Goal: Task Accomplishment & Management: Manage account settings

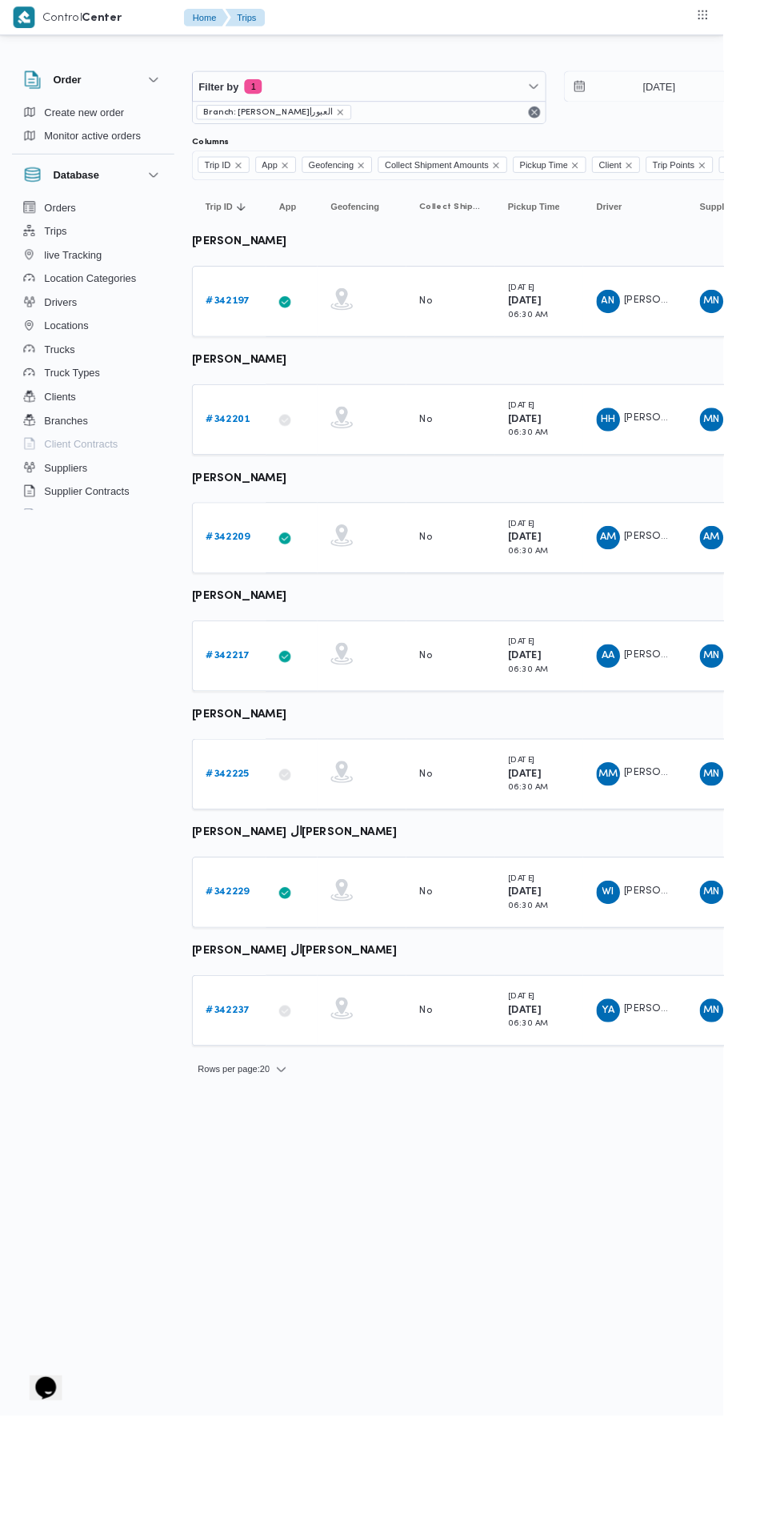
click at [251, 454] on b "# 342201" at bounding box center [248, 454] width 48 height 10
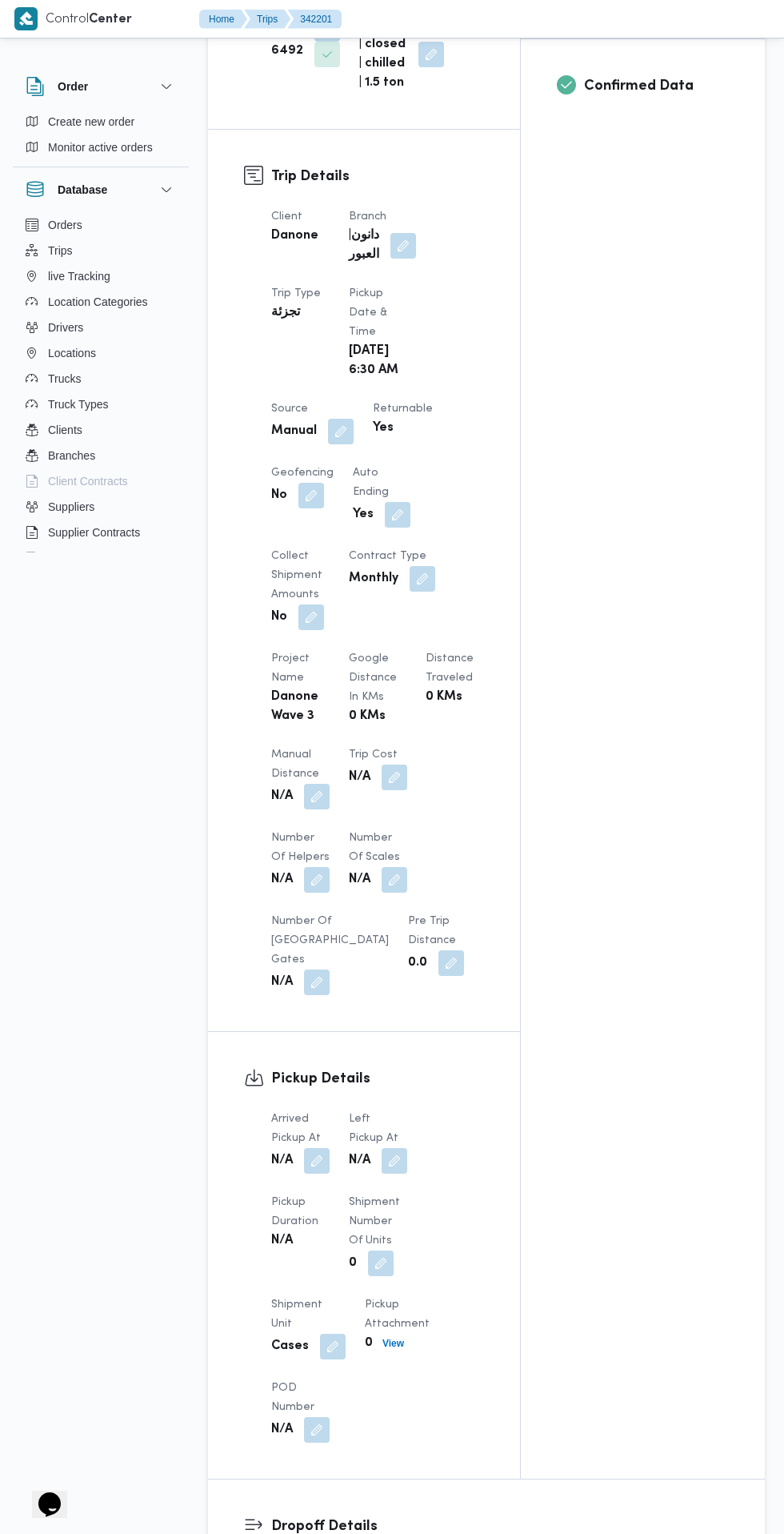
scroll to position [638, 0]
click at [307, 1164] on button "button" at bounding box center [317, 1160] width 26 height 26
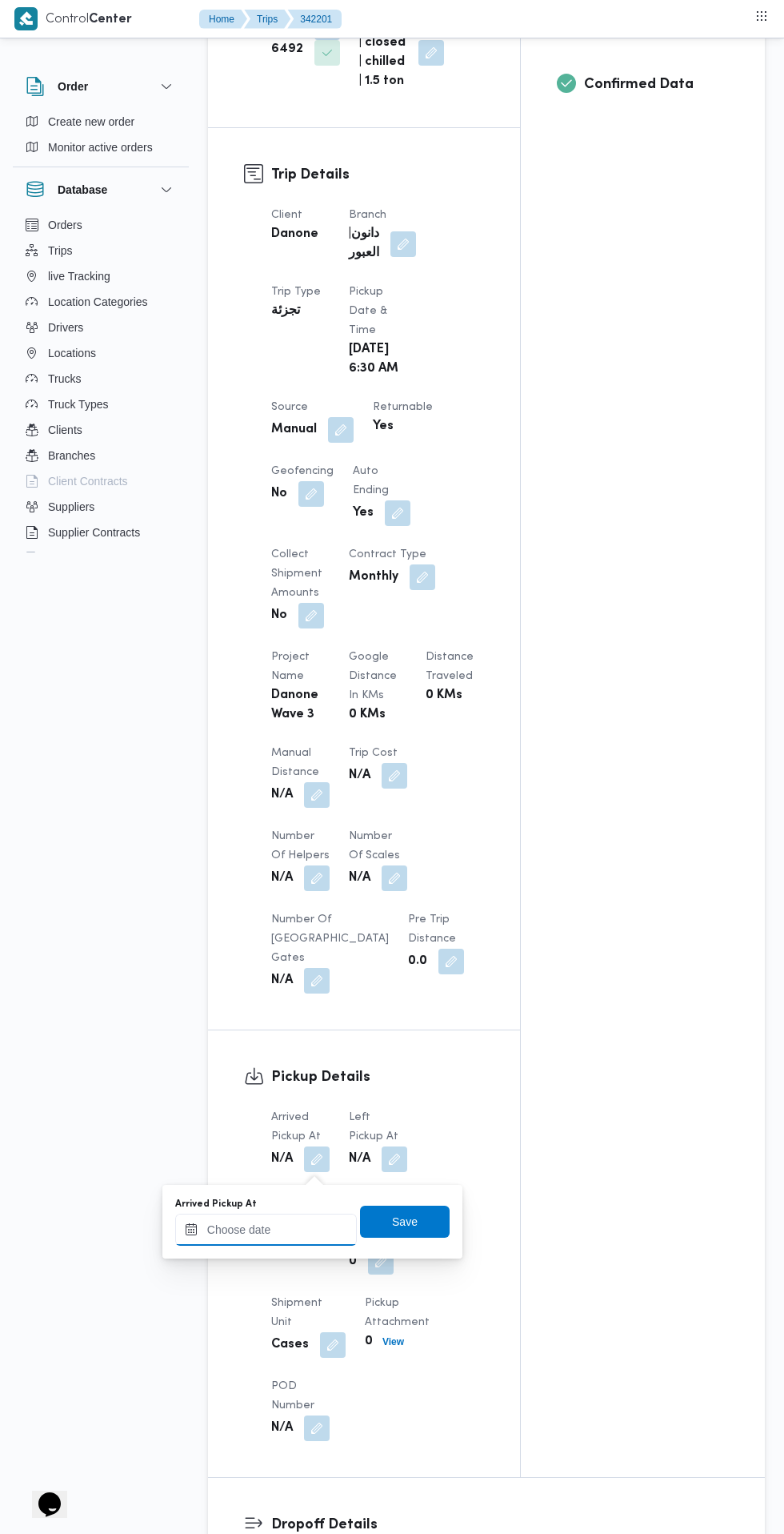
click at [298, 1223] on input "Arrived Pickup At" at bounding box center [266, 1230] width 182 height 32
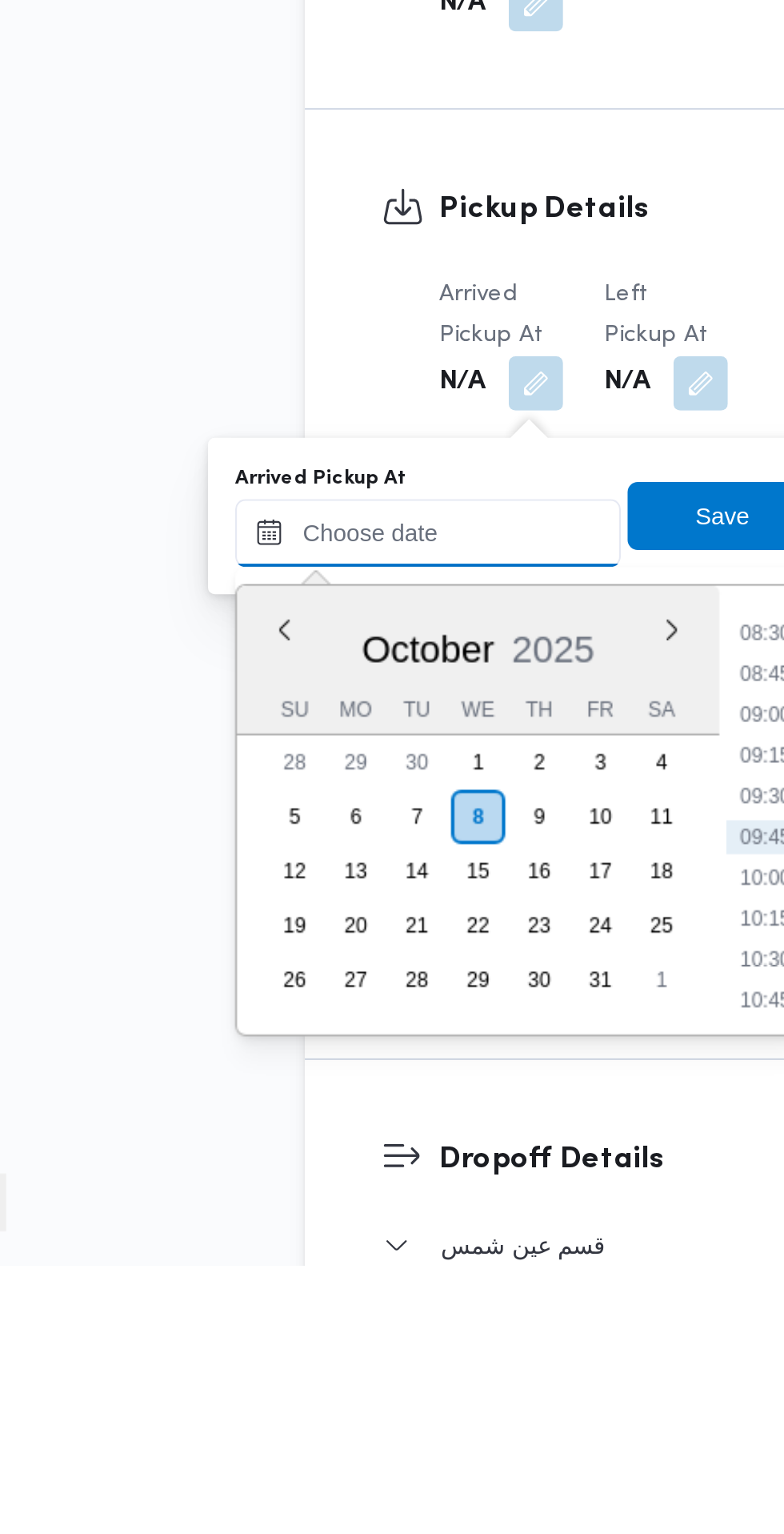
scroll to position [679, 0]
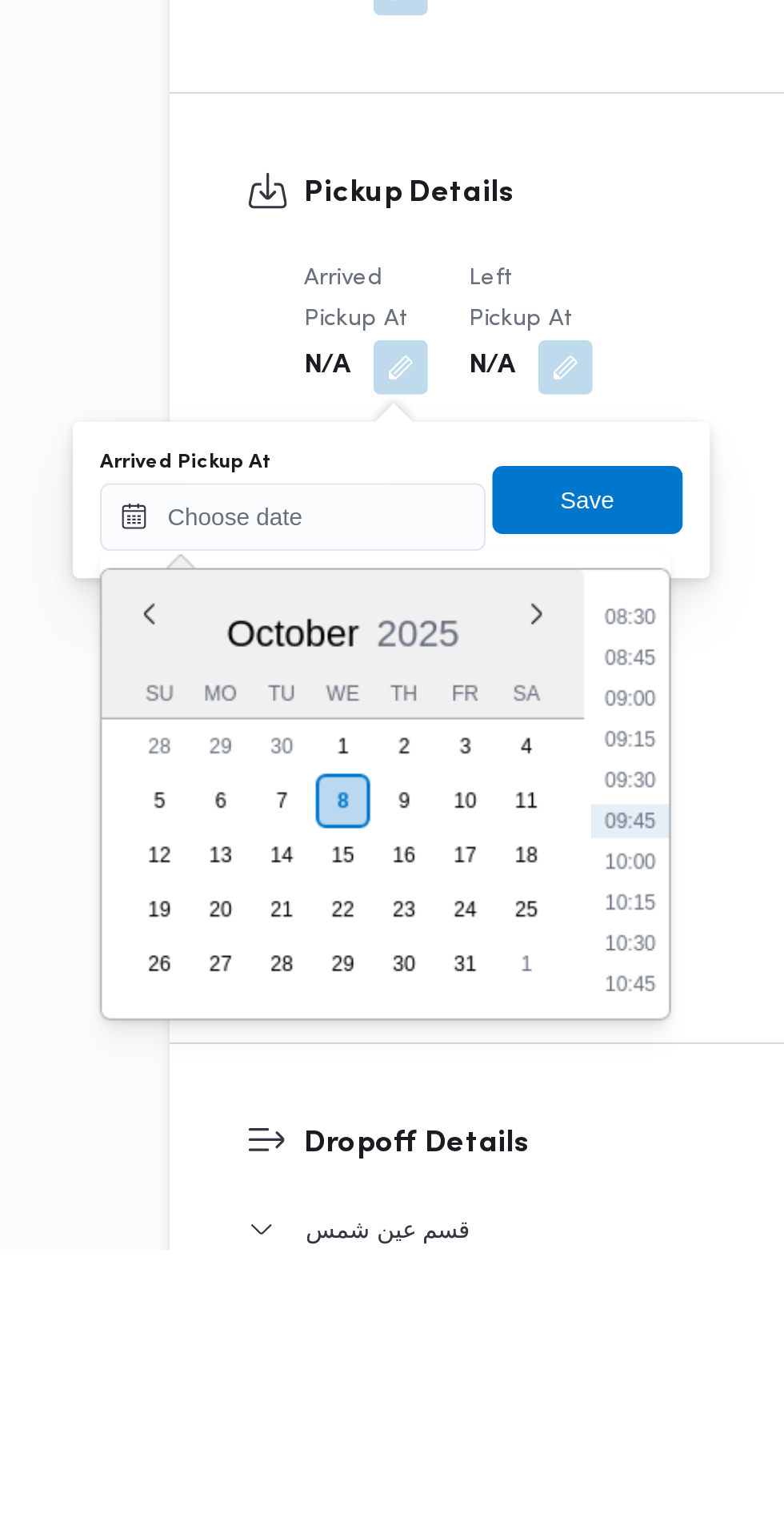
click at [426, 1236] on li "08:30" at bounding box center [425, 1235] width 37 height 16
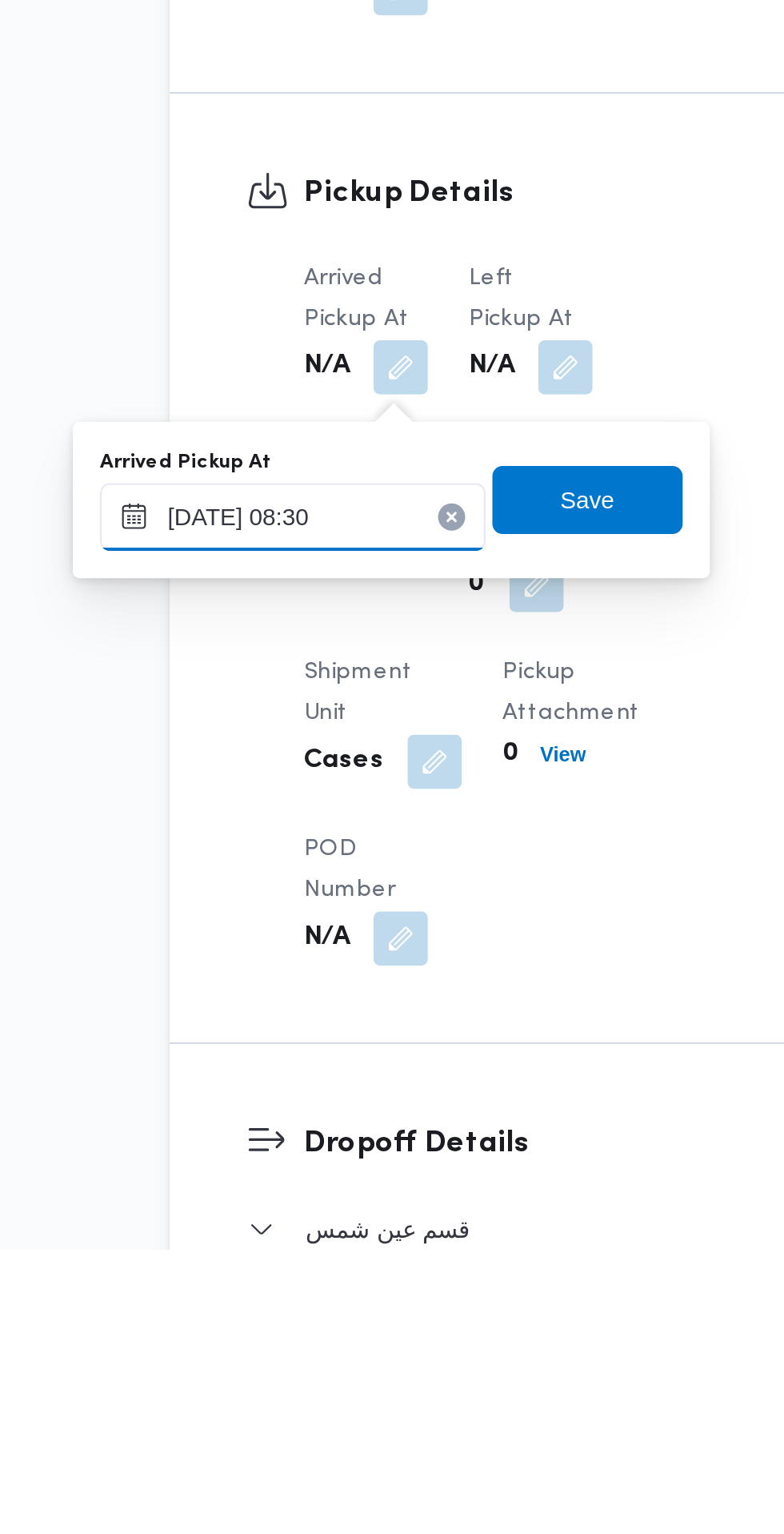
click at [278, 1192] on input "08/10/2025 08:30" at bounding box center [266, 1188] width 182 height 32
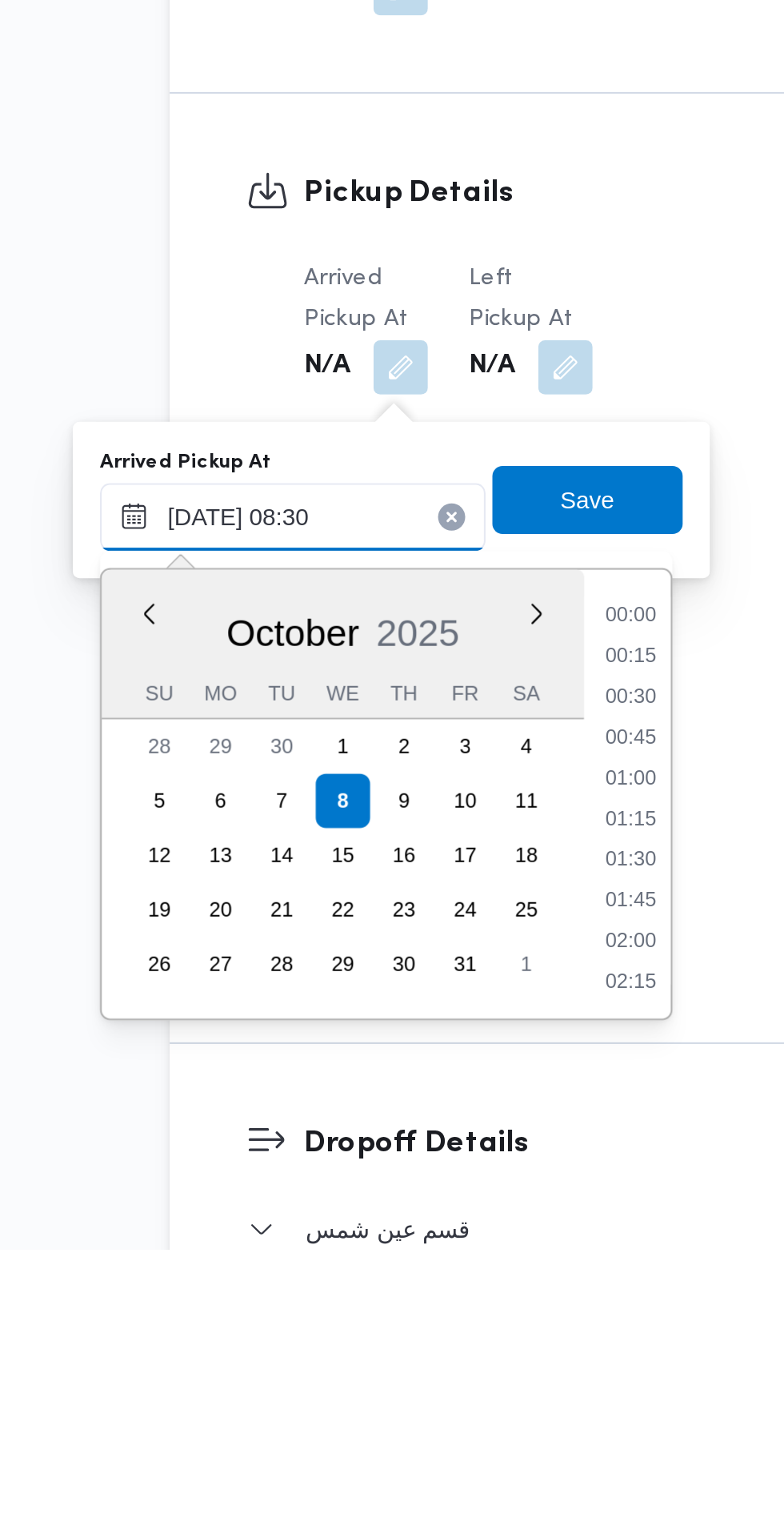
scroll to position [556, 0]
click at [430, 1278] on li "07:45" at bounding box center [425, 1274] width 37 height 16
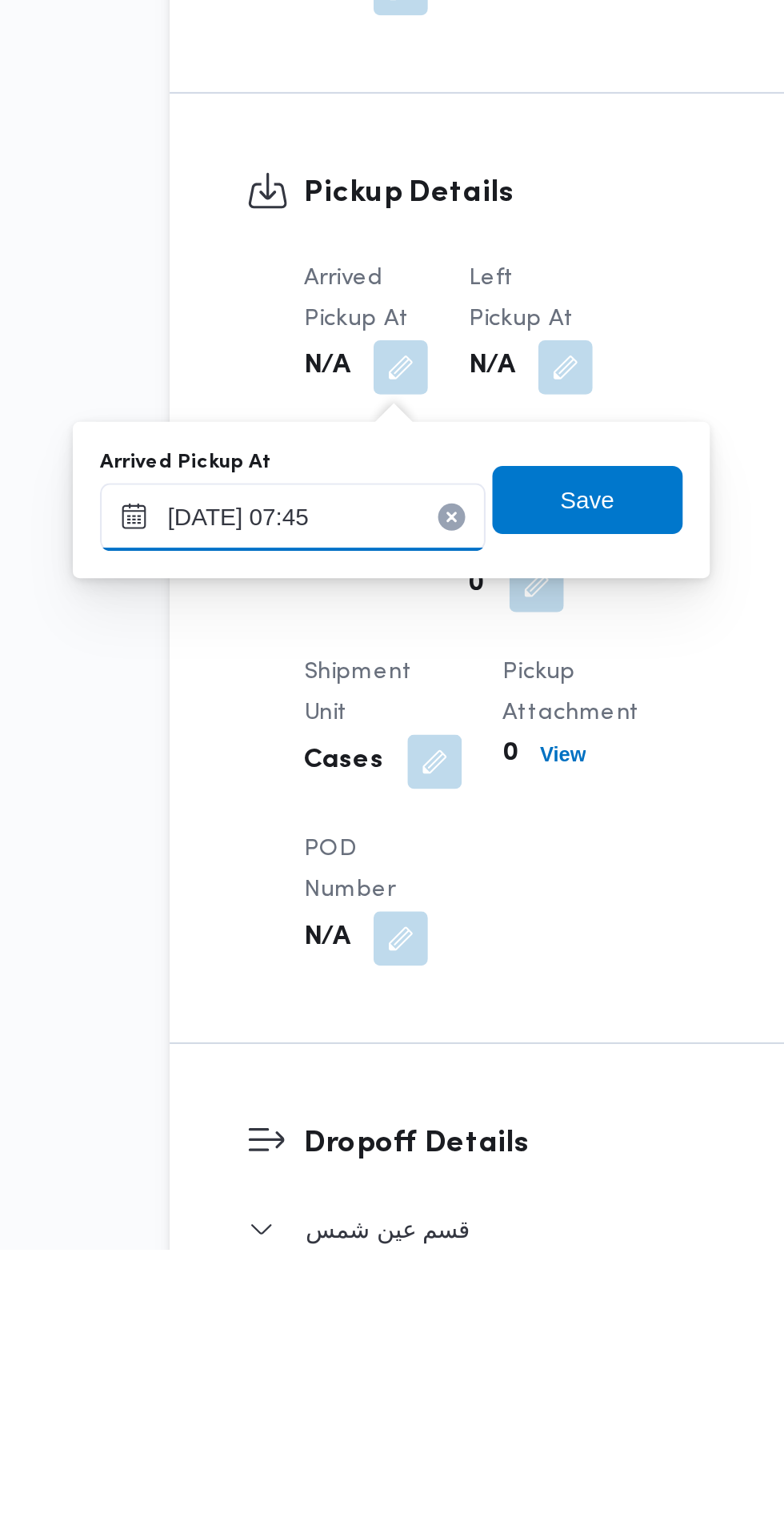
click at [286, 1187] on input "08/10/2025 07:45" at bounding box center [266, 1188] width 182 height 32
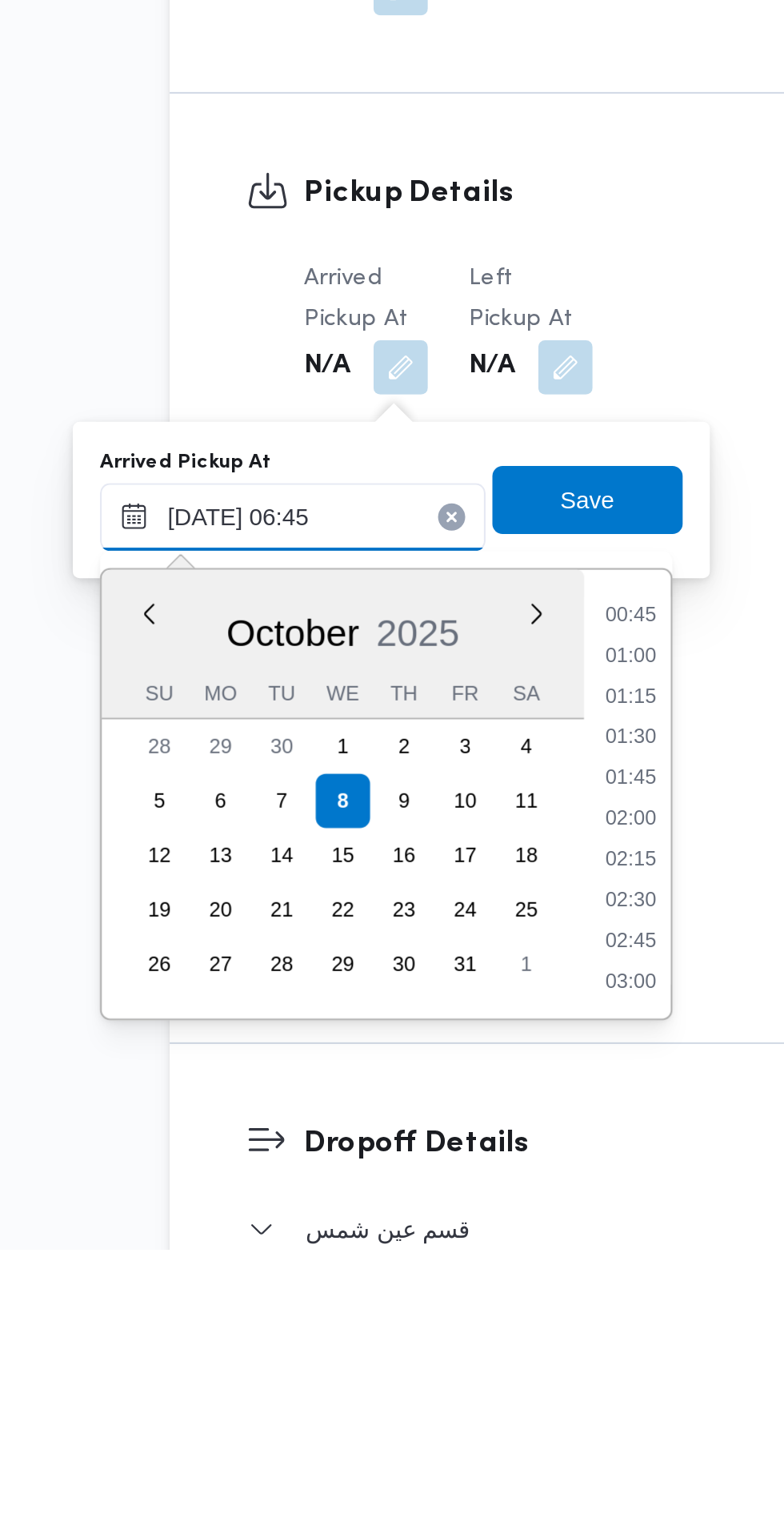
scroll to position [349, 0]
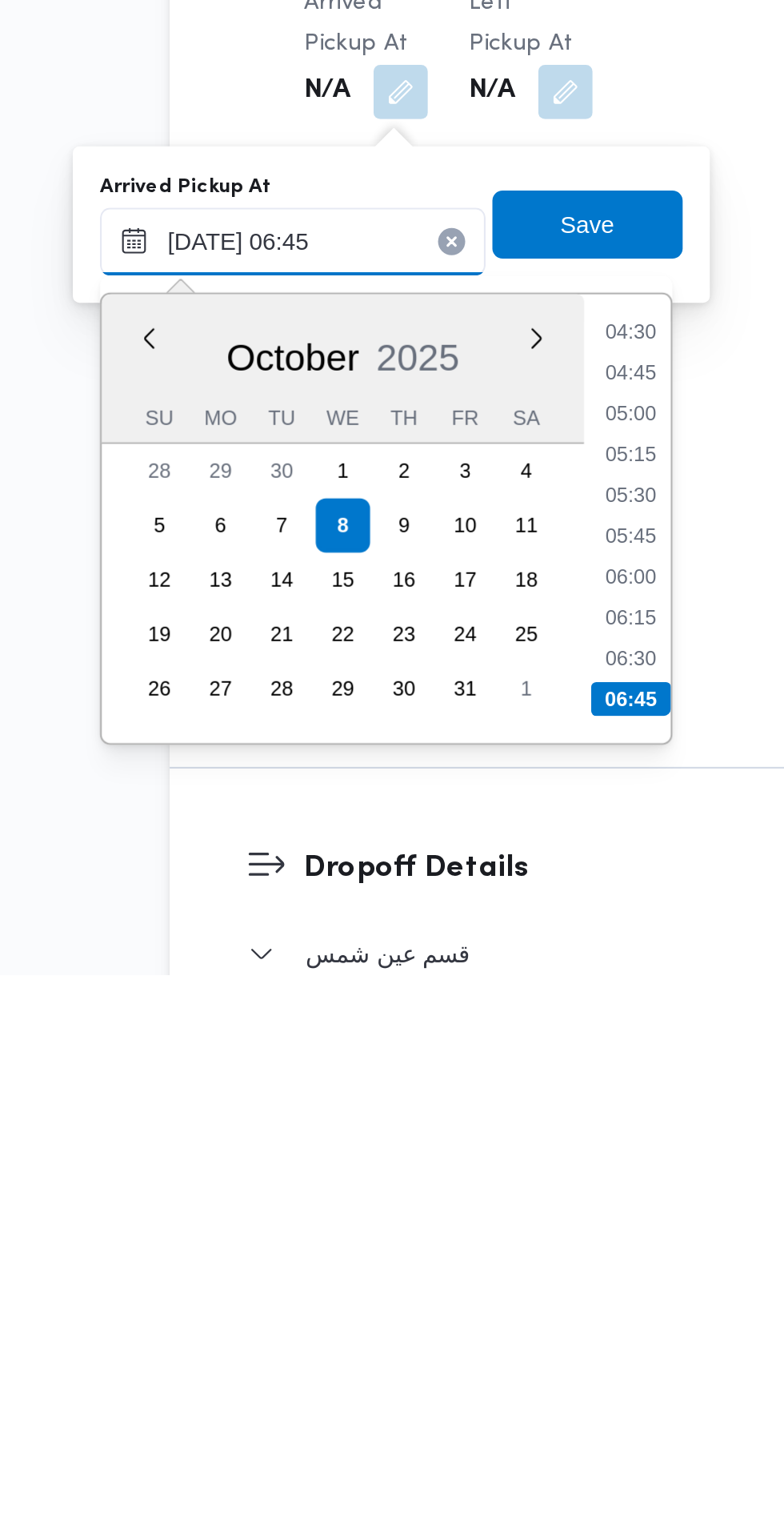
type input "08/10/2025 06:45"
click at [434, 1407] on li "06:45" at bounding box center [425, 1404] width 38 height 16
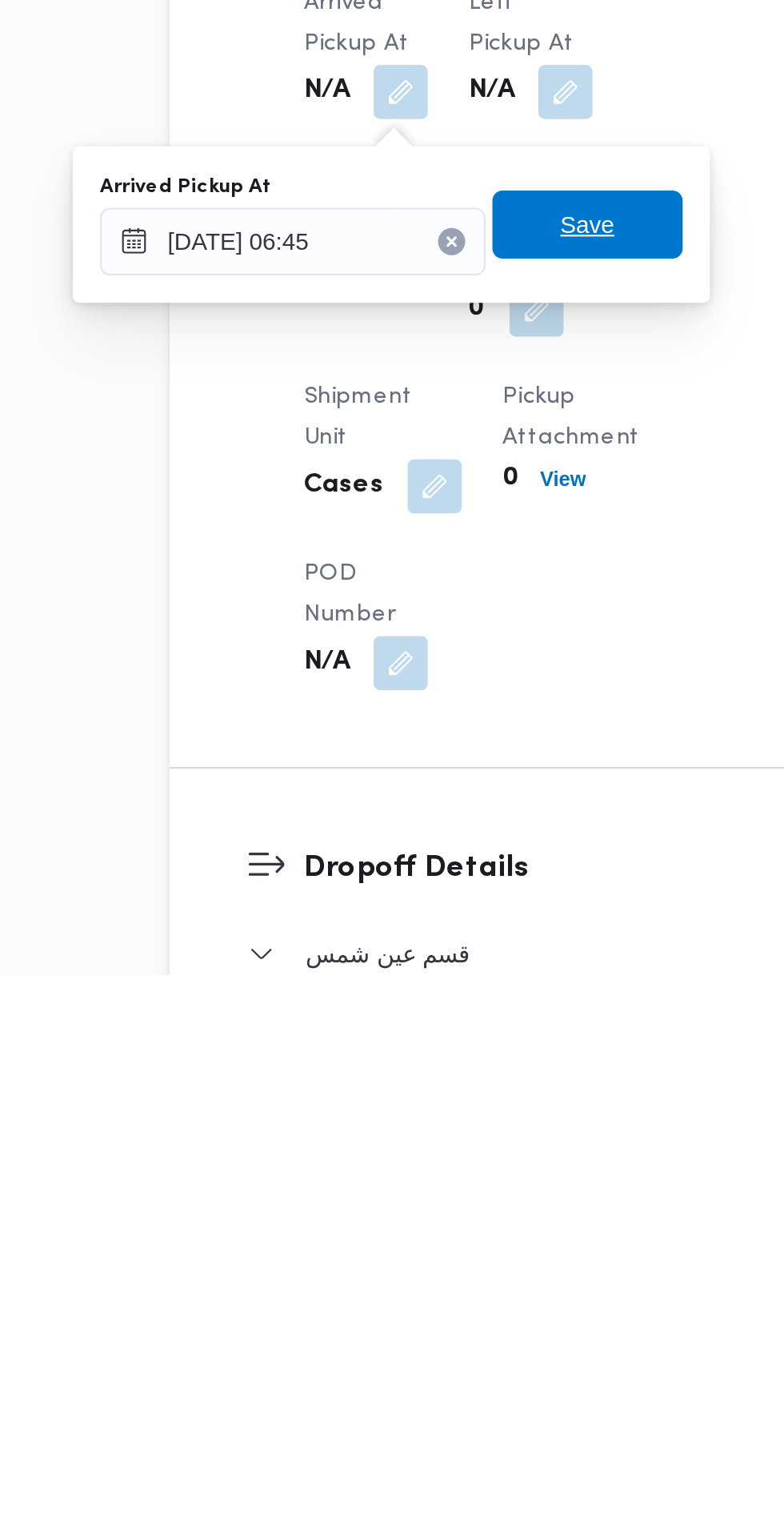
click at [424, 1187] on span "Save" at bounding box center [405, 1181] width 90 height 32
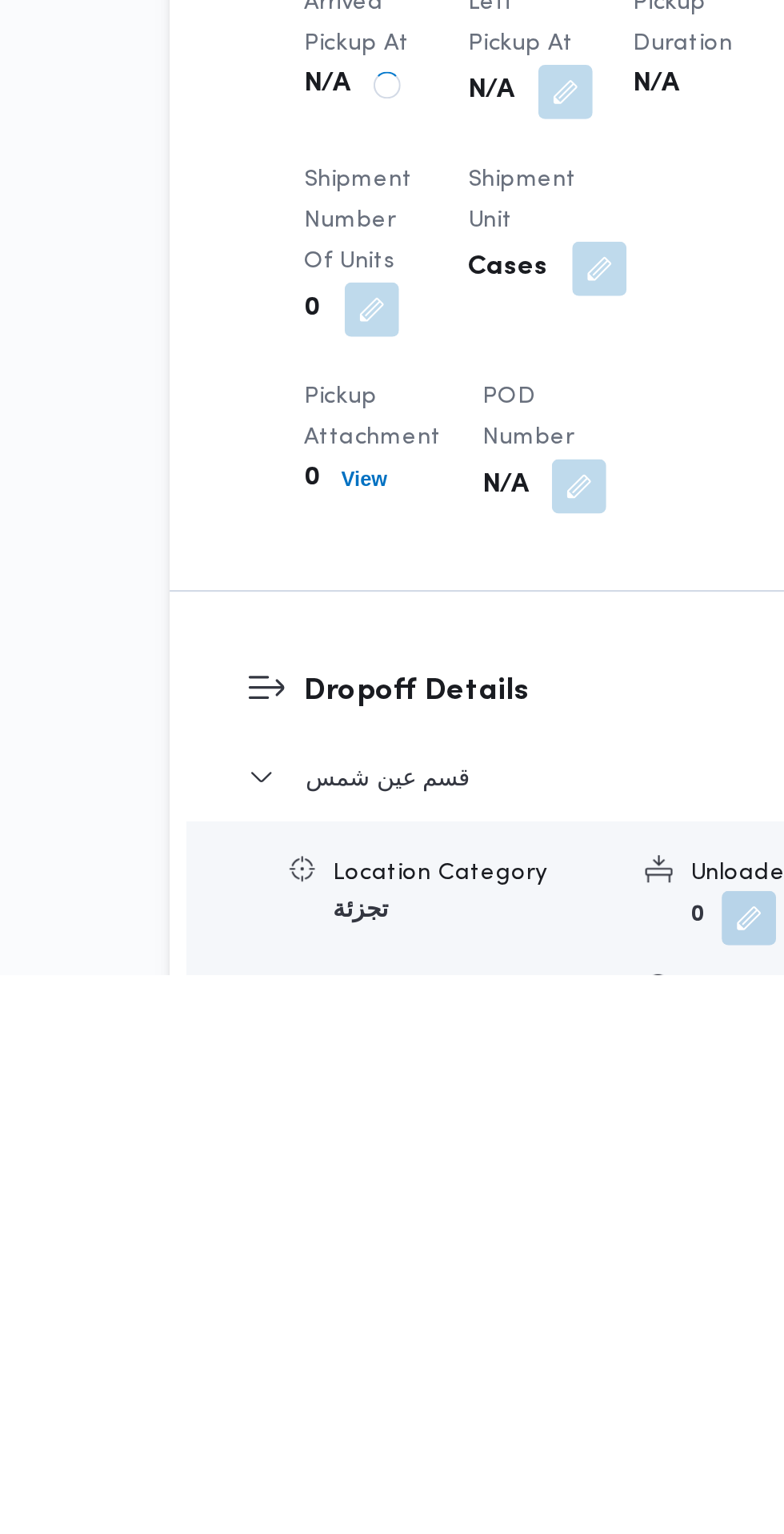
scroll to position [679, 0]
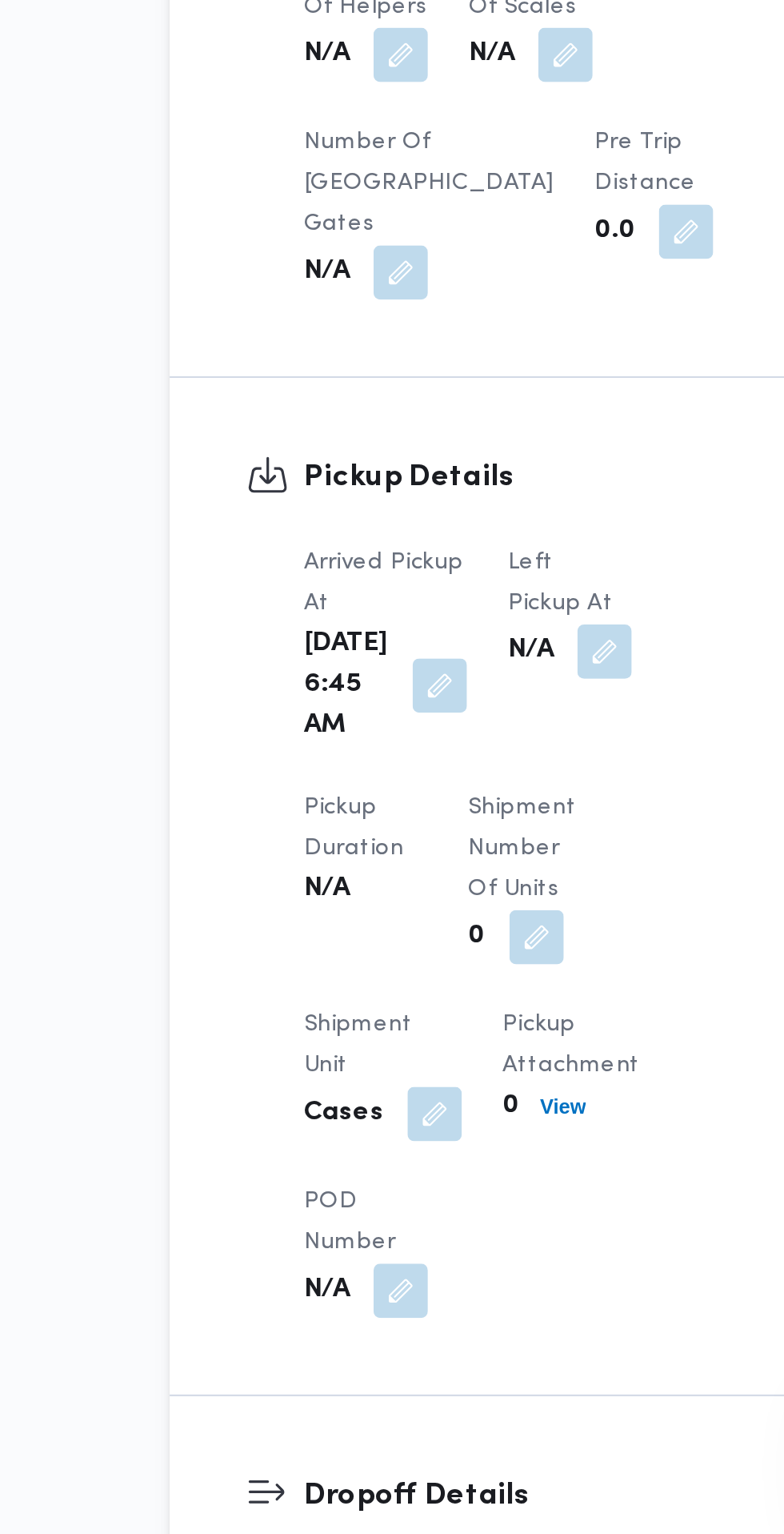
click at [400, 1117] on button "button" at bounding box center [413, 1119] width 26 height 26
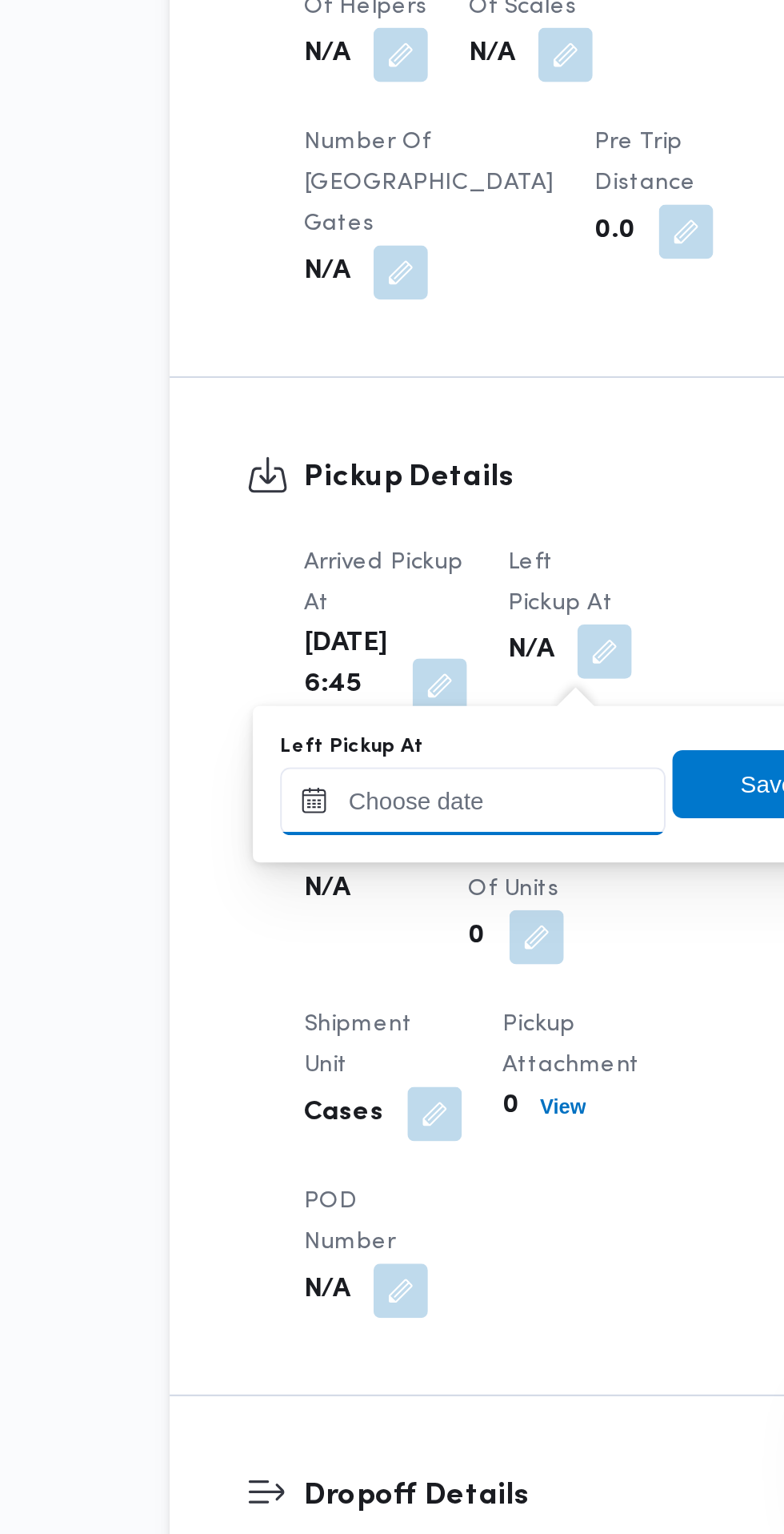
click at [379, 1190] on input "Left Pickup At" at bounding box center [350, 1188] width 182 height 32
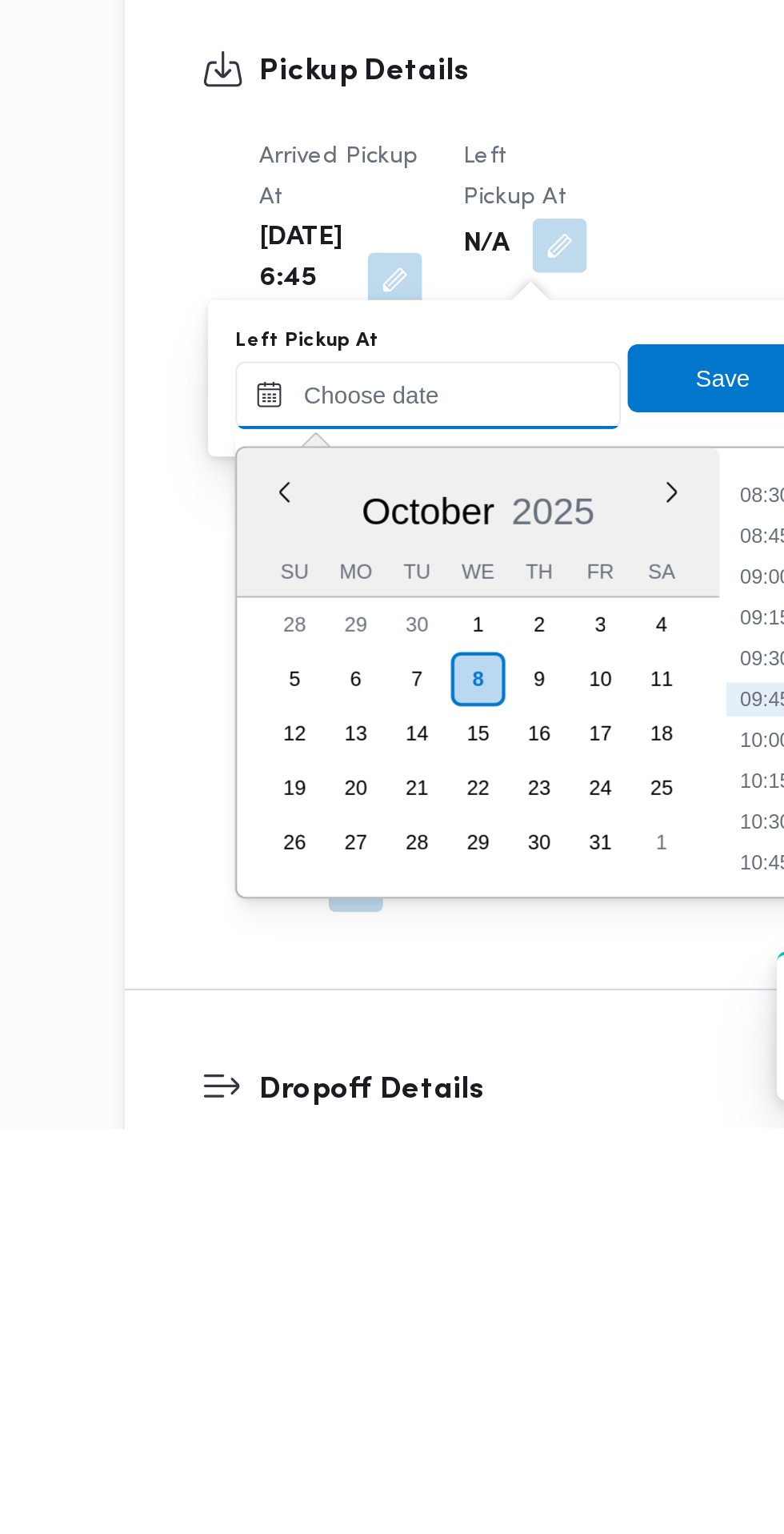
scroll to position [680, 0]
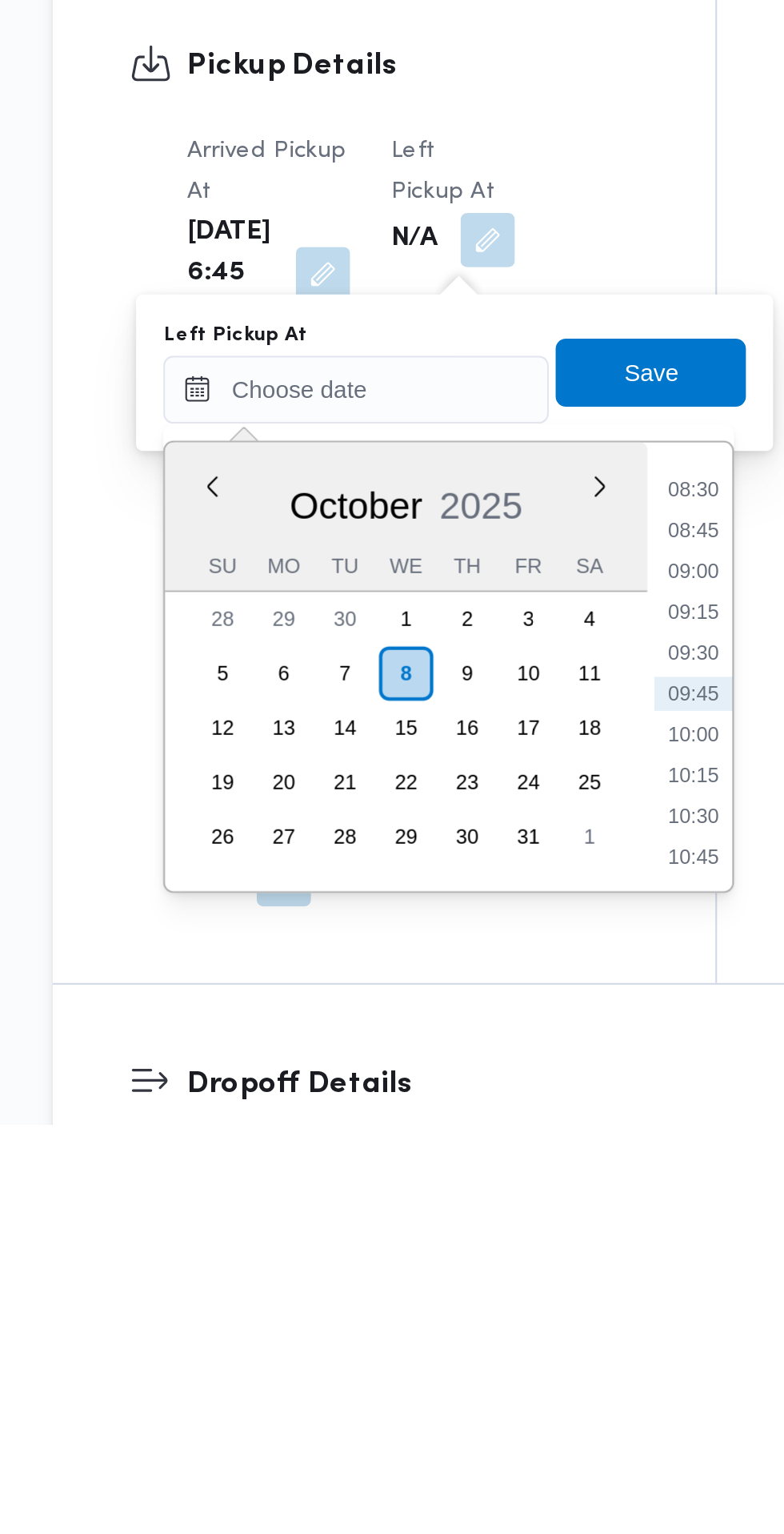
click at [513, 1256] on li "08:45" at bounding box center [510, 1254] width 37 height 16
type input "08/10/2025 08:45"
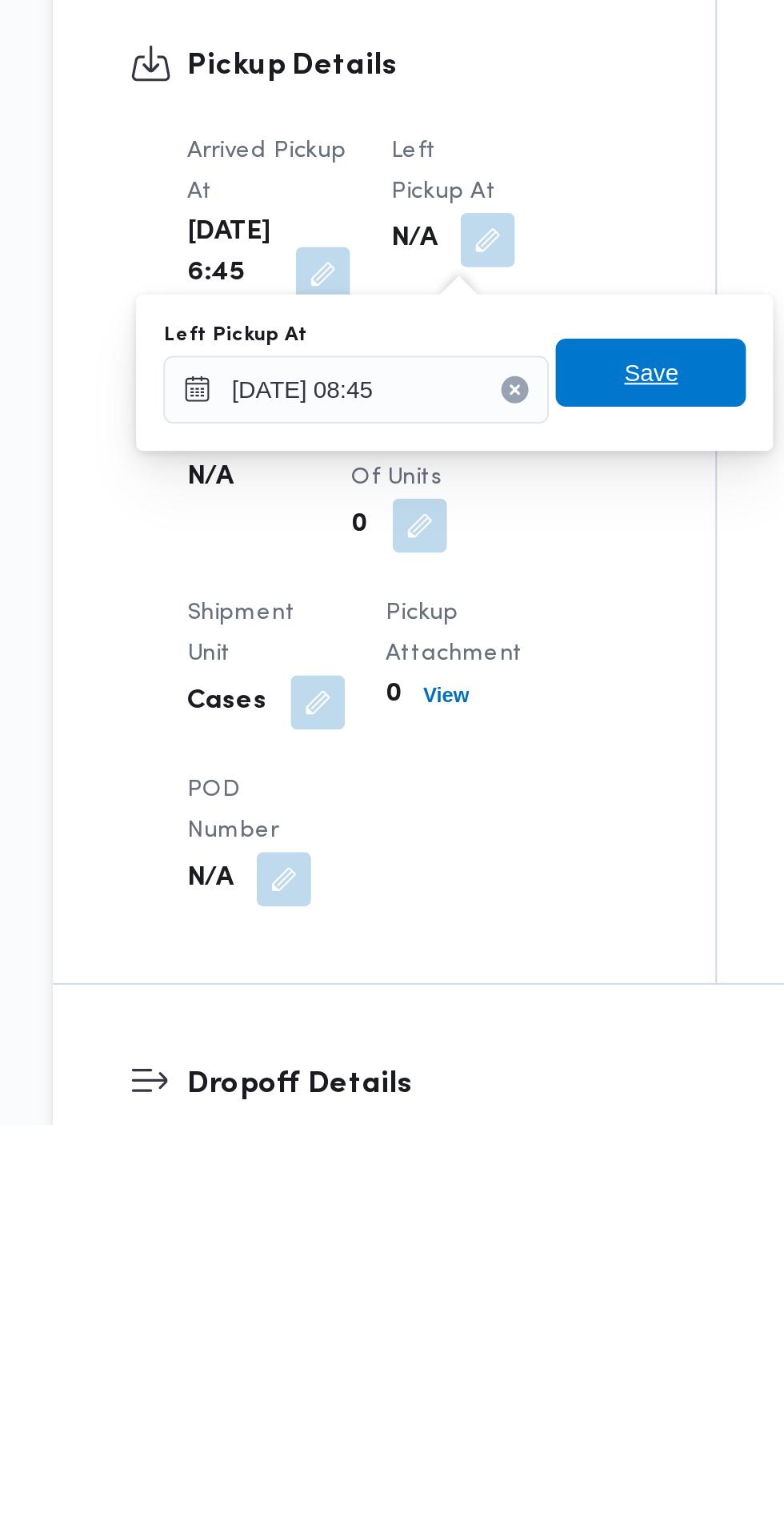
click at [520, 1184] on span "Save" at bounding box center [489, 1180] width 90 height 32
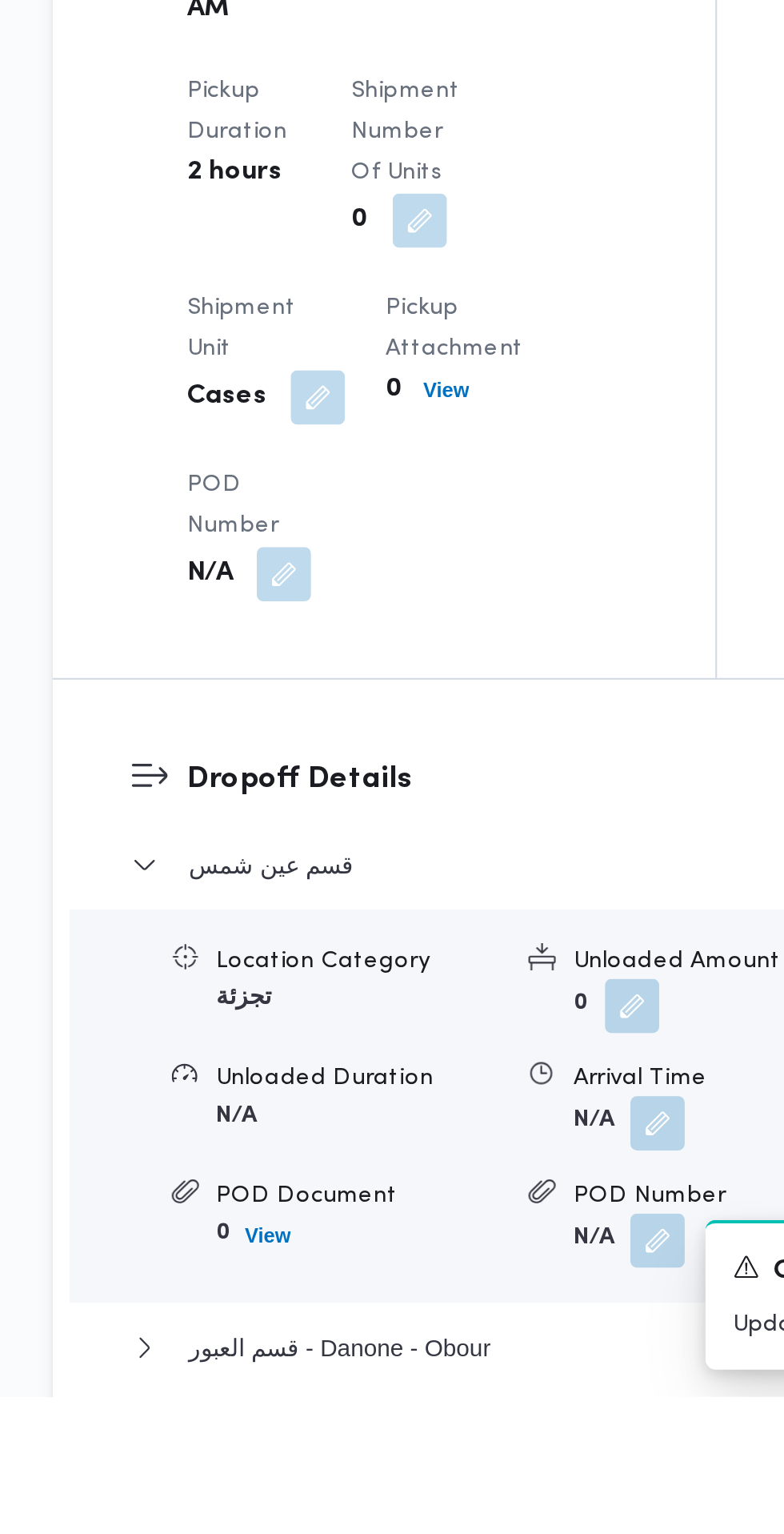
scroll to position [1067, 0]
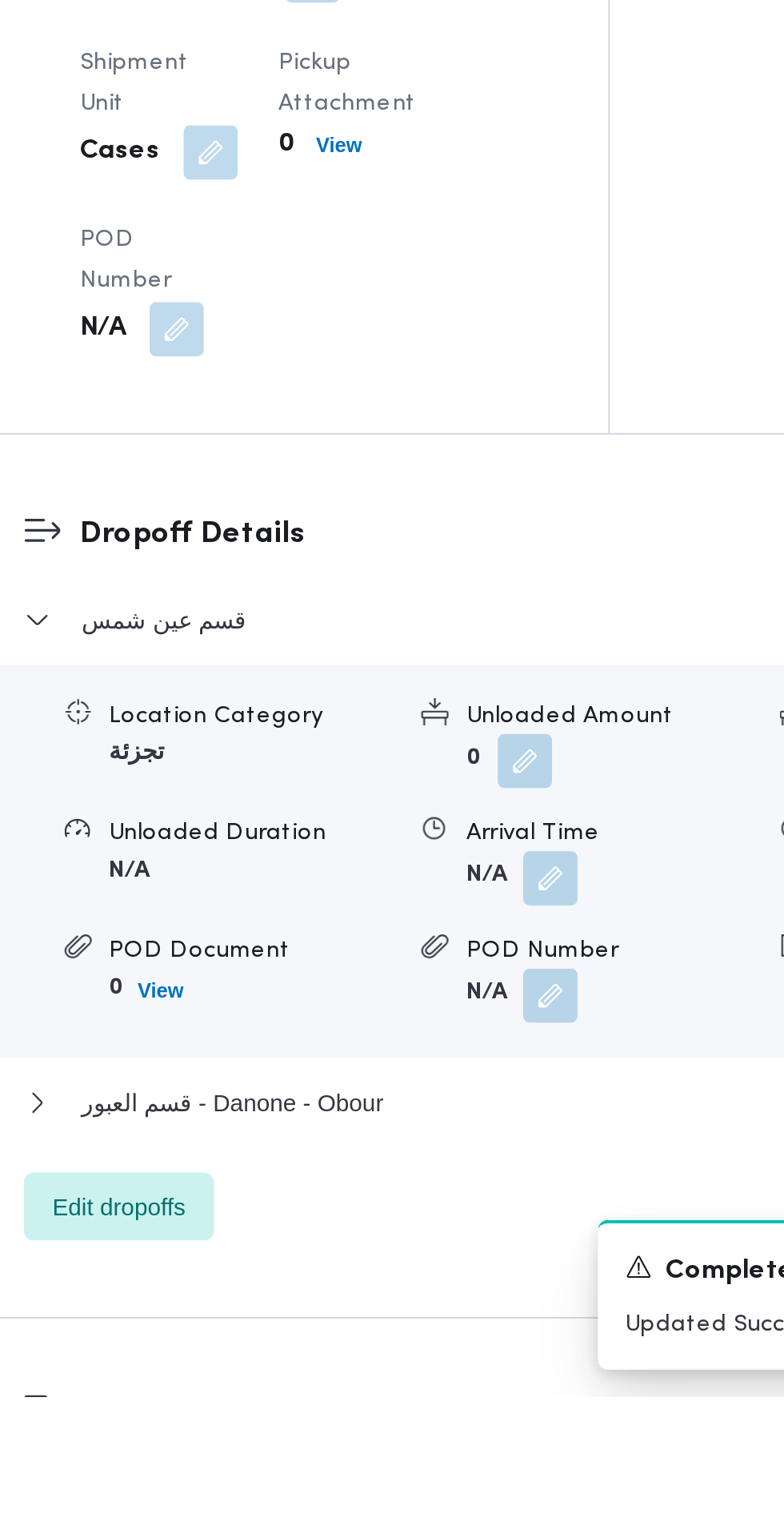
click at [493, 1303] on button "button" at bounding box center [493, 1290] width 26 height 26
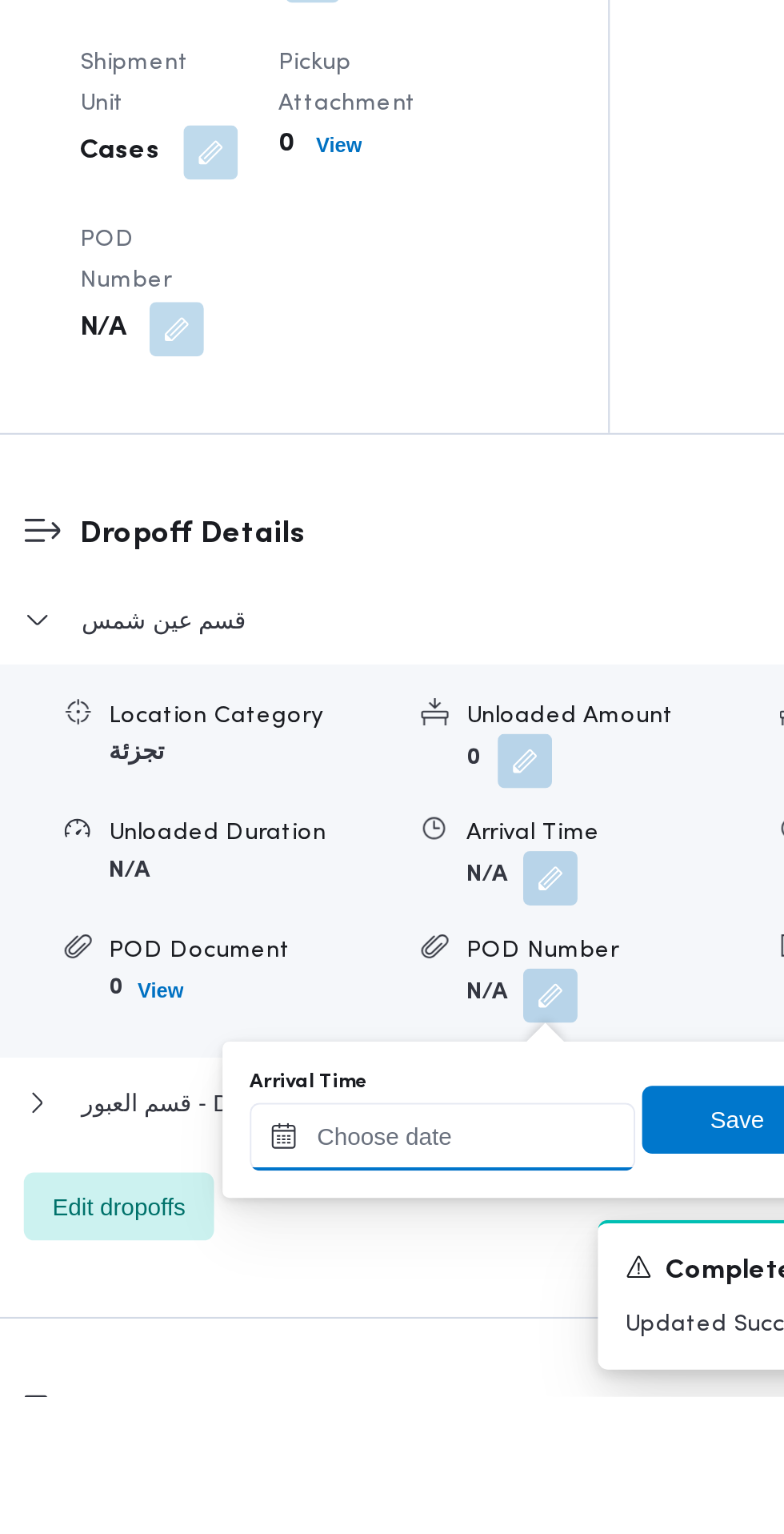
click at [465, 1408] on input "Arrival Time" at bounding box center [442, 1411] width 182 height 32
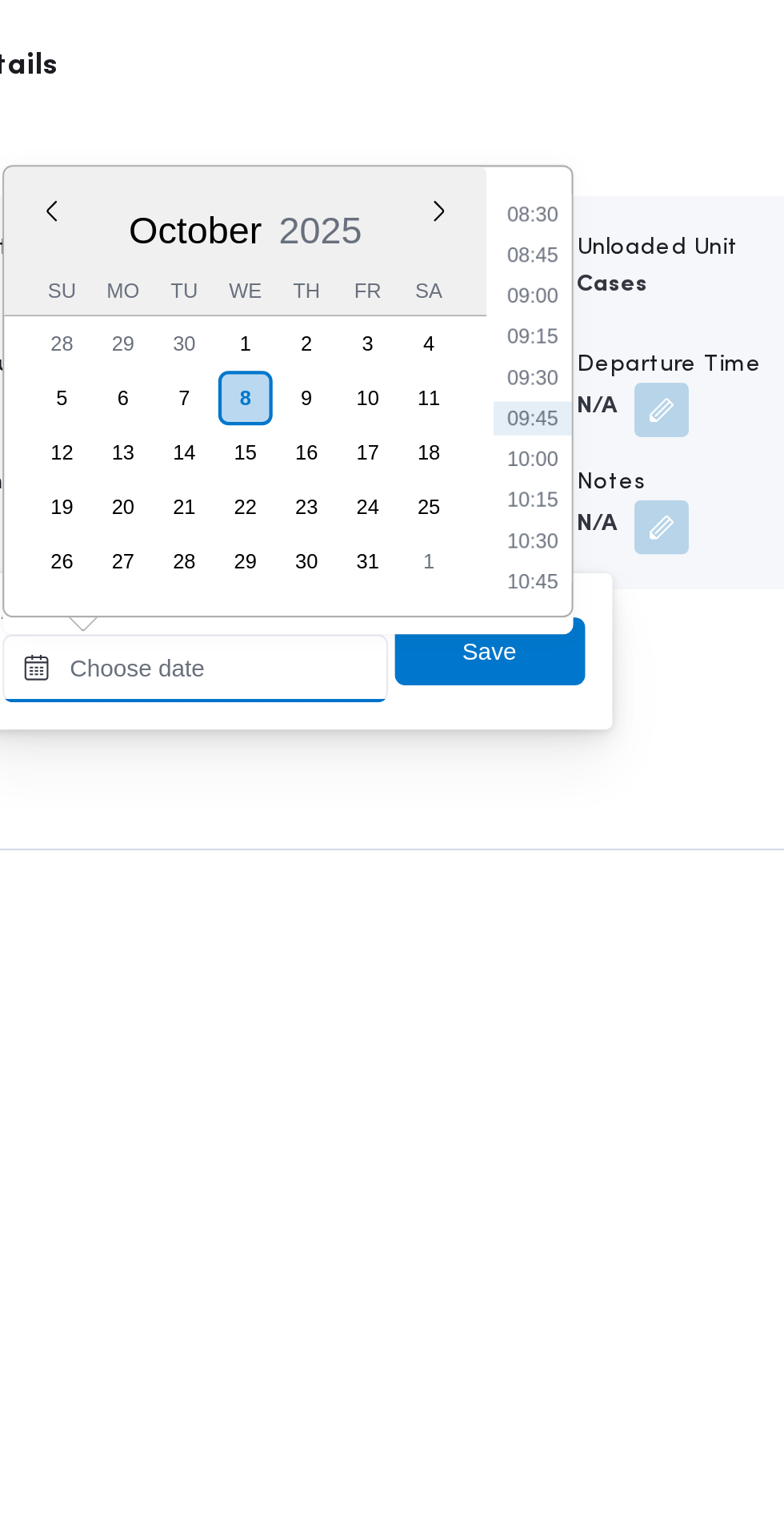
scroll to position [1149, 0]
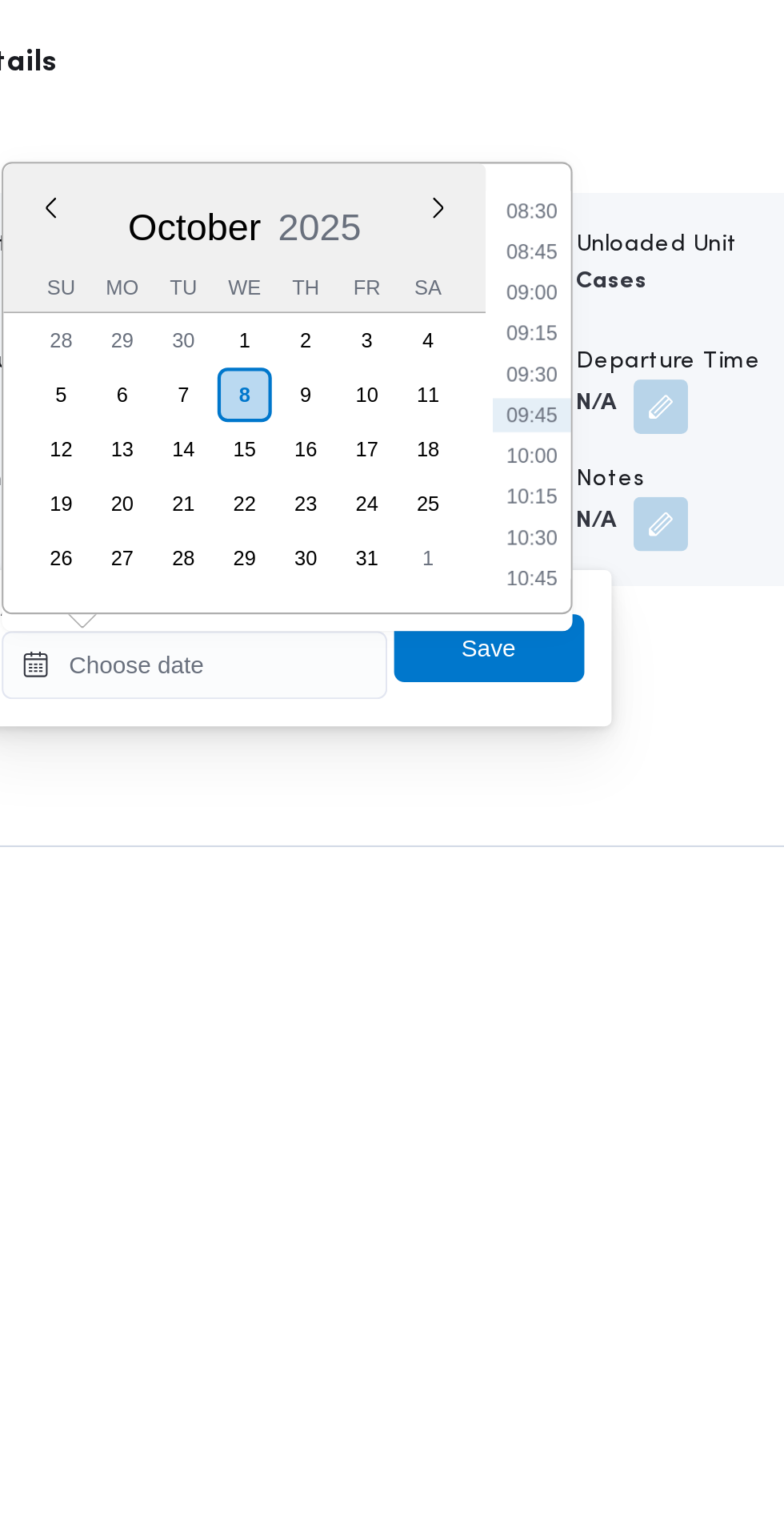
click at [599, 1198] on li "09:30" at bounding box center [601, 1192] width 37 height 16
type input "08/10/2025 09:30"
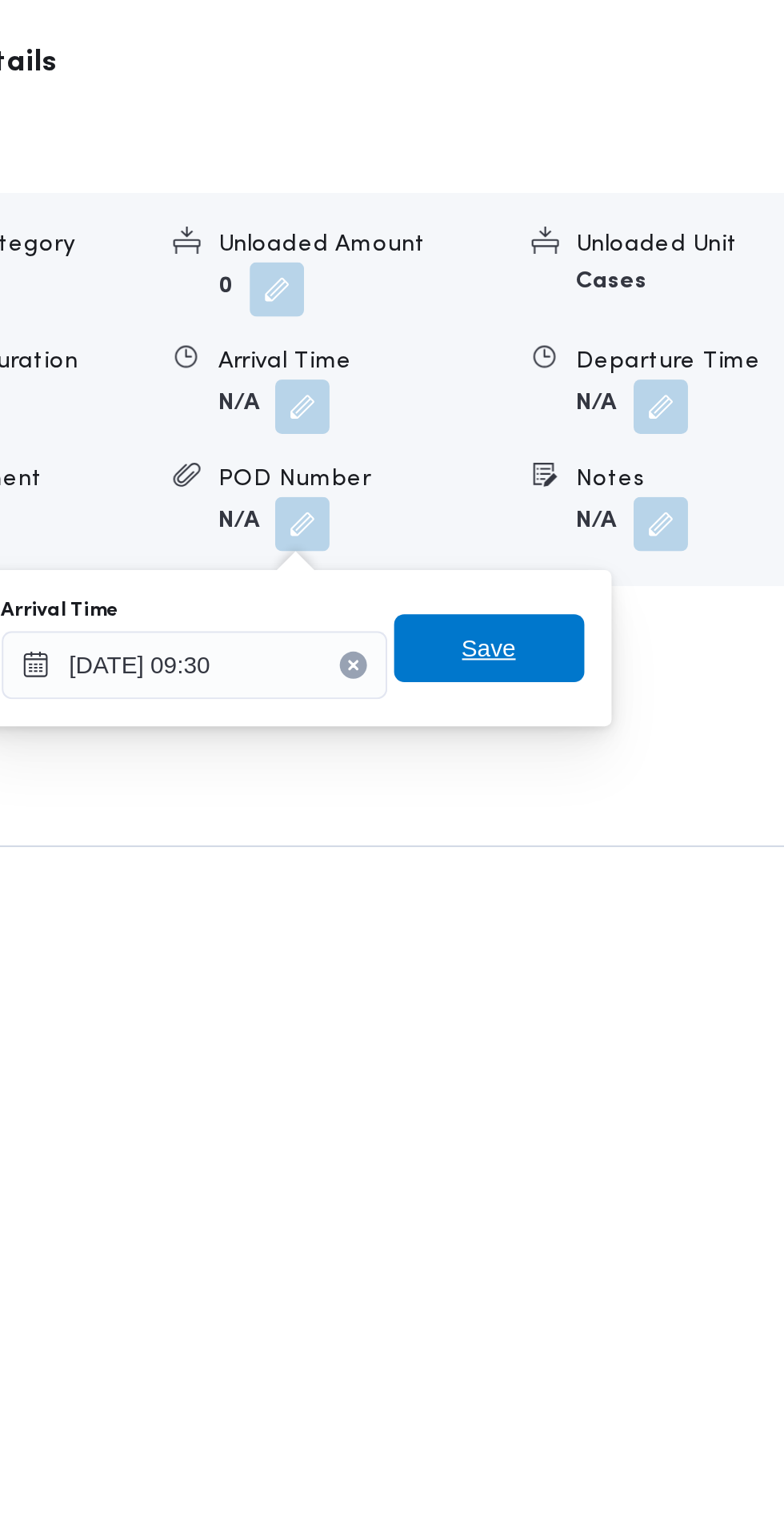
click at [610, 1317] on span "Save" at bounding box center [581, 1320] width 90 height 32
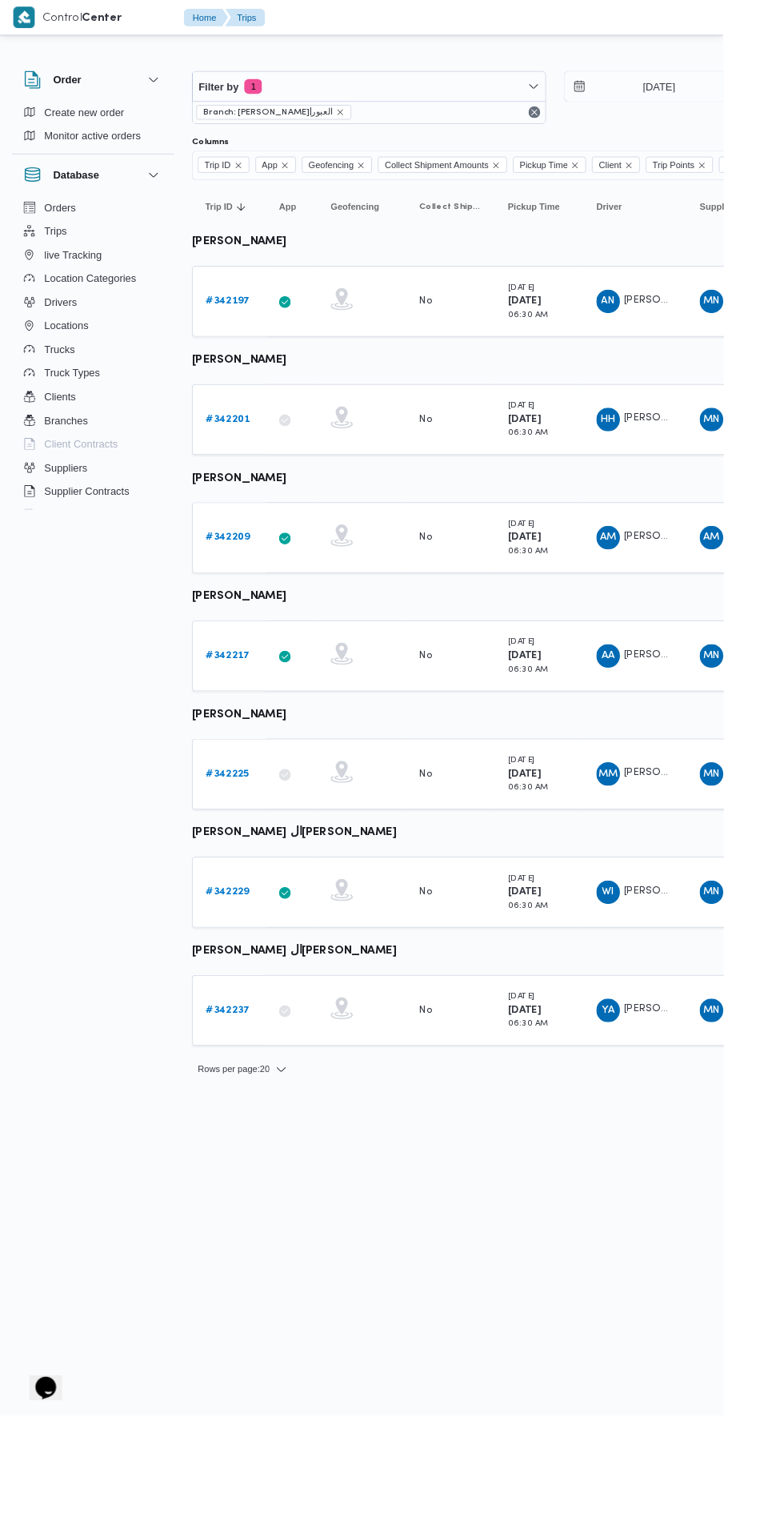
click at [247, 838] on b "# 342225" at bounding box center [247, 838] width 47 height 10
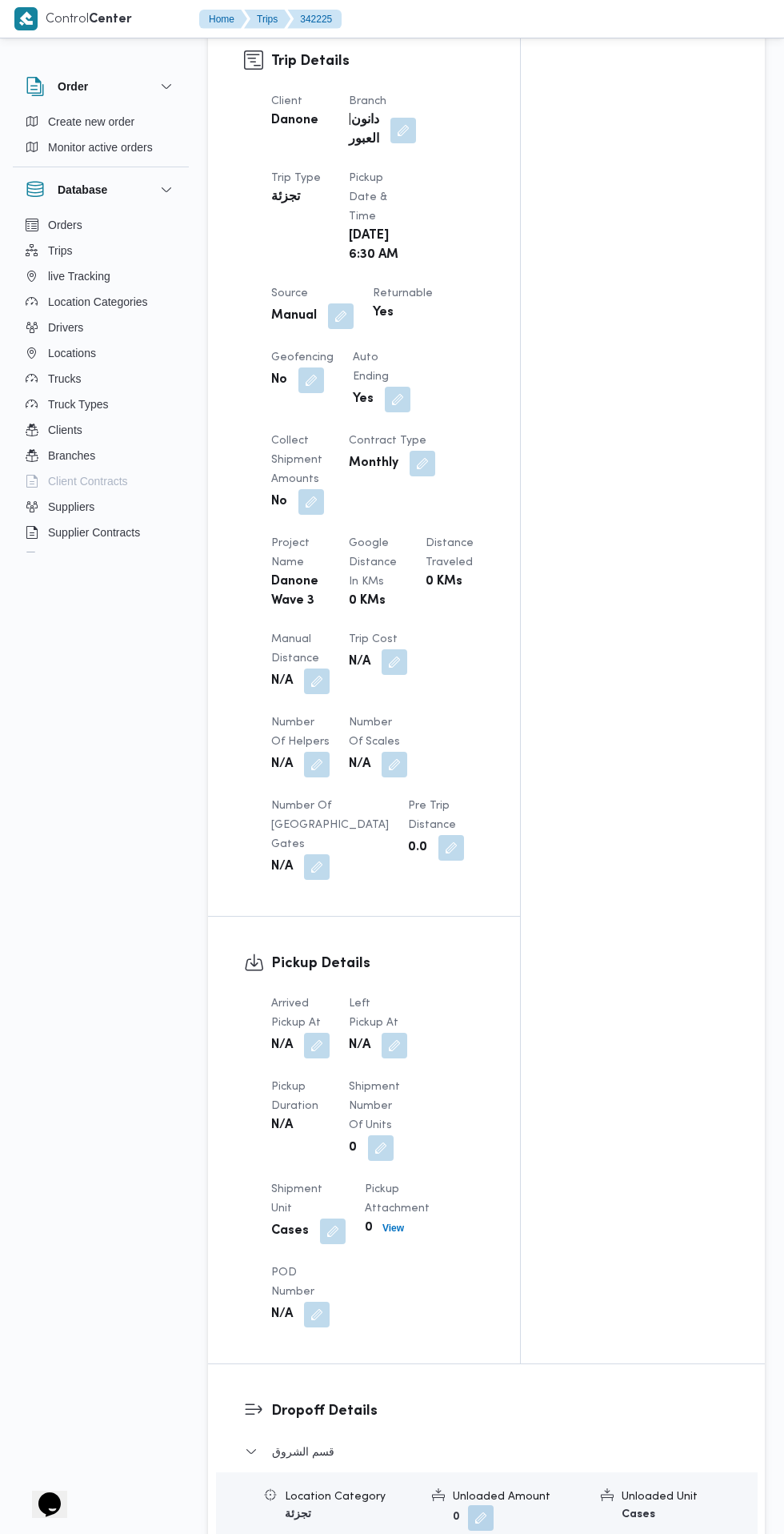
scroll to position [1071, 0]
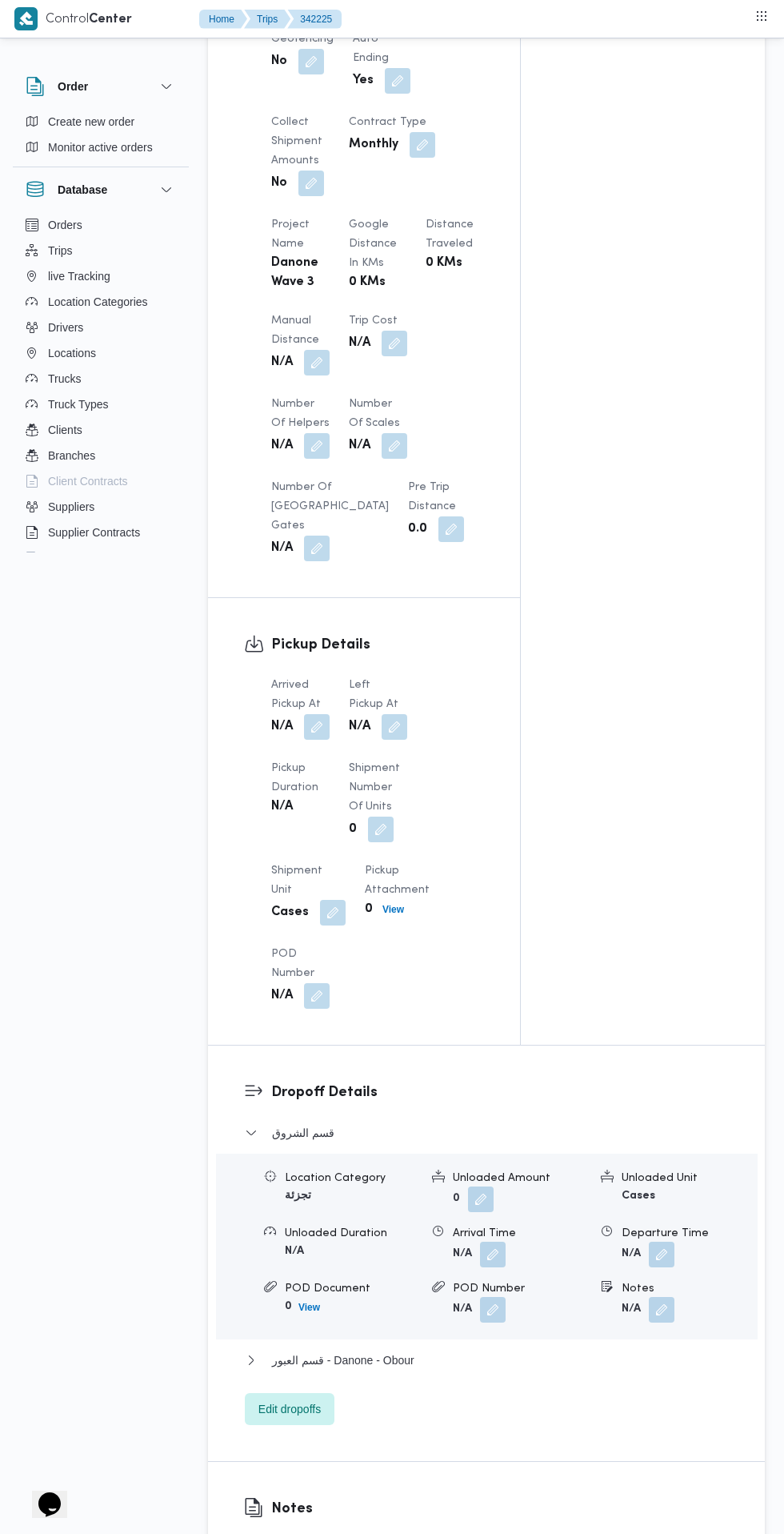
click at [318, 732] on button "button" at bounding box center [317, 727] width 26 height 26
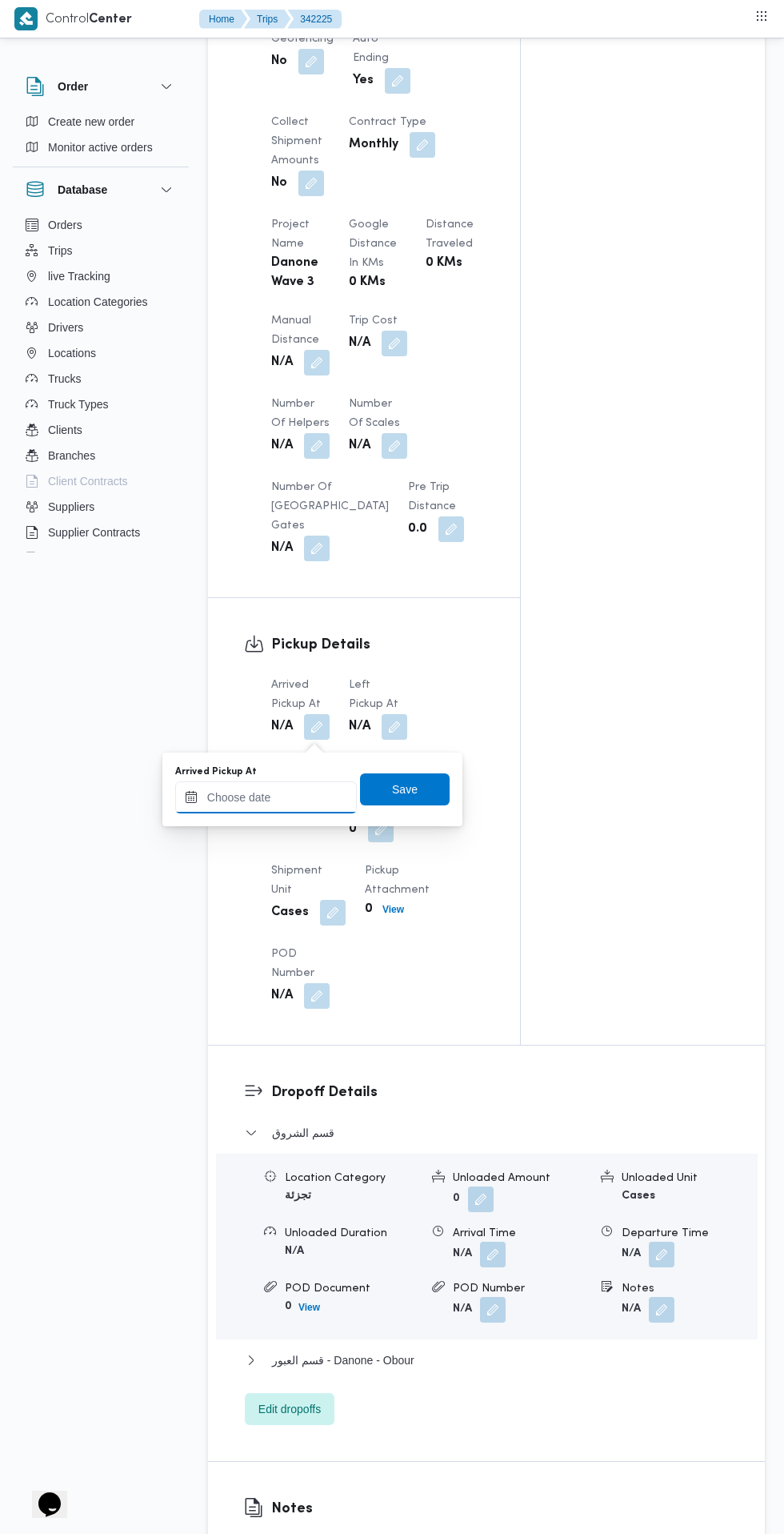
click at [307, 797] on input "Arrived Pickup At" at bounding box center [266, 797] width 182 height 32
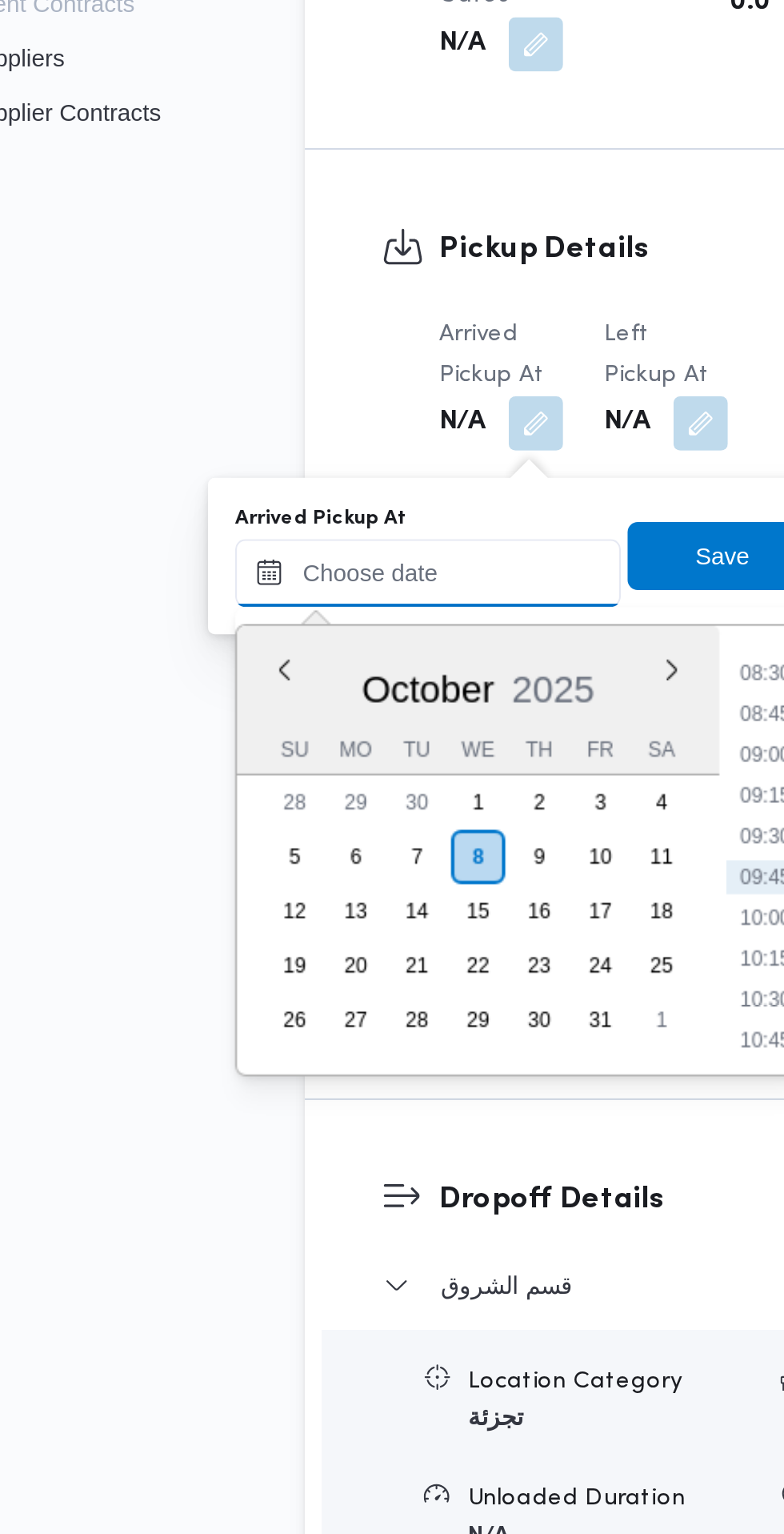
scroll to position [1119, 0]
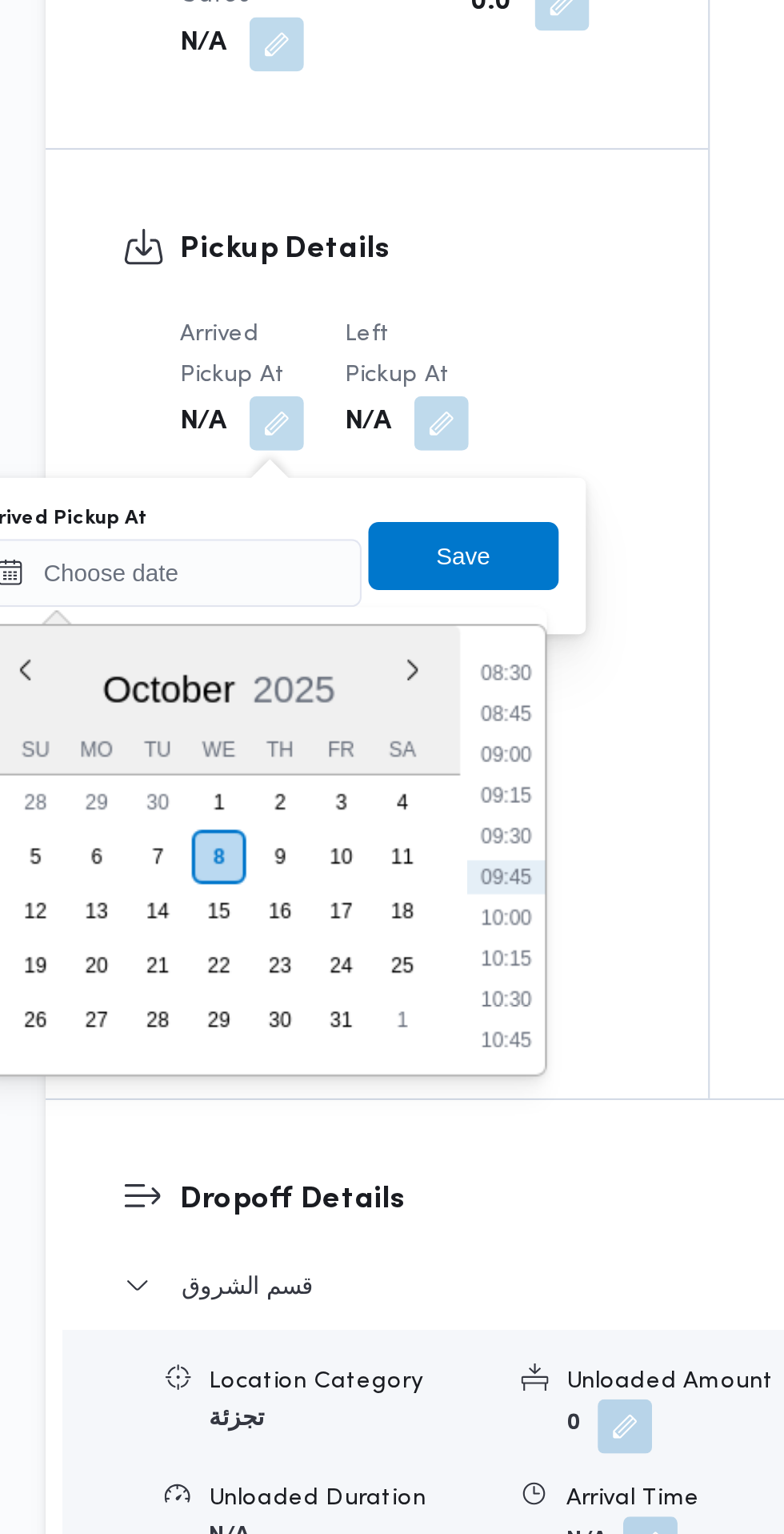
click at [420, 796] on li "08:30" at bounding box center [425, 796] width 37 height 16
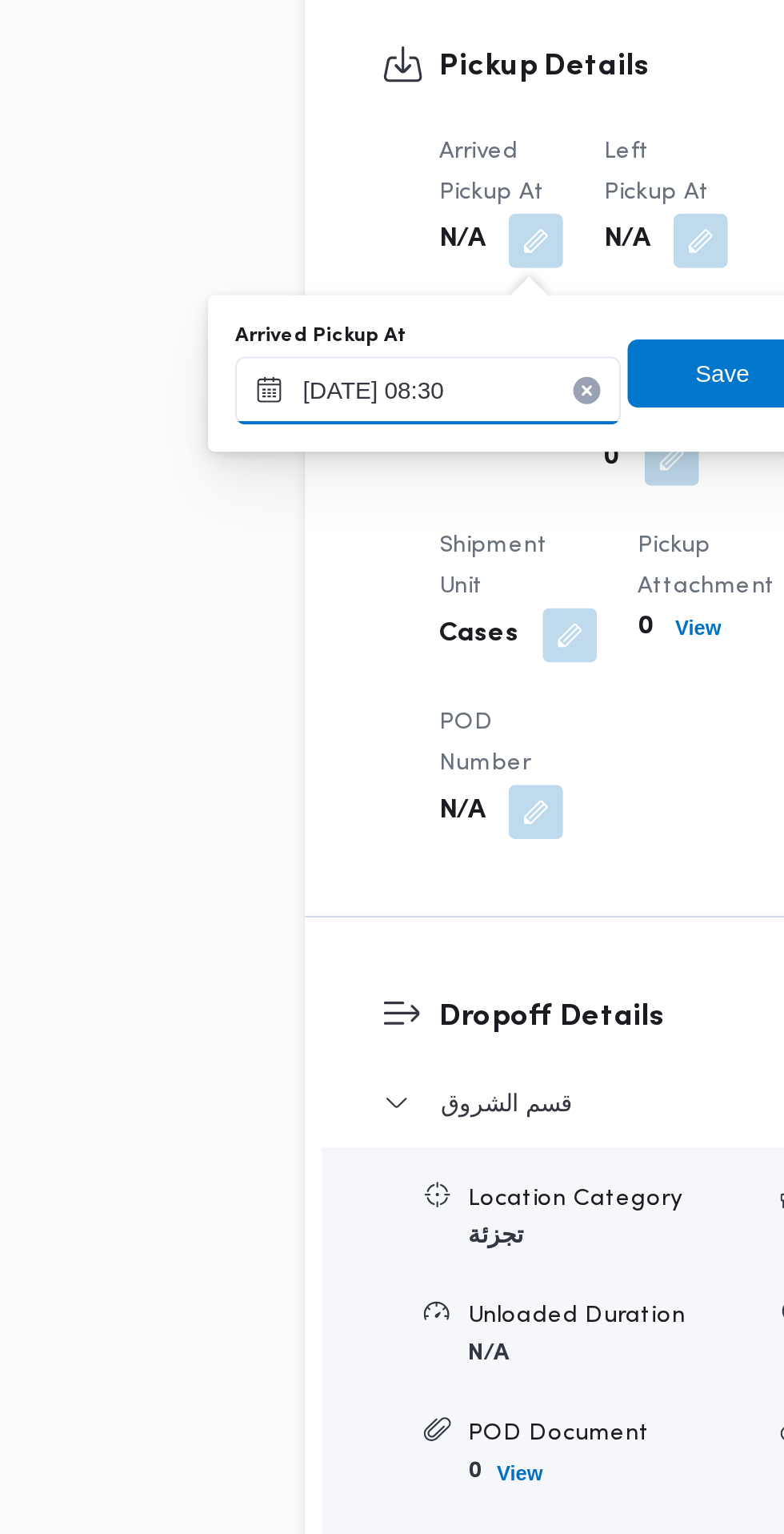
click at [298, 751] on input "08/10/2025 08:30" at bounding box center [266, 749] width 182 height 32
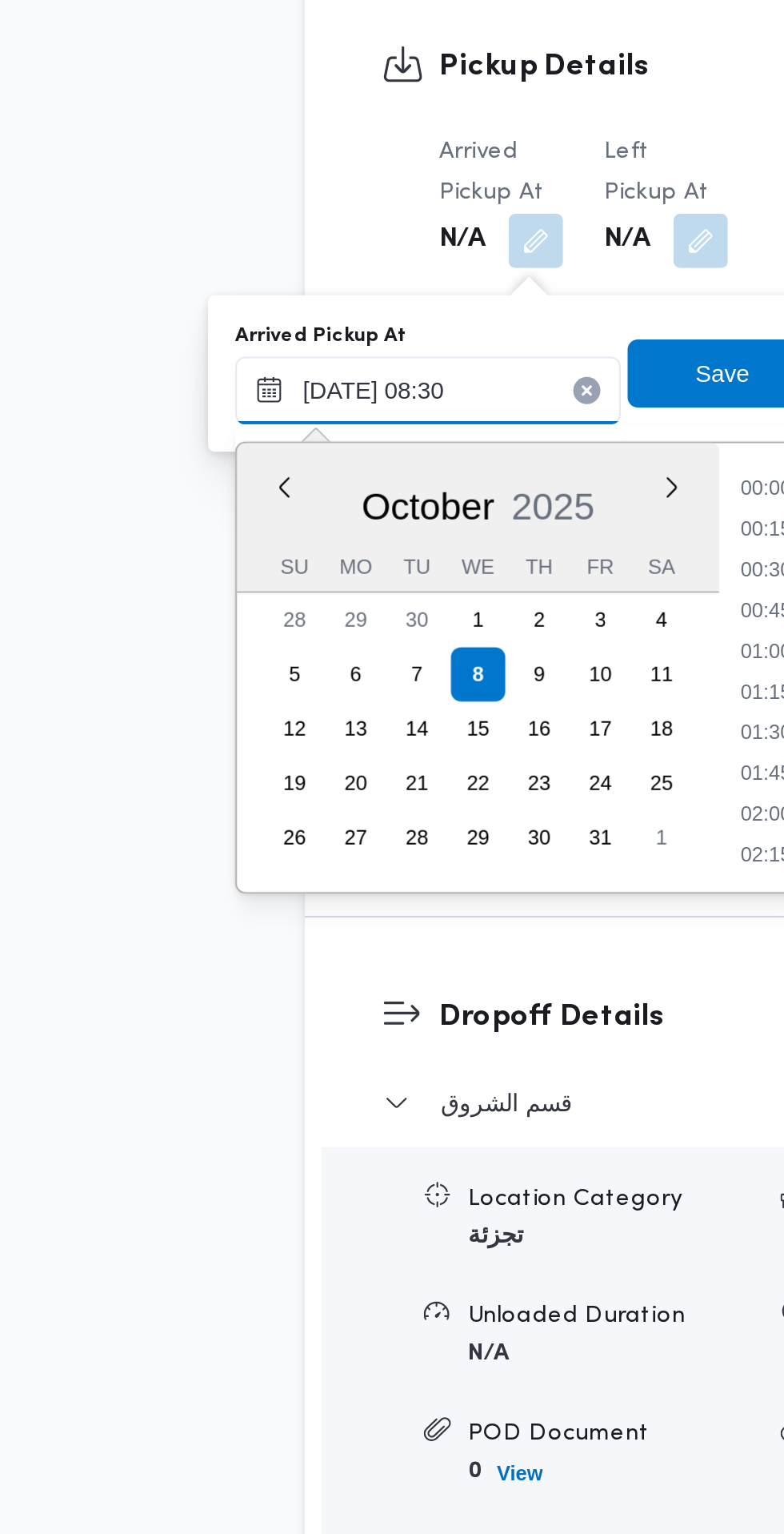
scroll to position [556, 0]
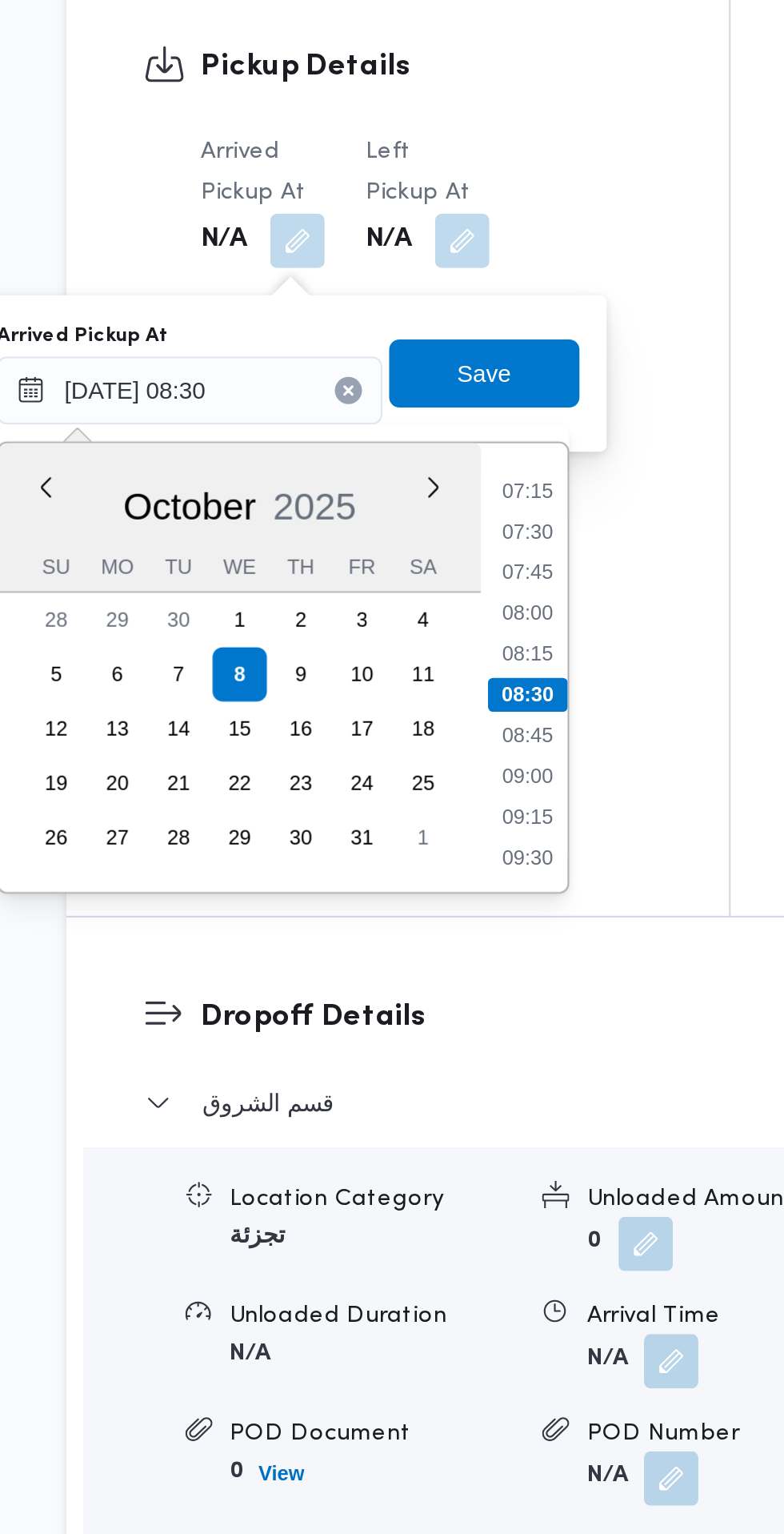
click at [426, 815] on li "07:30" at bounding box center [425, 816] width 37 height 16
type input "08/10/2025 07:30"
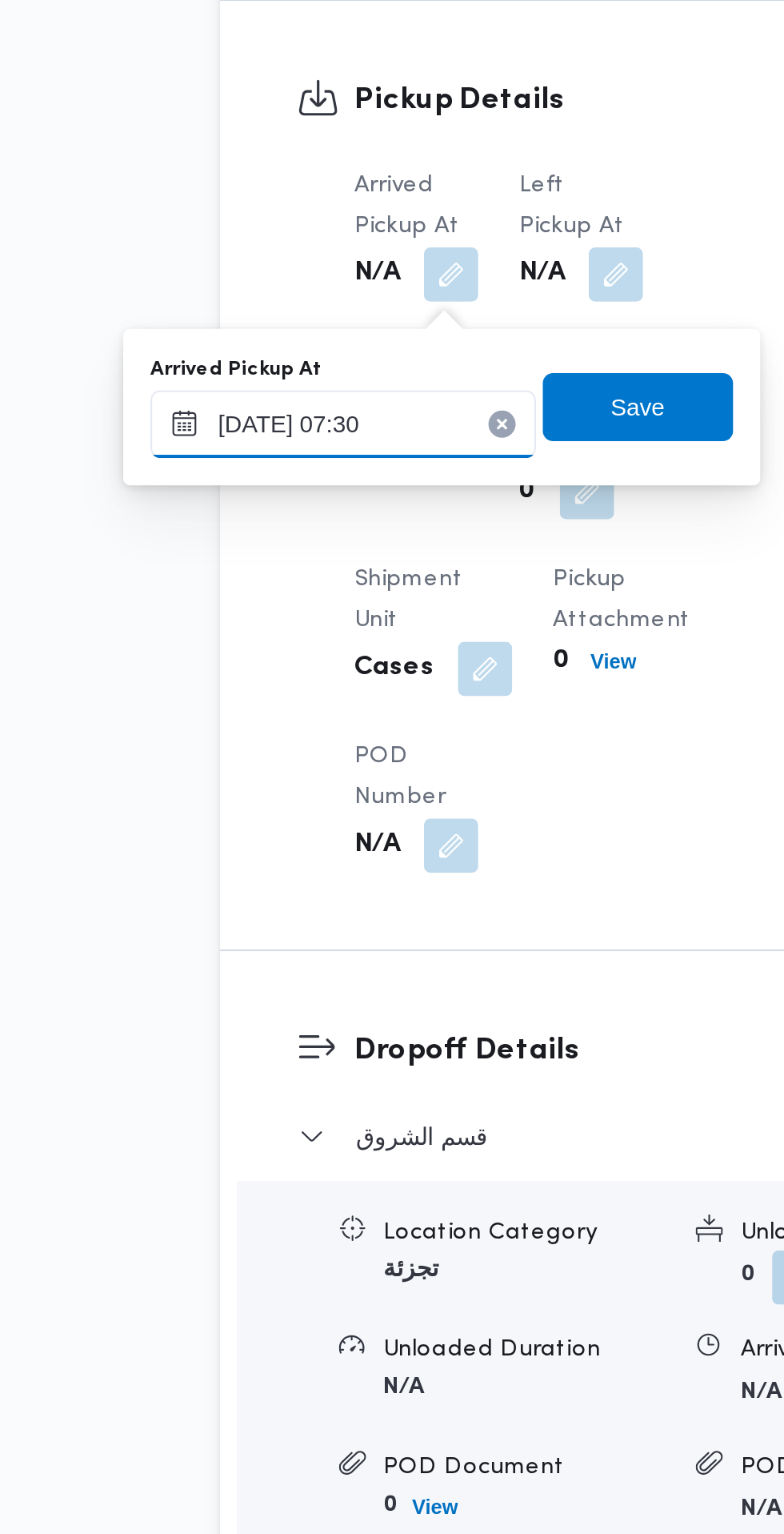
scroll to position [0, 0]
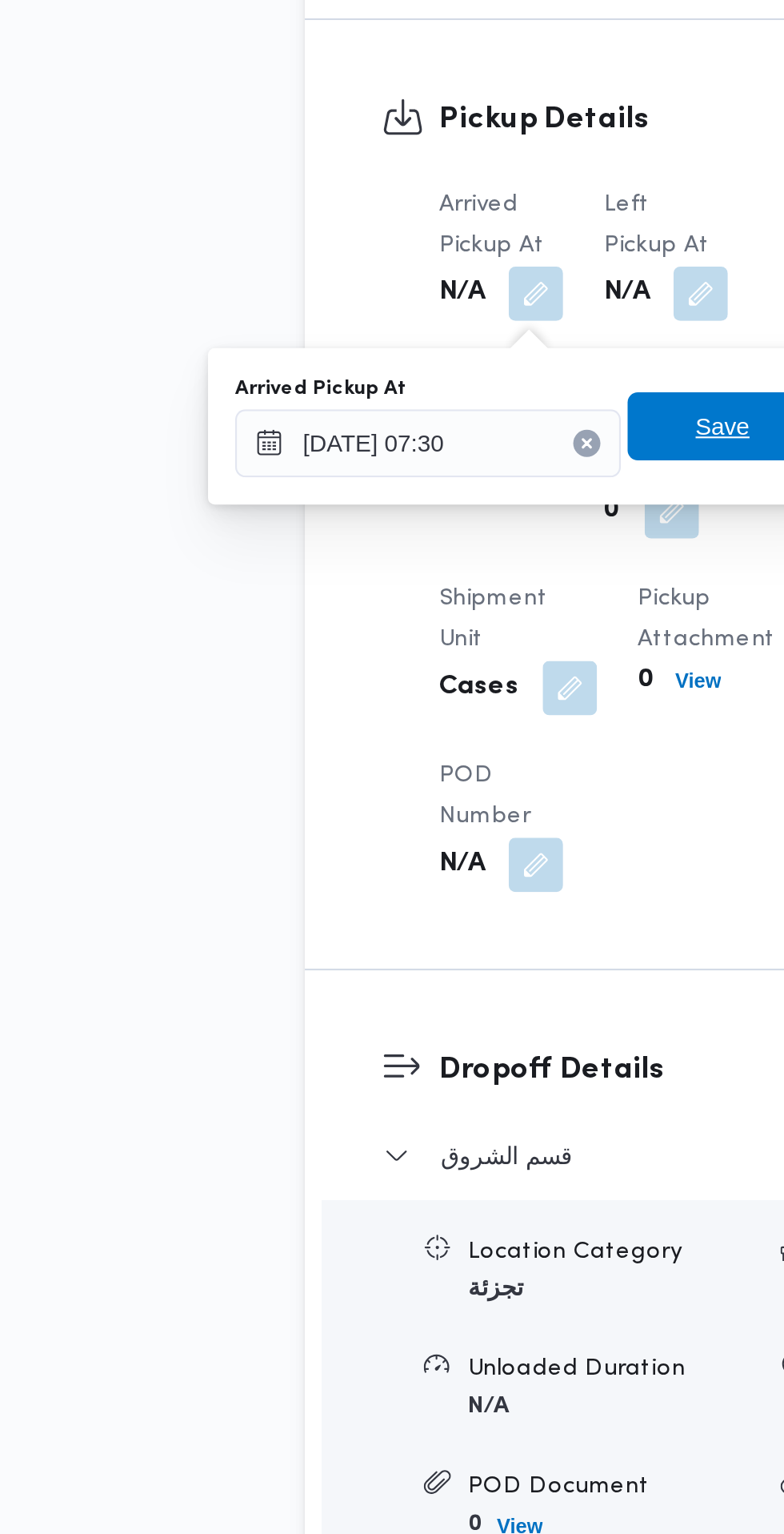
click at [385, 742] on span "Save" at bounding box center [405, 741] width 90 height 32
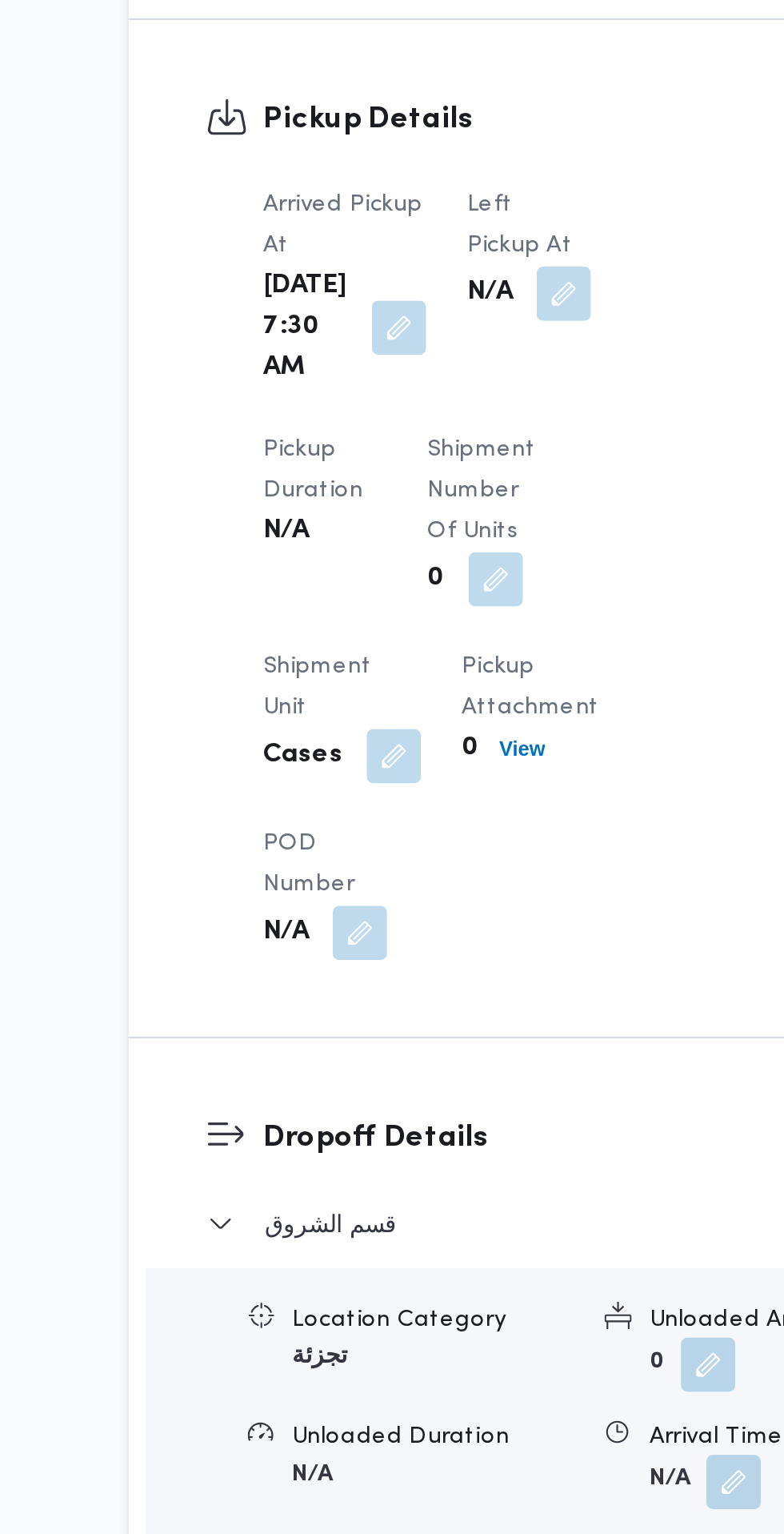
click at [400, 690] on button "button" at bounding box center [413, 679] width 26 height 26
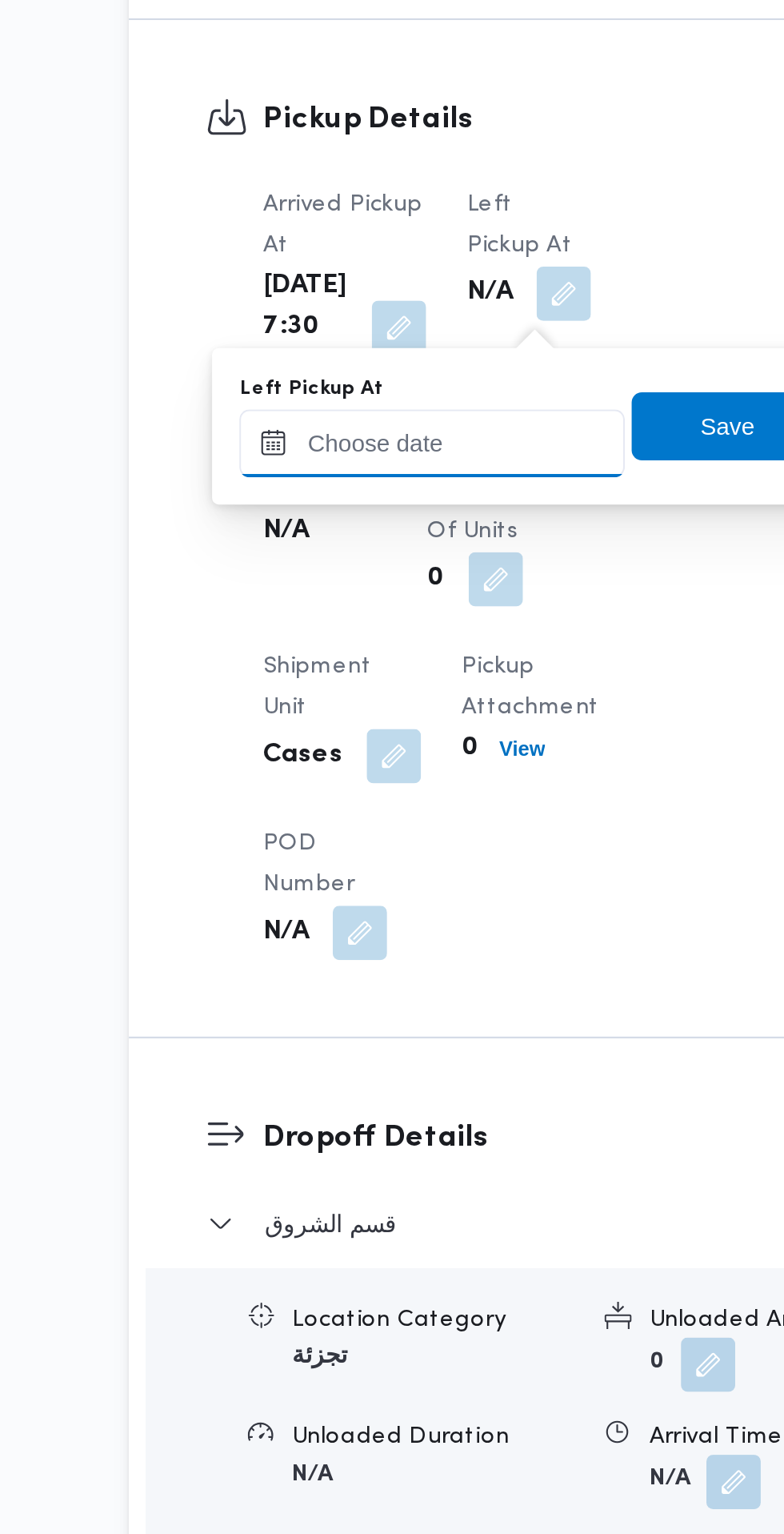
click at [371, 749] on input "Left Pickup At" at bounding box center [350, 749] width 182 height 32
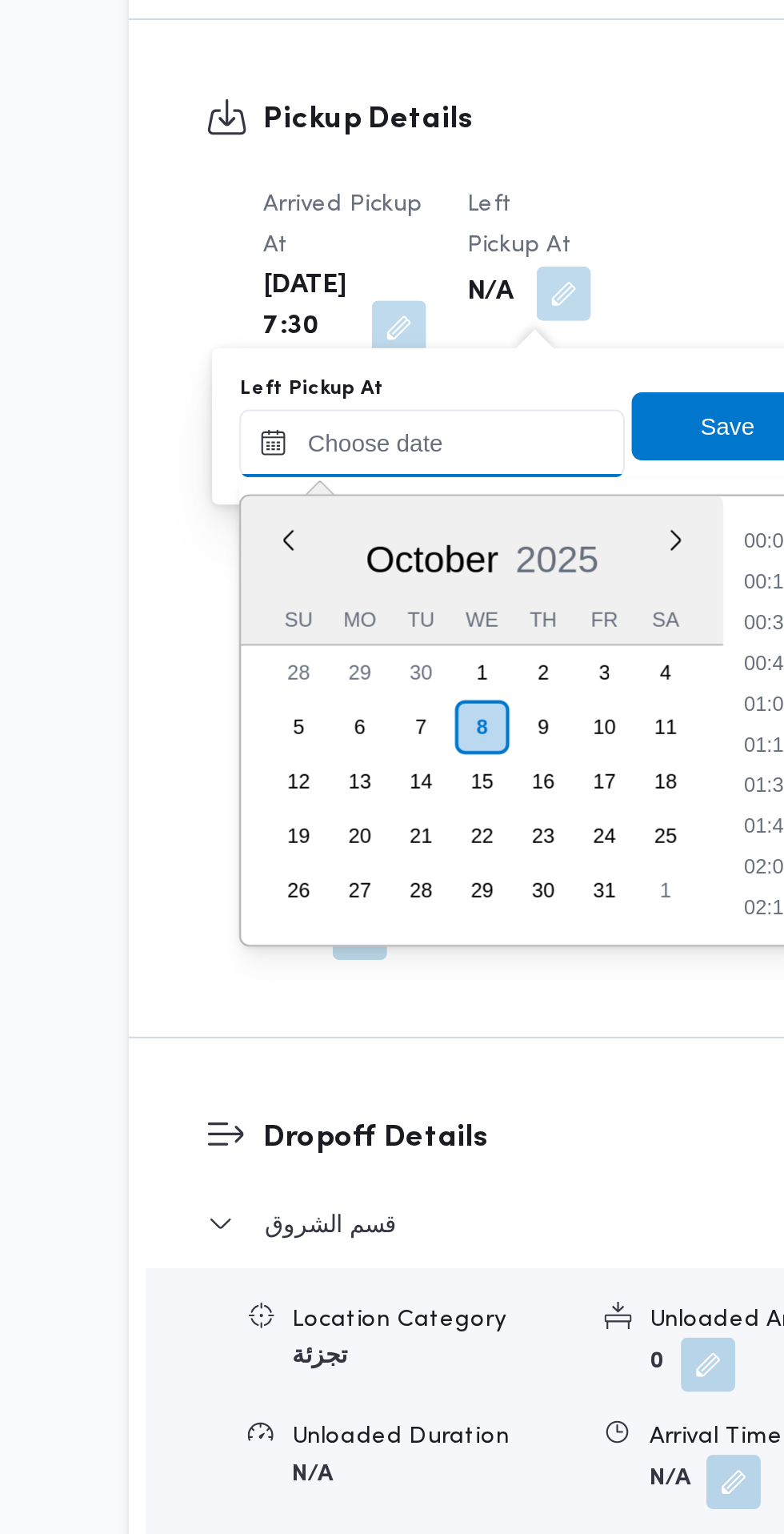
scroll to position [652, 0]
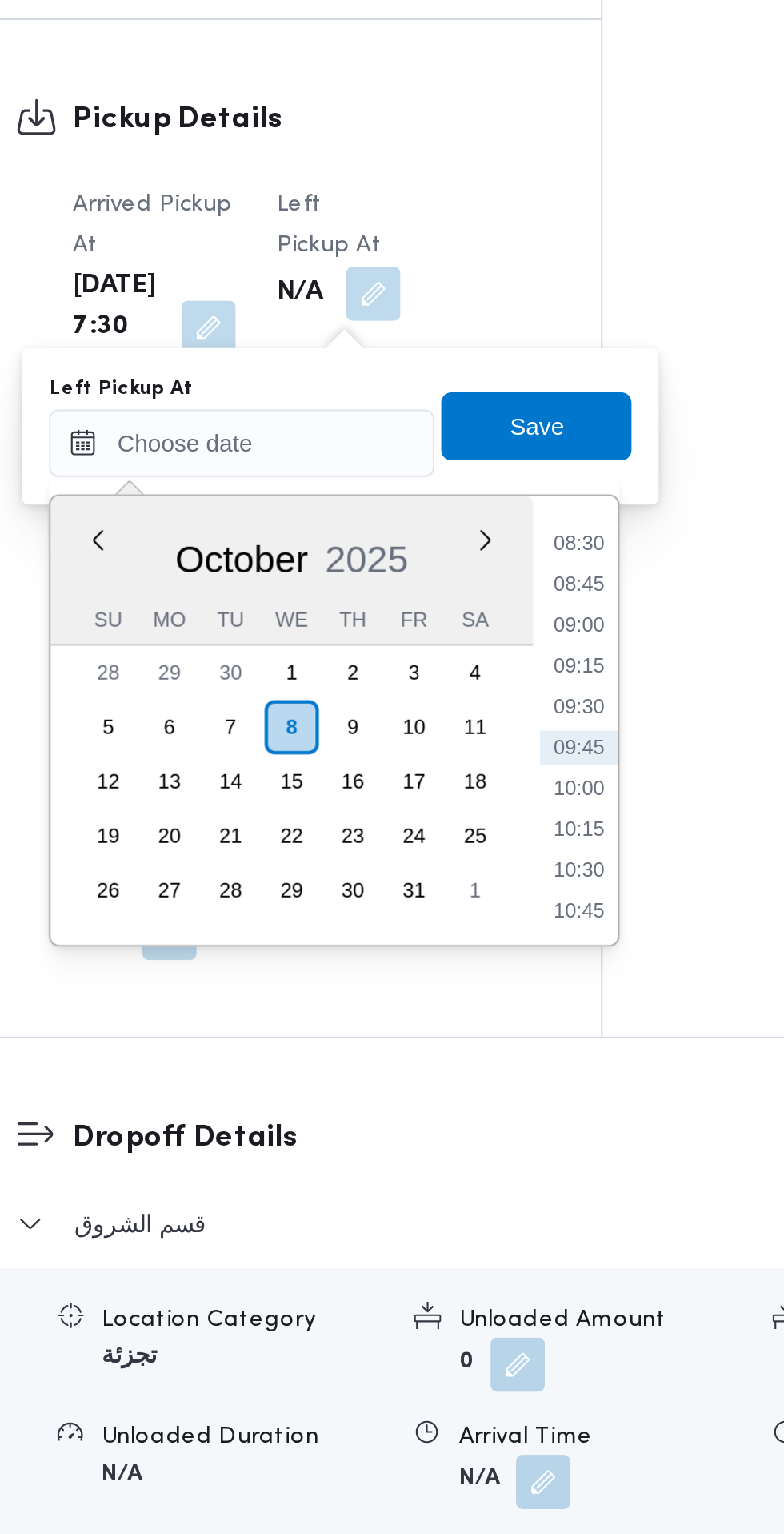
click at [516, 820] on li "08:45" at bounding box center [510, 816] width 37 height 16
type input "08/10/2025 08:45"
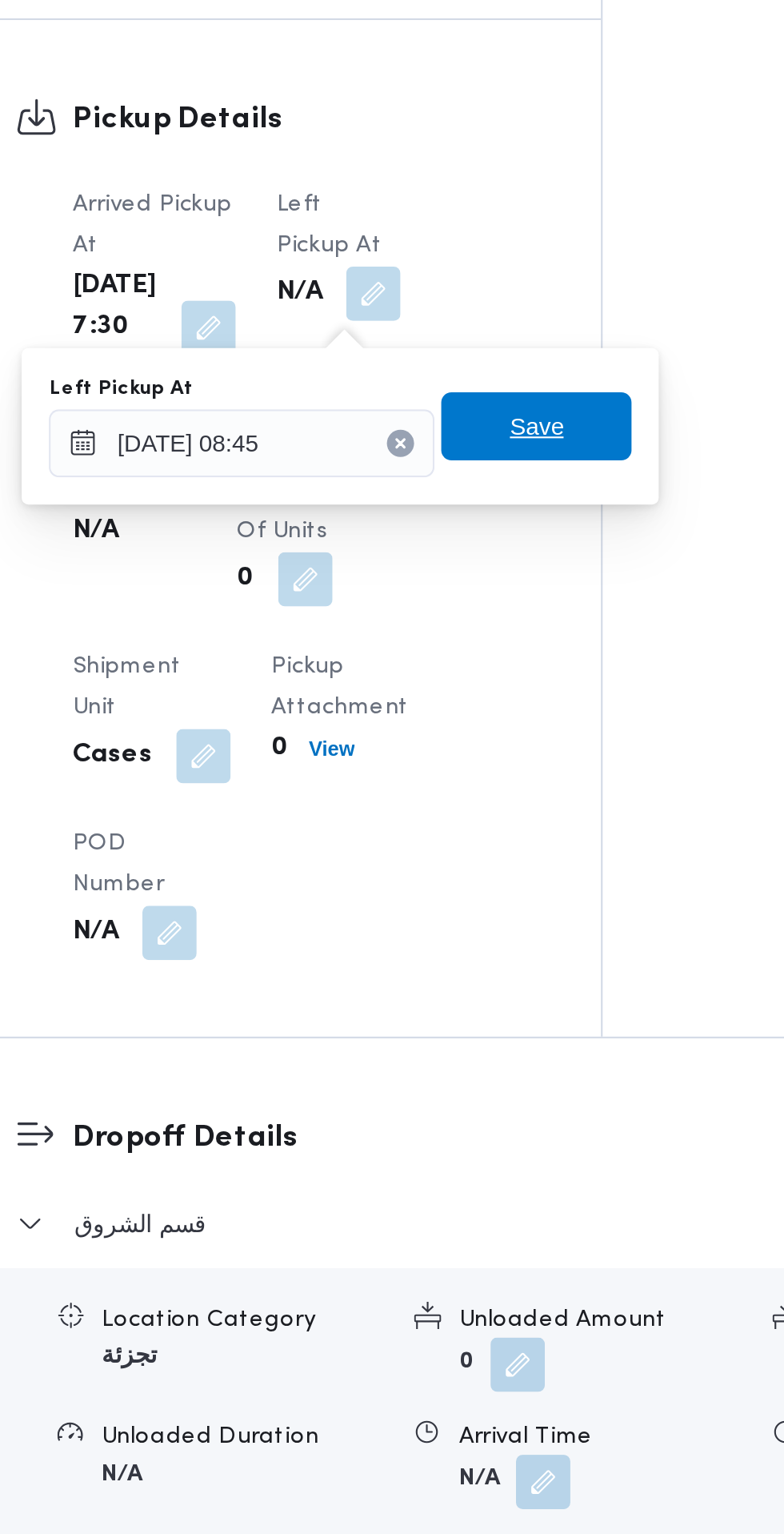
click at [519, 747] on span "Save" at bounding box center [489, 741] width 90 height 32
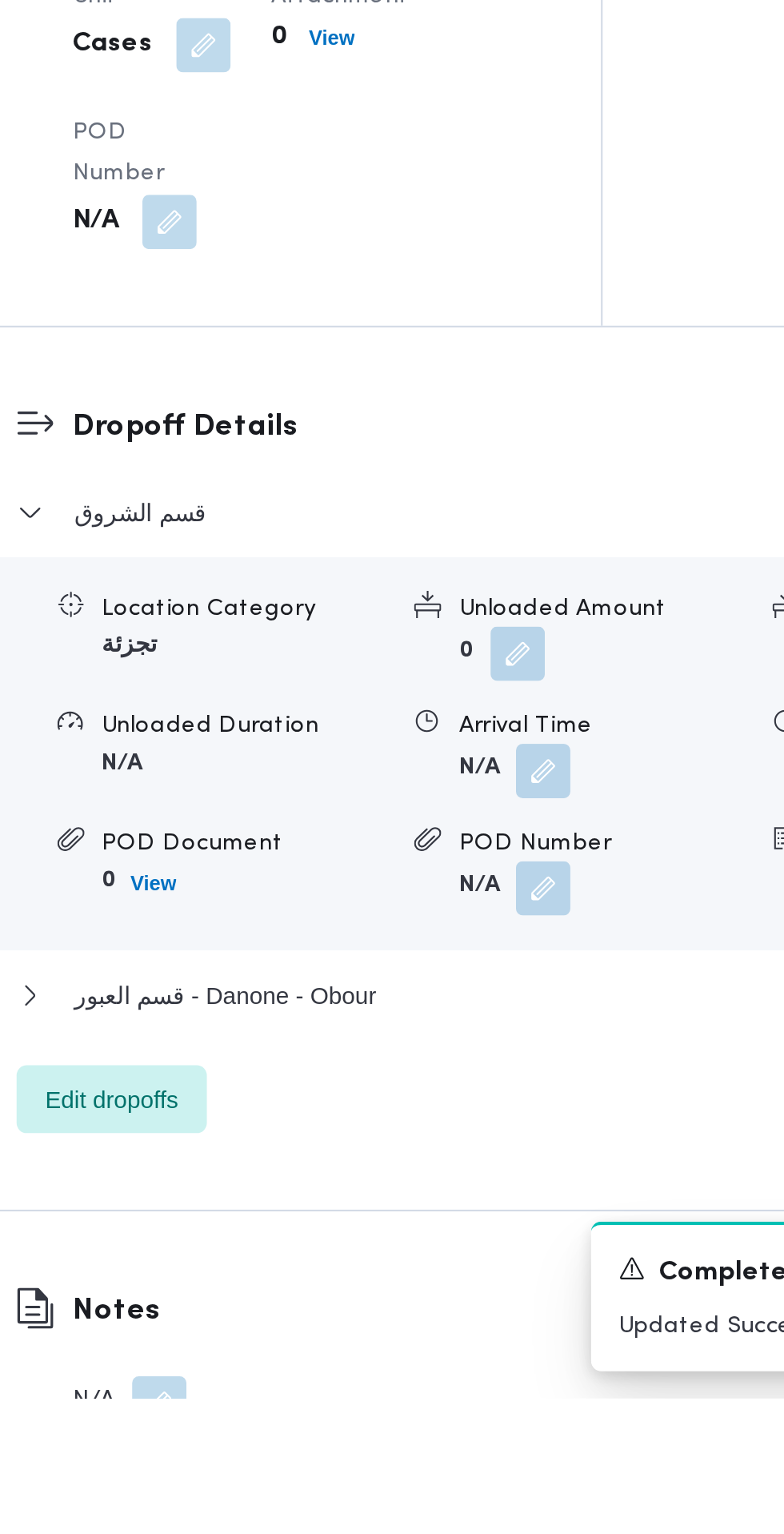
scroll to position [1135, 0]
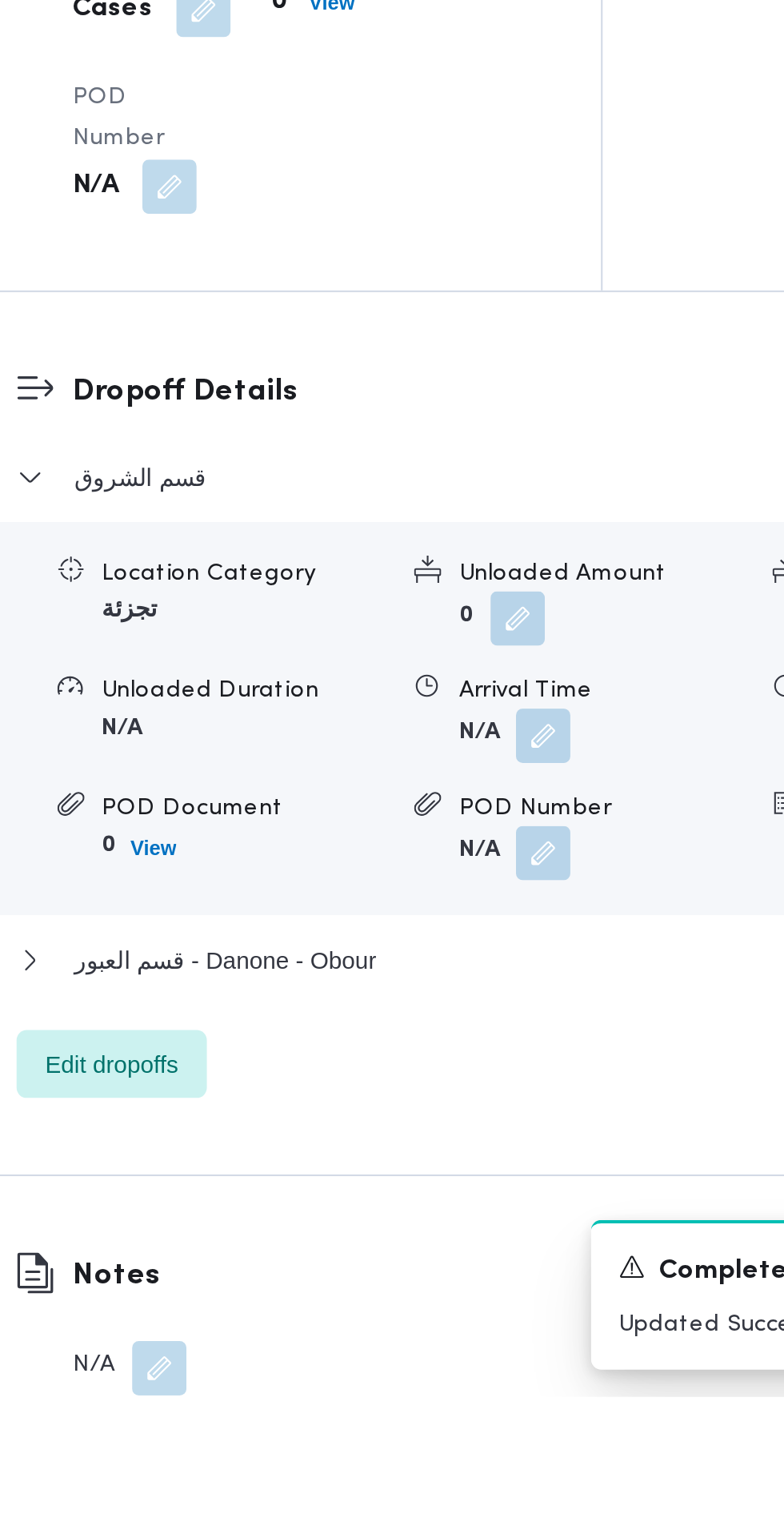
click at [499, 1235] on button "button" at bounding box center [493, 1222] width 26 height 26
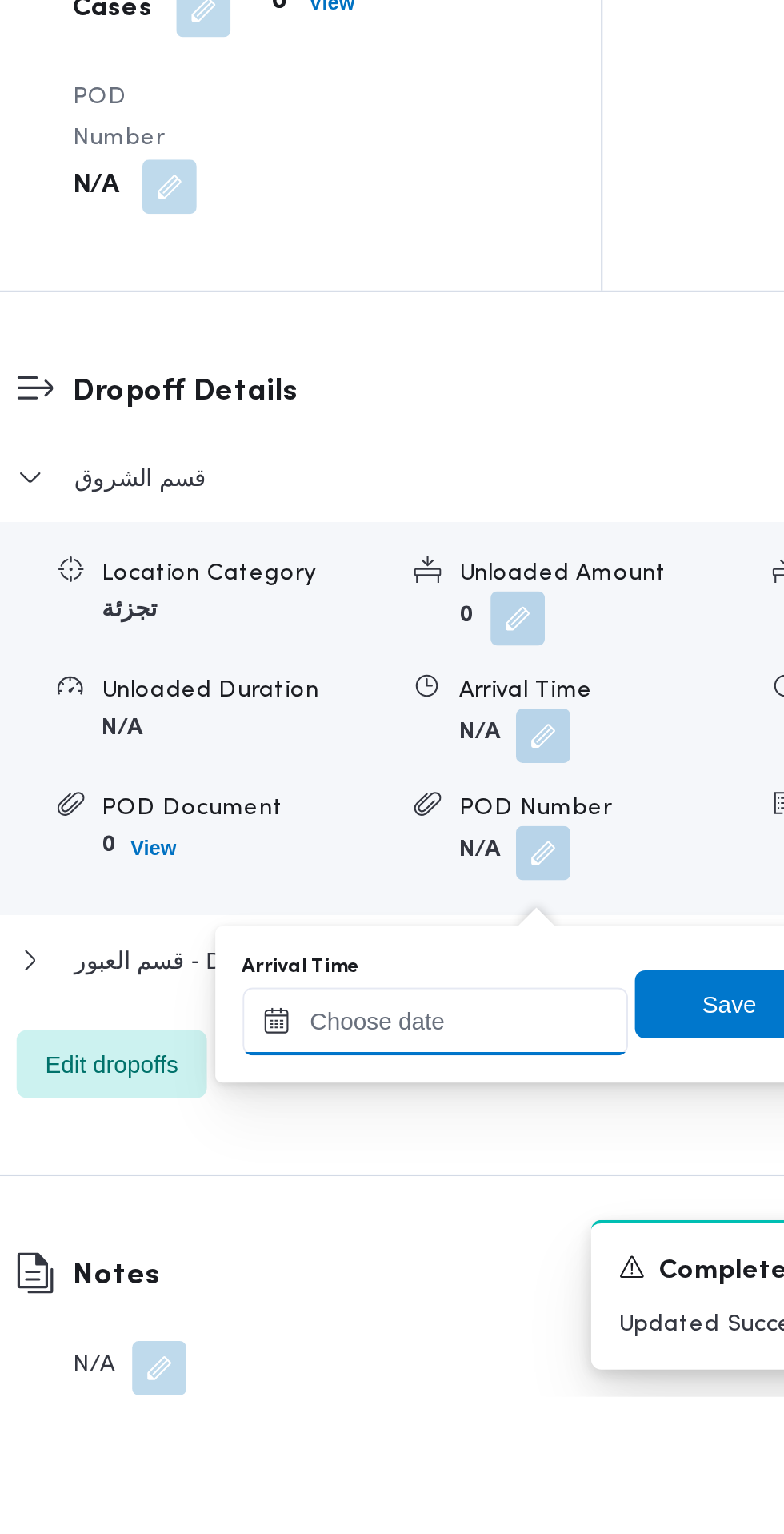
click at [451, 1349] on input "Arrival Time" at bounding box center [442, 1356] width 182 height 32
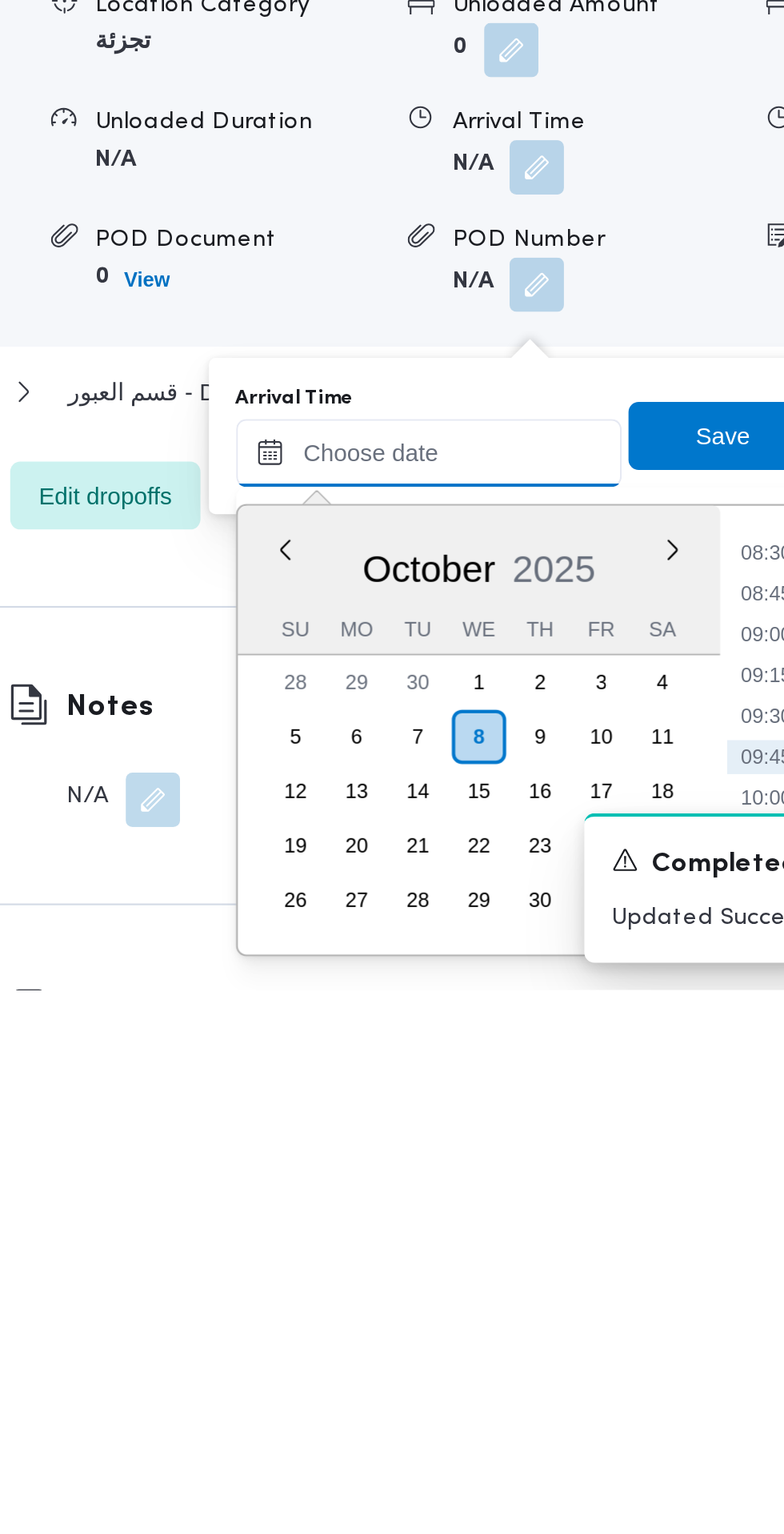
scroll to position [1210, 0]
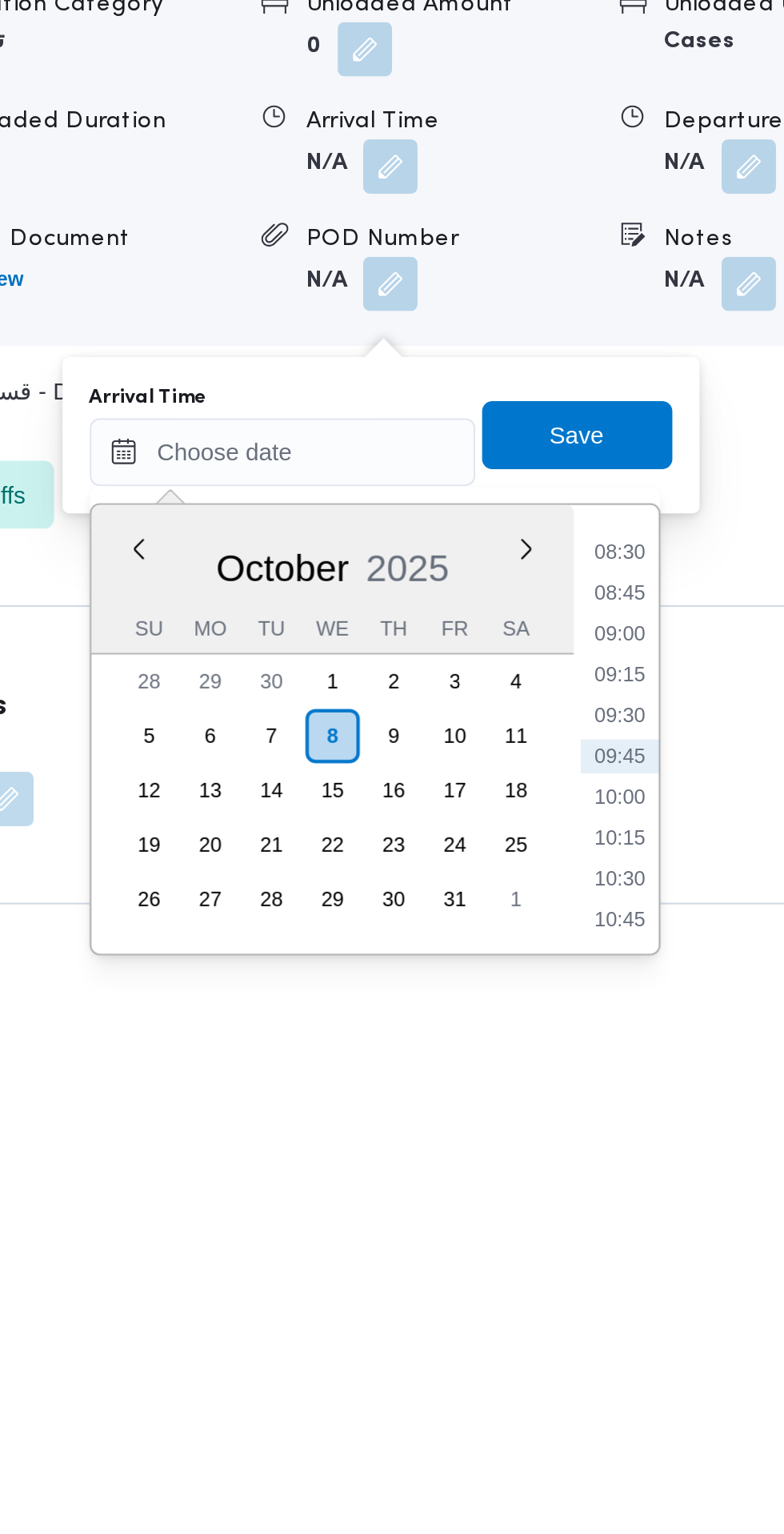
click at [605, 1406] on li "09:30" at bounding box center [601, 1405] width 37 height 16
type input "08/10/2025 09:30"
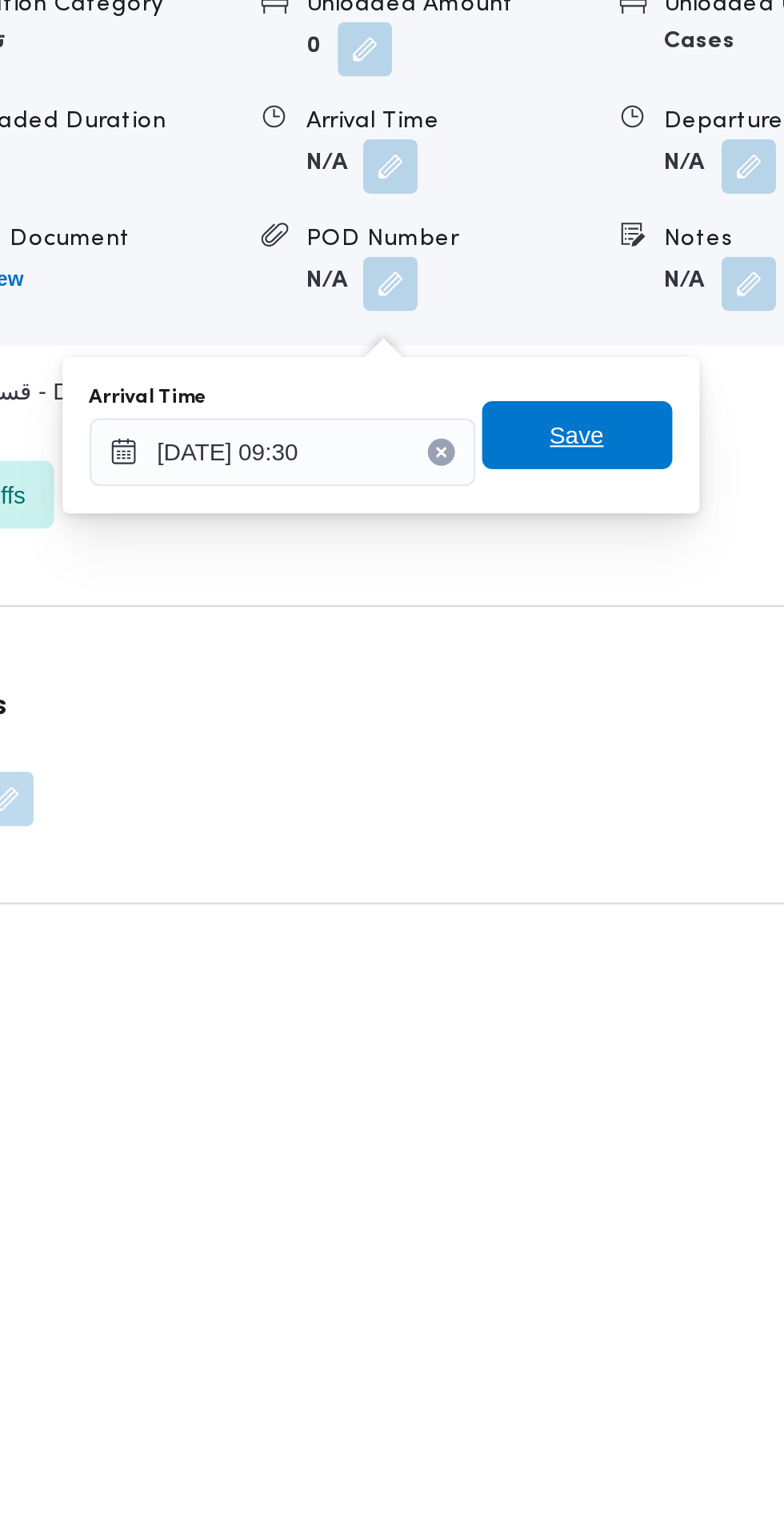
click at [587, 1268] on span "Save" at bounding box center [582, 1272] width 26 height 19
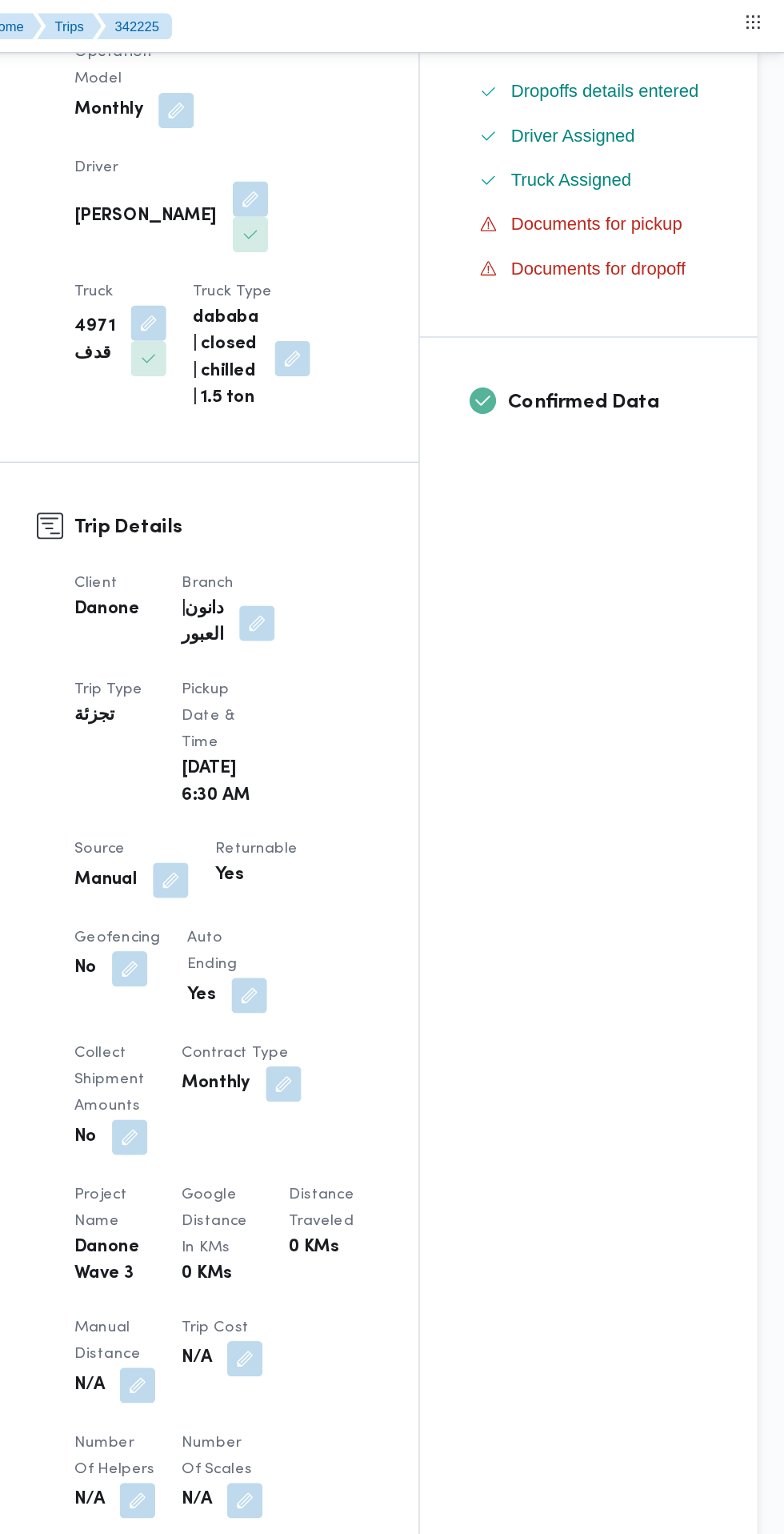
scroll to position [420, 0]
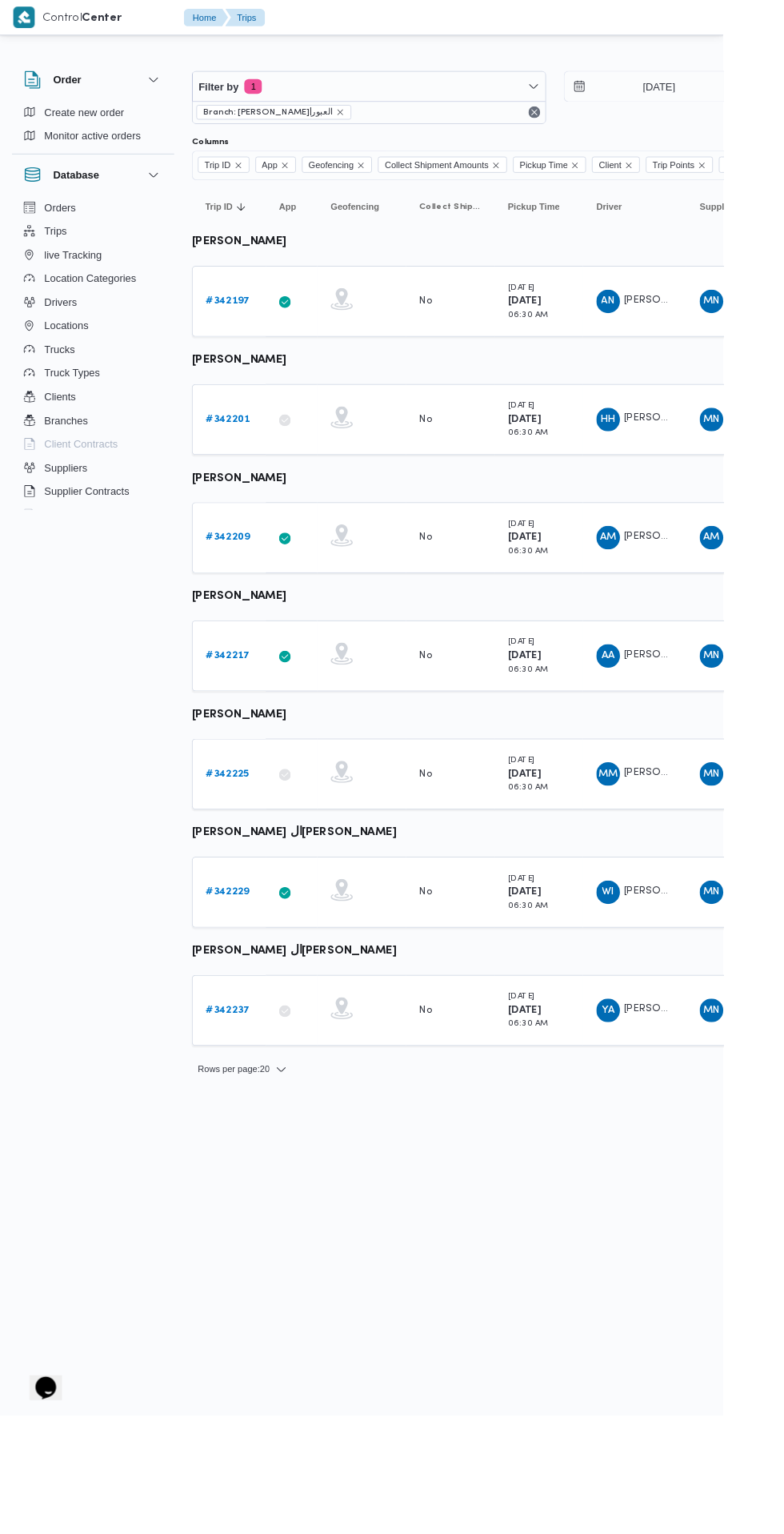
click at [259, 1091] on b "# 342237" at bounding box center [248, 1094] width 48 height 10
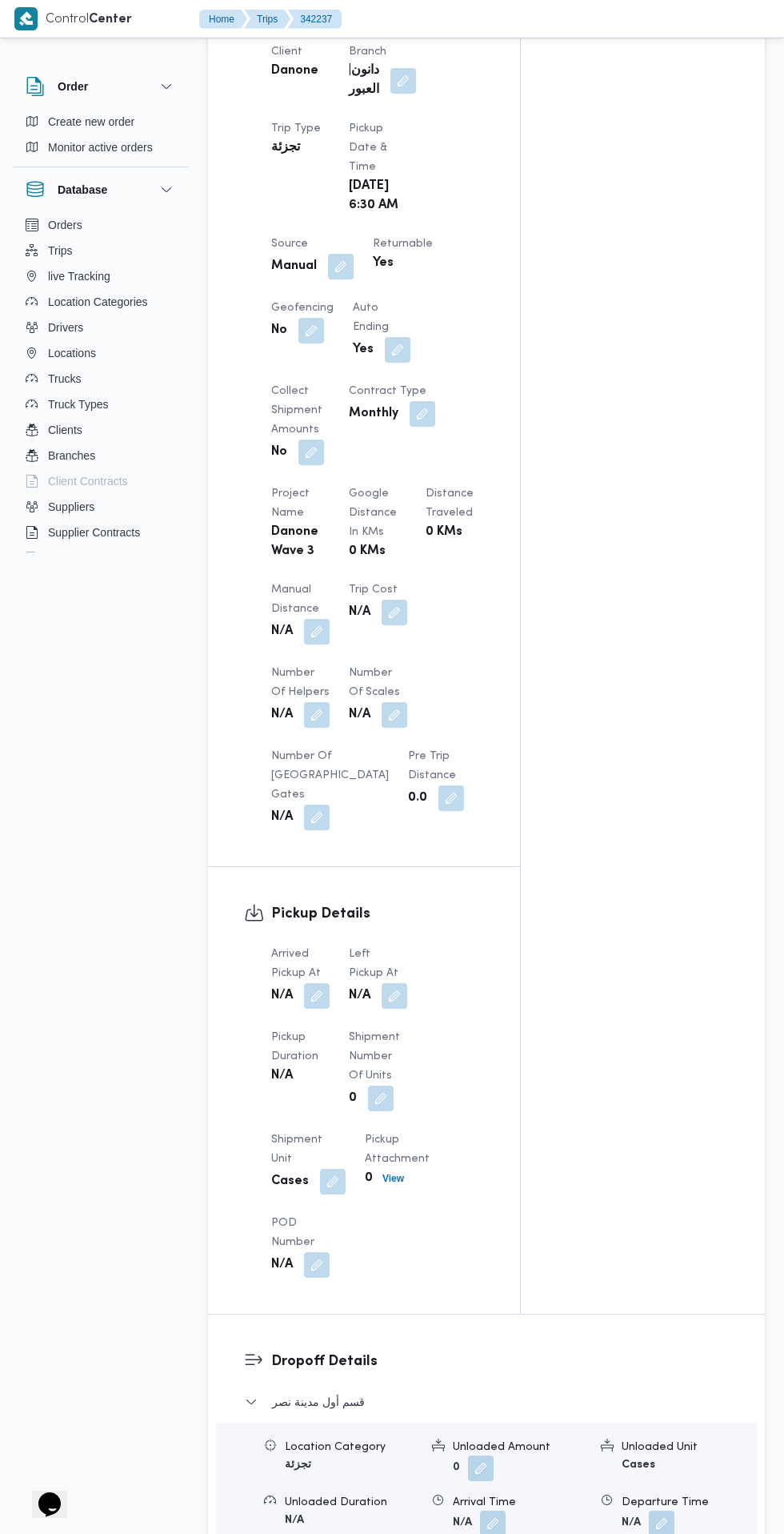
scroll to position [1088, 0]
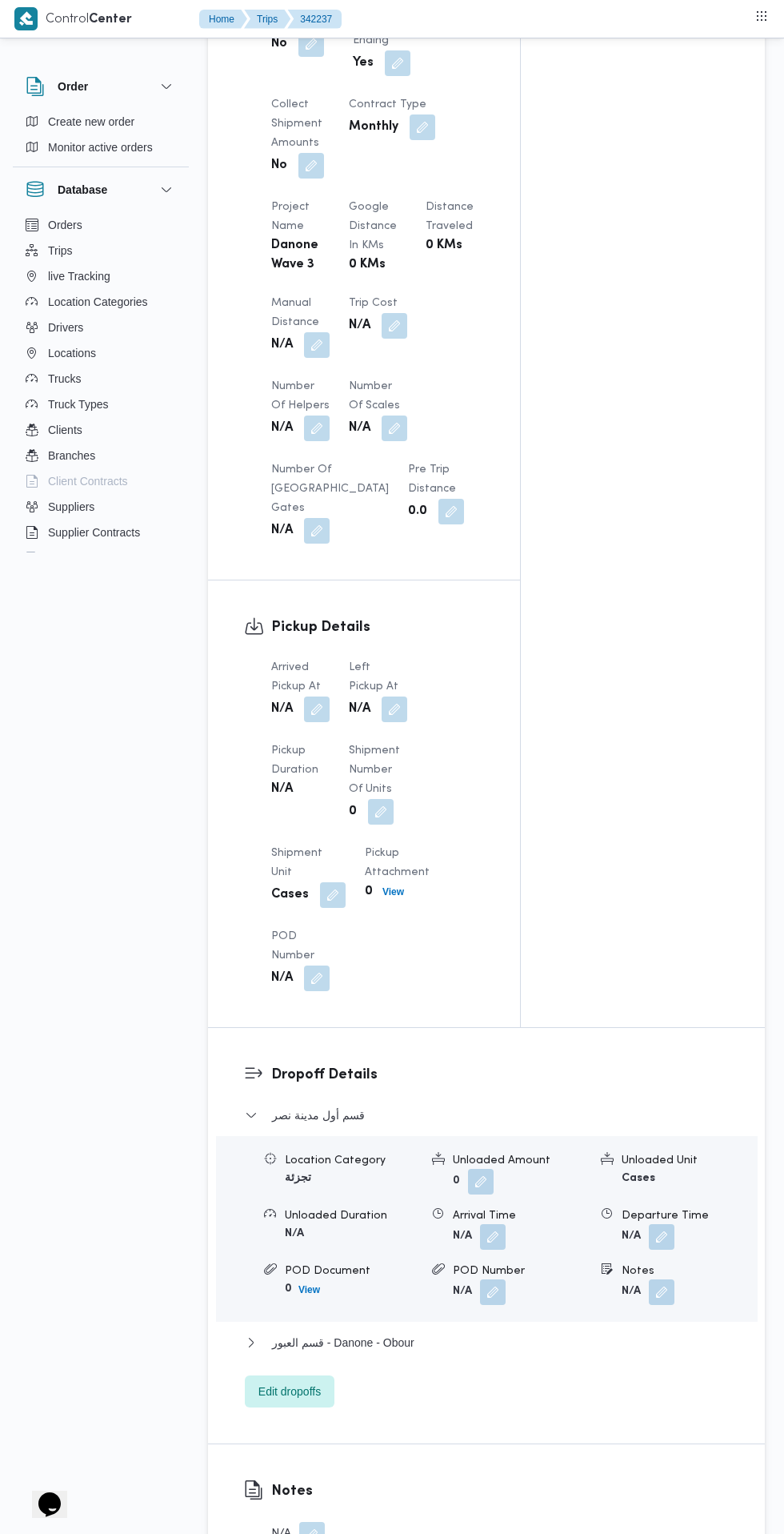
click at [318, 722] on button "button" at bounding box center [317, 709] width 26 height 26
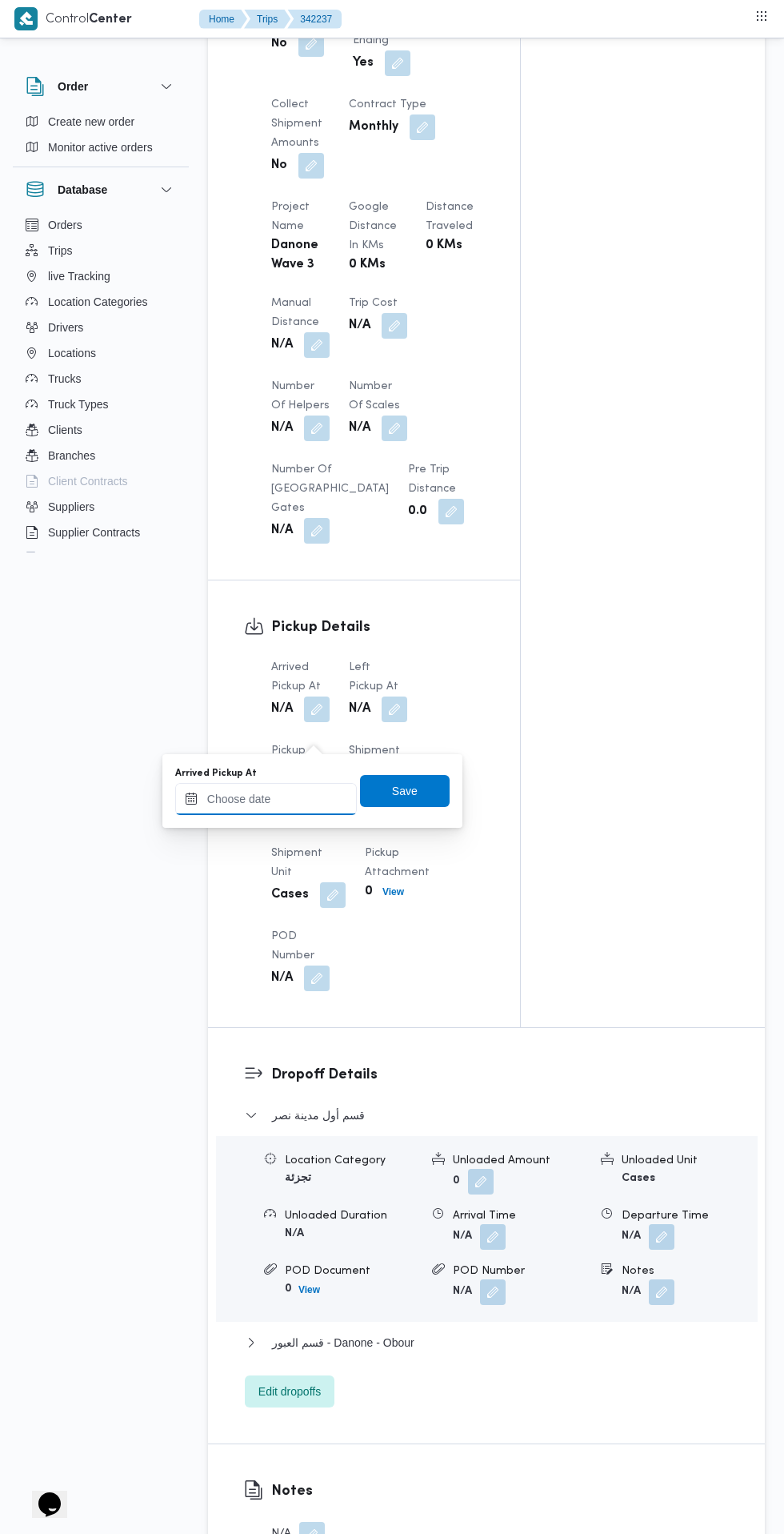
click at [311, 803] on input "Arrived Pickup At" at bounding box center [266, 799] width 182 height 32
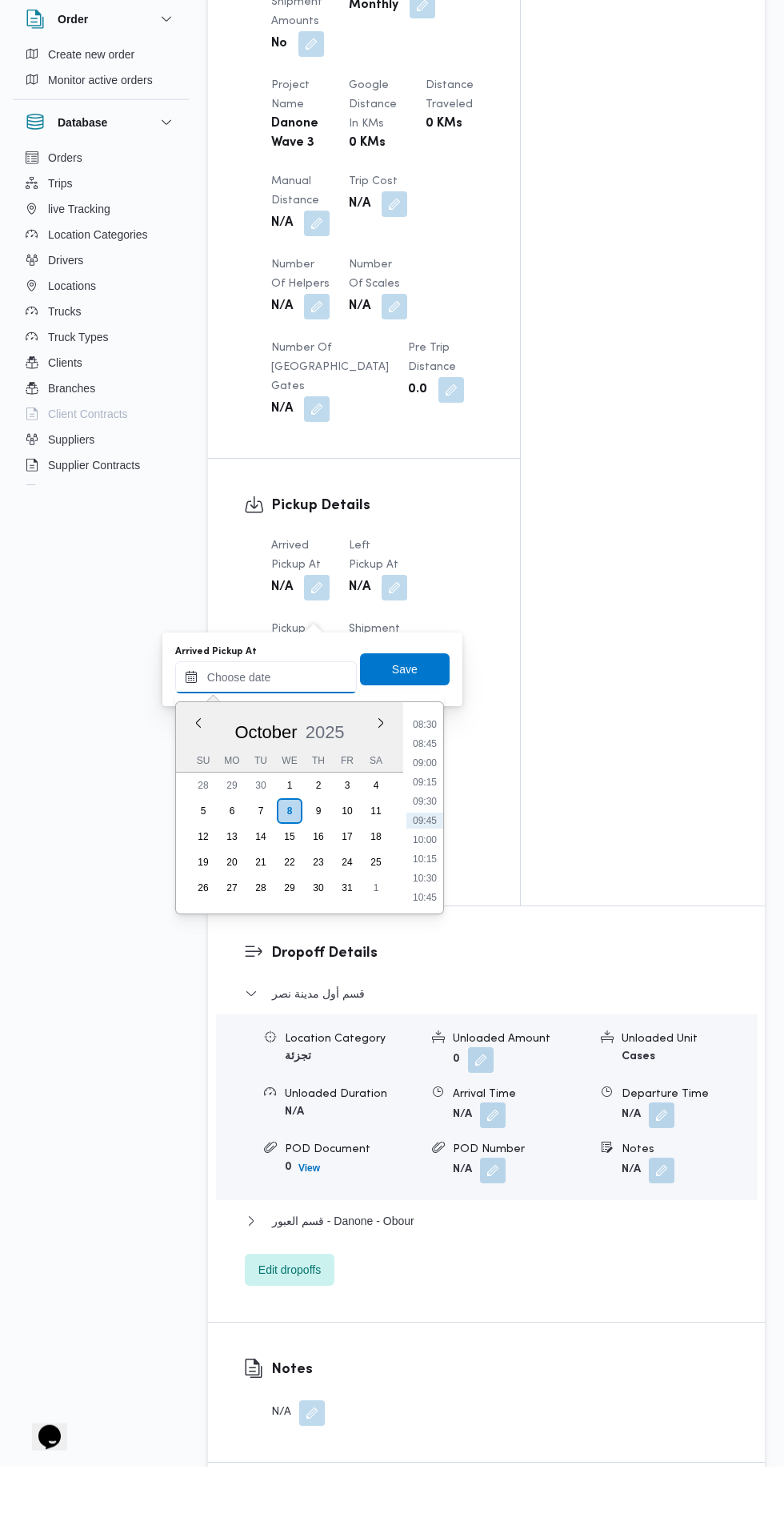
scroll to position [1142, 0]
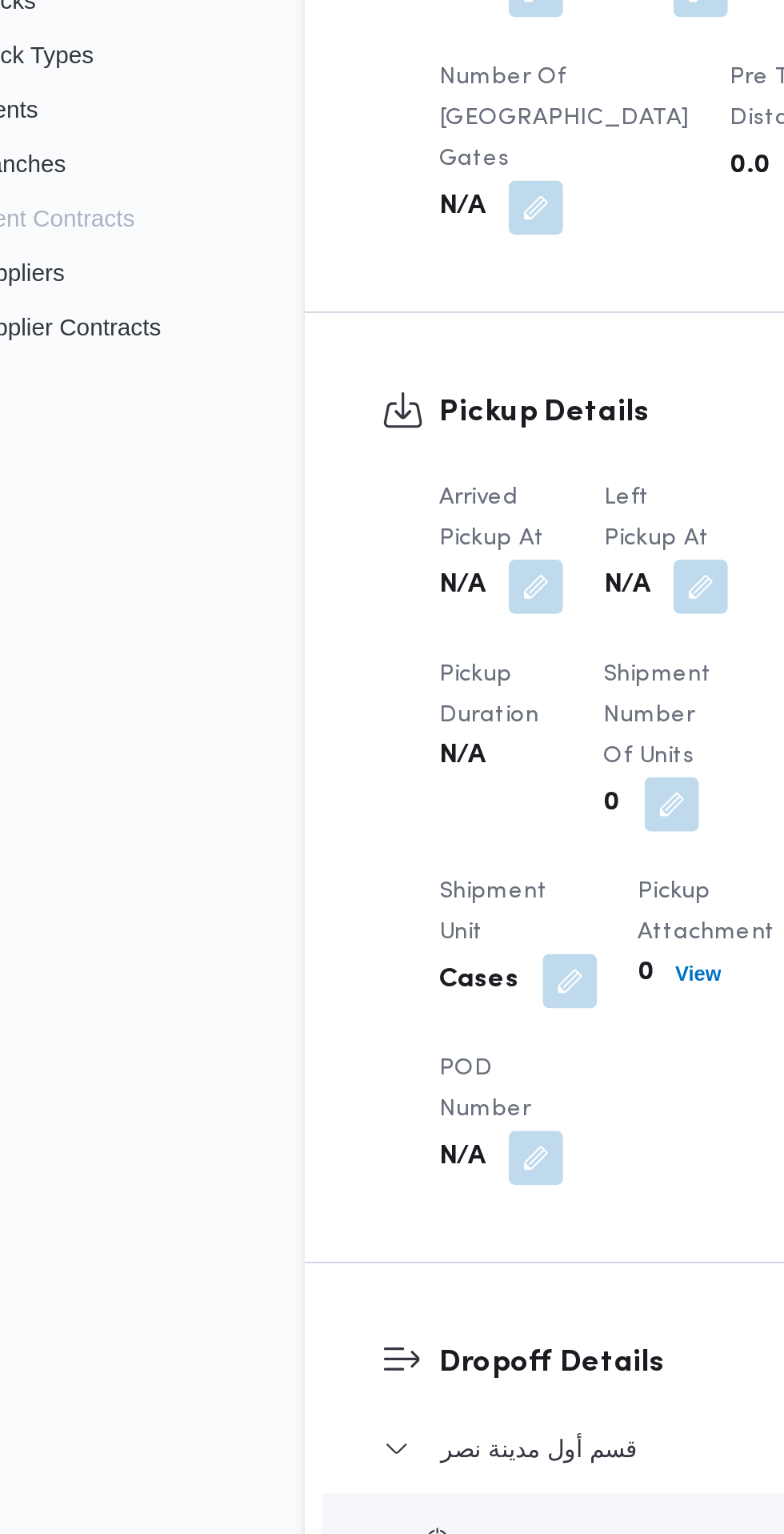
click at [431, 658] on div "Arrived Pickup At N/A Left Pickup At N/A Pickup Duration N/A Shipment Number of…" at bounding box center [377, 769] width 232 height 352
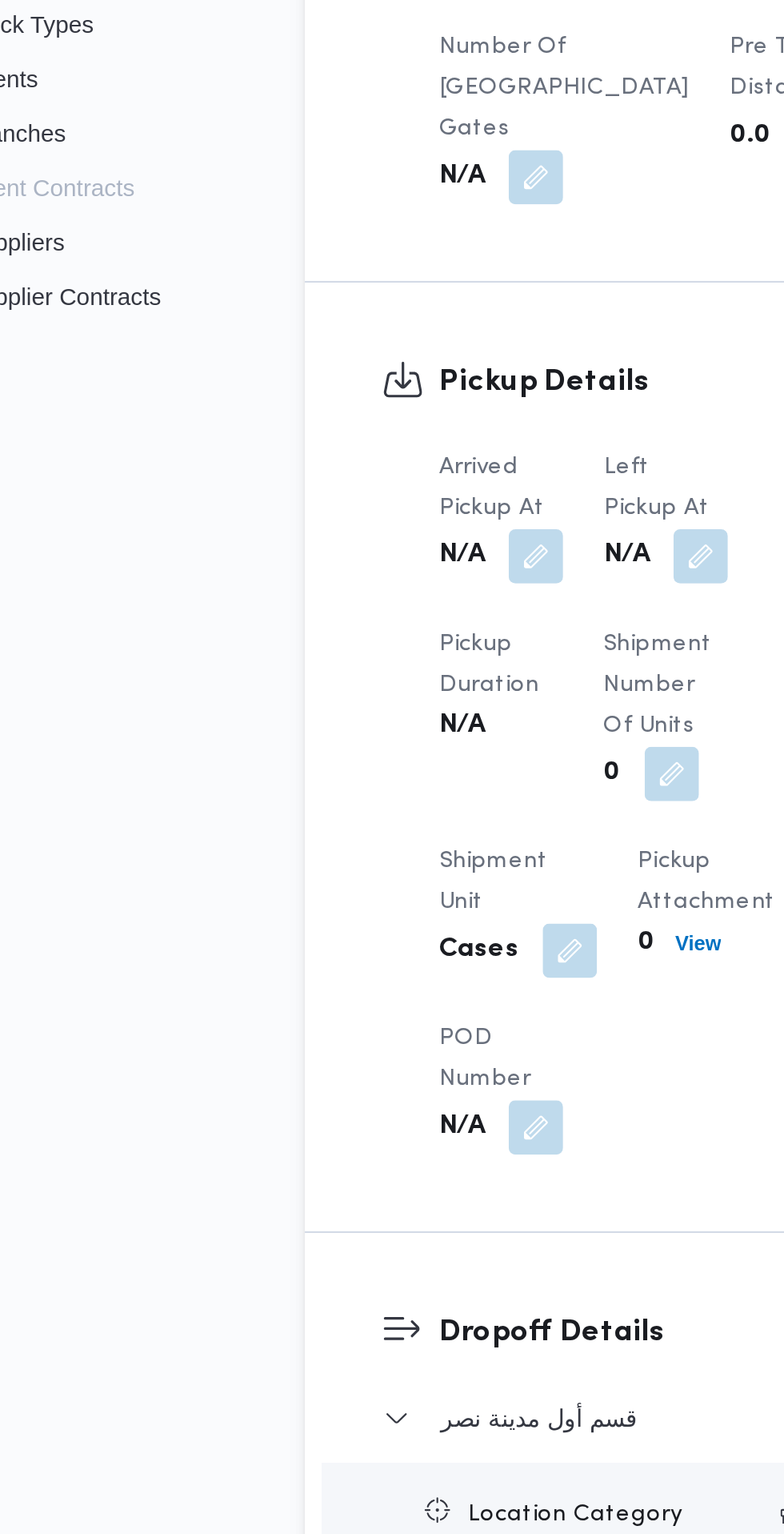
click at [319, 668] on button "button" at bounding box center [317, 655] width 26 height 26
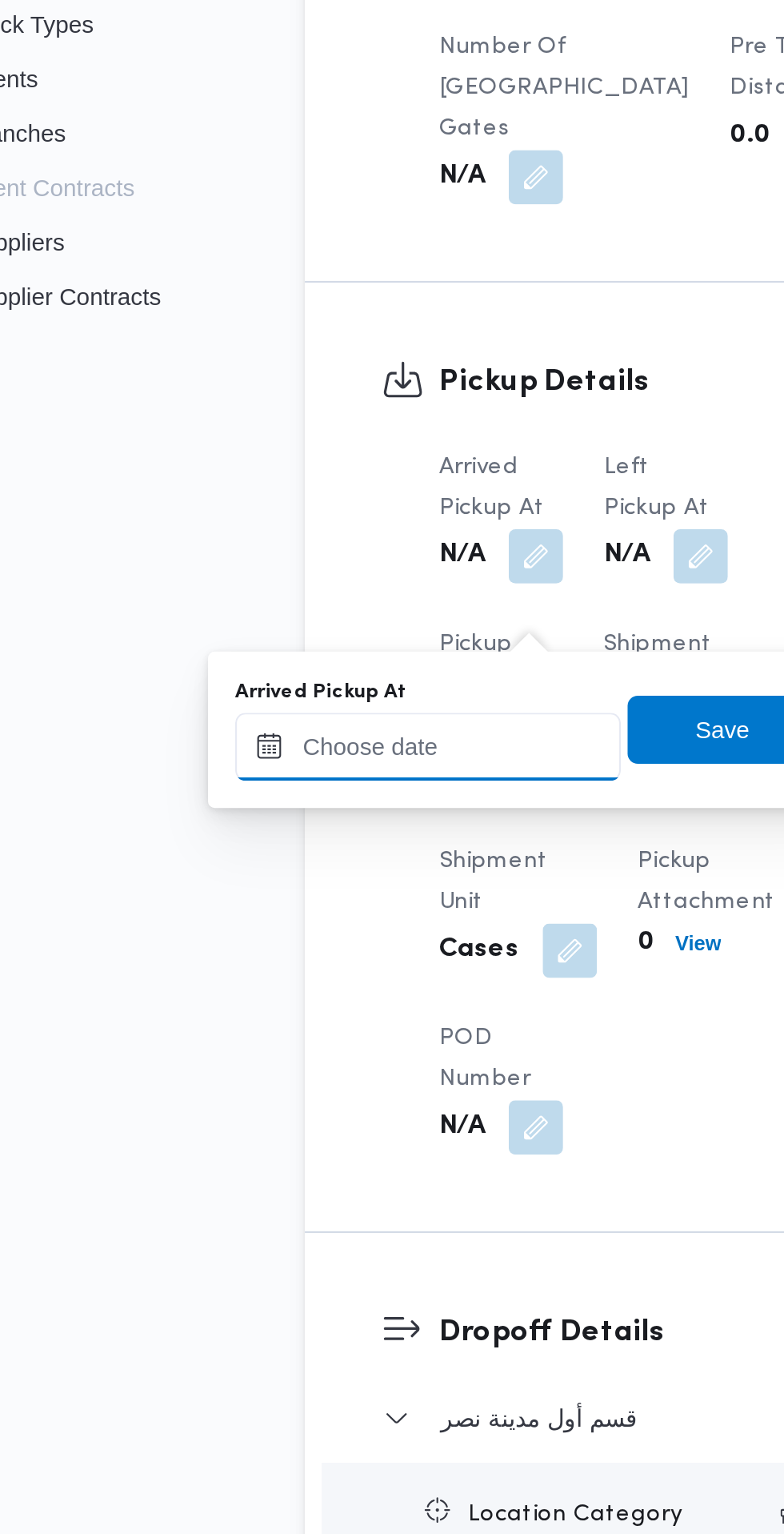
click at [289, 748] on input "Arrived Pickup At" at bounding box center [266, 744] width 182 height 32
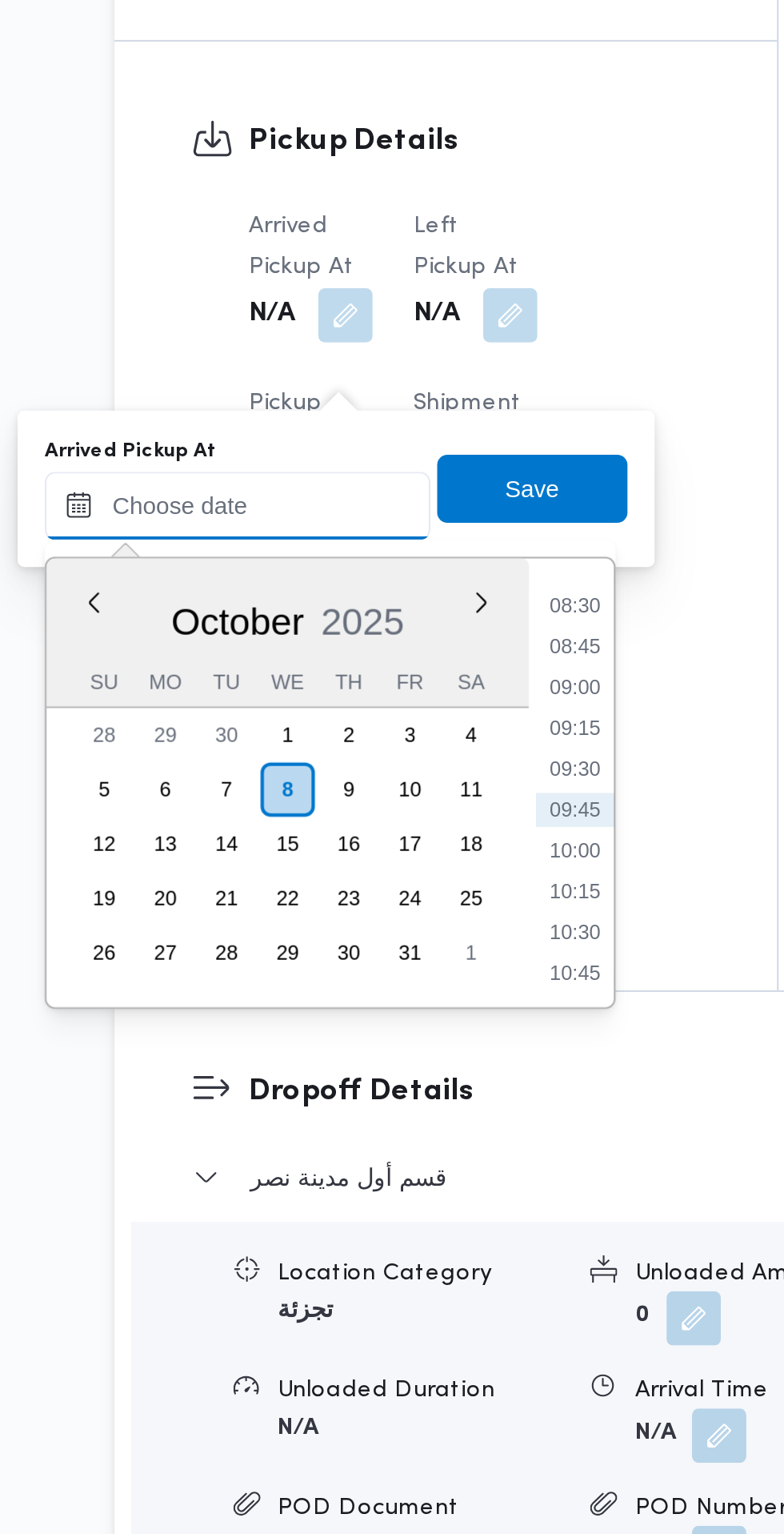
paste input "08/10/2025 07:30"
type input "08/10/2025 07:30"
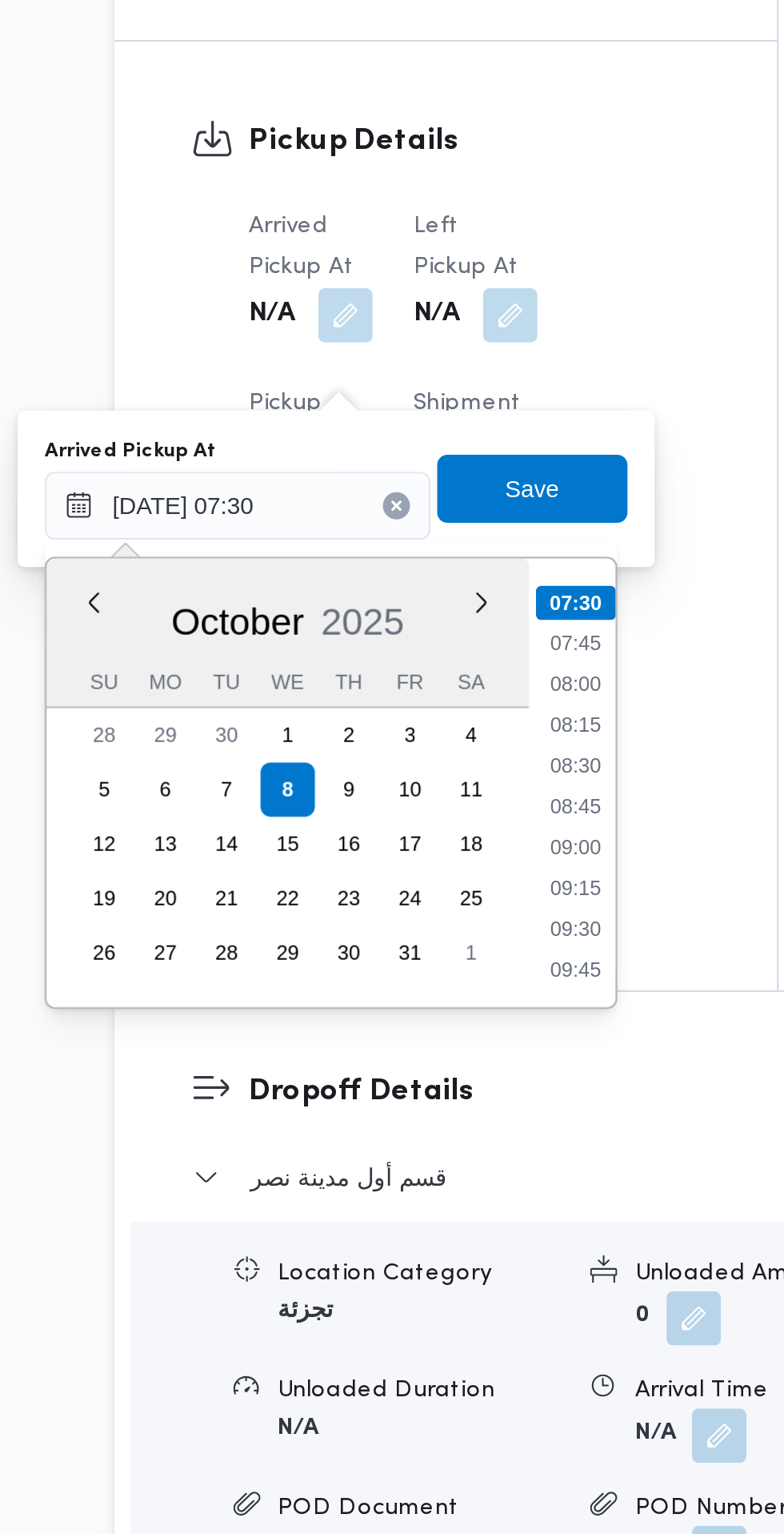
click at [429, 784] on li "07:30" at bounding box center [425, 790] width 38 height 16
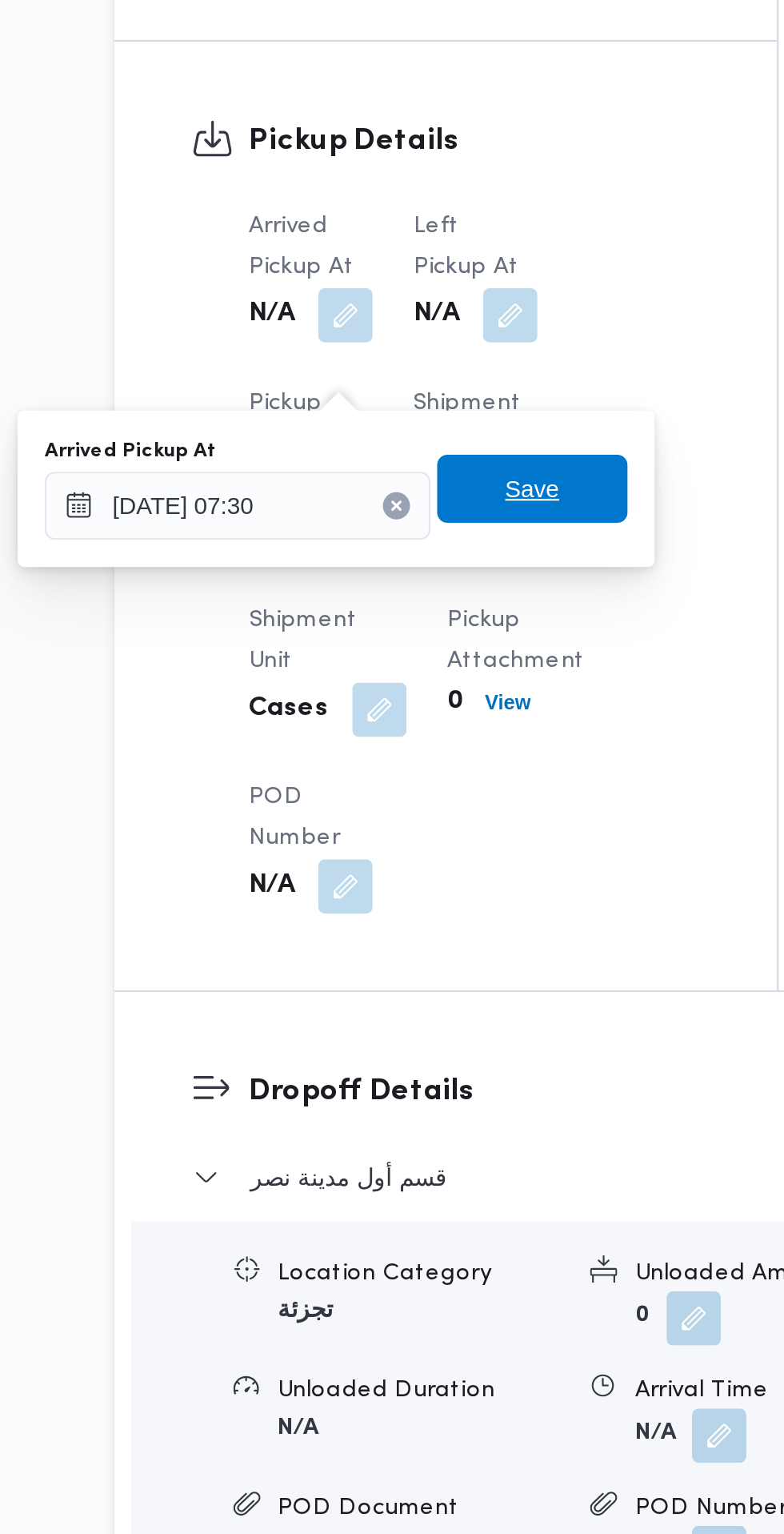
click at [414, 741] on span "Save" at bounding box center [405, 736] width 26 height 19
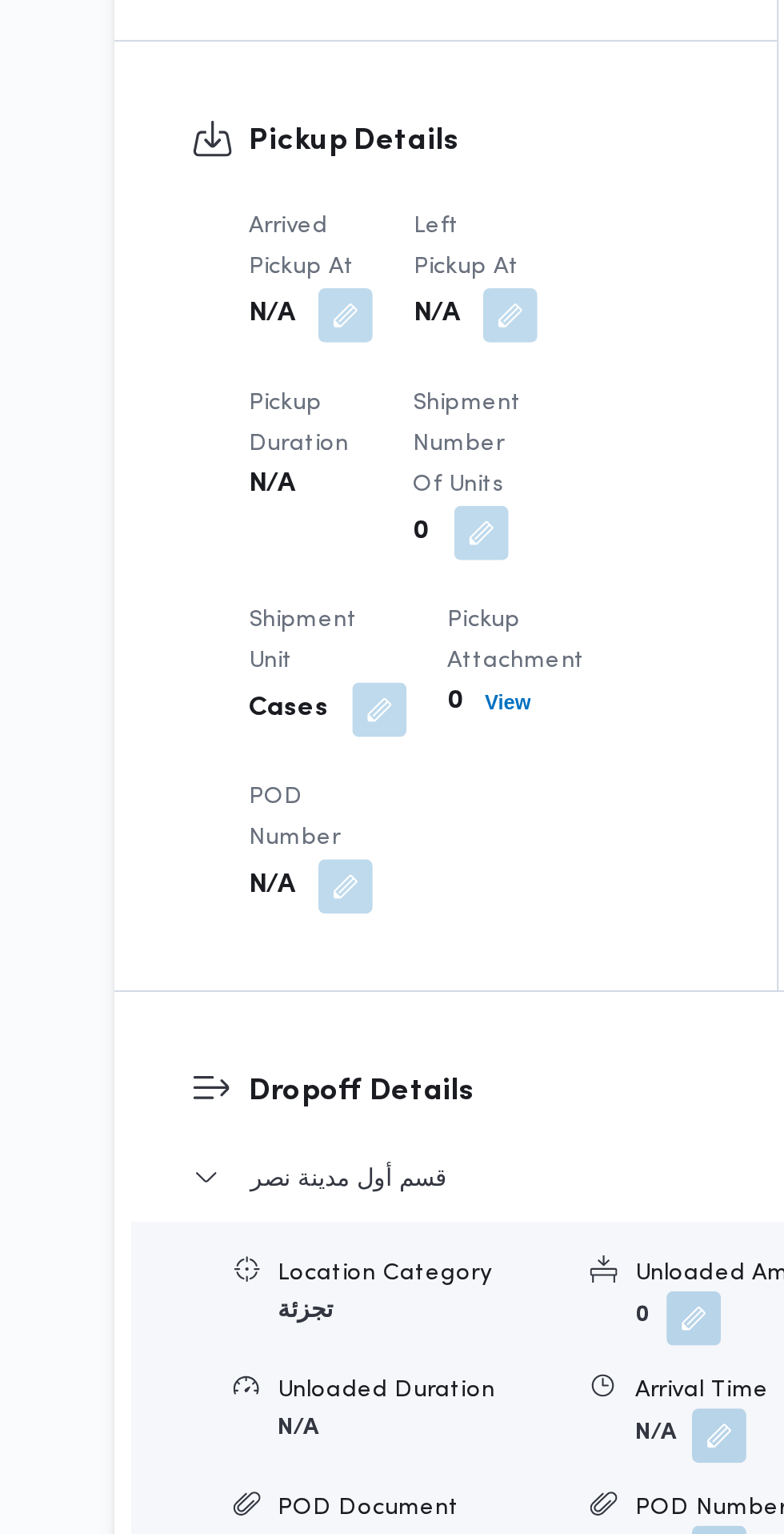
click at [403, 668] on button "button" at bounding box center [395, 655] width 26 height 26
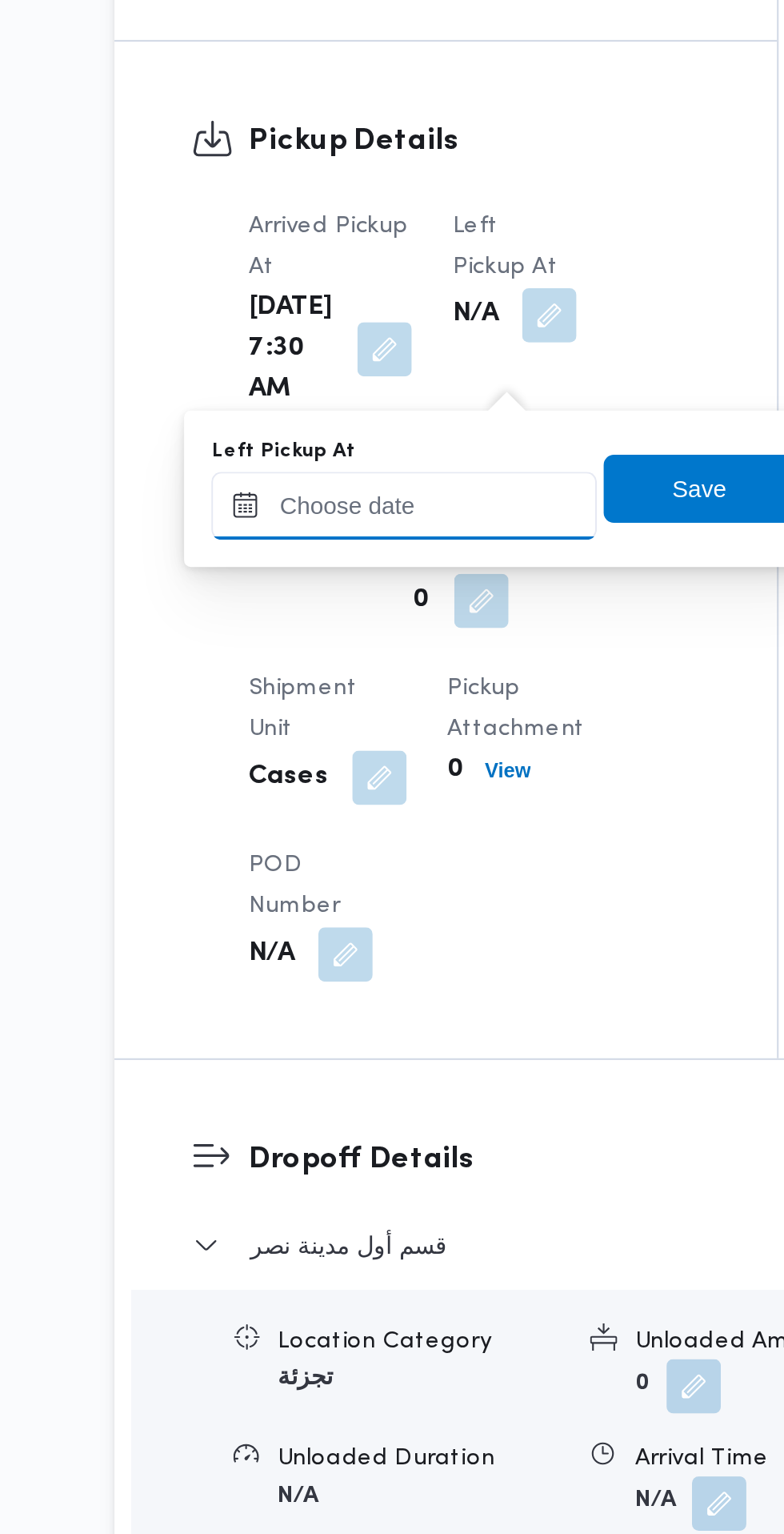
click at [380, 738] on input "Left Pickup At" at bounding box center [344, 744] width 182 height 32
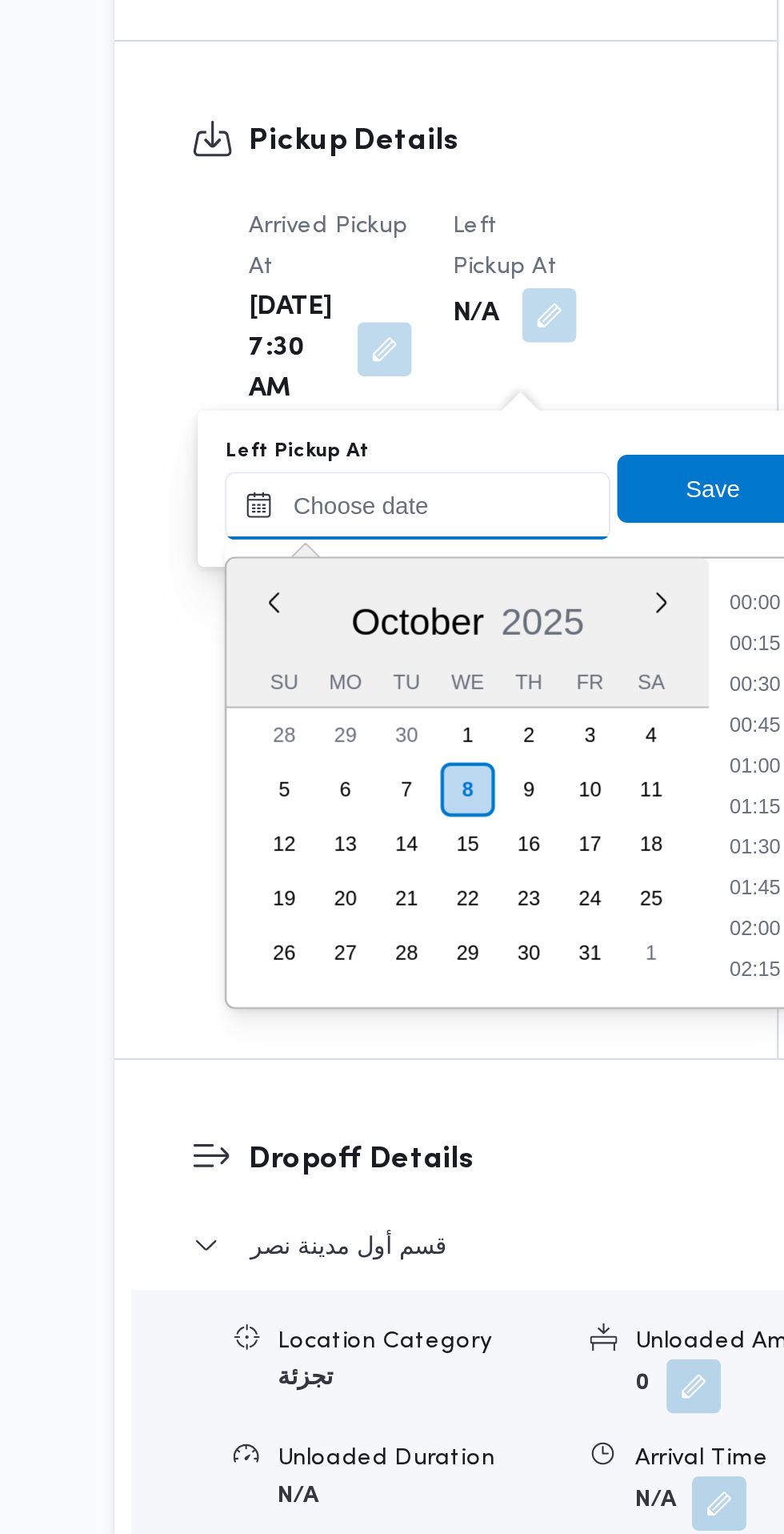
scroll to position [652, 0]
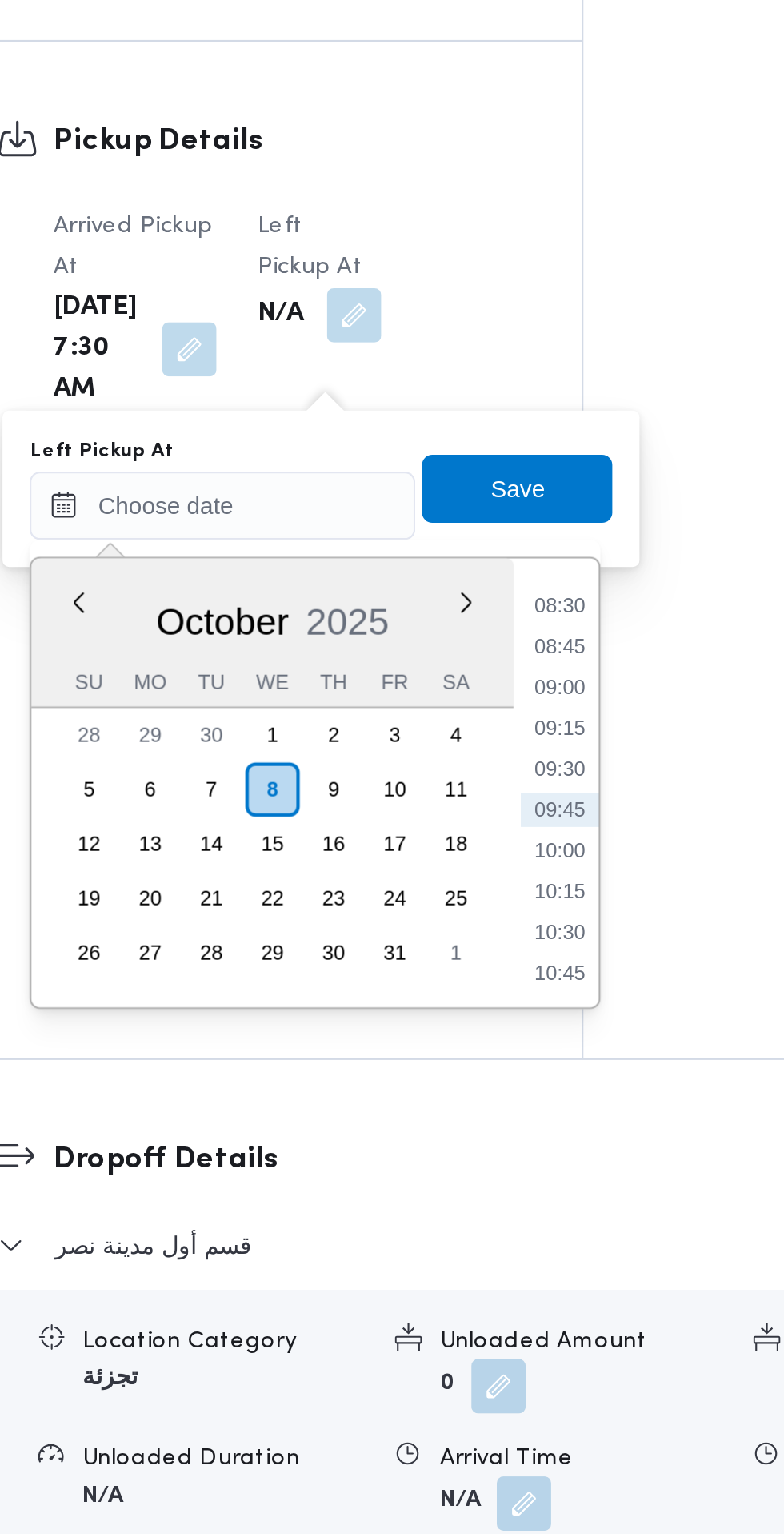
click at [511, 810] on li "08:45" at bounding box center [510, 810] width 37 height 16
type input "08/10/2025 08:45"
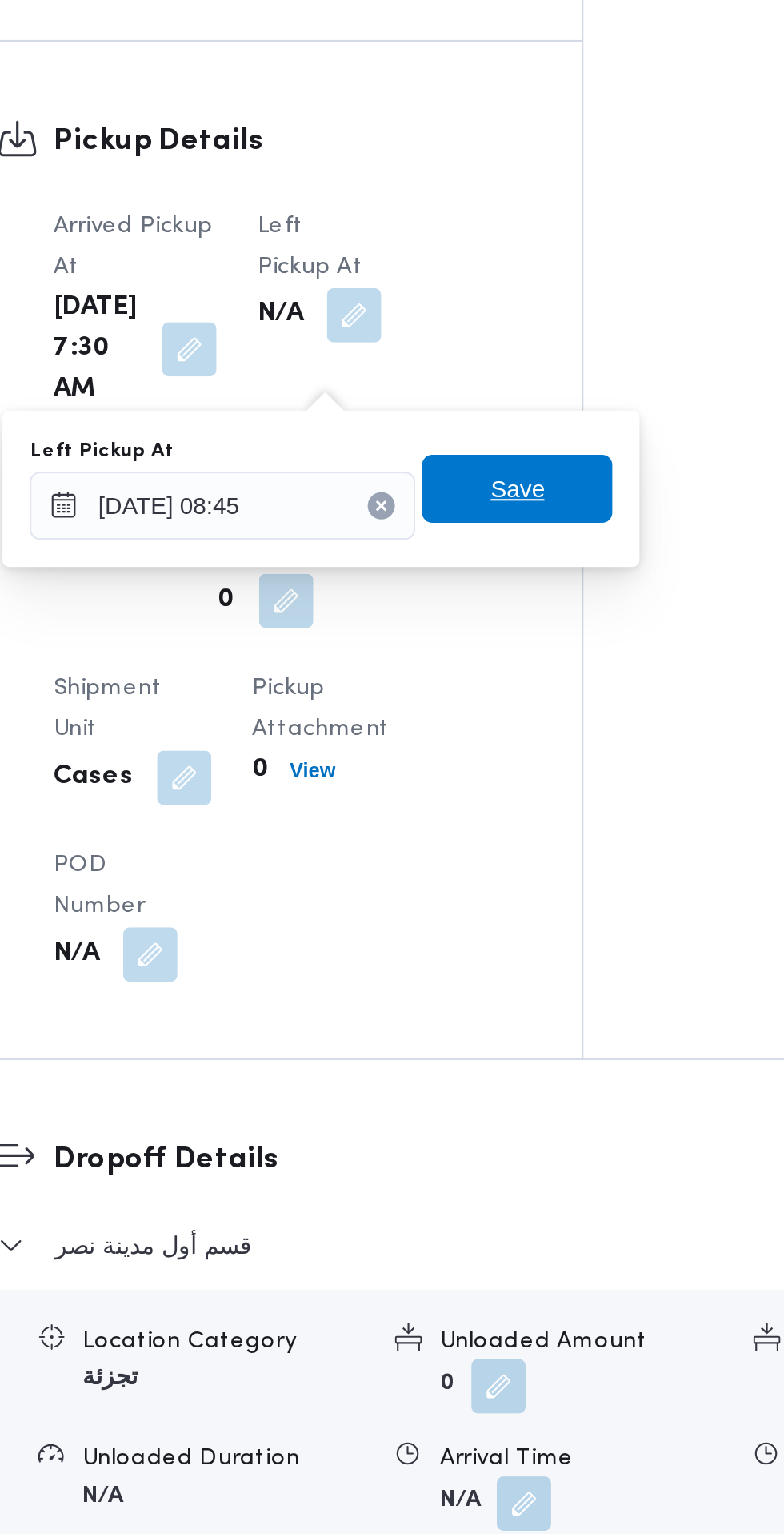
click at [511, 737] on span "Save" at bounding box center [489, 736] width 90 height 32
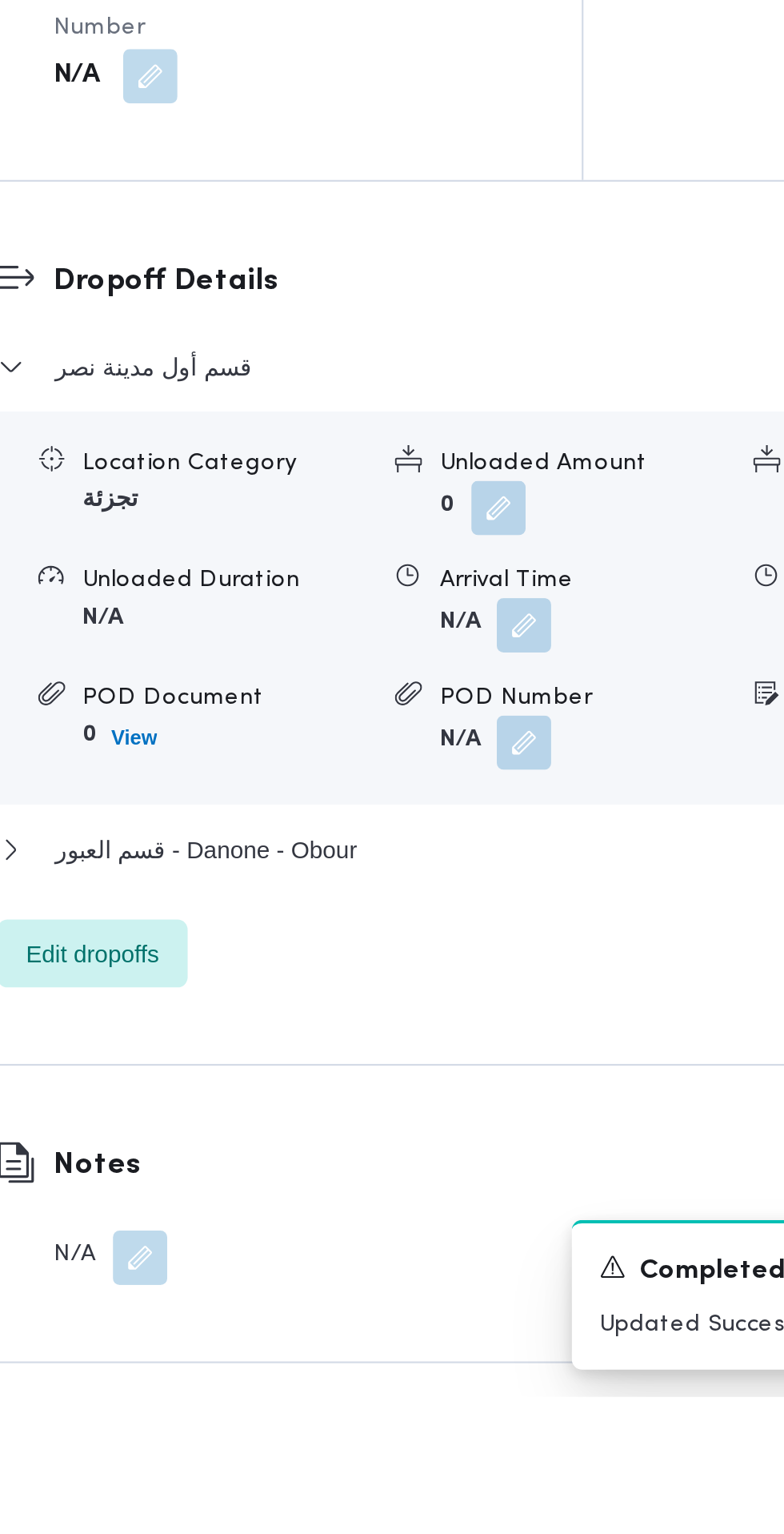
scroll to position [1221, 0]
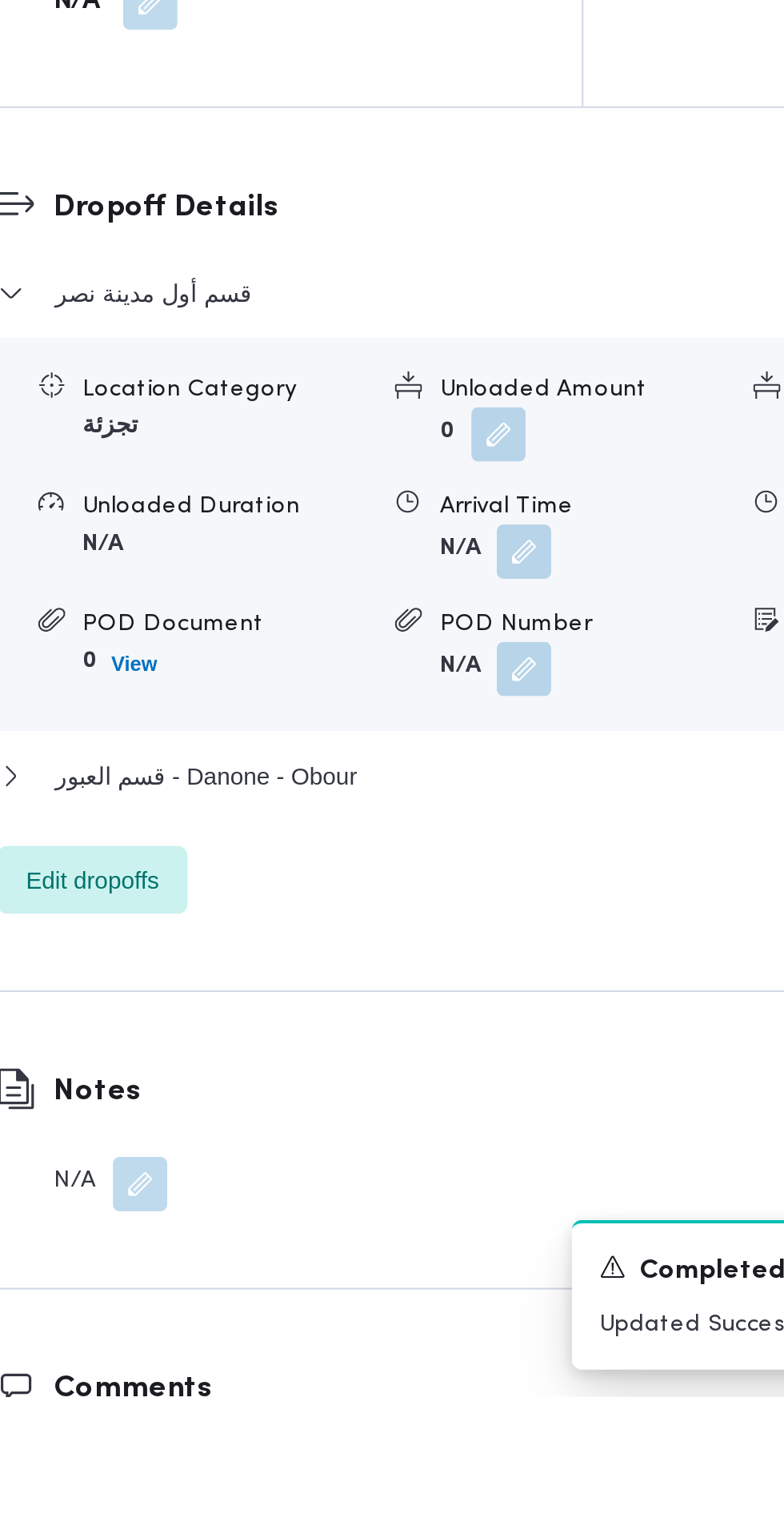
click at [493, 1148] on button "button" at bounding box center [493, 1136] width 26 height 26
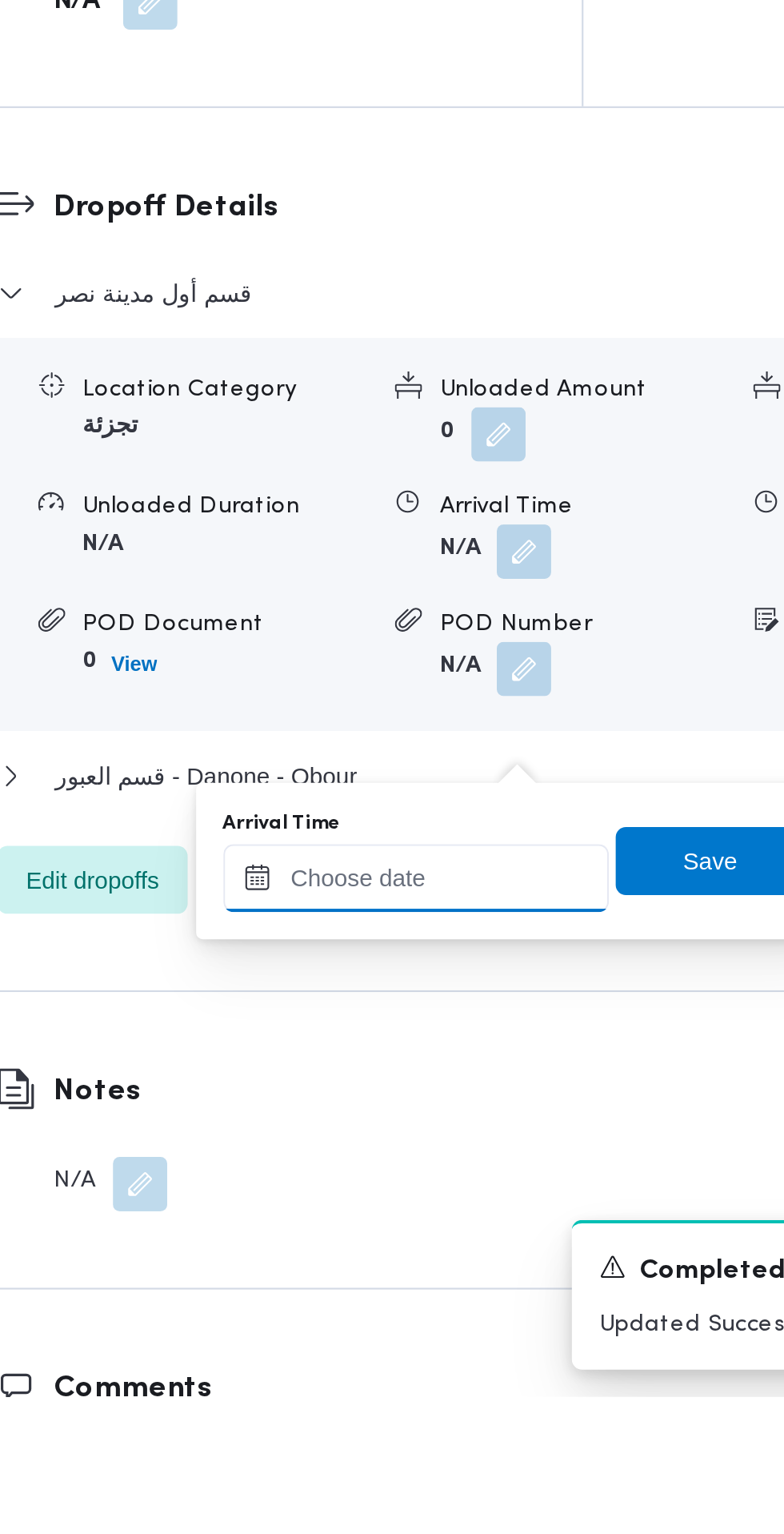
click at [462, 1282] on input "Arrival Time" at bounding box center [442, 1289] width 182 height 32
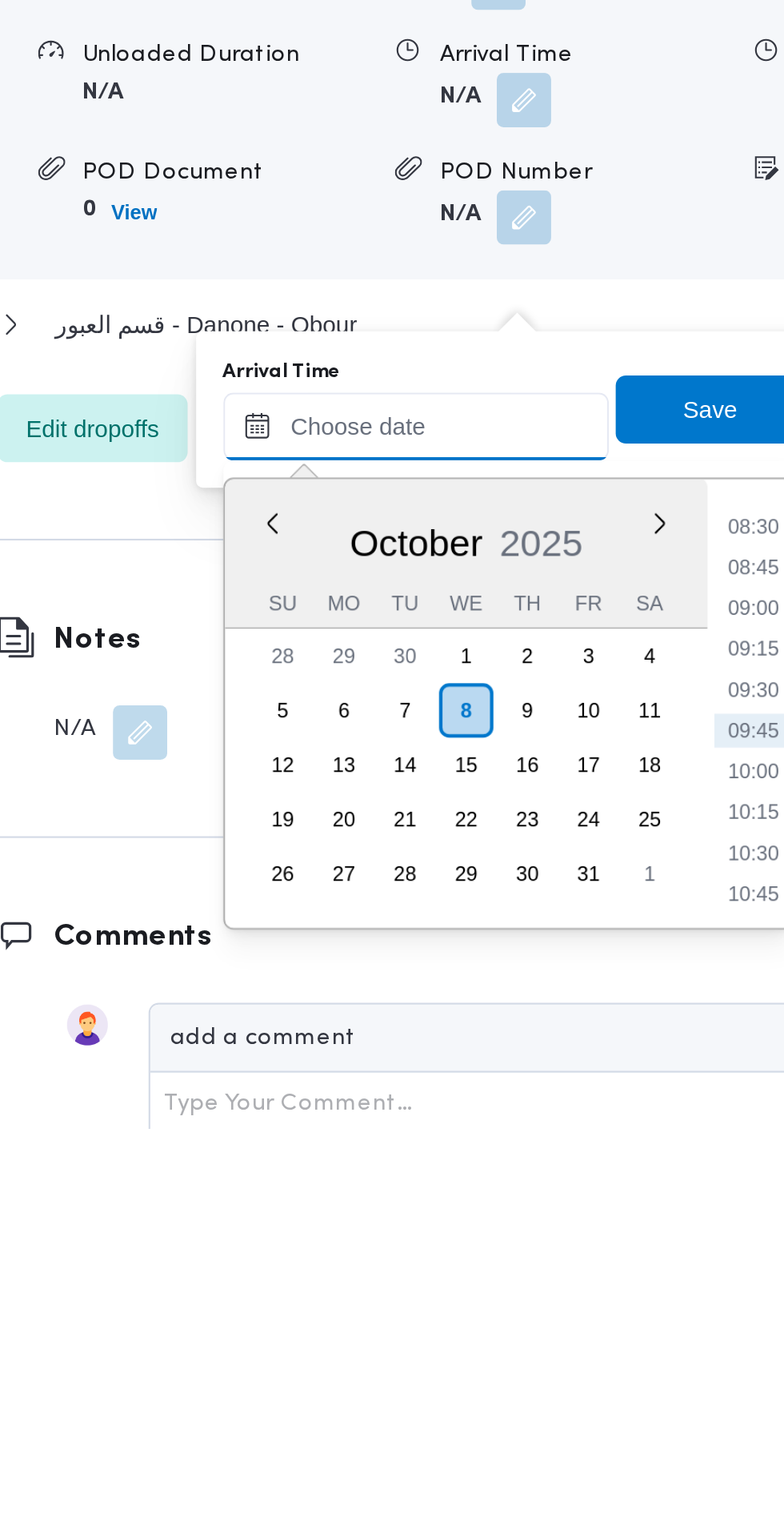
scroll to position [1307, 0]
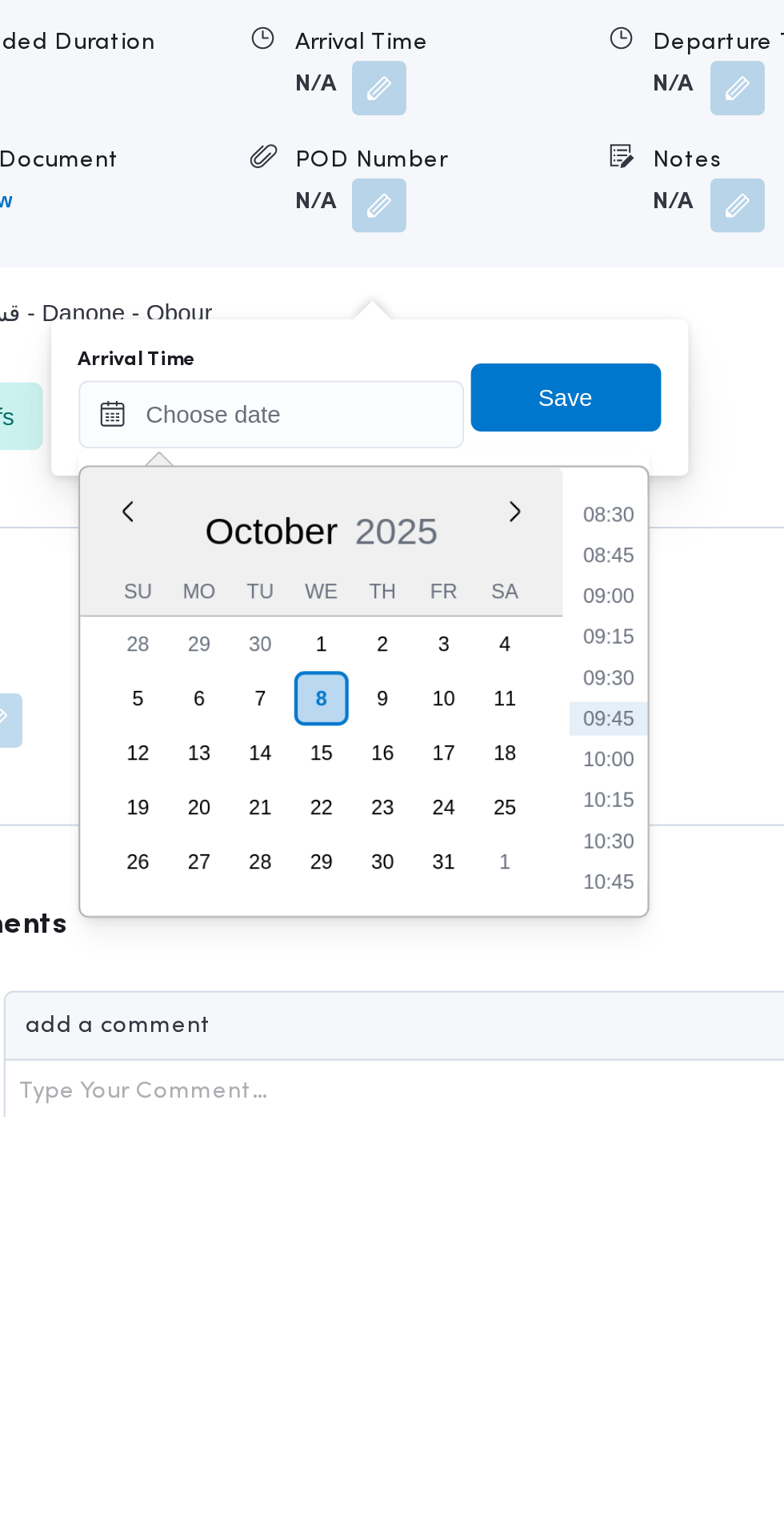
click at [603, 1295] on li "09:00" at bounding box center [601, 1288] width 37 height 16
type input "08/10/2025 09:00"
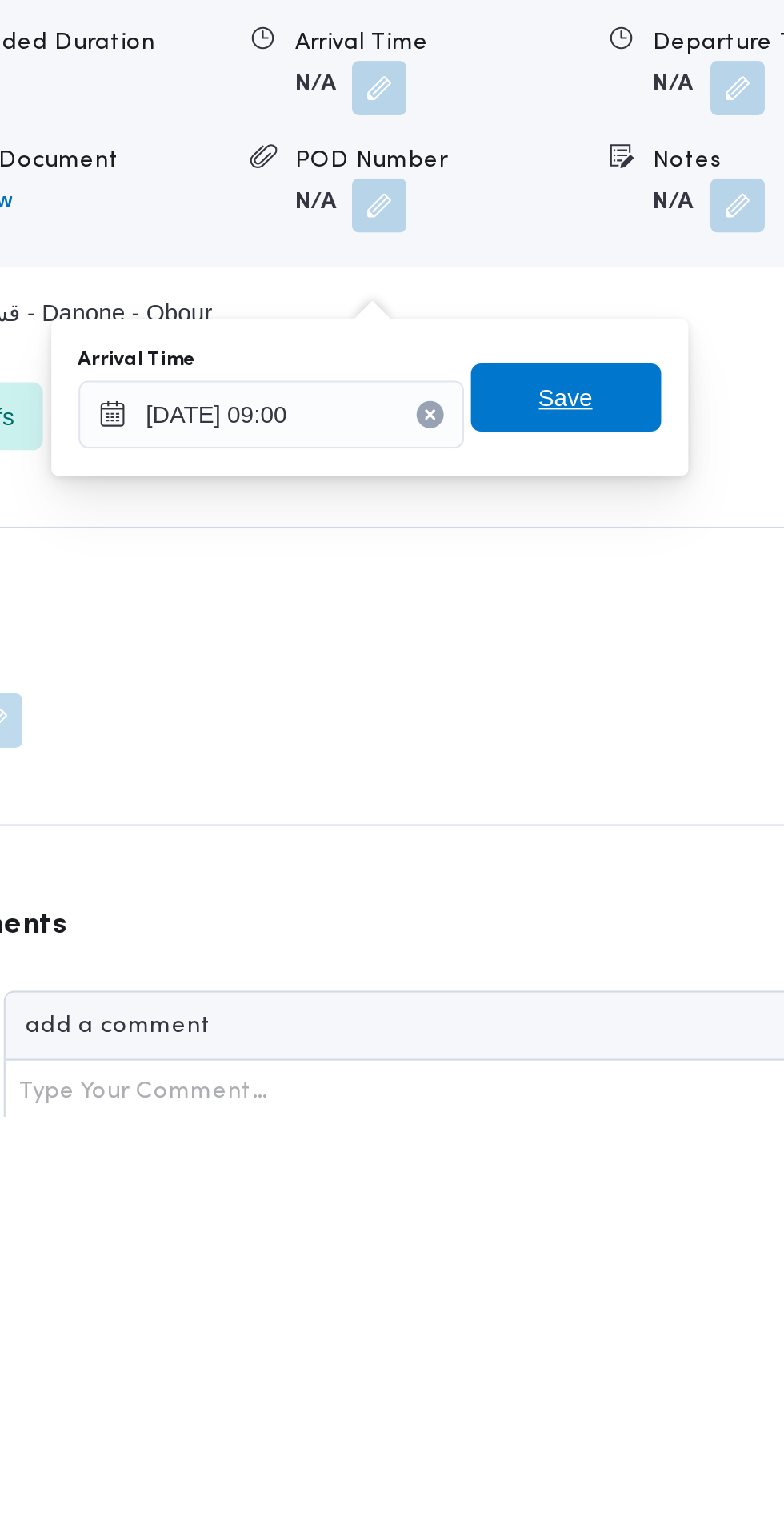
click at [594, 1200] on span "Save" at bounding box center [582, 1195] width 26 height 19
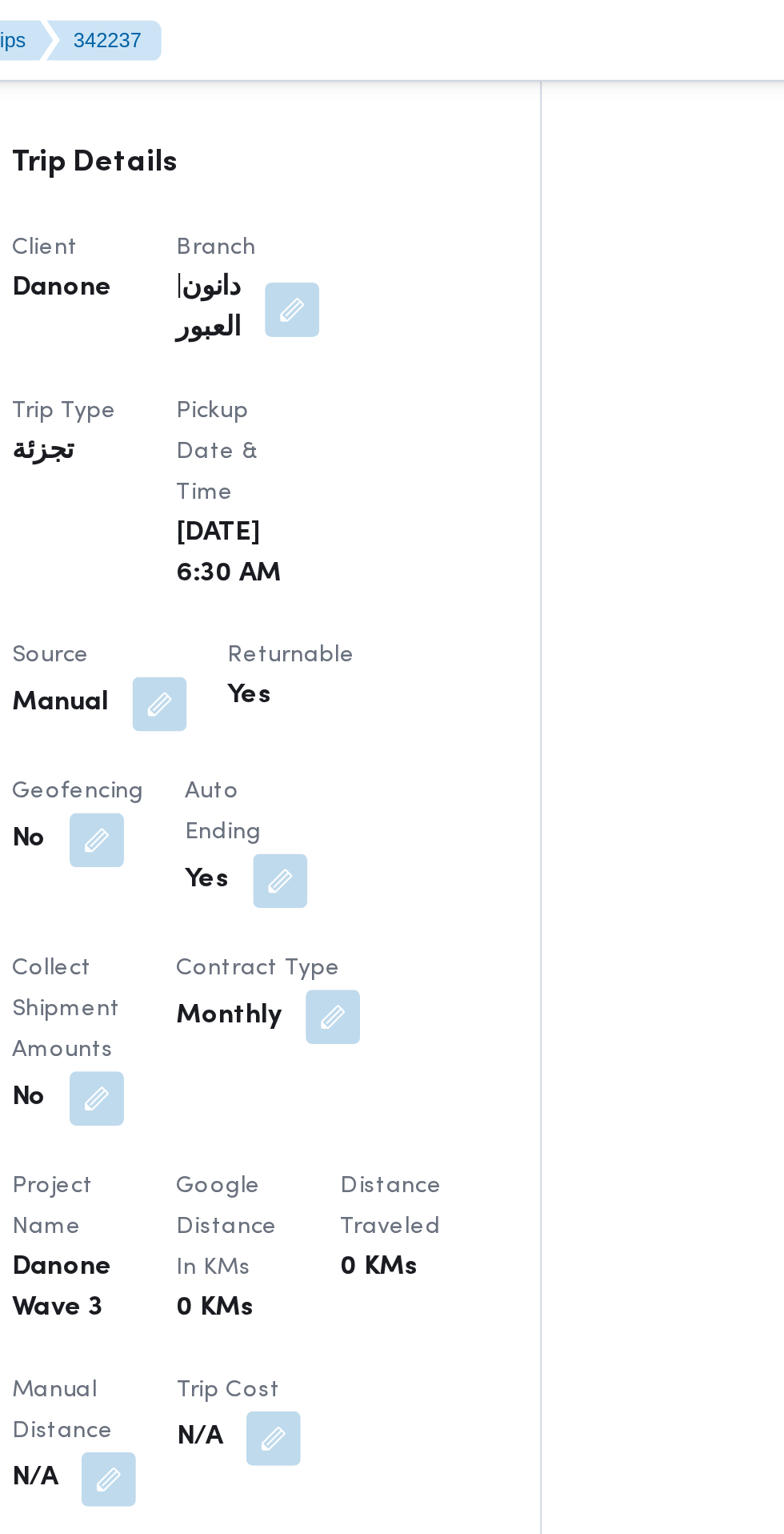
scroll to position [725, 0]
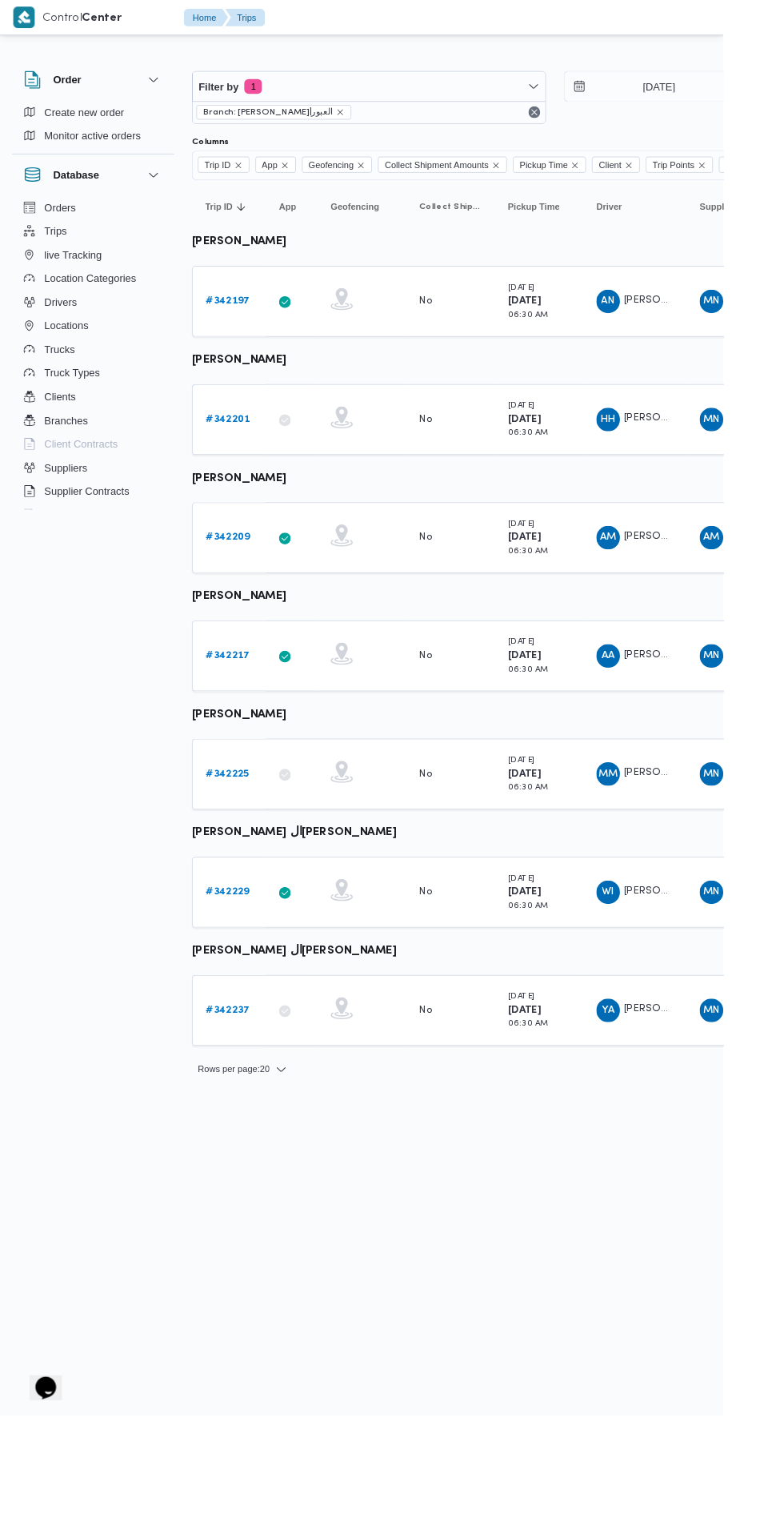
click at [251, 965] on b "# 342229" at bounding box center [247, 966] width 47 height 10
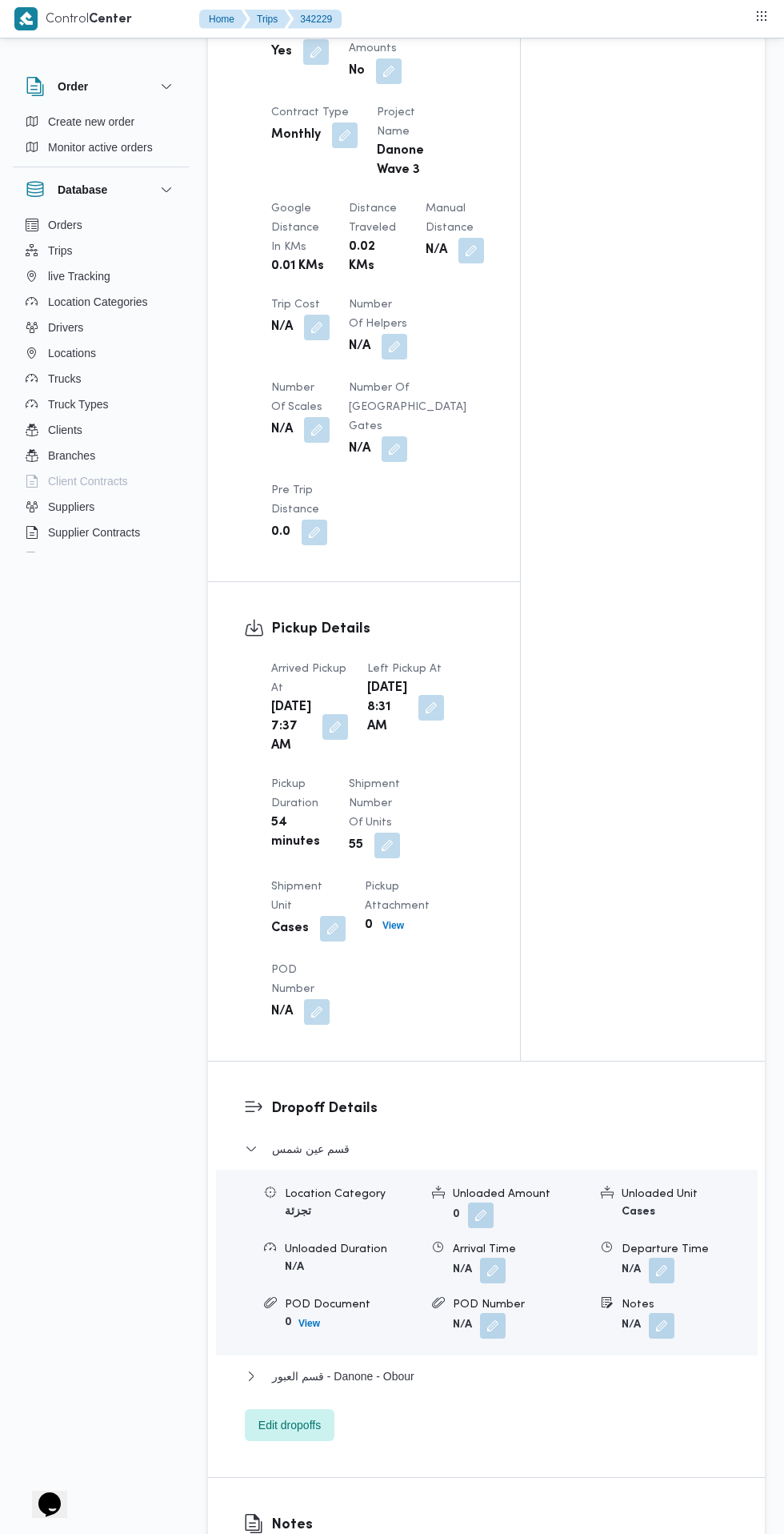
scroll to position [1227, 0]
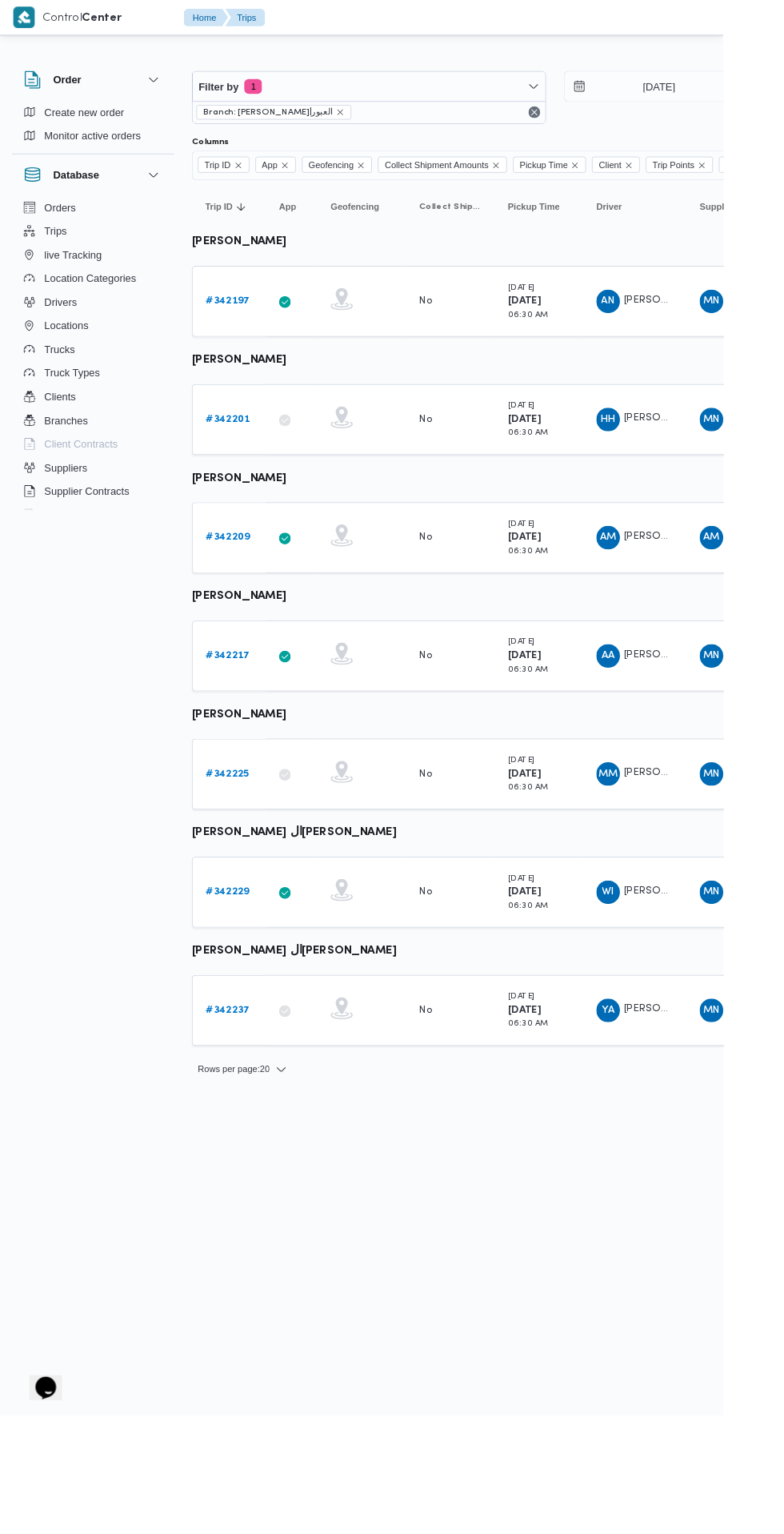
click at [251, 710] on b "# 342217" at bounding box center [248, 710] width 48 height 10
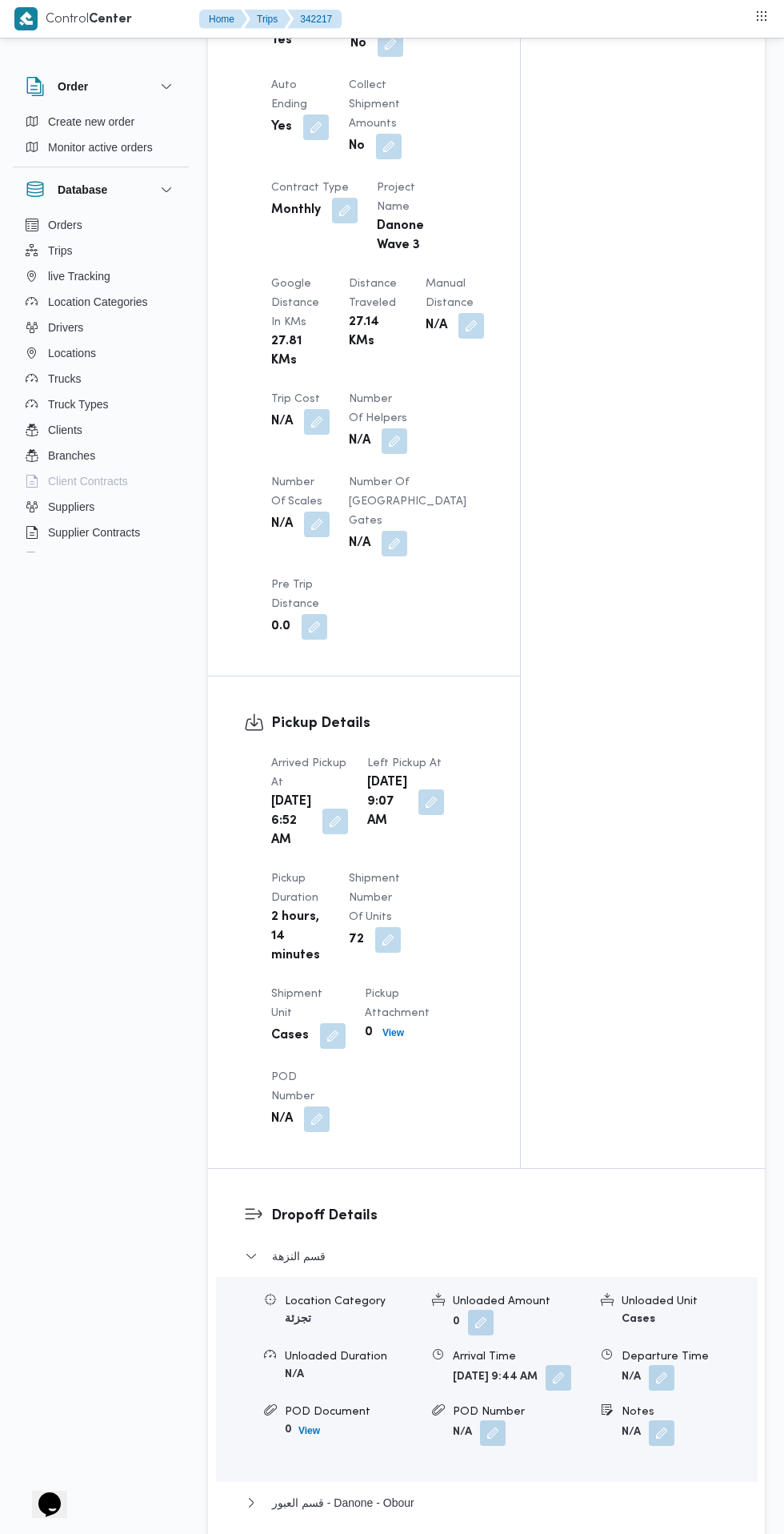
scroll to position [1163, 0]
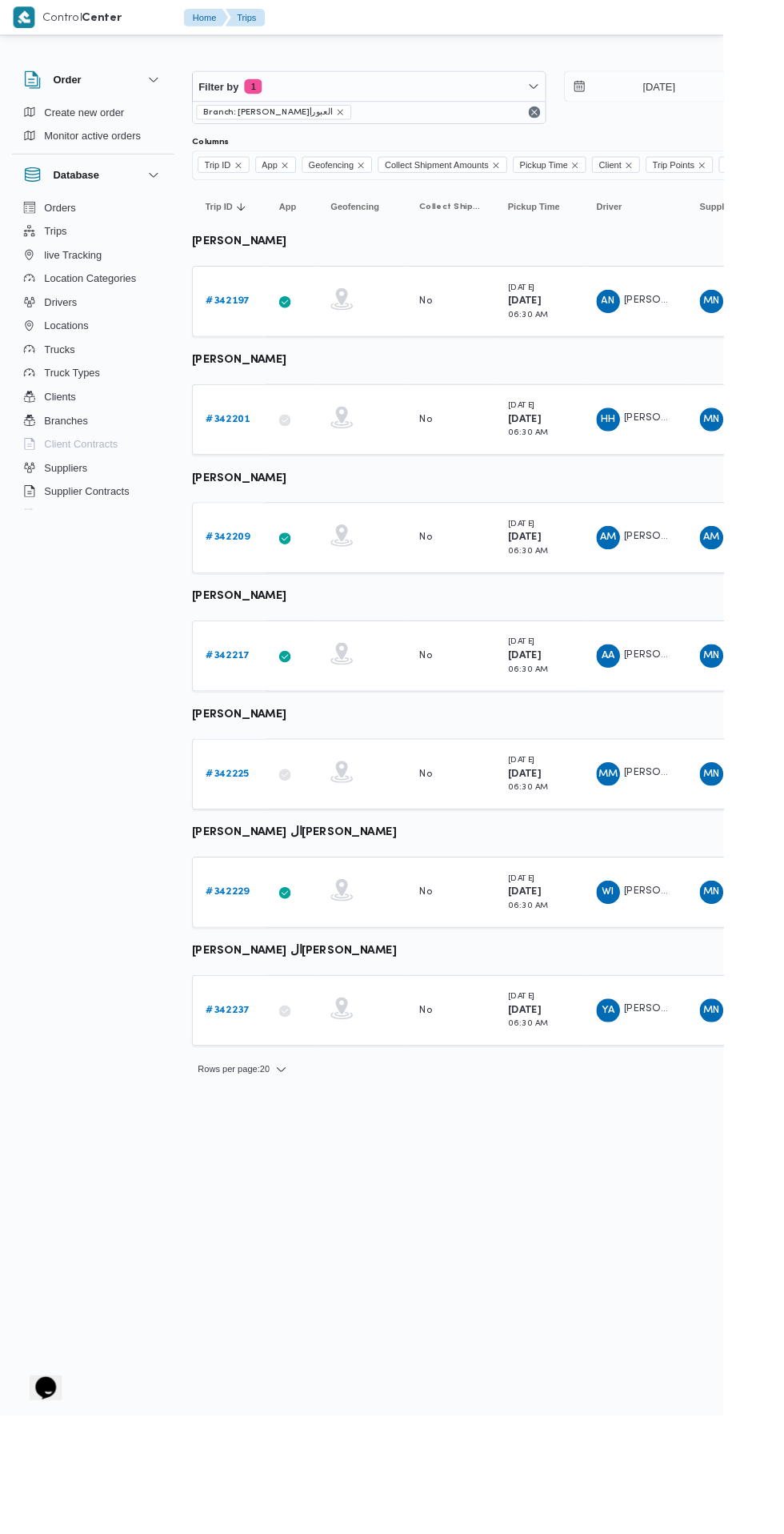
click at [256, 575] on link "# 342209" at bounding box center [248, 583] width 48 height 19
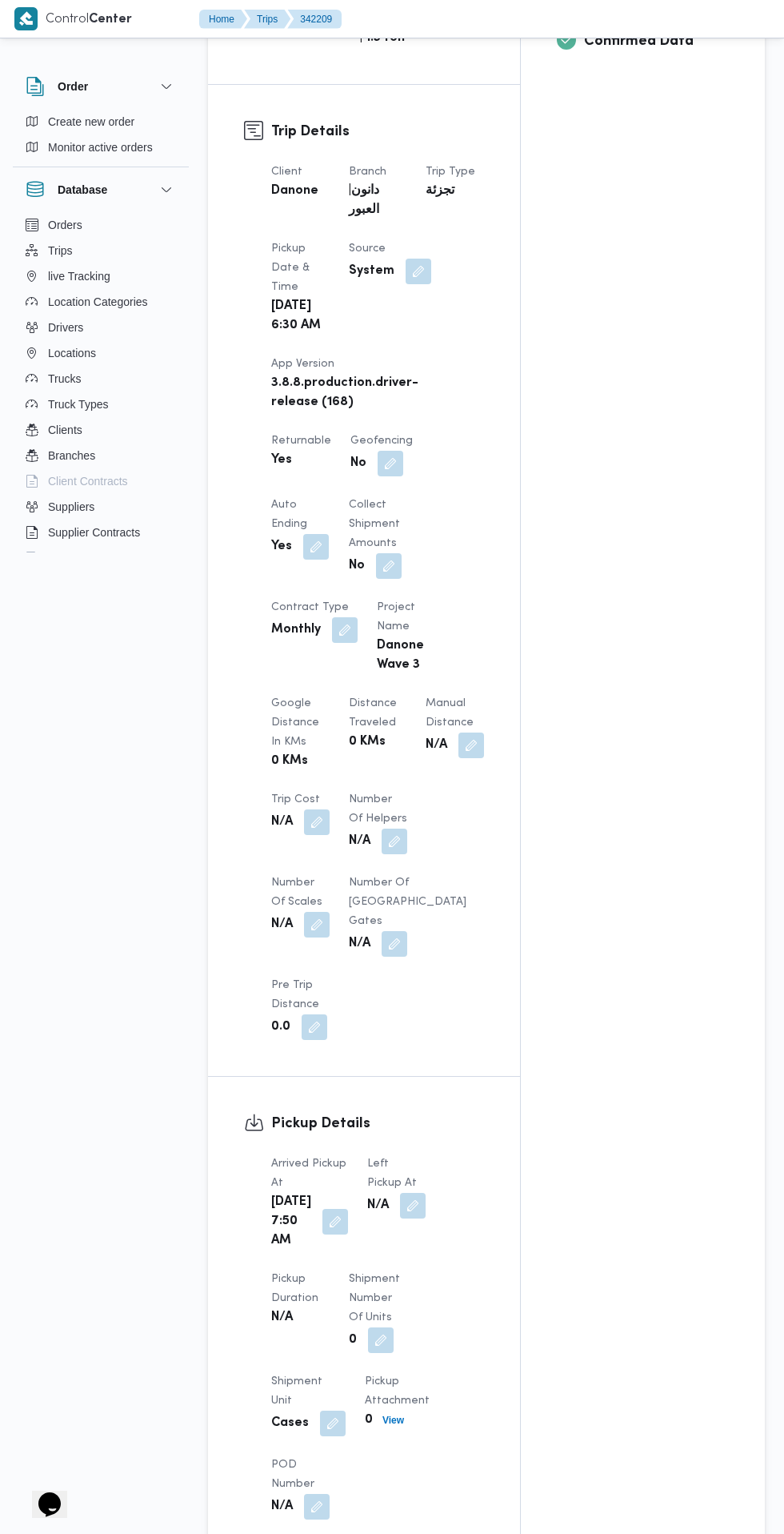
scroll to position [780, 0]
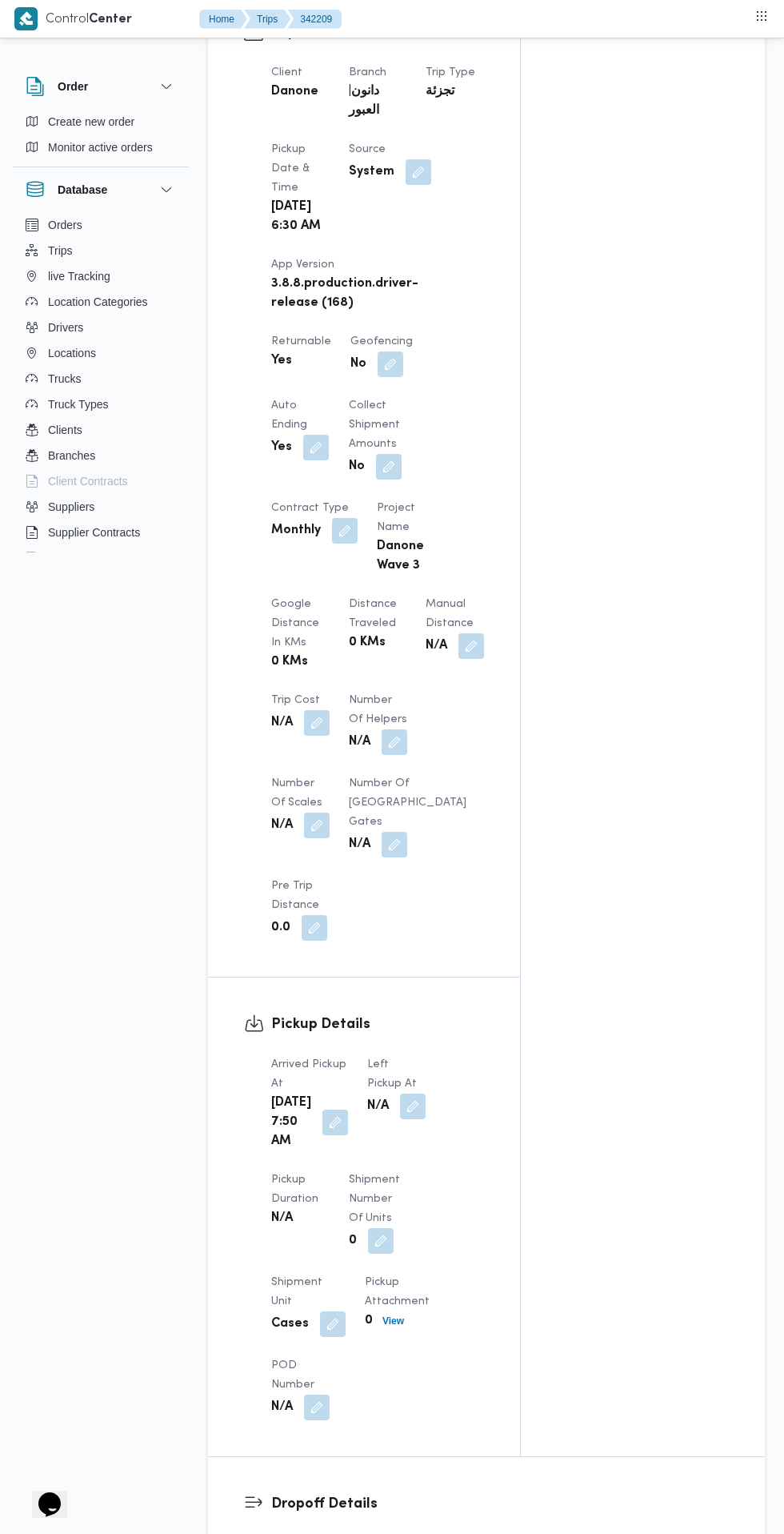
click at [325, 1135] on button "button" at bounding box center [336, 1123] width 26 height 26
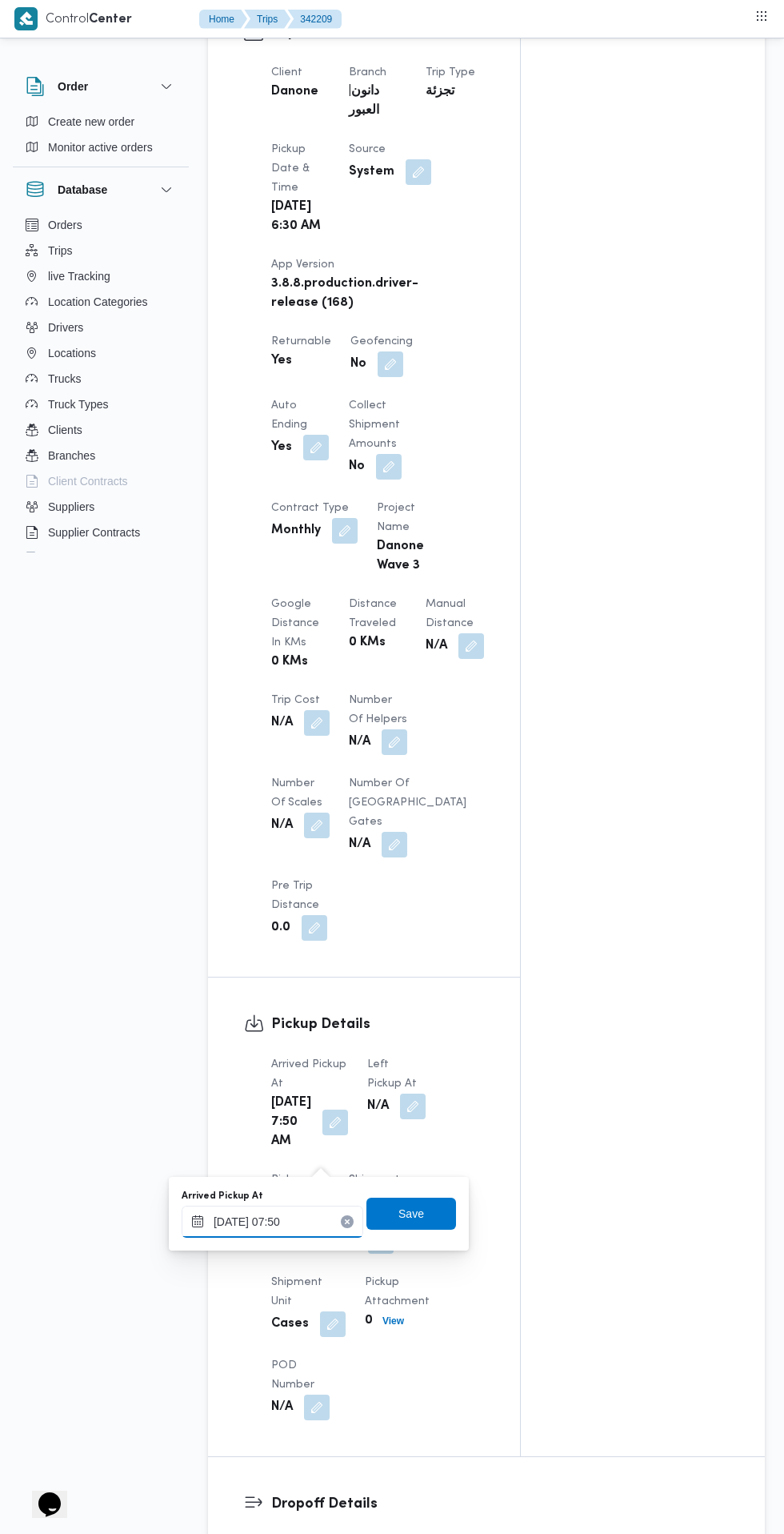
click at [298, 1221] on input "08/10/2025 07:50" at bounding box center [273, 1221] width 182 height 32
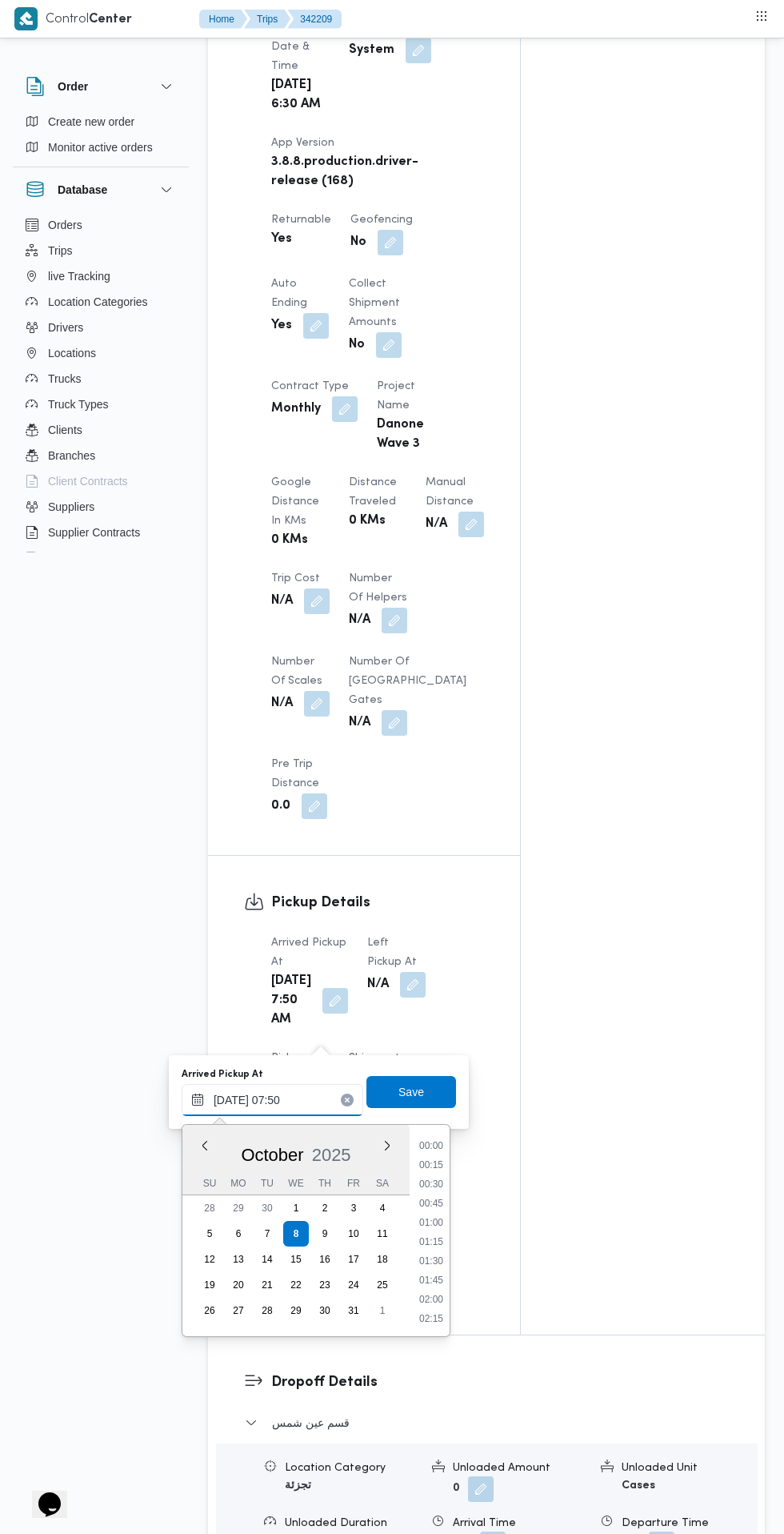
scroll to position [498, 0]
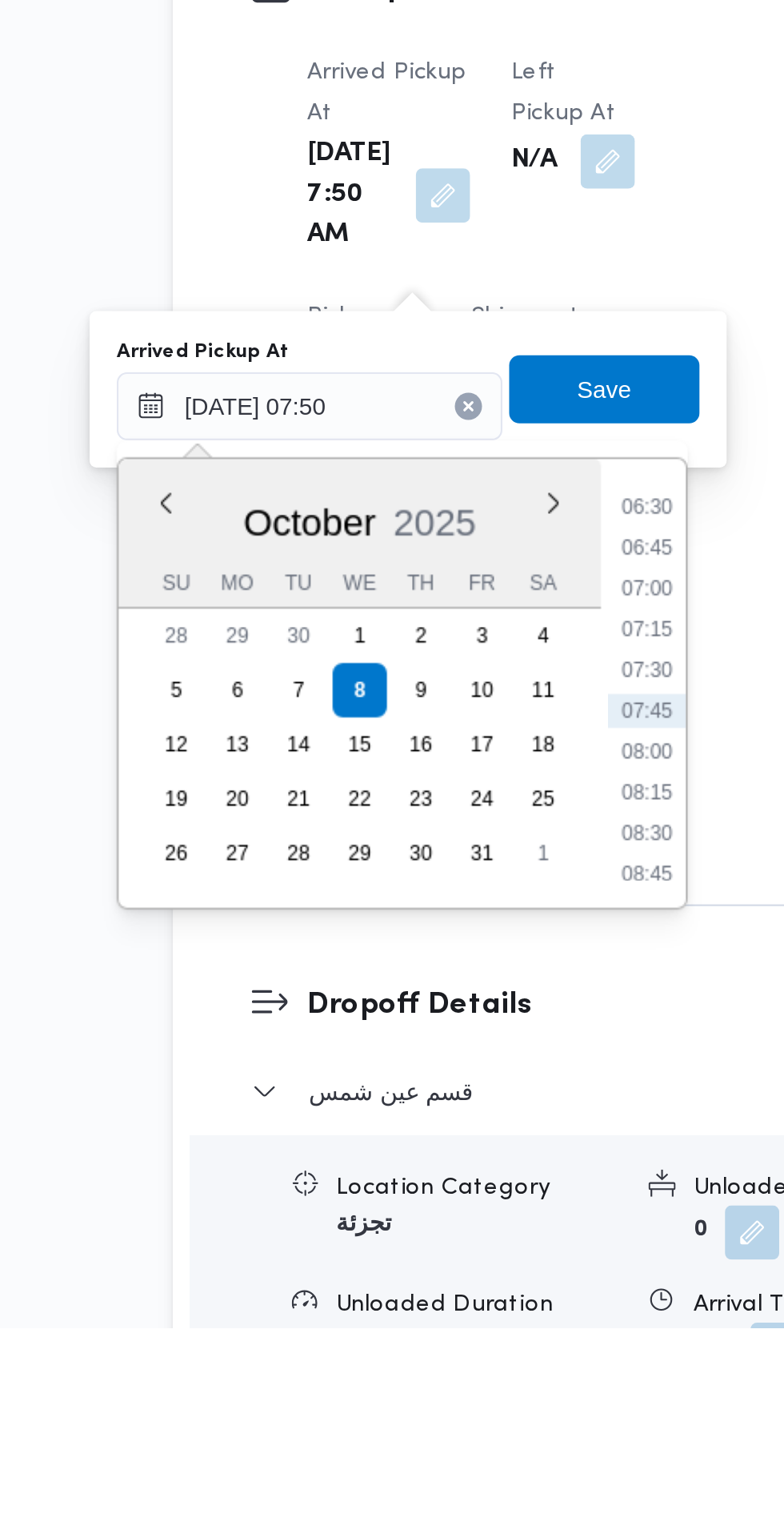
click at [442, 1224] on li "07:30" at bounding box center [432, 1223] width 37 height 16
type input "08/10/2025 07:30"
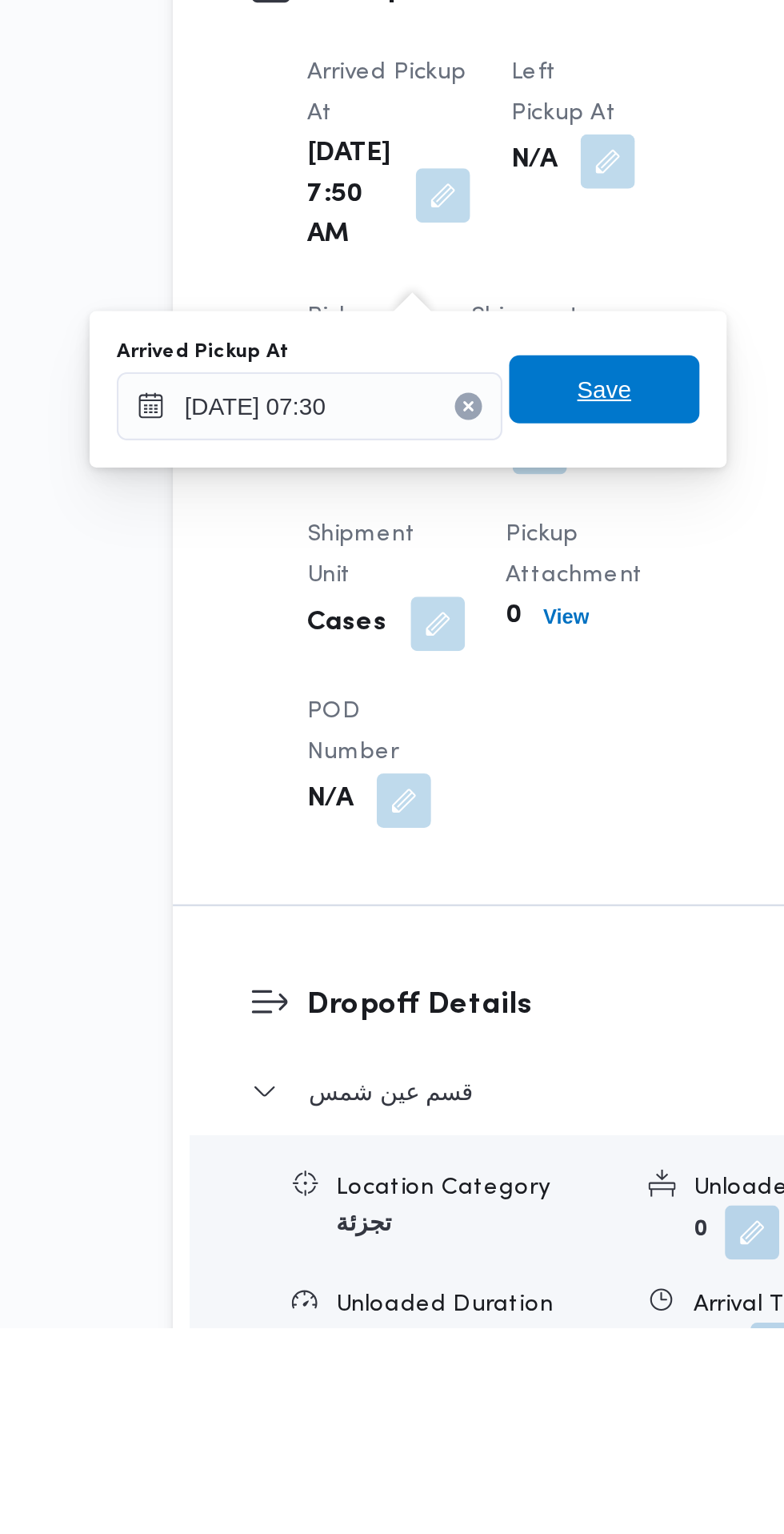
click at [427, 1088] on span "Save" at bounding box center [411, 1092] width 90 height 32
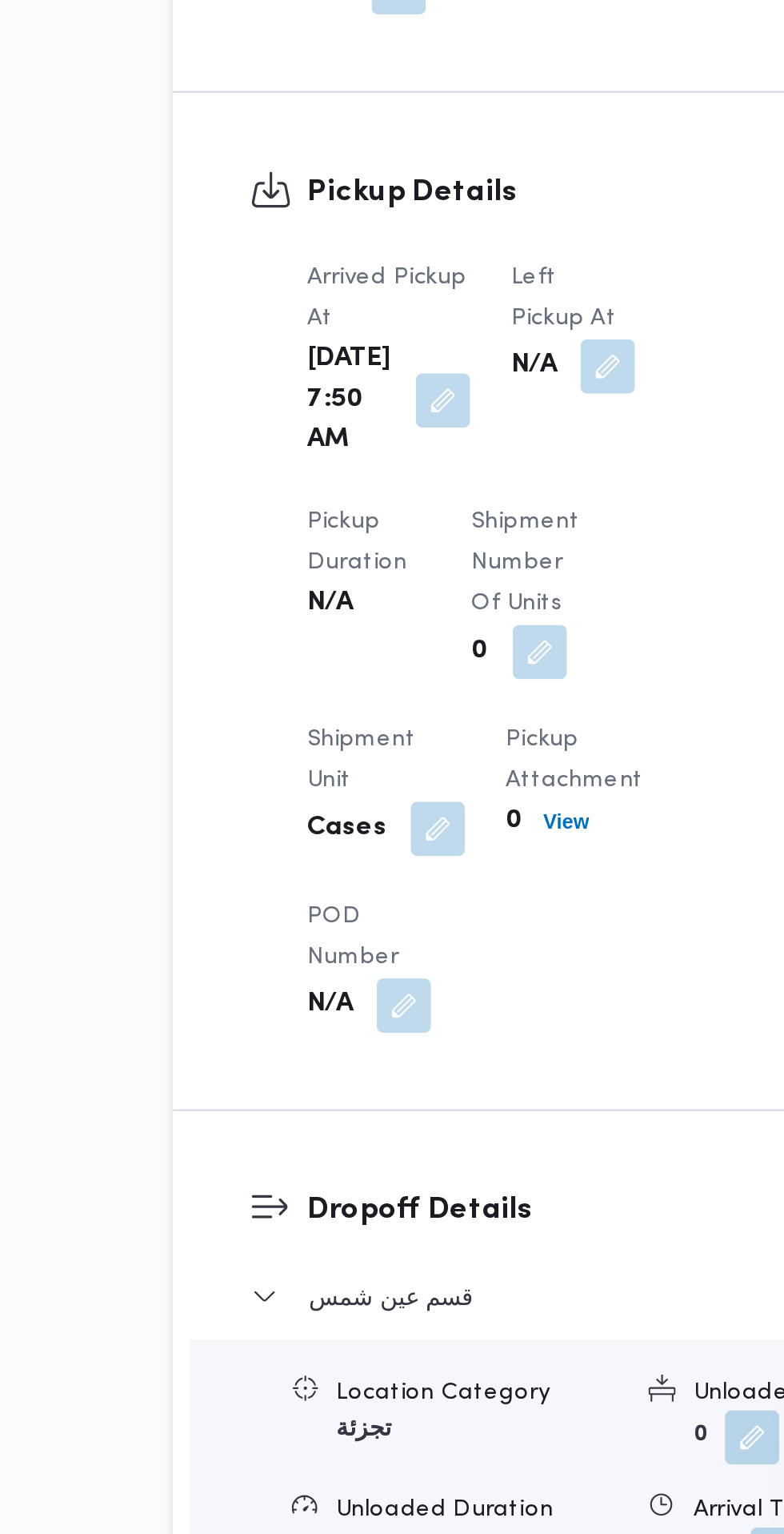
click at [400, 988] on button "button" at bounding box center [413, 984] width 26 height 26
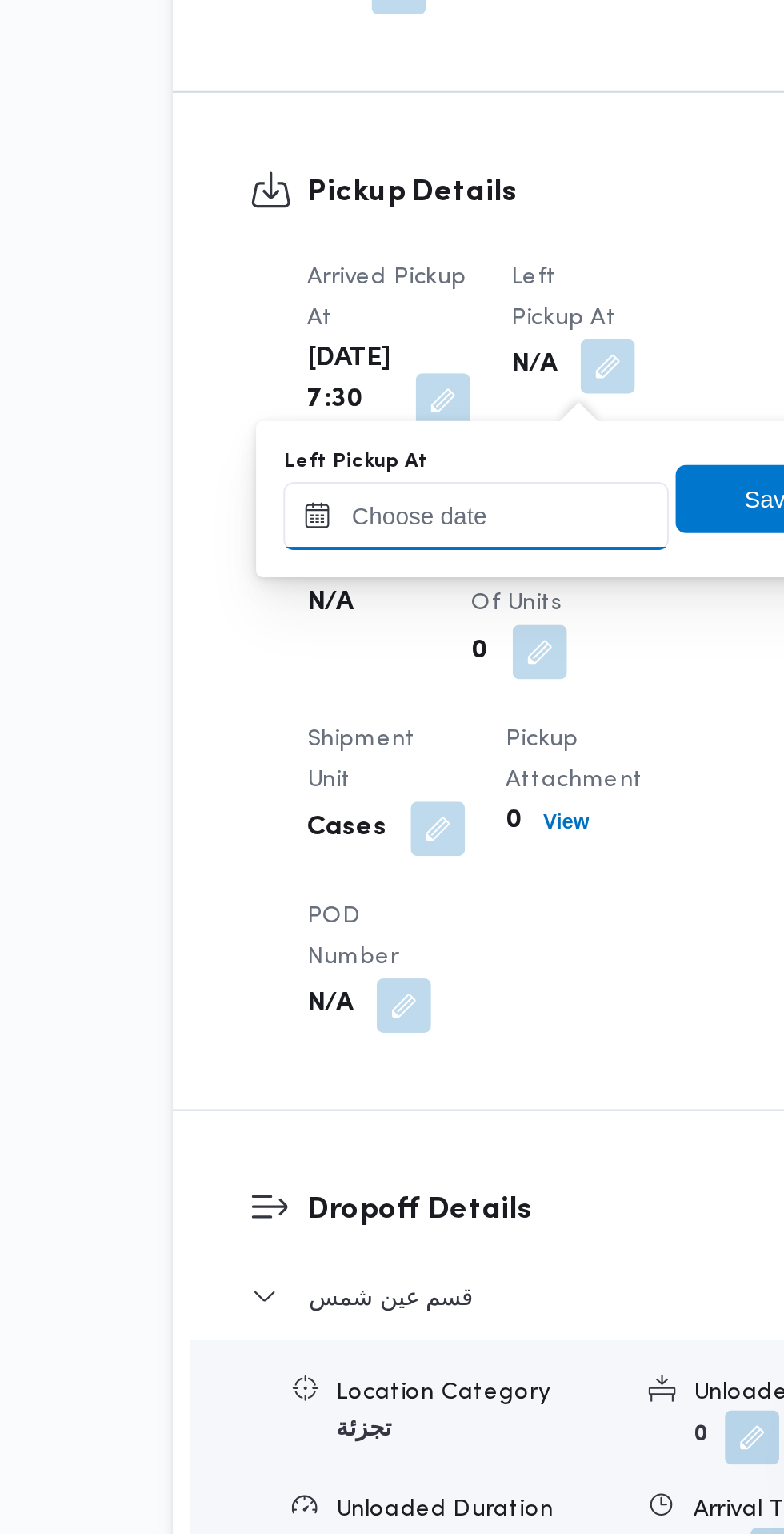
click at [379, 1058] on input "Left Pickup At" at bounding box center [350, 1054] width 182 height 32
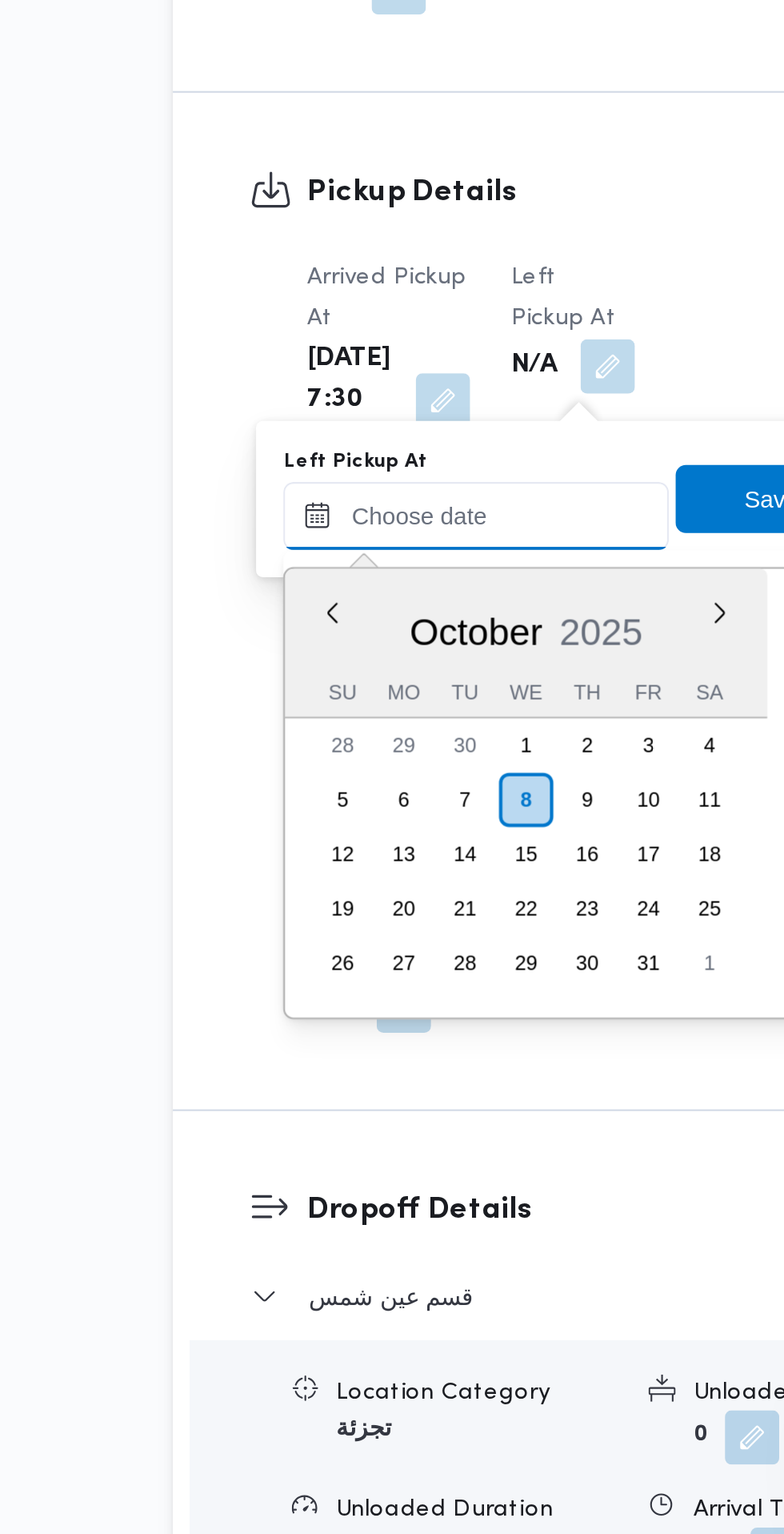
scroll to position [652, 0]
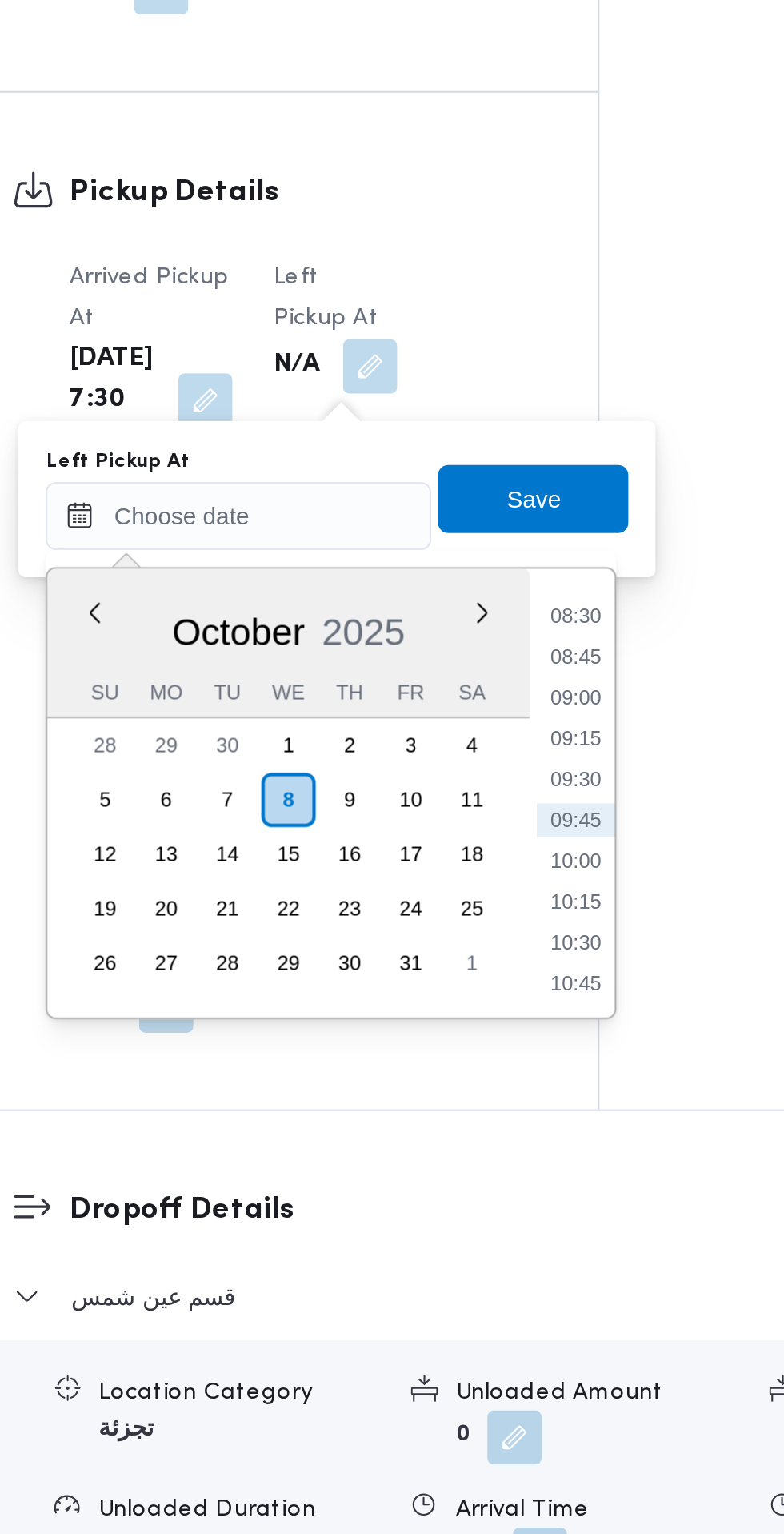
click at [510, 1121] on li "08:45" at bounding box center [510, 1120] width 37 height 16
type input "08/10/2025 08:45"
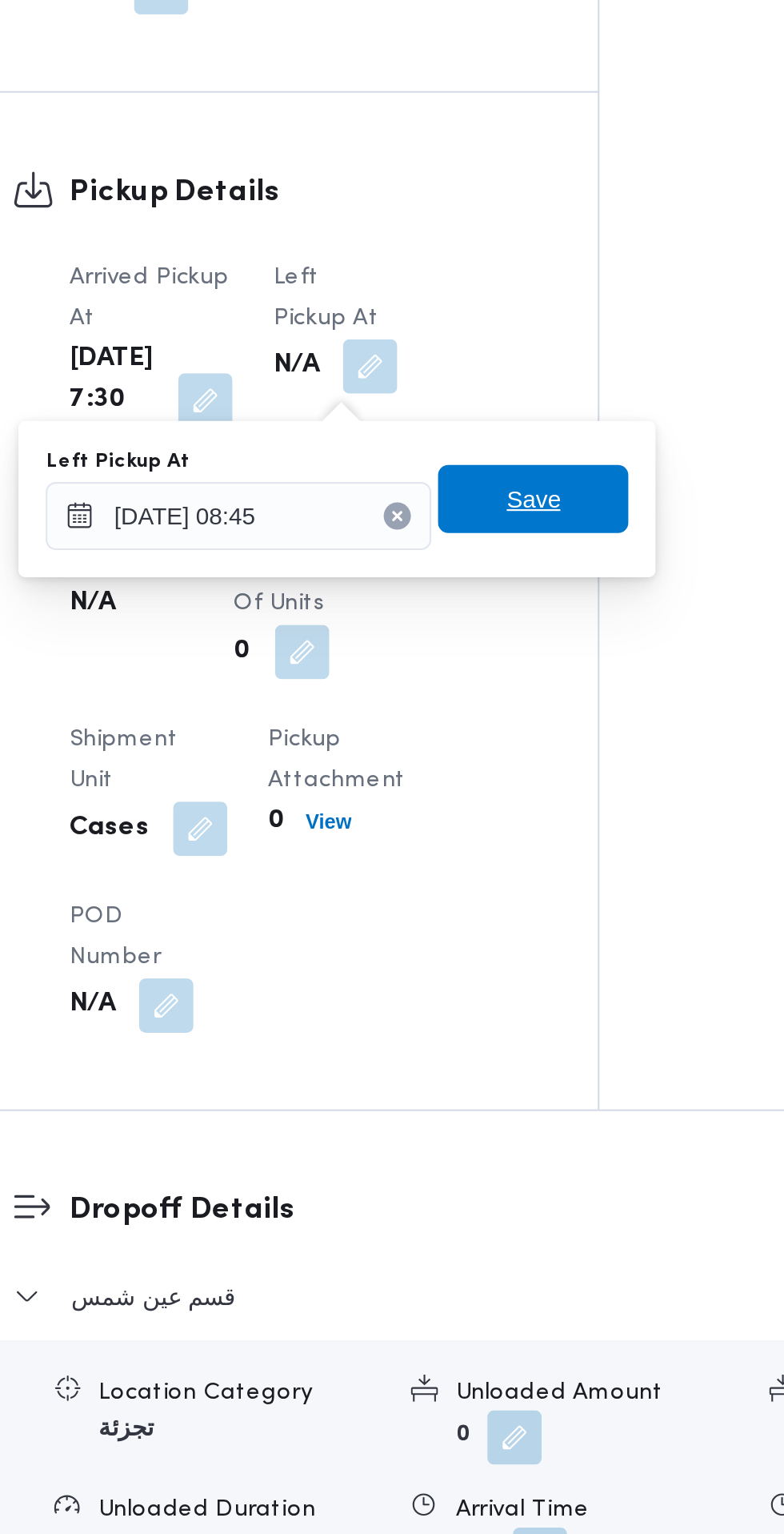
click at [516, 1046] on span "Save" at bounding box center [489, 1046] width 90 height 32
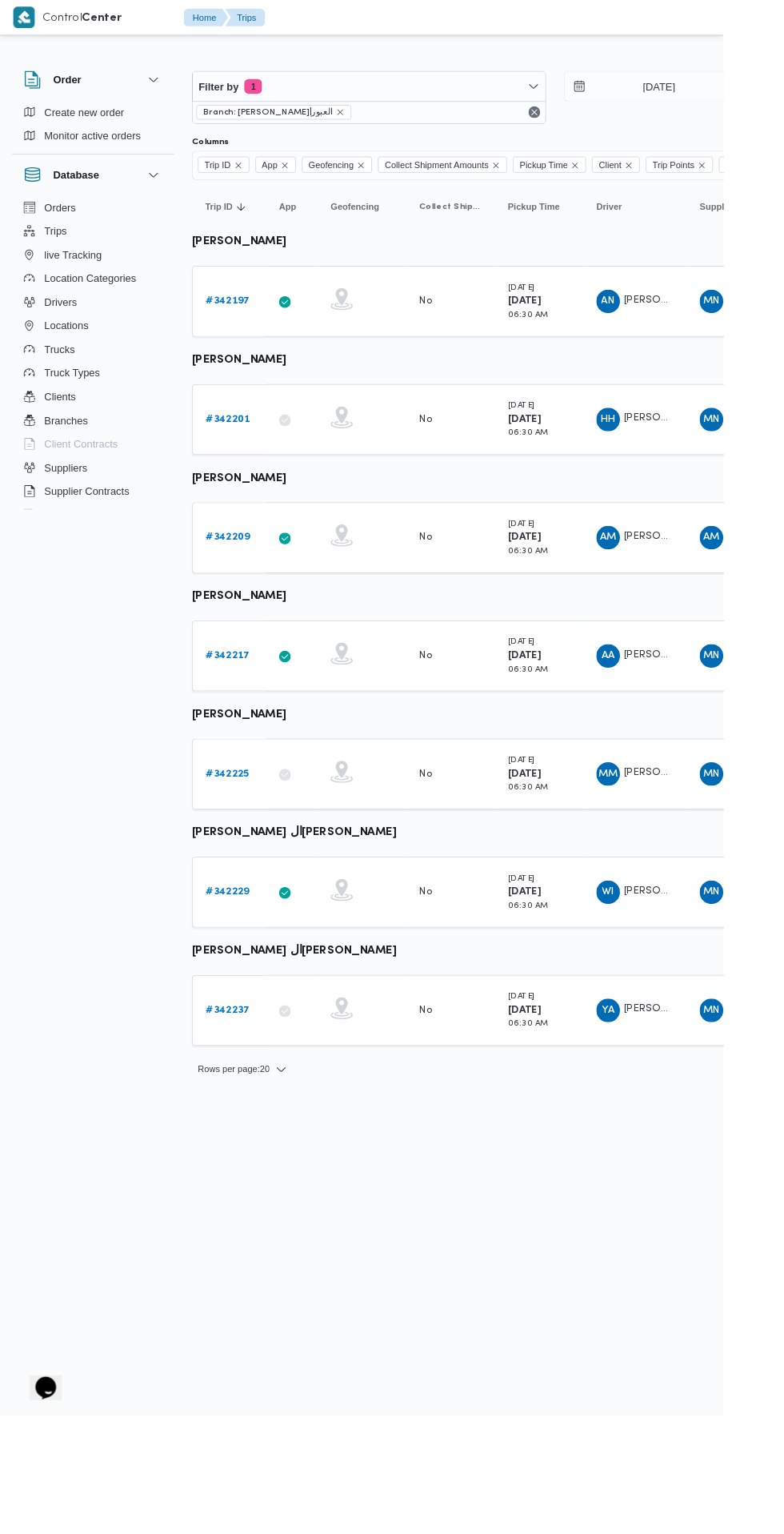
click at [254, 324] on b "# 342197" at bounding box center [248, 325] width 48 height 10
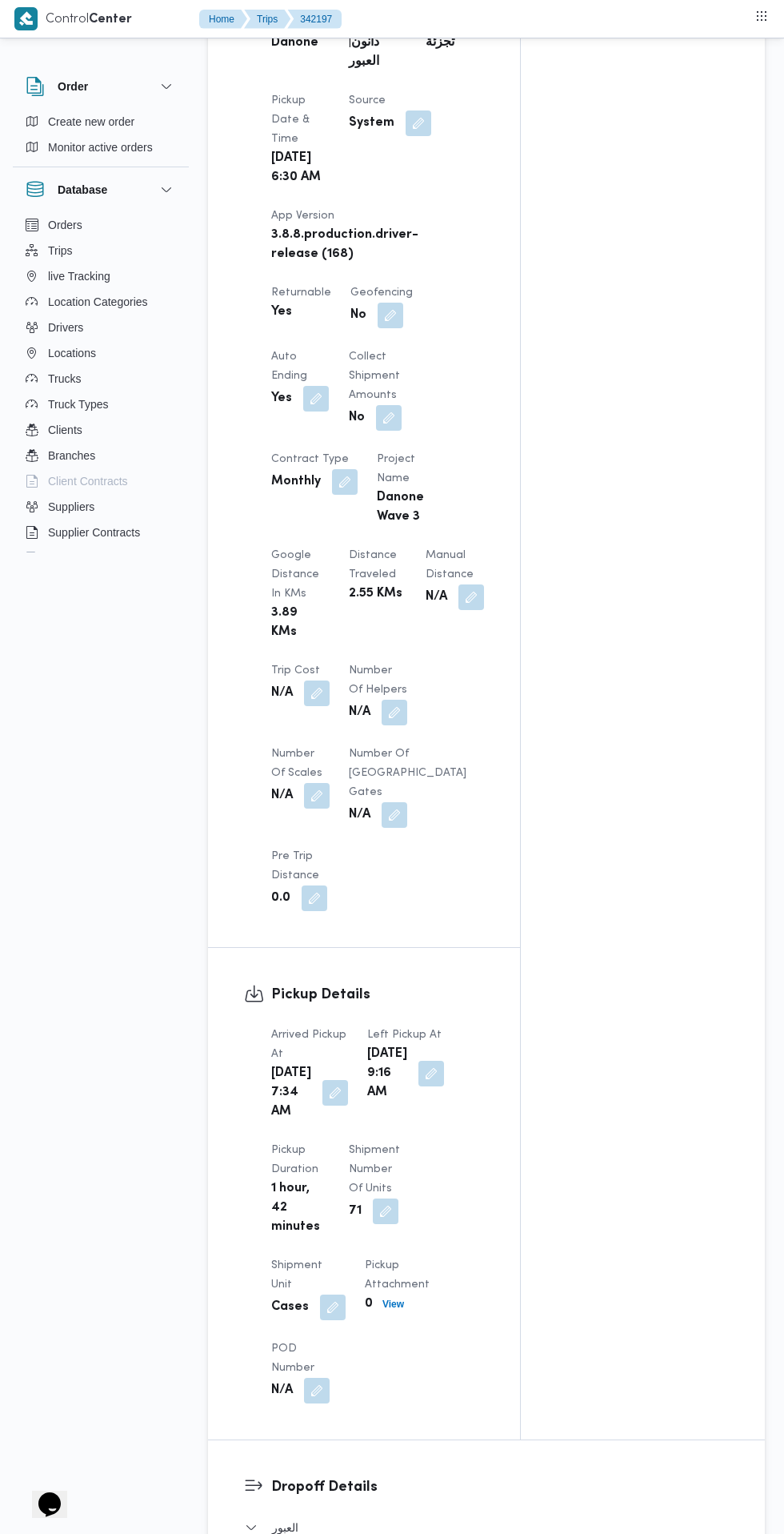
scroll to position [884, 0]
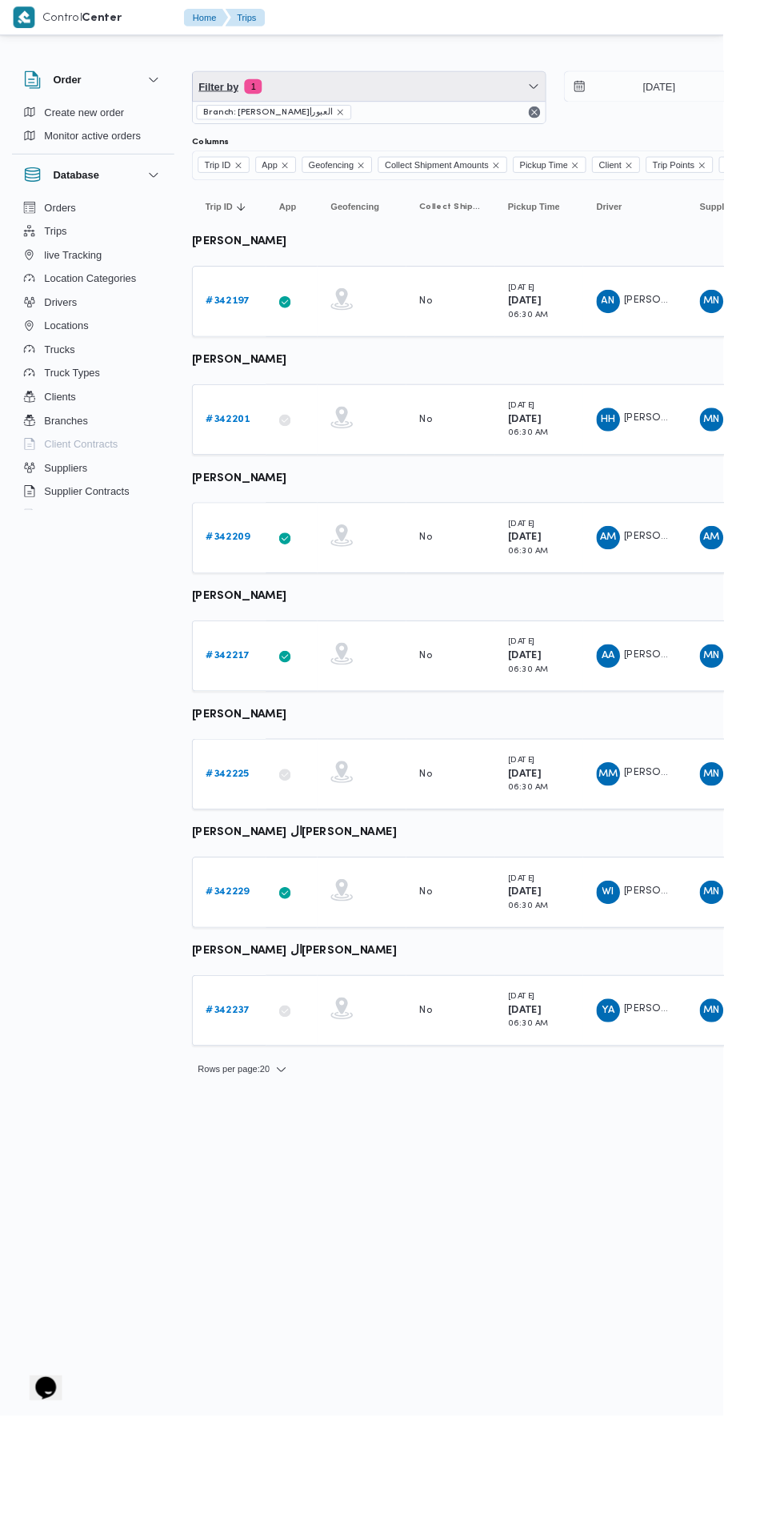
click at [439, 104] on span "Filter by 1" at bounding box center [400, 93] width 383 height 32
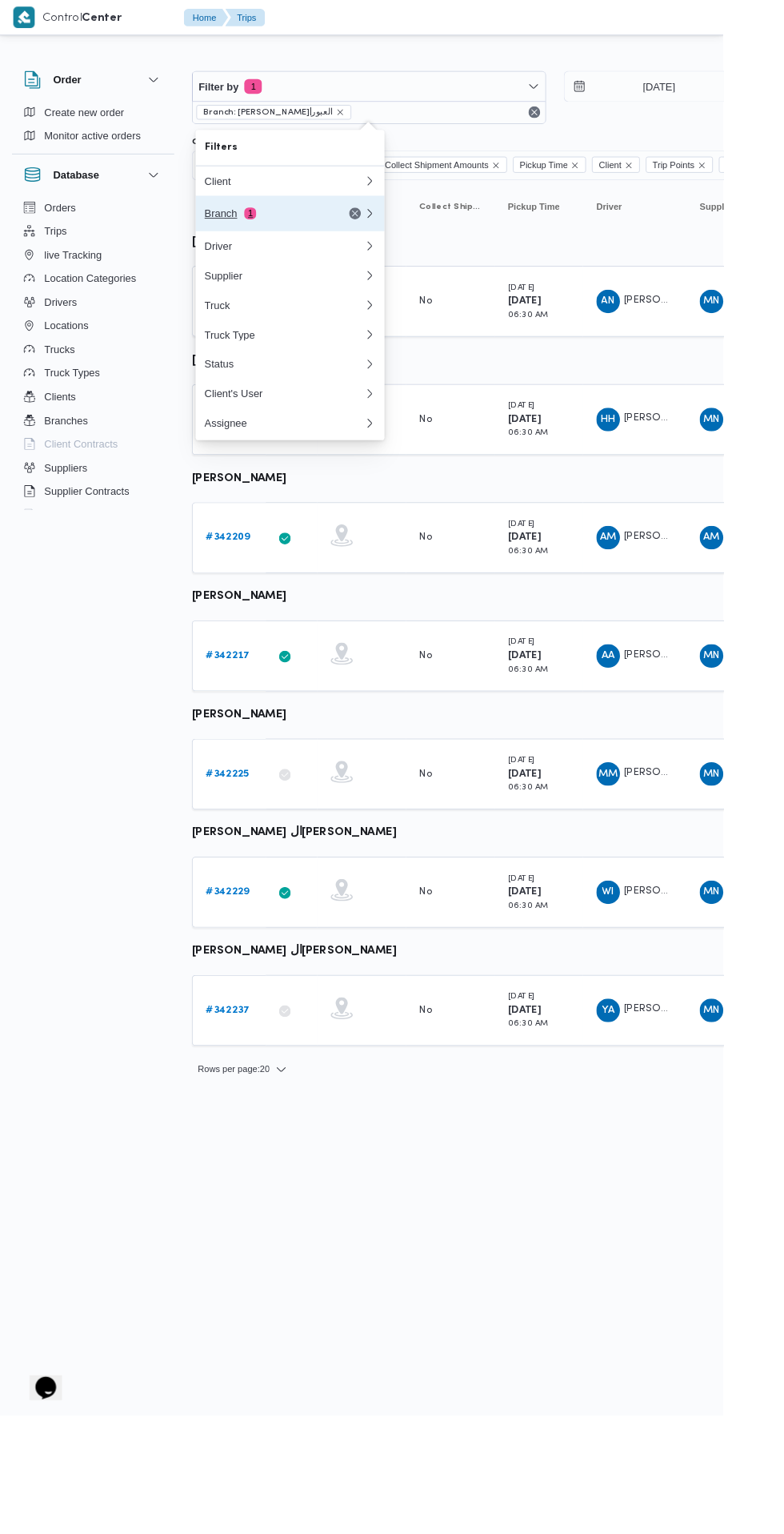
click at [329, 237] on div "Branch 1" at bounding box center [288, 231] width 134 height 13
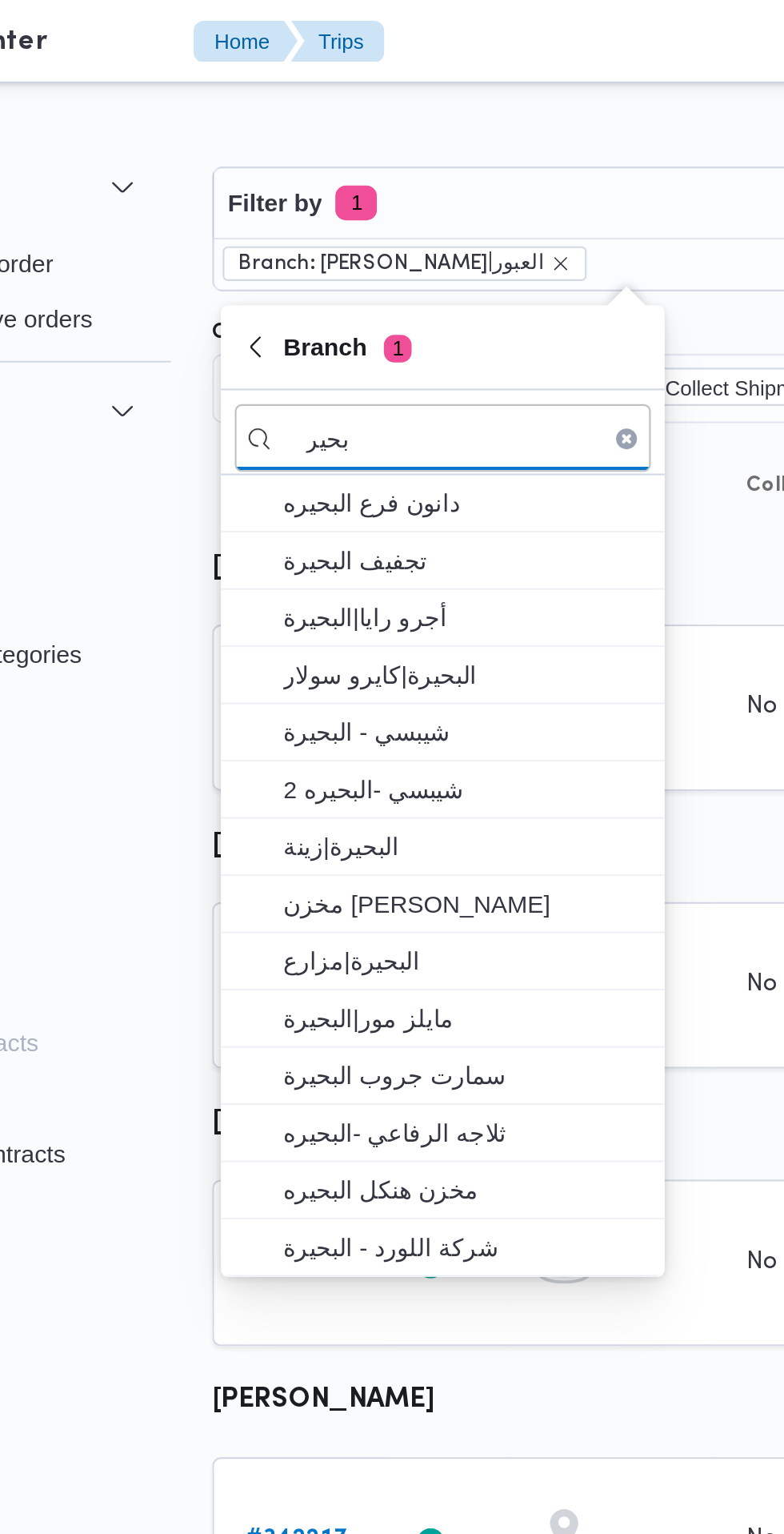
type input "بحير"
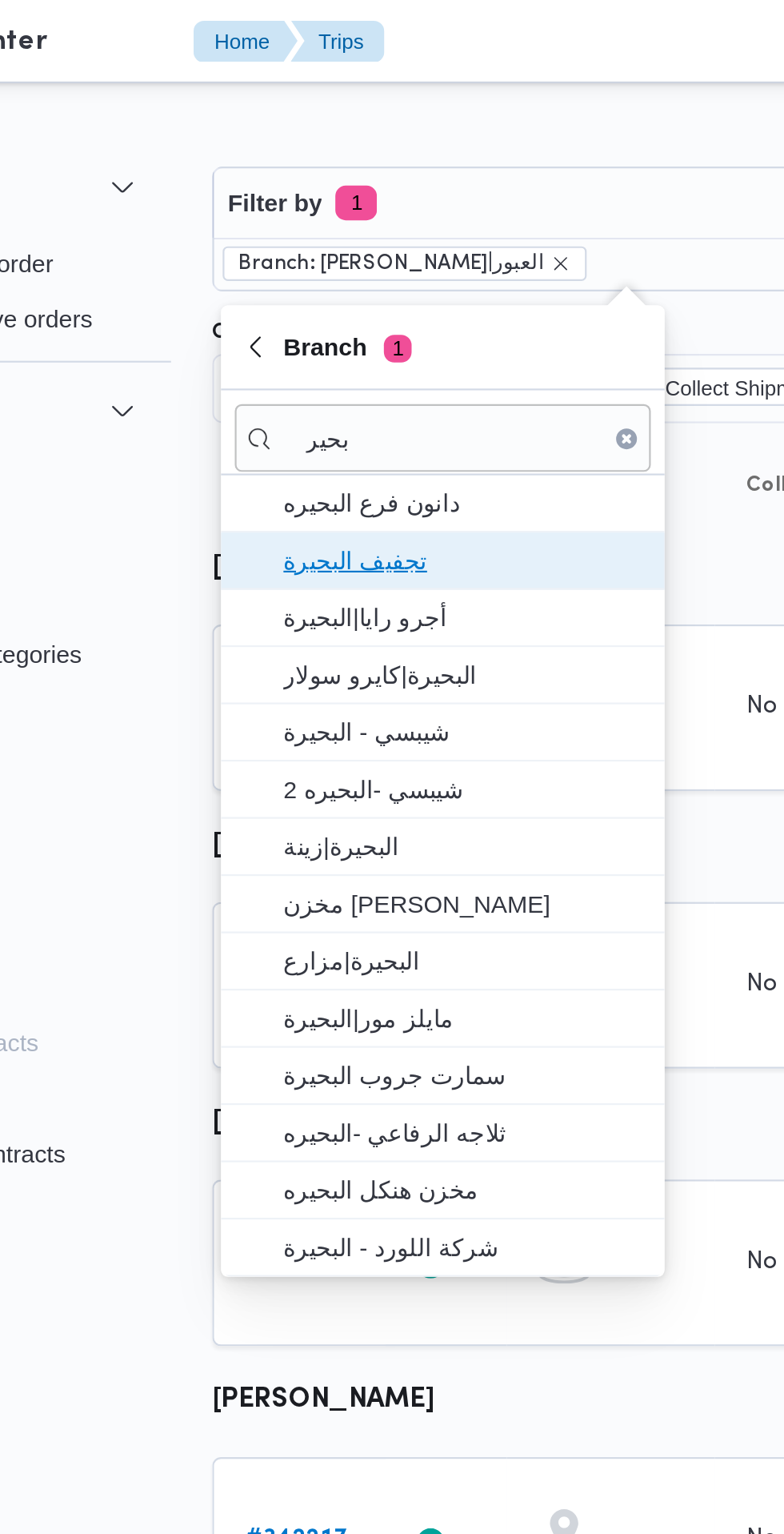
click at [362, 256] on span "تجفيف البحيرة" at bounding box center [325, 258] width 166 height 19
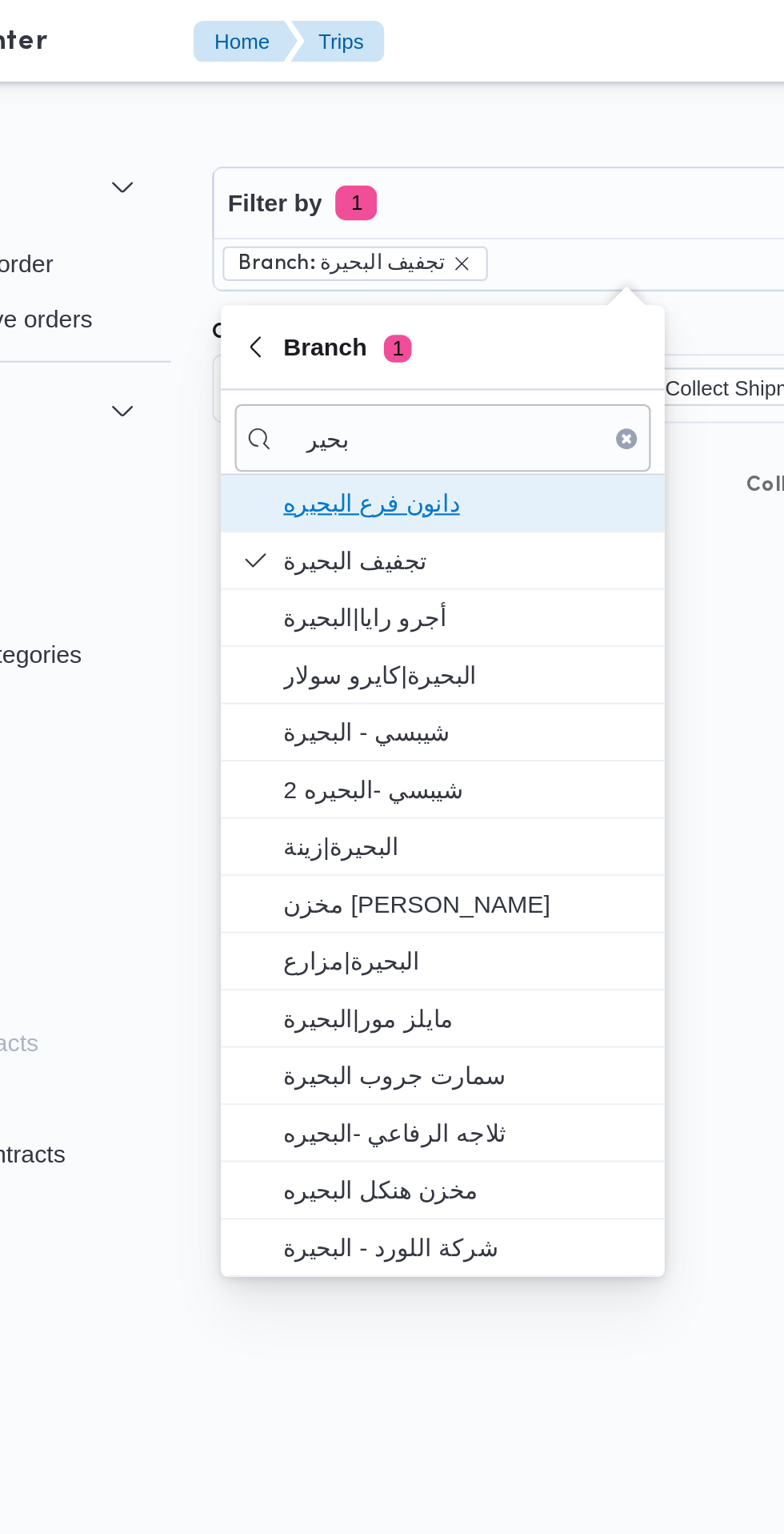
click at [362, 240] on span "دانون فرع البحيره" at bounding box center [325, 232] width 166 height 19
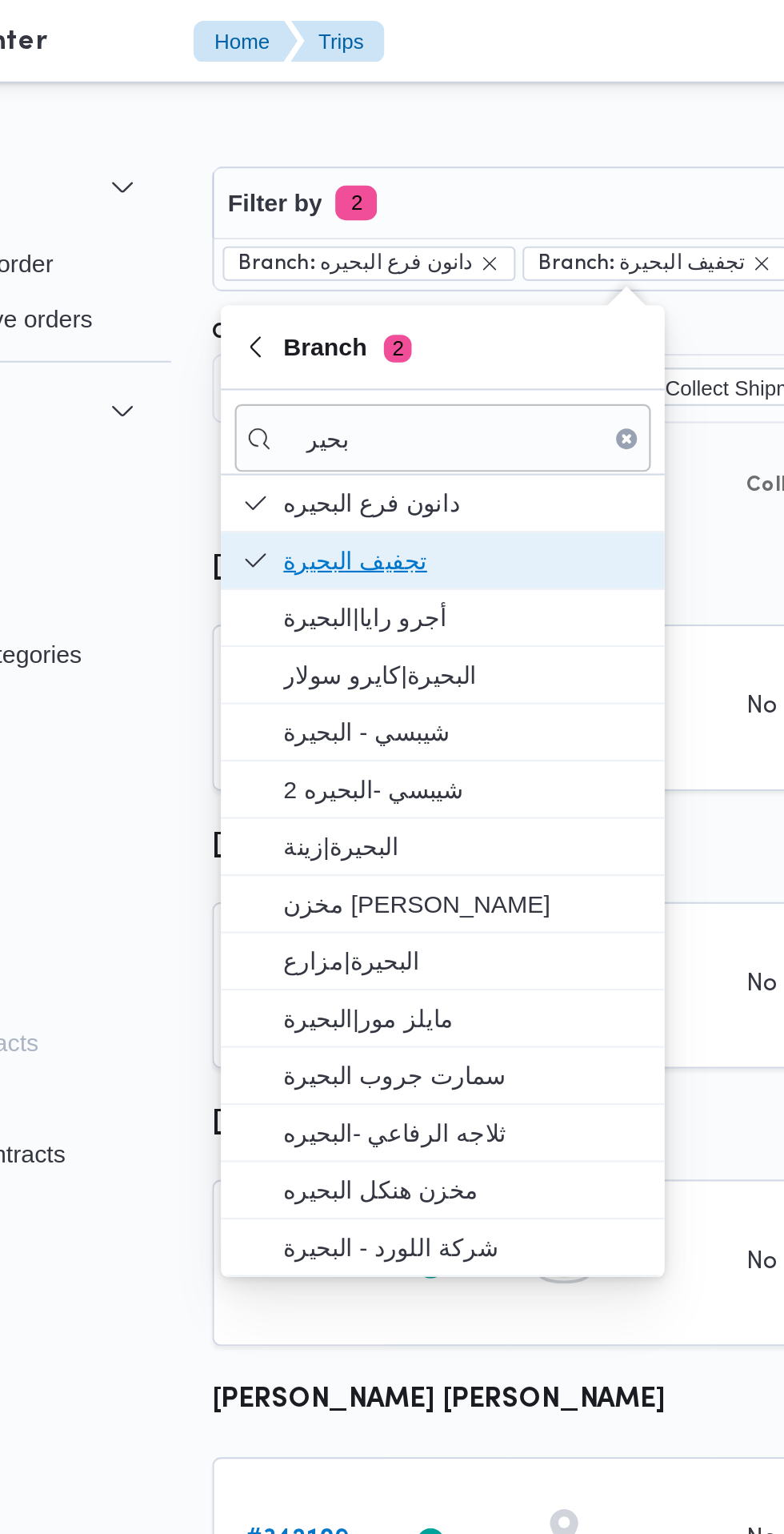
click at [341, 264] on span "تجفيف البحيرة" at bounding box center [325, 258] width 166 height 19
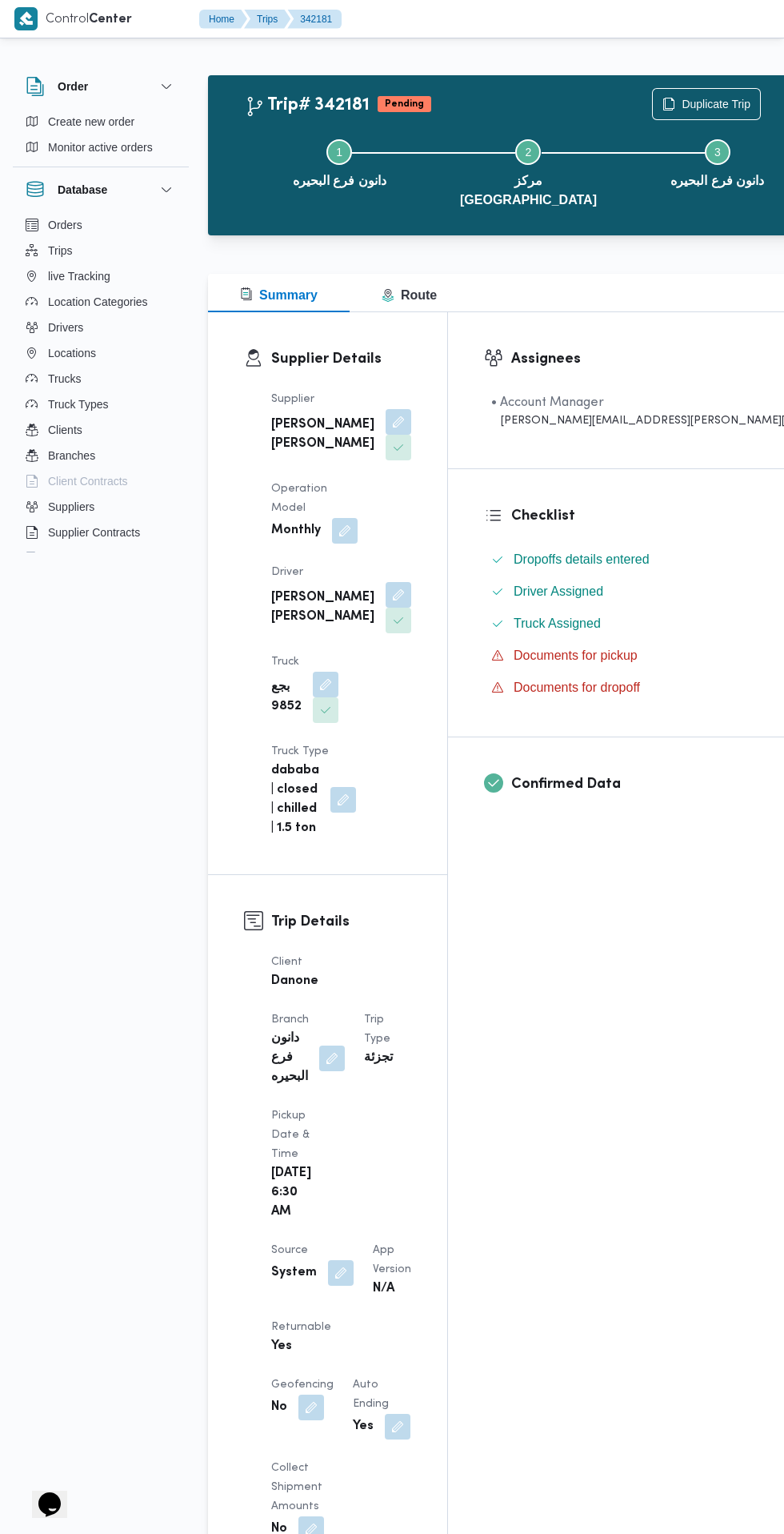
click at [342, 1260] on button "button" at bounding box center [341, 1273] width 26 height 26
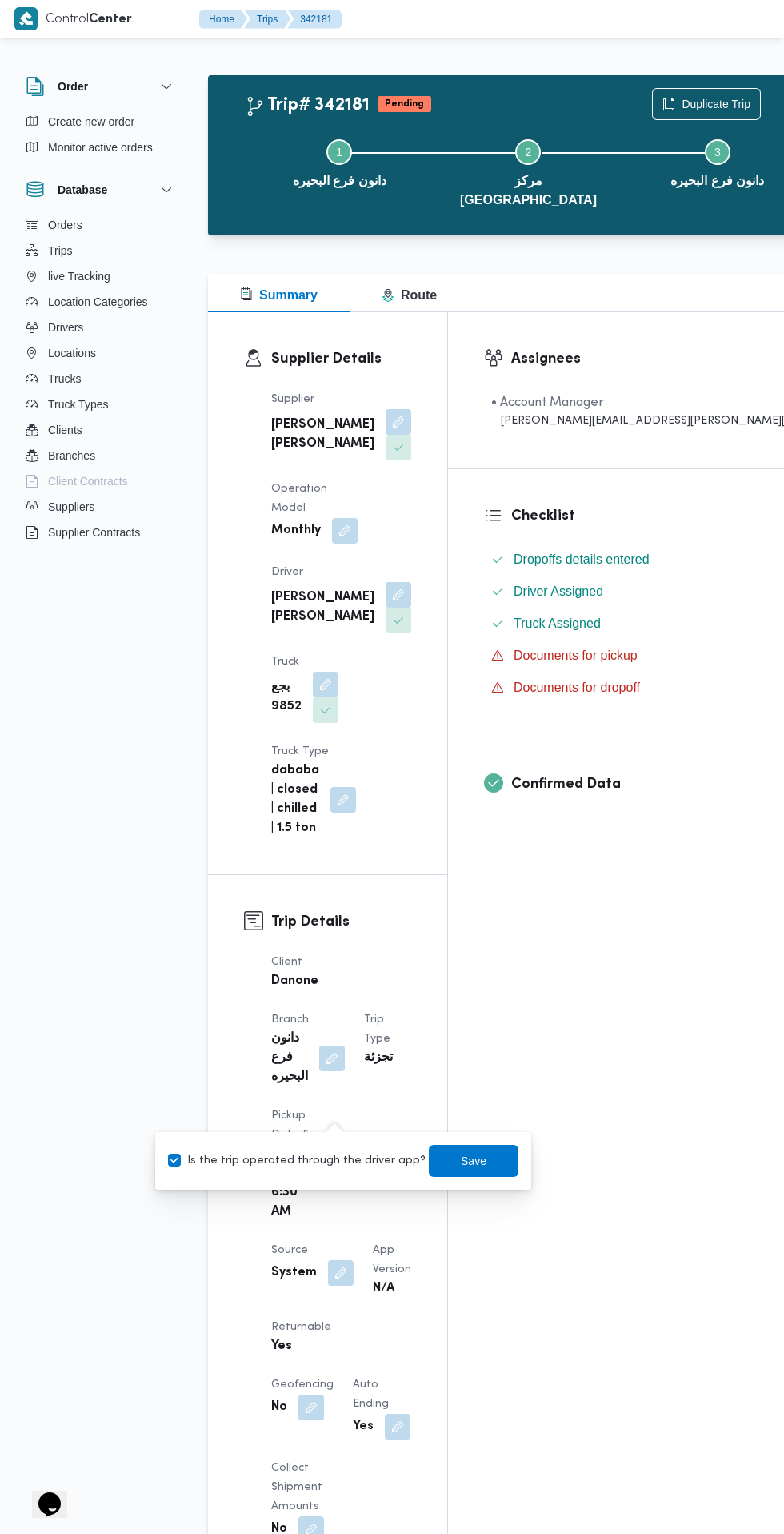
click at [307, 1170] on label "Is the trip operated through the driver app?" at bounding box center [297, 1160] width 258 height 19
checkbox input "false"
click at [461, 1160] on span "Save" at bounding box center [474, 1160] width 26 height 19
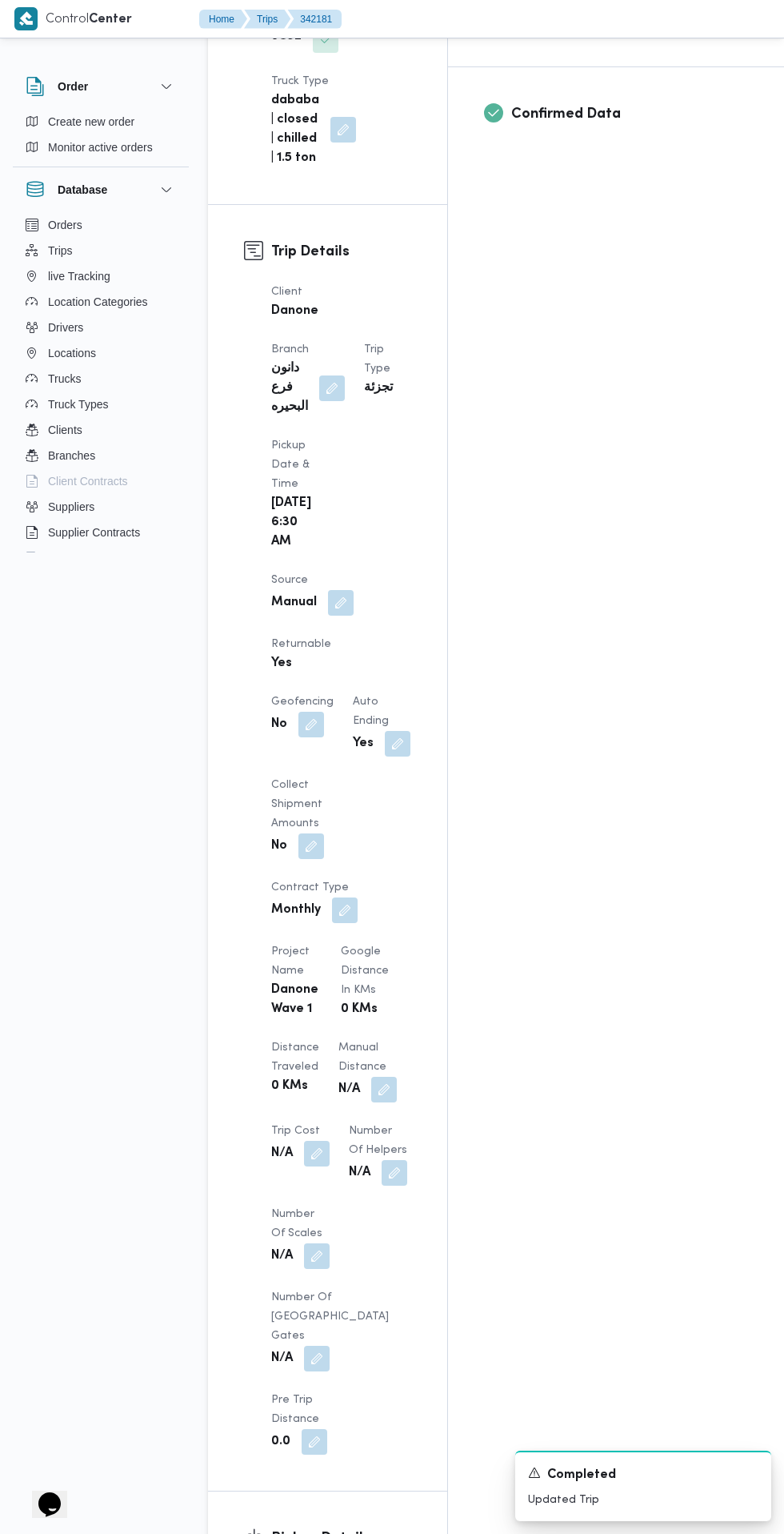
scroll to position [776, 0]
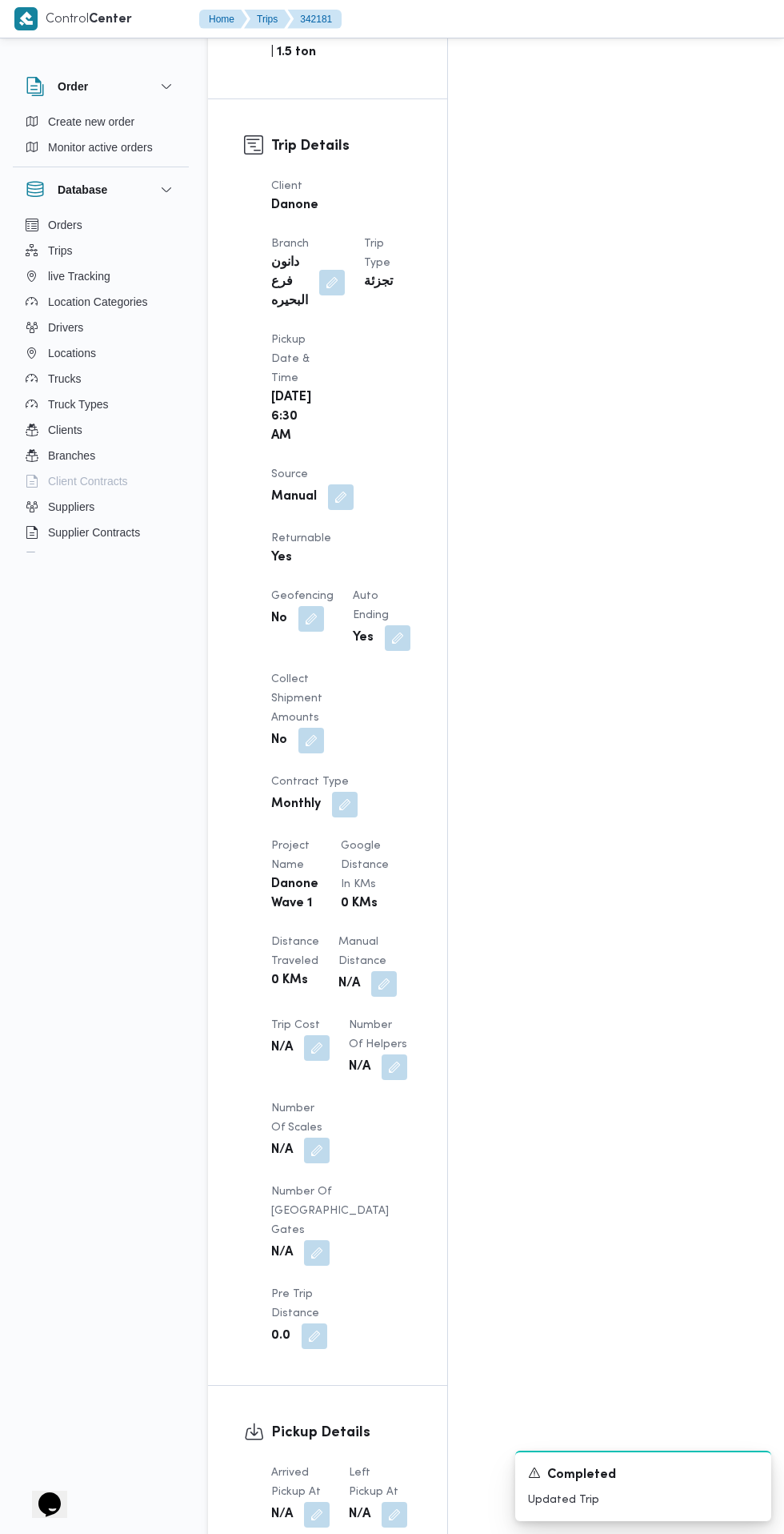
click at [318, 1502] on button "button" at bounding box center [317, 1515] width 26 height 26
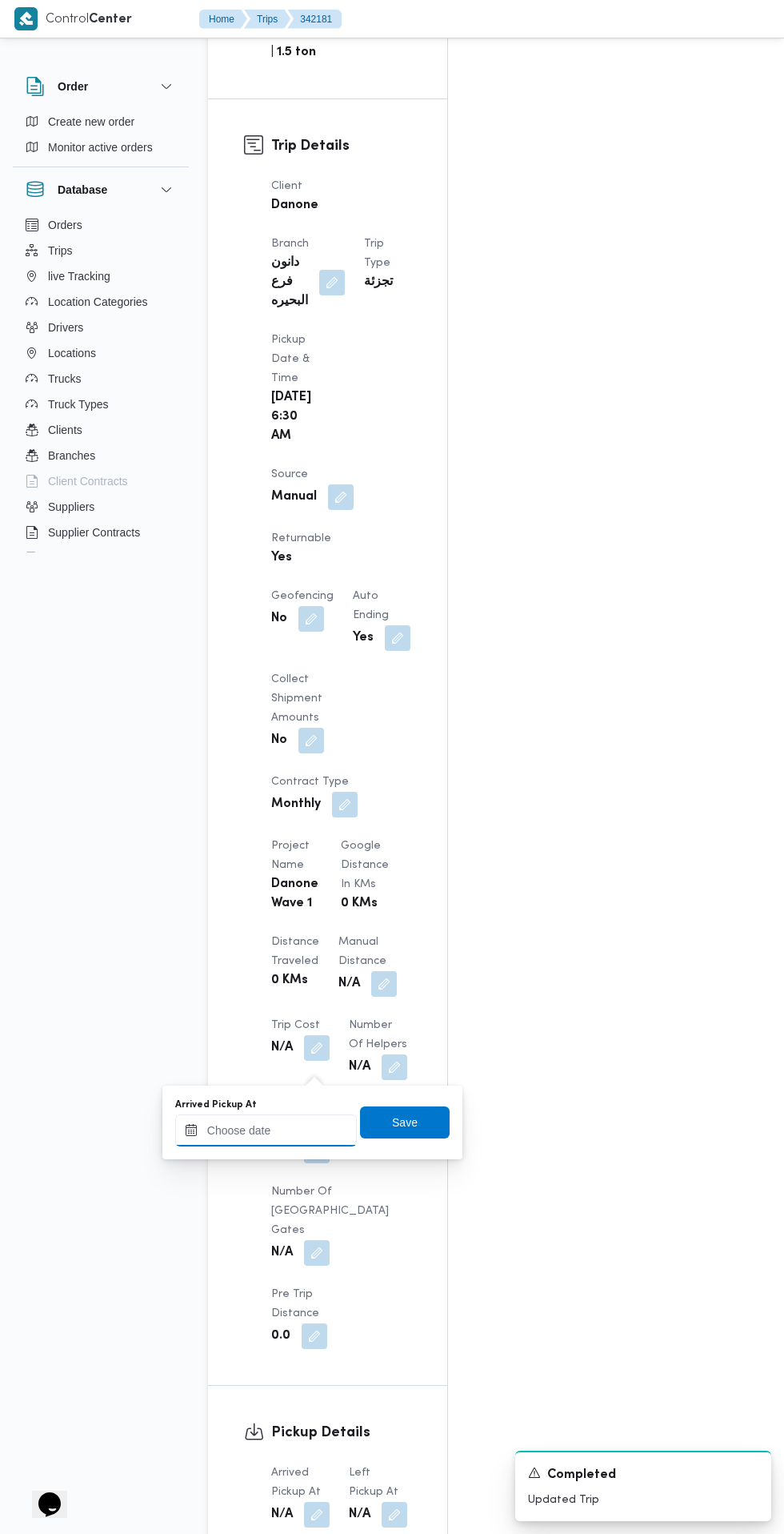
click at [300, 1135] on input "Arrived Pickup At" at bounding box center [266, 1130] width 182 height 32
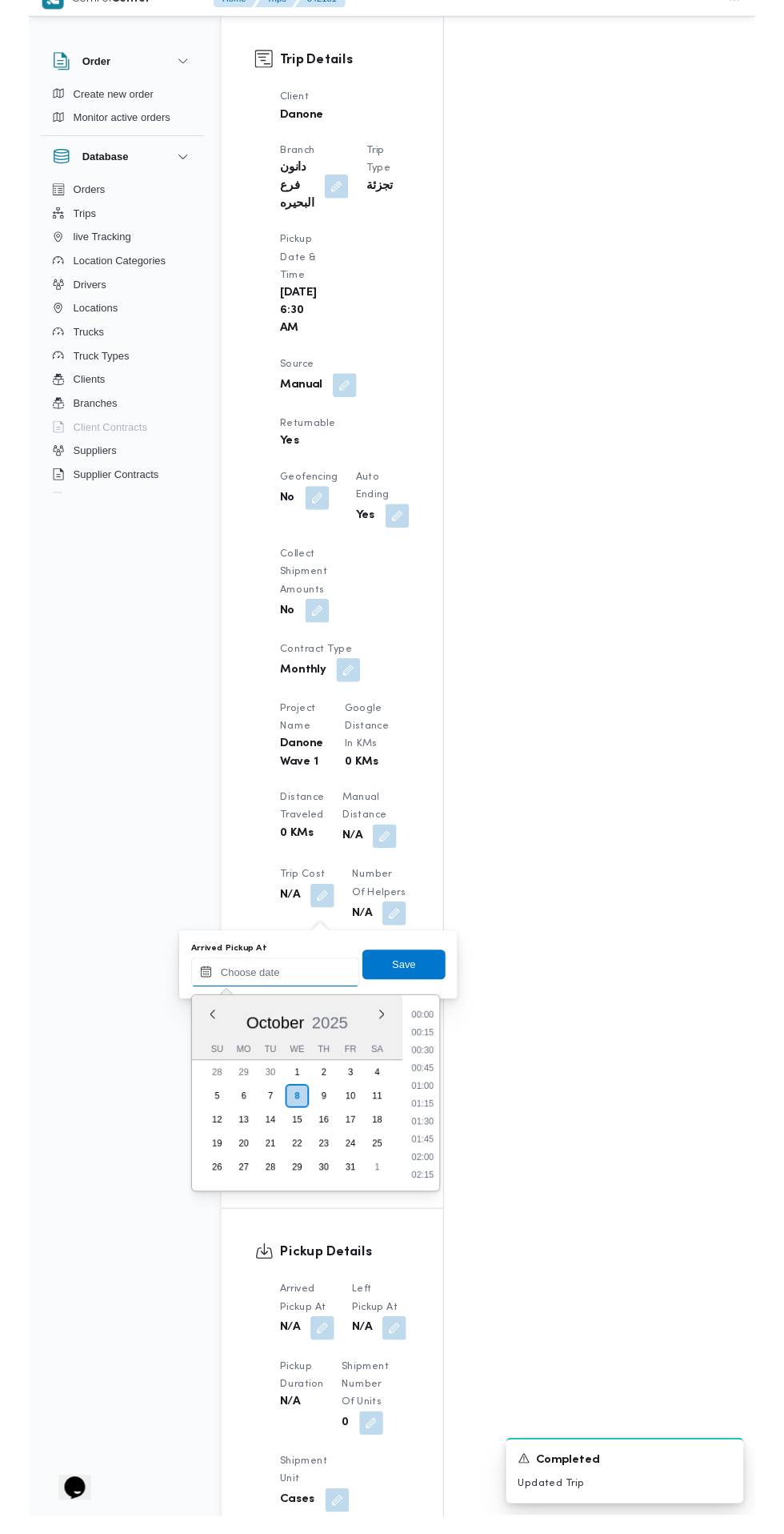
scroll to position [837, 0]
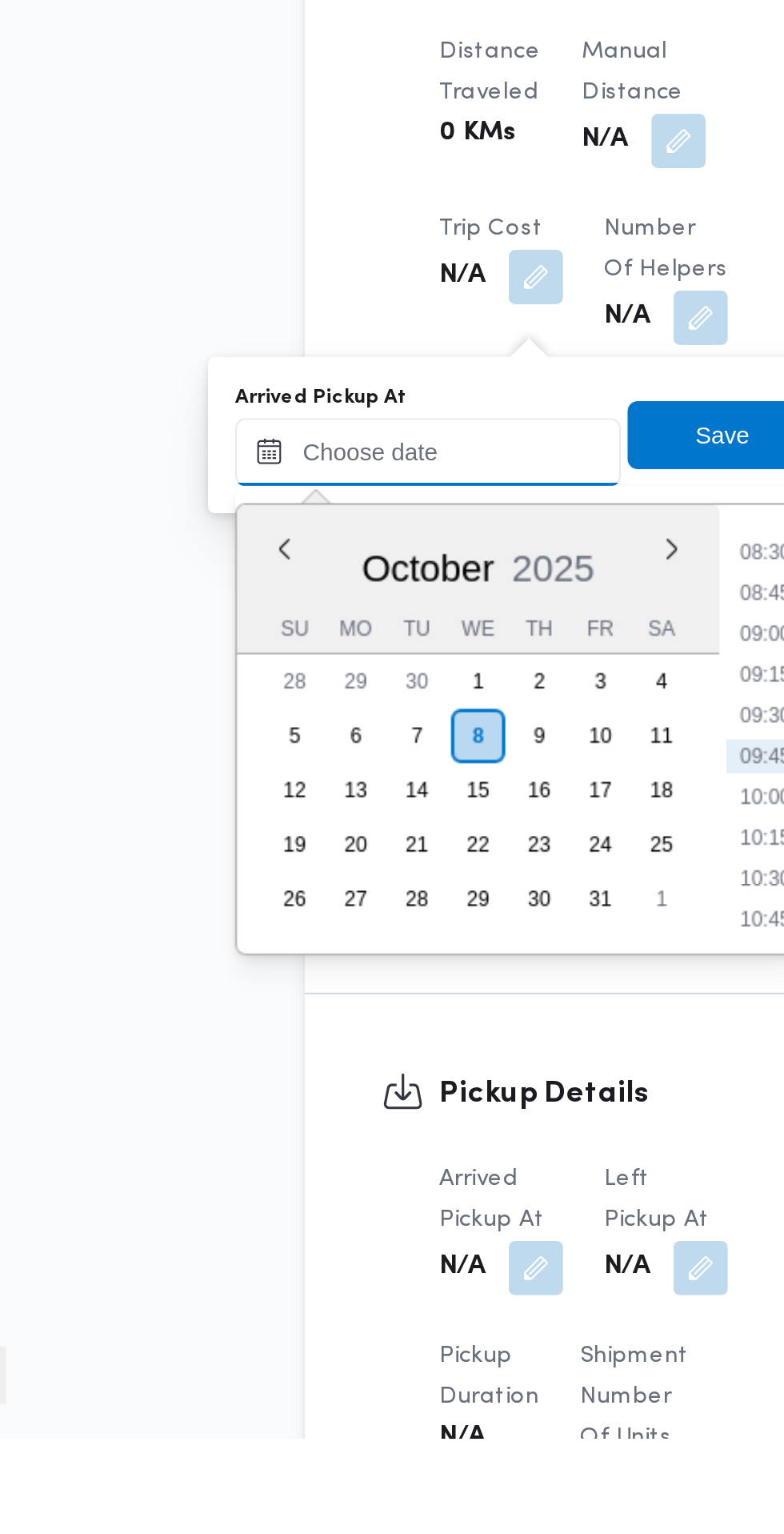
paste input "08/10/2025 07:30"
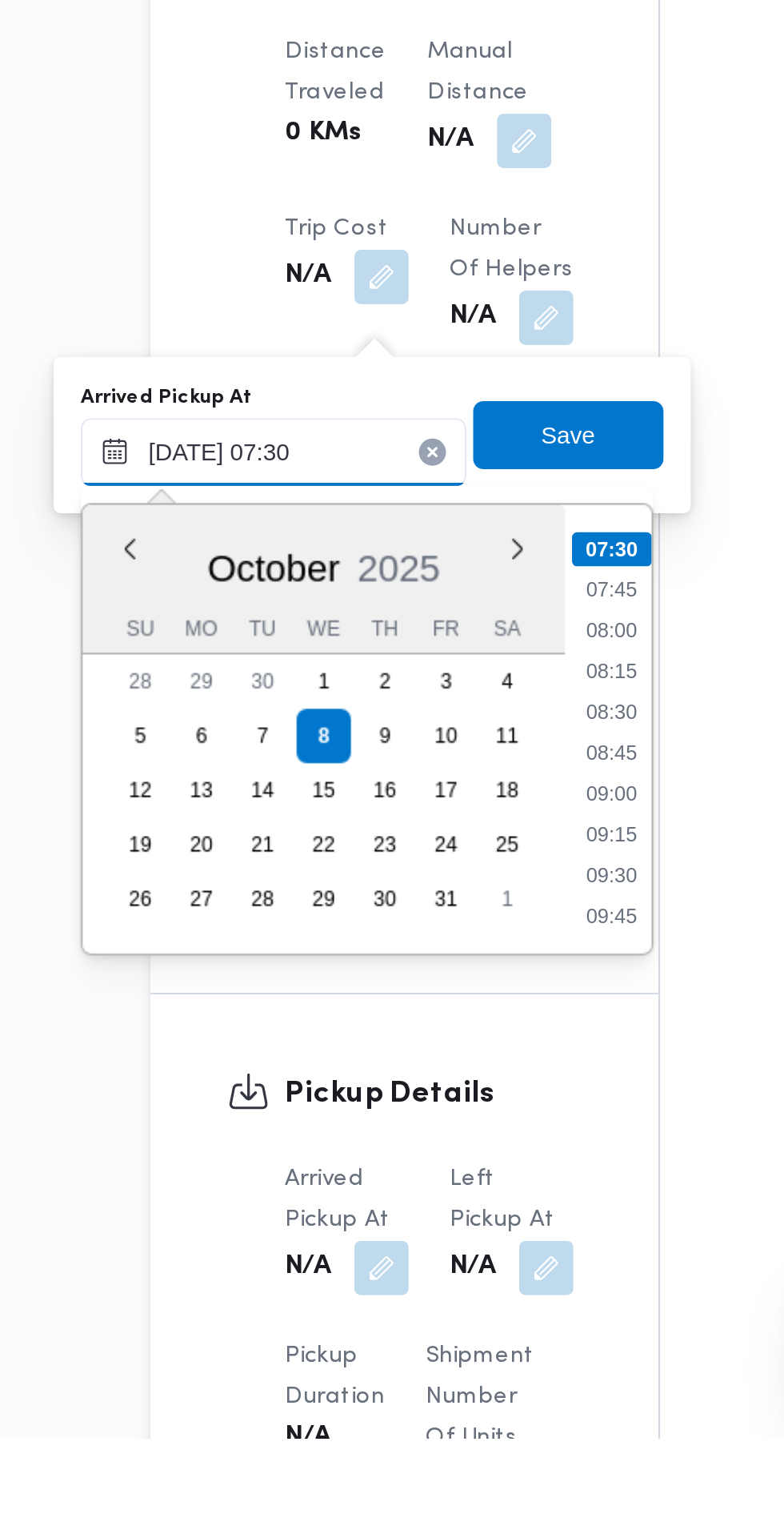
type input "08/10/2025 07:30"
click at [426, 1113] on li "07:30" at bounding box center [425, 1114] width 38 height 16
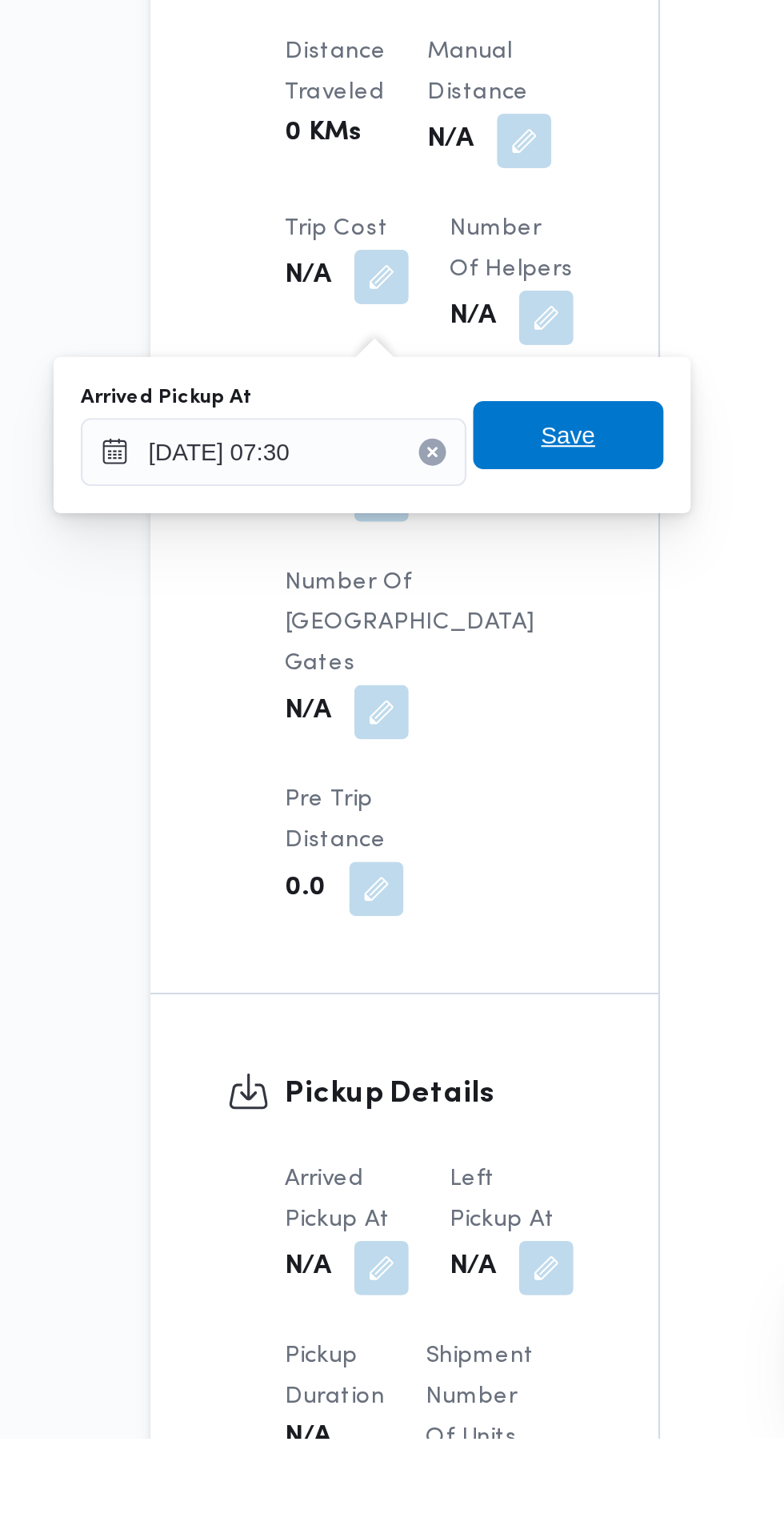
click at [425, 1062] on span "Save" at bounding box center [405, 1062] width 90 height 32
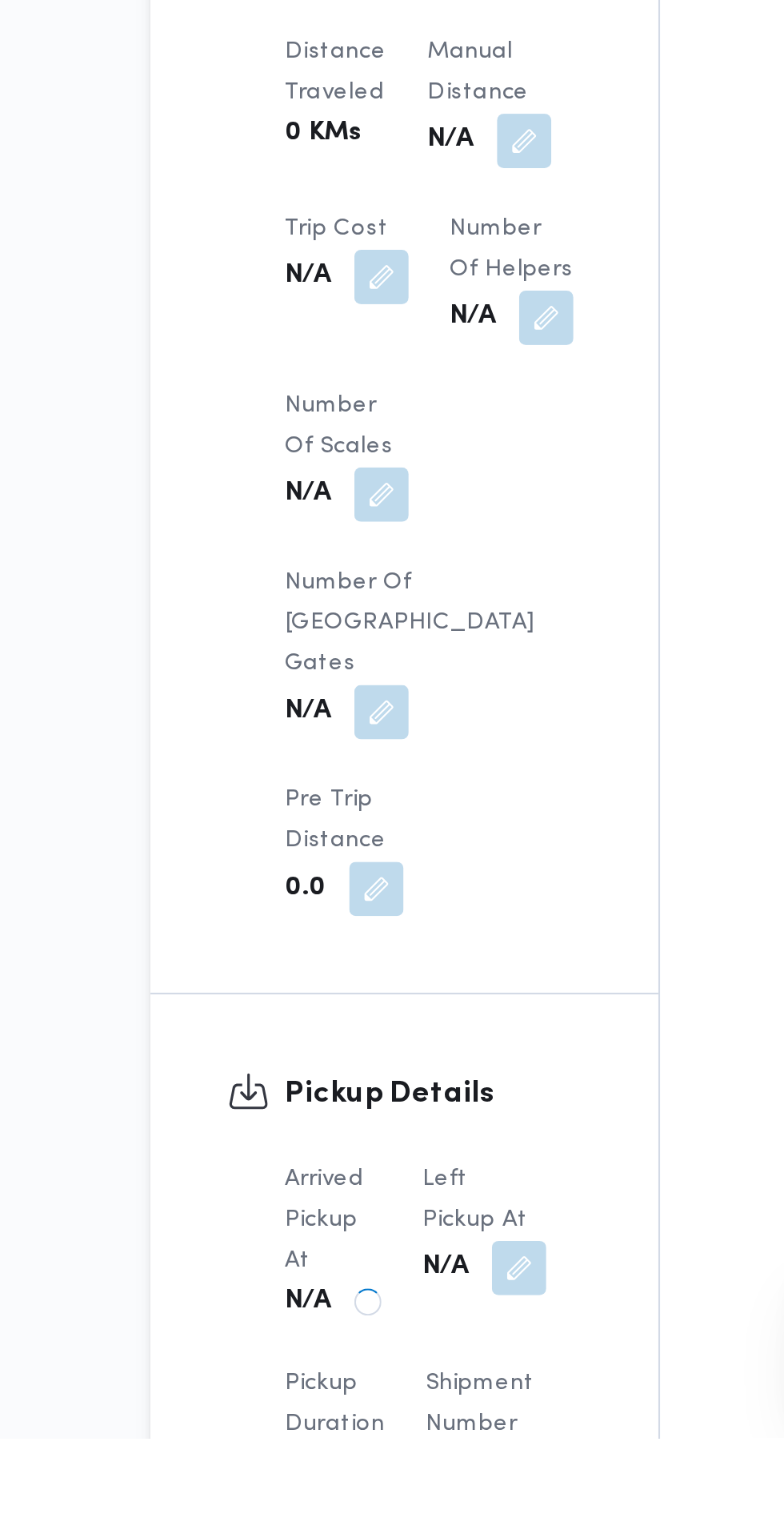
scroll to position [838, 0]
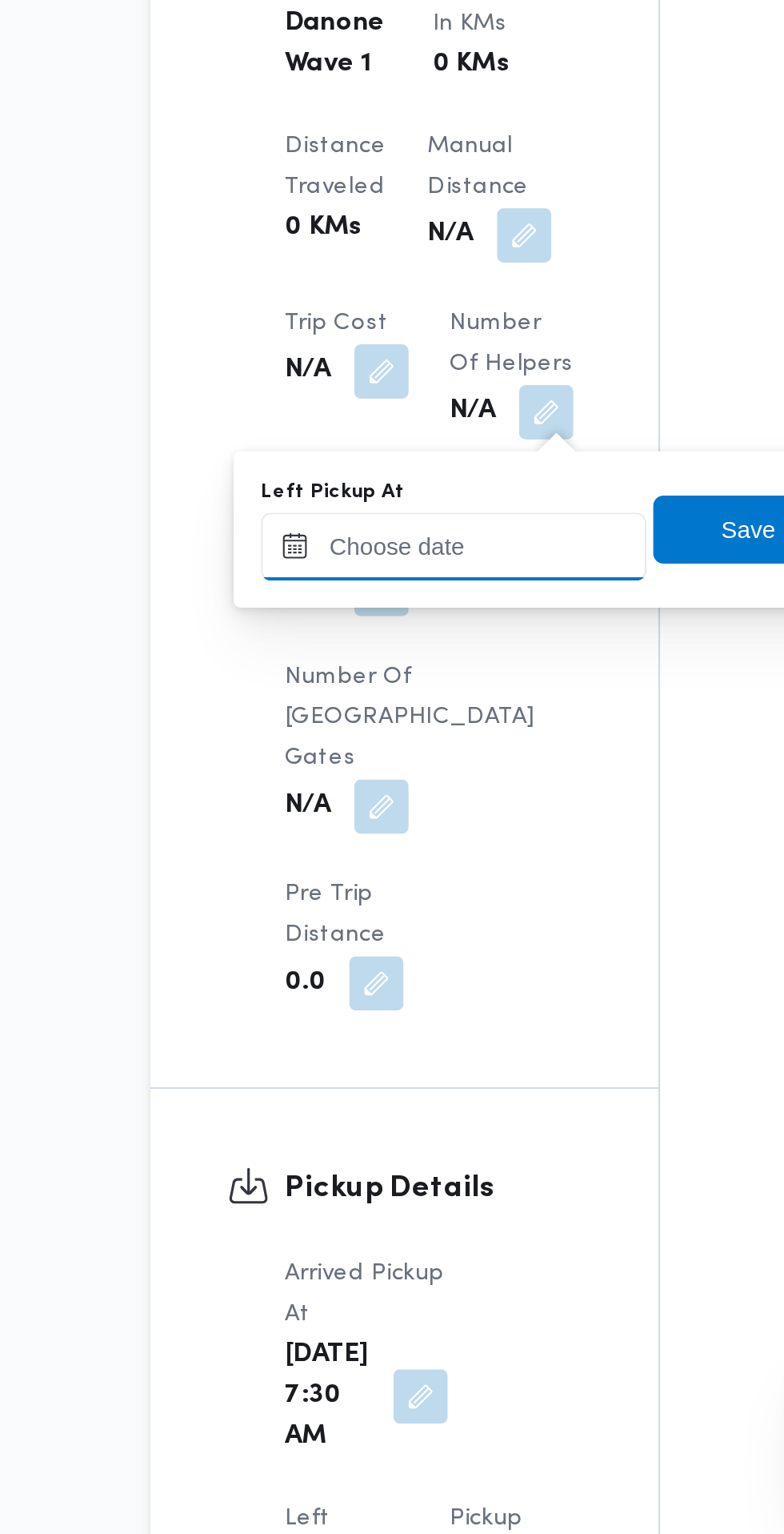
click at [371, 1068] on input "Left Pickup At" at bounding box center [350, 1069] width 182 height 32
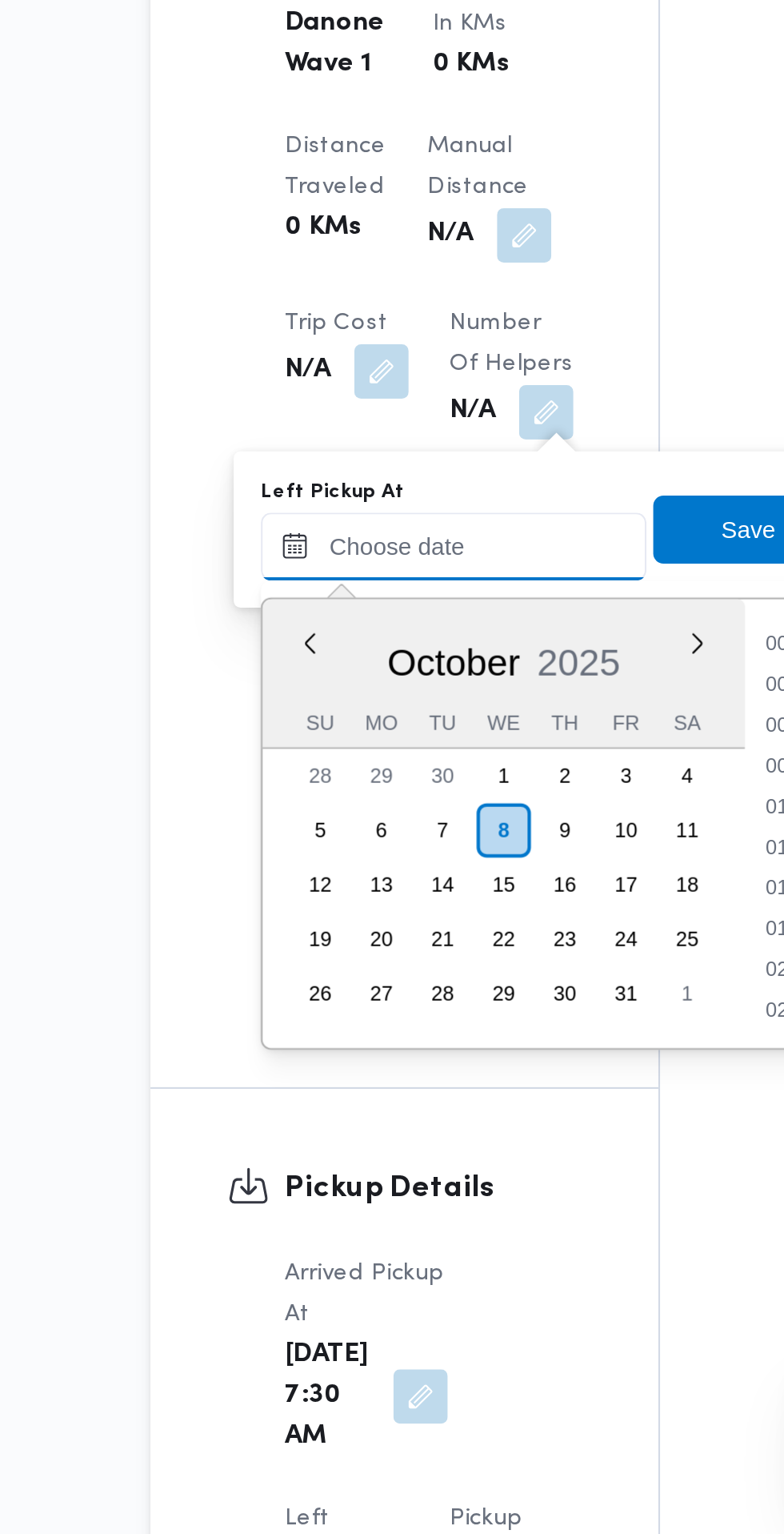
scroll to position [652, 0]
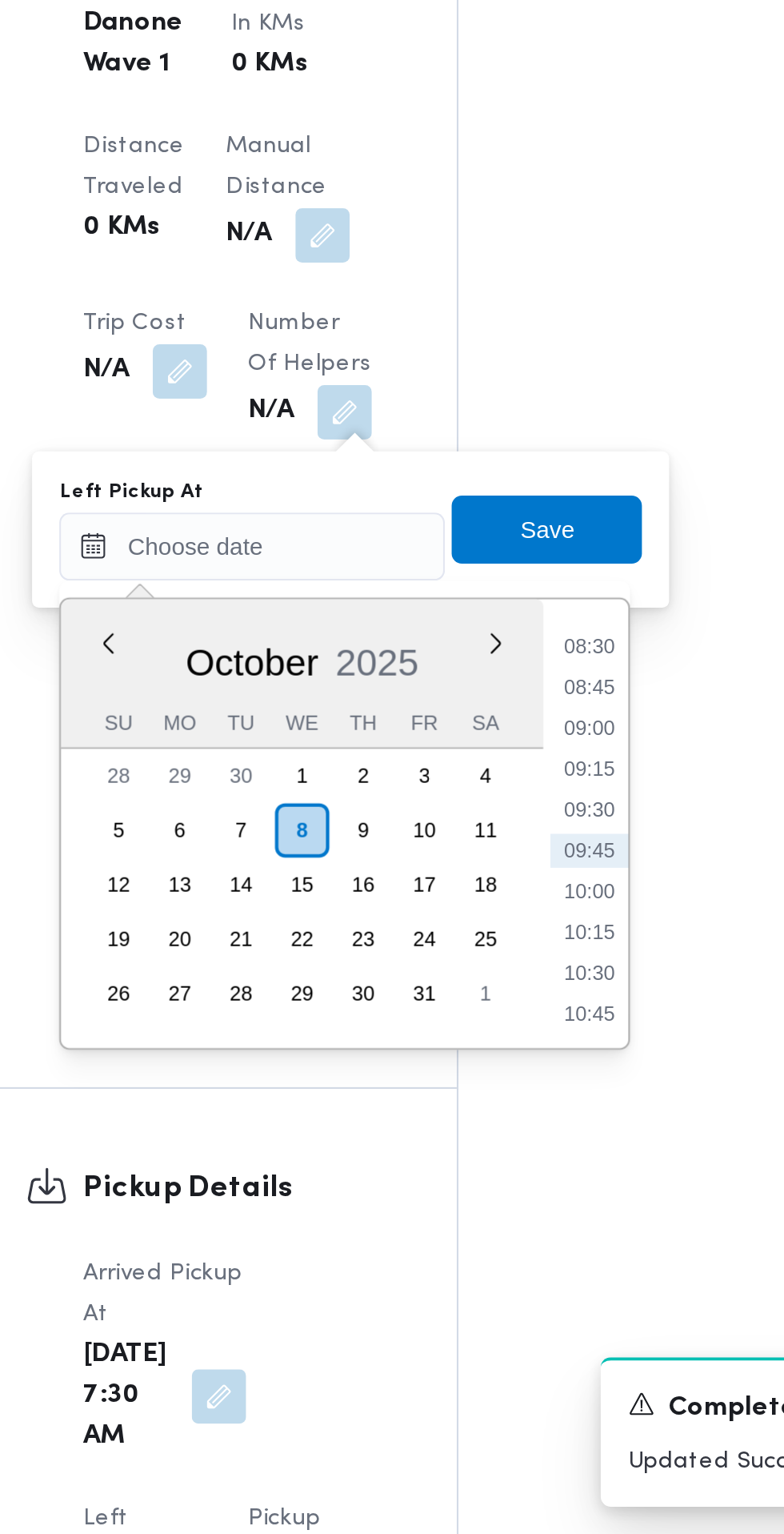
click at [508, 1131] on li "08:45" at bounding box center [510, 1135] width 37 height 16
type input "08/10/2025 08:45"
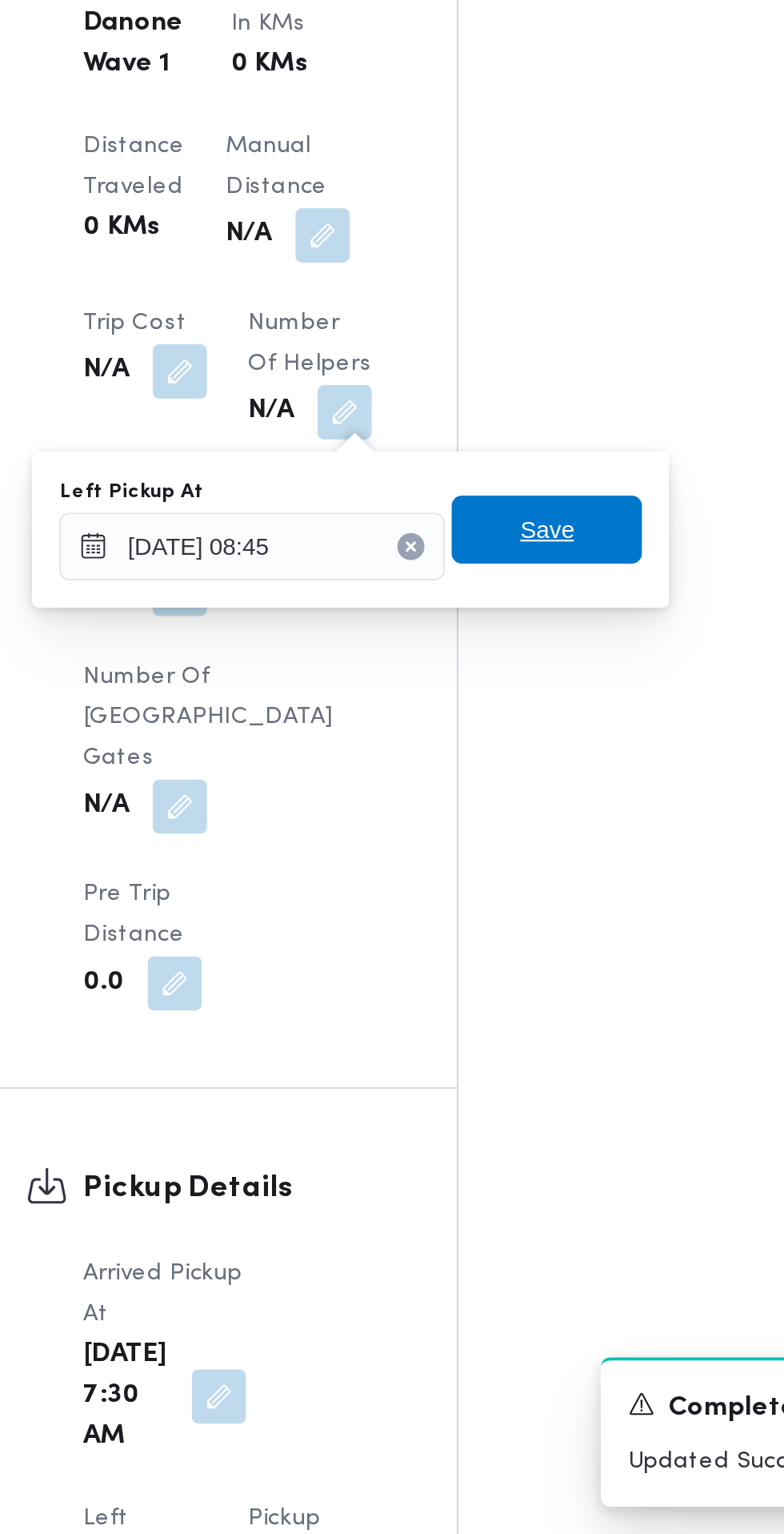
click at [507, 1065] on span "Save" at bounding box center [489, 1061] width 90 height 32
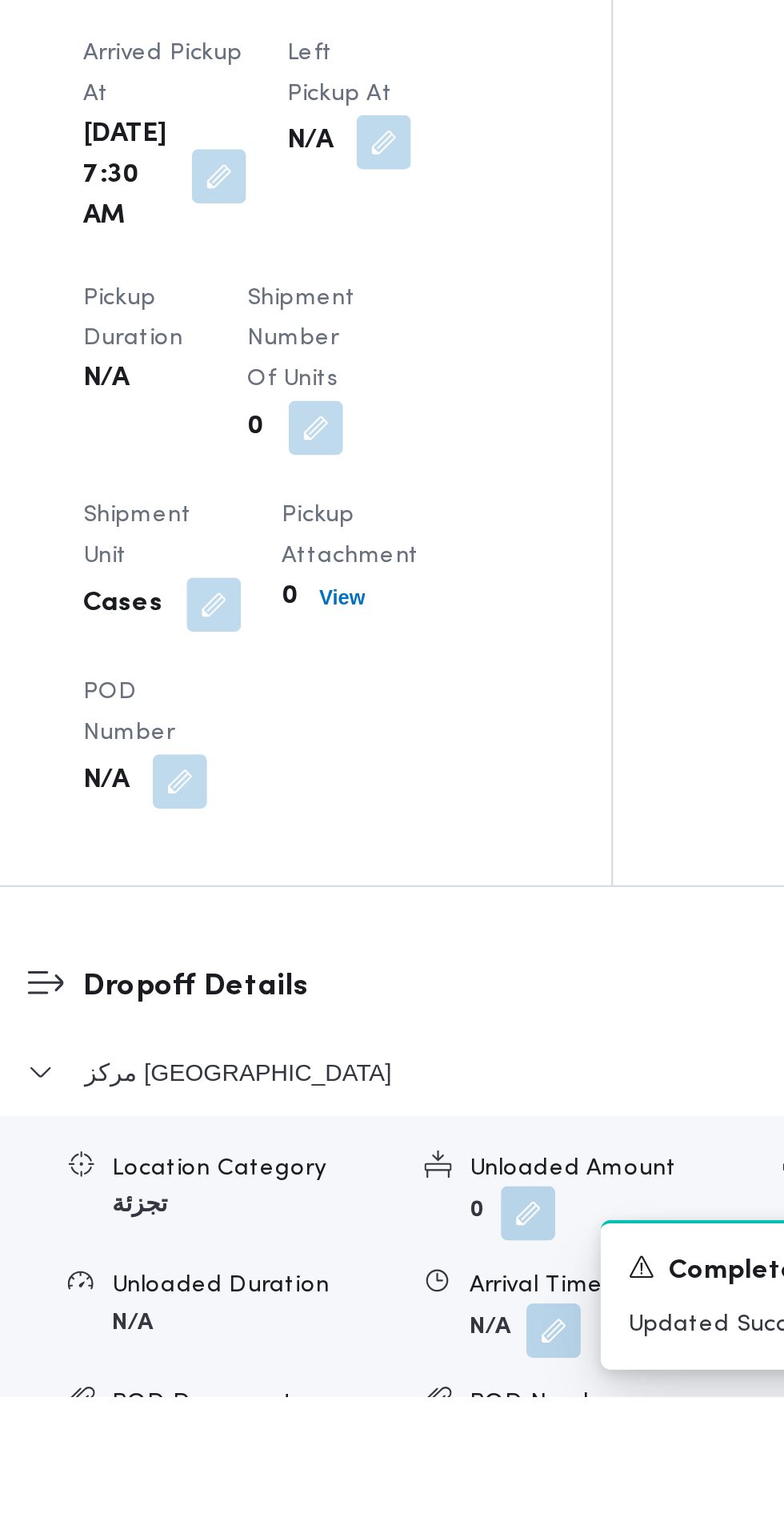
scroll to position [1078, 0]
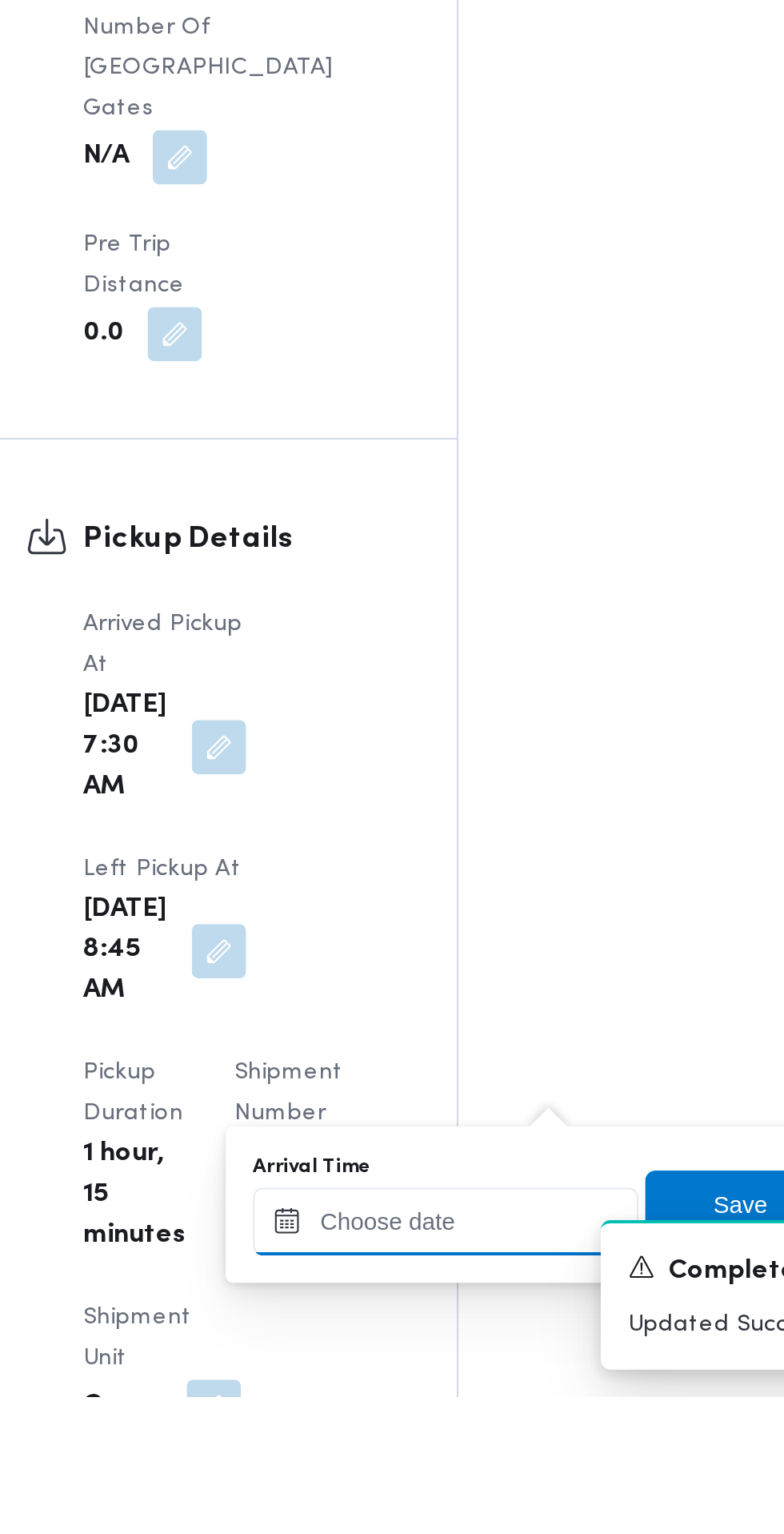
click at [457, 1448] on input "Arrival Time" at bounding box center [442, 1451] width 182 height 32
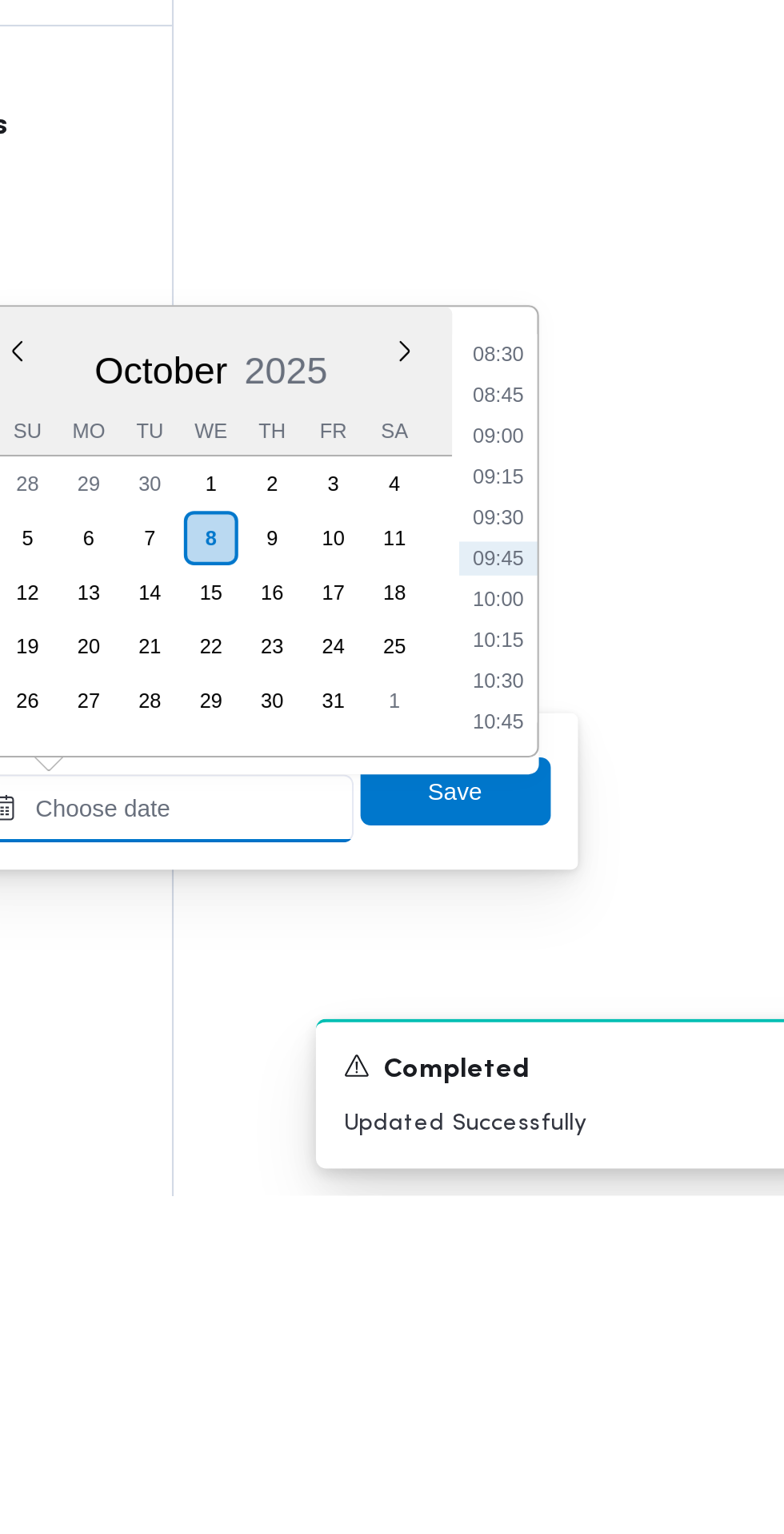
scroll to position [1178, 0]
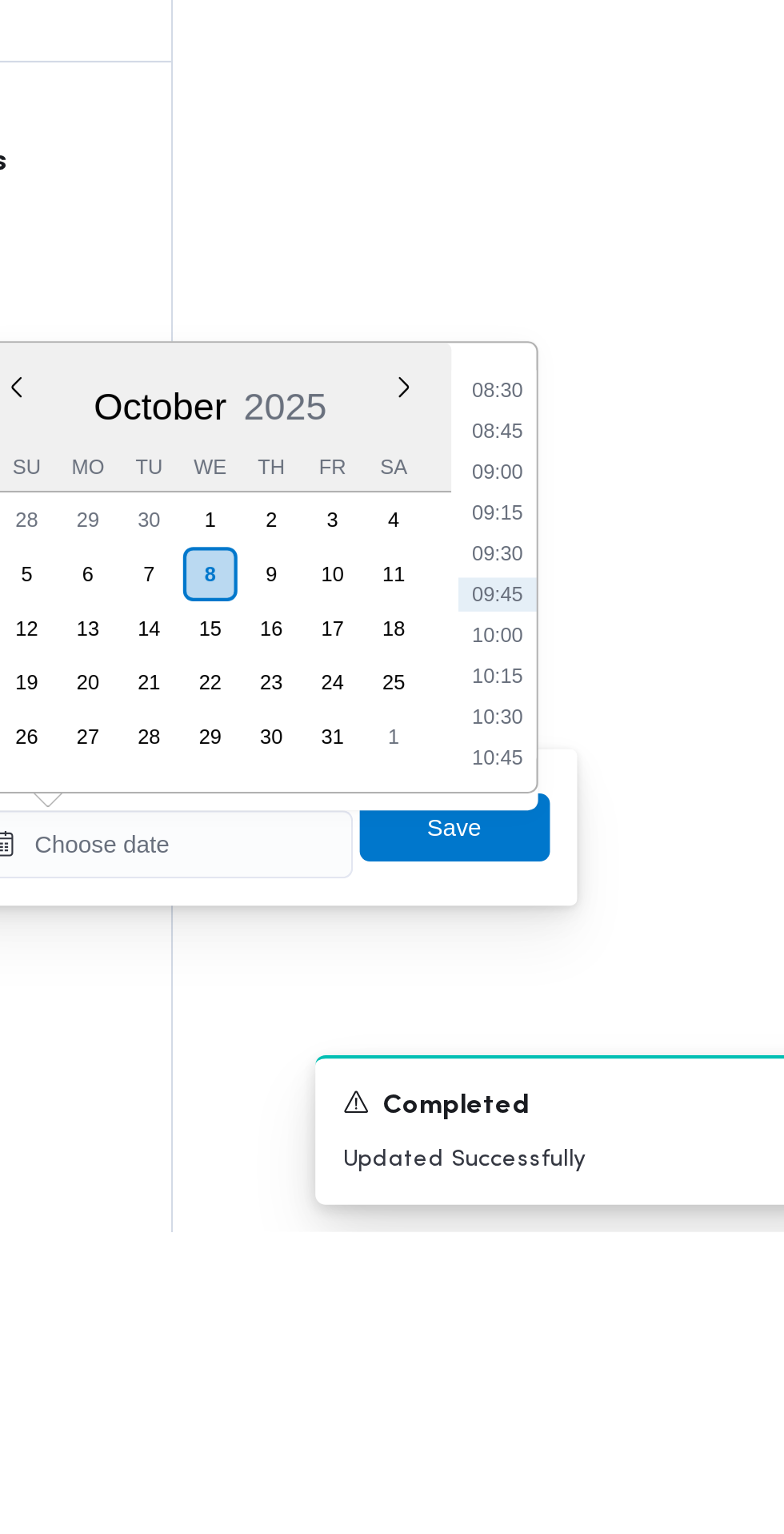
click at [600, 1215] on li "09:30" at bounding box center [601, 1214] width 37 height 16
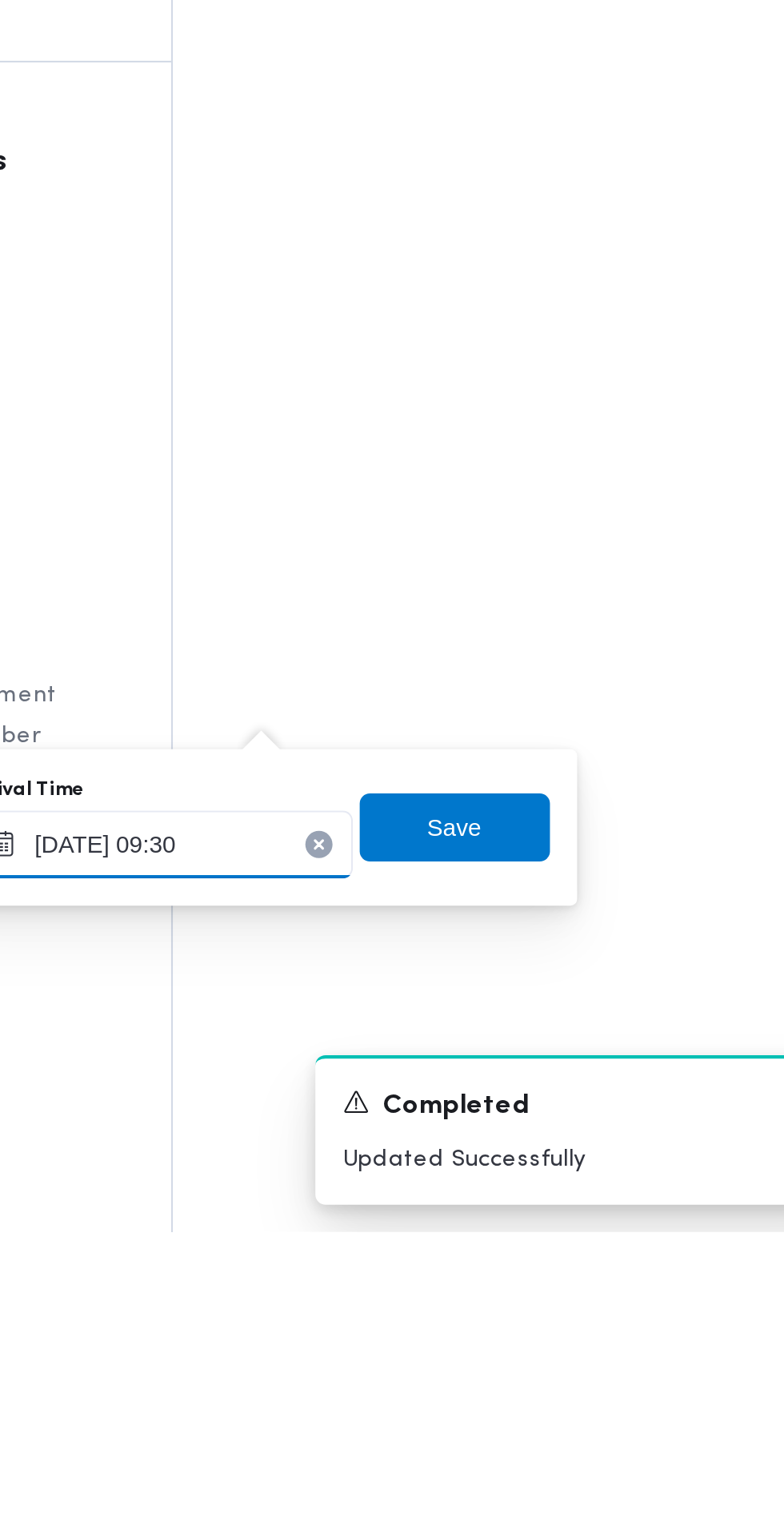
type input "08/10/2025 09:30"
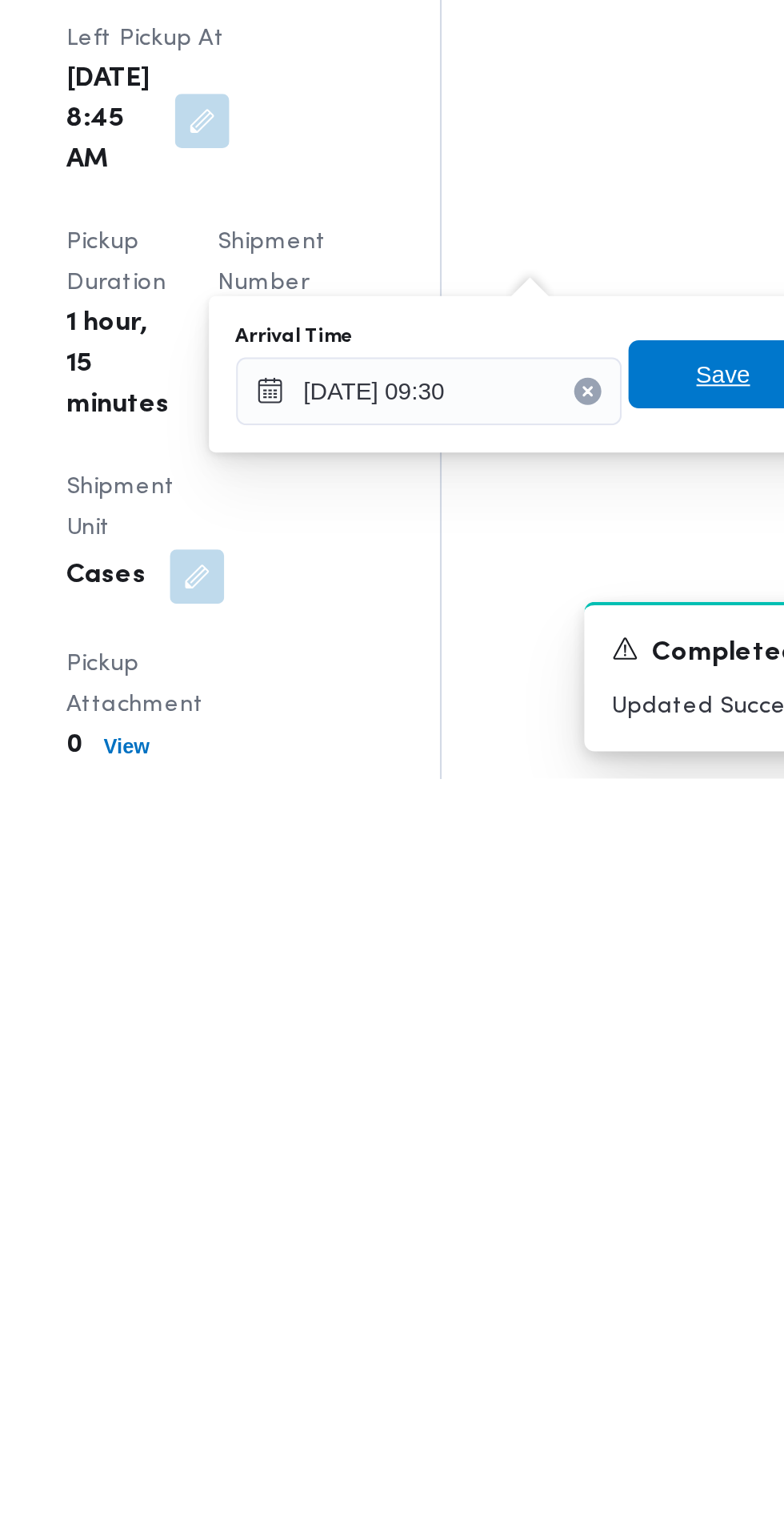
click at [579, 1344] on span "Save" at bounding box center [582, 1343] width 26 height 19
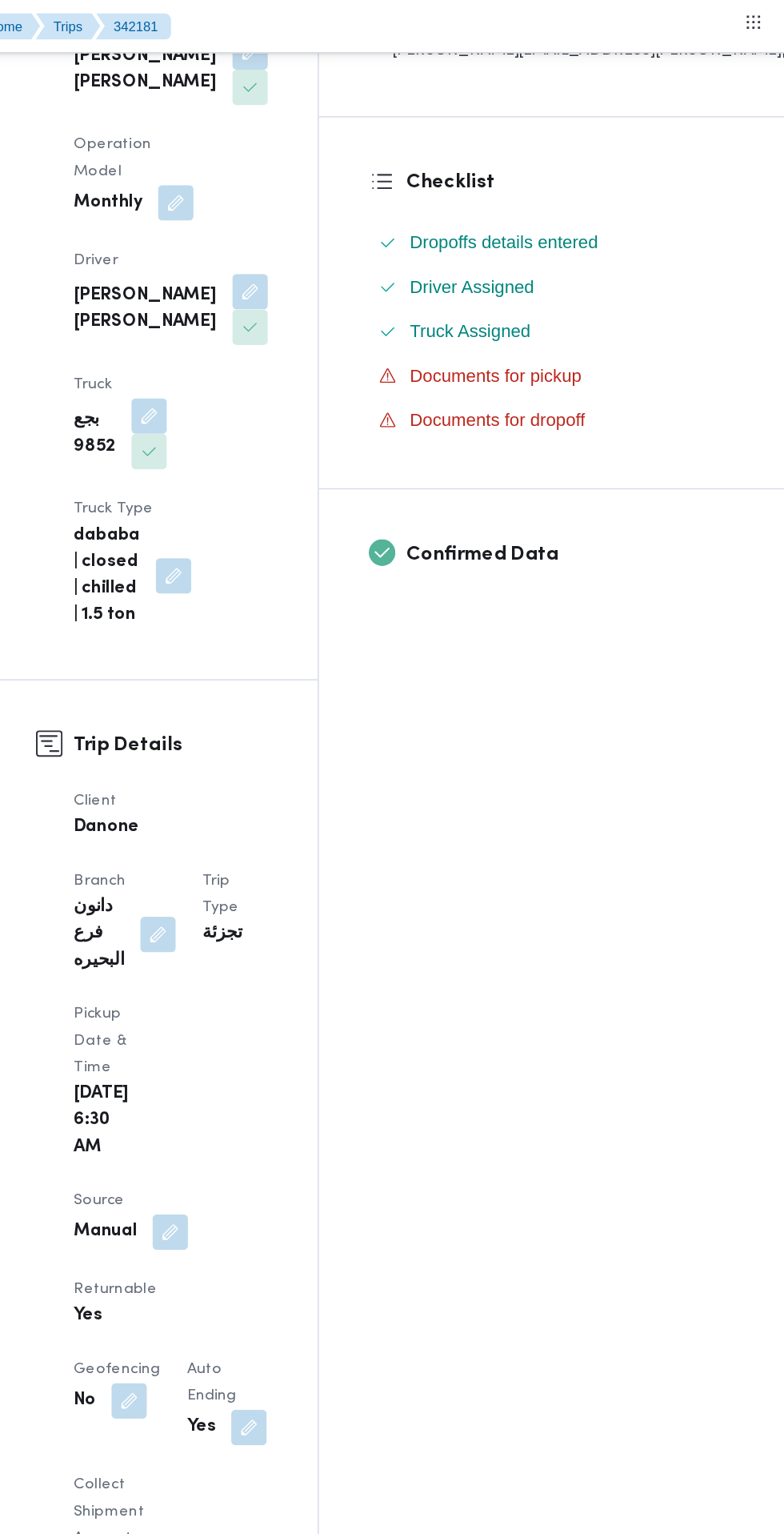
scroll to position [137, 0]
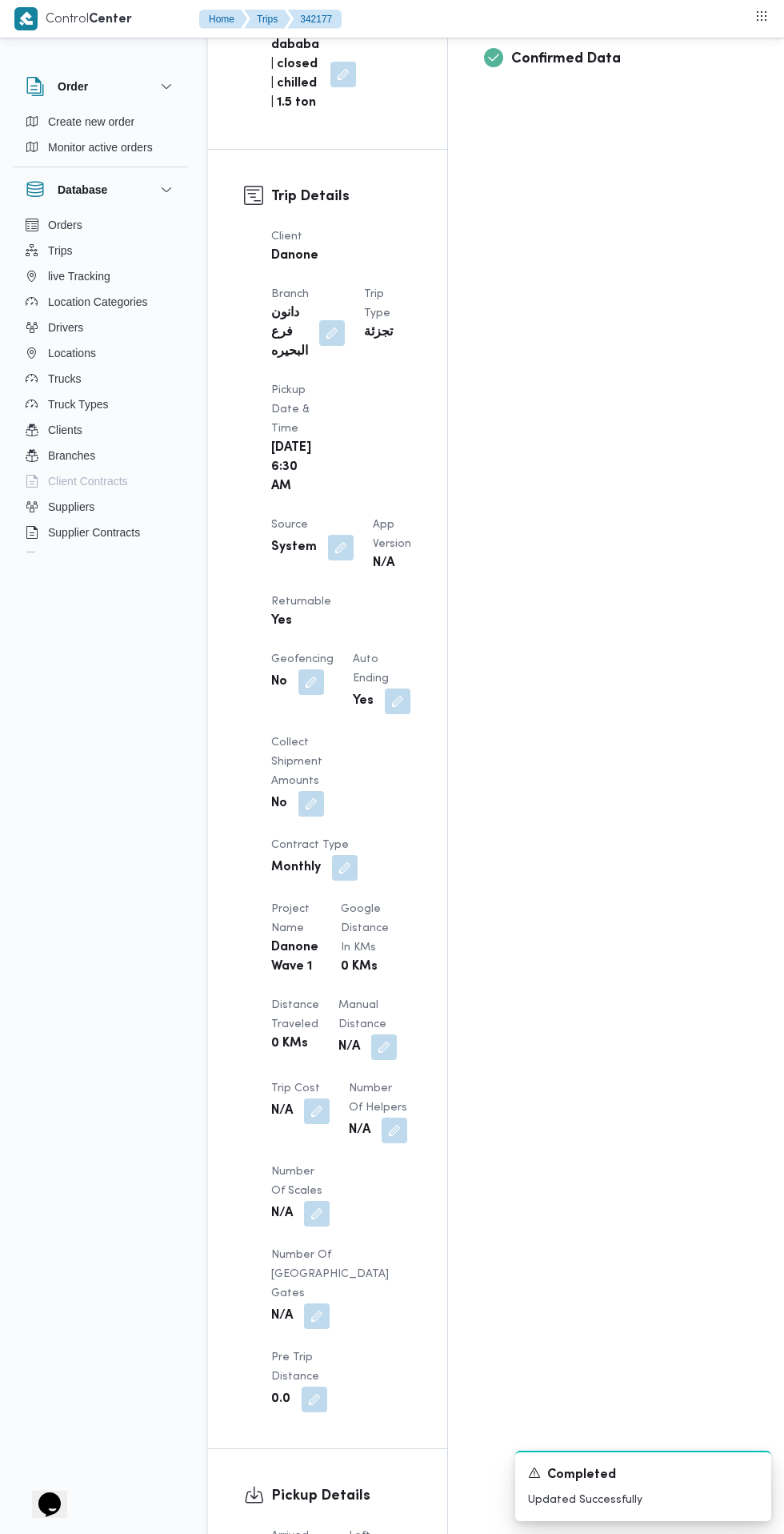
scroll to position [708, 0]
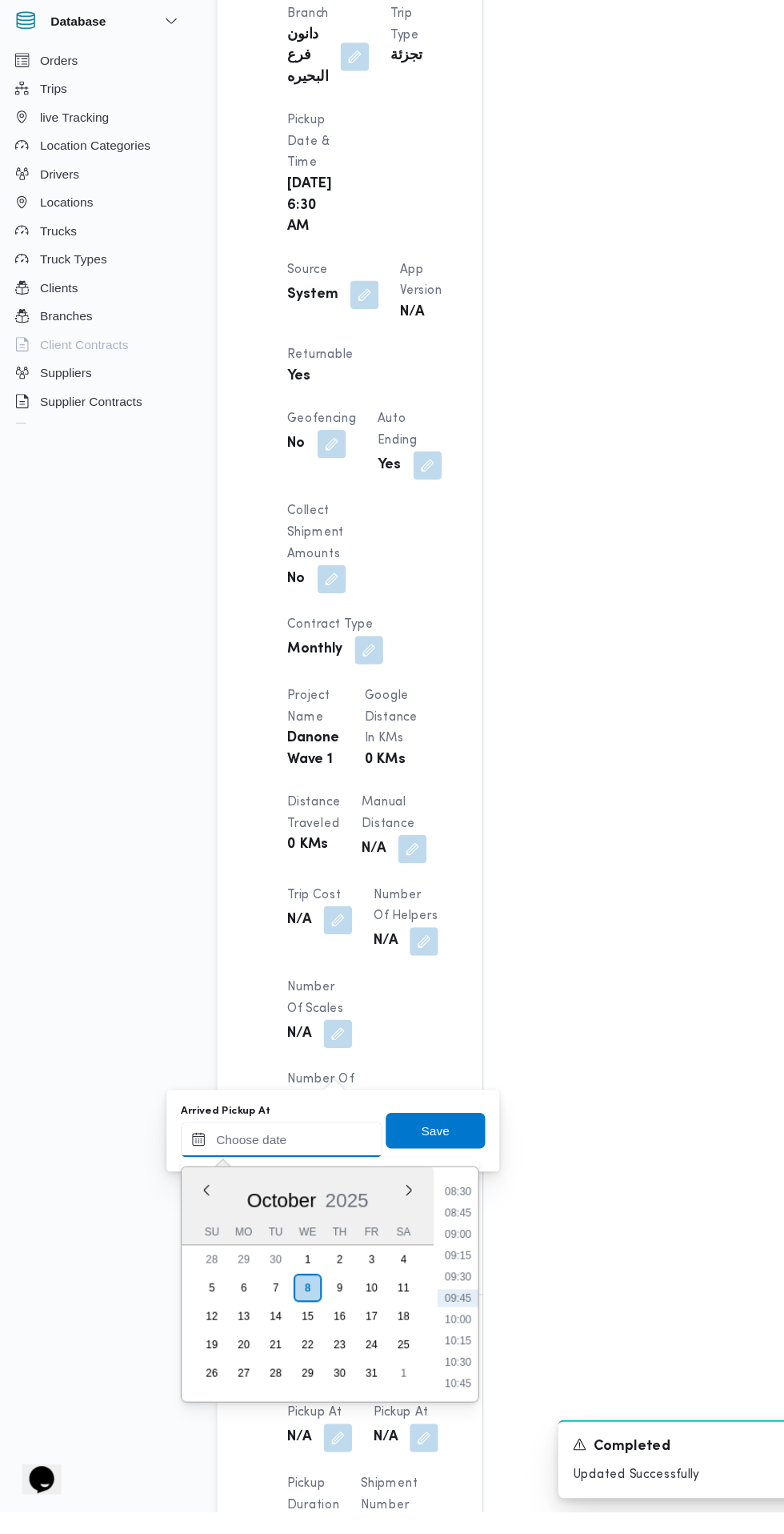
scroll to position [817, 0]
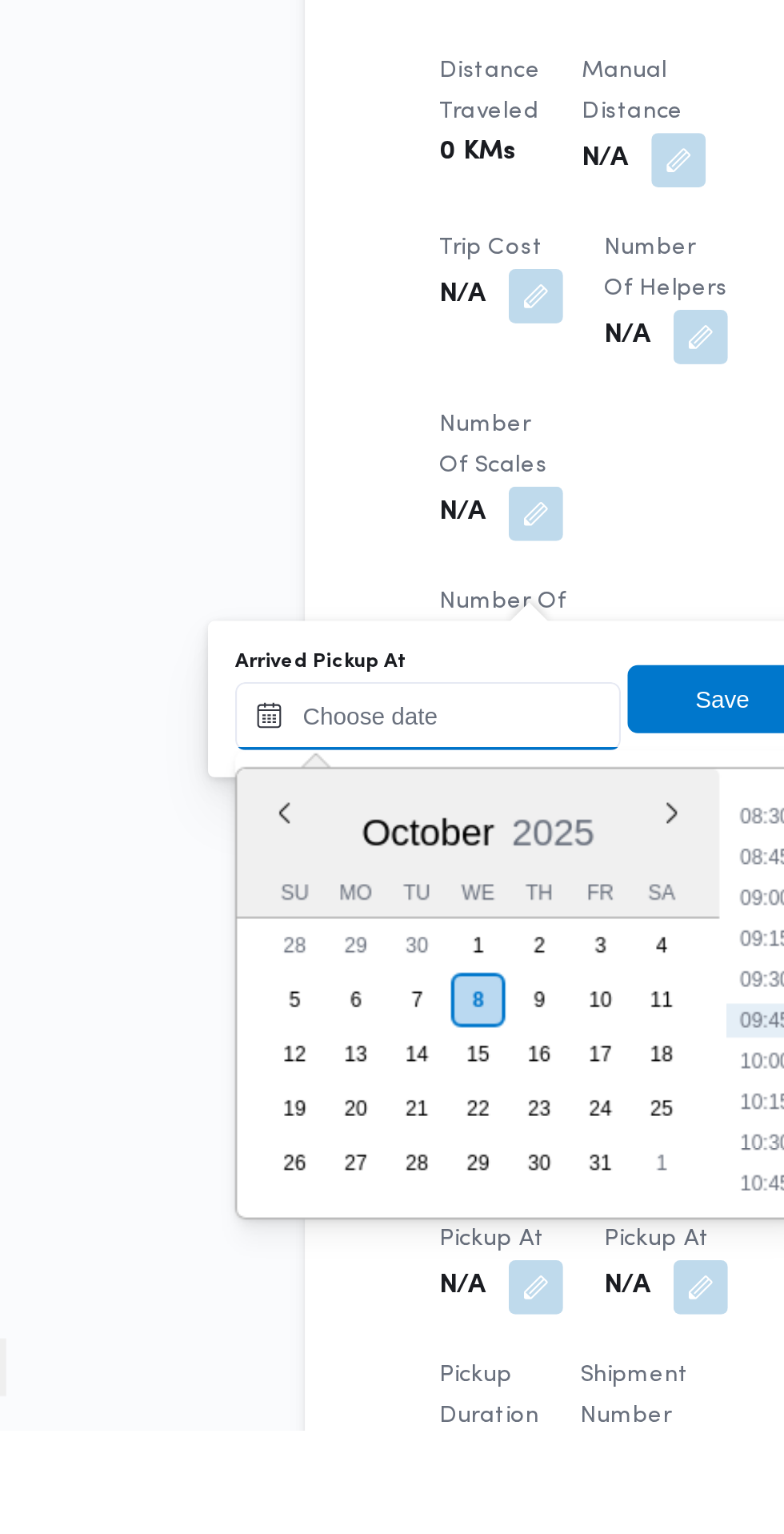
paste input "08/10/2025 07:30"
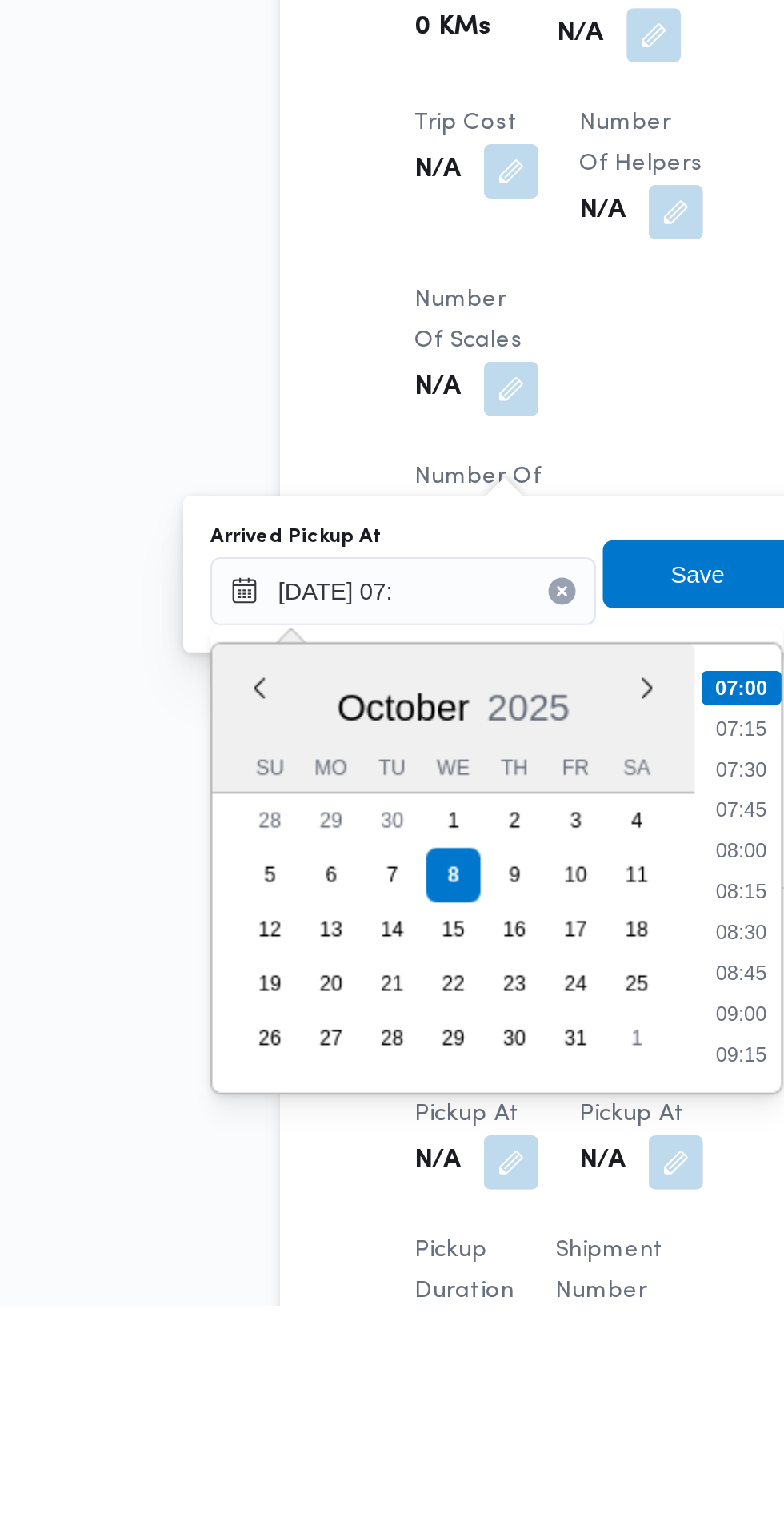
click at [419, 1240] on li "07:00" at bounding box center [425, 1243] width 38 height 16
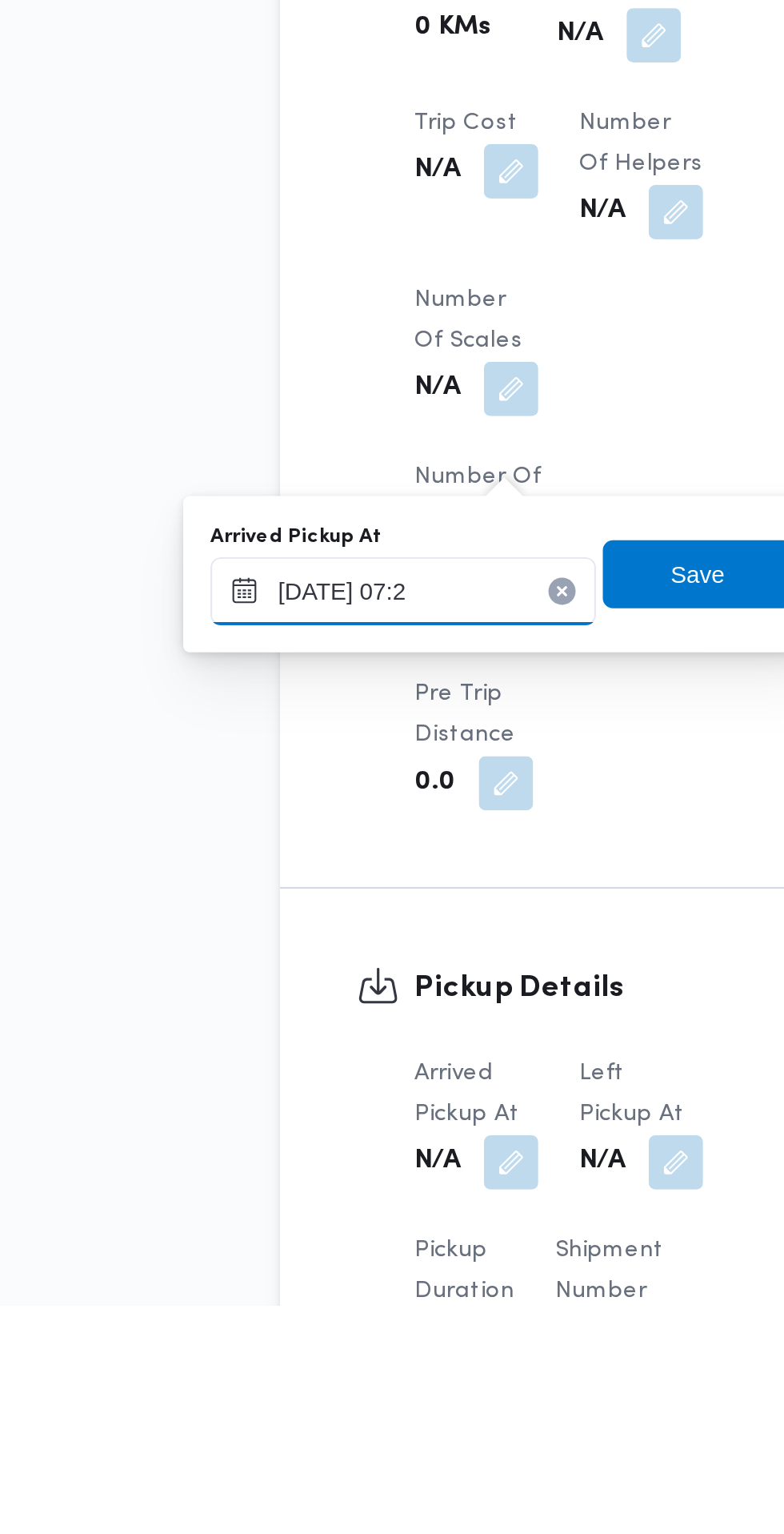
type input "08/10/2025 07:20"
click at [411, 1193] on span "Save" at bounding box center [405, 1189] width 26 height 19
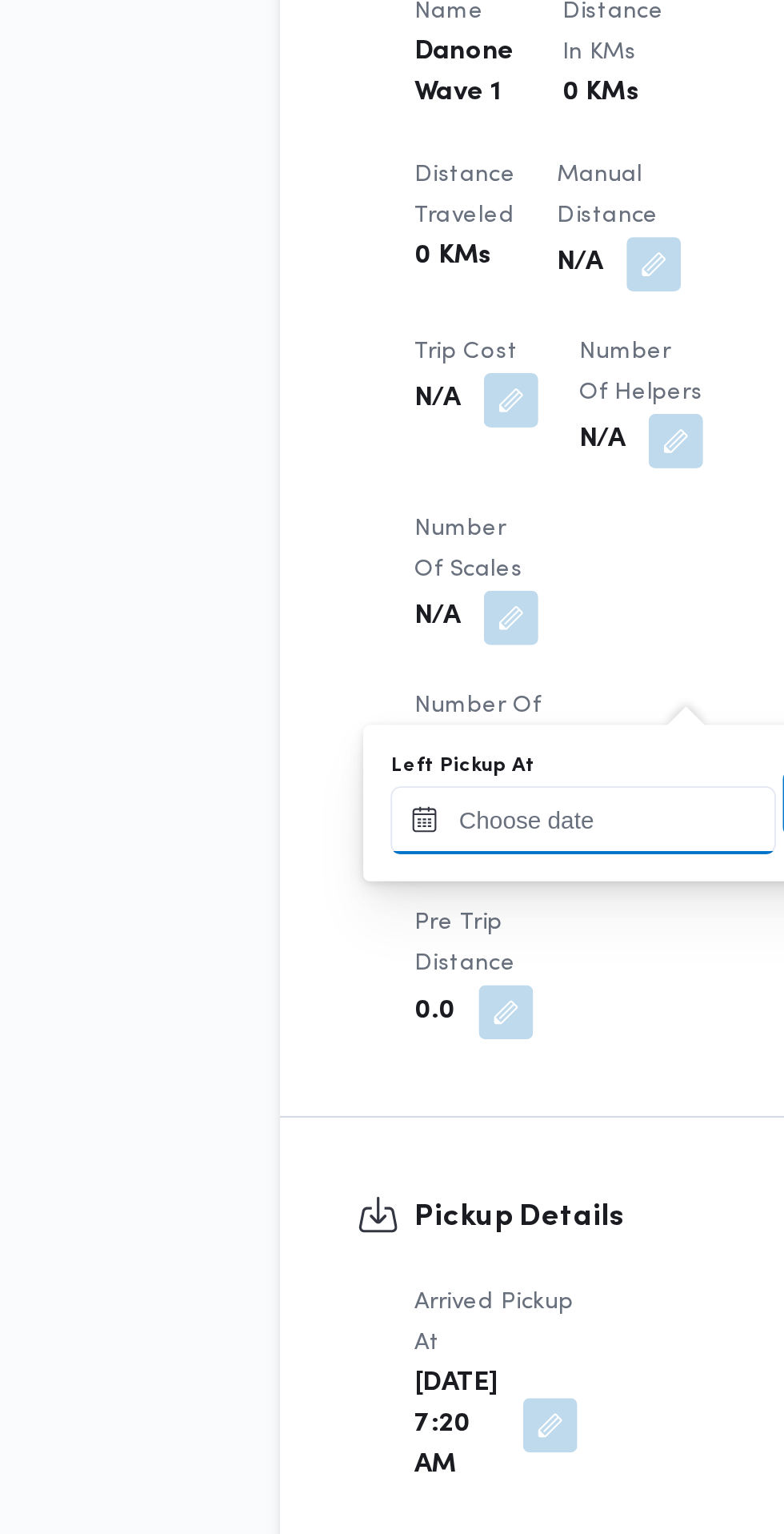
click at [356, 1194] on input "Left Pickup At" at bounding box center [350, 1197] width 182 height 32
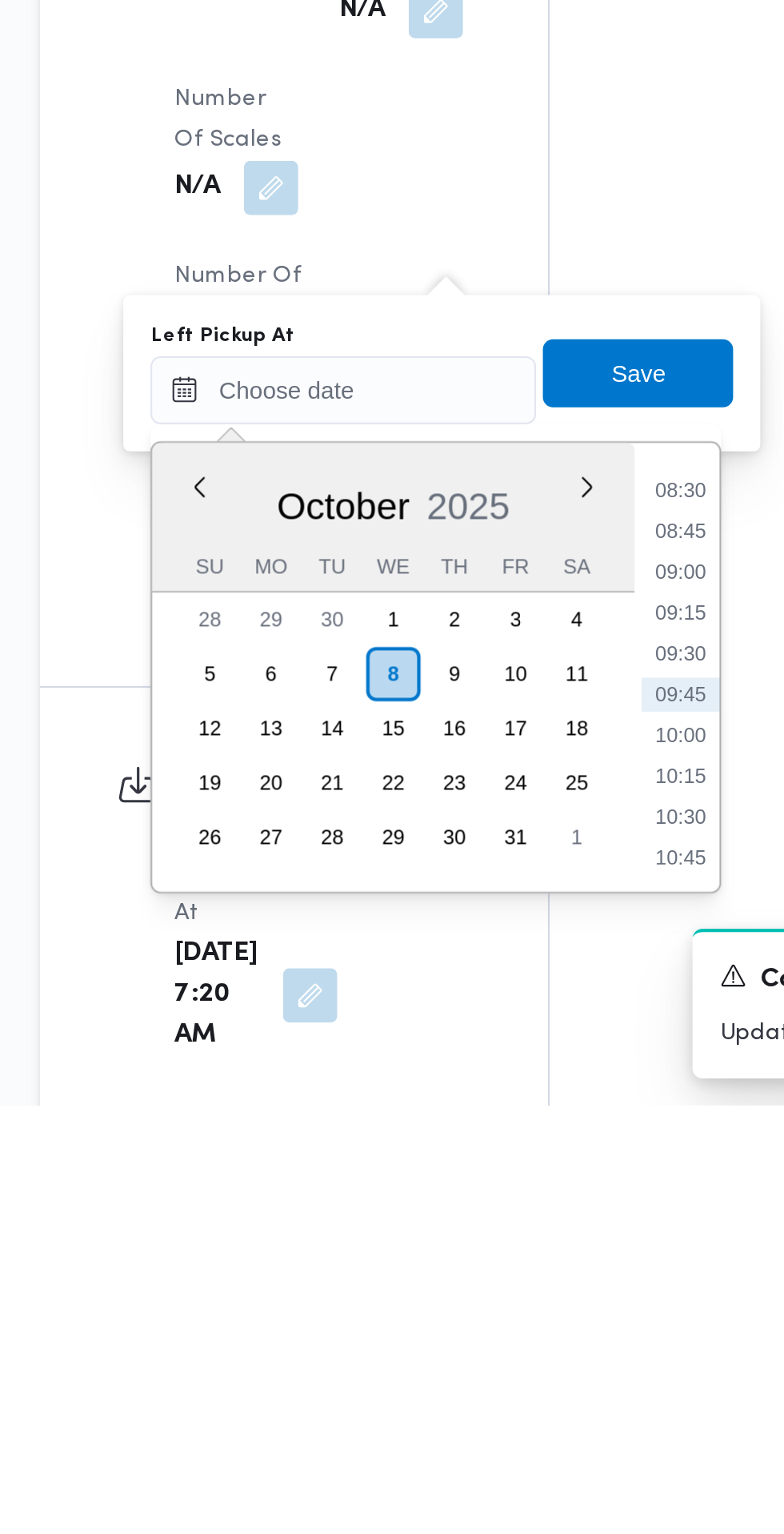
click at [511, 1277] on li "09:00" at bounding box center [510, 1282] width 37 height 16
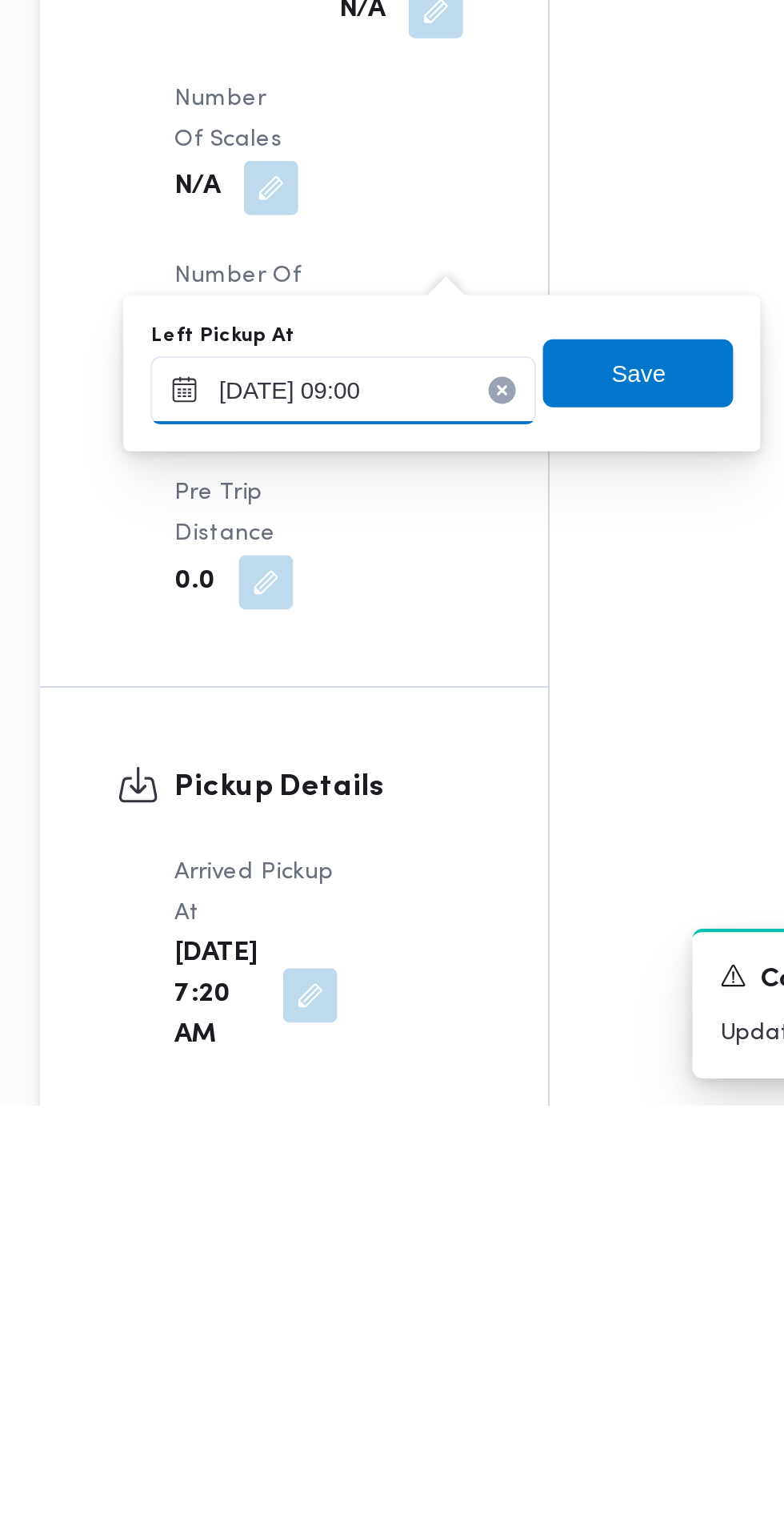
click at [398, 1192] on input "08/10/2025 09:00" at bounding box center [350, 1197] width 182 height 32
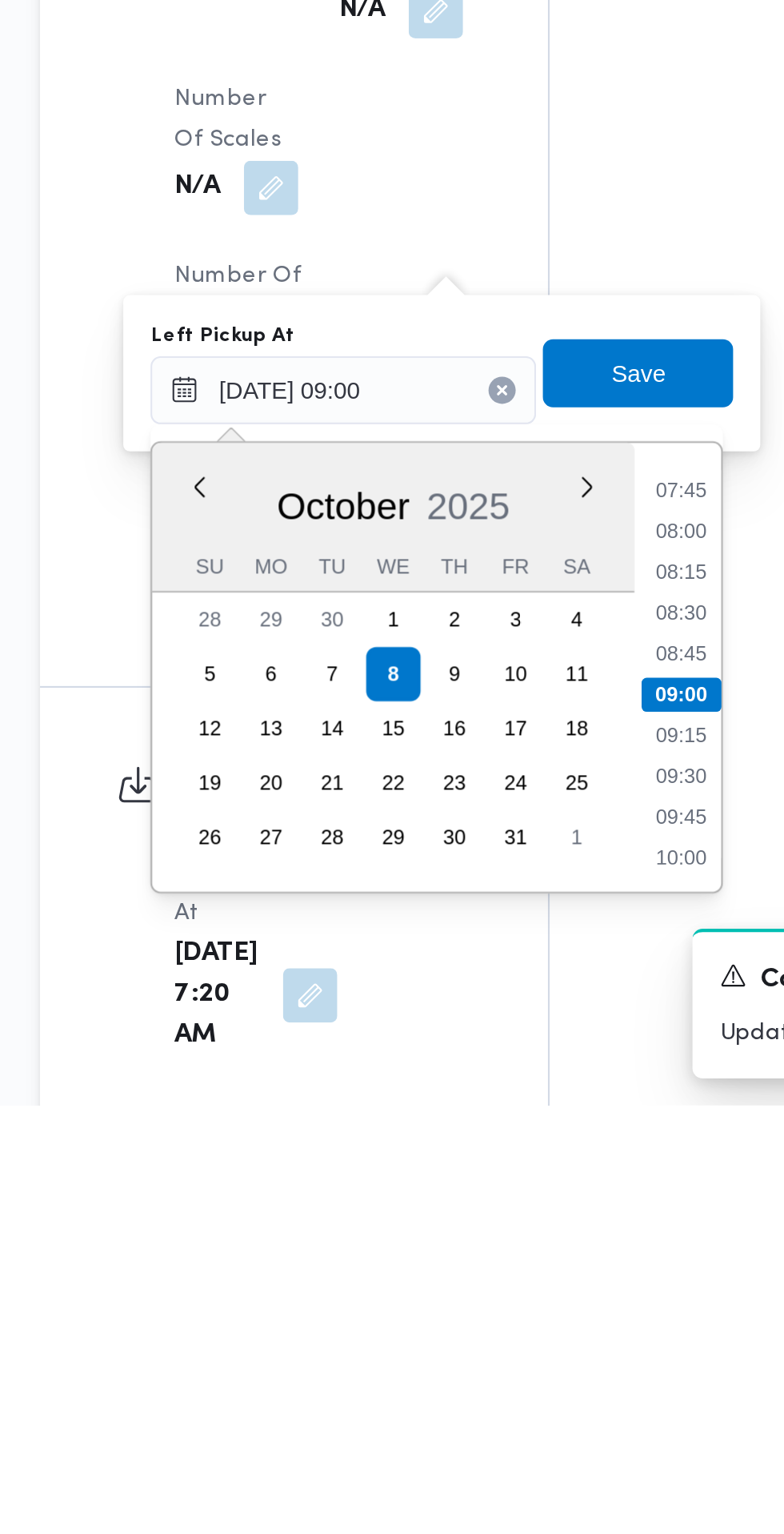
click at [510, 1321] on li "08:45" at bounding box center [510, 1320] width 37 height 16
type input "08/10/2025 08:45"
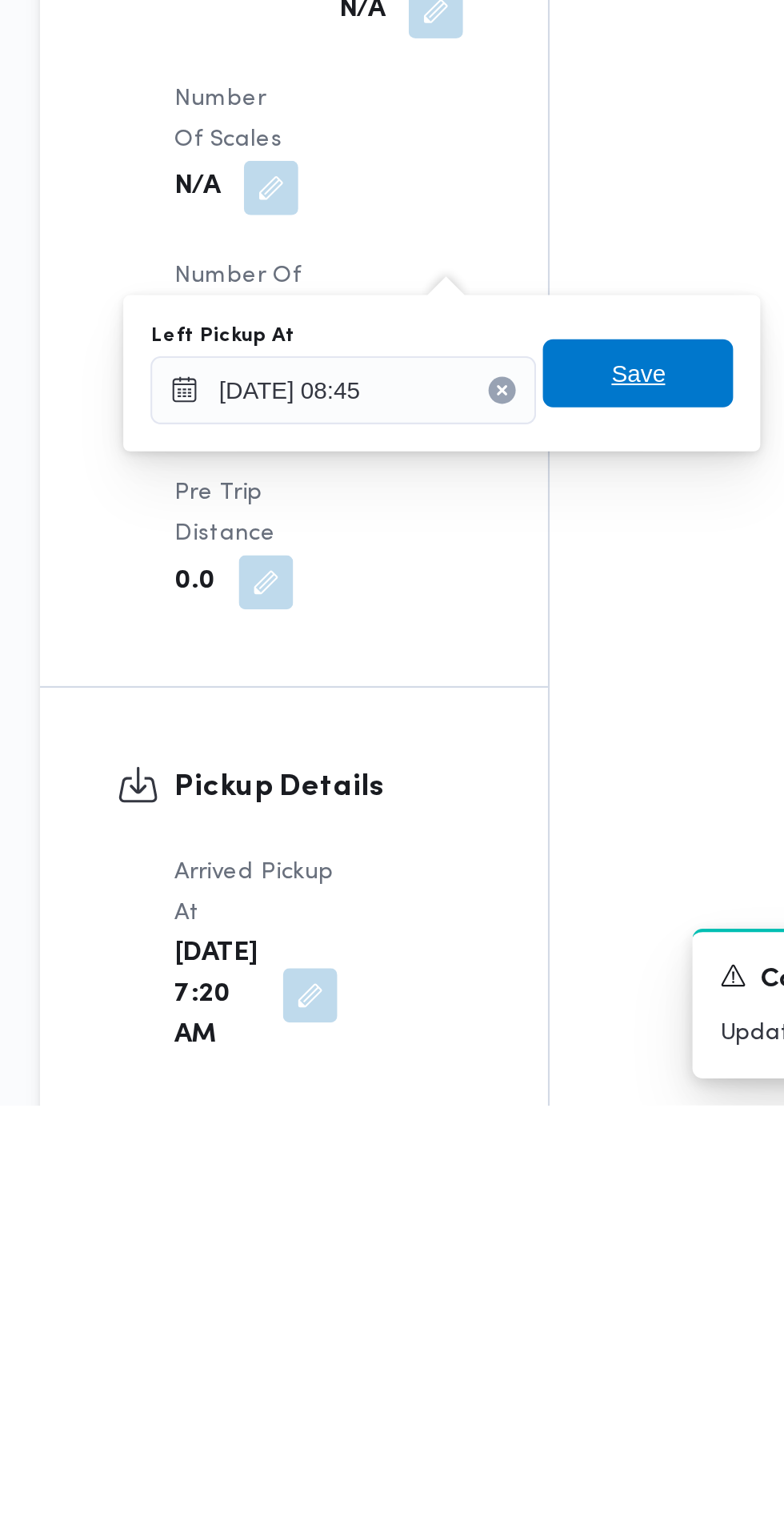
click at [508, 1190] on span "Save" at bounding box center [489, 1188] width 90 height 32
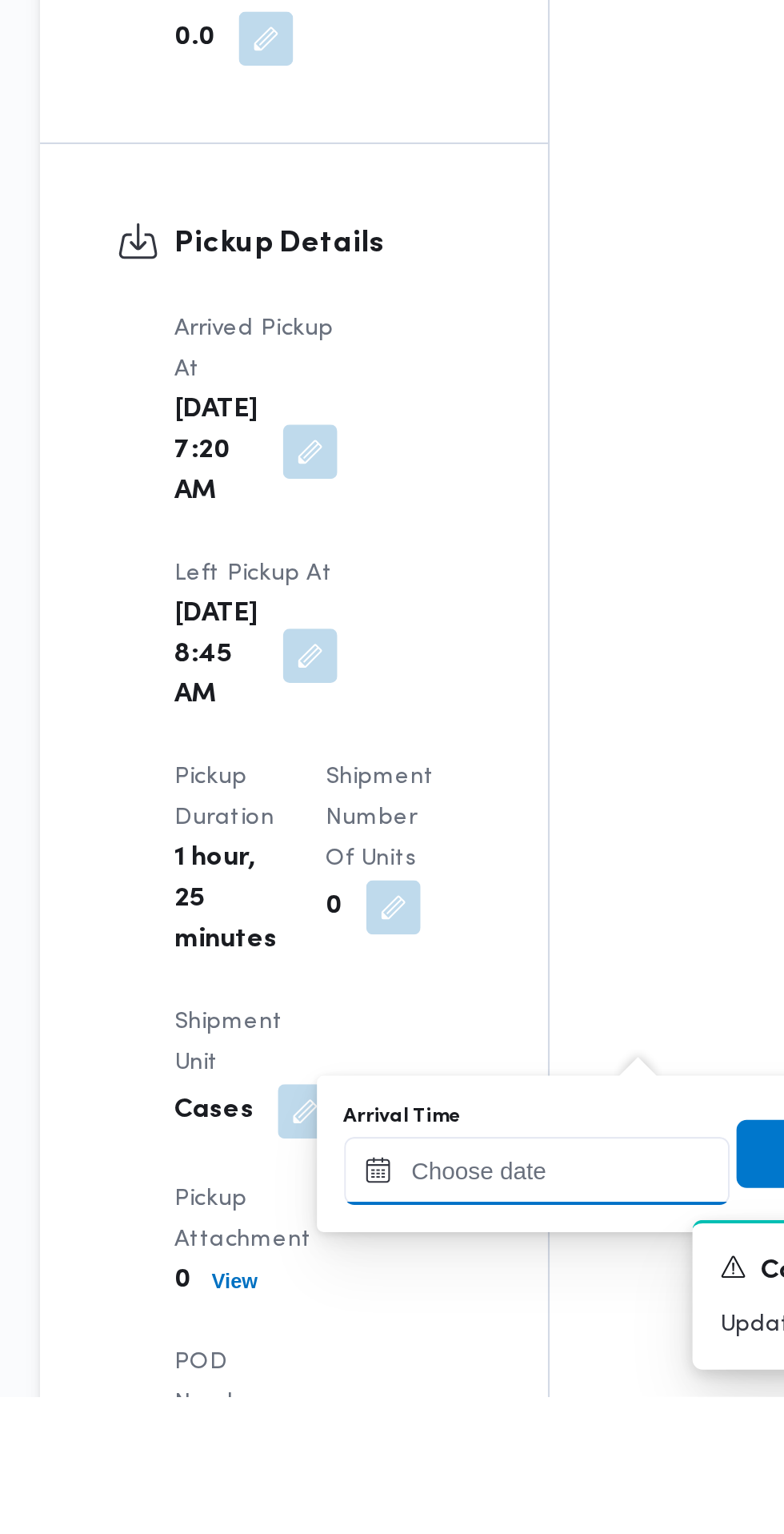
click at [444, 1427] on input "Arrival Time" at bounding box center [442, 1427] width 182 height 32
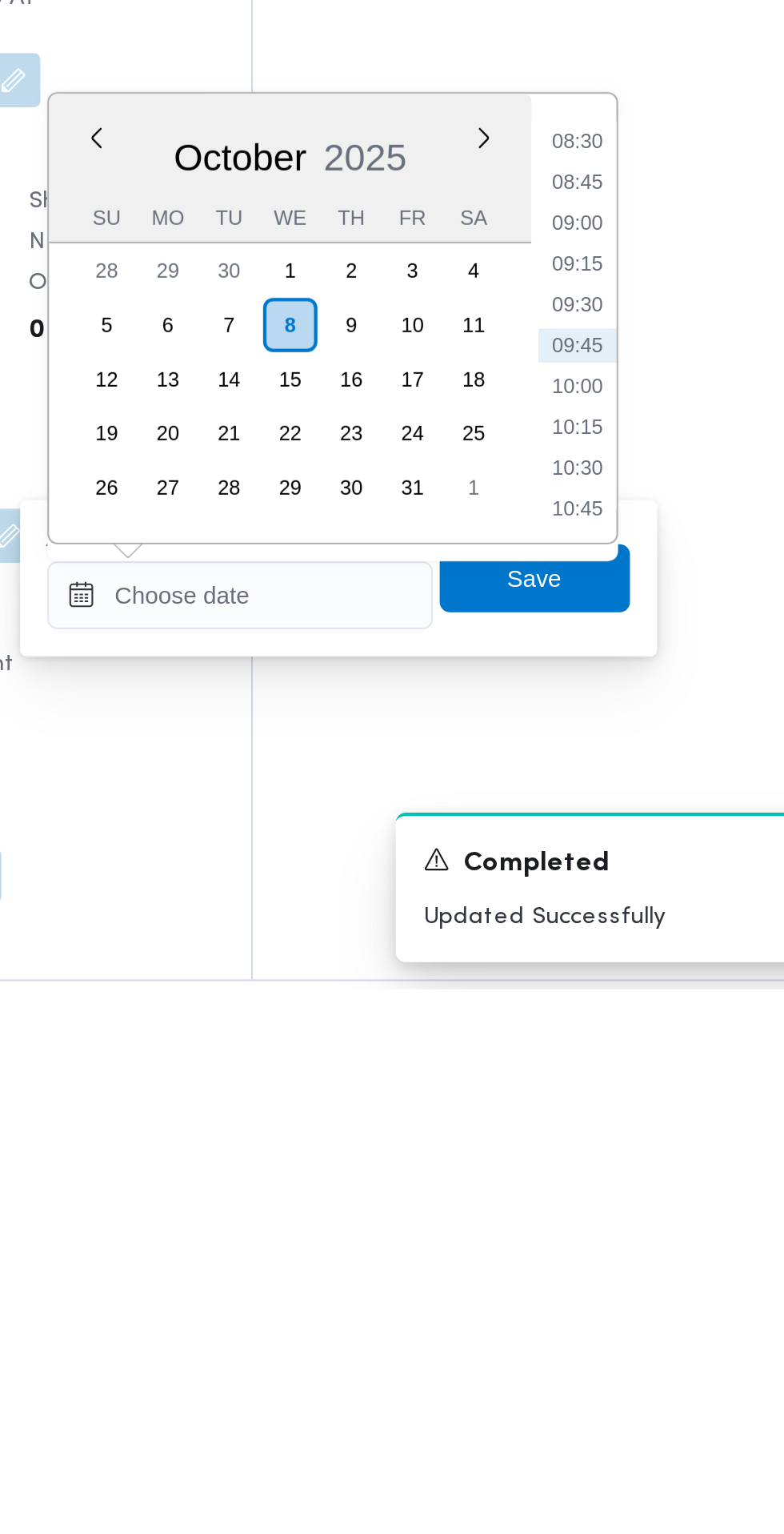
click at [606, 1231] on li "09:45" at bounding box center [601, 1230] width 37 height 16
type input "08/10/2025 09:45"
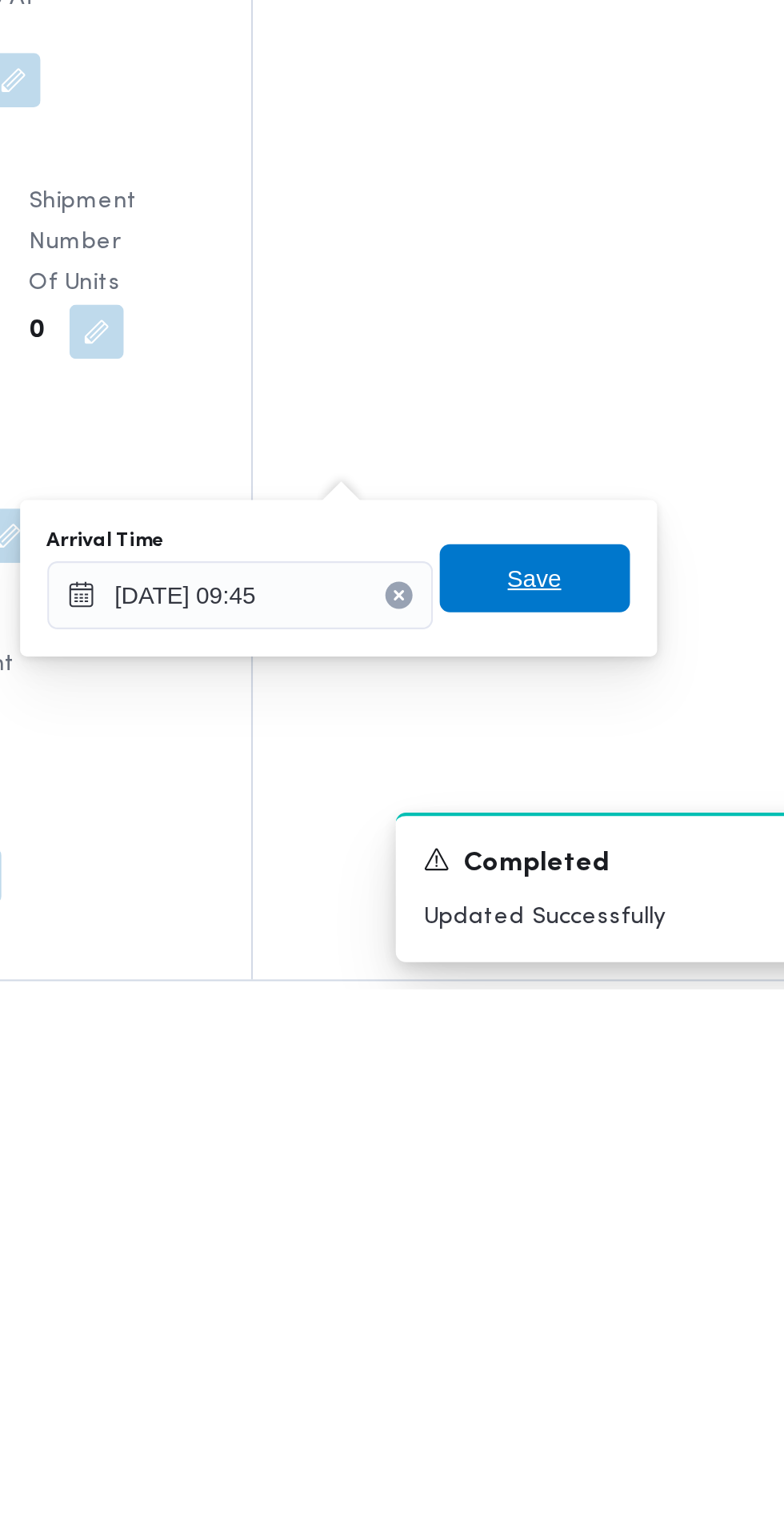
click at [600, 1348] on span "Save" at bounding box center [581, 1340] width 90 height 32
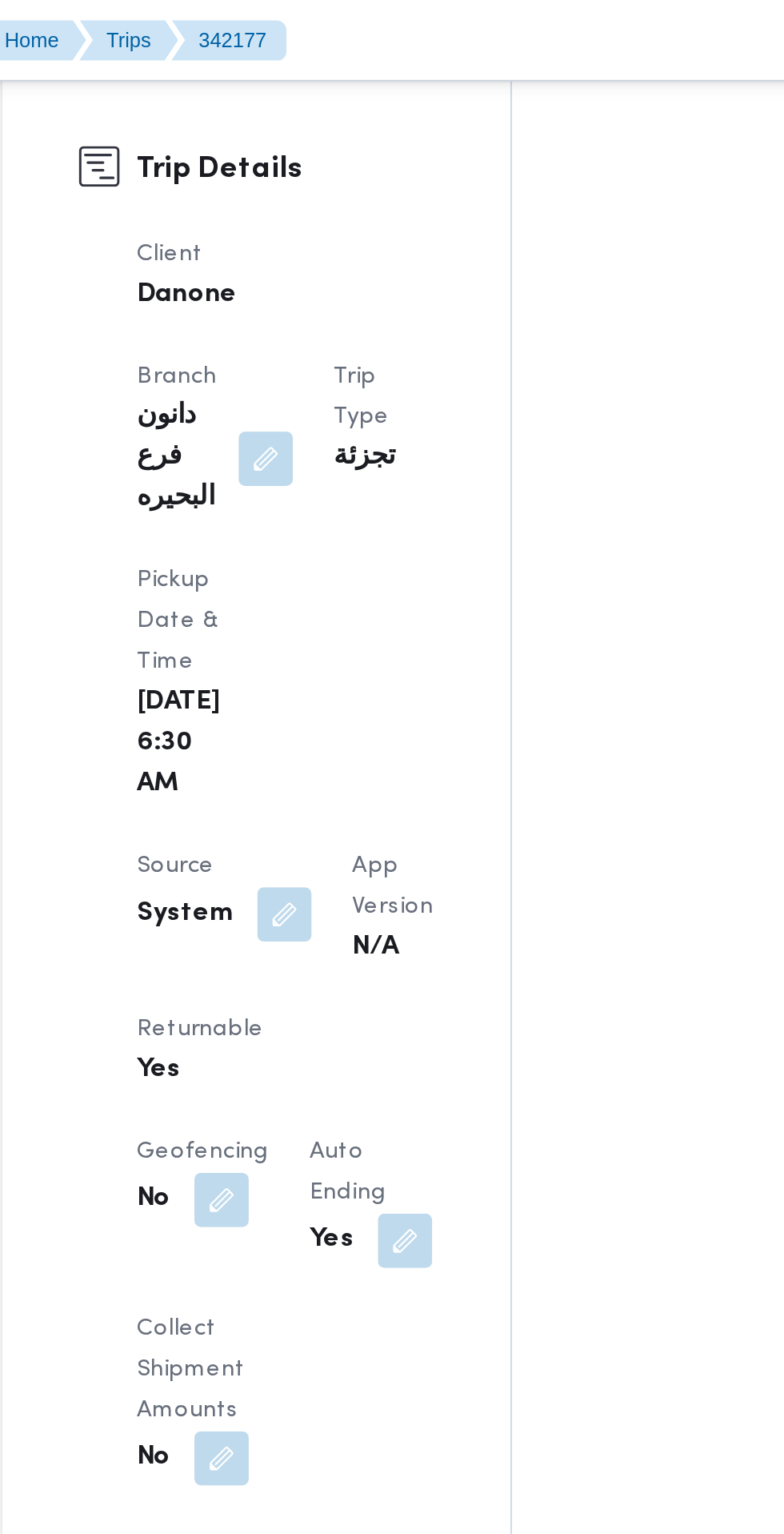
click at [347, 418] on button "button" at bounding box center [341, 431] width 26 height 26
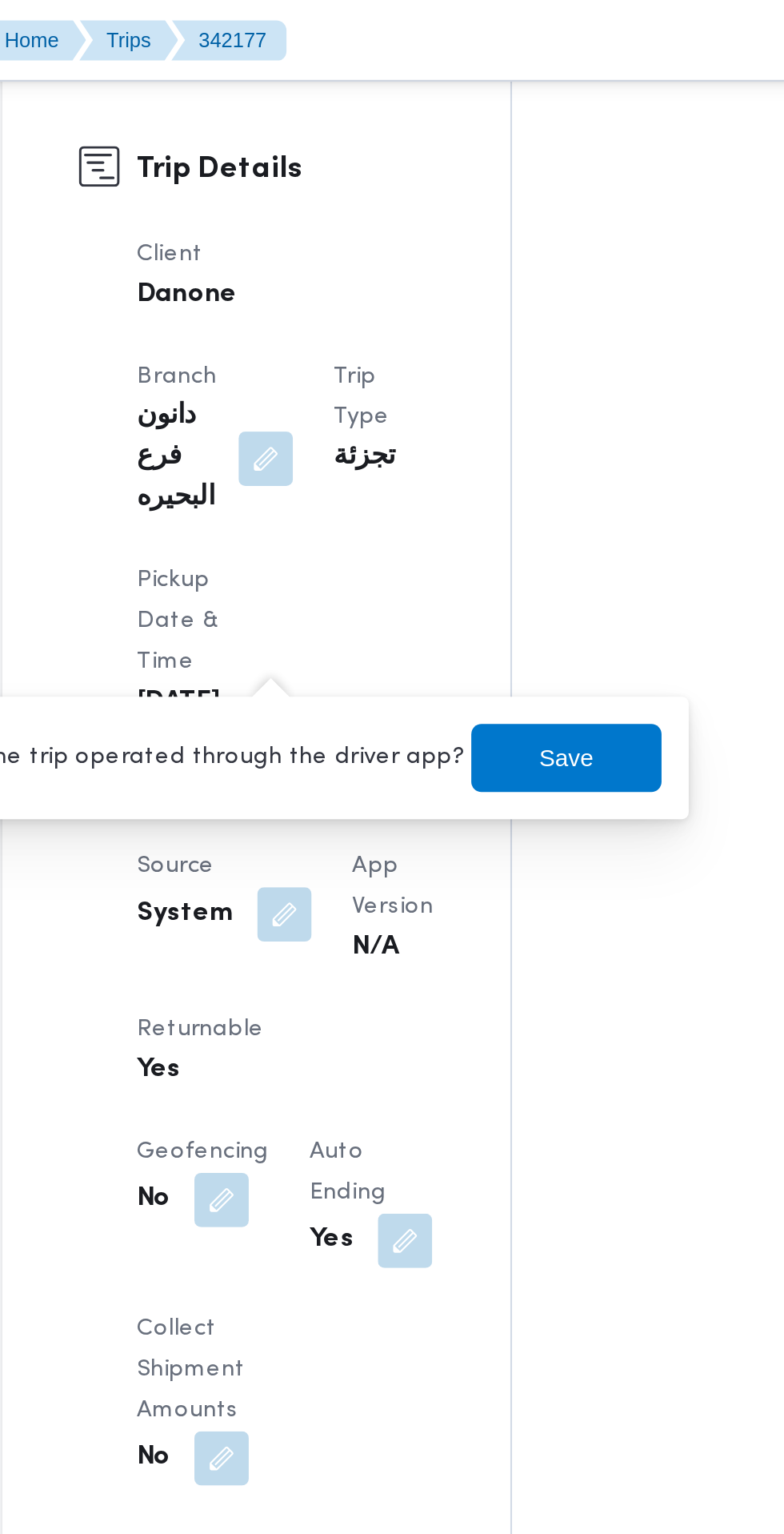
click at [334, 349] on label "Is the trip operated through the driver app?" at bounding box center [297, 357] width 258 height 19
checkbox input "false"
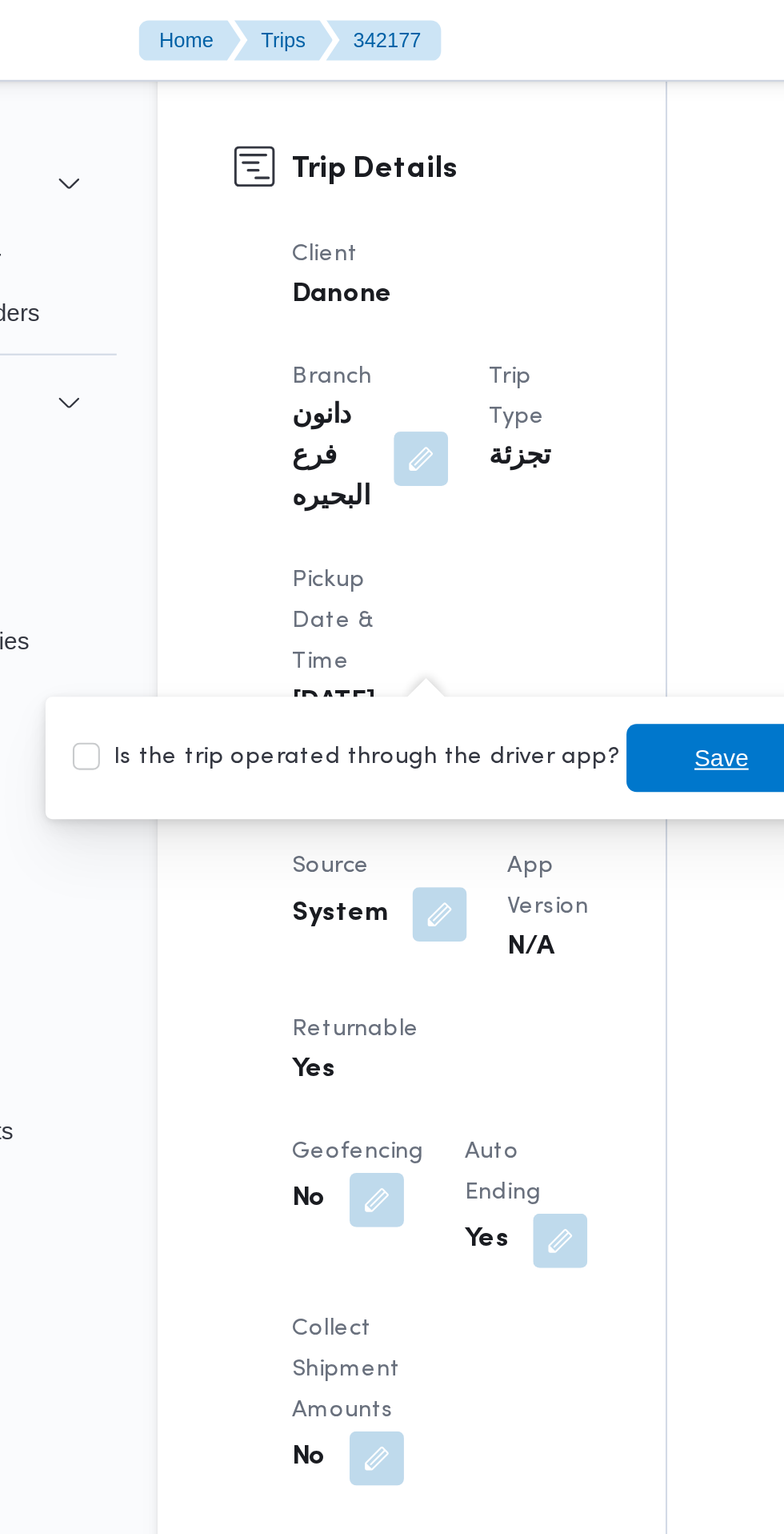
click at [440, 367] on span "Save" at bounding box center [473, 357] width 90 height 32
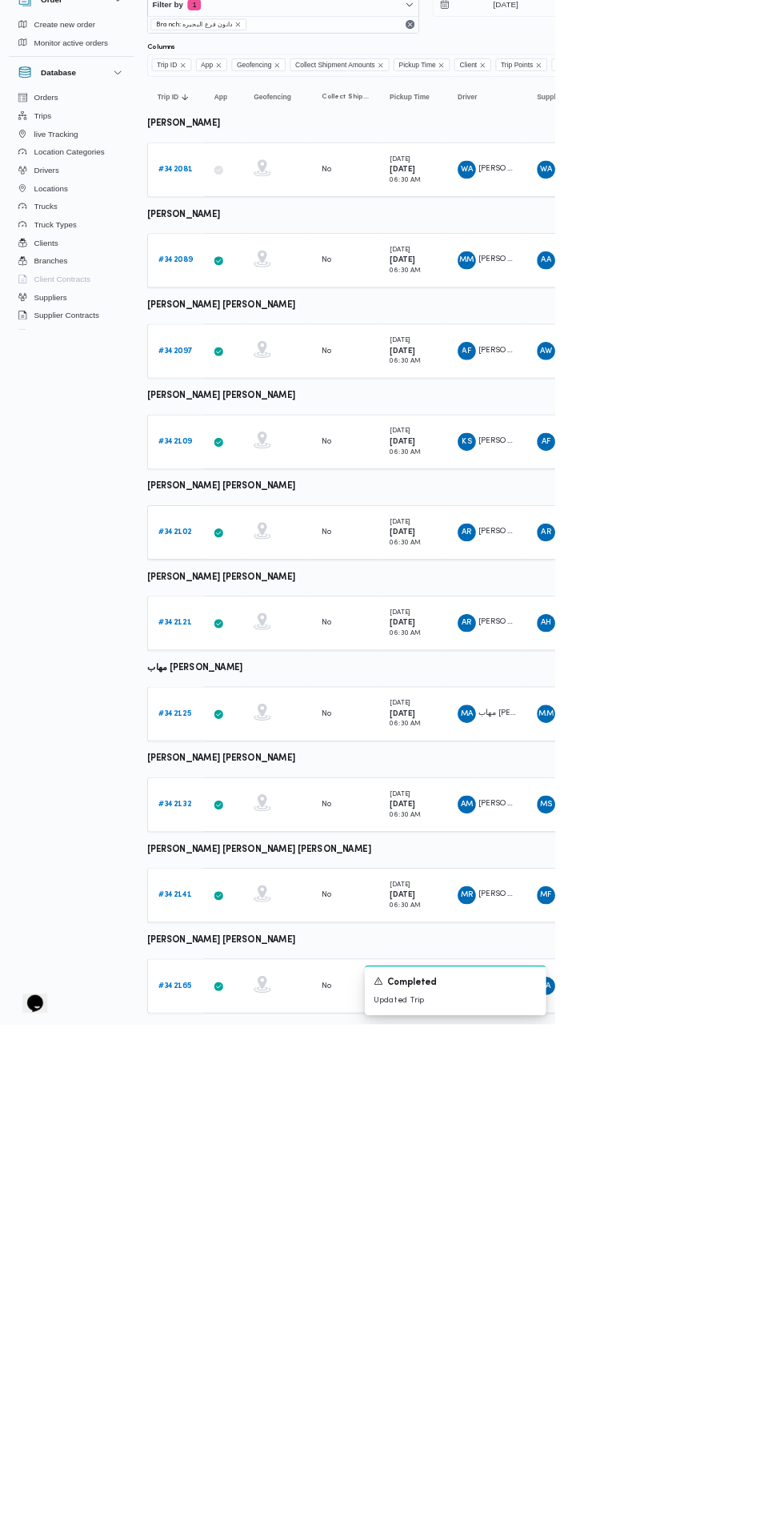
click at [247, 1477] on b "# 342165" at bounding box center [248, 1479] width 48 height 10
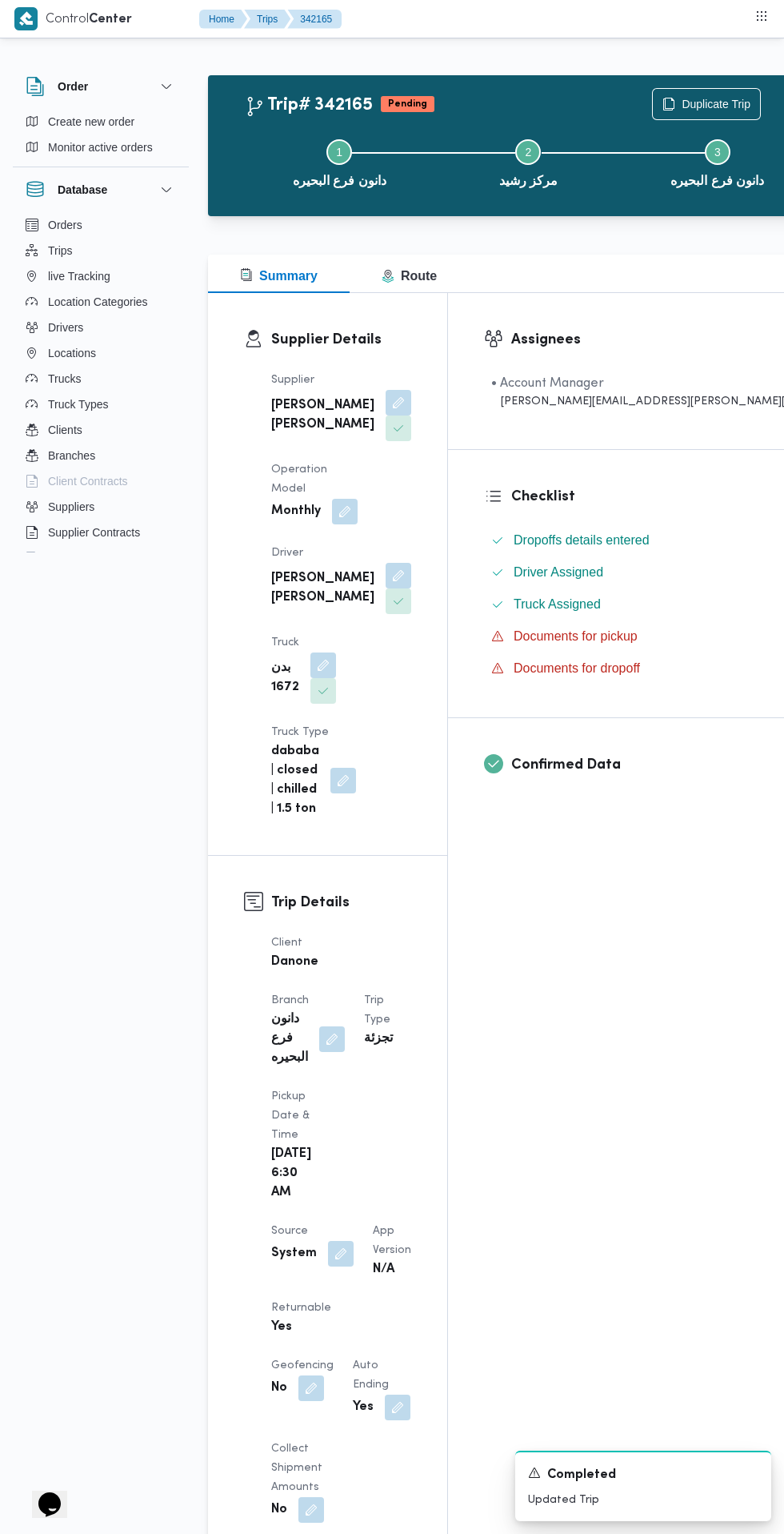
click at [337, 1241] on button "button" at bounding box center [341, 1254] width 26 height 26
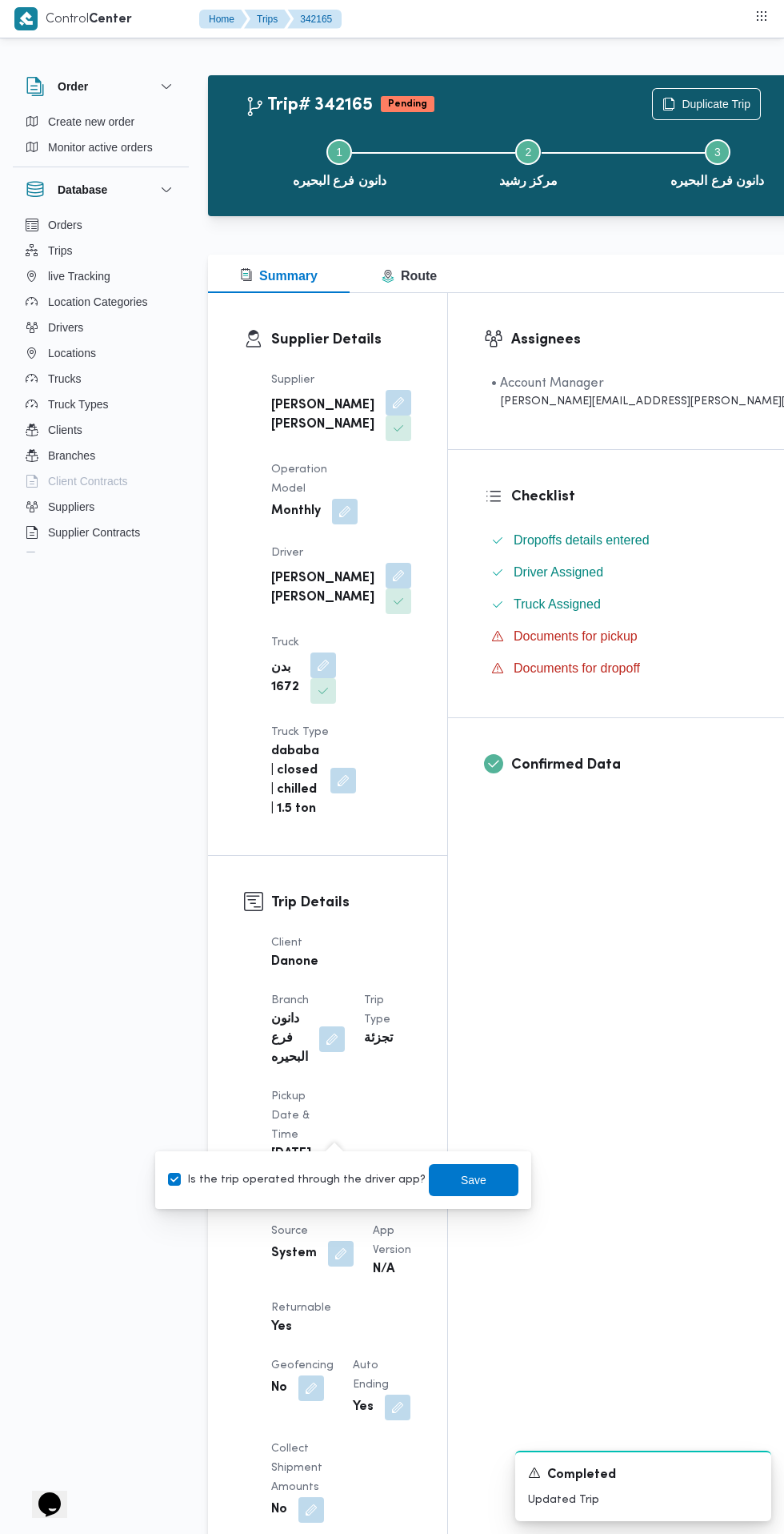
click at [337, 1179] on label "Is the trip operated through the driver app?" at bounding box center [297, 1180] width 258 height 19
checkbox input "false"
click at [461, 1184] on span "Save" at bounding box center [474, 1180] width 26 height 19
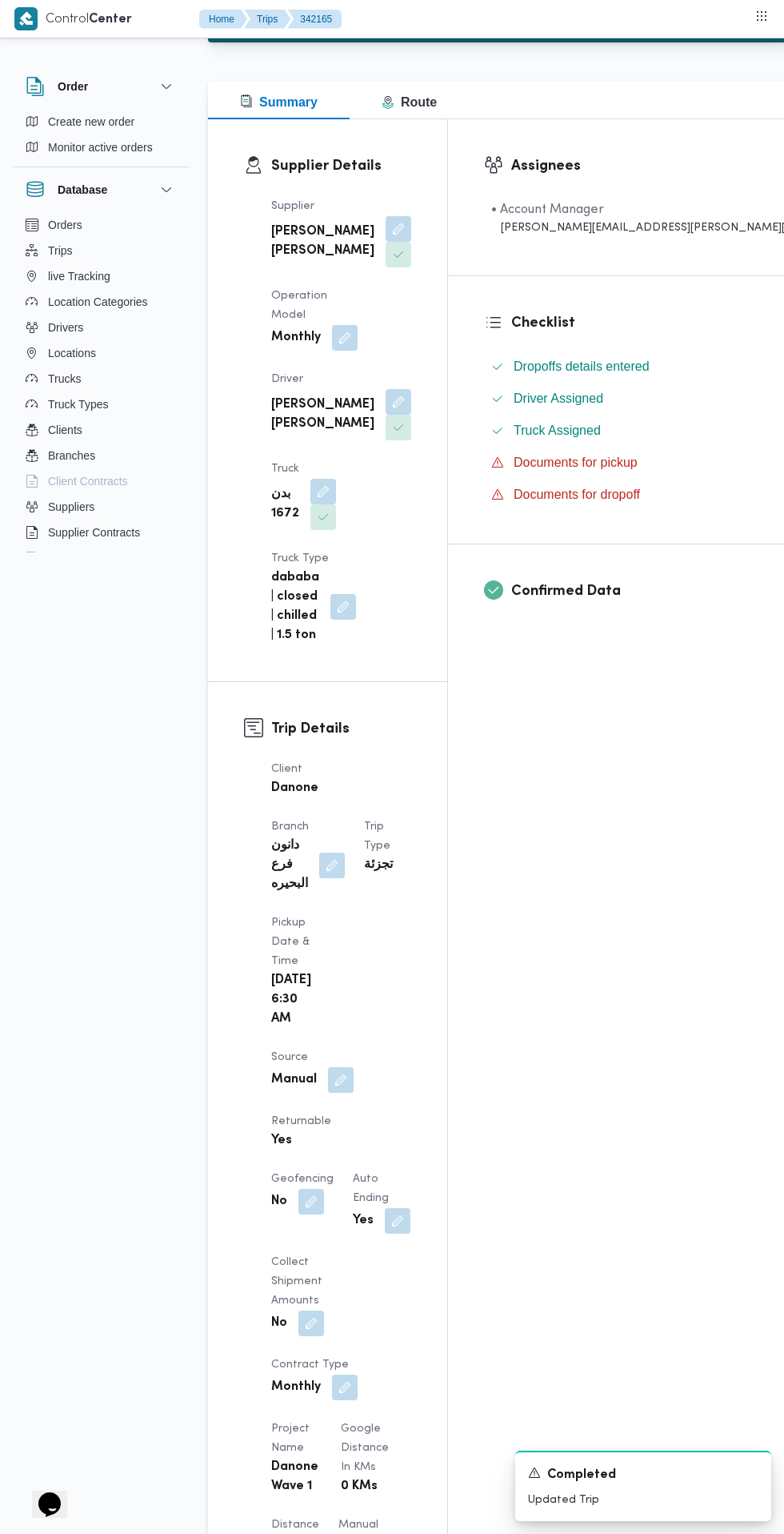
scroll to position [962, 0]
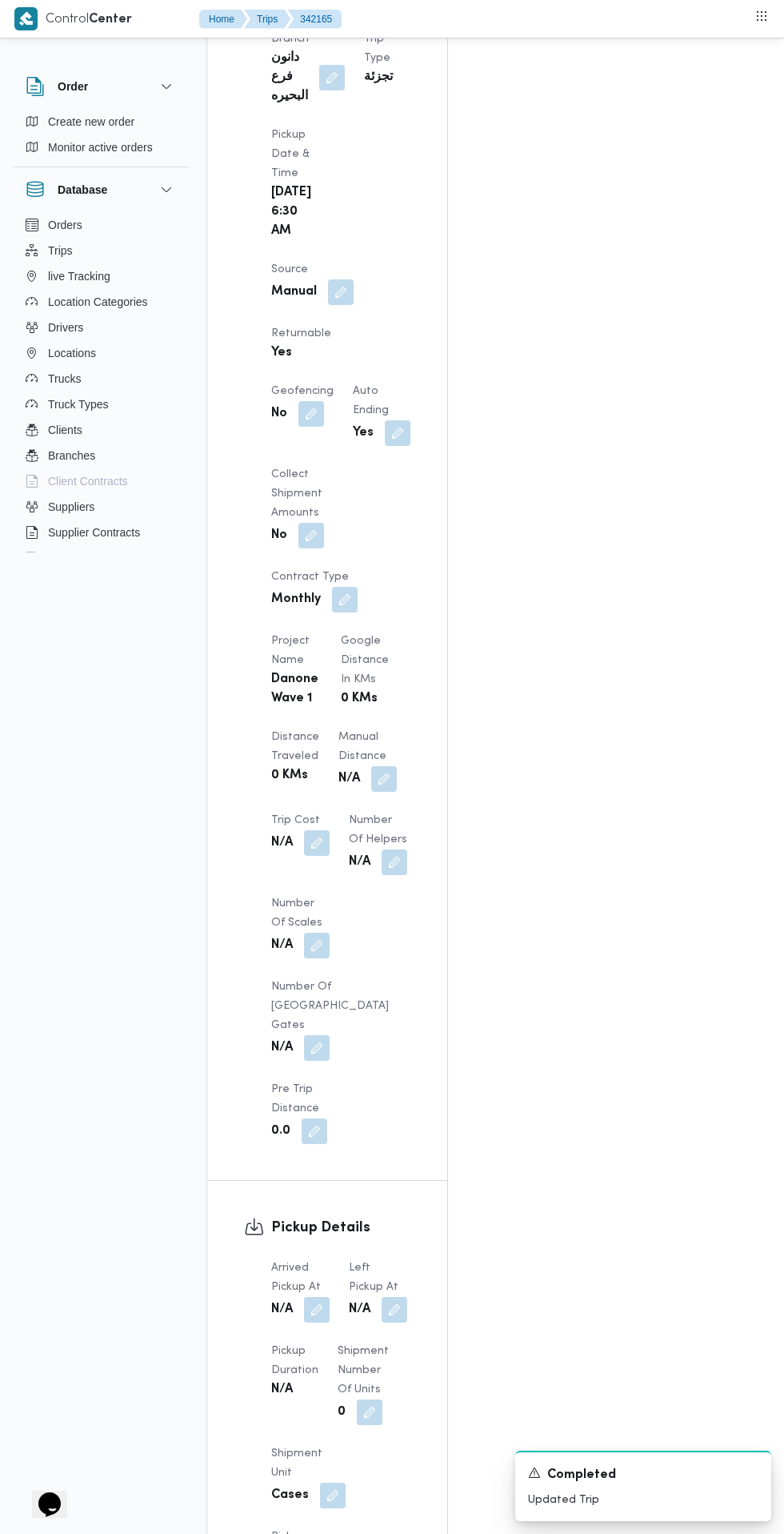
click at [313, 1297] on button "button" at bounding box center [317, 1310] width 26 height 26
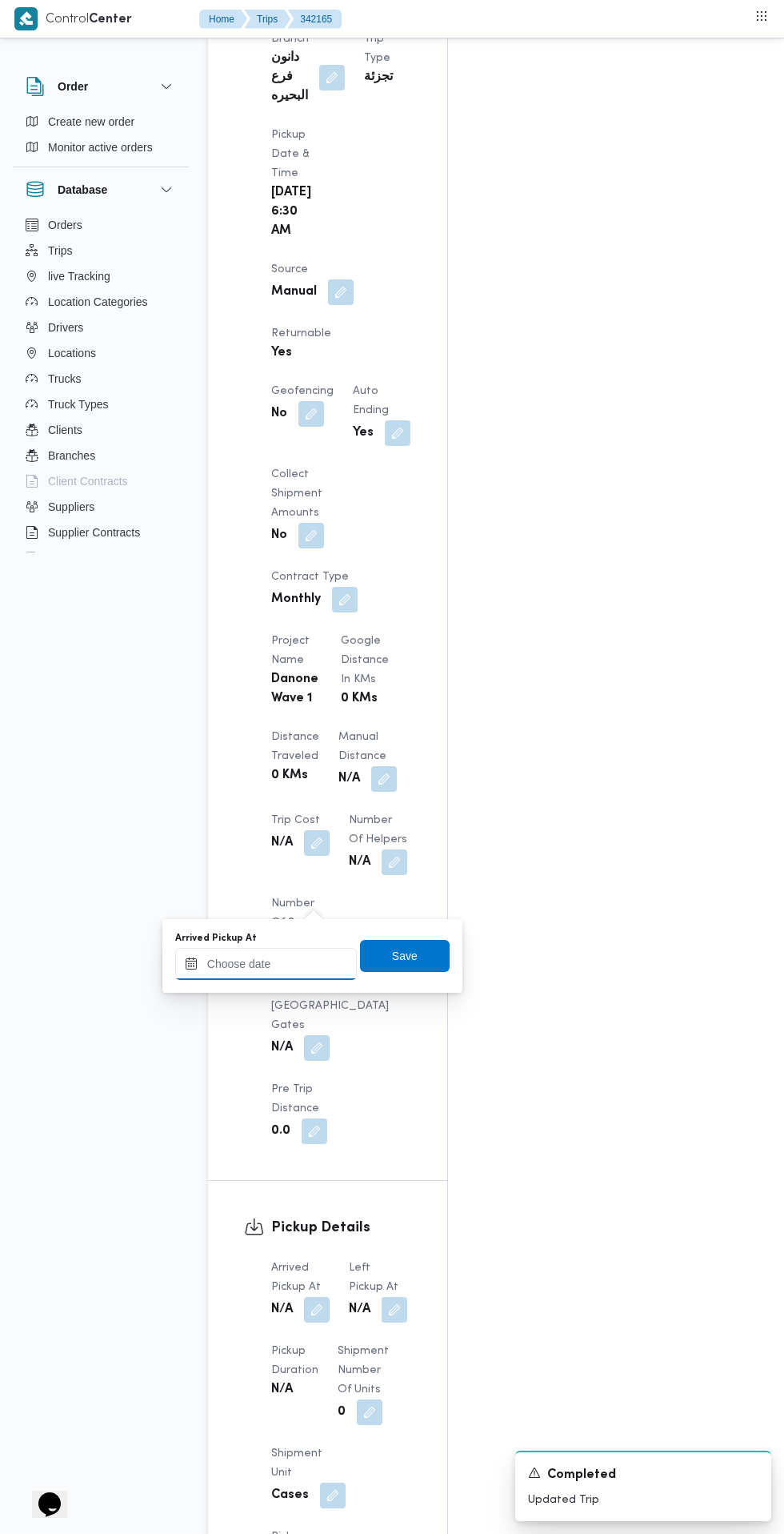
click at [282, 963] on input "Arrived Pickup At" at bounding box center [266, 963] width 182 height 32
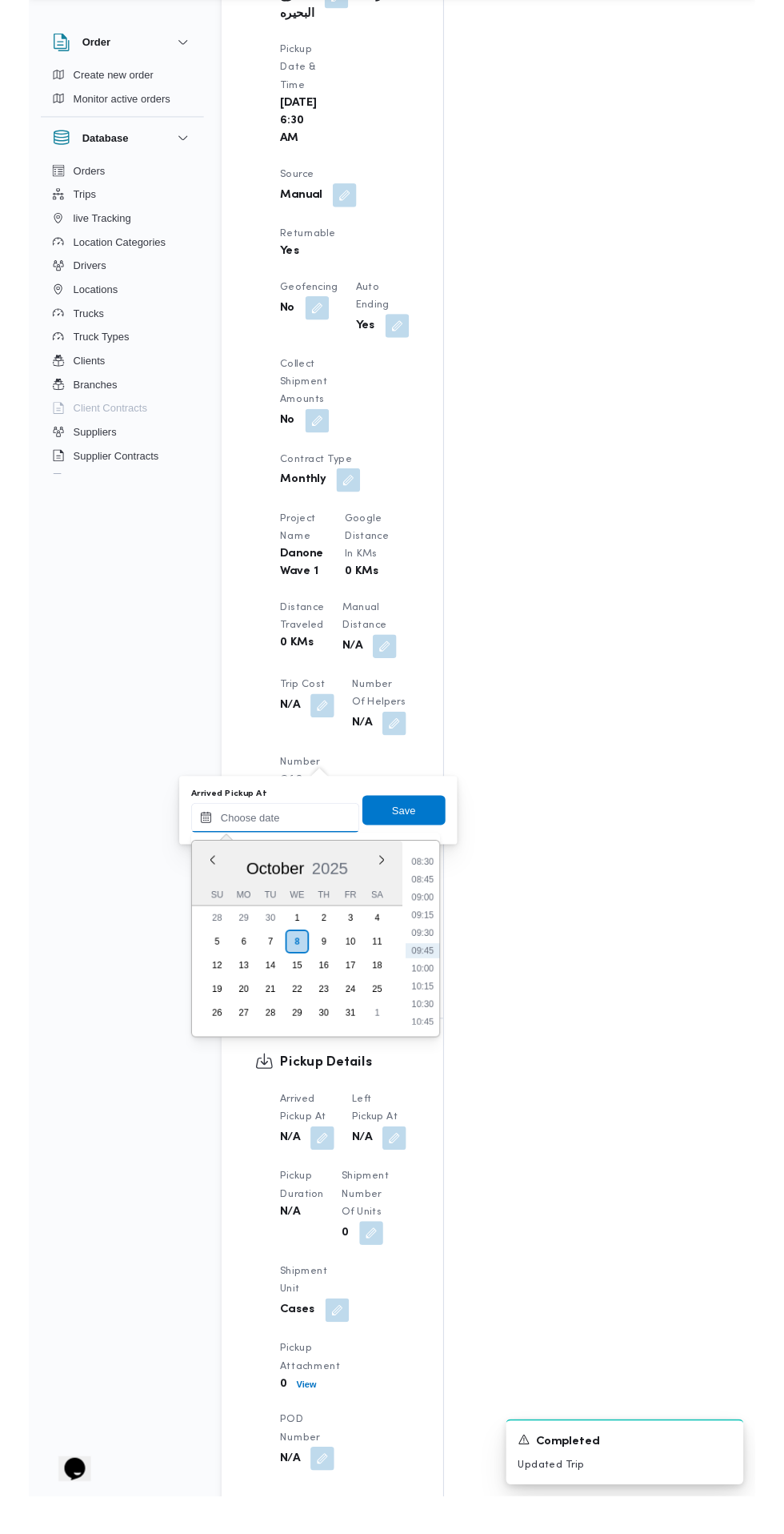
scroll to position [1002, 0]
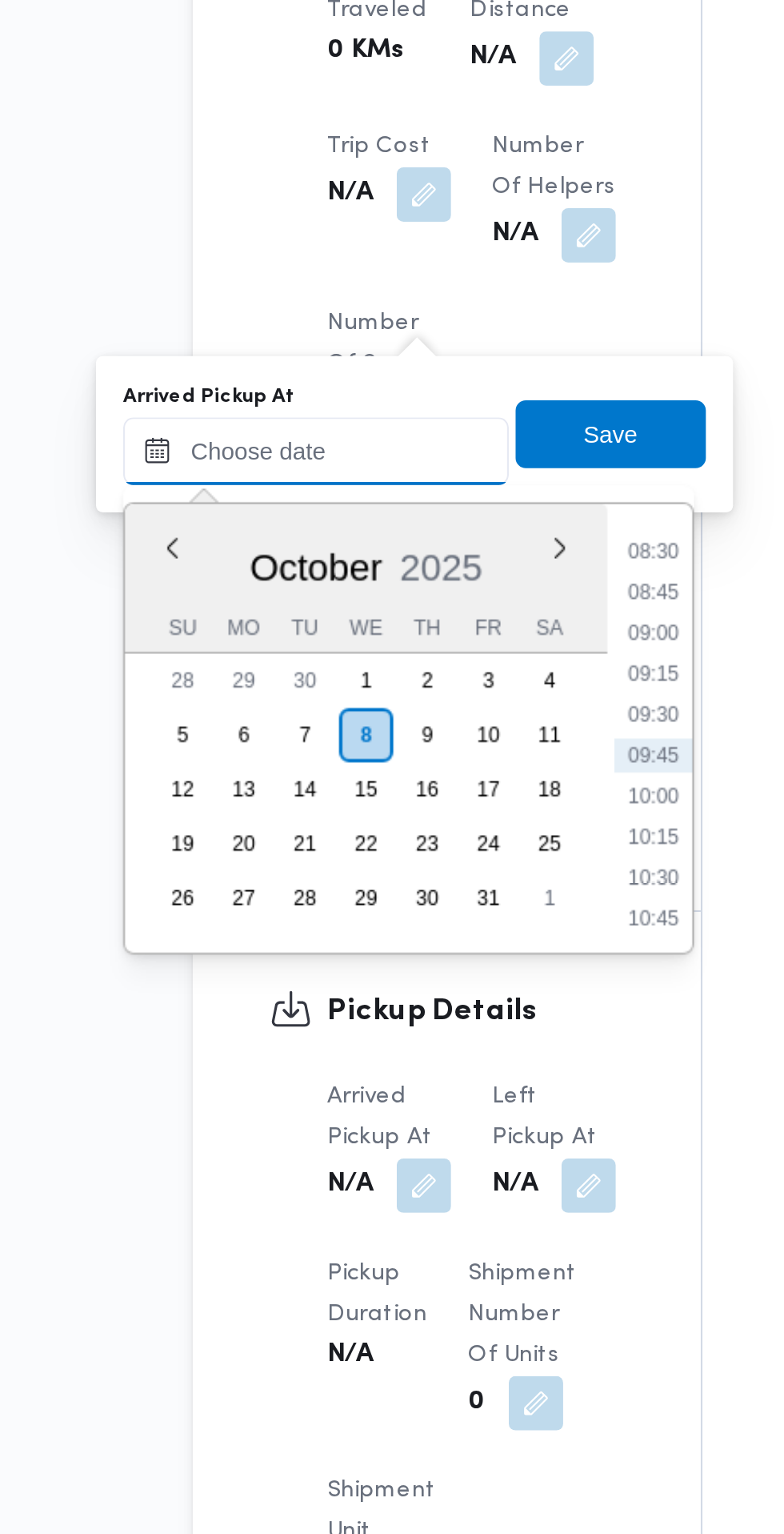
paste input "08/10/2025 07:30"
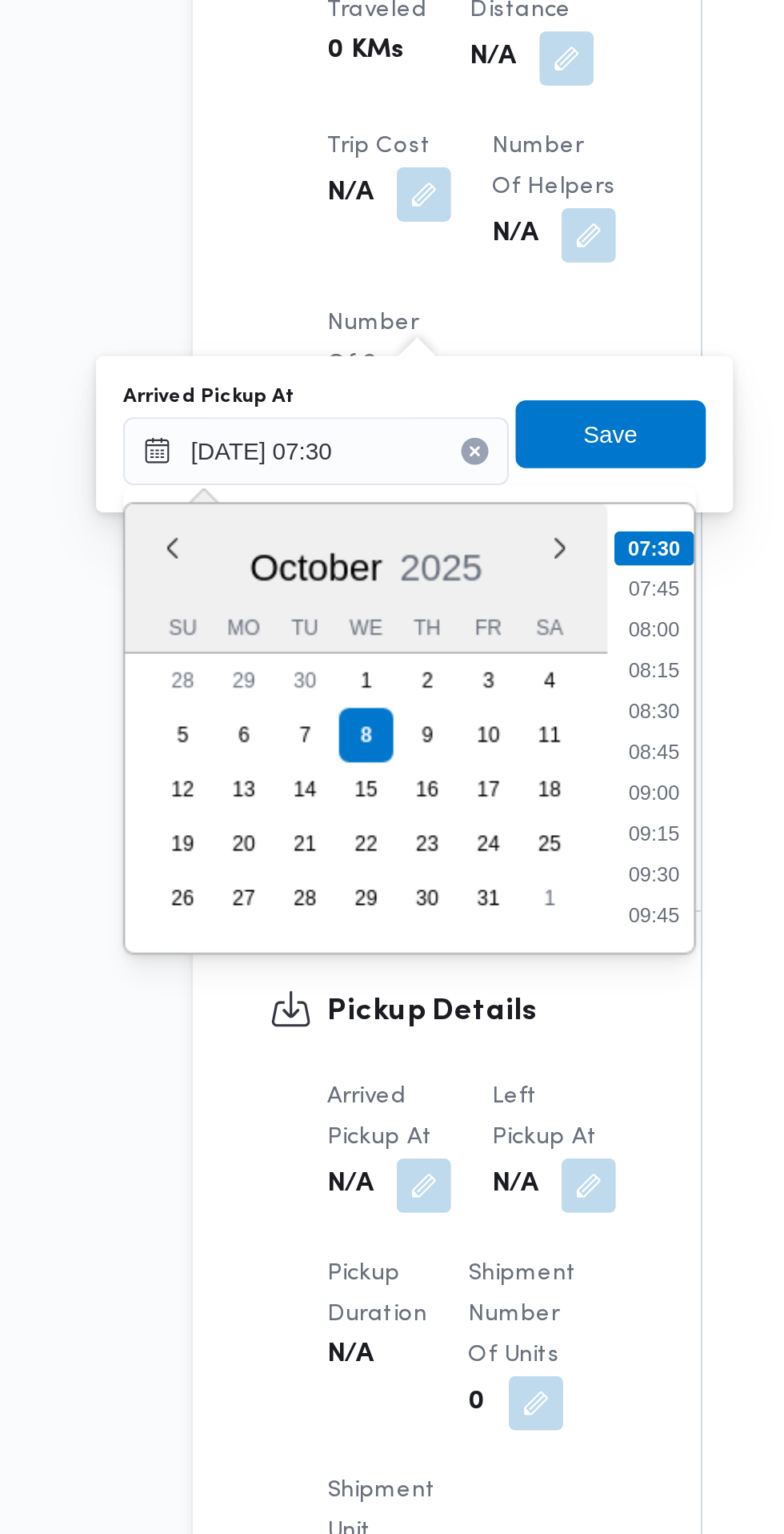
click at [425, 989] on li "07:45" at bounding box center [425, 988] width 37 height 16
type input "08/10/2025 07:45"
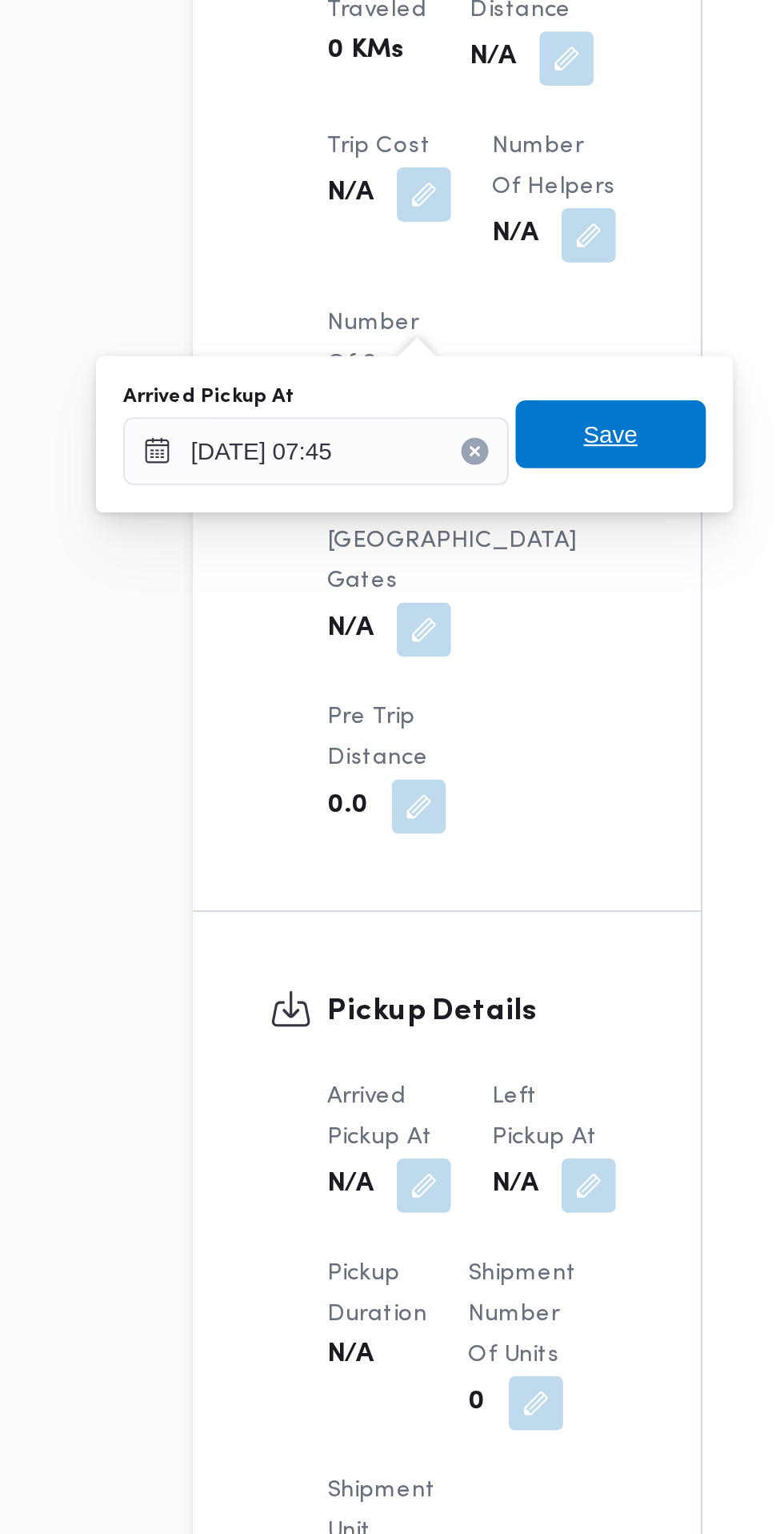
click at [414, 919] on span "Save" at bounding box center [405, 914] width 26 height 19
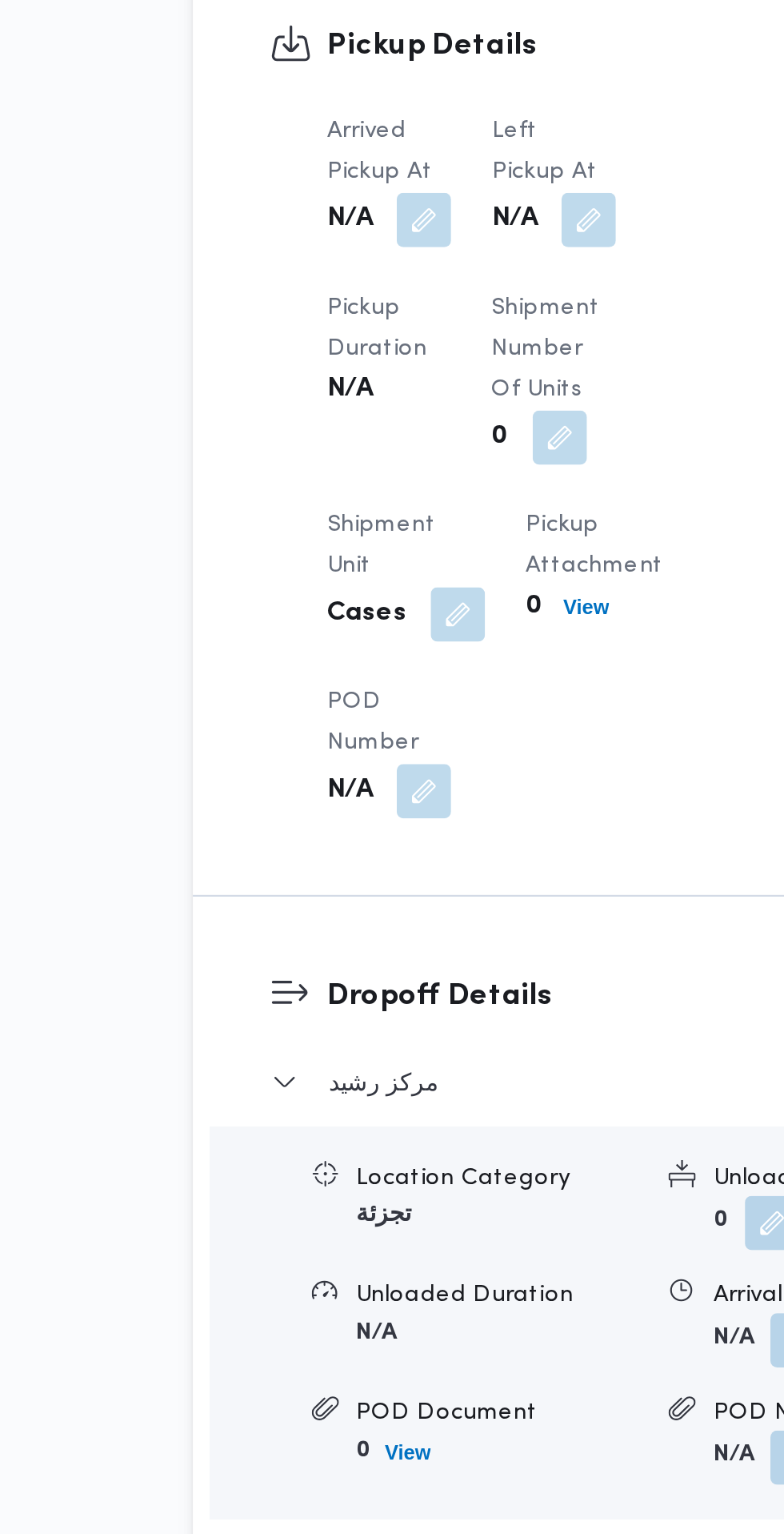
click at [402, 827] on button "button" at bounding box center [395, 815] width 26 height 26
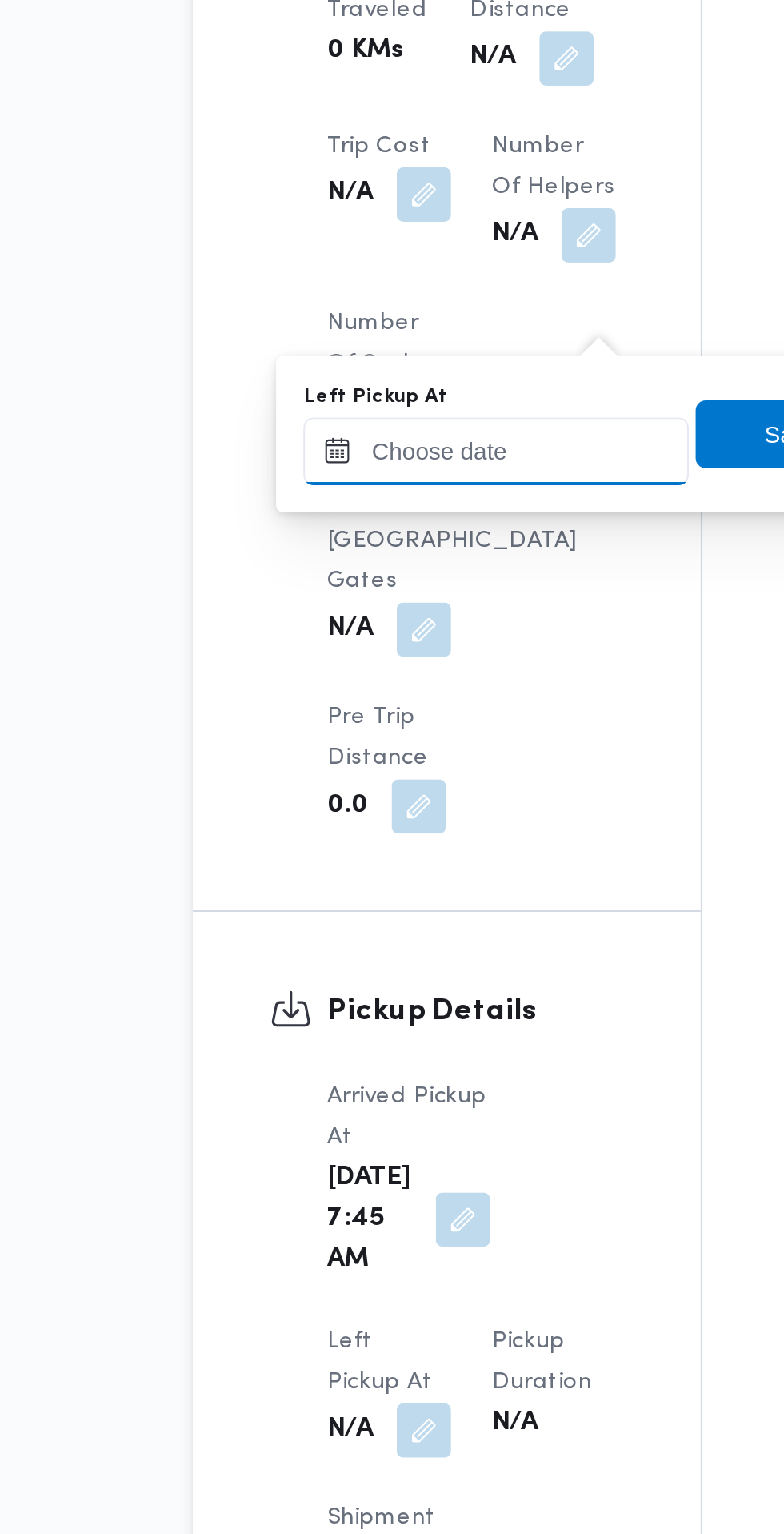
click at [380, 921] on input "Left Pickup At" at bounding box center [350, 923] width 182 height 32
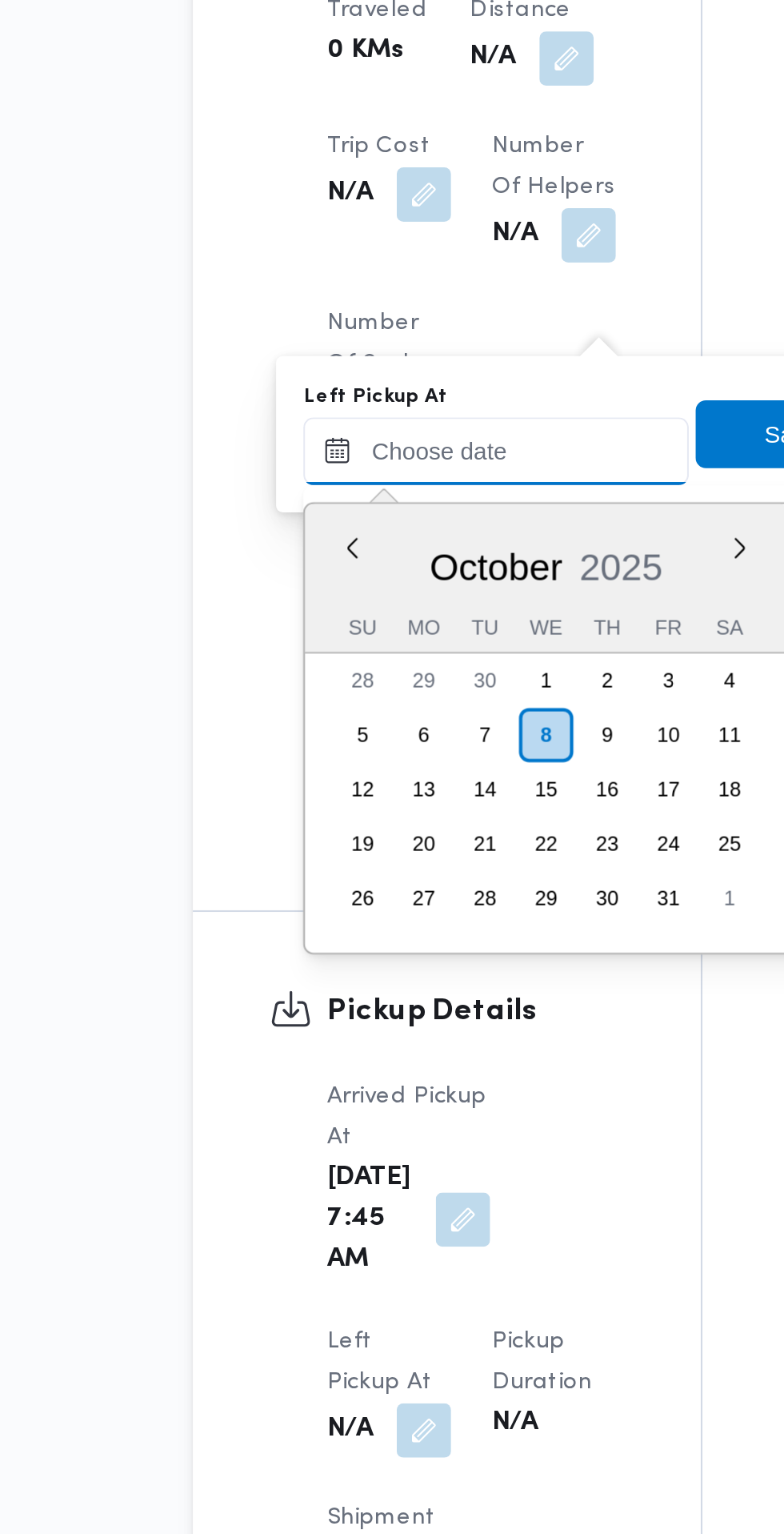
scroll to position [652, 0]
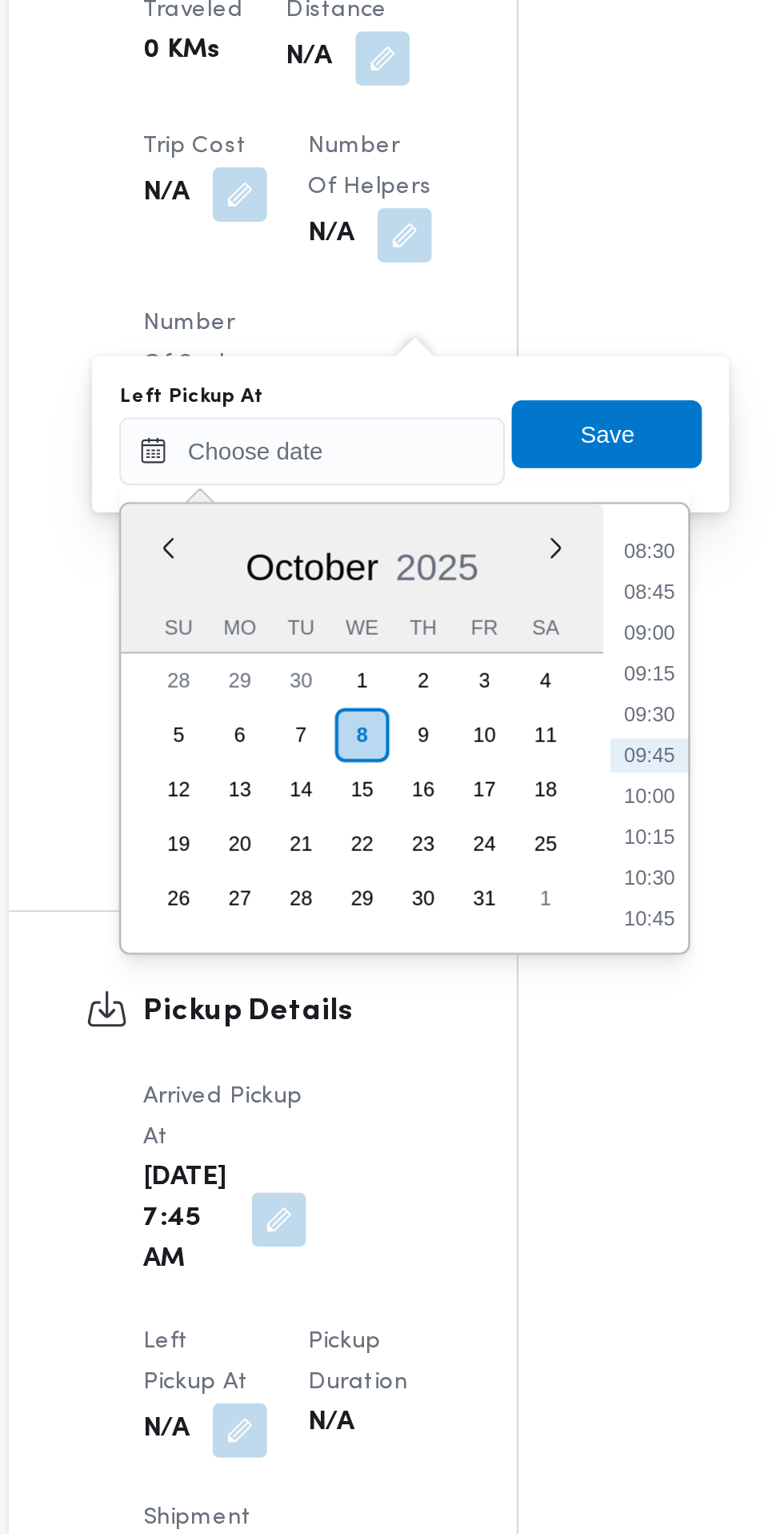
click at [510, 989] on li "08:45" at bounding box center [510, 988] width 37 height 16
type input "08/10/2025 08:45"
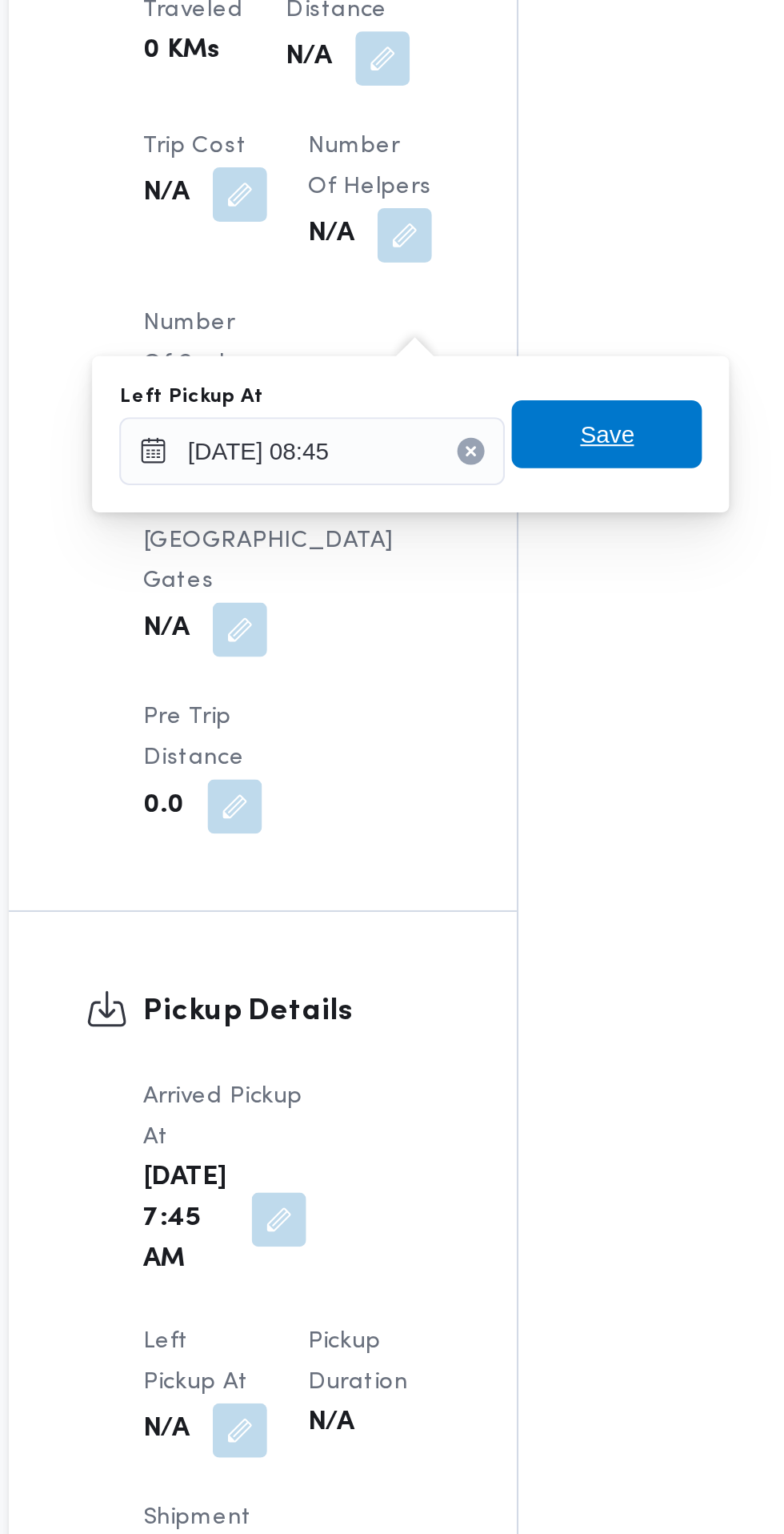
click at [520, 914] on span "Save" at bounding box center [489, 914] width 90 height 32
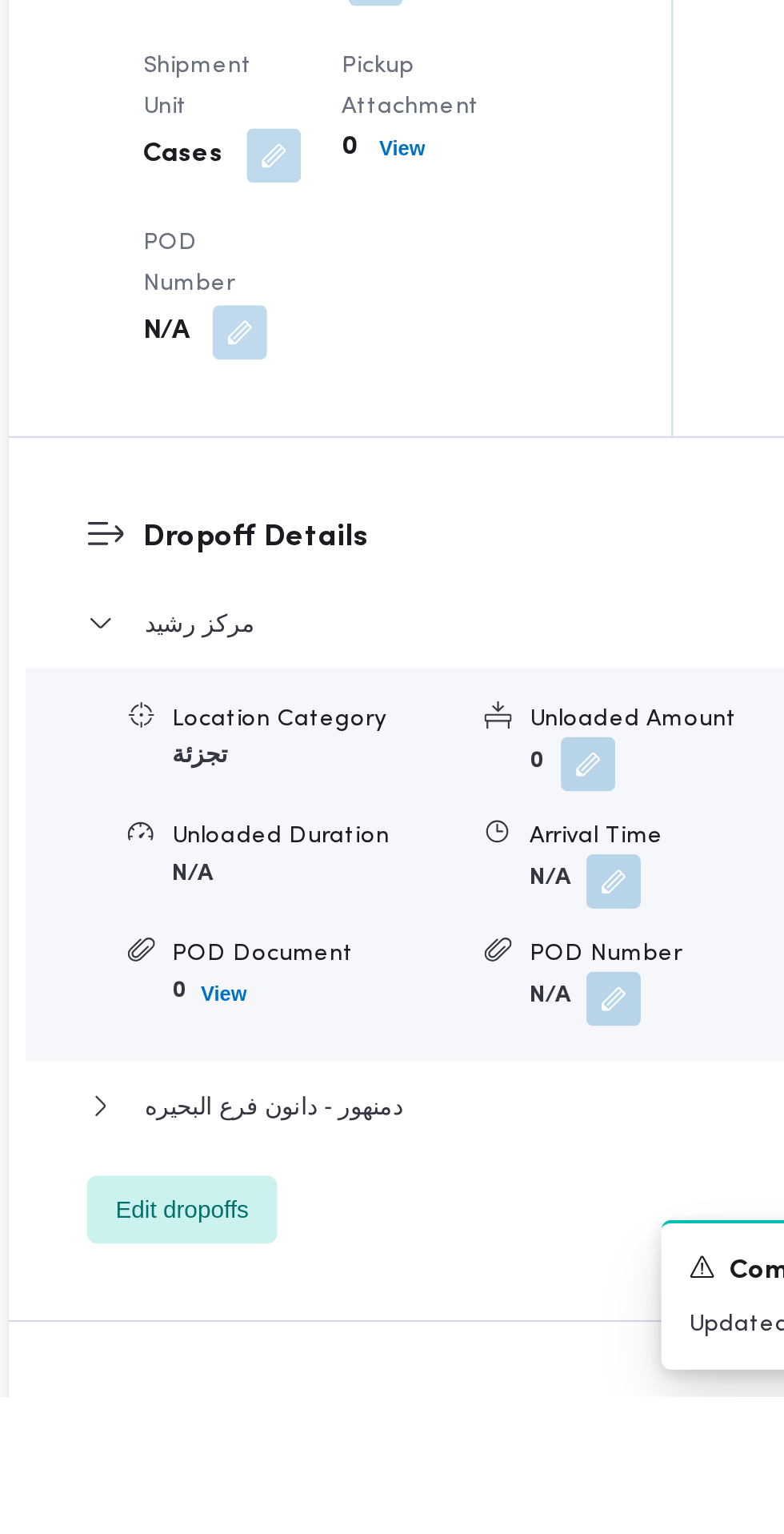
scroll to position [1160, 0]
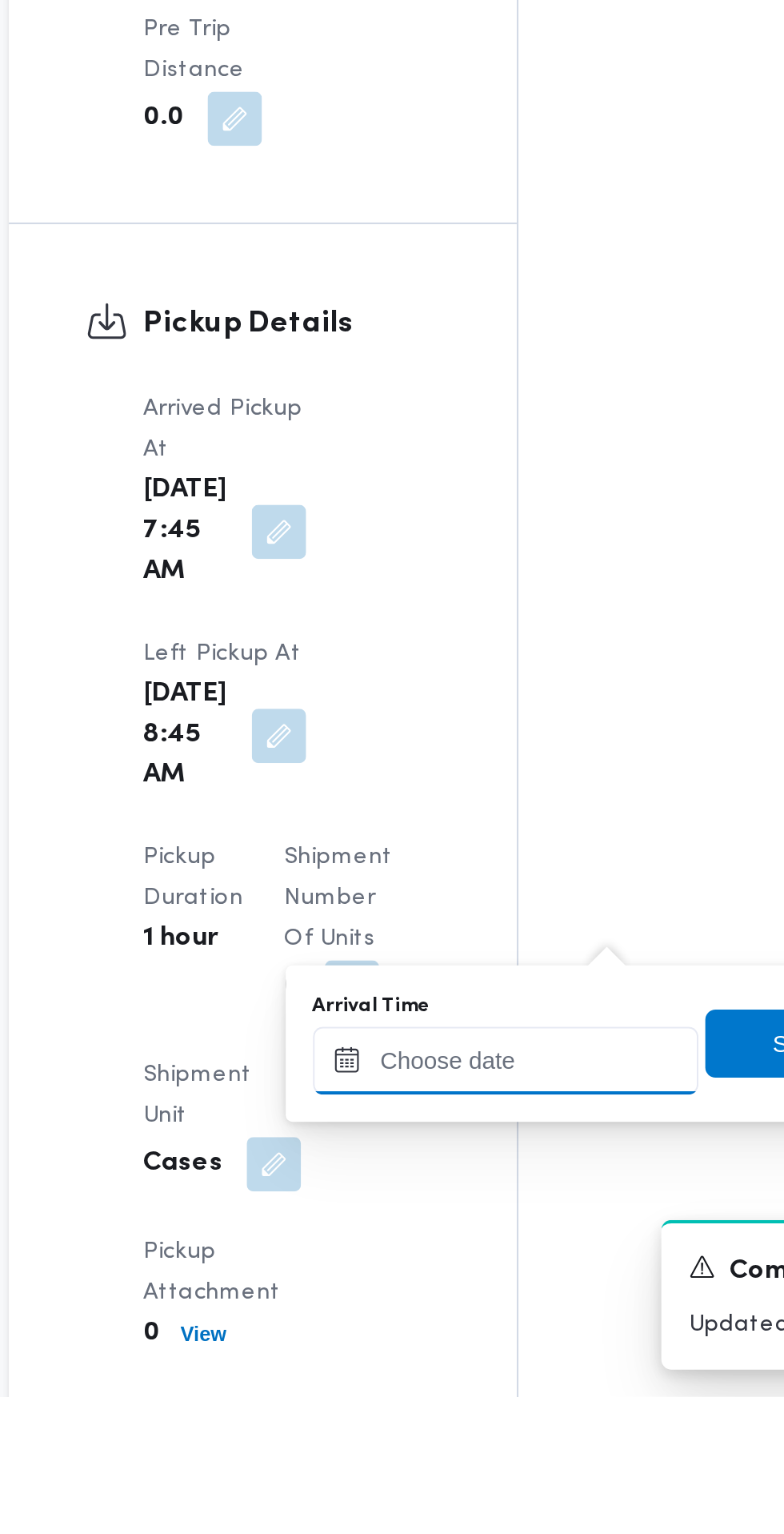
click at [446, 1363] on input "Arrival Time" at bounding box center [442, 1375] width 182 height 32
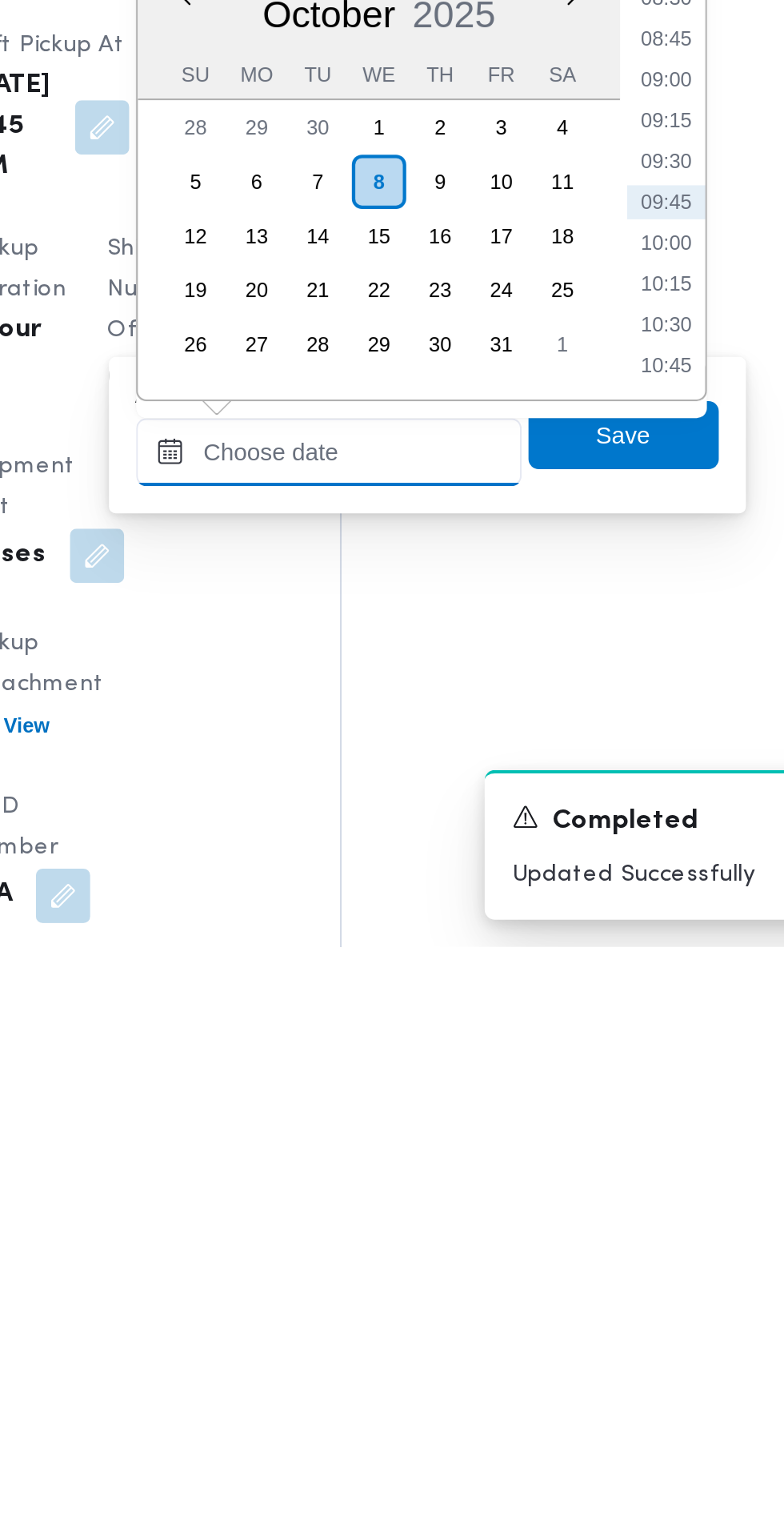
scroll to position [1235, 0]
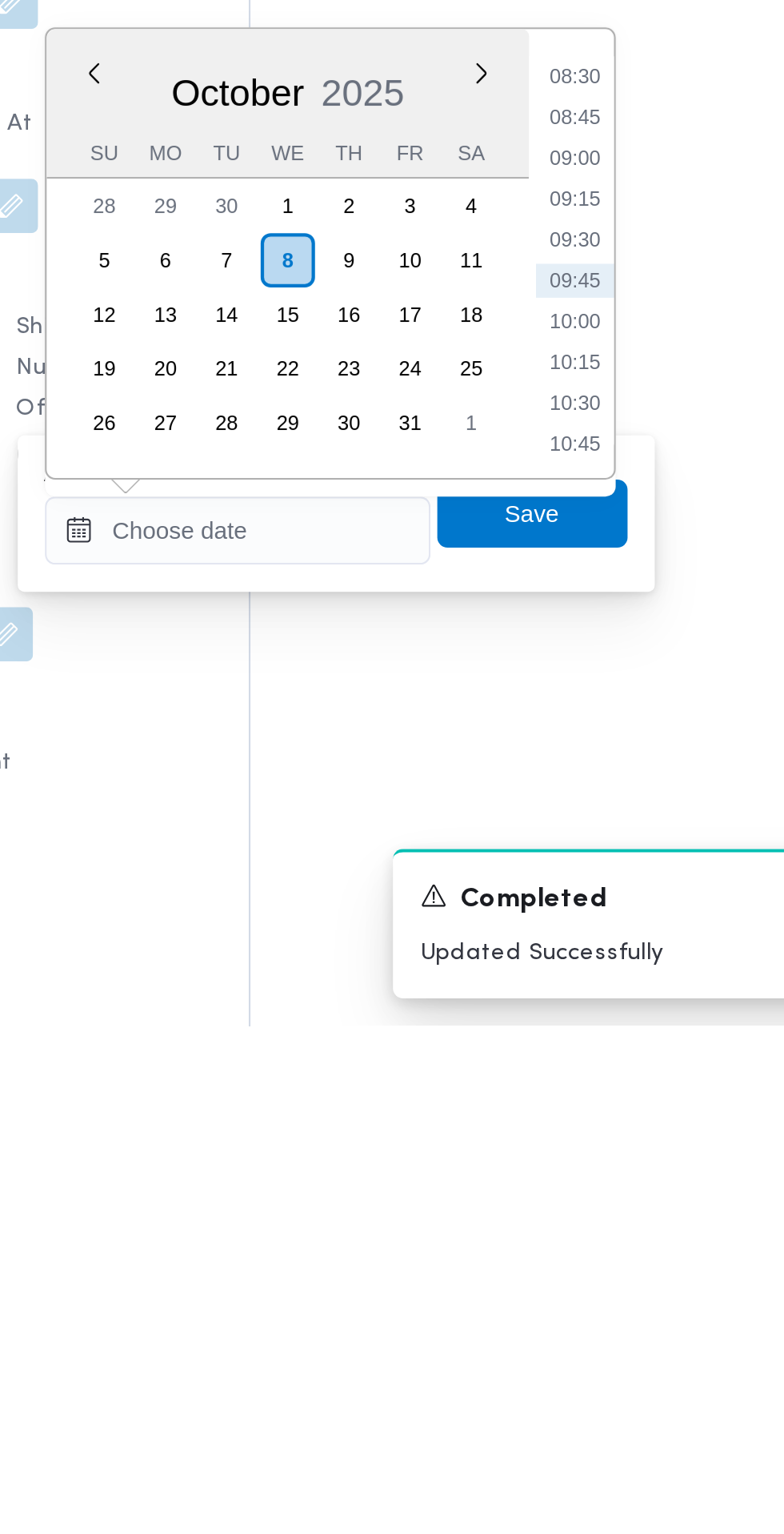
click at [606, 1163] on li "09:30" at bounding box center [601, 1163] width 37 height 16
type input "08/10/2025 09:30"
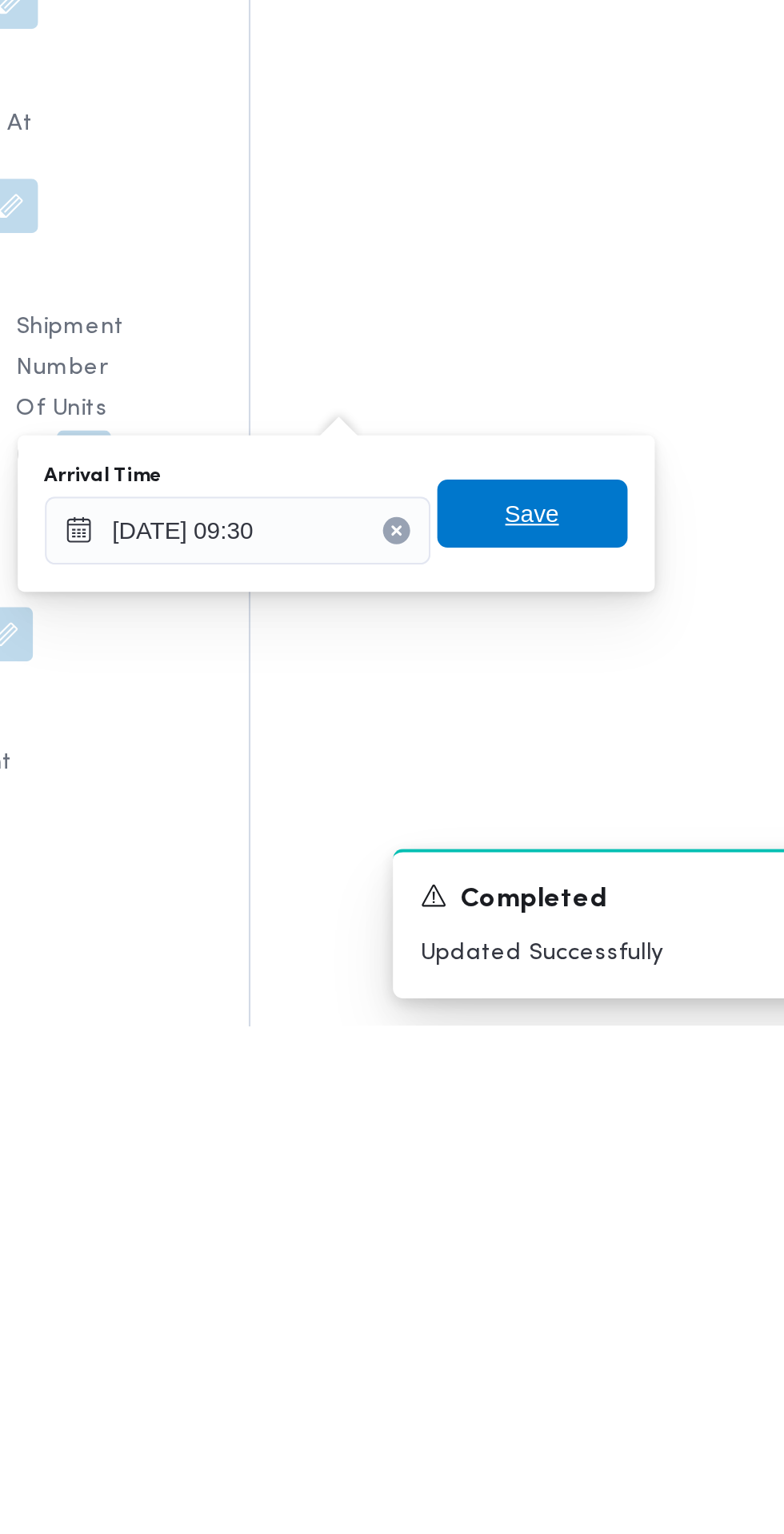
click at [597, 1294] on span "Save" at bounding box center [581, 1293] width 90 height 32
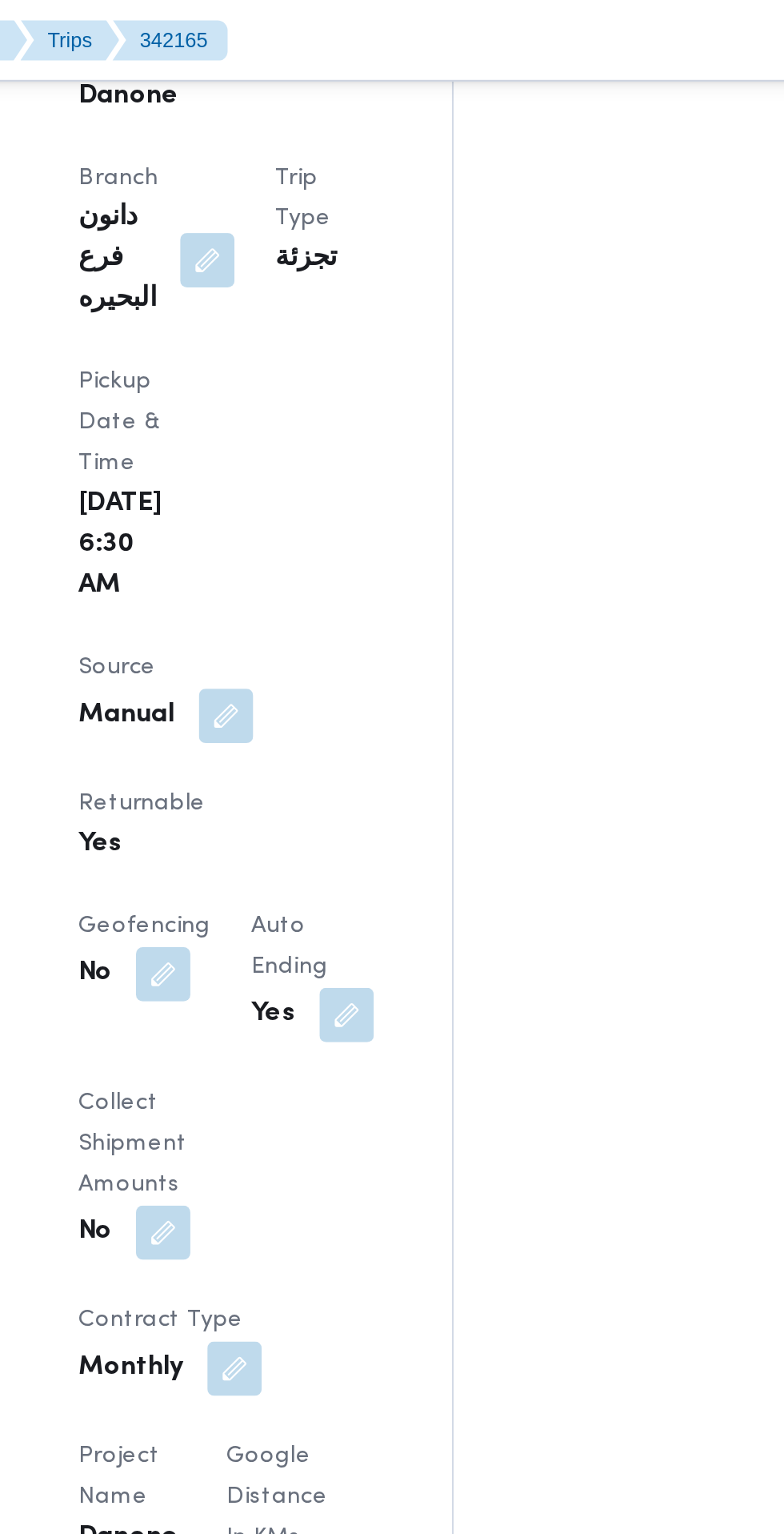
scroll to position [908, 0]
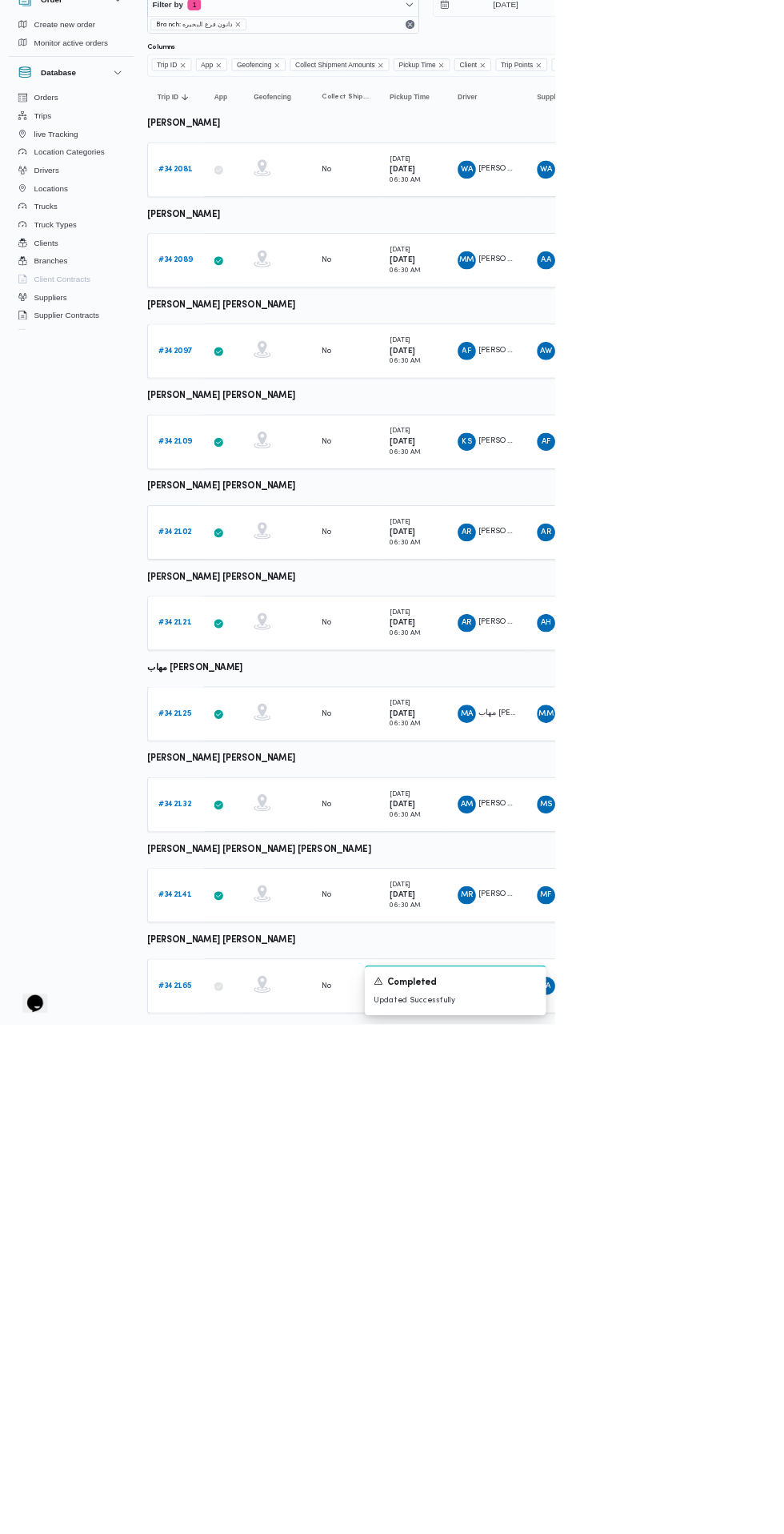
click at [246, 1347] on b "# 342141" at bounding box center [248, 1350] width 48 height 10
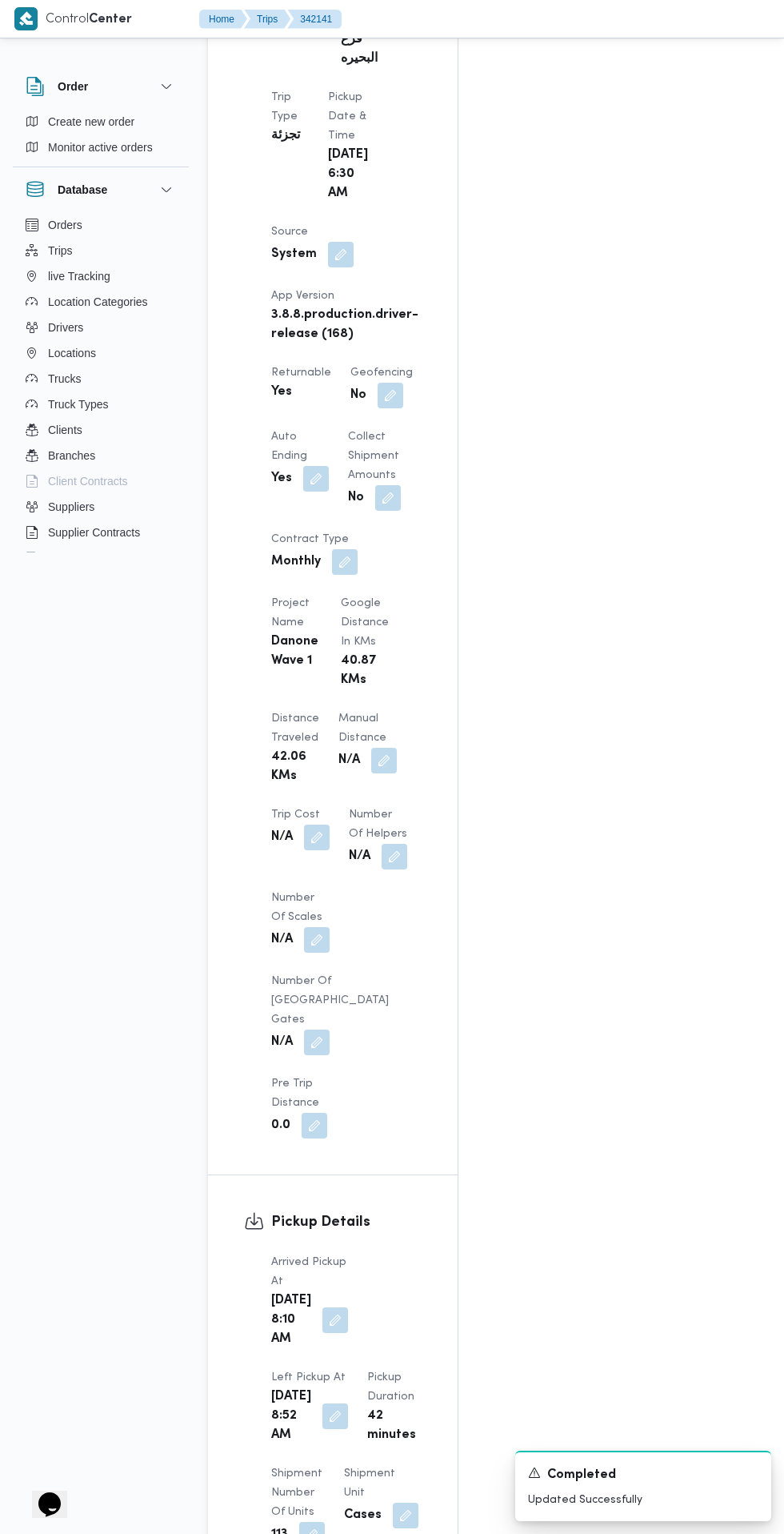
scroll to position [1062, 0]
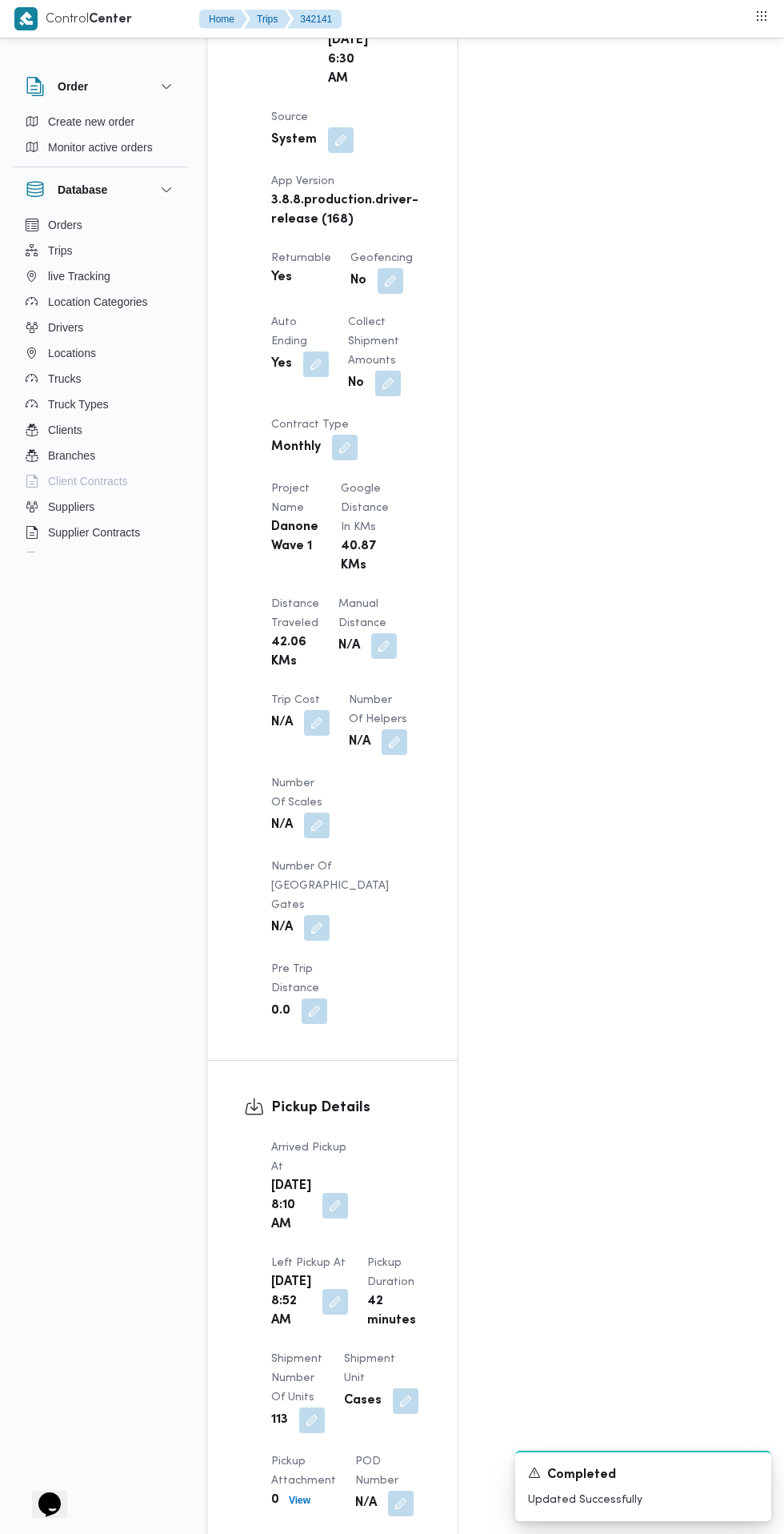
click at [323, 1193] on button "button" at bounding box center [336, 1206] width 26 height 26
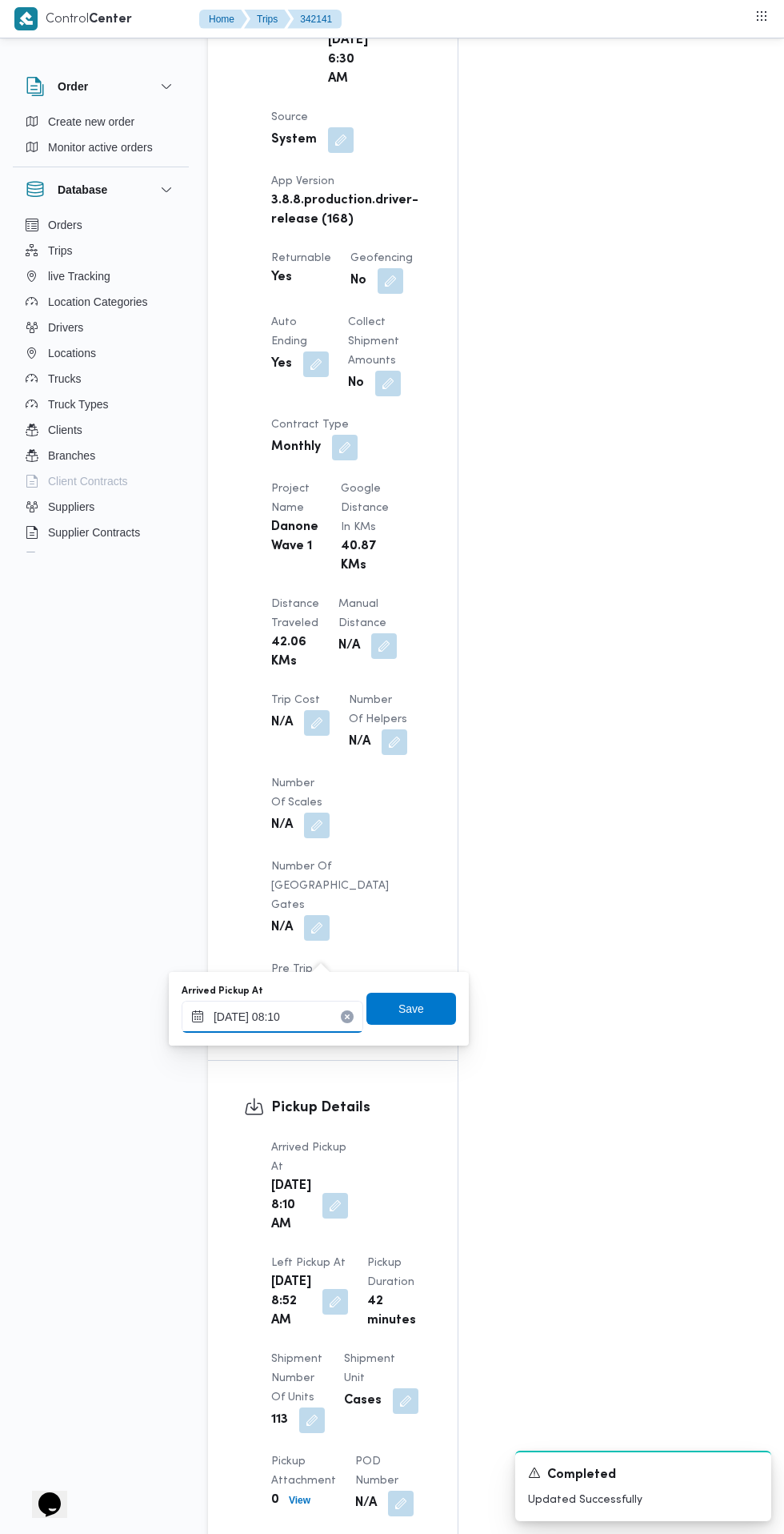
click at [302, 1016] on input "08/10/2025 08:10" at bounding box center [273, 1016] width 182 height 32
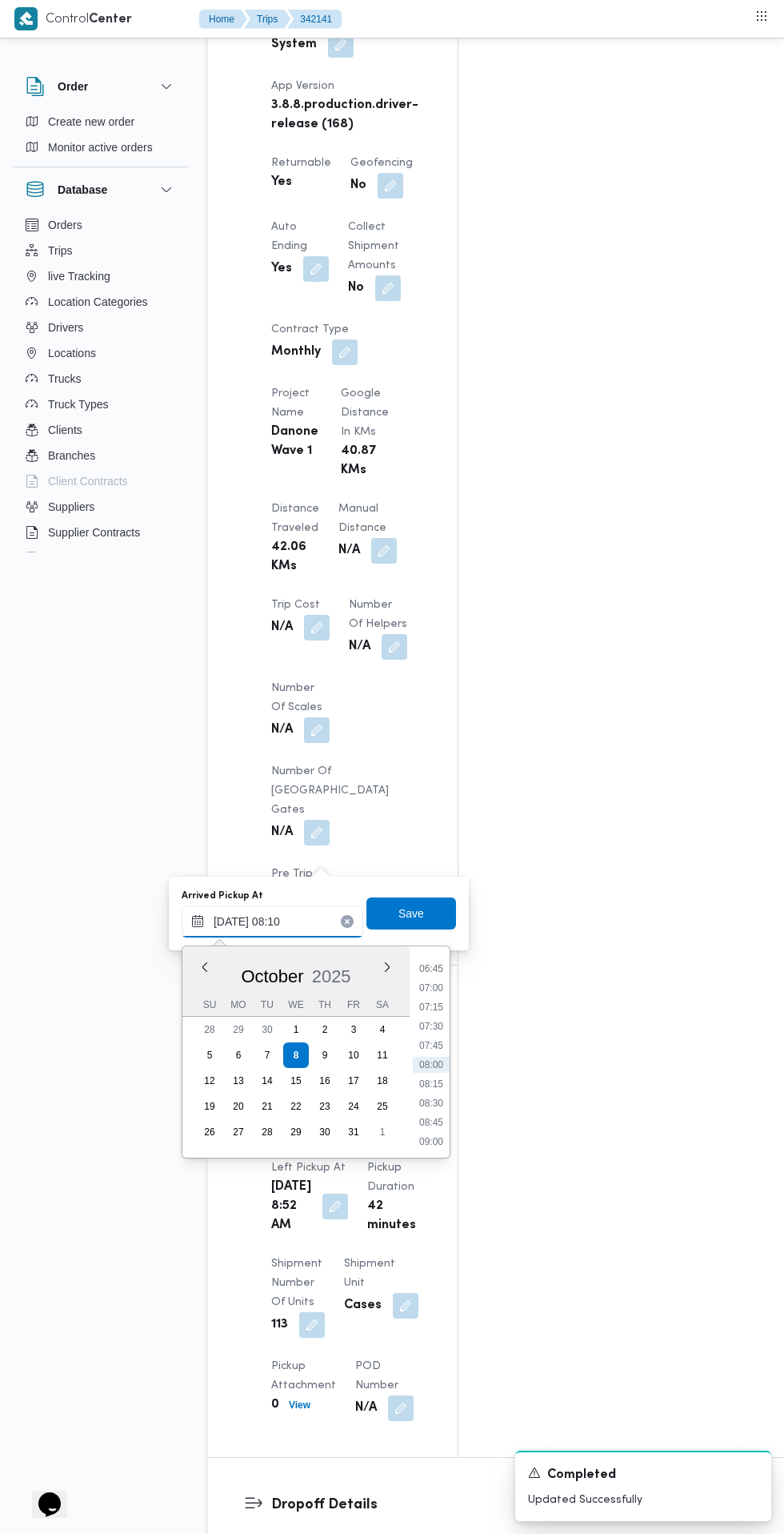
scroll to position [1184, 0]
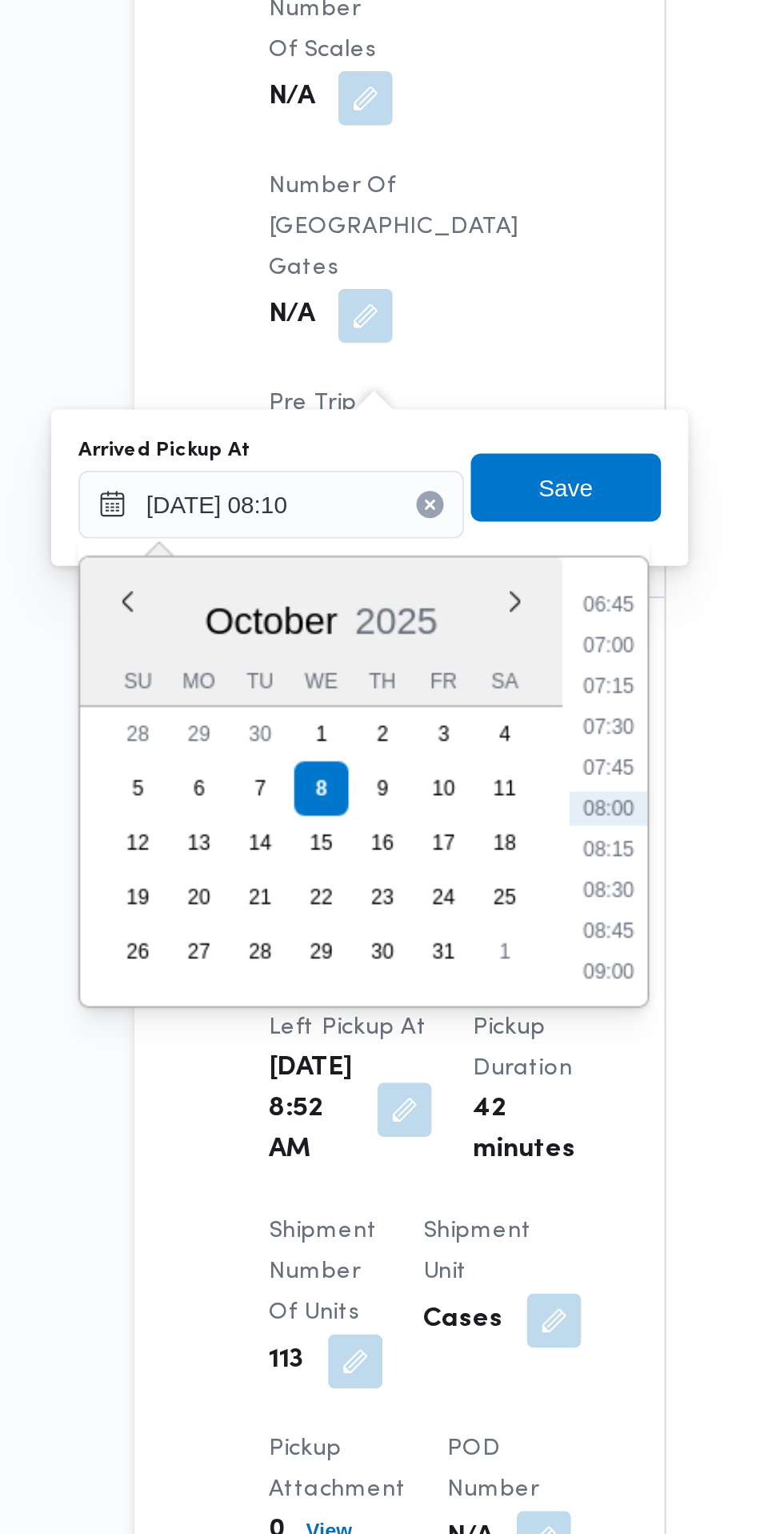
click at [427, 1000] on li "07:30" at bounding box center [432, 1000] width 37 height 16
type input "08/10/2025 07:30"
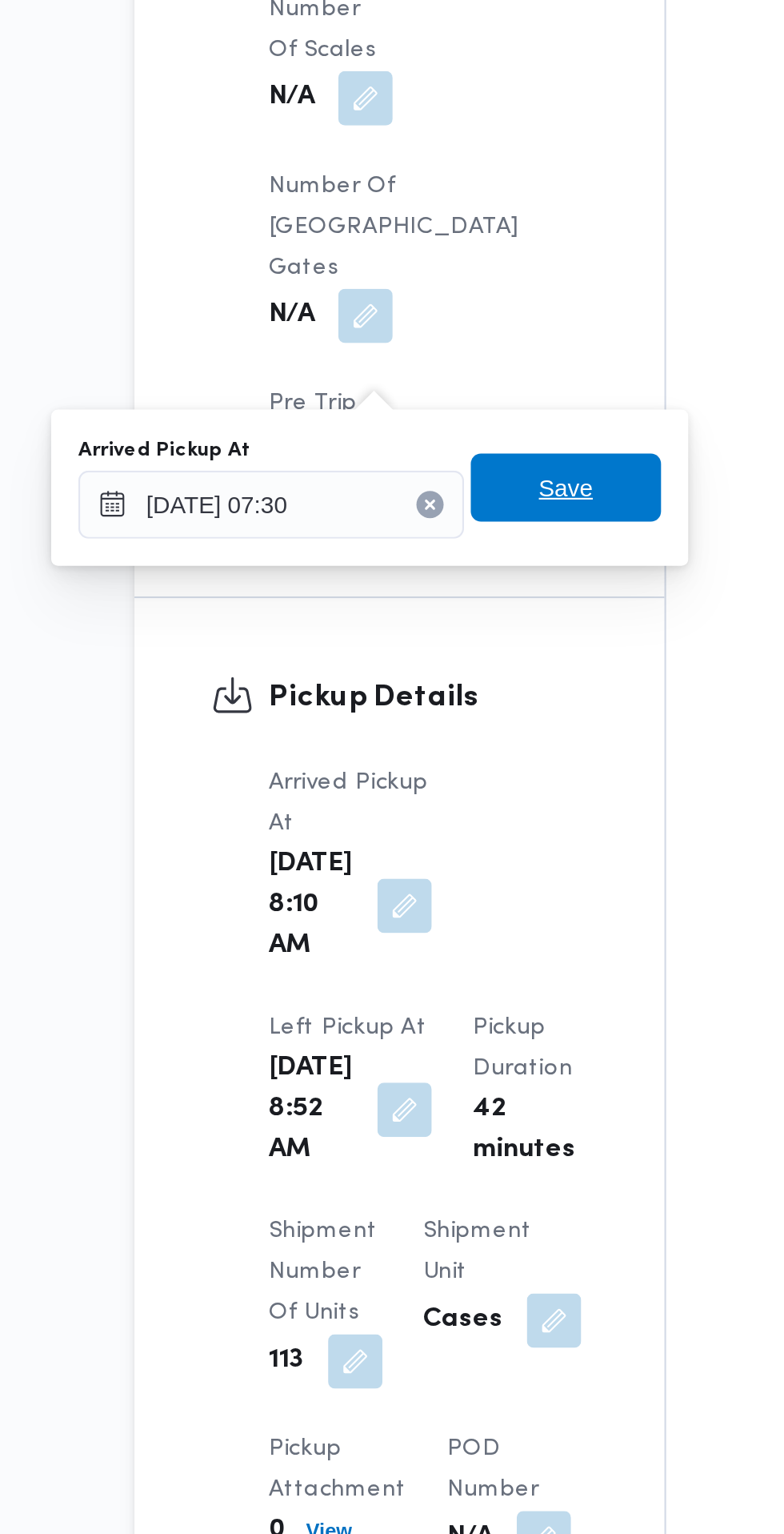
click at [424, 886] on span "Save" at bounding box center [411, 887] width 26 height 19
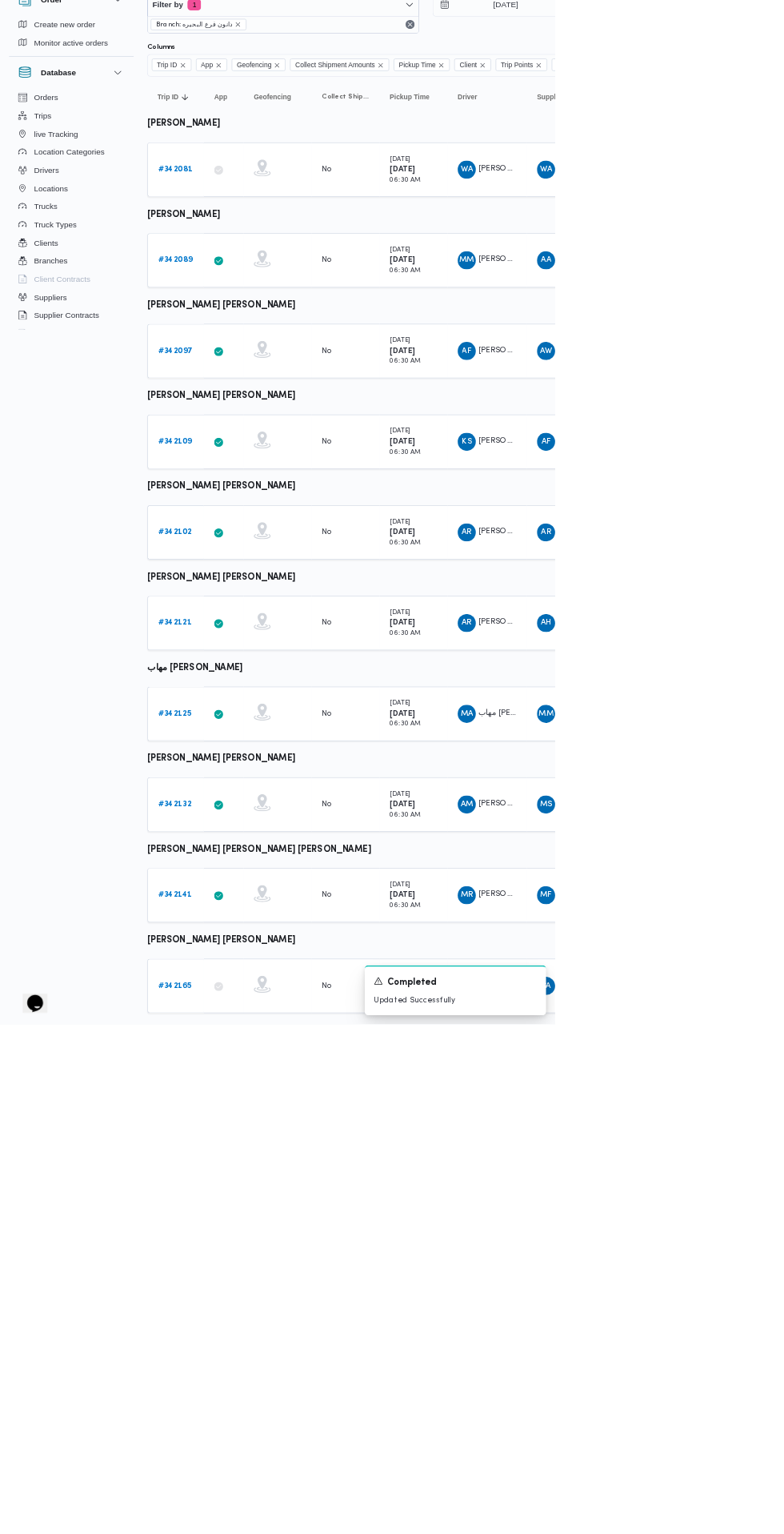
click at [247, 1221] on b "# 342132" at bounding box center [247, 1222] width 47 height 10
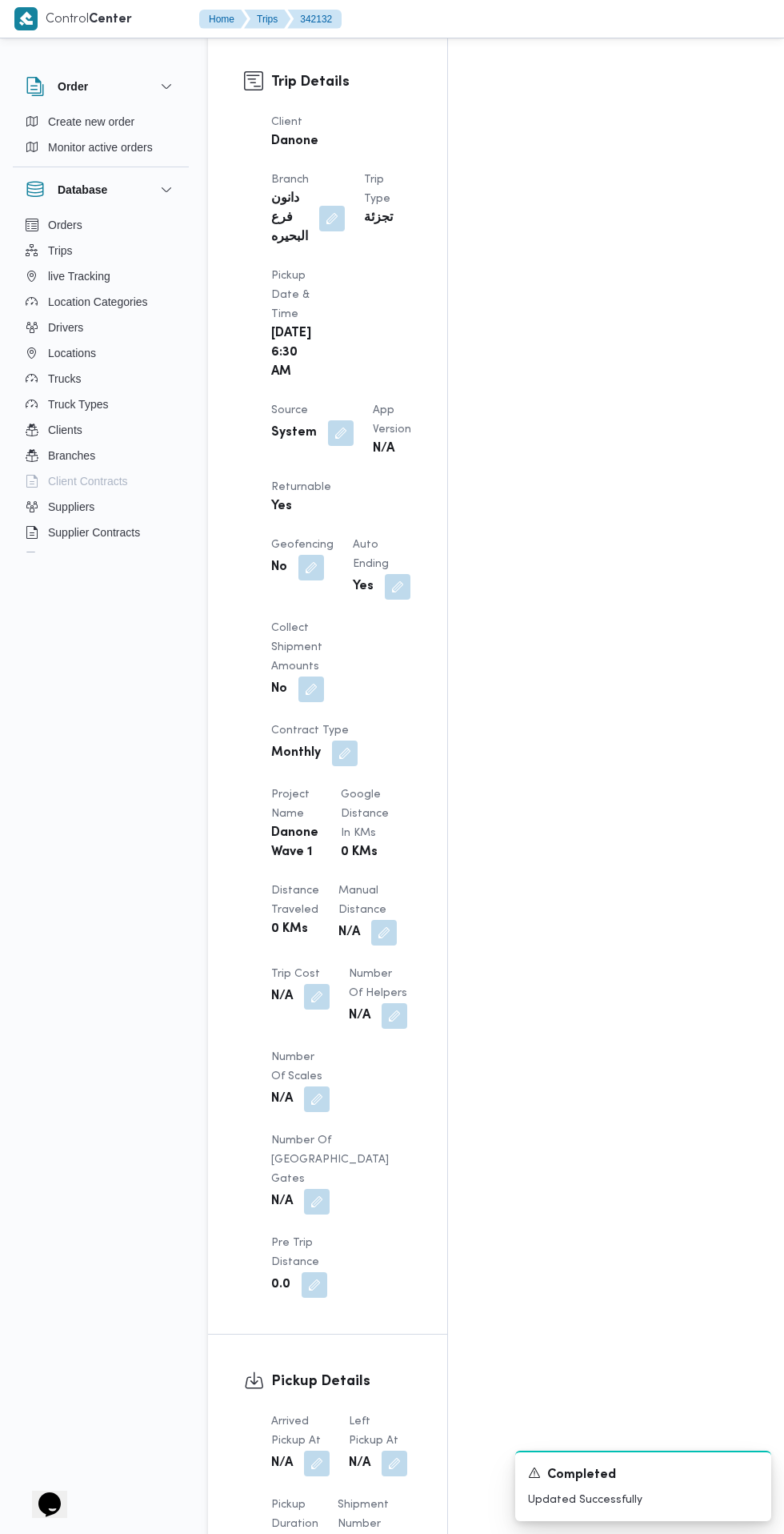
scroll to position [1038, 0]
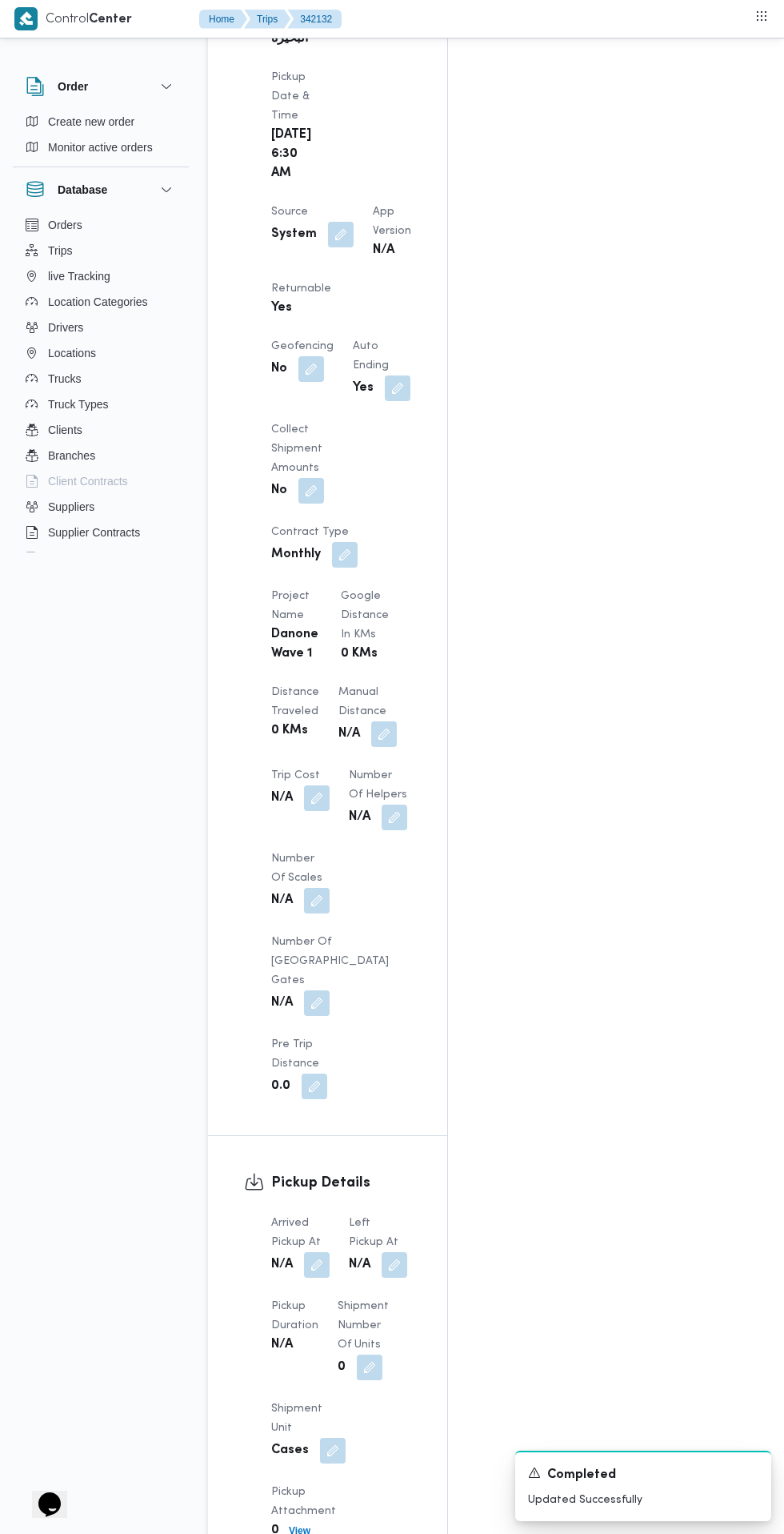
click at [314, 1252] on button "button" at bounding box center [317, 1265] width 26 height 26
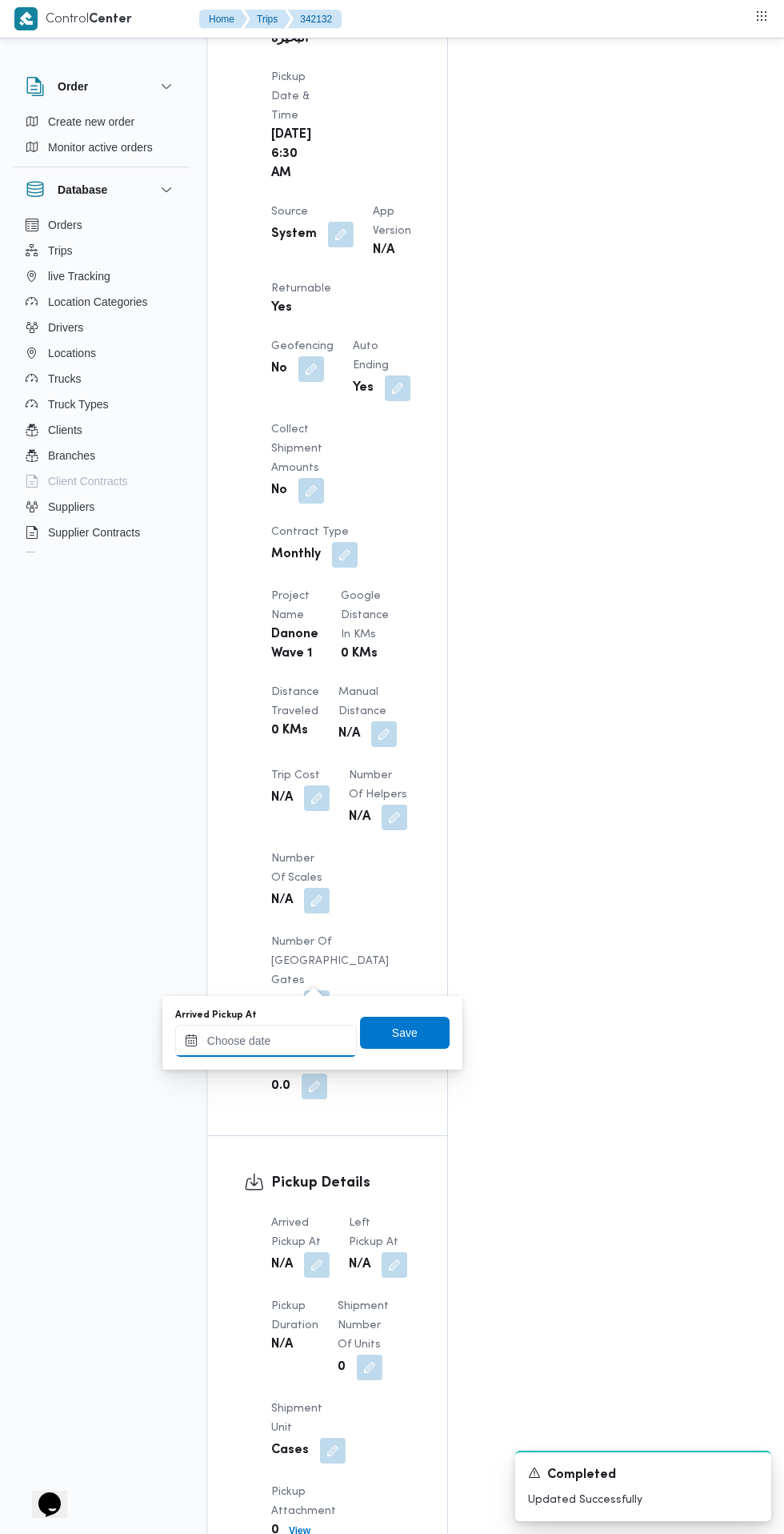
click at [289, 1037] on input "Arrived Pickup At" at bounding box center [266, 1040] width 182 height 32
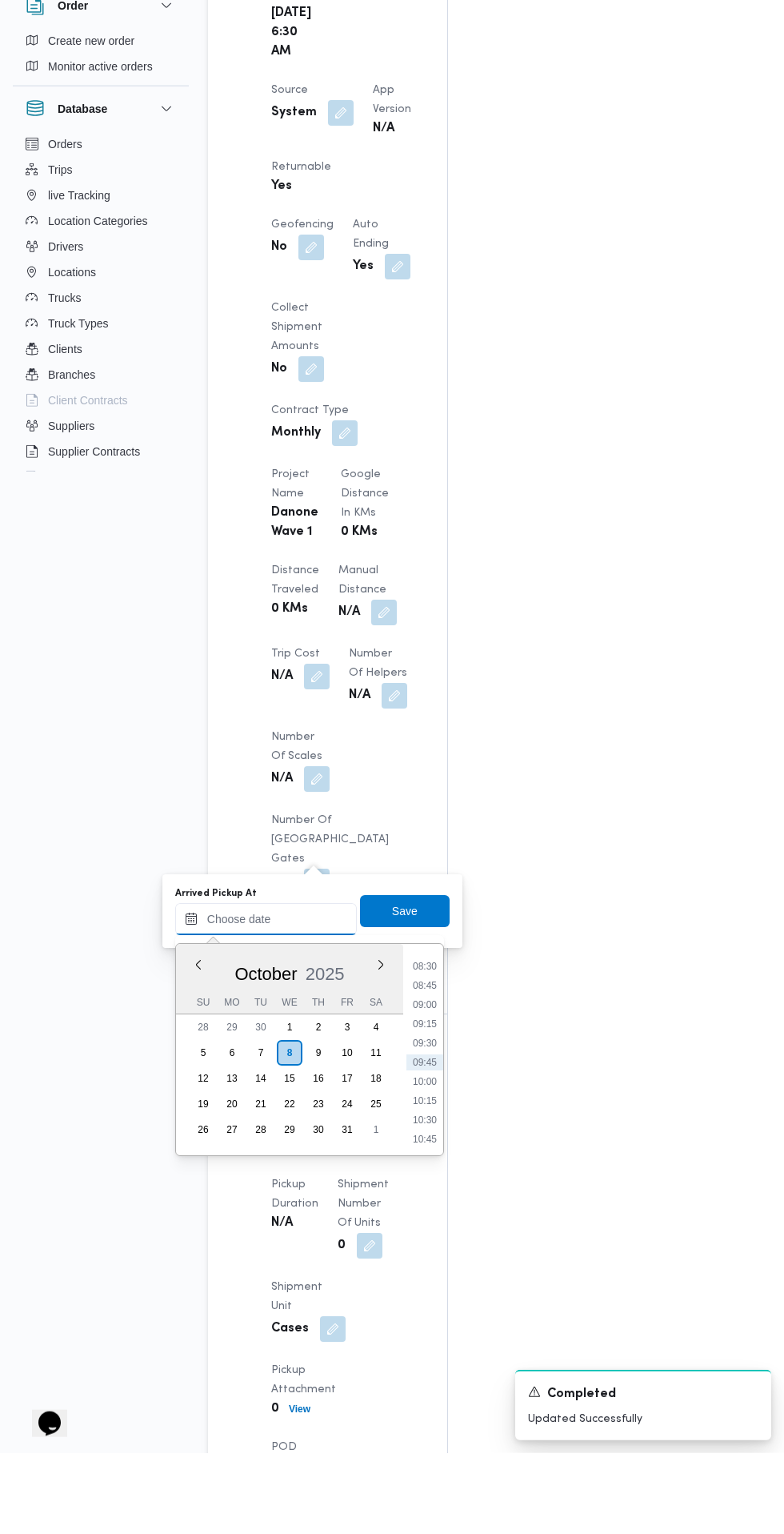
scroll to position [1079, 0]
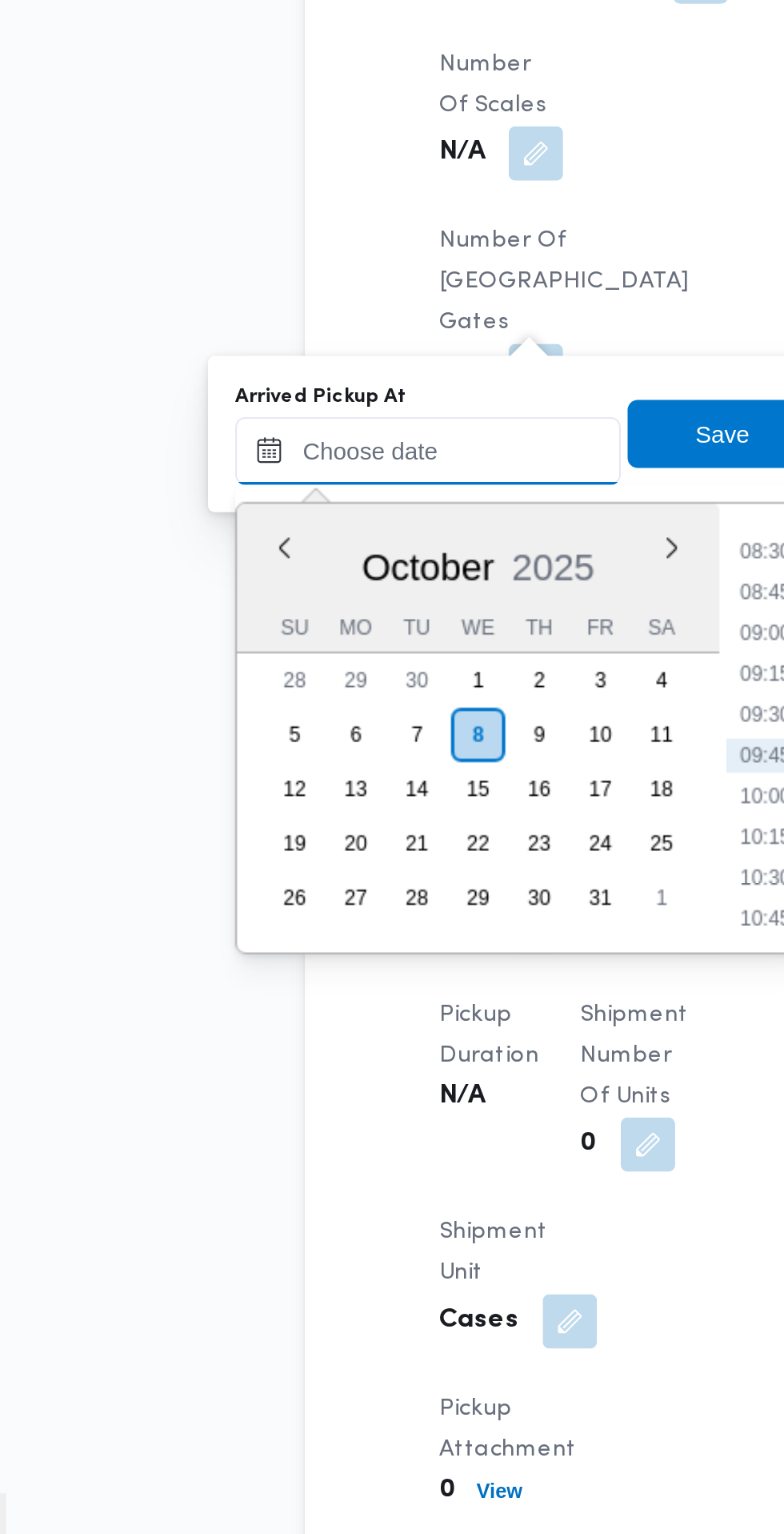
paste input "08/10/2025 07:30"
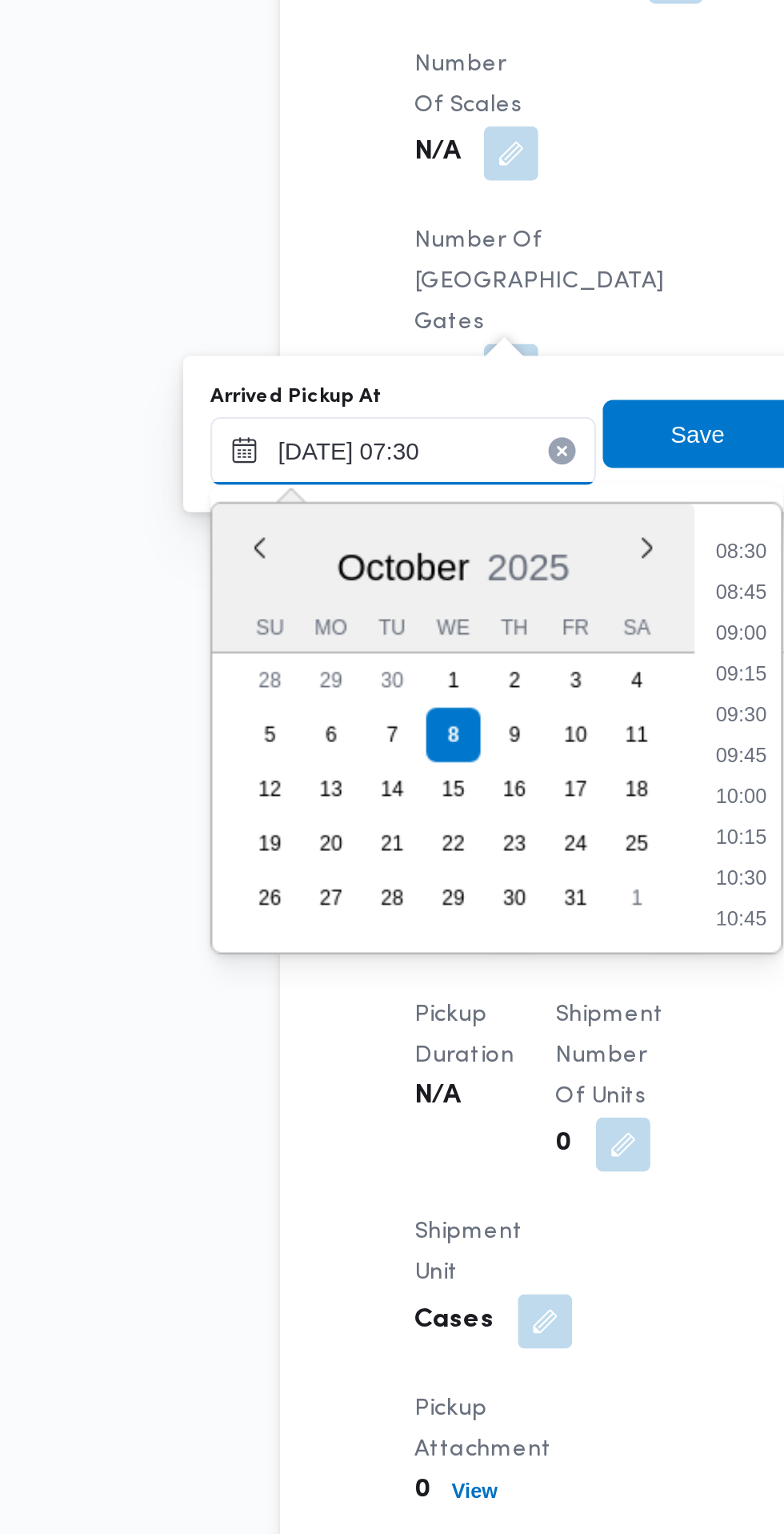
scroll to position [576, 0]
click at [420, 1047] on li "07:30" at bounding box center [425, 1045] width 38 height 16
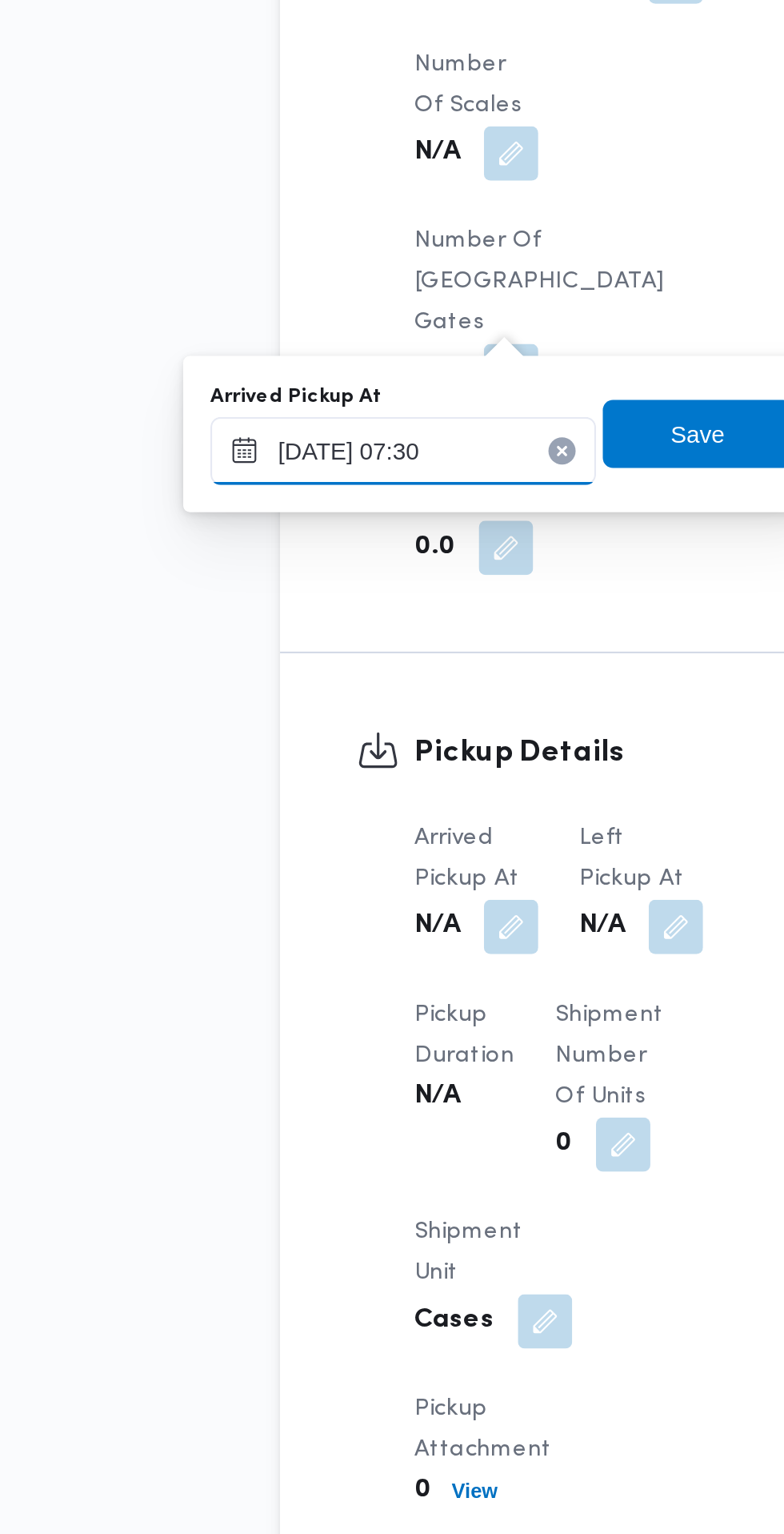
click at [308, 993] on input "08/10/2025 07:30" at bounding box center [266, 1000] width 182 height 32
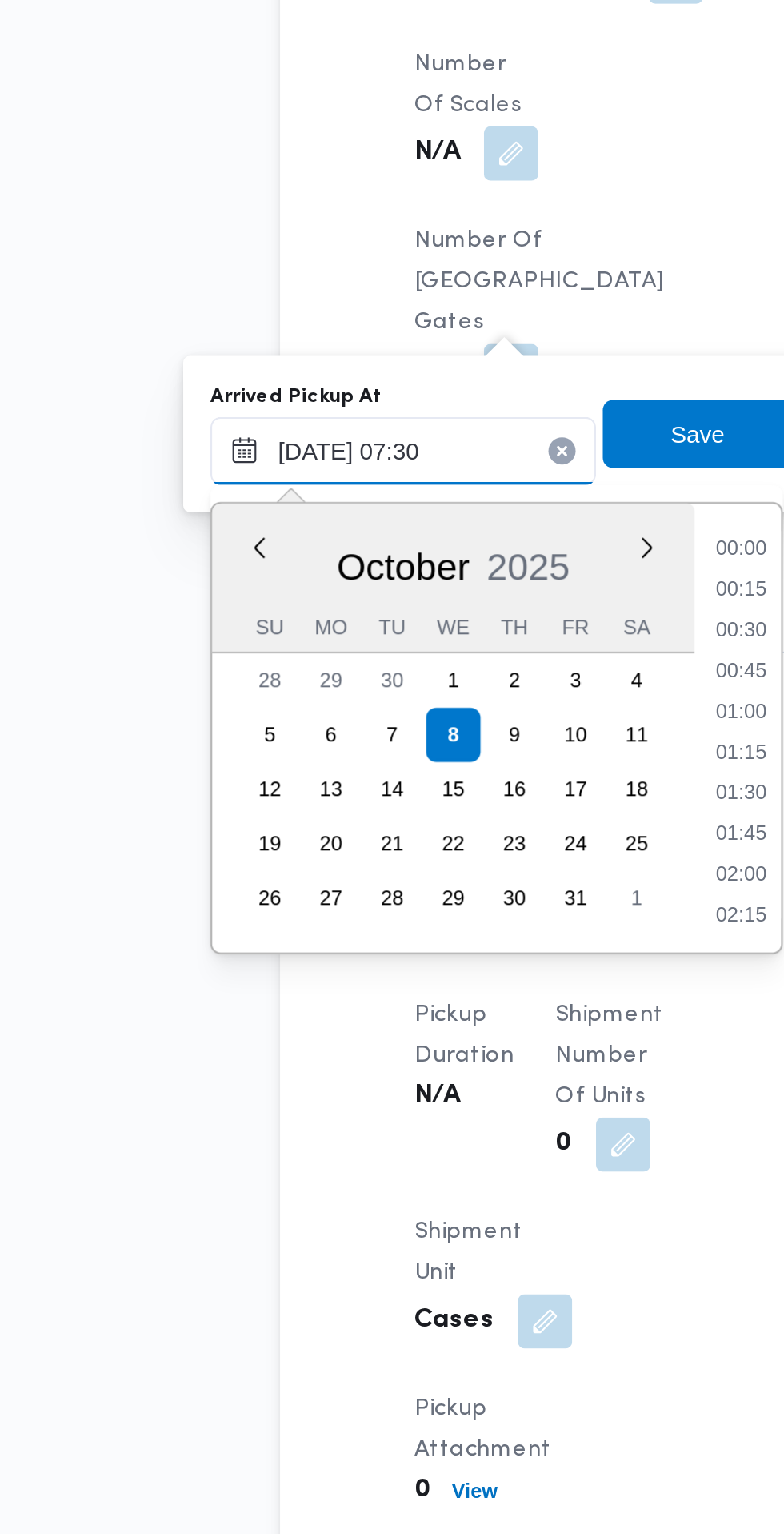
scroll to position [479, 0]
click at [420, 1123] on li "07:15" at bounding box center [425, 1123] width 37 height 16
type input "08/10/2025 07:15"
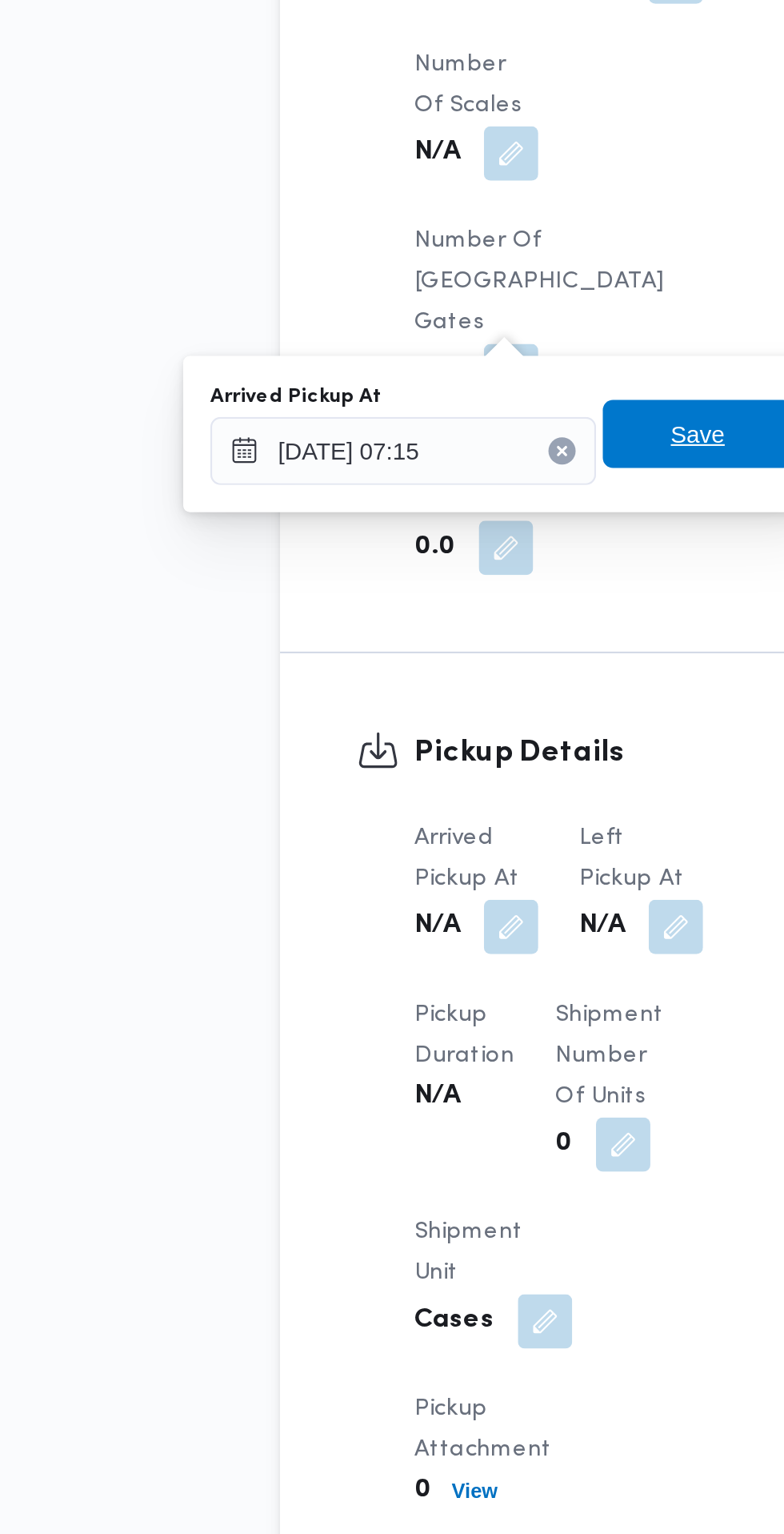
click at [411, 990] on span "Save" at bounding box center [405, 991] width 26 height 19
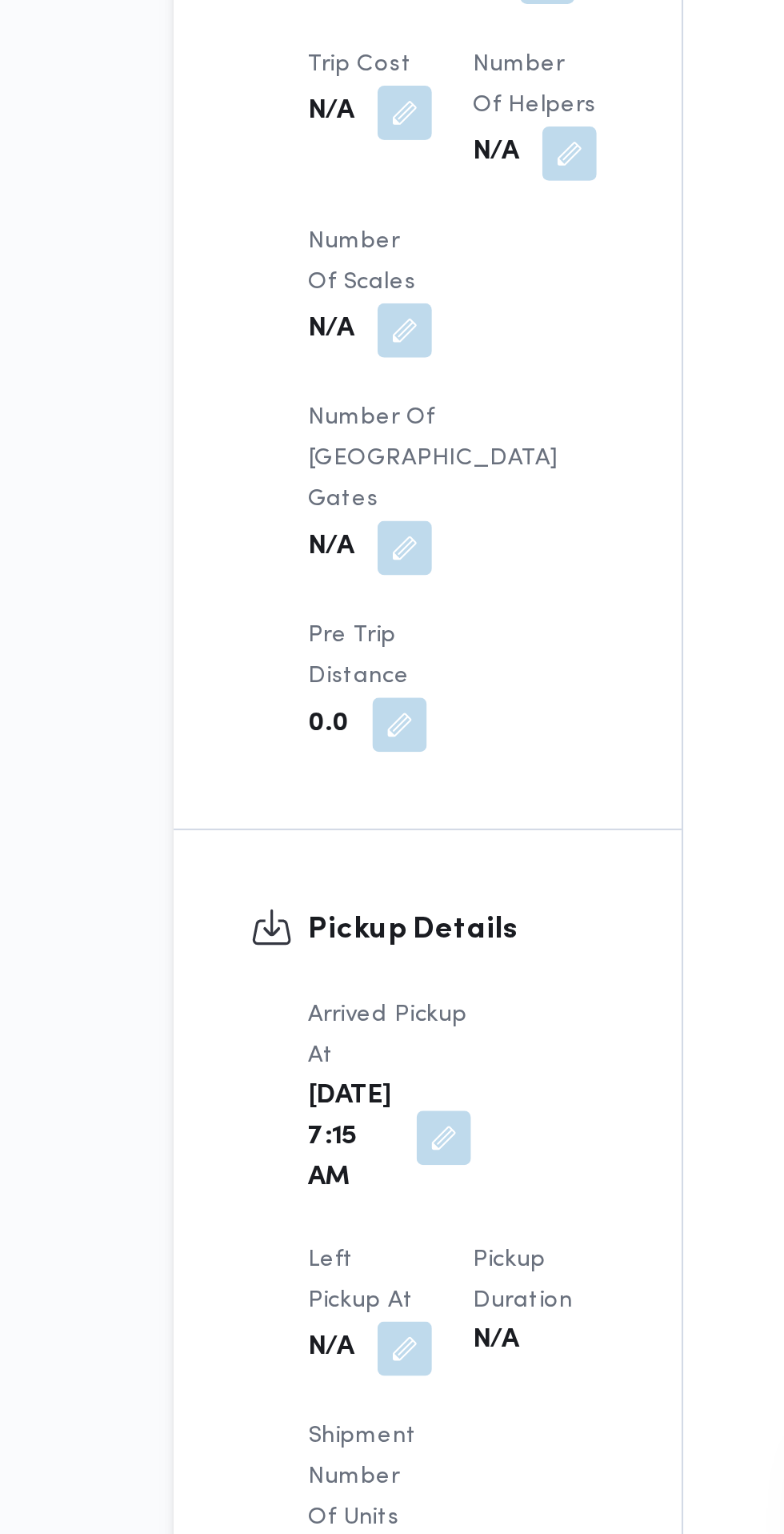
scroll to position [1079, 0]
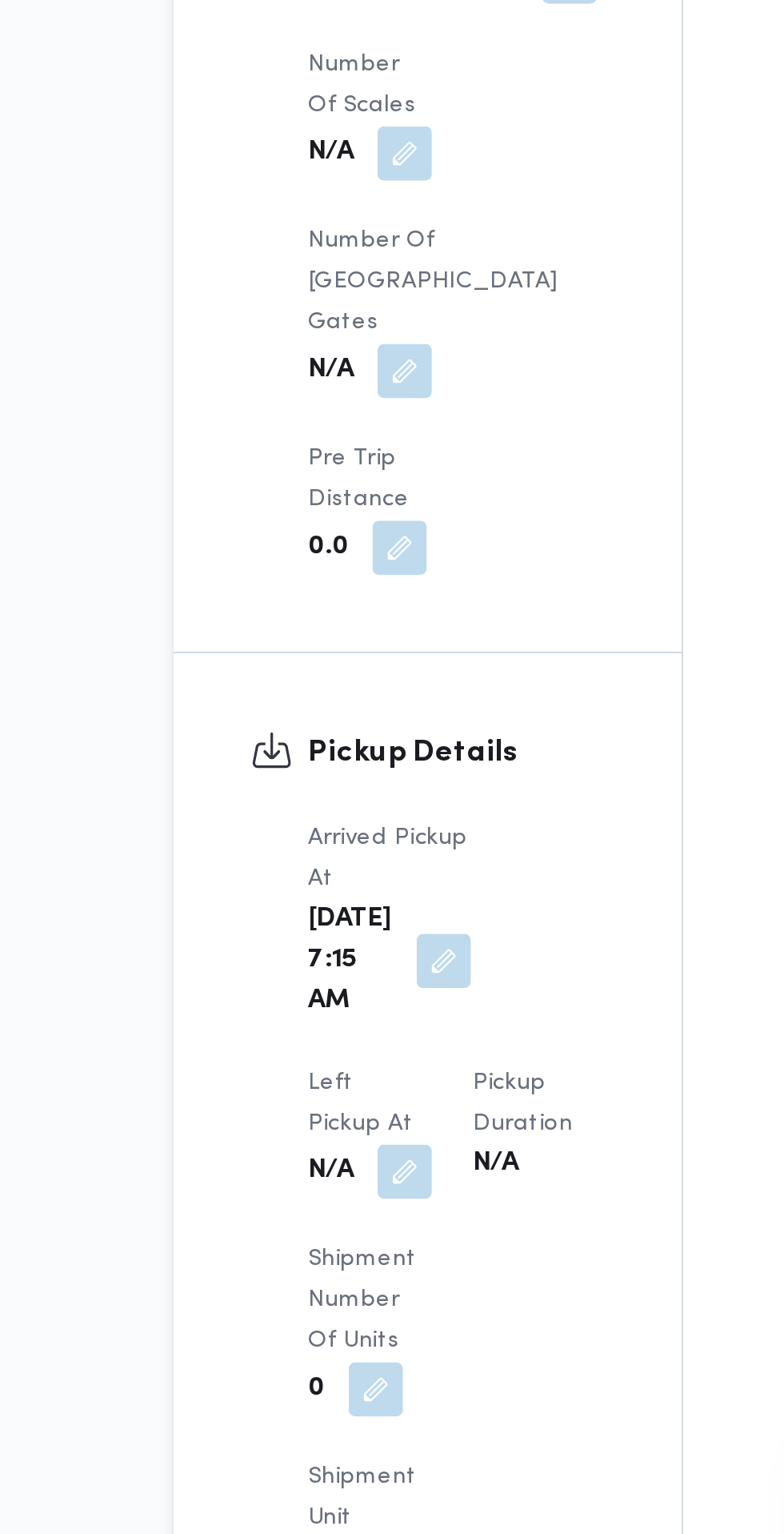
click at [330, 1327] on button "button" at bounding box center [317, 1340] width 26 height 26
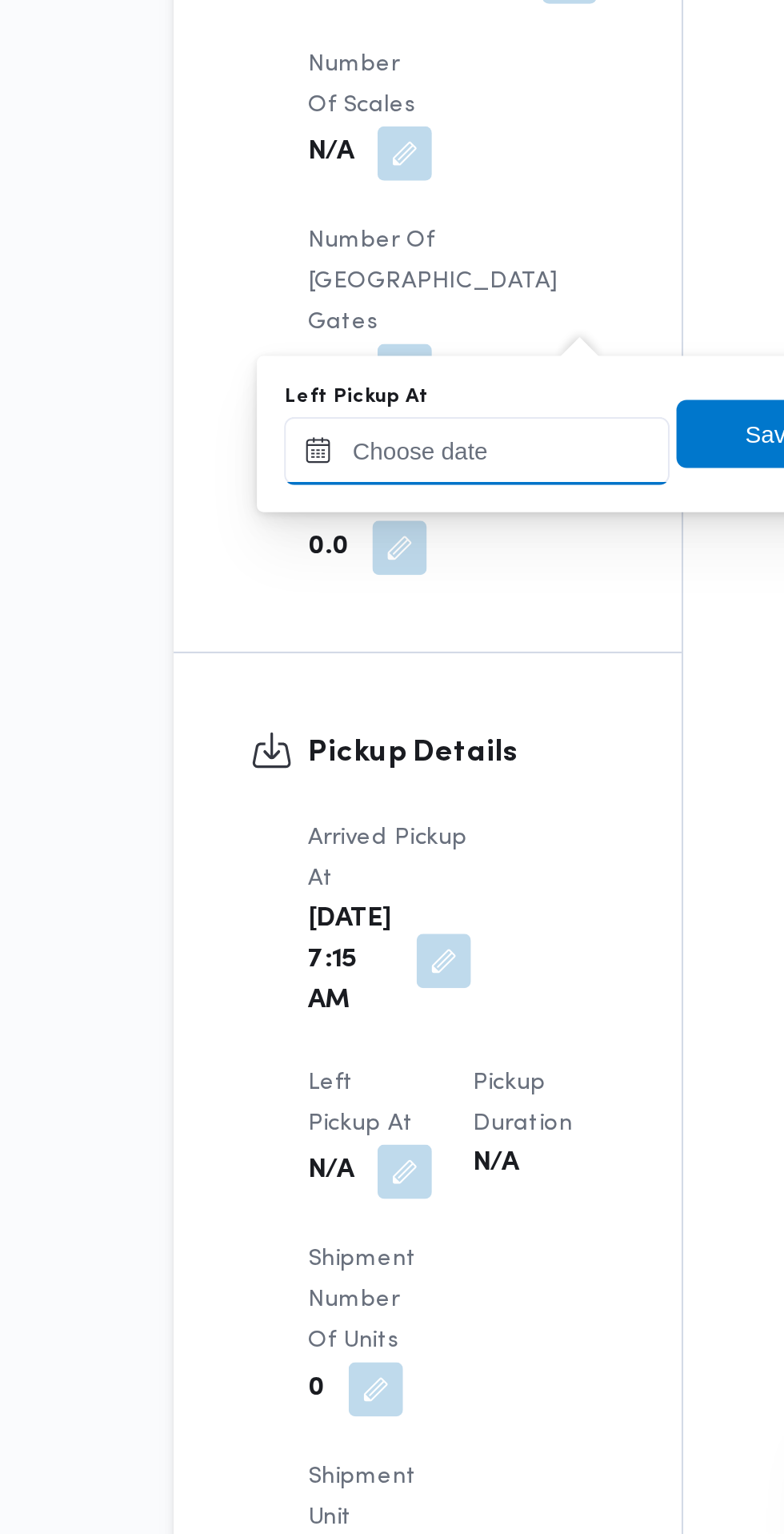
click at [379, 1001] on input "Left Pickup At" at bounding box center [350, 1000] width 182 height 32
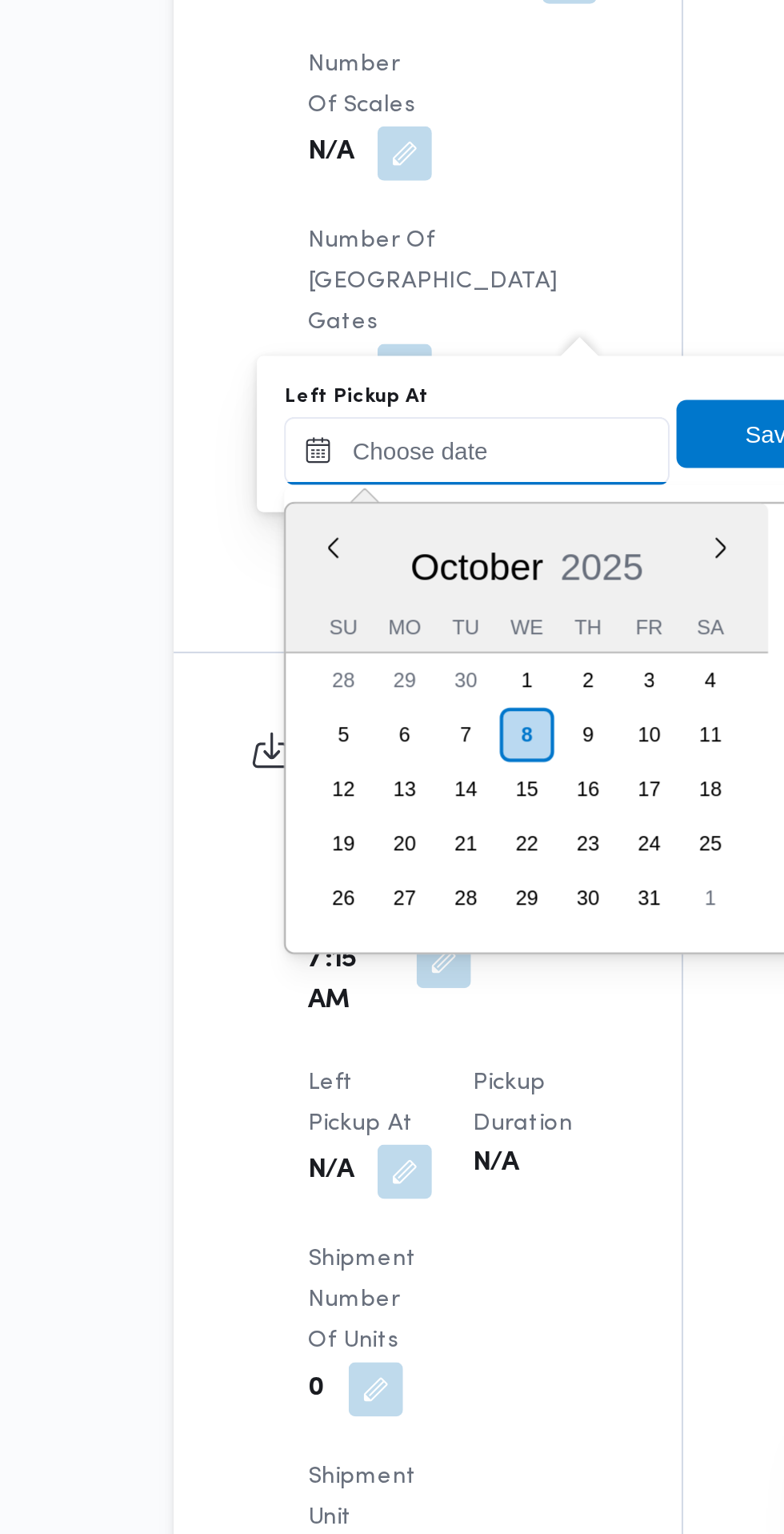
scroll to position [652, 0]
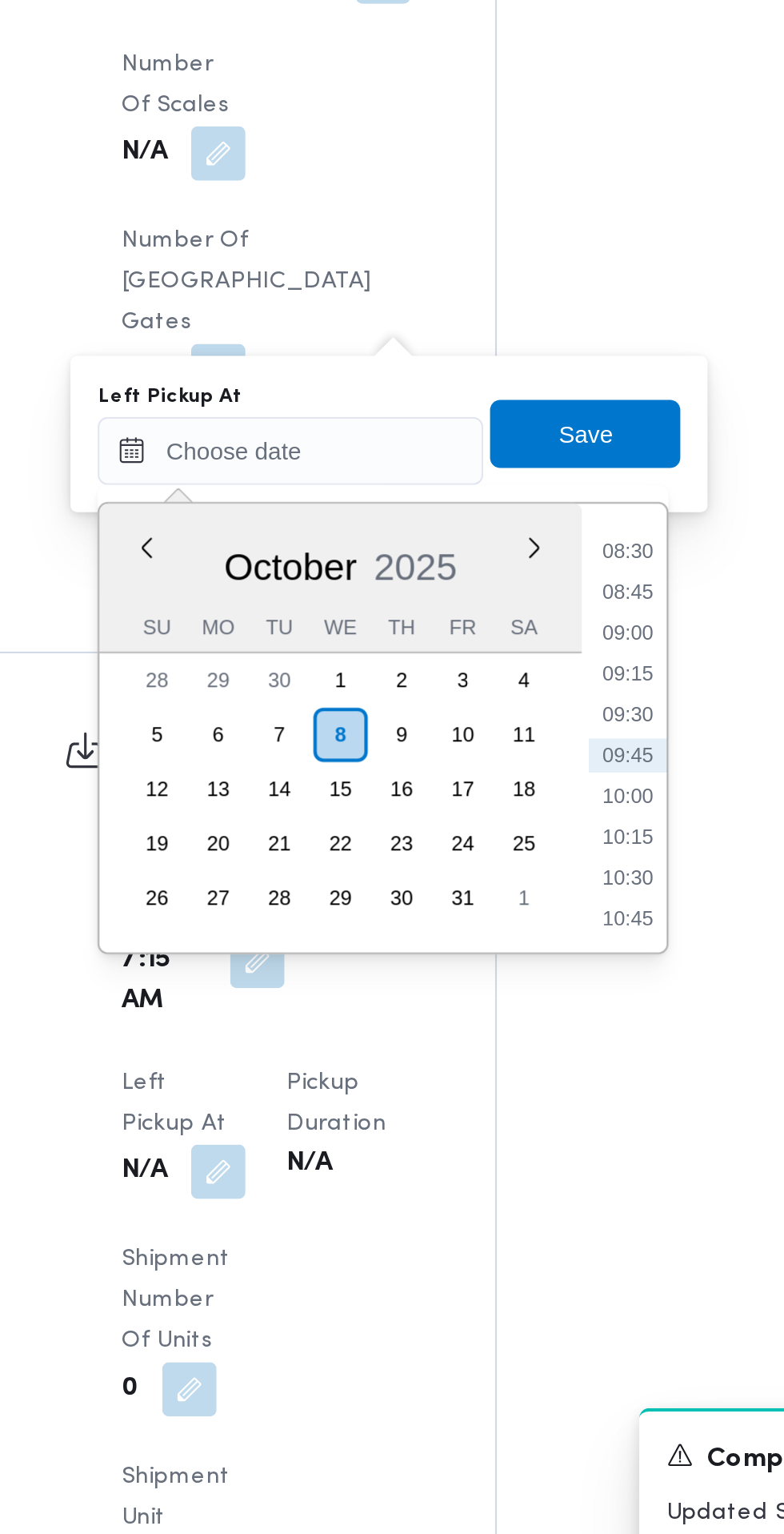
click at [513, 1070] on li "08:45" at bounding box center [510, 1066] width 37 height 16
type input "08/10/2025 08:45"
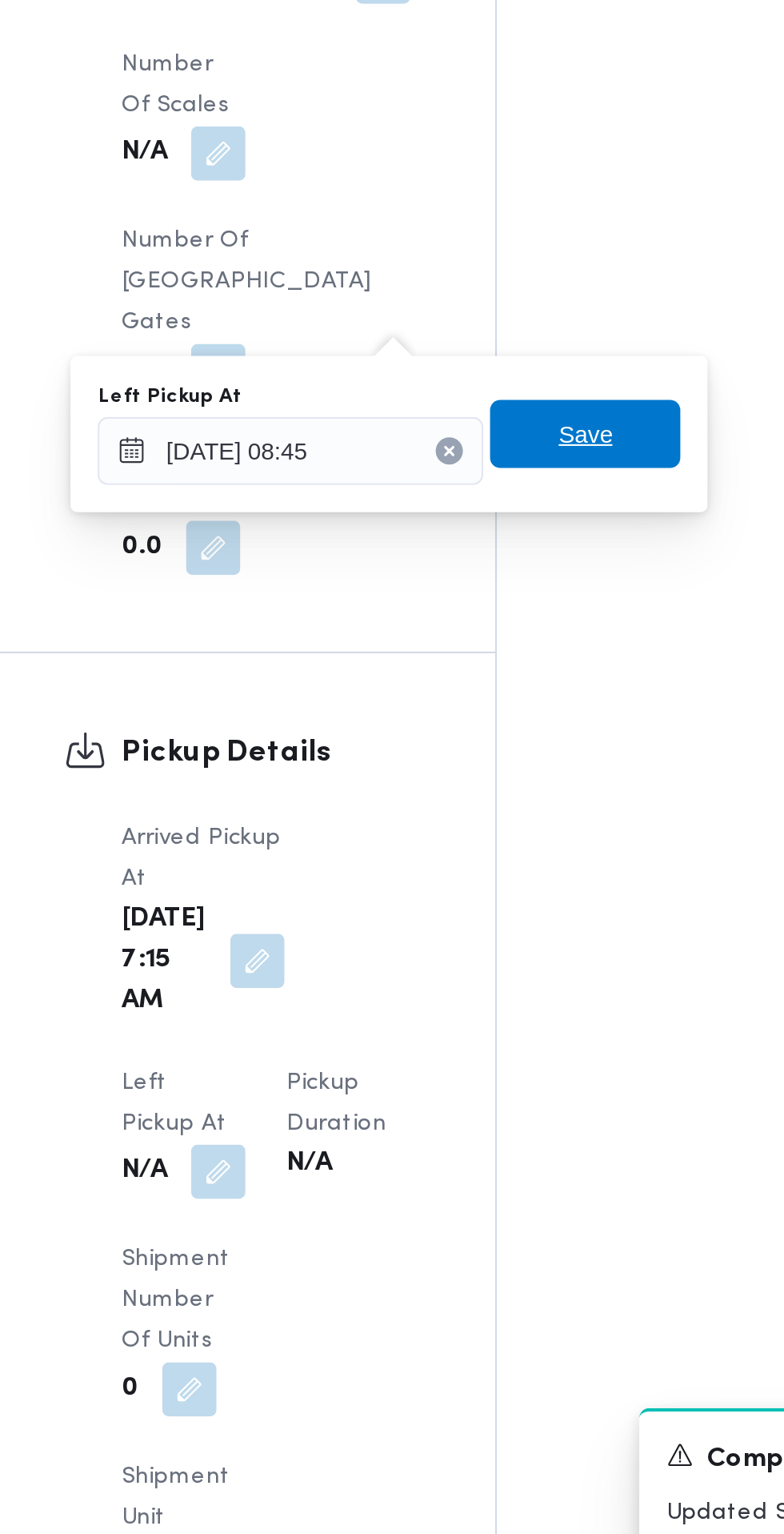
click at [508, 999] on span "Save" at bounding box center [489, 991] width 90 height 32
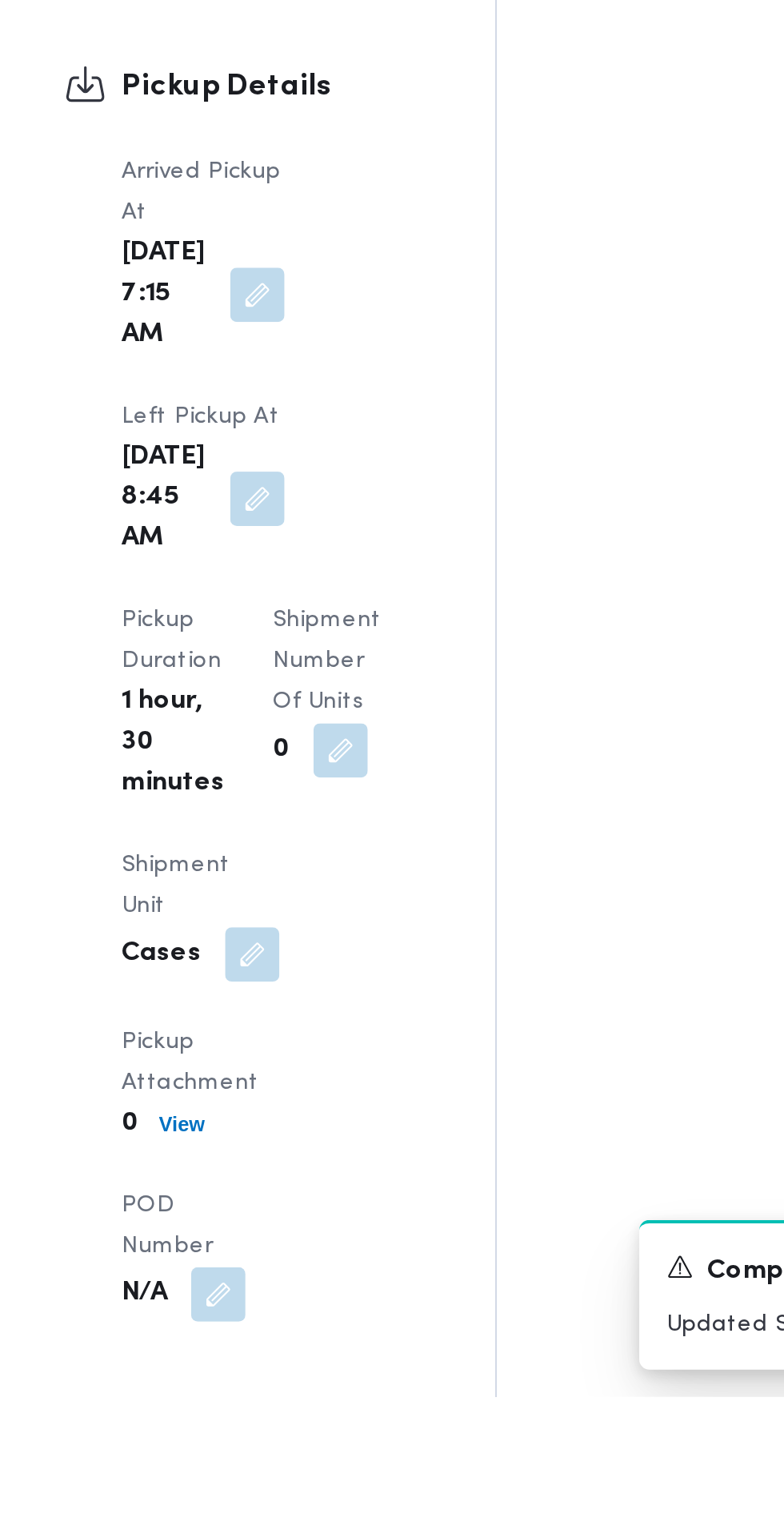
scroll to position [1387, 0]
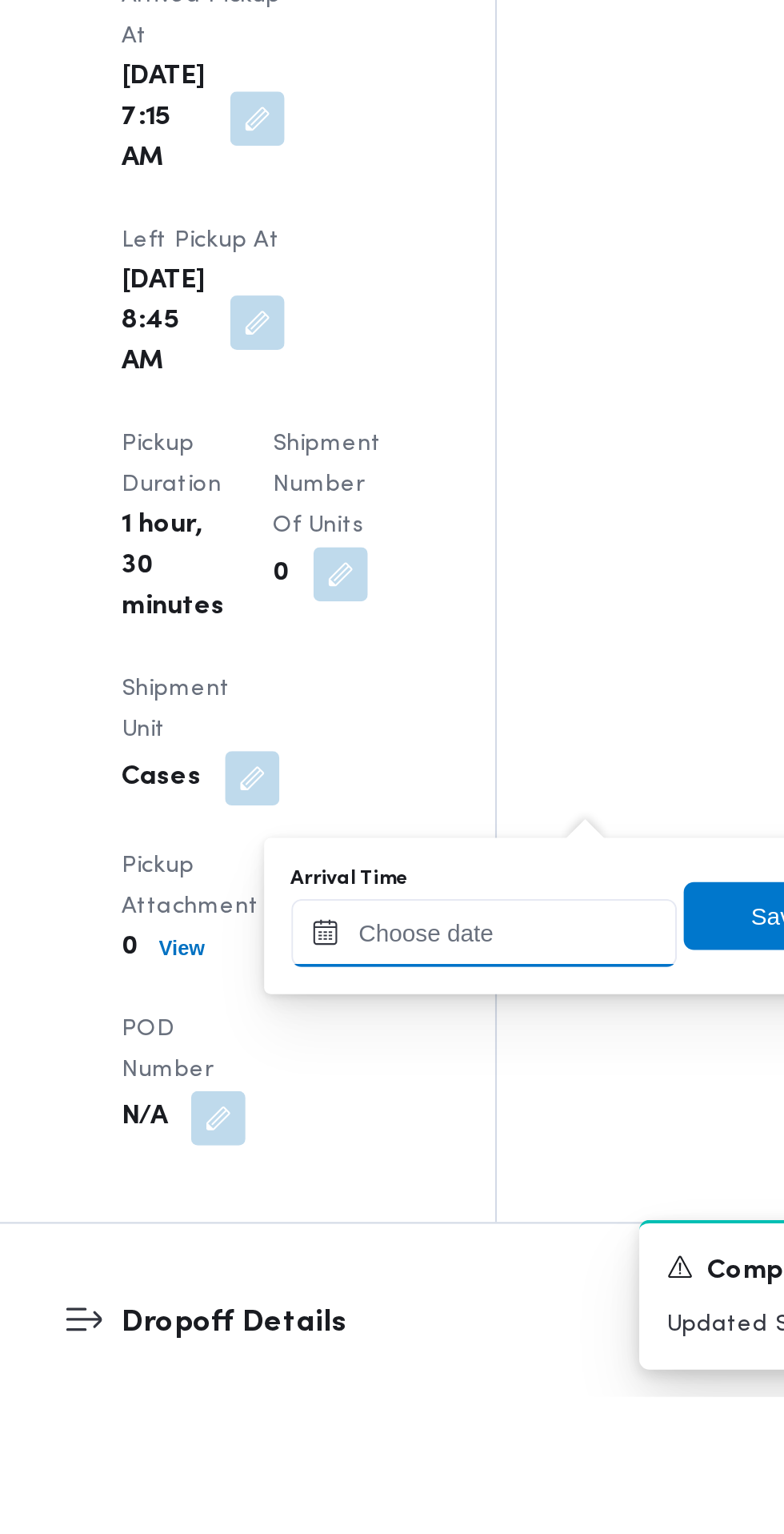
click at [444, 1312] on input "Arrival Time" at bounding box center [442, 1315] width 182 height 32
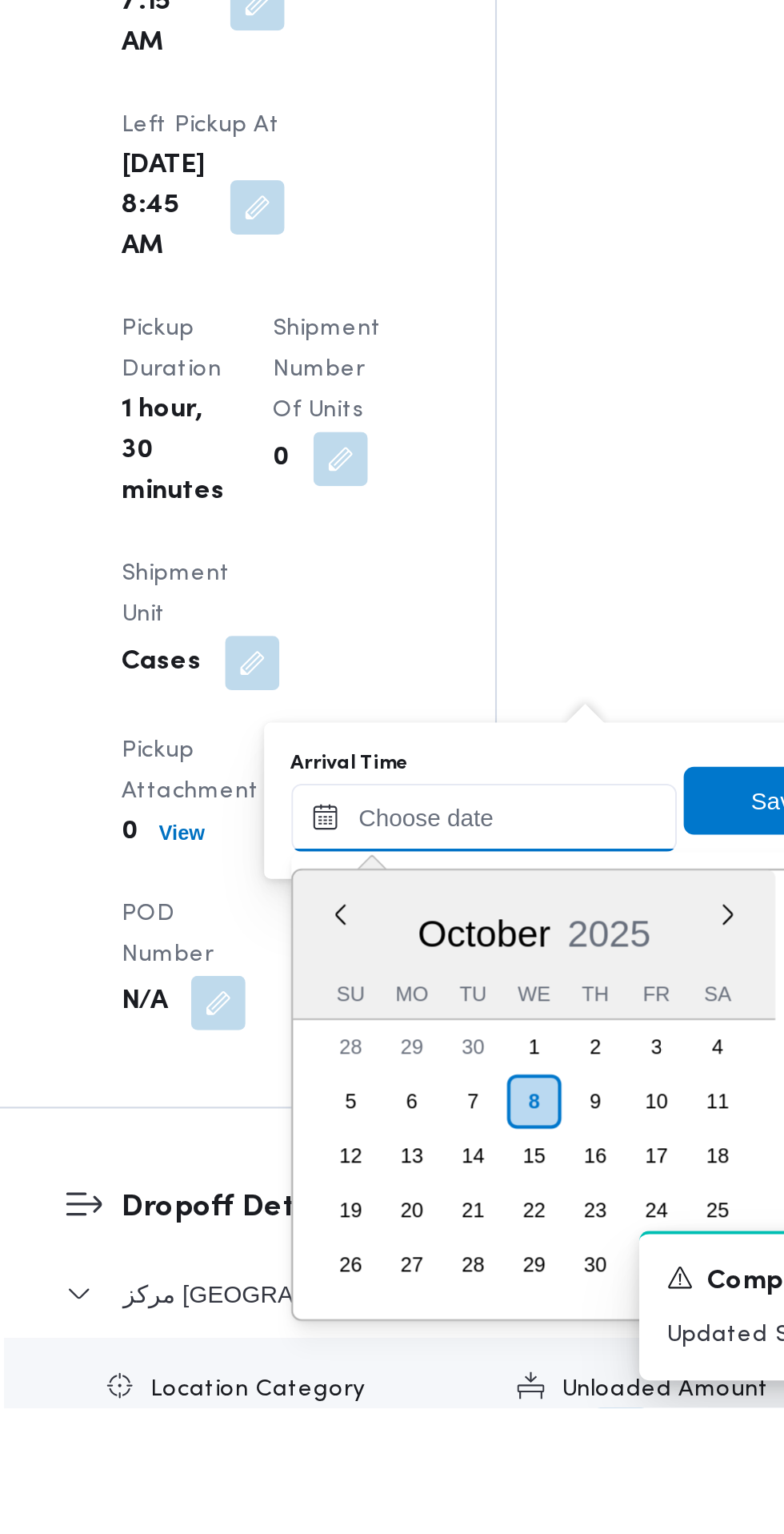
scroll to position [652, 0]
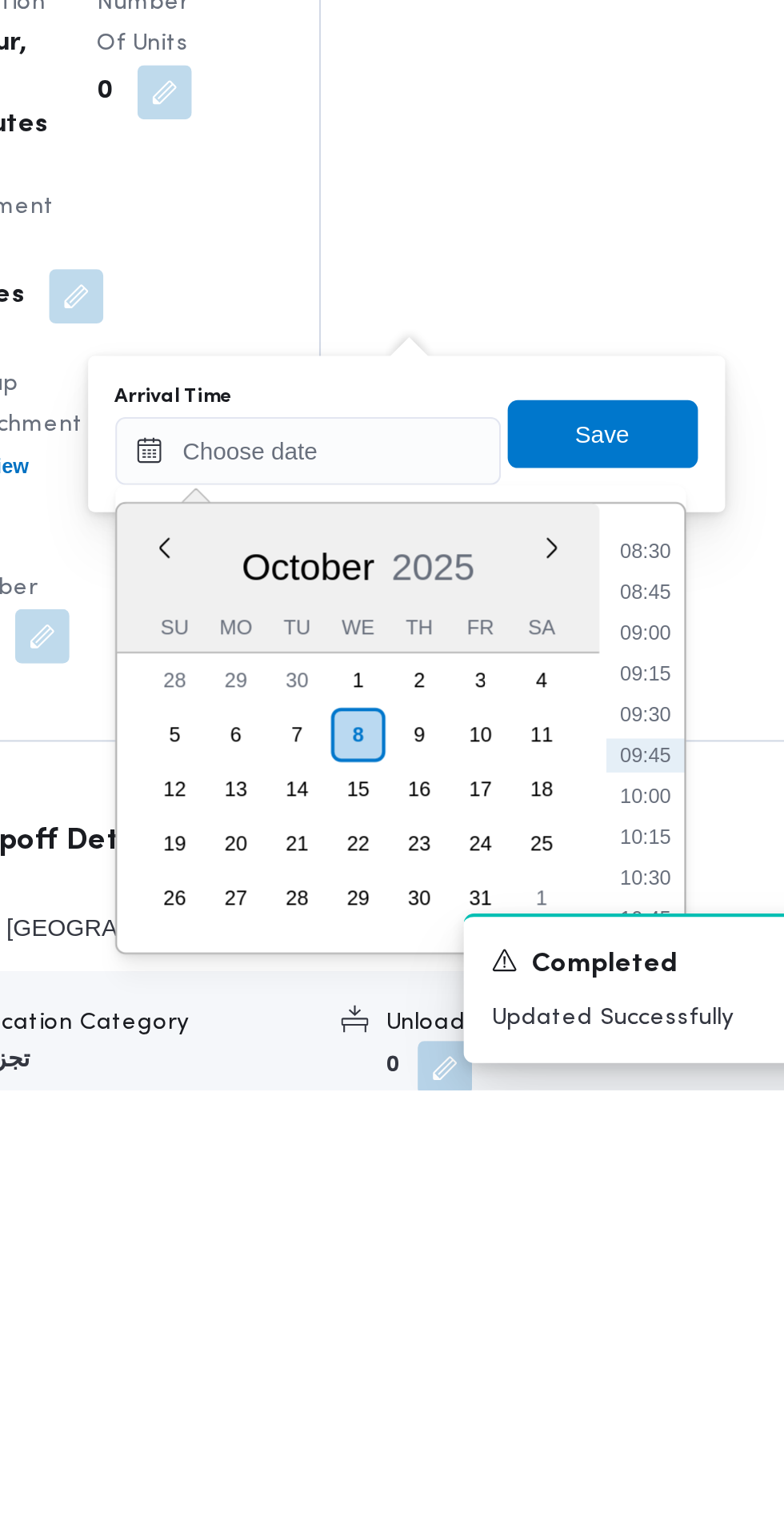
click at [601, 1357] on li "09:30" at bounding box center [601, 1356] width 37 height 16
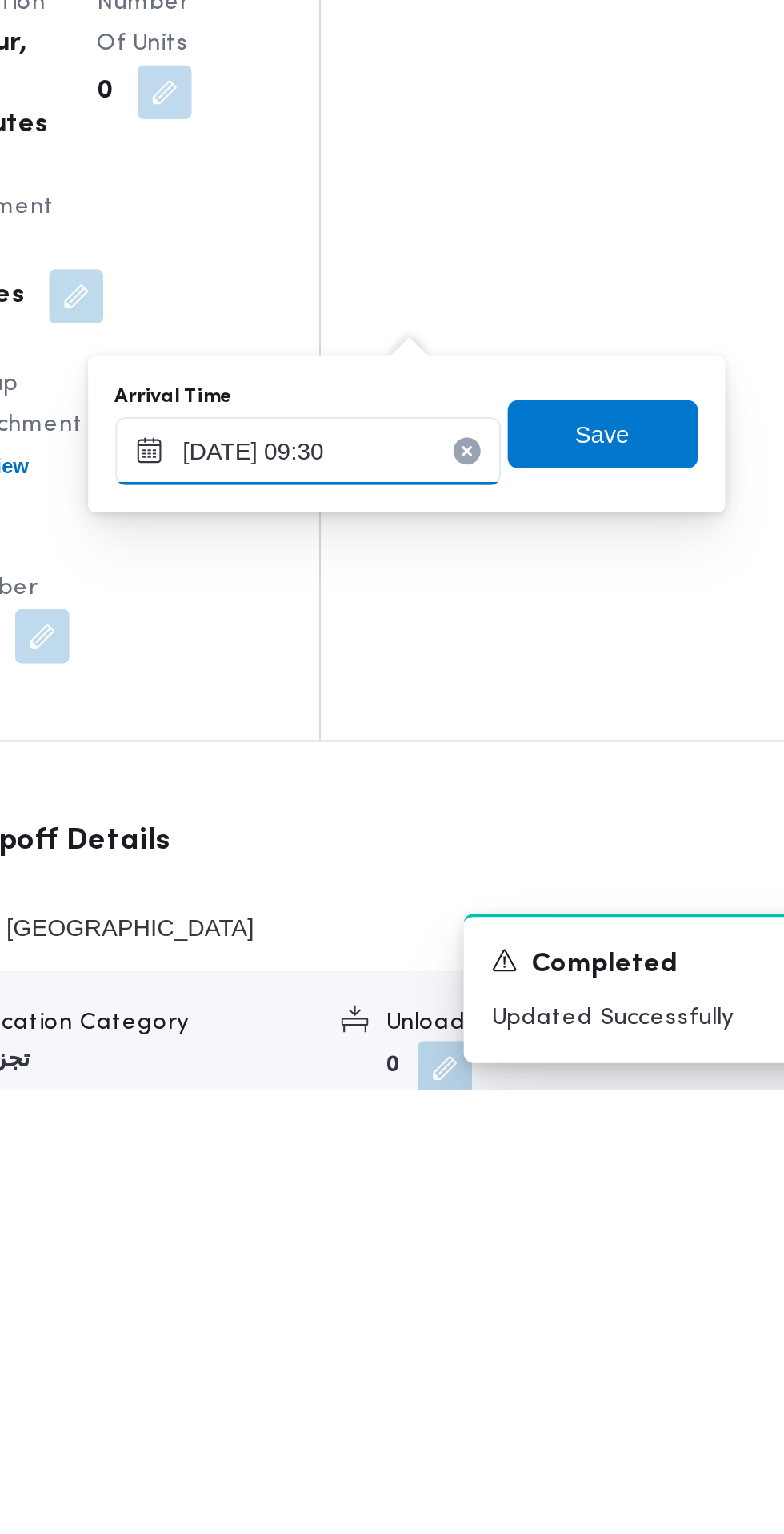
type input "08/10/2025 09:30"
click at [594, 1221] on span "Save" at bounding box center [582, 1224] width 26 height 19
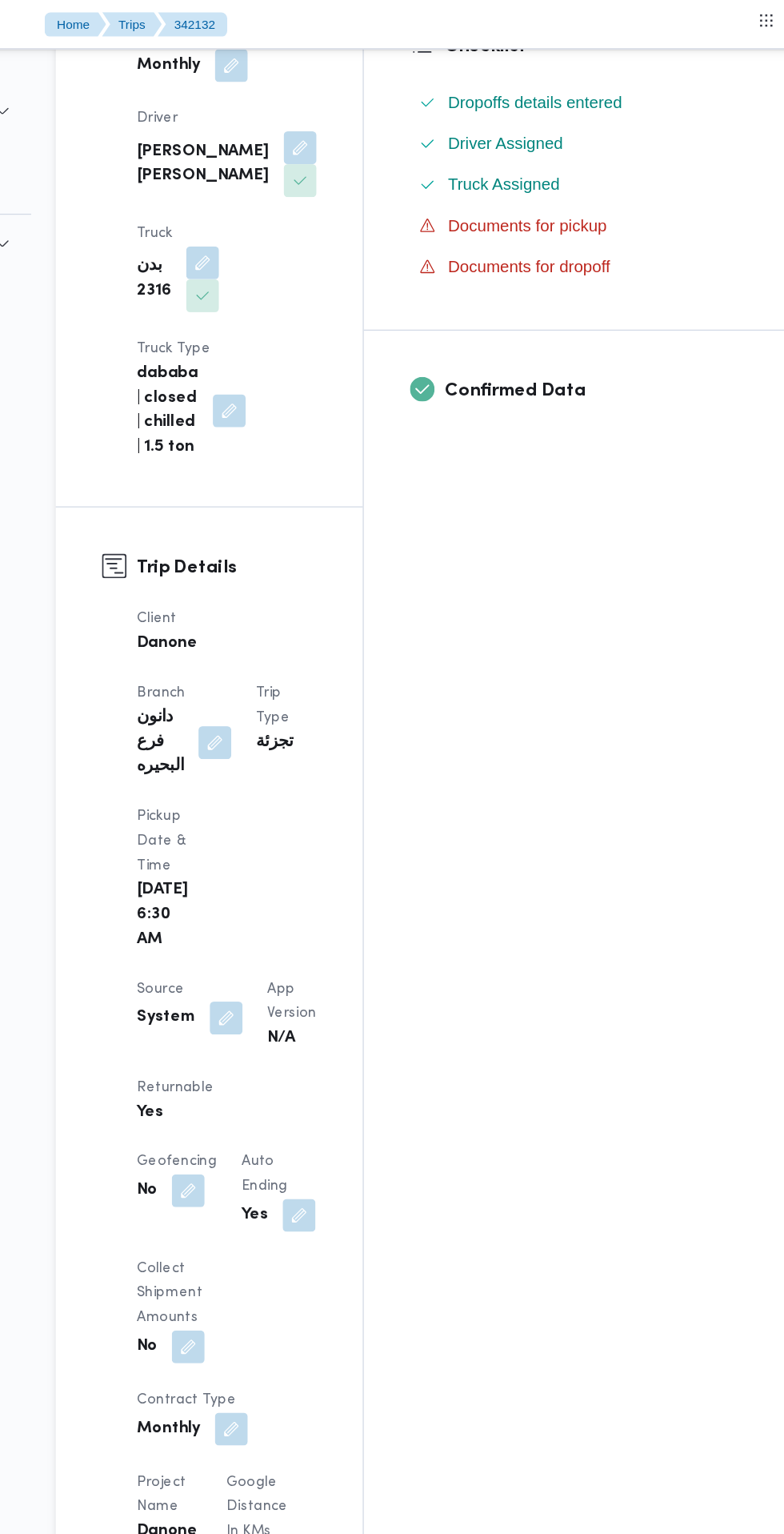
scroll to position [467, 0]
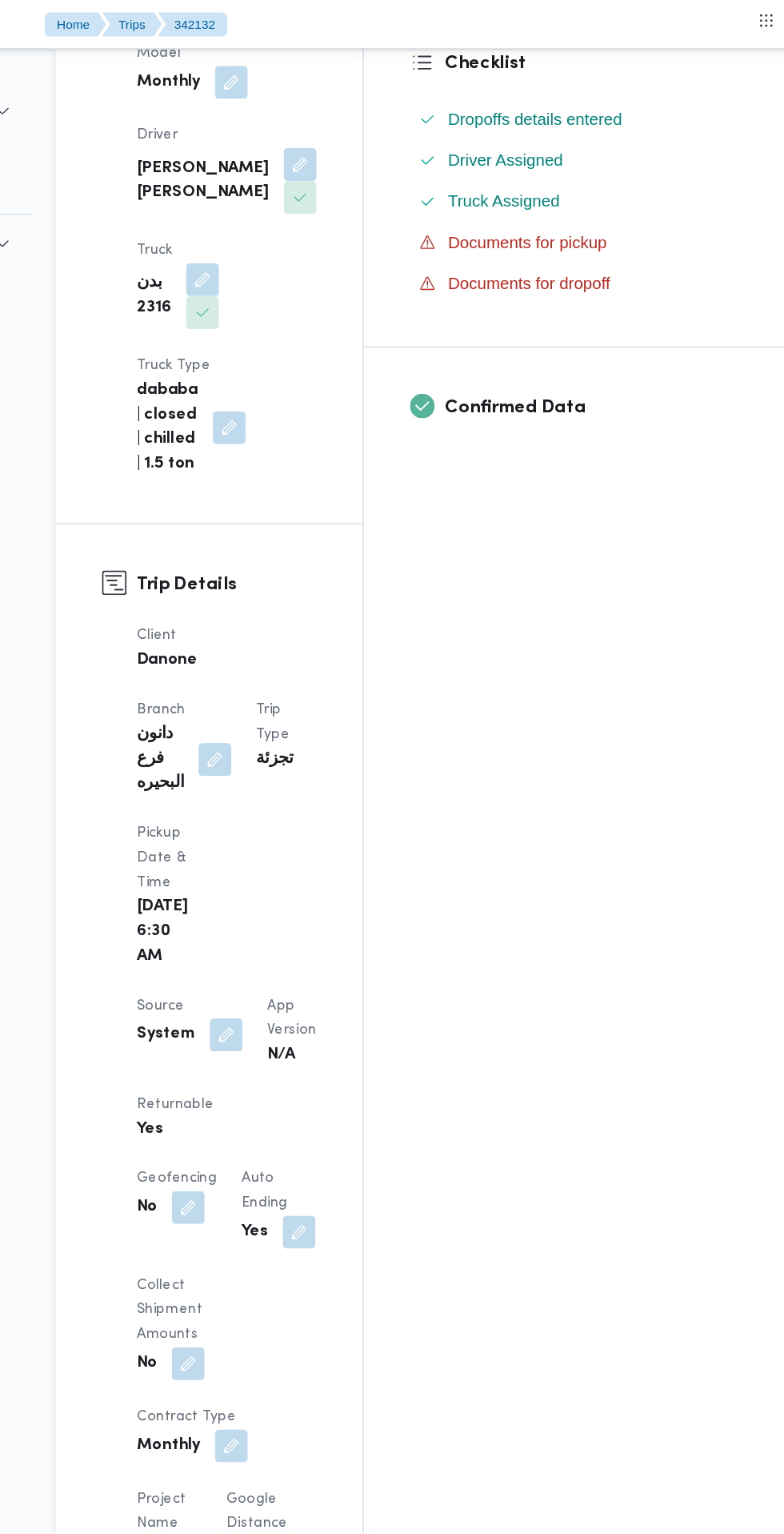
click at [659, 709] on div "Assignees • Account Manager abdallah.mohamed@illa.com.eg Checklist Dropoffs det…" at bounding box center [644, 1109] width 393 height 2526
click at [346, 793] on button "button" at bounding box center [341, 806] width 26 height 26
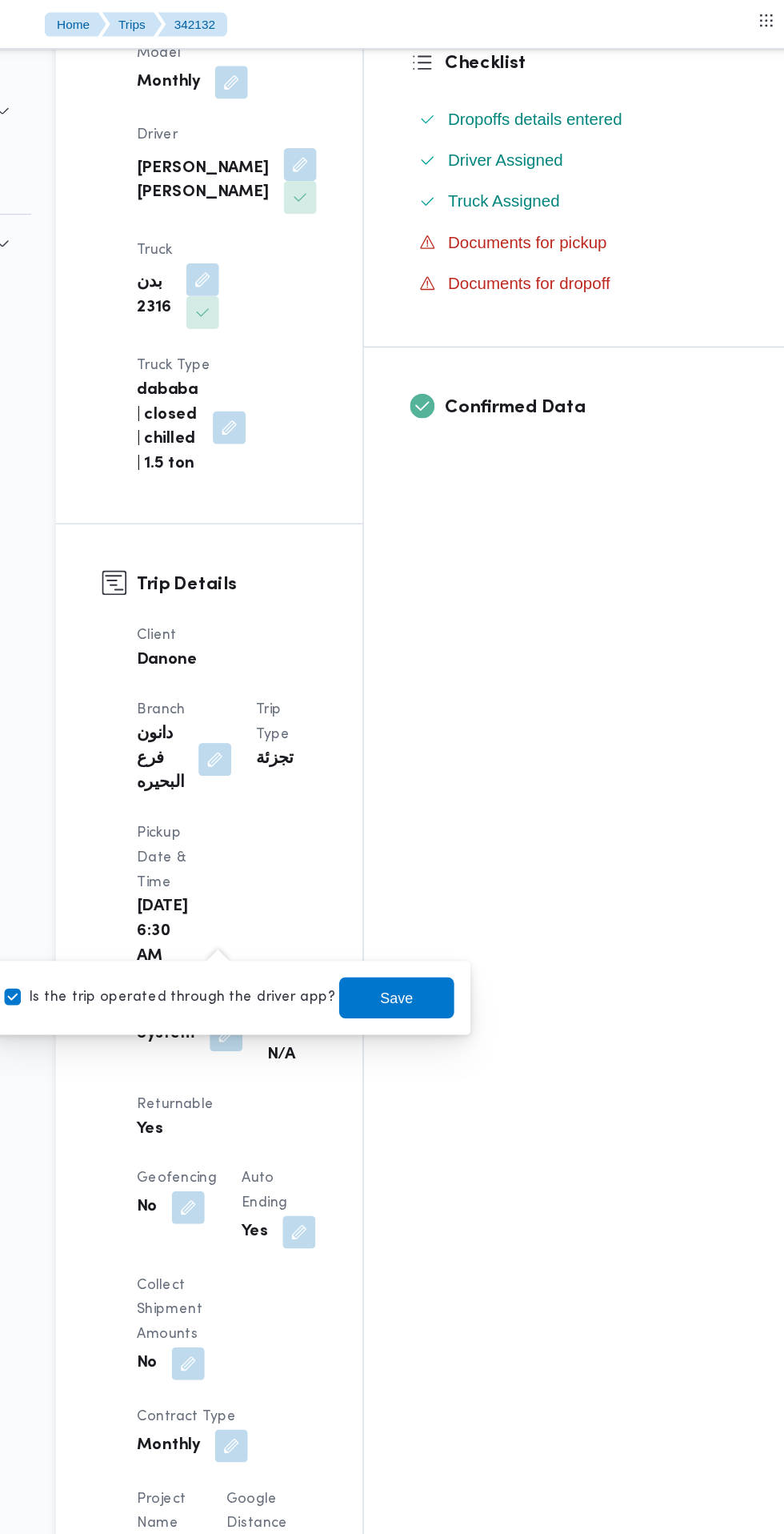
click at [325, 774] on label "Is the trip operated through the driver app?" at bounding box center [297, 777] width 258 height 19
checkbox input "false"
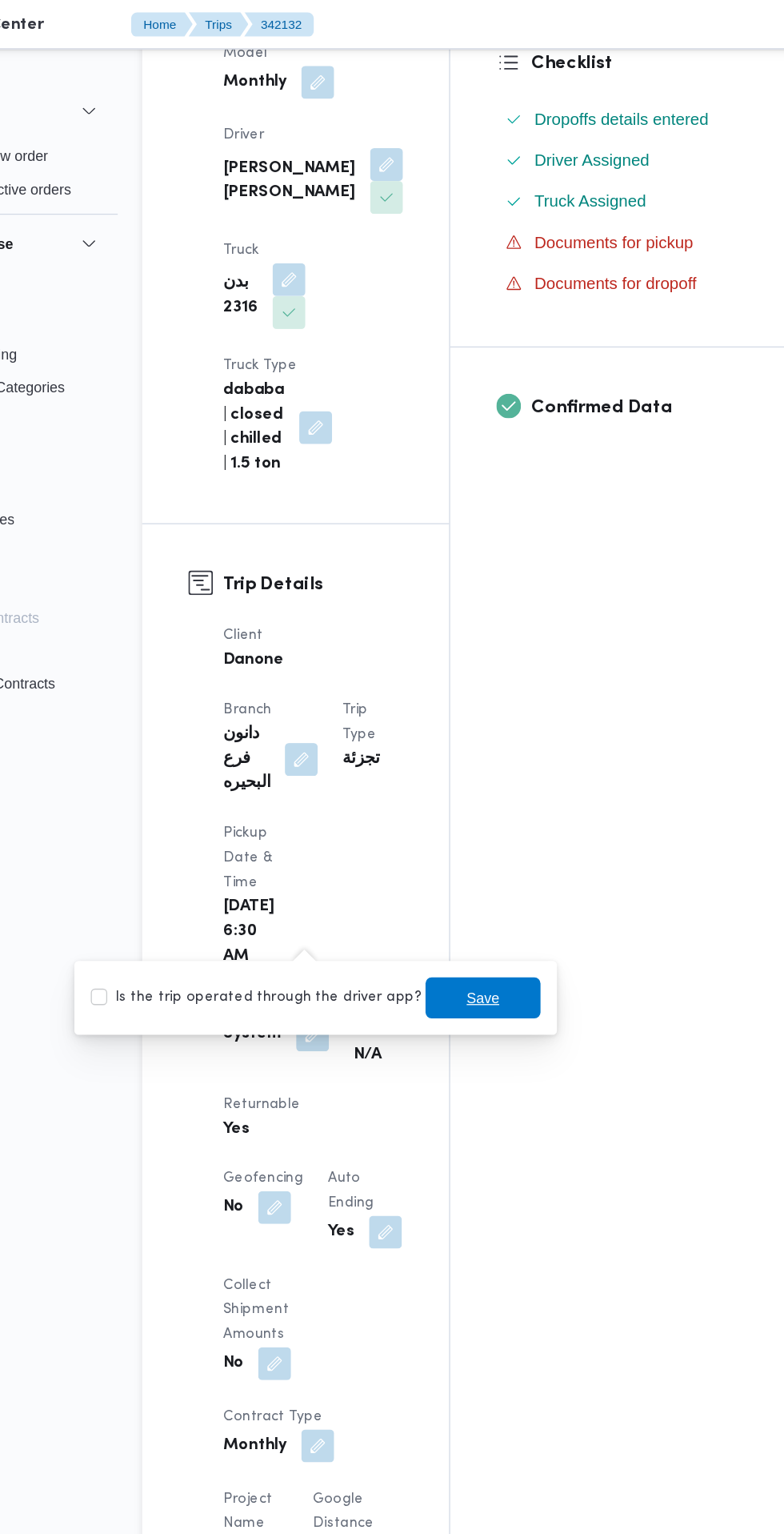
click at [471, 774] on span "Save" at bounding box center [473, 777] width 90 height 32
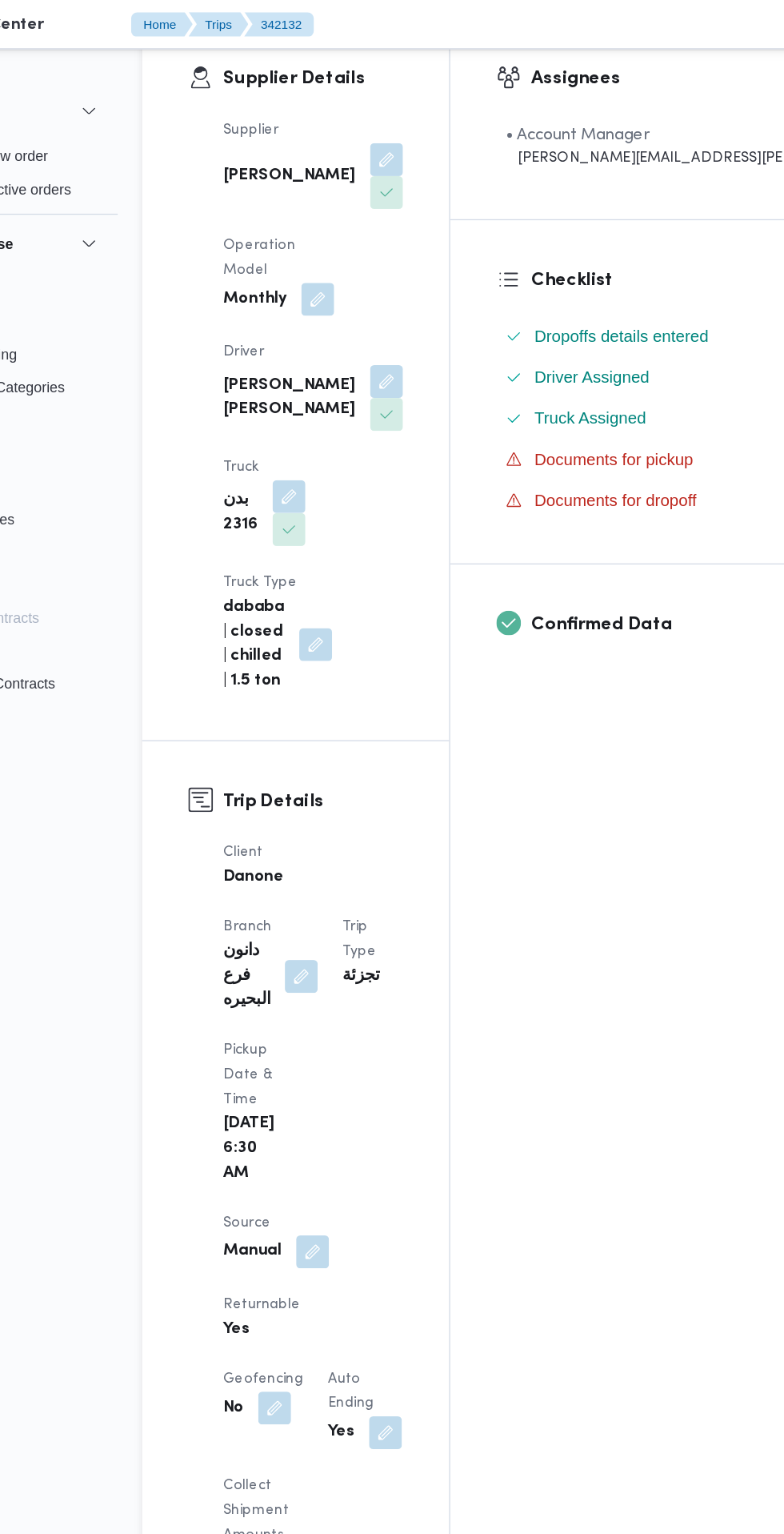
scroll to position [0, 0]
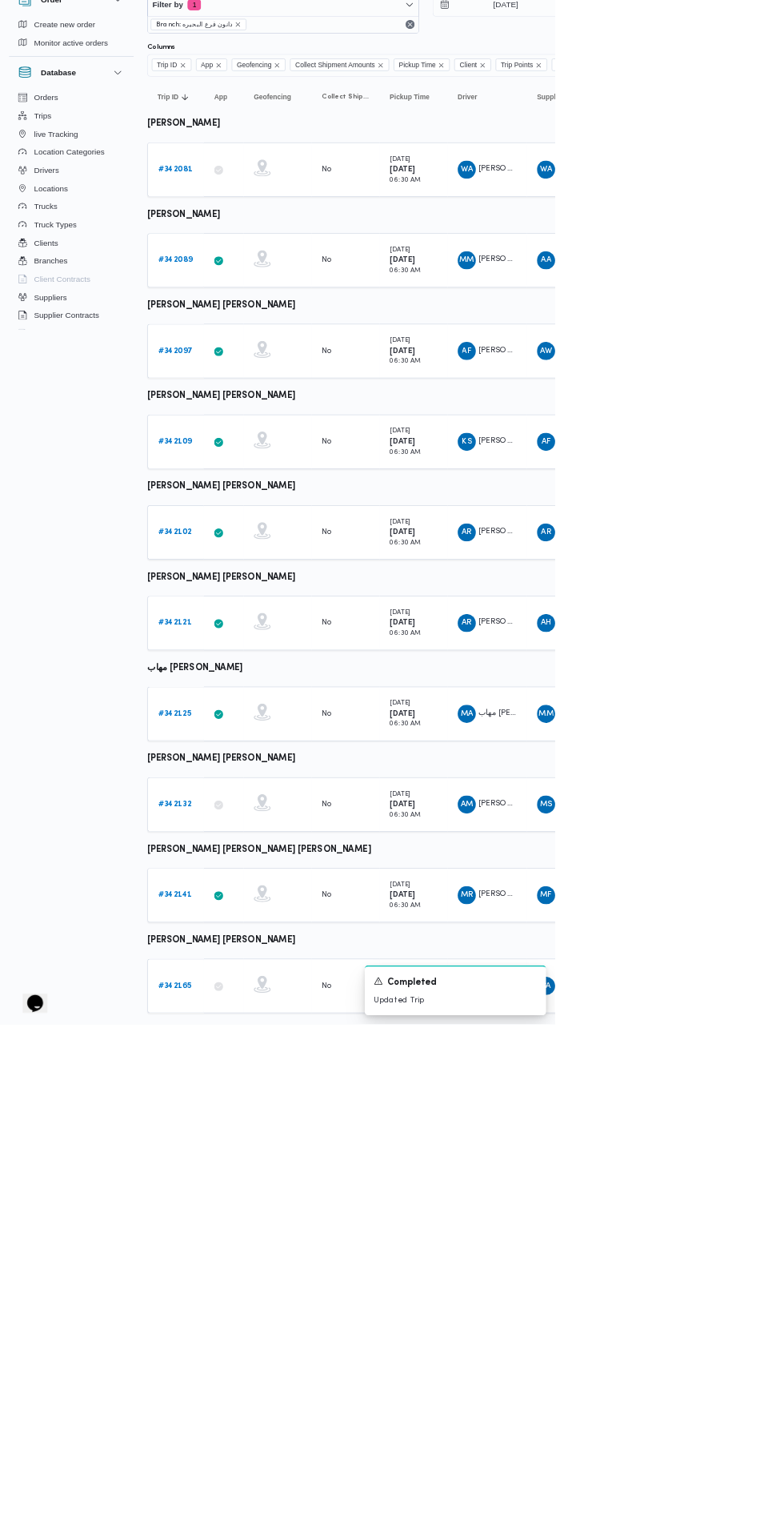
click at [244, 1091] on b "# 342125" at bounding box center [247, 1094] width 47 height 10
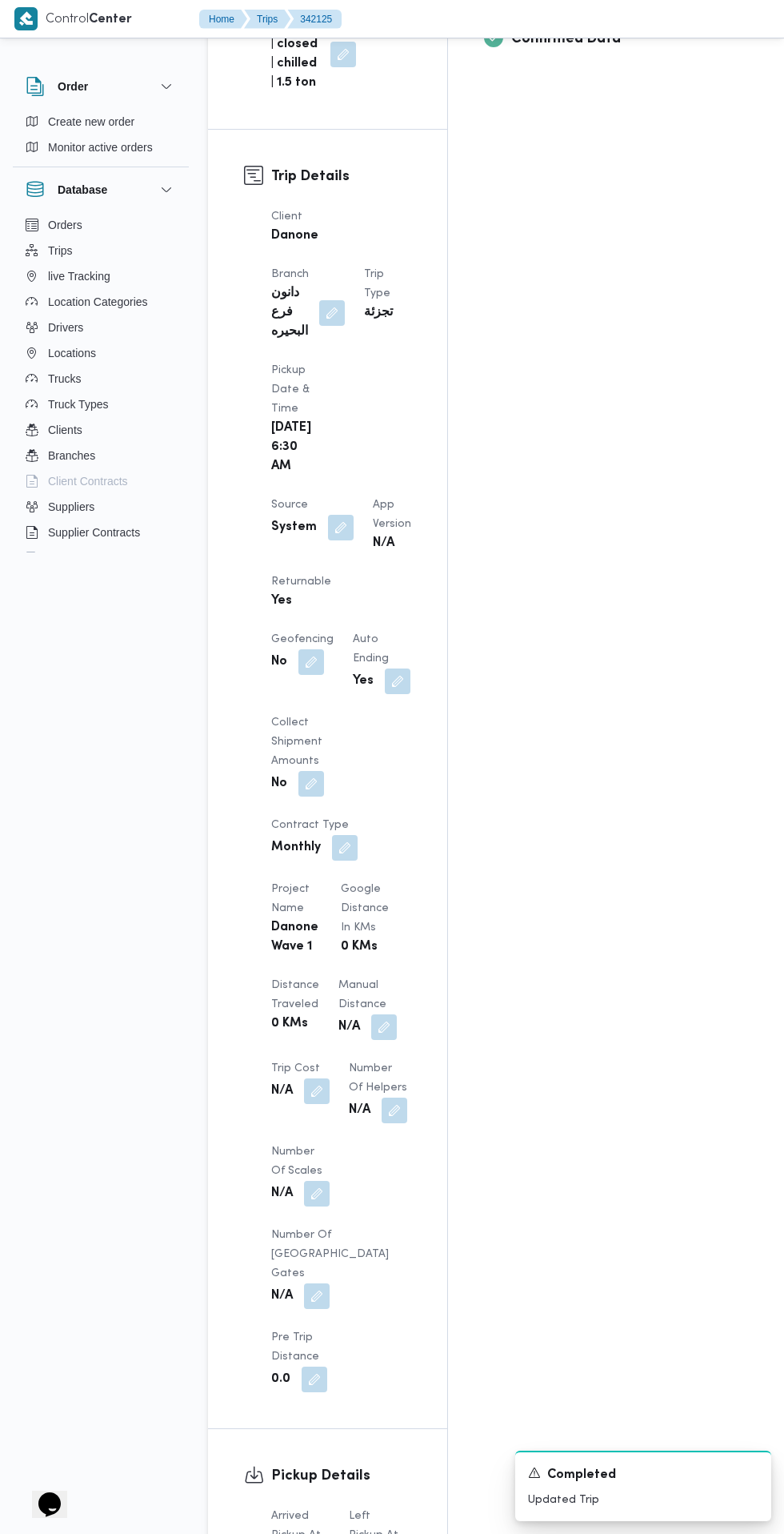
scroll to position [746, 0]
click at [306, 1533] on button "button" at bounding box center [317, 1557] width 26 height 26
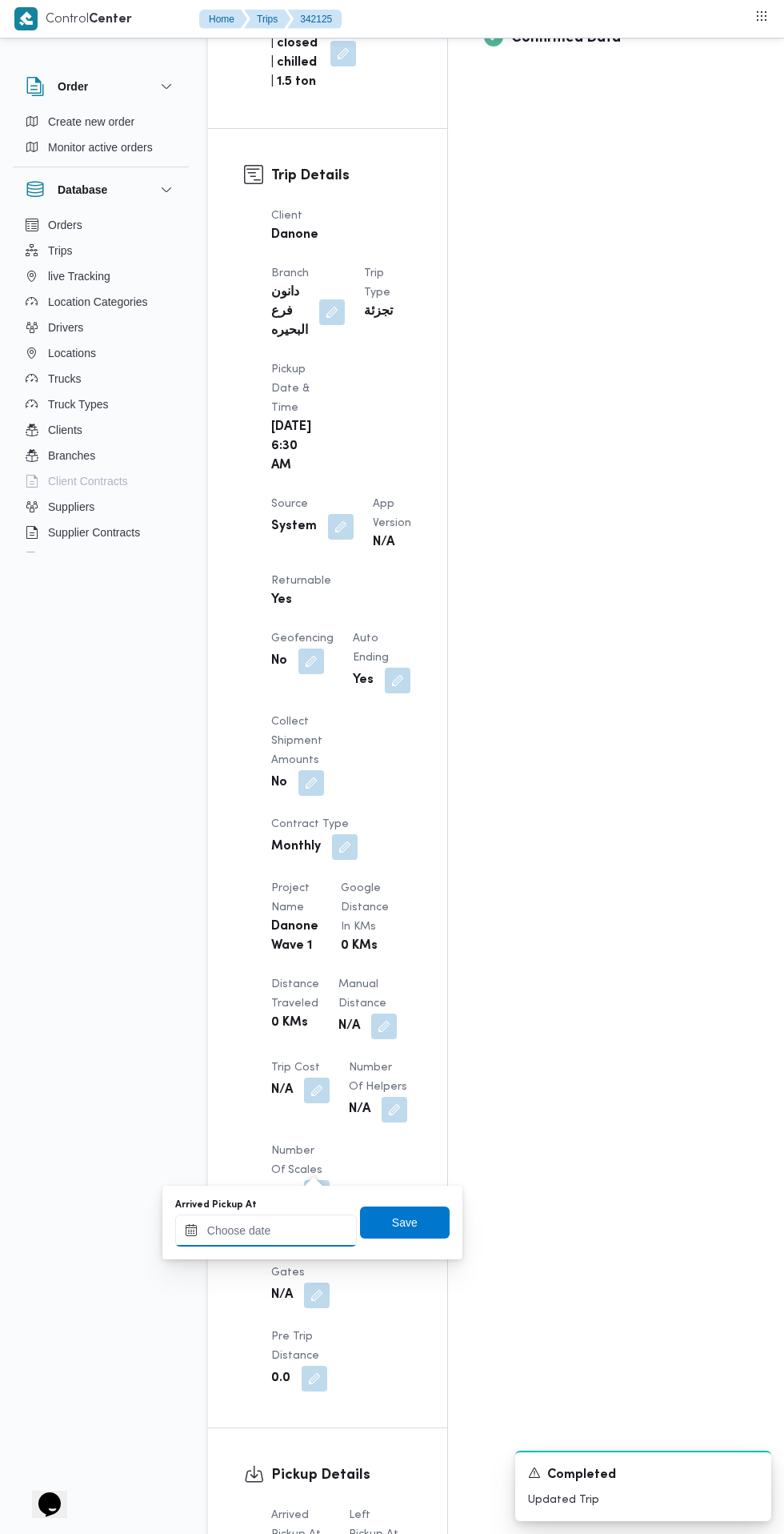
click at [336, 1225] on input "Arrived Pickup At" at bounding box center [266, 1230] width 182 height 32
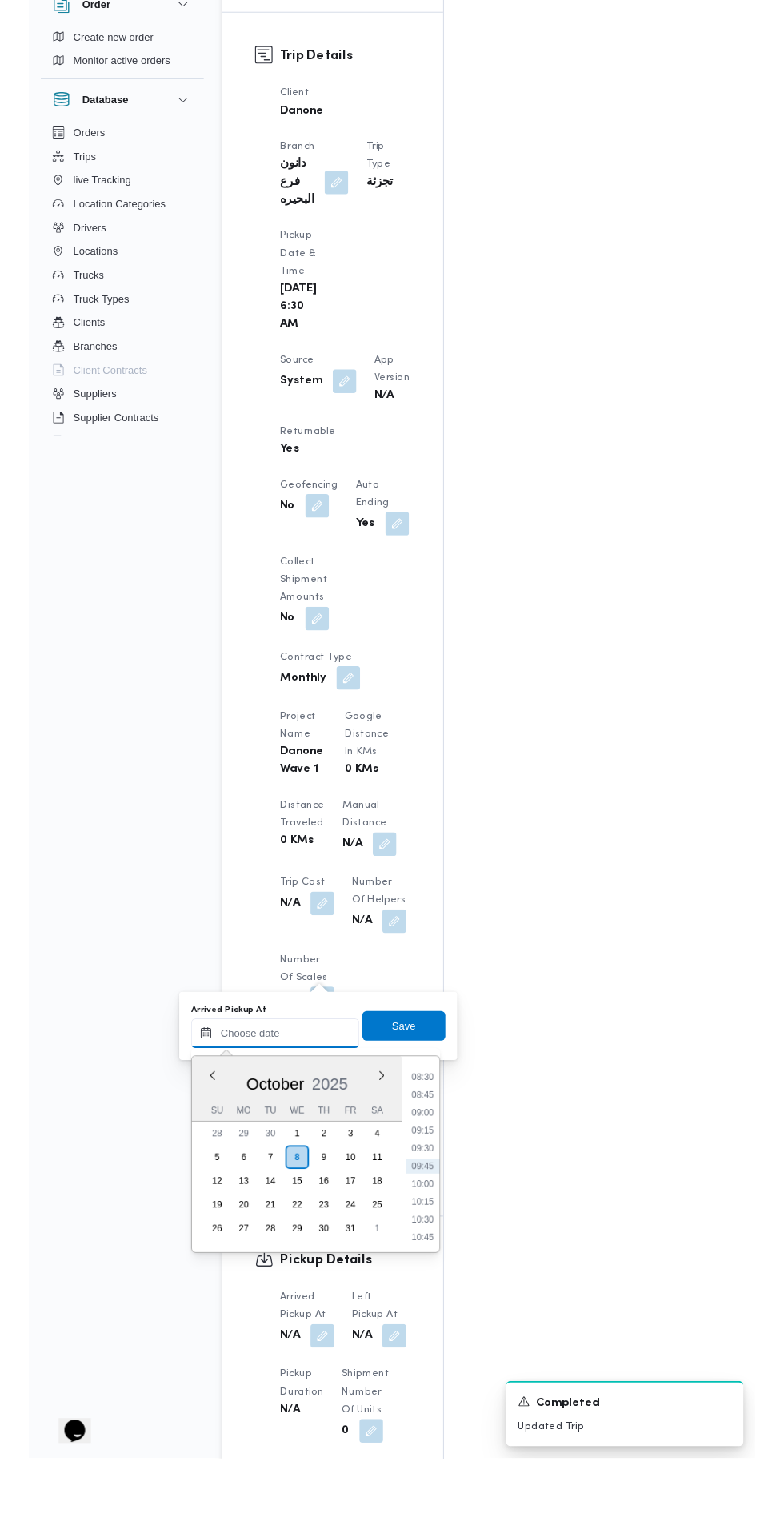
scroll to position [779, 0]
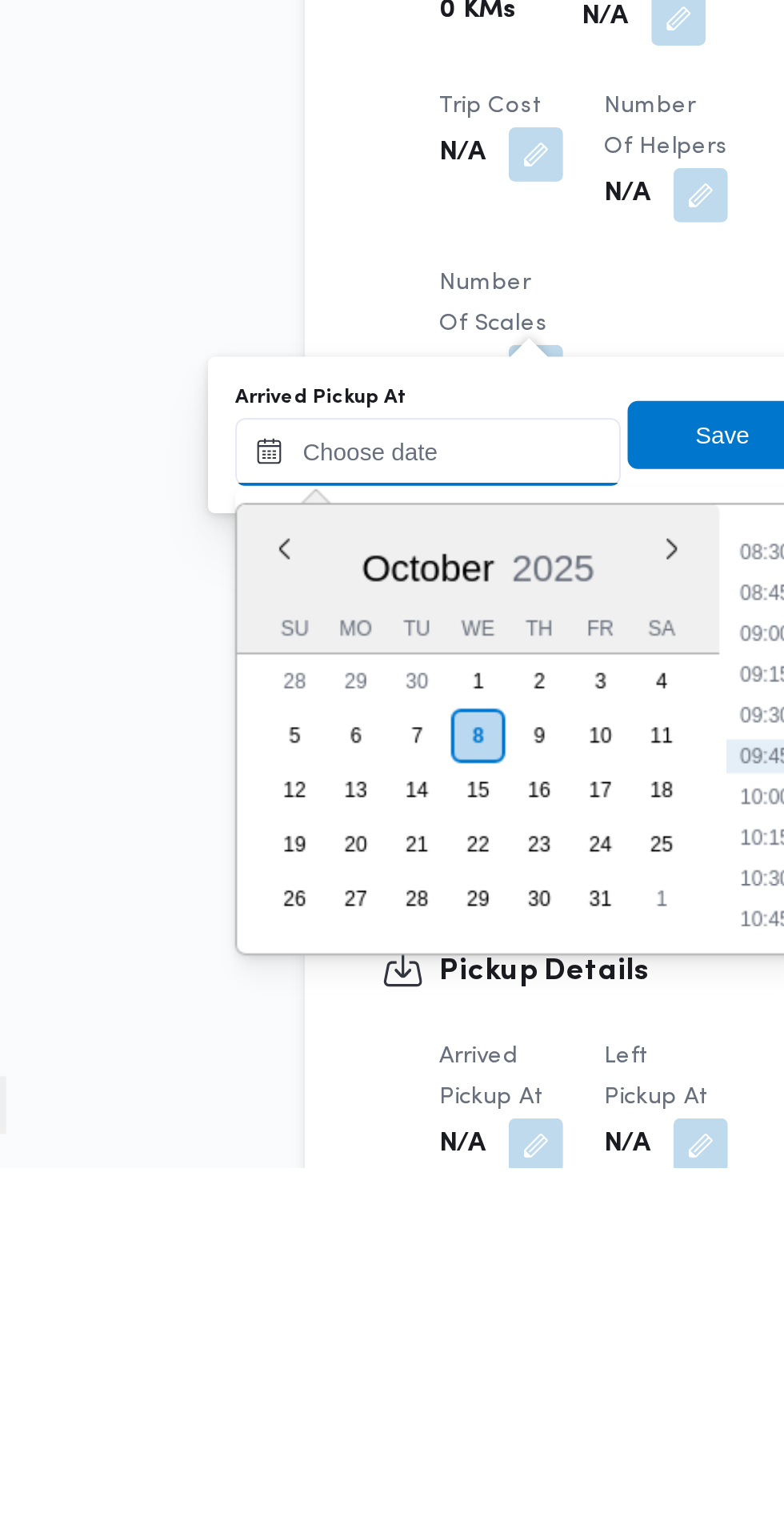
paste input "08/10/2025 07:30"
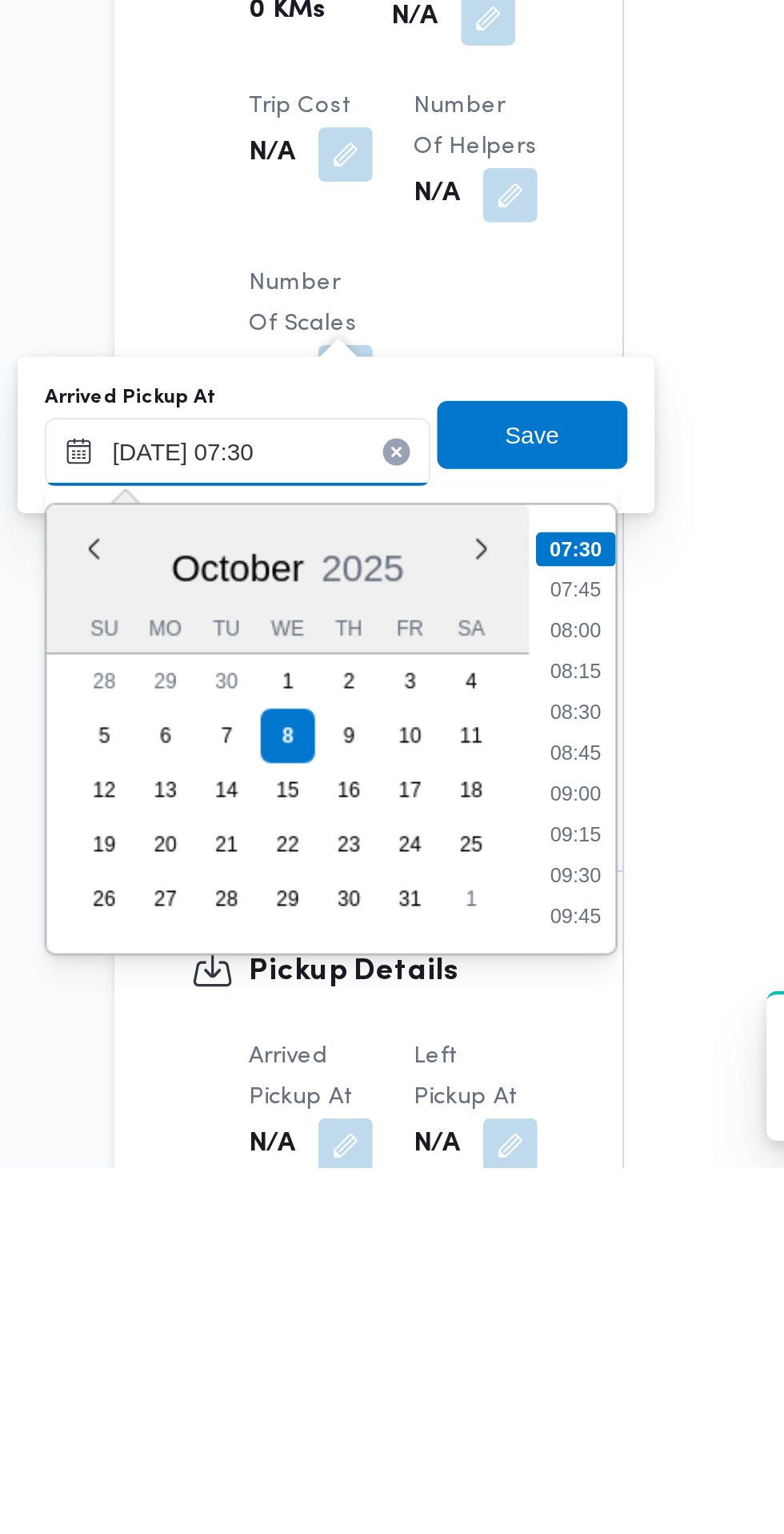
type input "08/10/2025 07:30"
click at [435, 1244] on li "07:30" at bounding box center [425, 1242] width 38 height 16
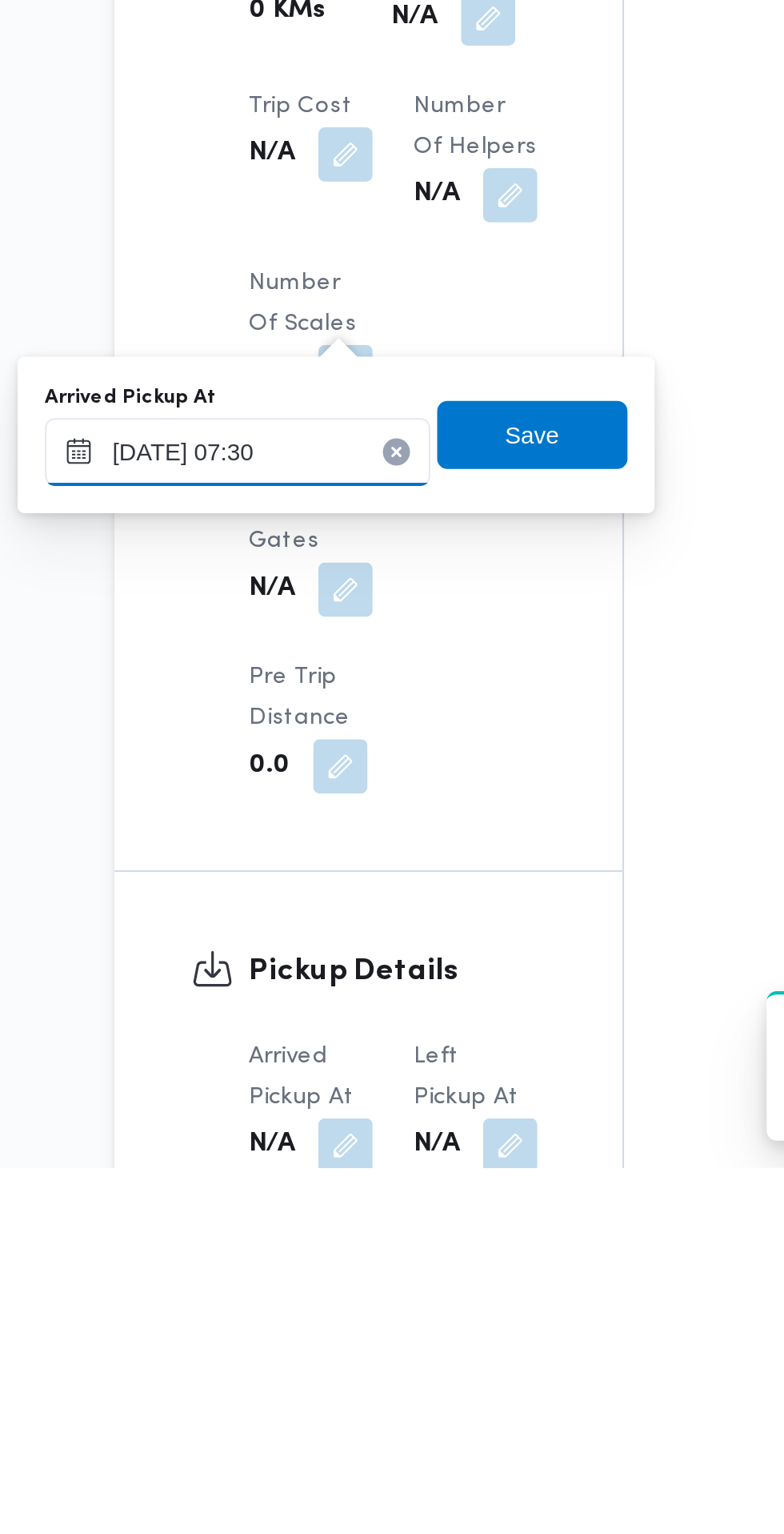
click at [310, 1196] on input "08/10/2025 07:30" at bounding box center [266, 1197] width 182 height 32
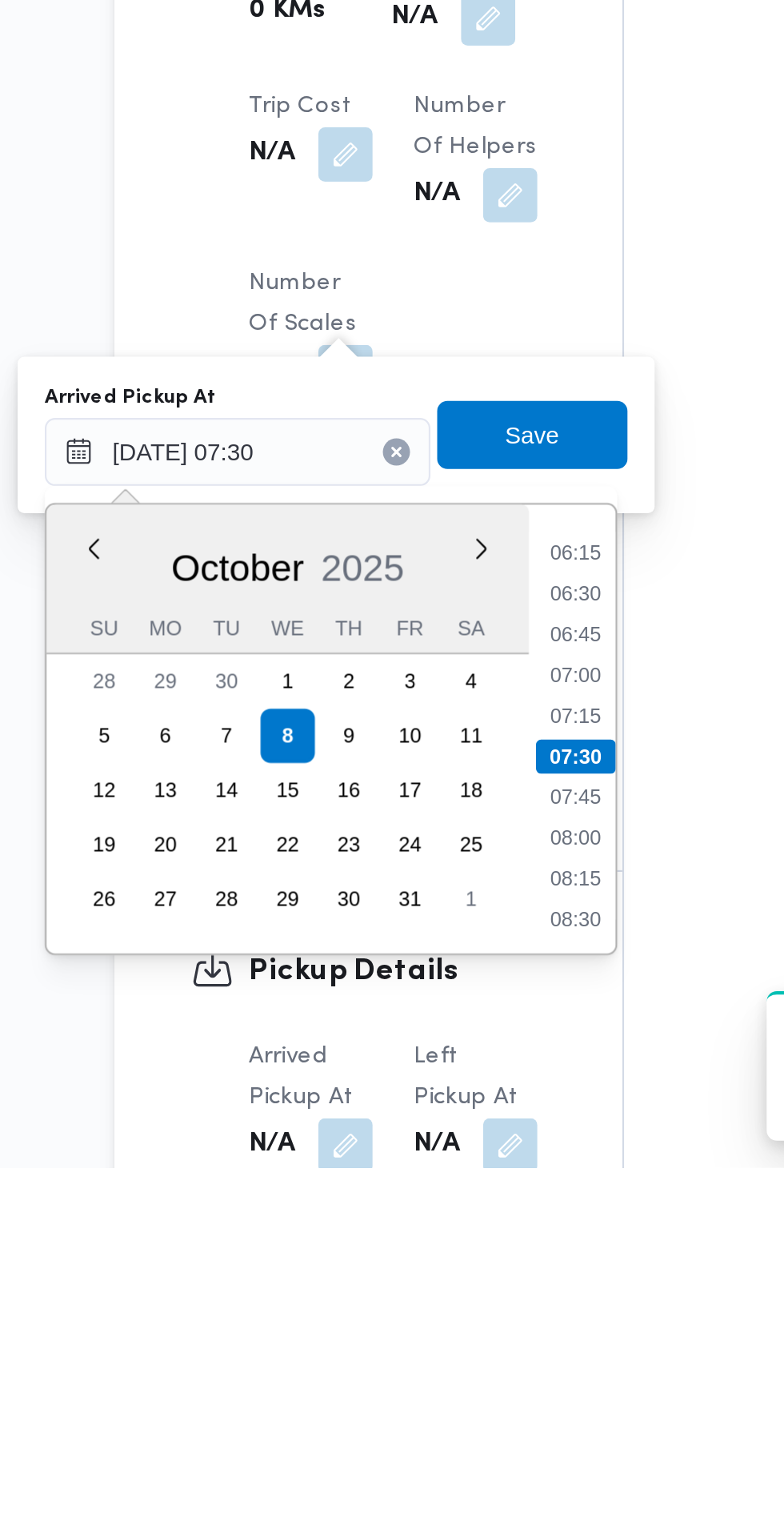
scroll to position [779, 0]
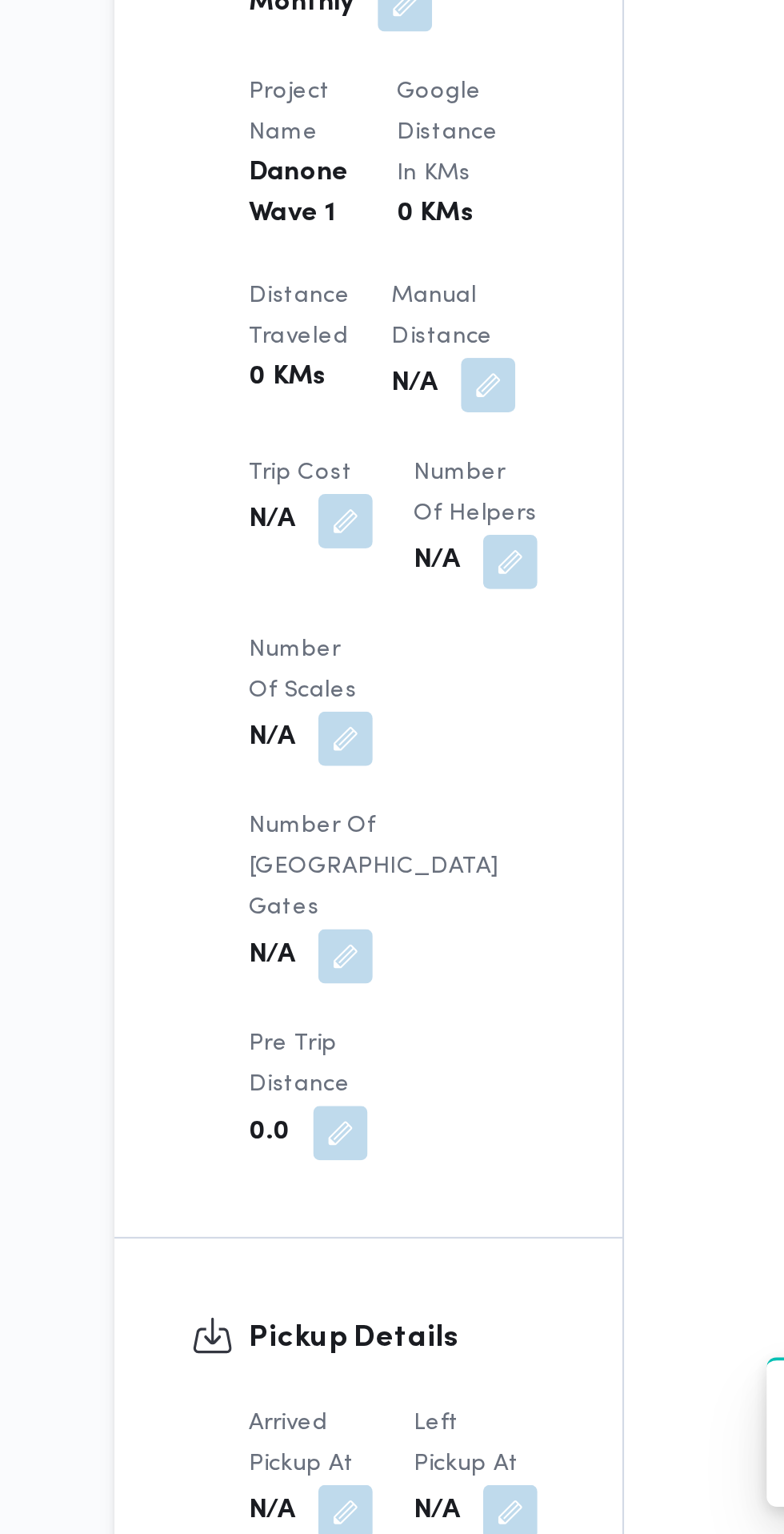
click at [402, 1511] on button "button" at bounding box center [395, 1524] width 26 height 26
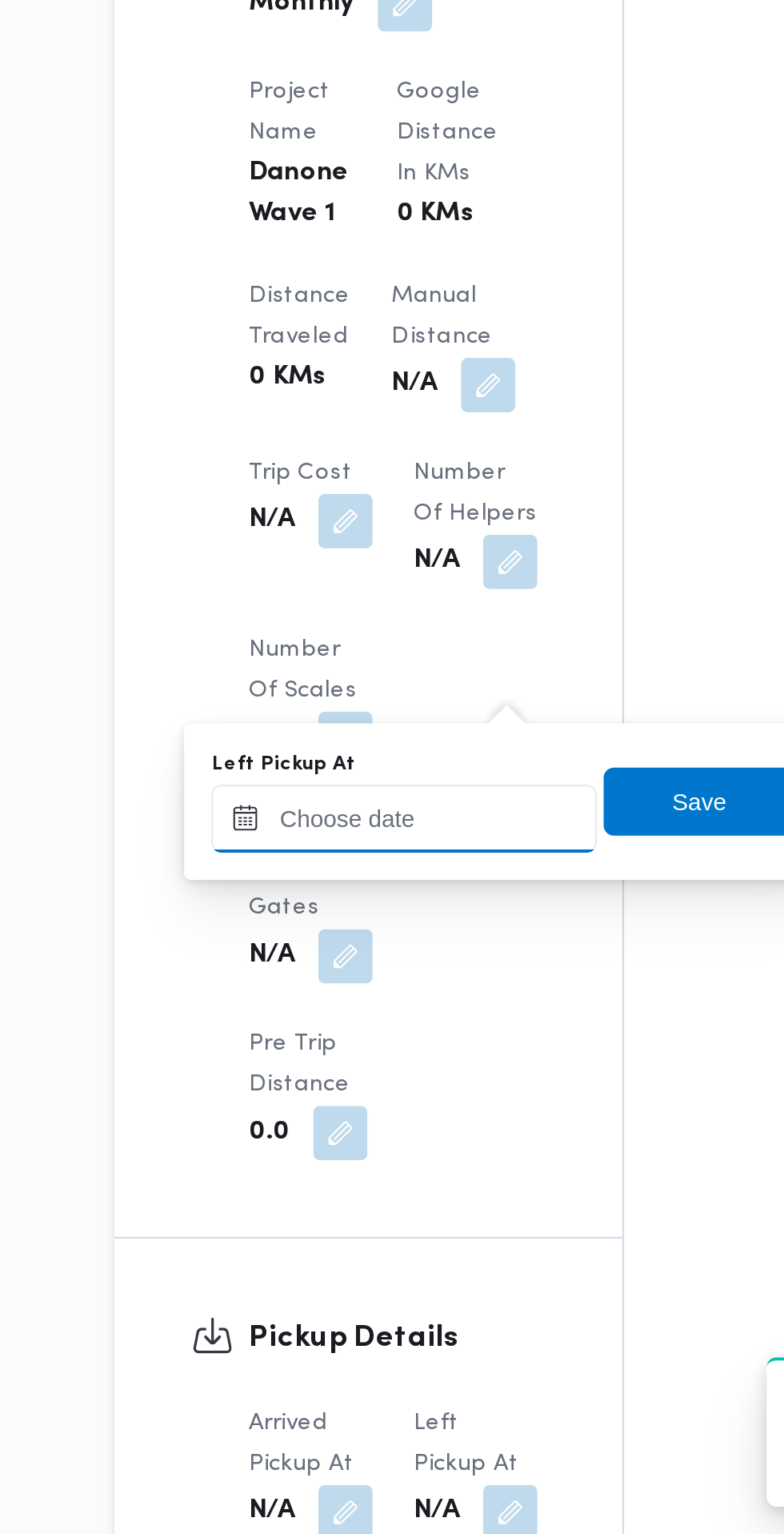
click at [365, 1192] on input "Left Pickup At" at bounding box center [344, 1197] width 182 height 32
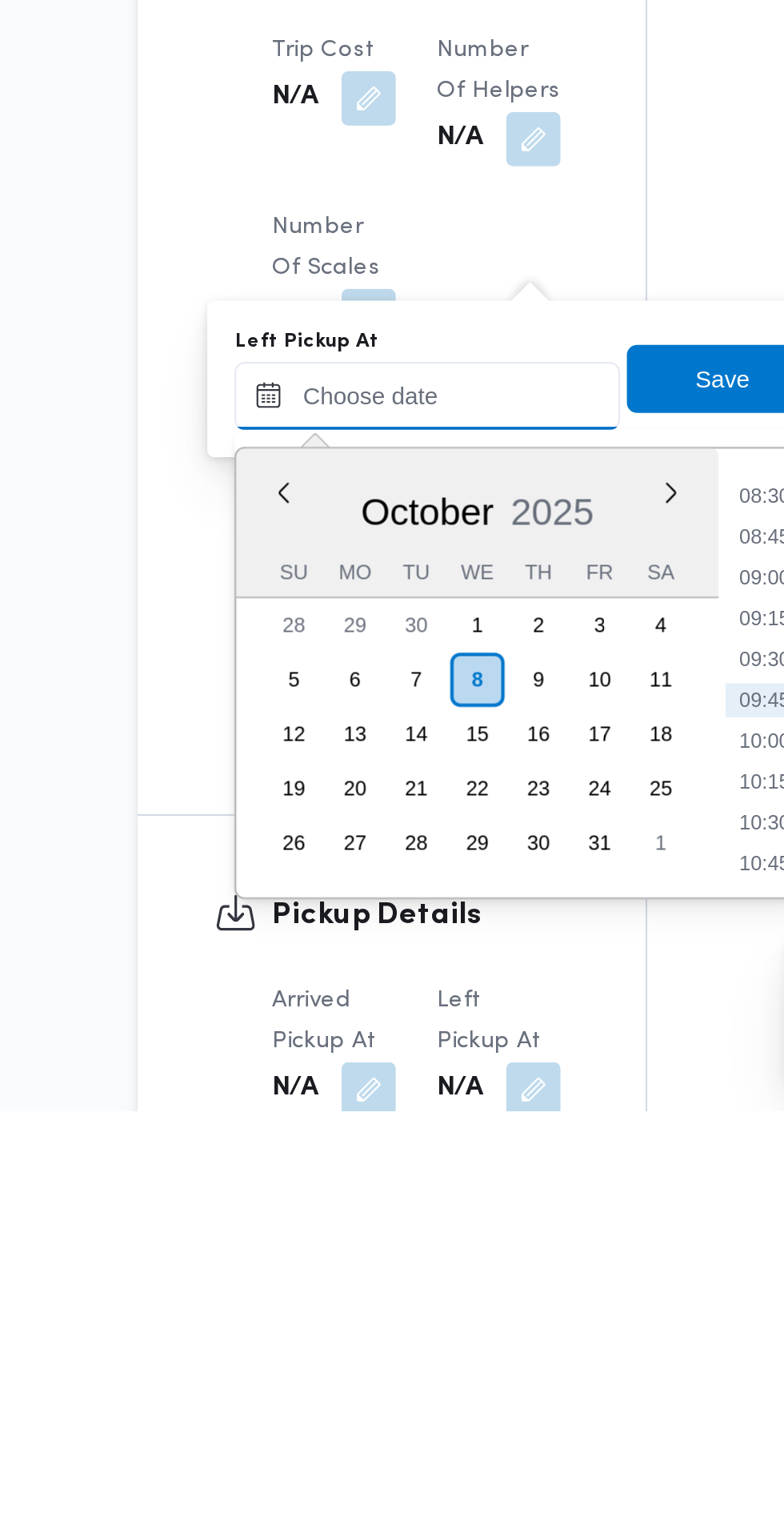
scroll to position [780, 0]
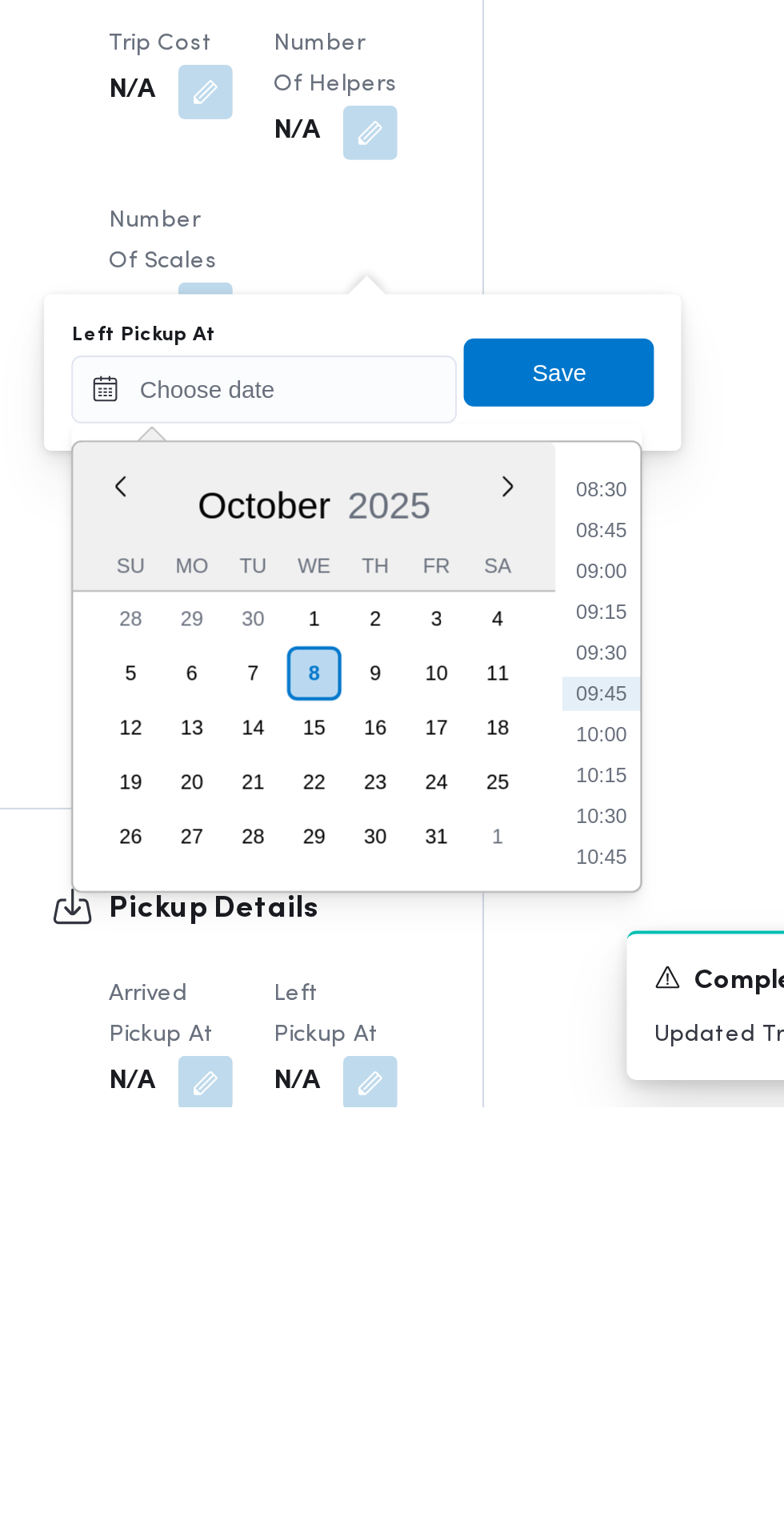
click at [506, 1282] on li "09:00" at bounding box center [504, 1281] width 37 height 16
type input "08/10/2025 09:00"
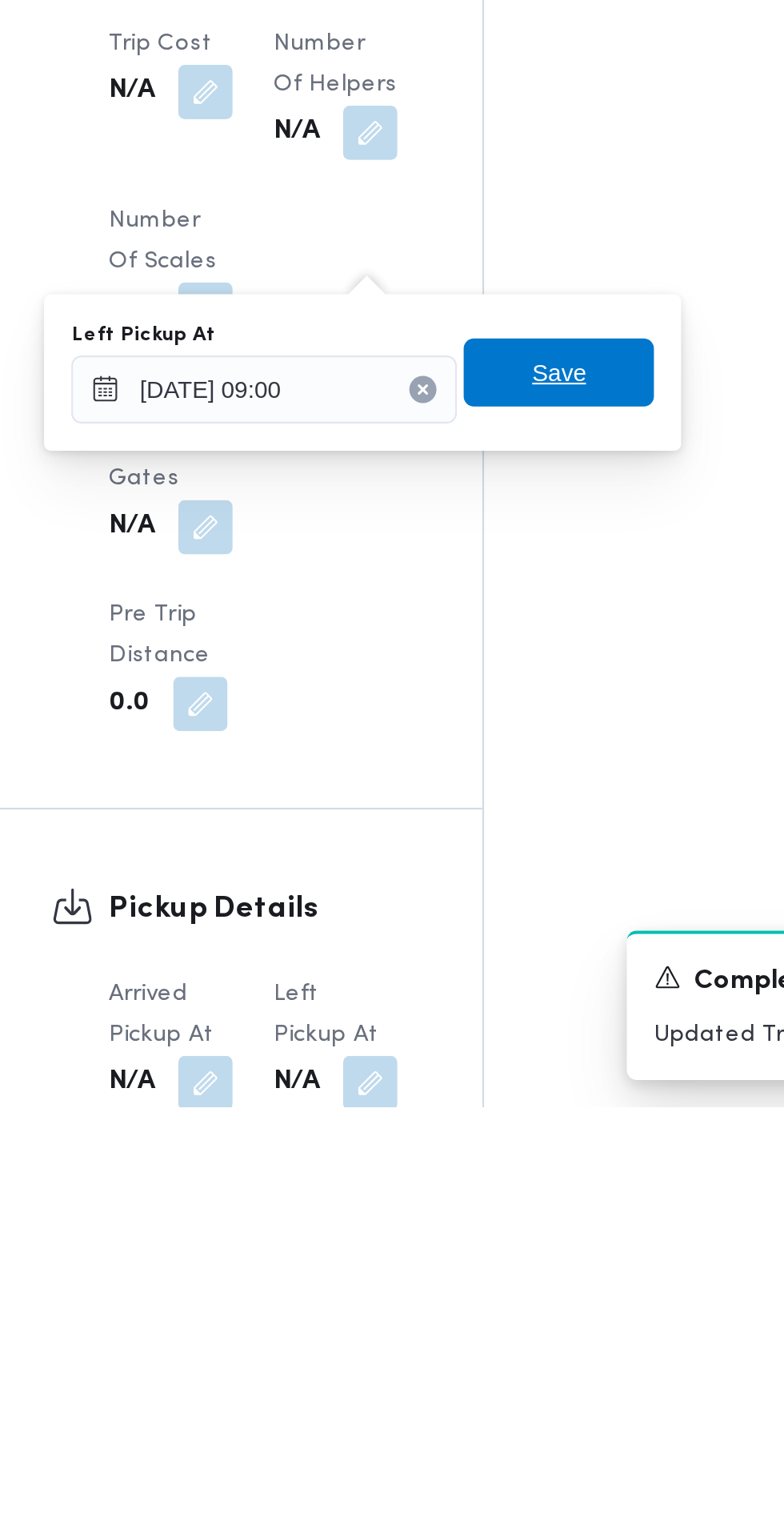
click at [502, 1184] on span "Save" at bounding box center [483, 1188] width 90 height 32
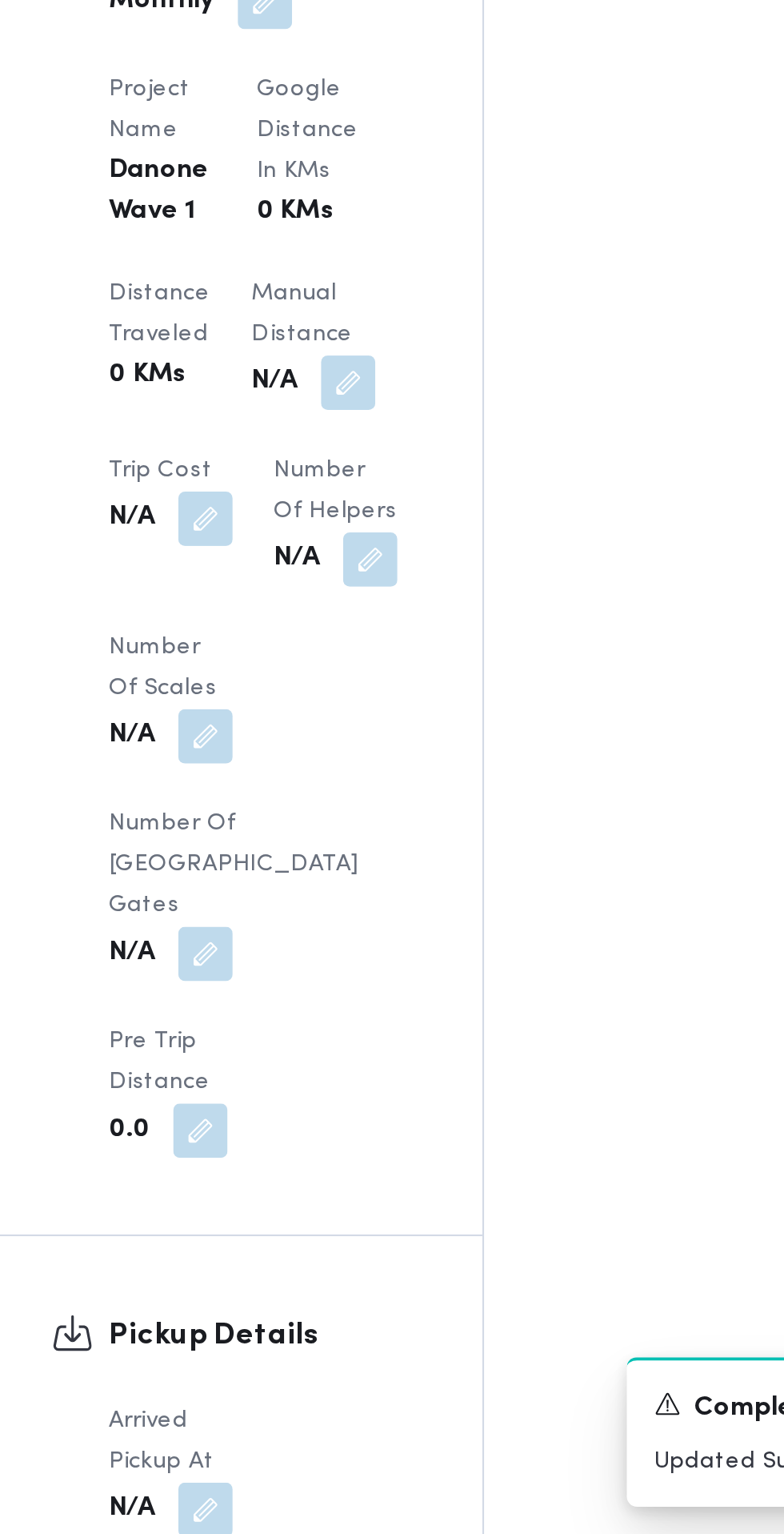
click at [316, 1510] on button "button" at bounding box center [317, 1523] width 26 height 26
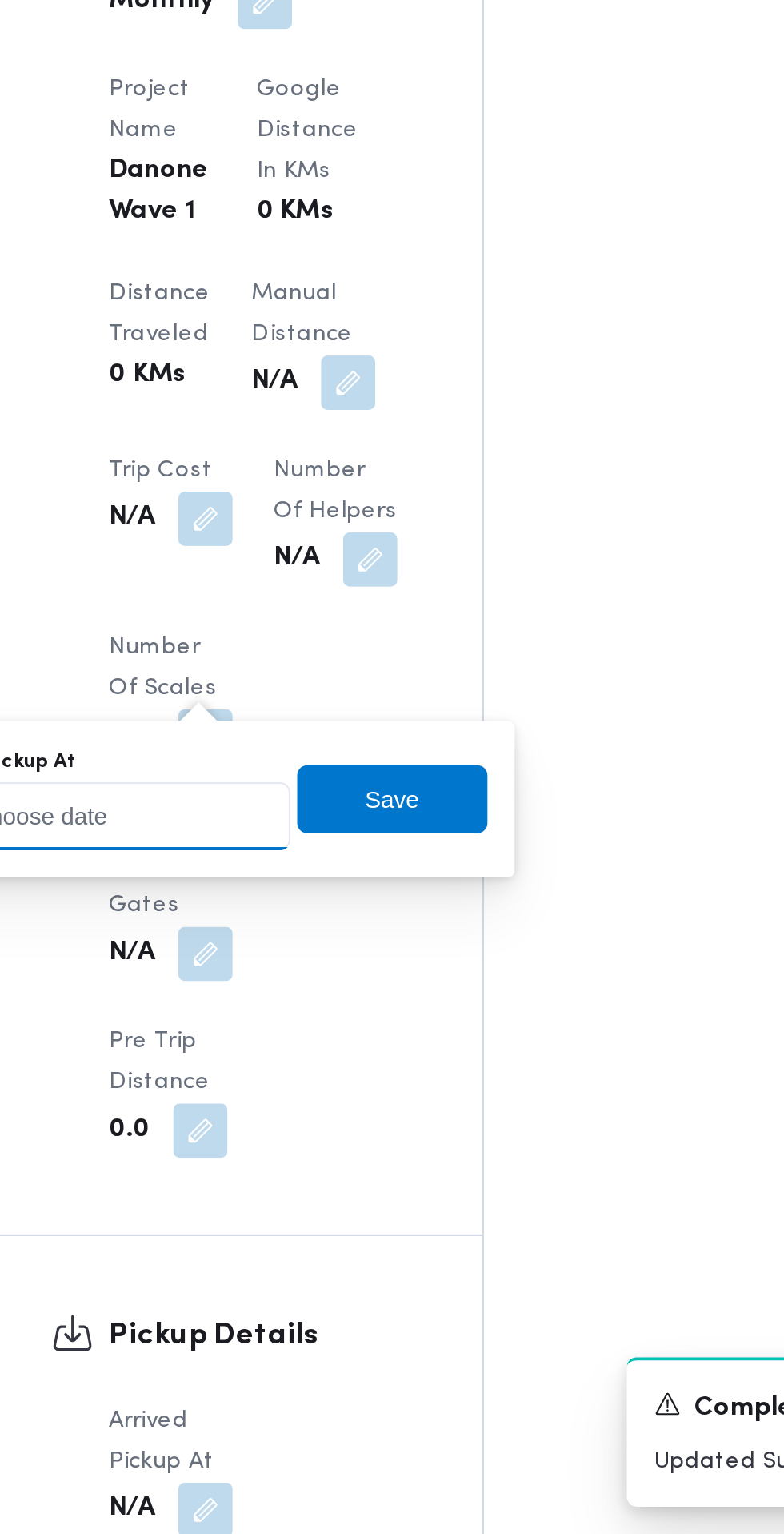
click at [329, 1192] on input "Arrived Pickup At" at bounding box center [266, 1196] width 182 height 32
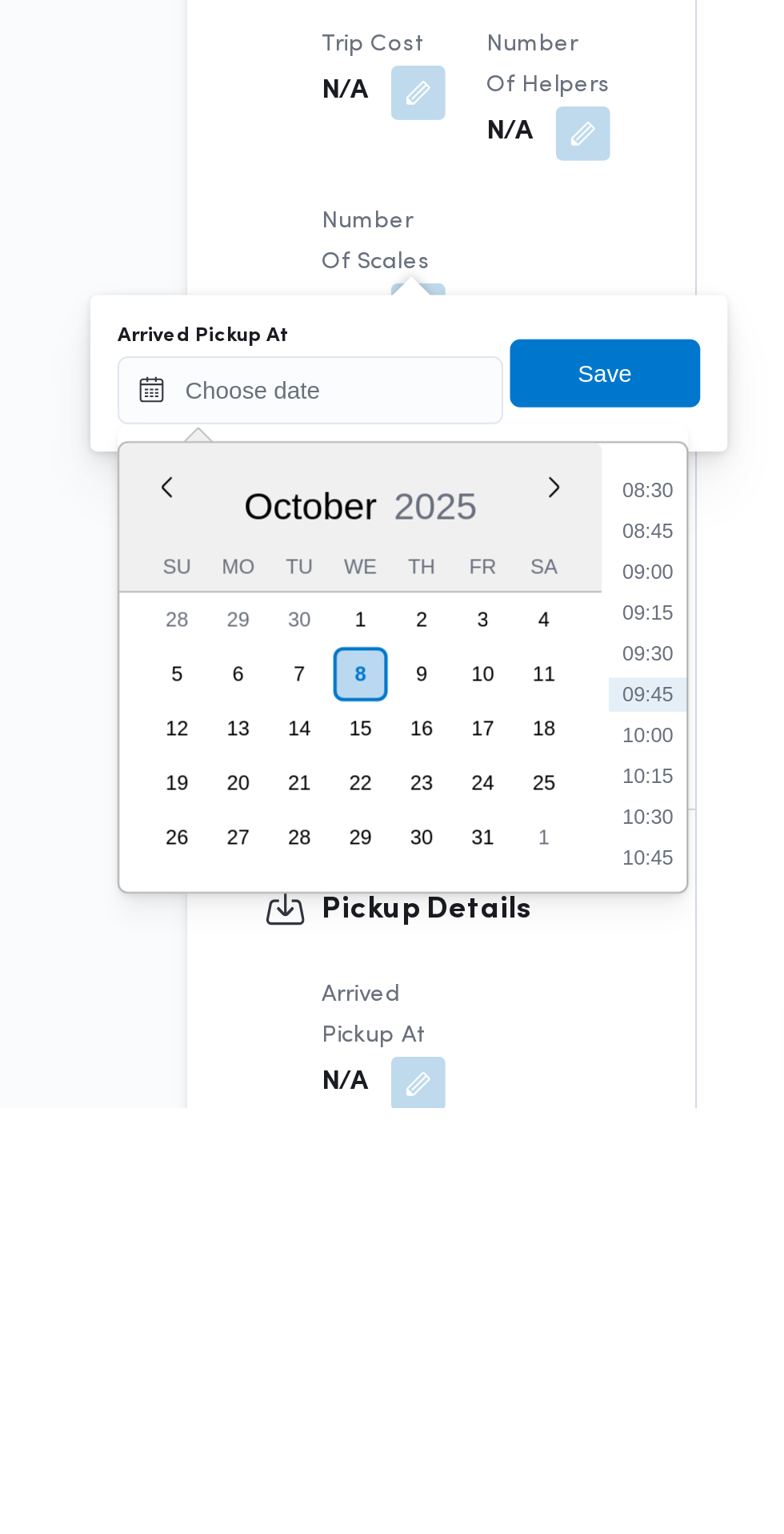
click at [421, 1246] on li "08:30" at bounding box center [425, 1243] width 37 height 16
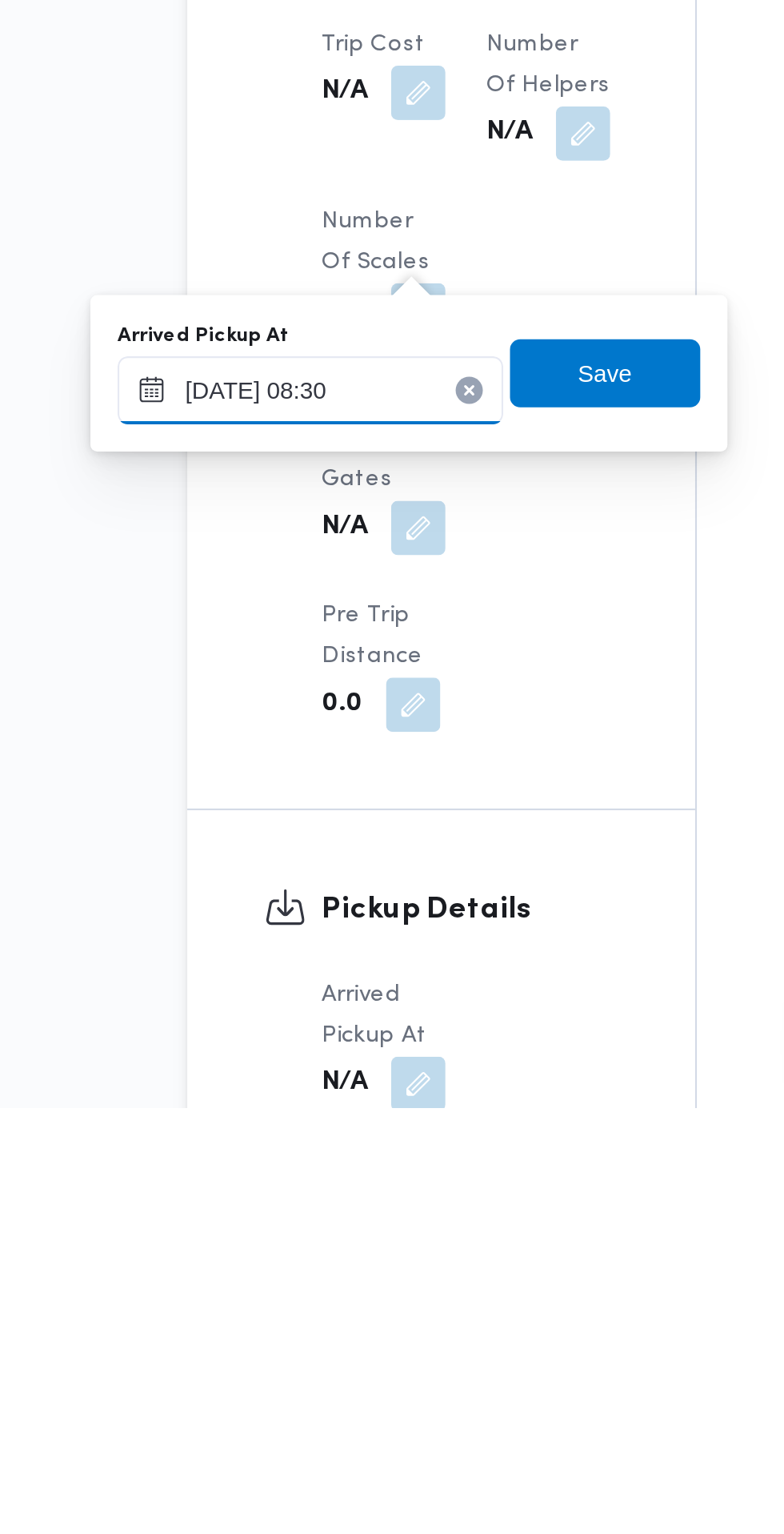
click at [300, 1196] on input "08/10/2025 08:30" at bounding box center [266, 1196] width 182 height 32
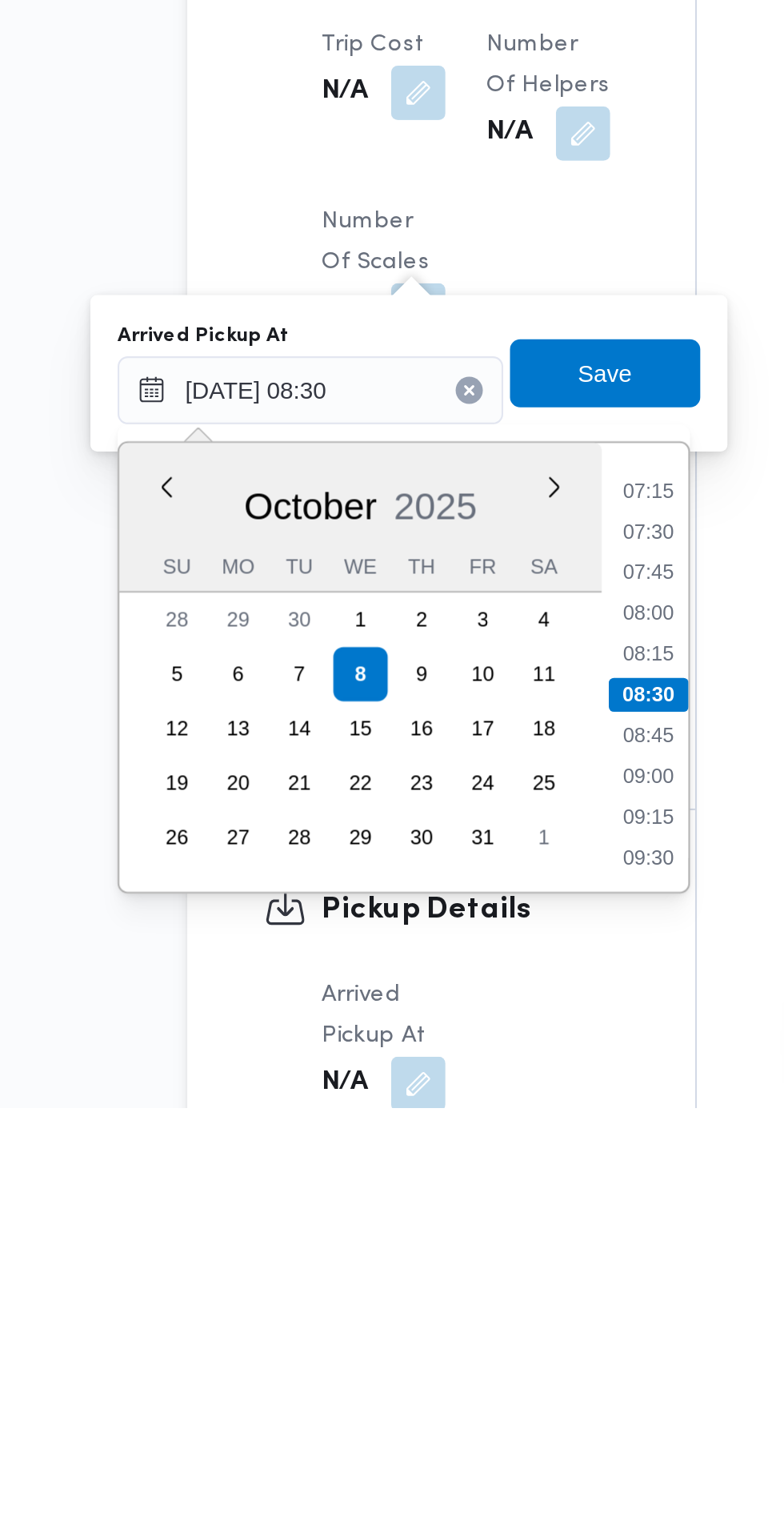
click at [437, 1245] on li "07:15" at bounding box center [425, 1243] width 37 height 16
type input "08/10/2025 07:15"
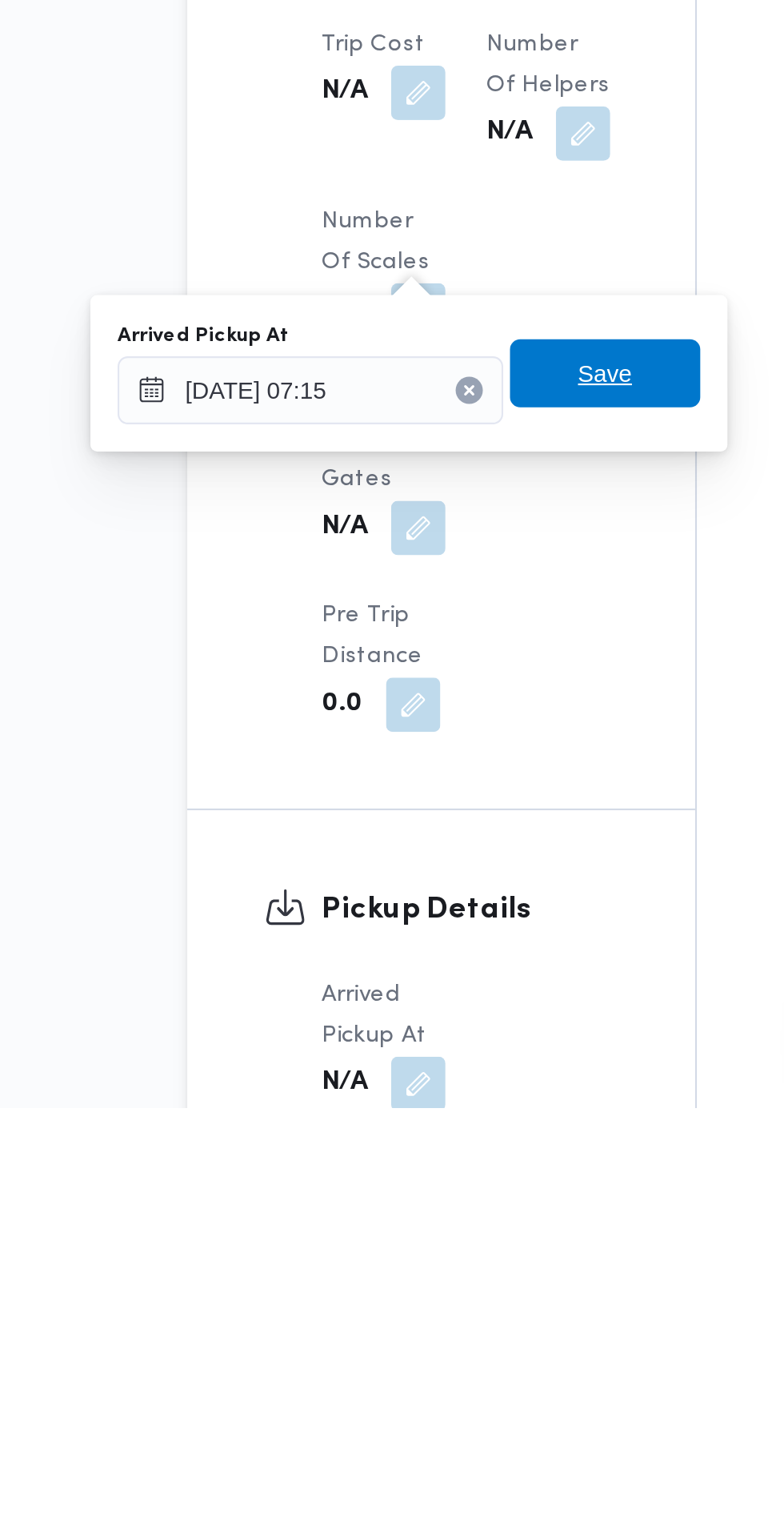
click at [428, 1187] on span "Save" at bounding box center [405, 1188] width 90 height 32
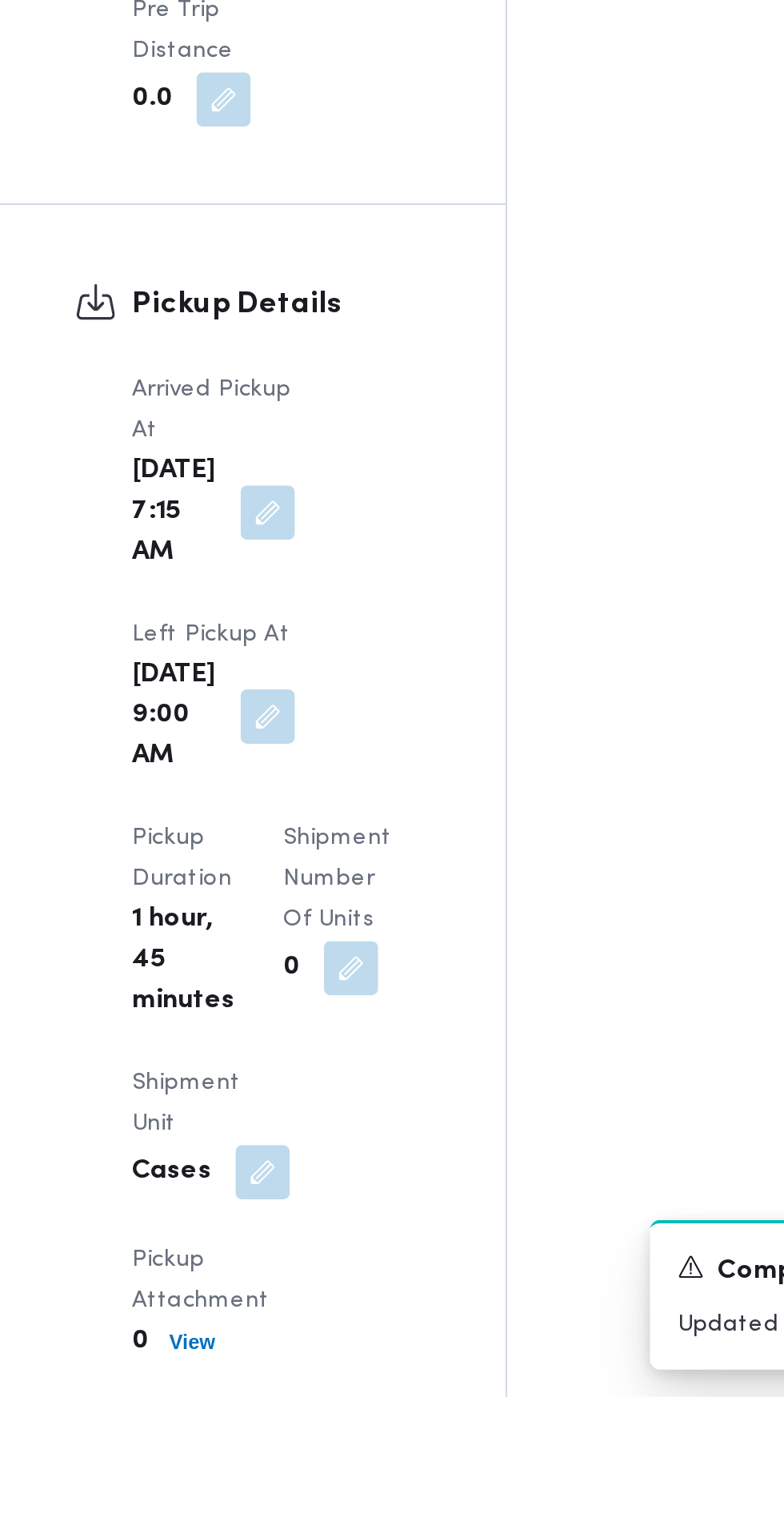
scroll to position [1212, 0]
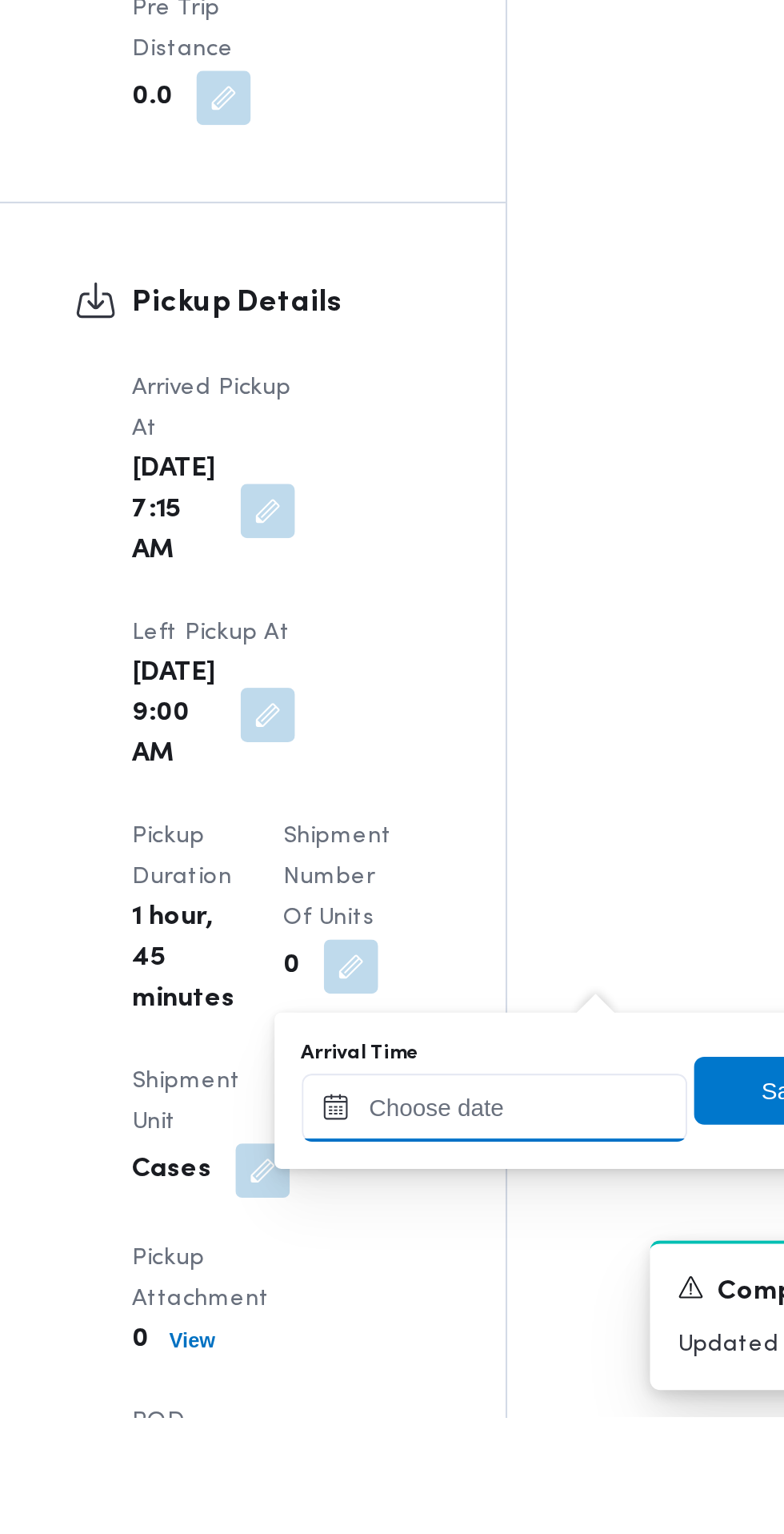
click at [438, 1387] on input "Arrival Time" at bounding box center [442, 1388] width 182 height 32
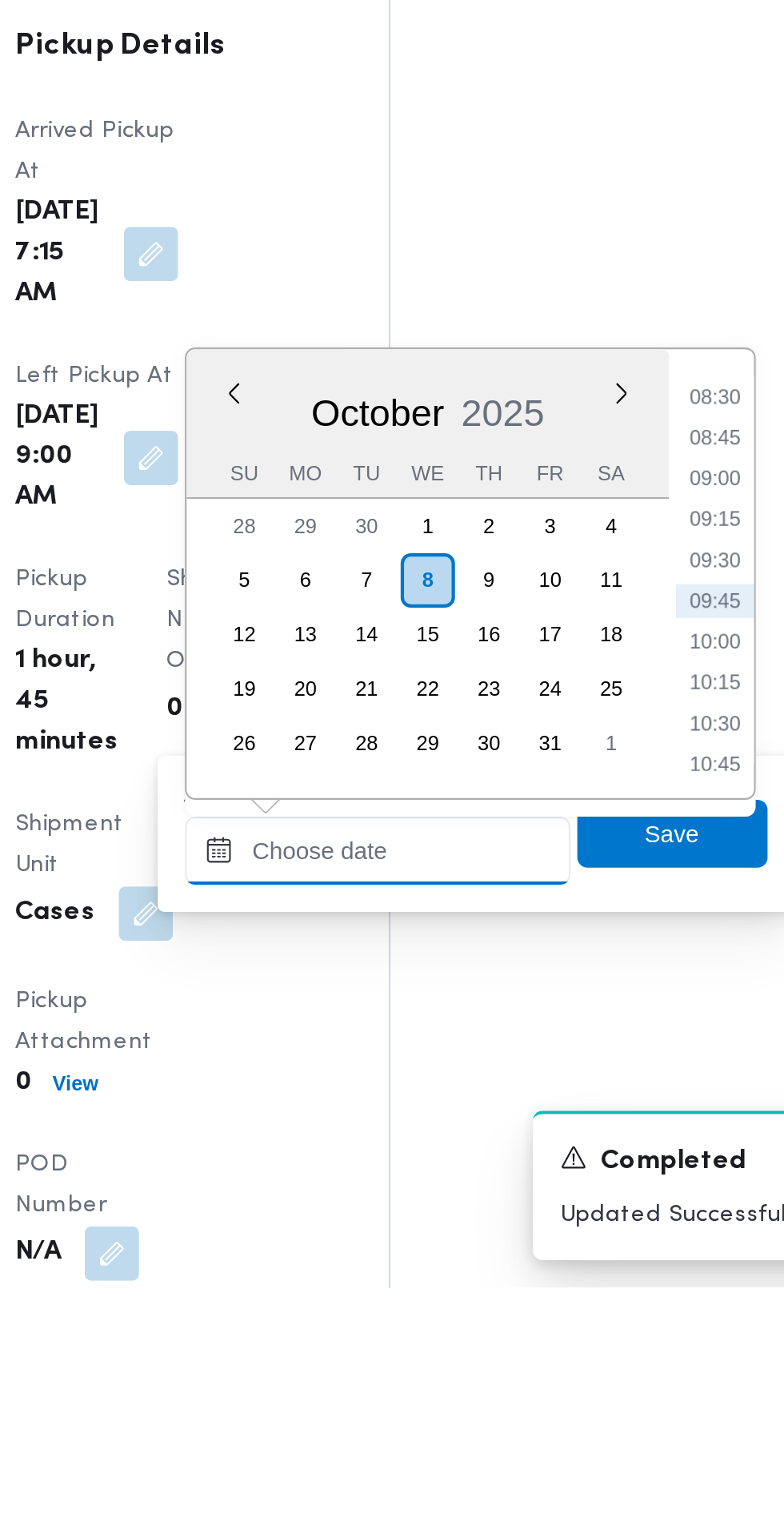
scroll to position [1272, 0]
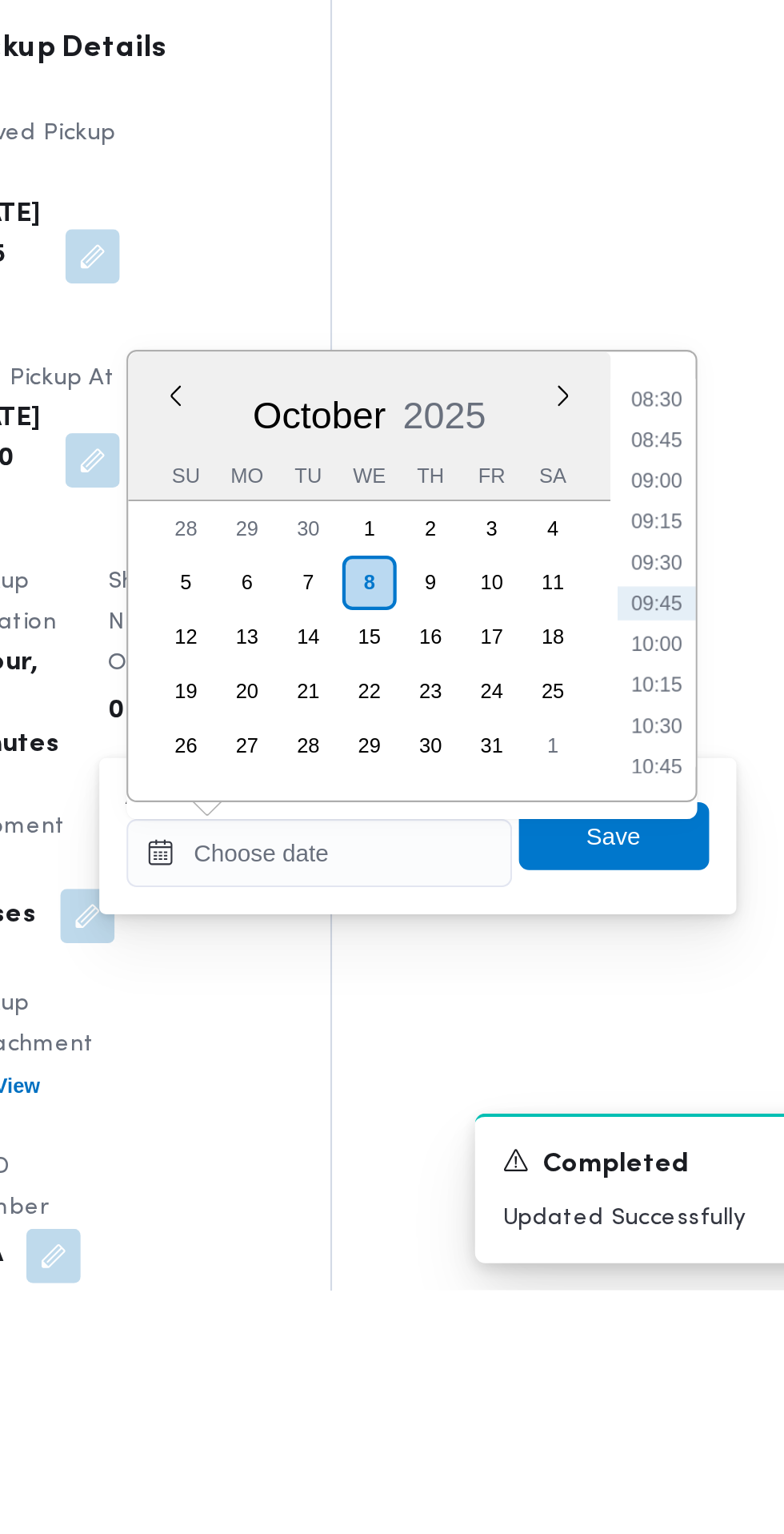
click at [606, 1184] on li "09:30" at bounding box center [601, 1191] width 37 height 16
type input "08/10/2025 09:30"
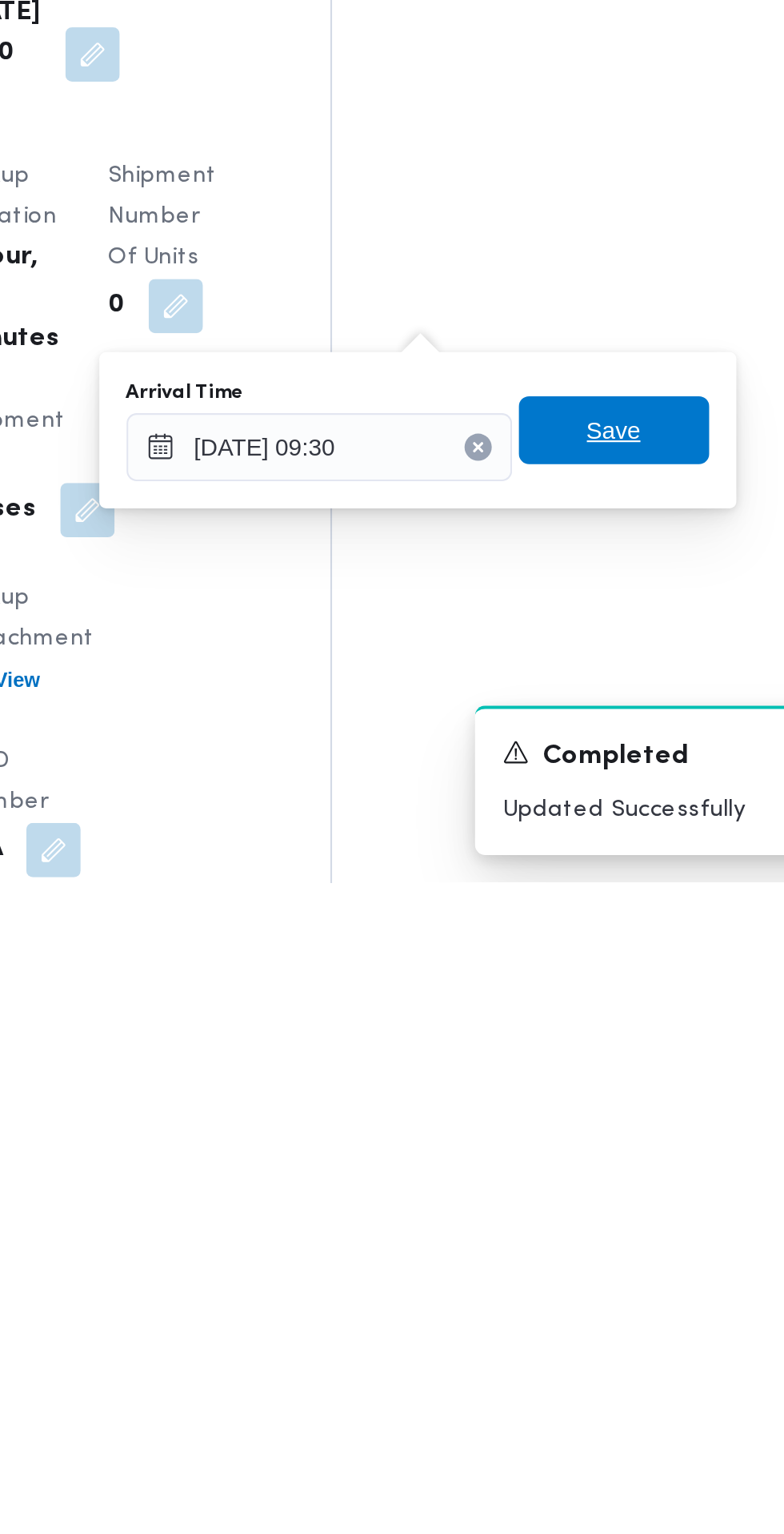
click at [602, 1316] on span "Save" at bounding box center [581, 1320] width 90 height 32
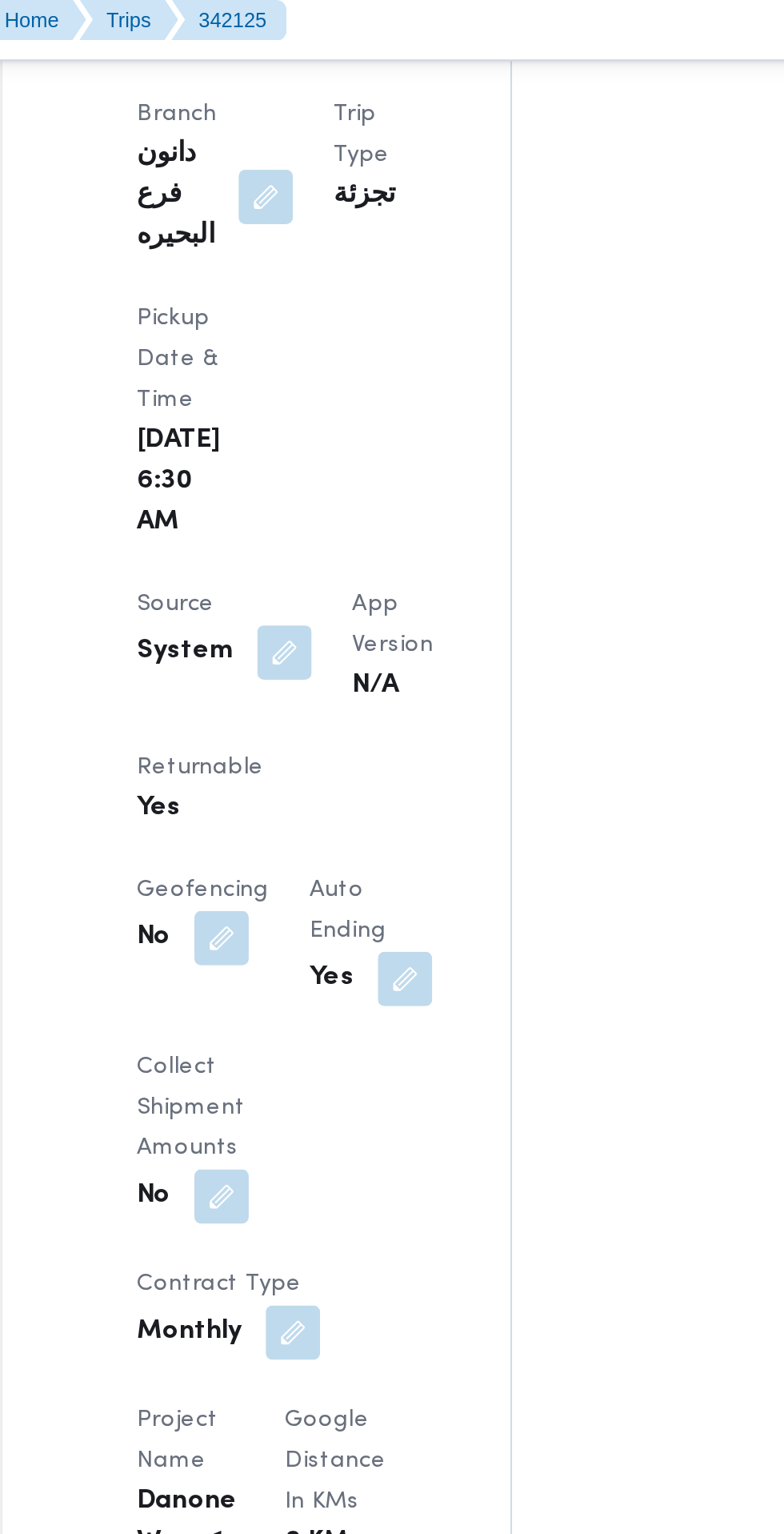
scroll to position [956, 0]
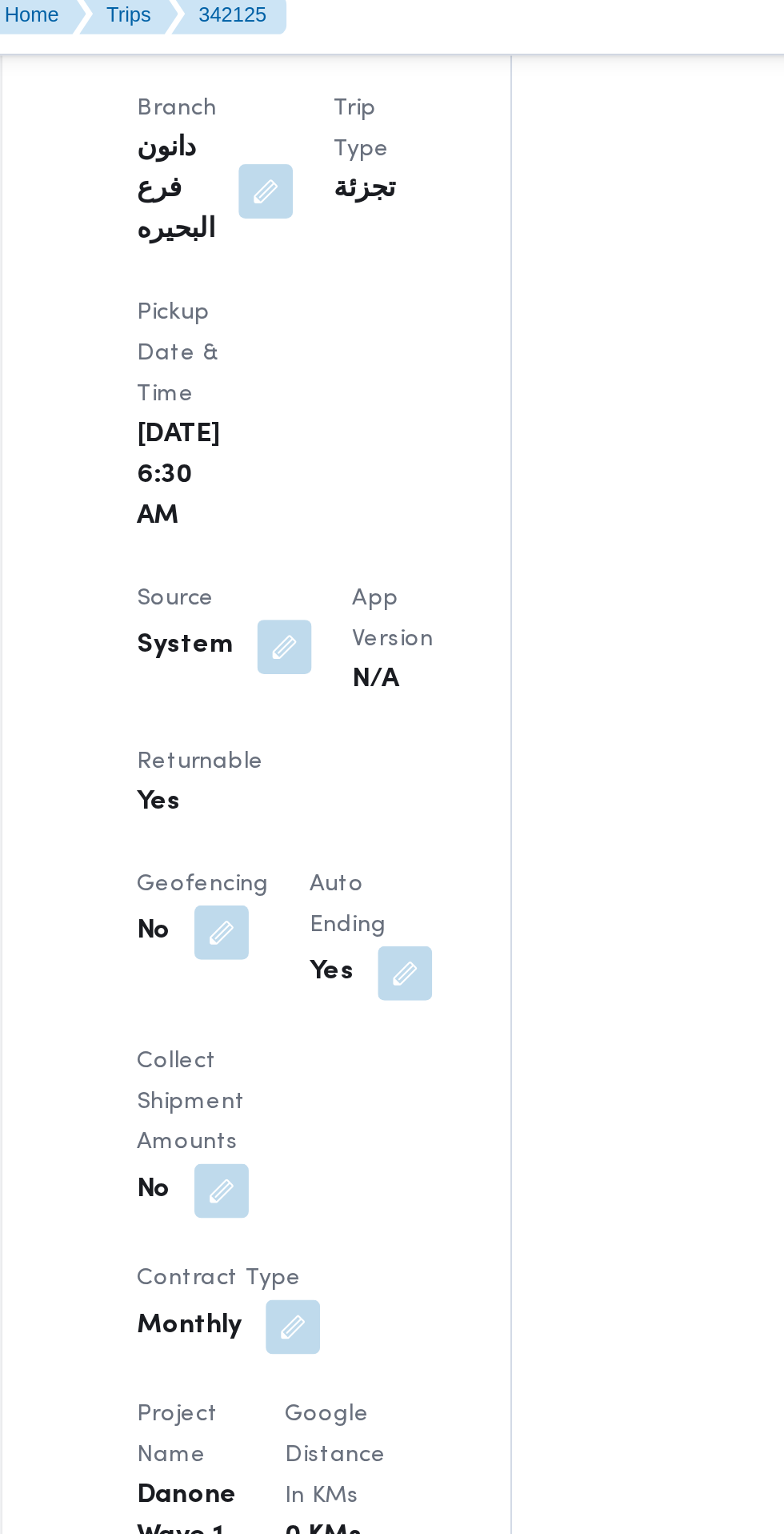
click at [334, 304] on button "button" at bounding box center [341, 317] width 26 height 26
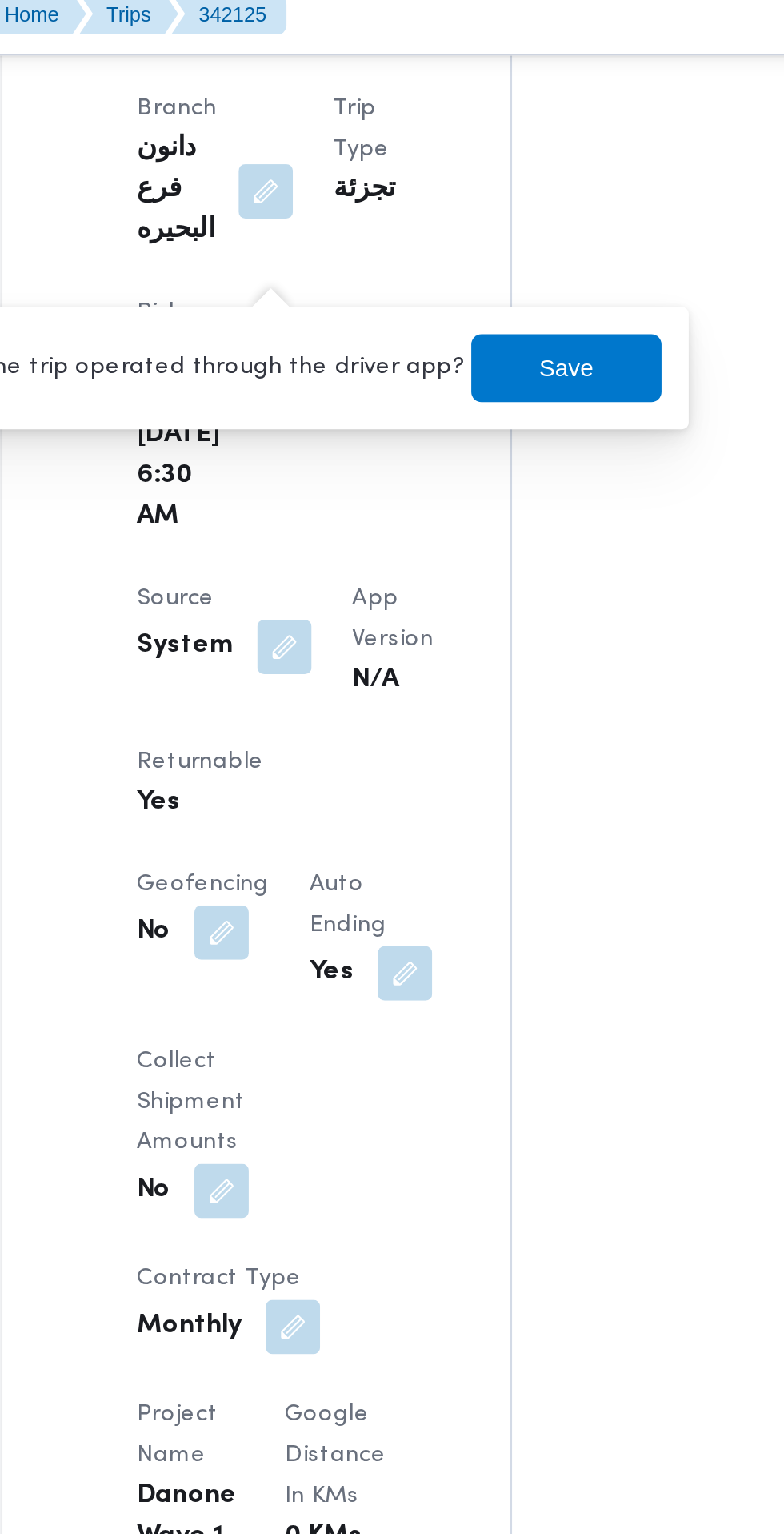
click at [335, 184] on label "Is the trip operated through the driver app?" at bounding box center [297, 185] width 258 height 19
checkbox input "false"
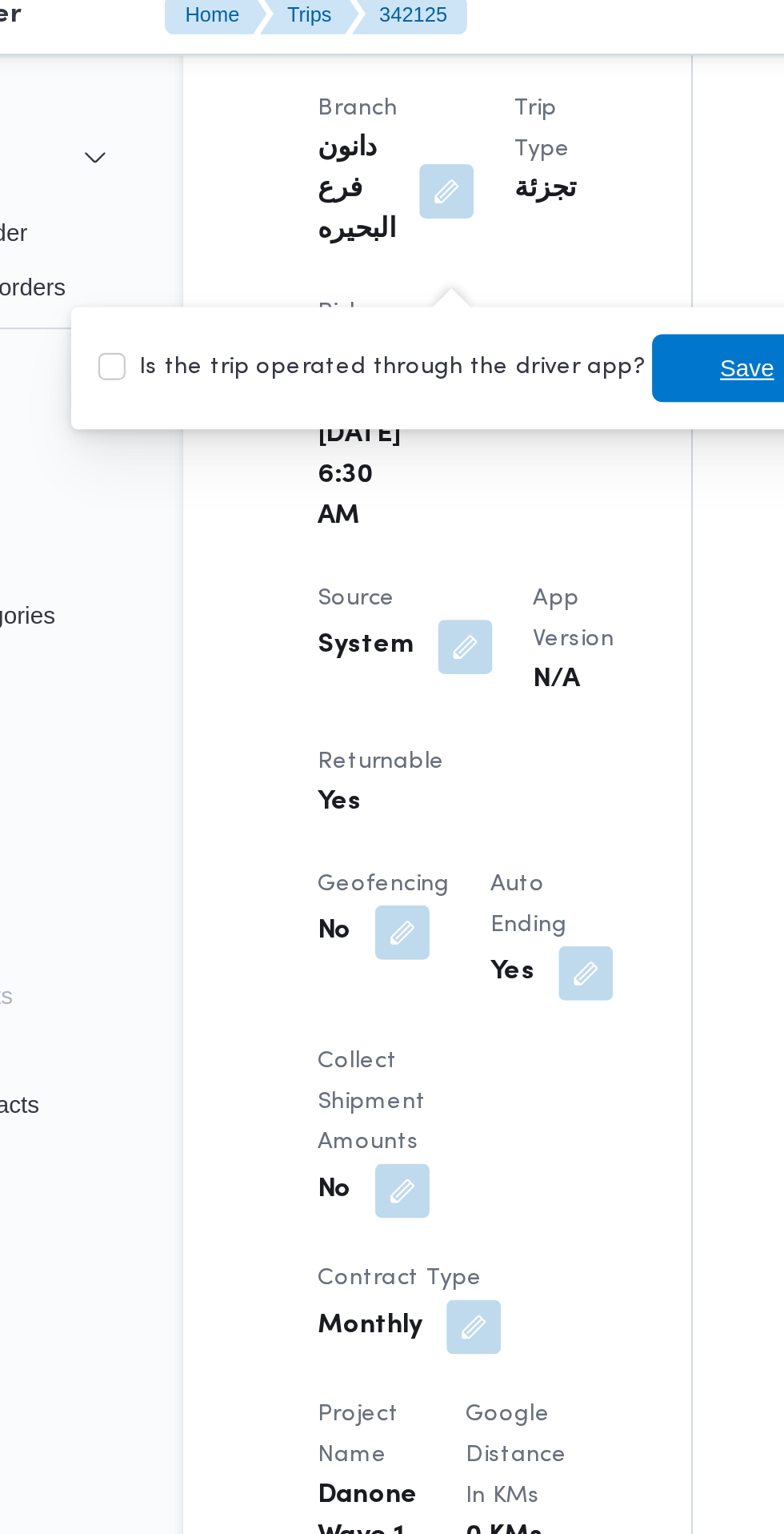
click at [461, 188] on span "Save" at bounding box center [474, 185] width 26 height 19
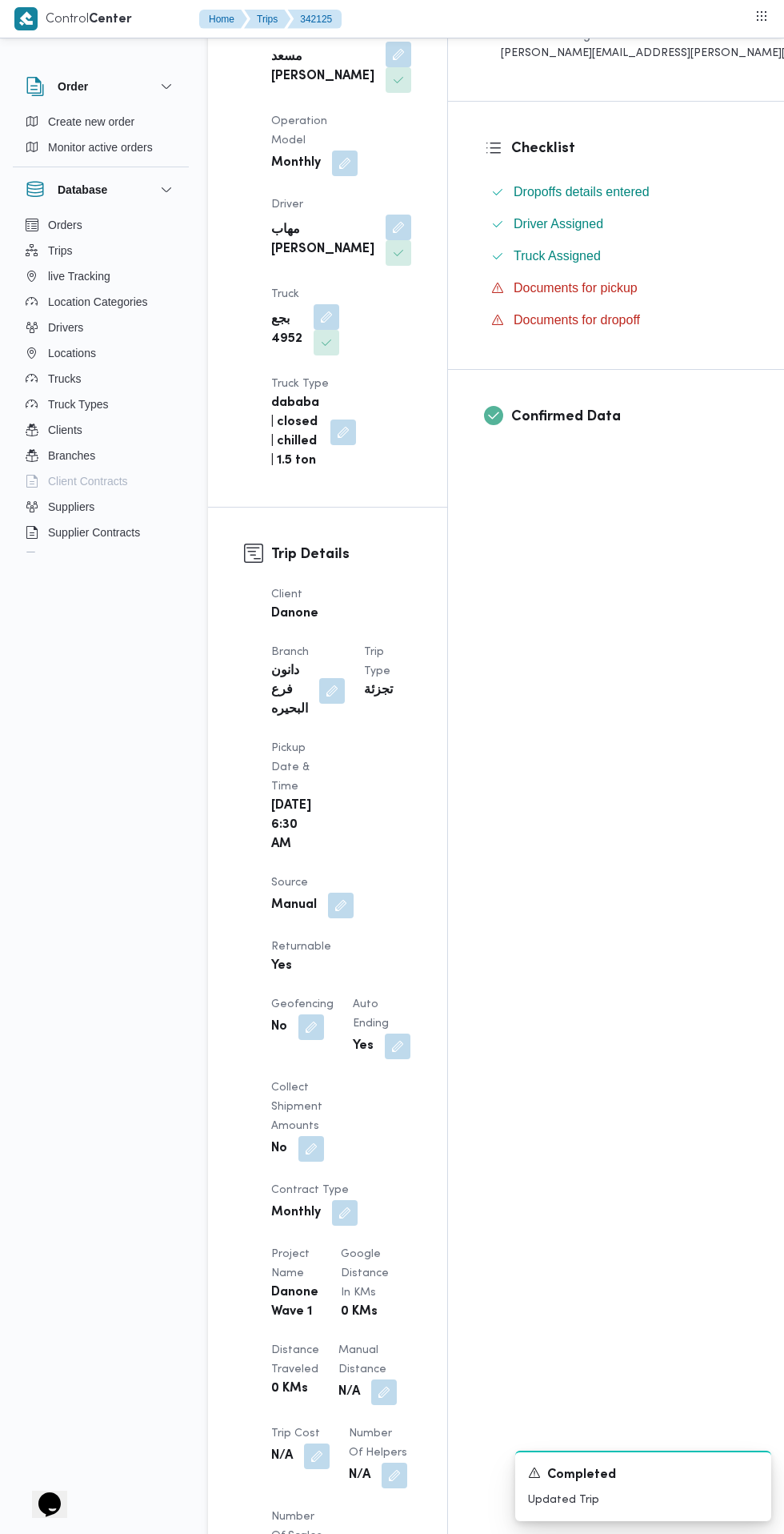
scroll to position [0, 0]
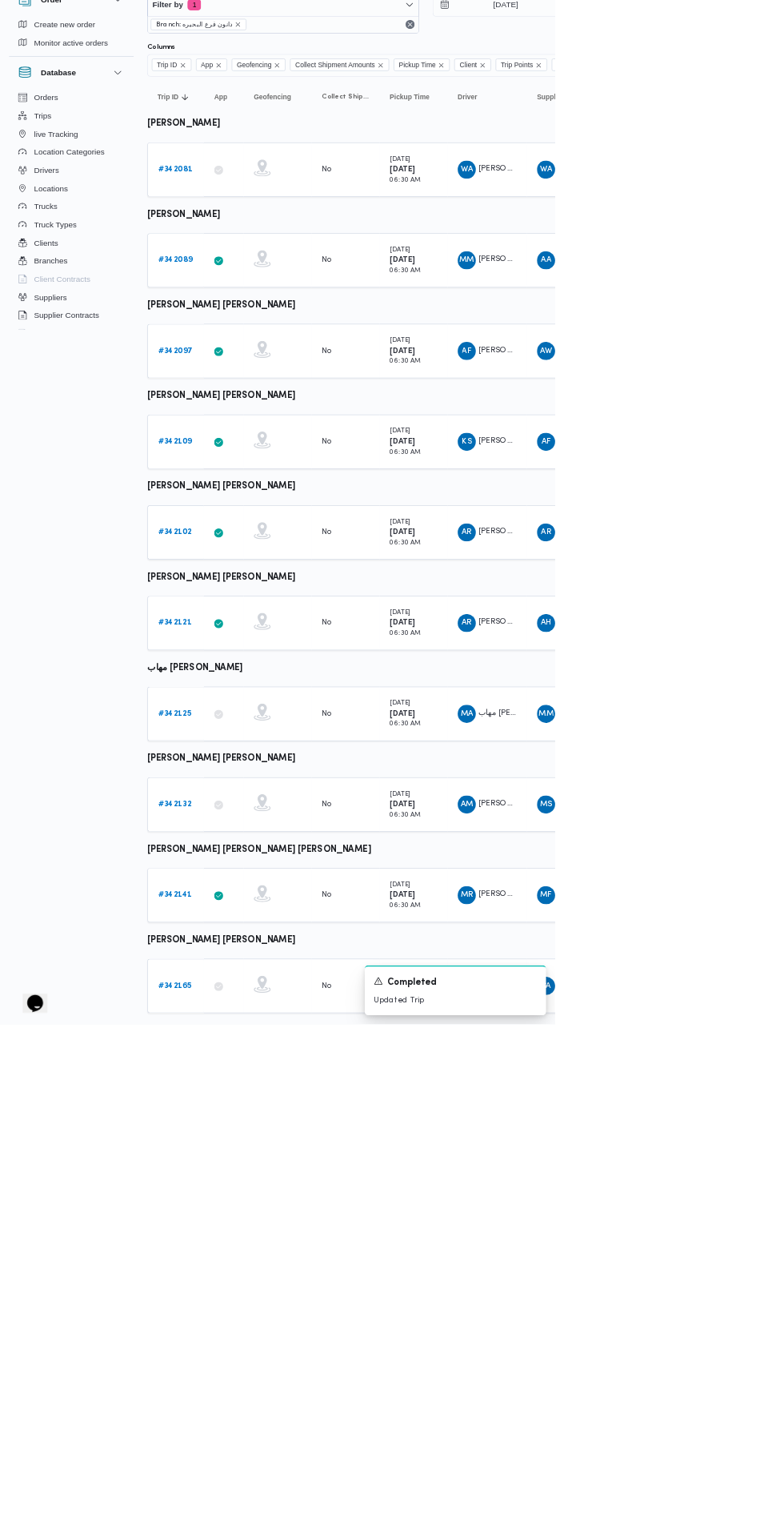
click at [247, 965] on b "# 342121" at bounding box center [247, 966] width 47 height 10
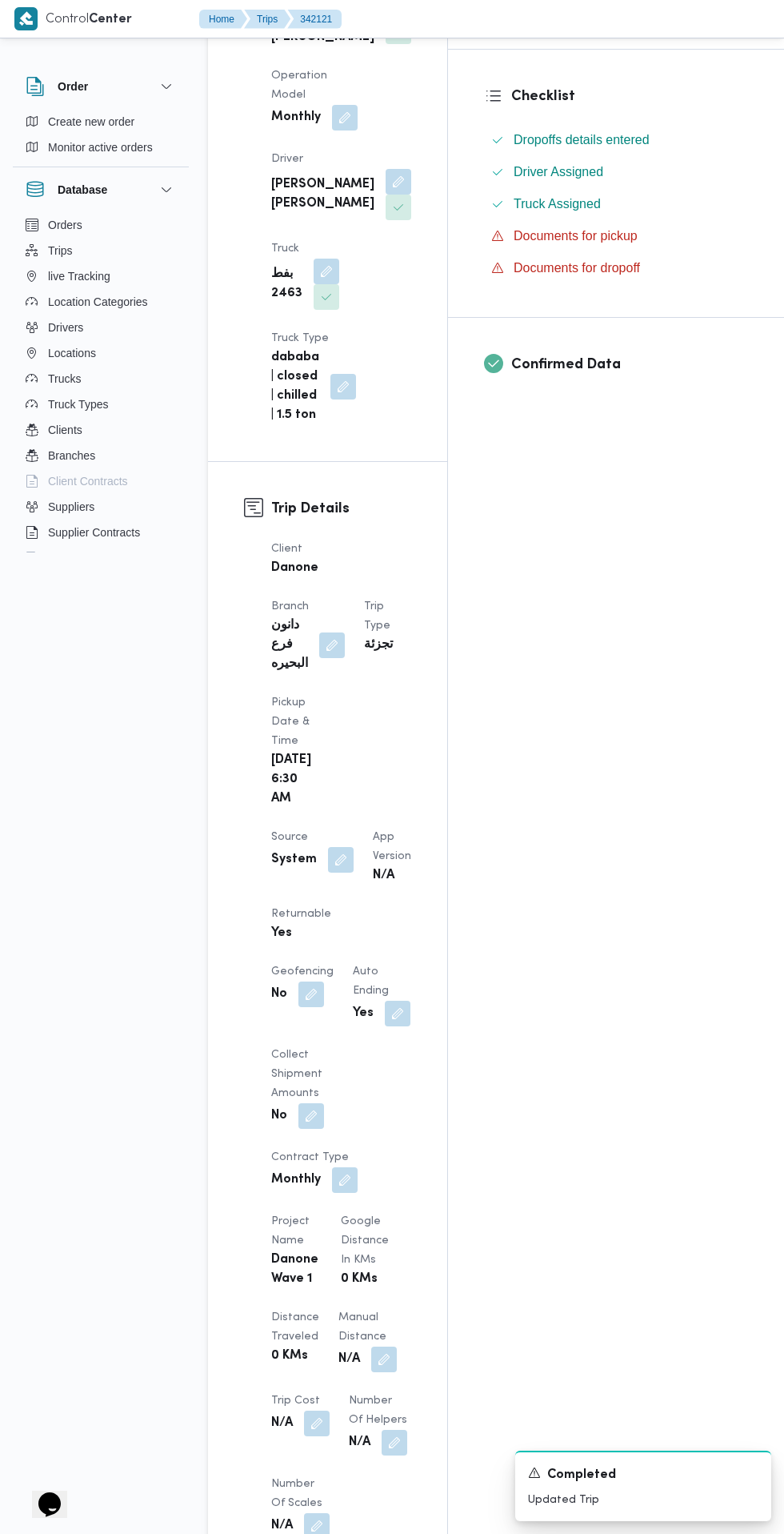
scroll to position [509, 0]
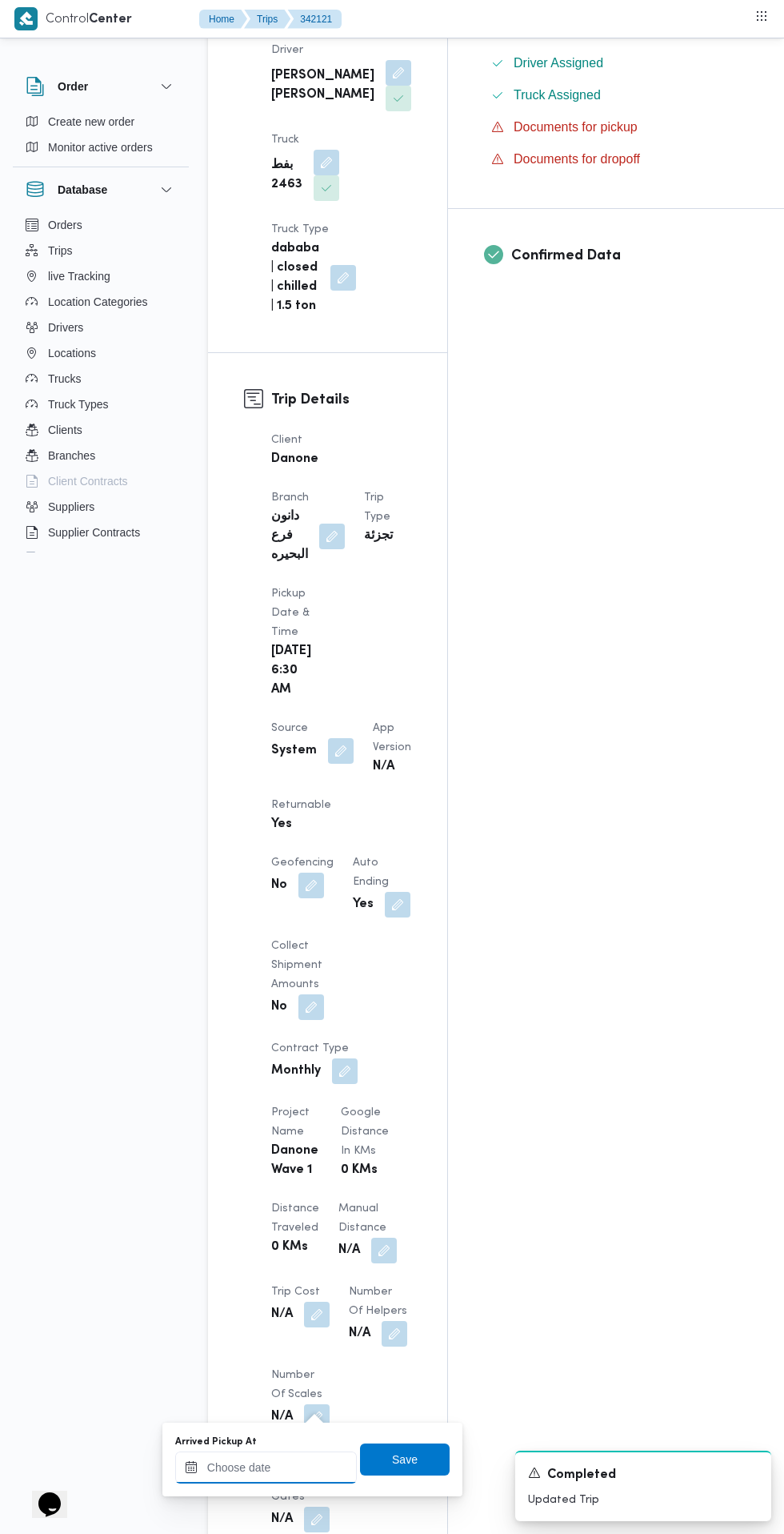
click at [314, 1467] on input "Arrived Pickup At" at bounding box center [266, 1467] width 182 height 32
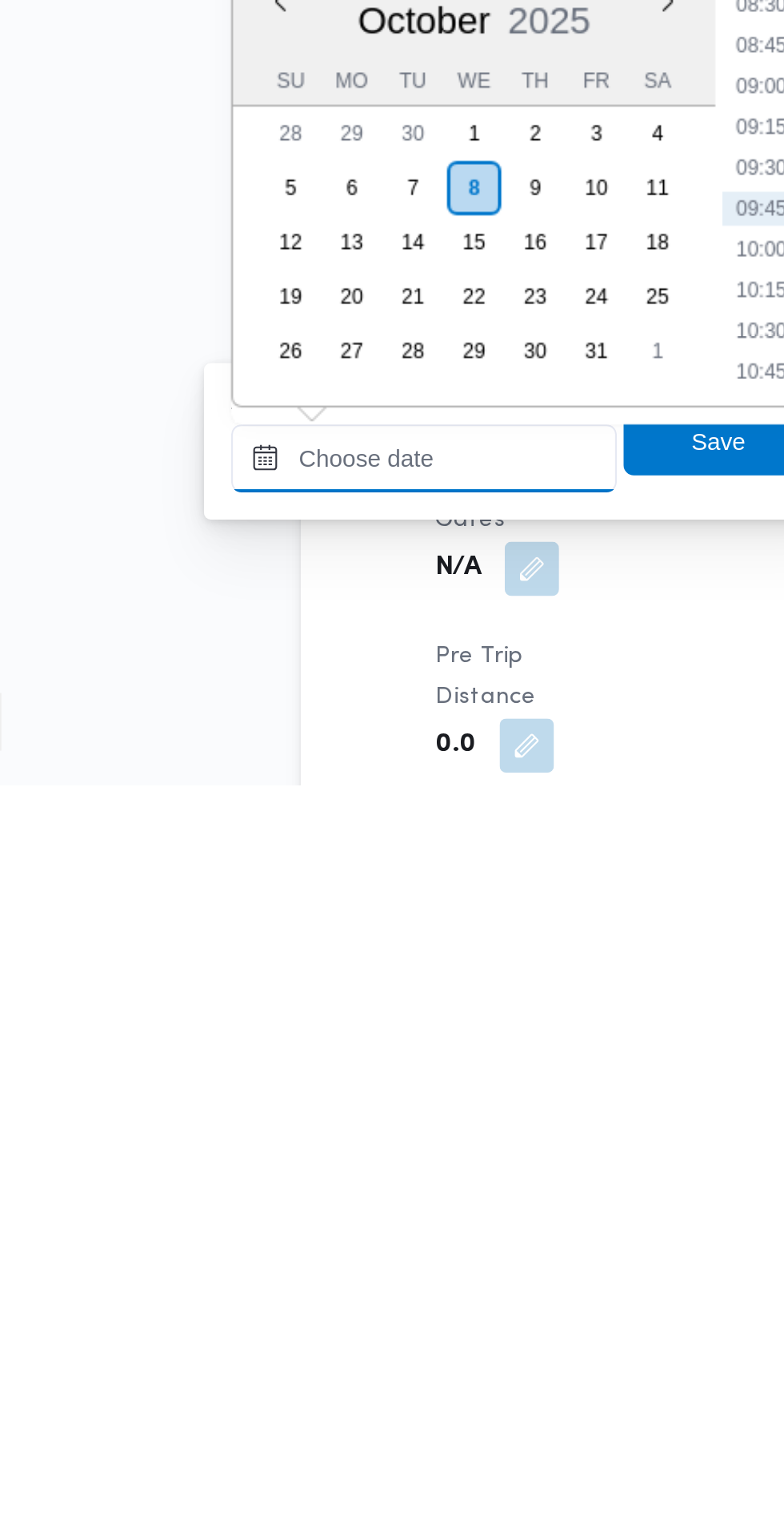
scroll to position [597, 0]
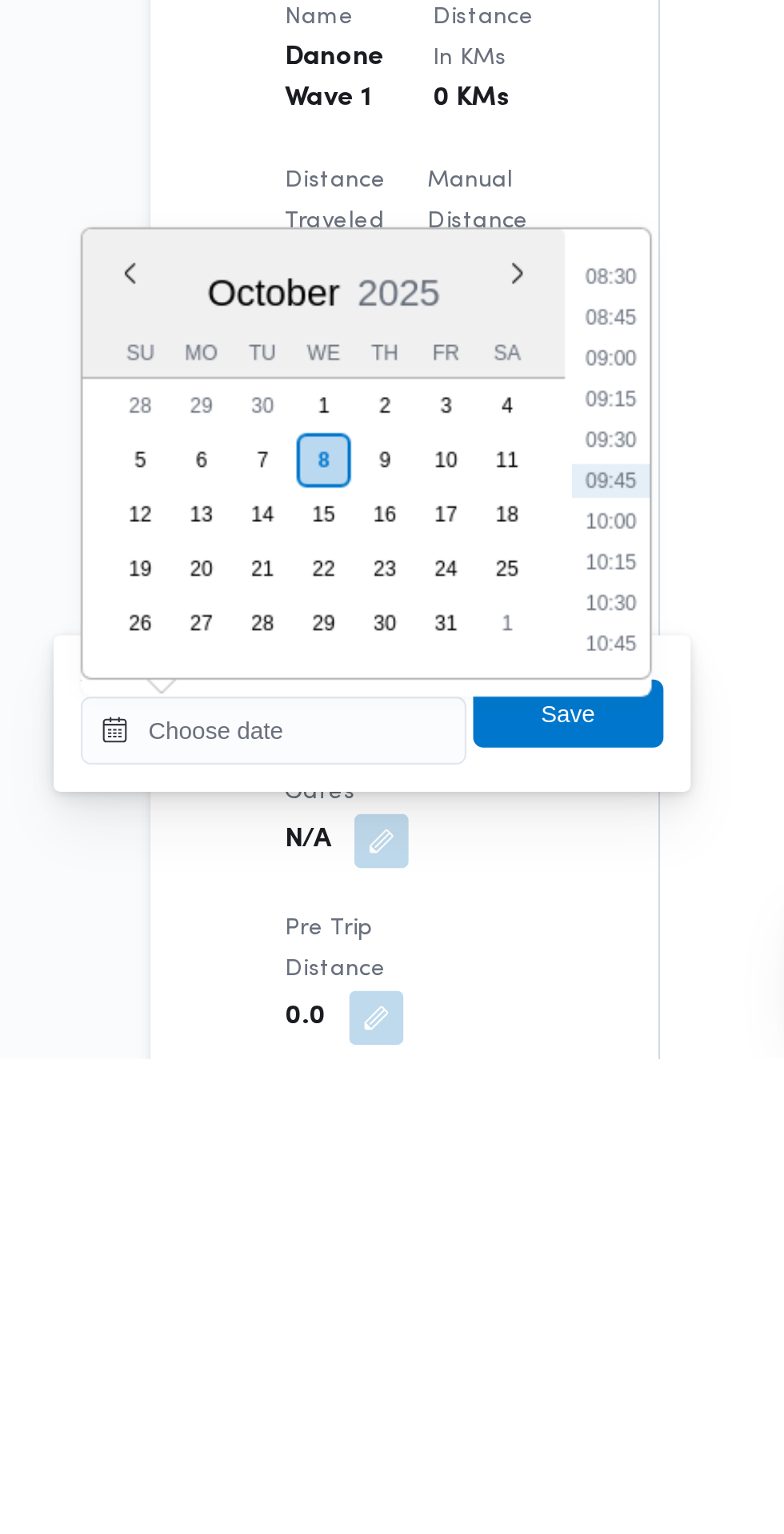
click at [433, 1165] on li "08:30" at bounding box center [425, 1165] width 37 height 16
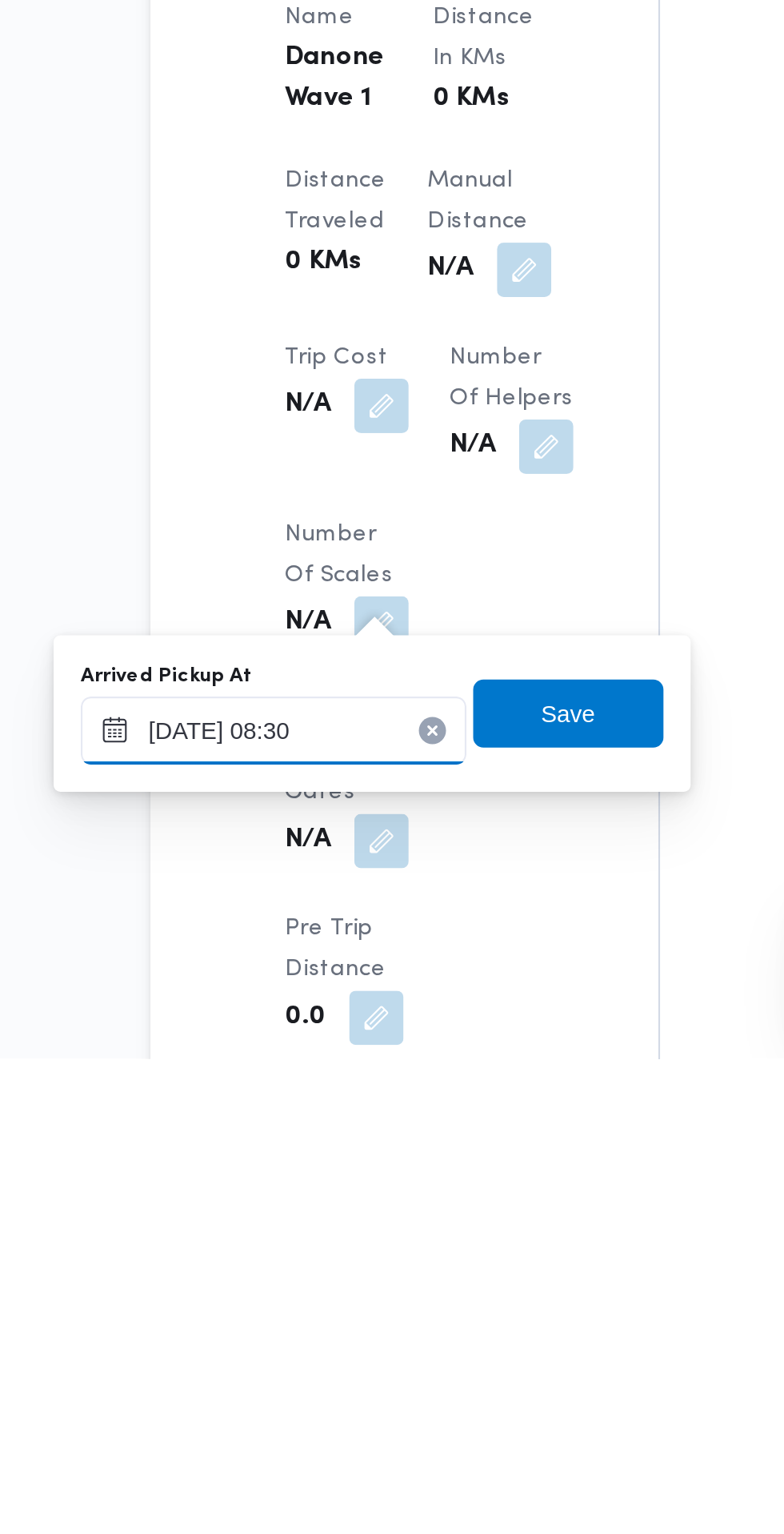
click at [294, 1380] on input "08/10/2025 08:30" at bounding box center [266, 1379] width 182 height 32
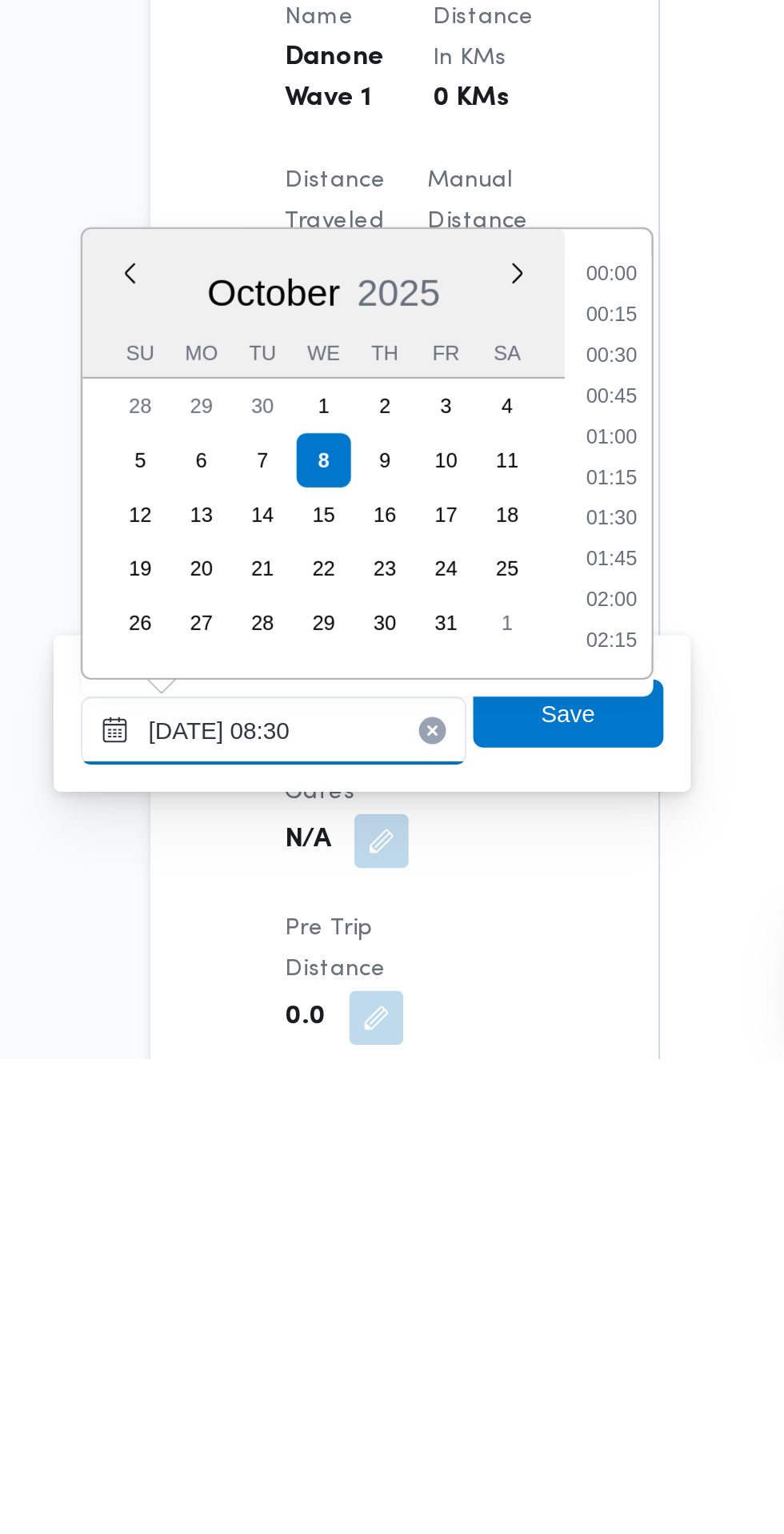
scroll to position [556, 0]
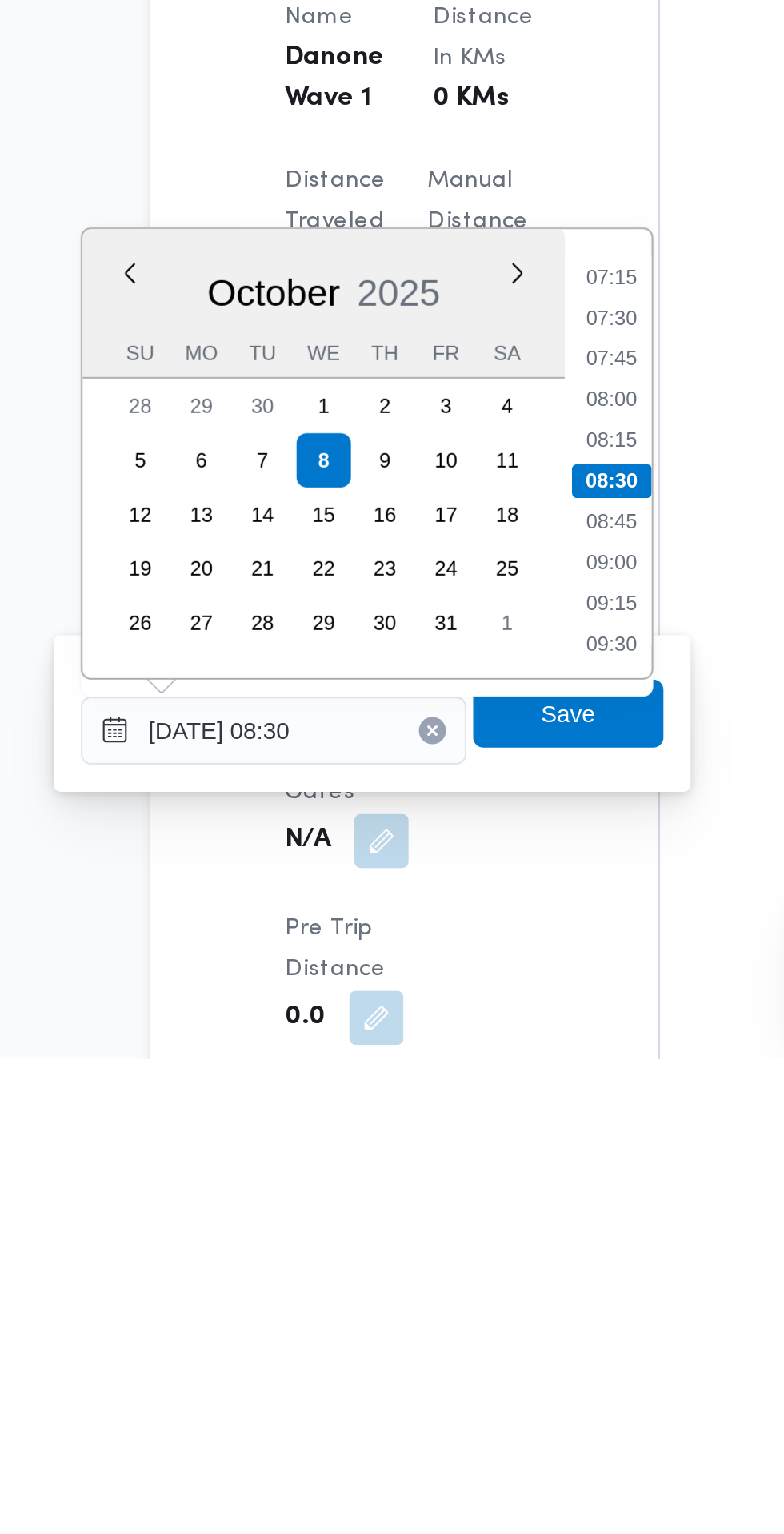
click at [426, 1203] on li "07:45" at bounding box center [425, 1203] width 37 height 16
type input "08/10/2025 07:45"
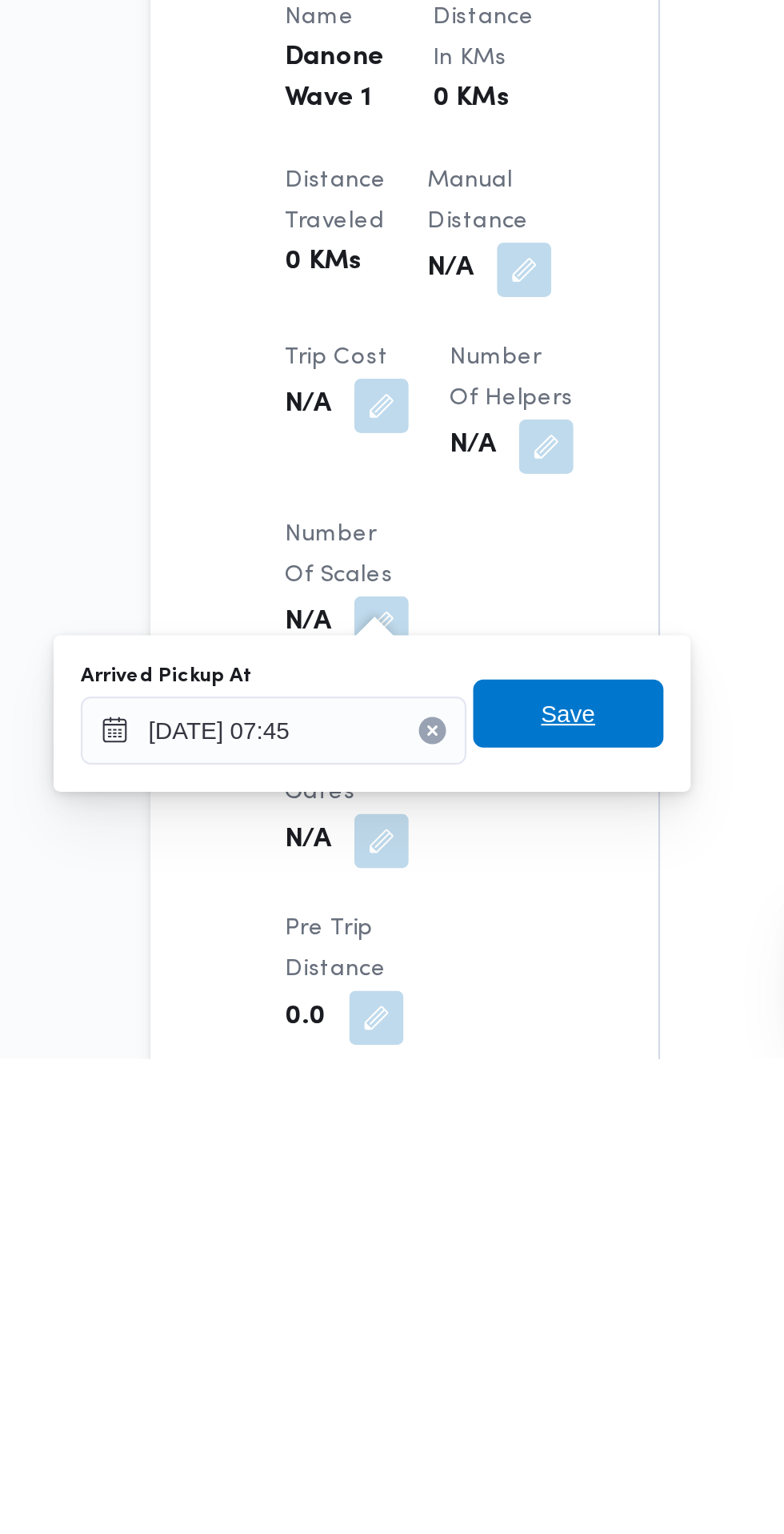
click at [418, 1374] on span "Save" at bounding box center [405, 1371] width 26 height 19
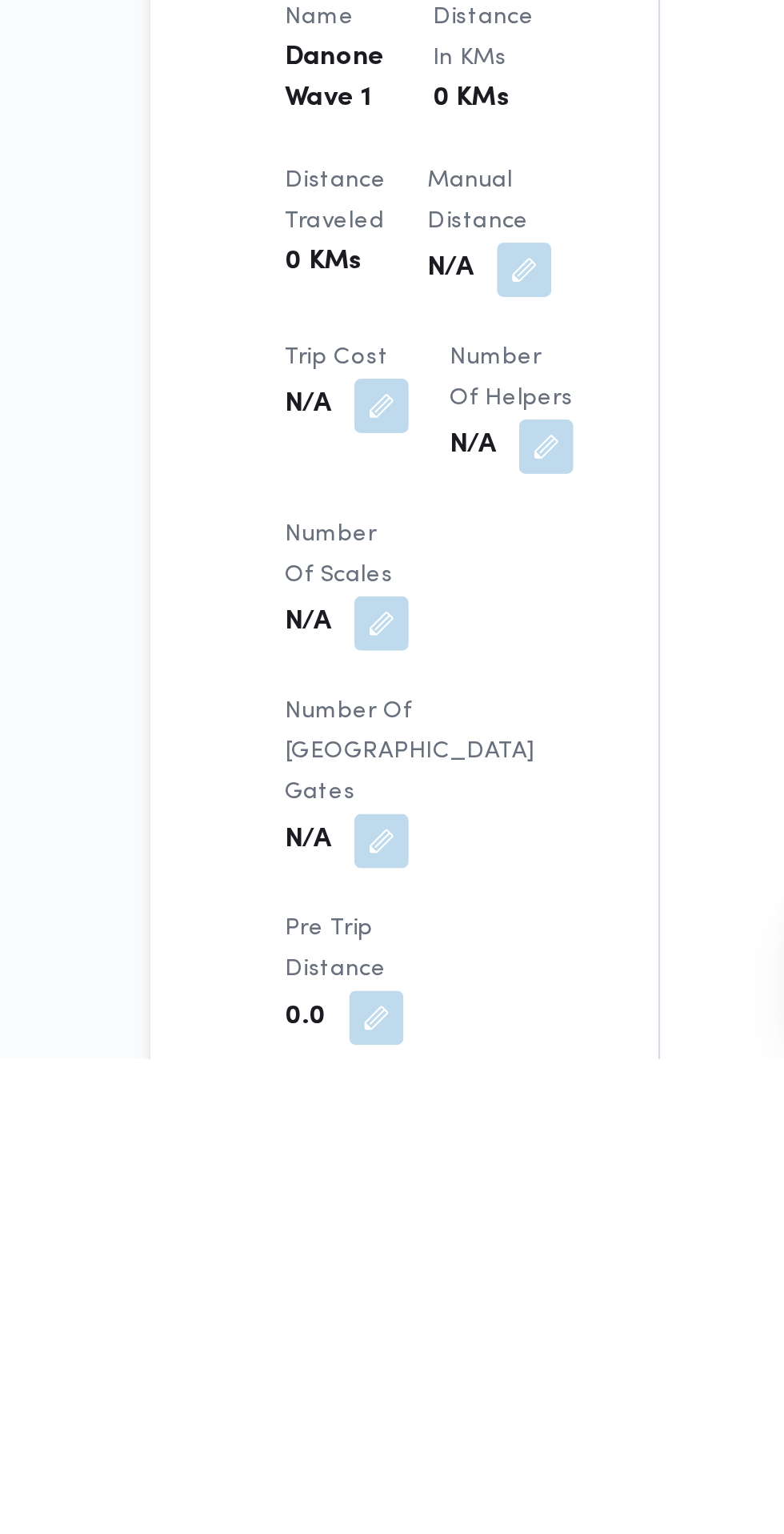
scroll to position [597, 0]
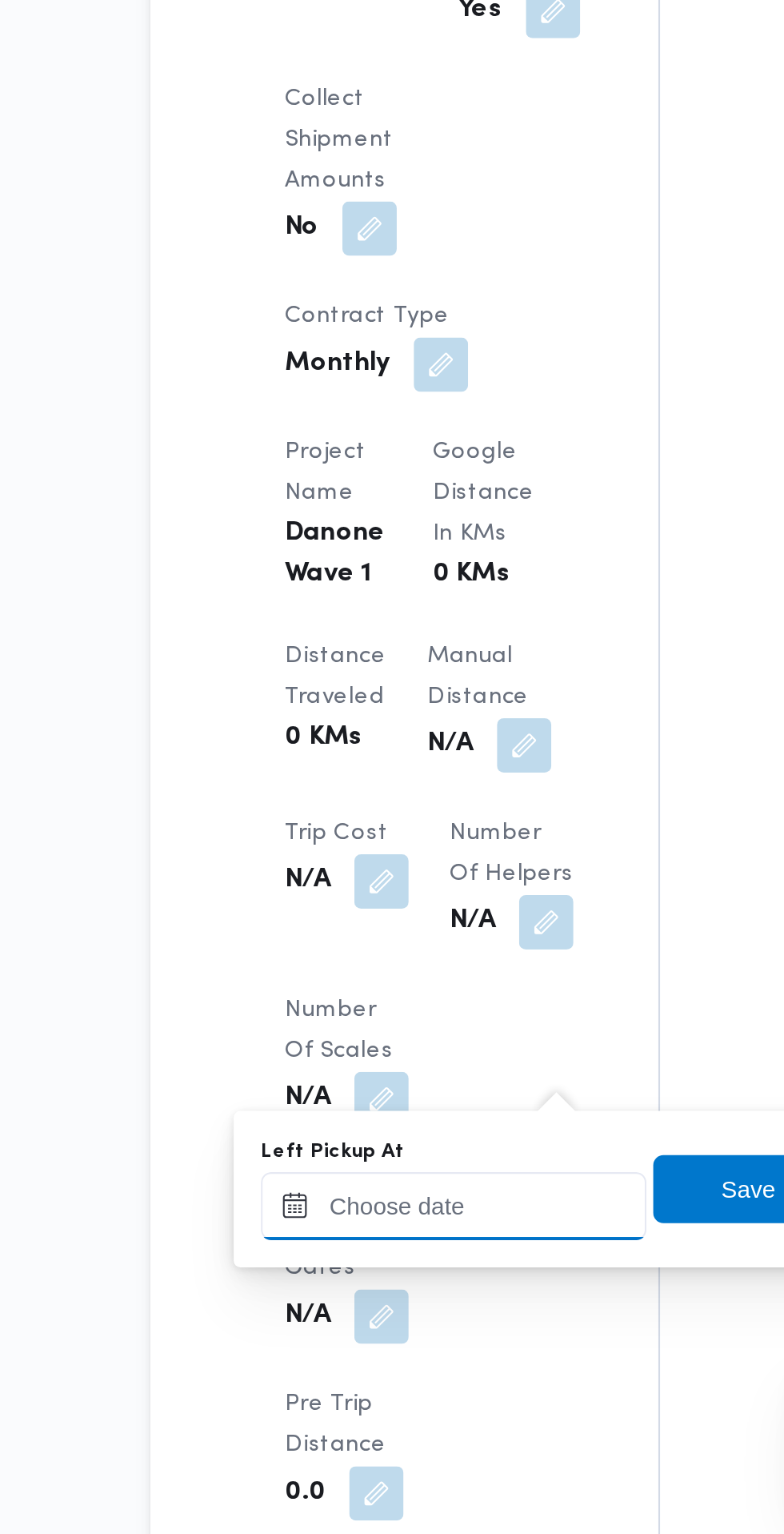
click at [371, 1379] on input "Left Pickup At" at bounding box center [350, 1379] width 182 height 32
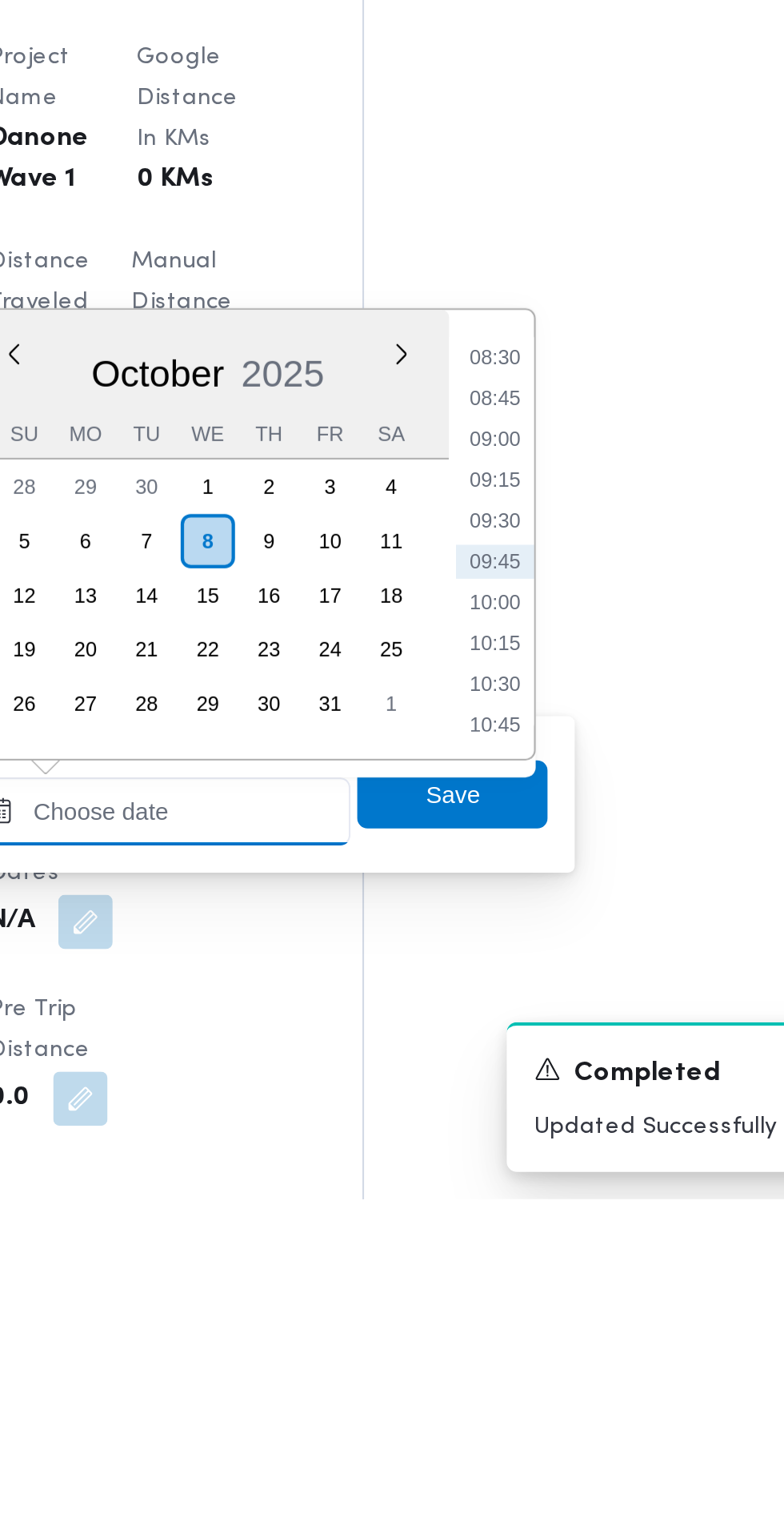
scroll to position [625, 0]
click at [512, 1179] on li "09:00" at bounding box center [510, 1175] width 37 height 16
type input "08/10/2025 09:00"
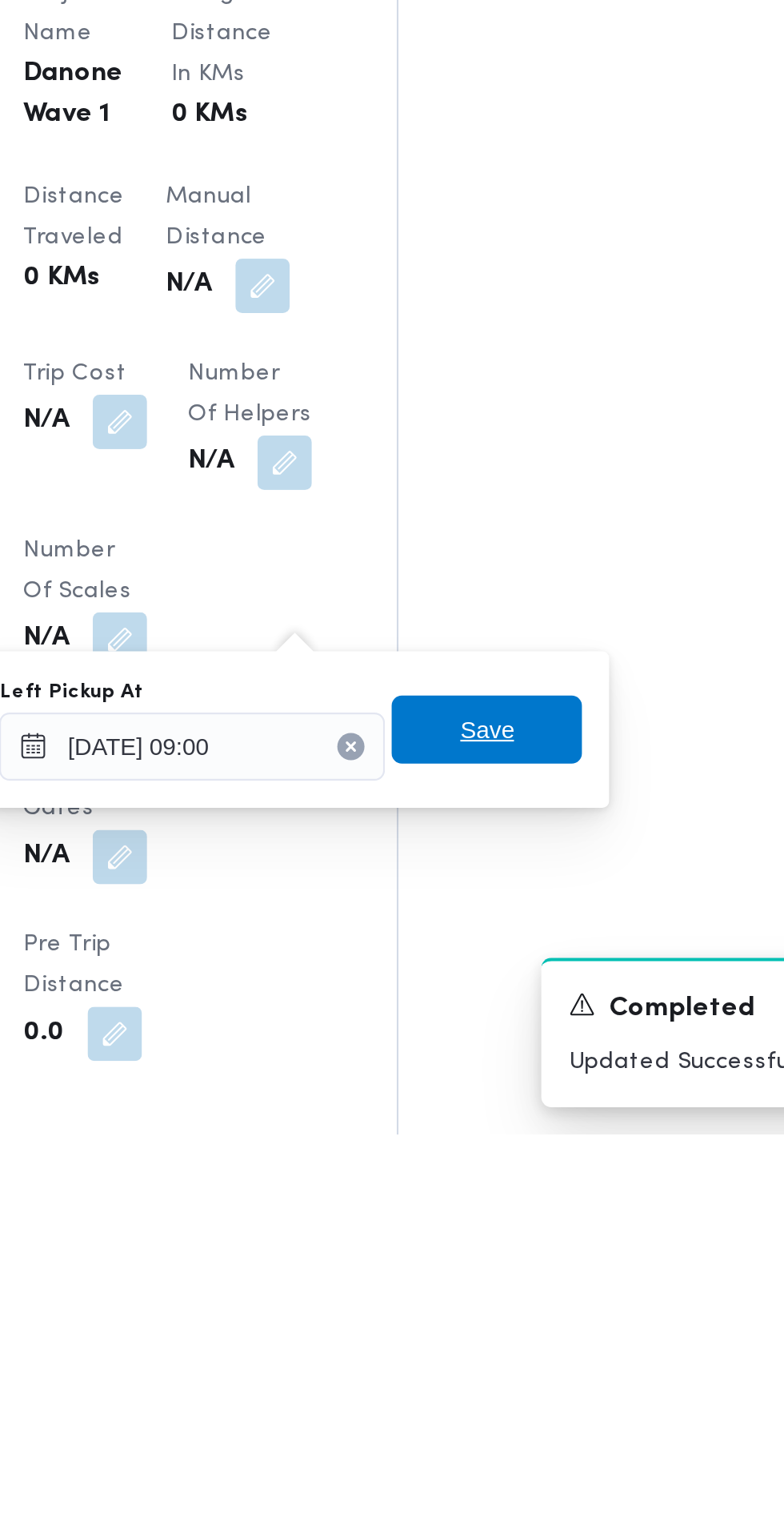
click at [509, 1346] on span "Save" at bounding box center [489, 1343] width 90 height 32
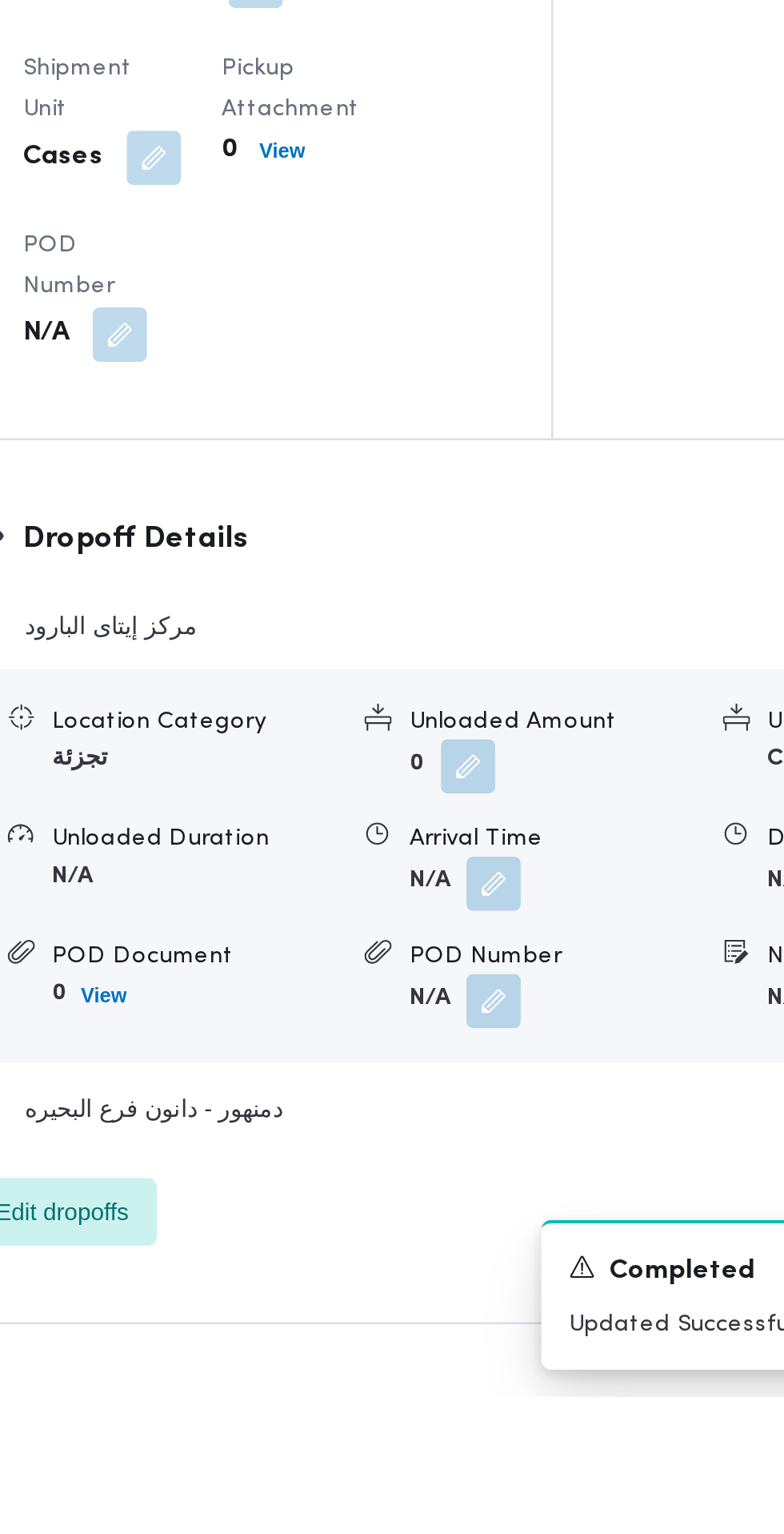
scroll to position [1199, 0]
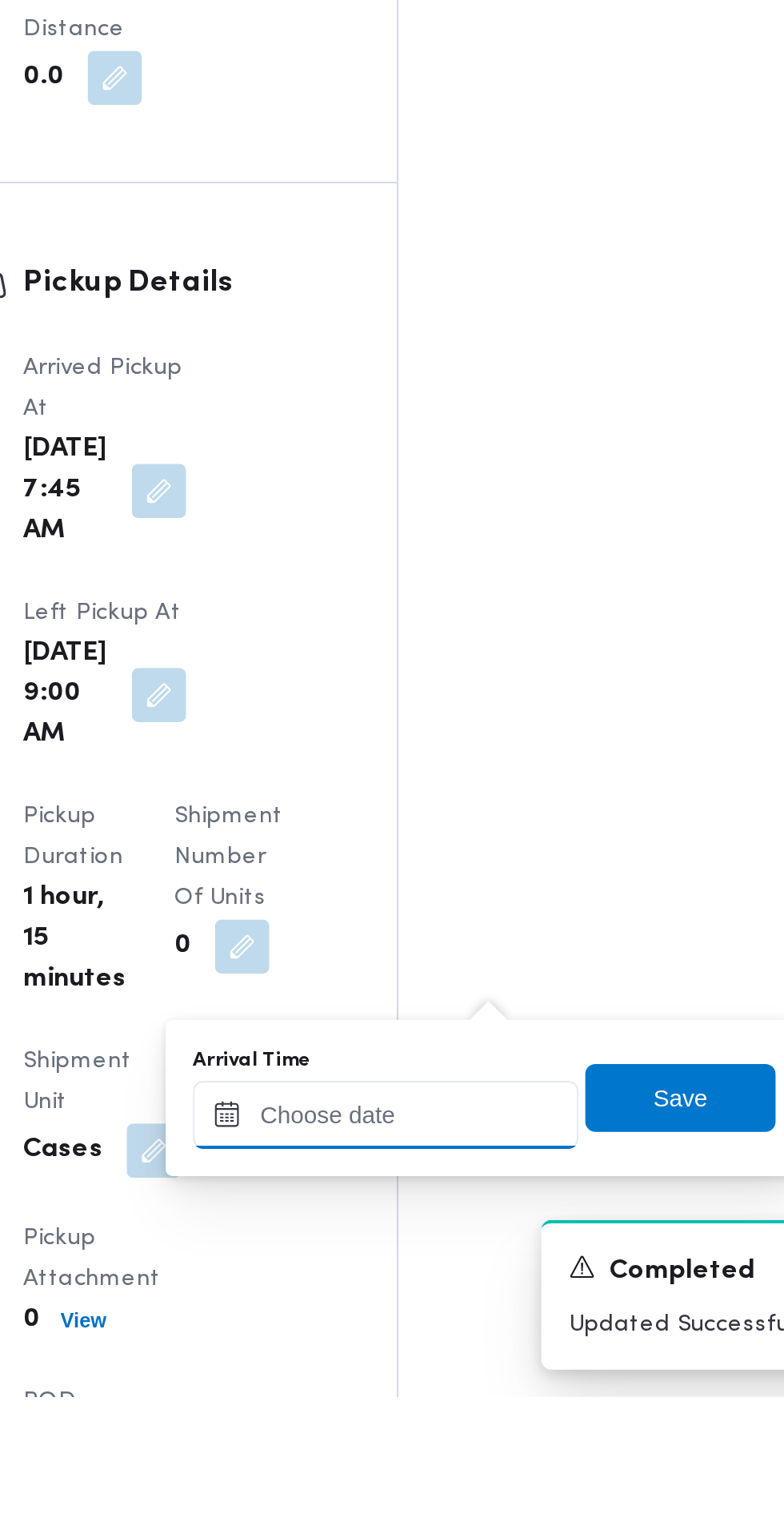
click at [471, 1400] on input "Arrival Time" at bounding box center [442, 1401] width 182 height 32
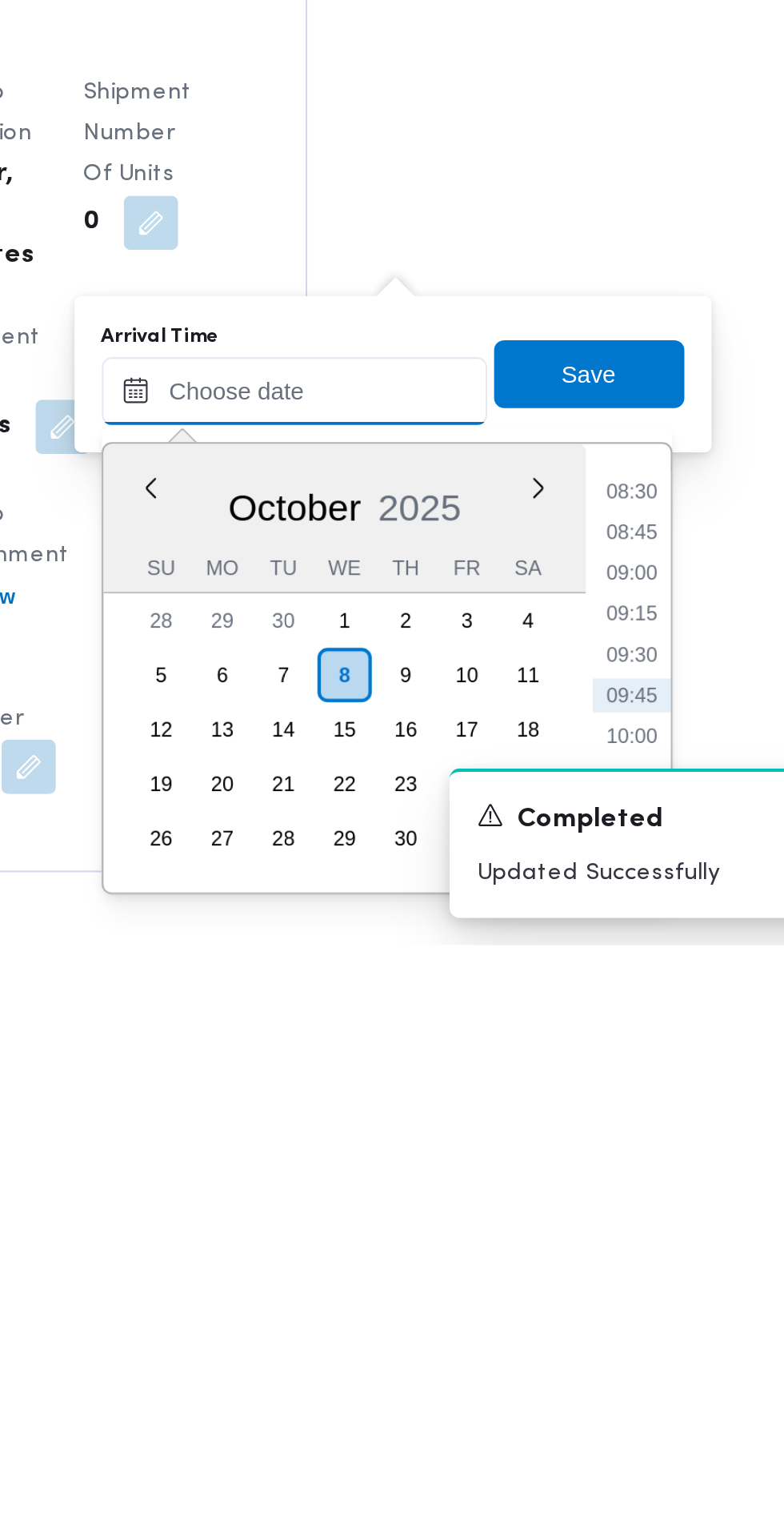
scroll to position [1327, 0]
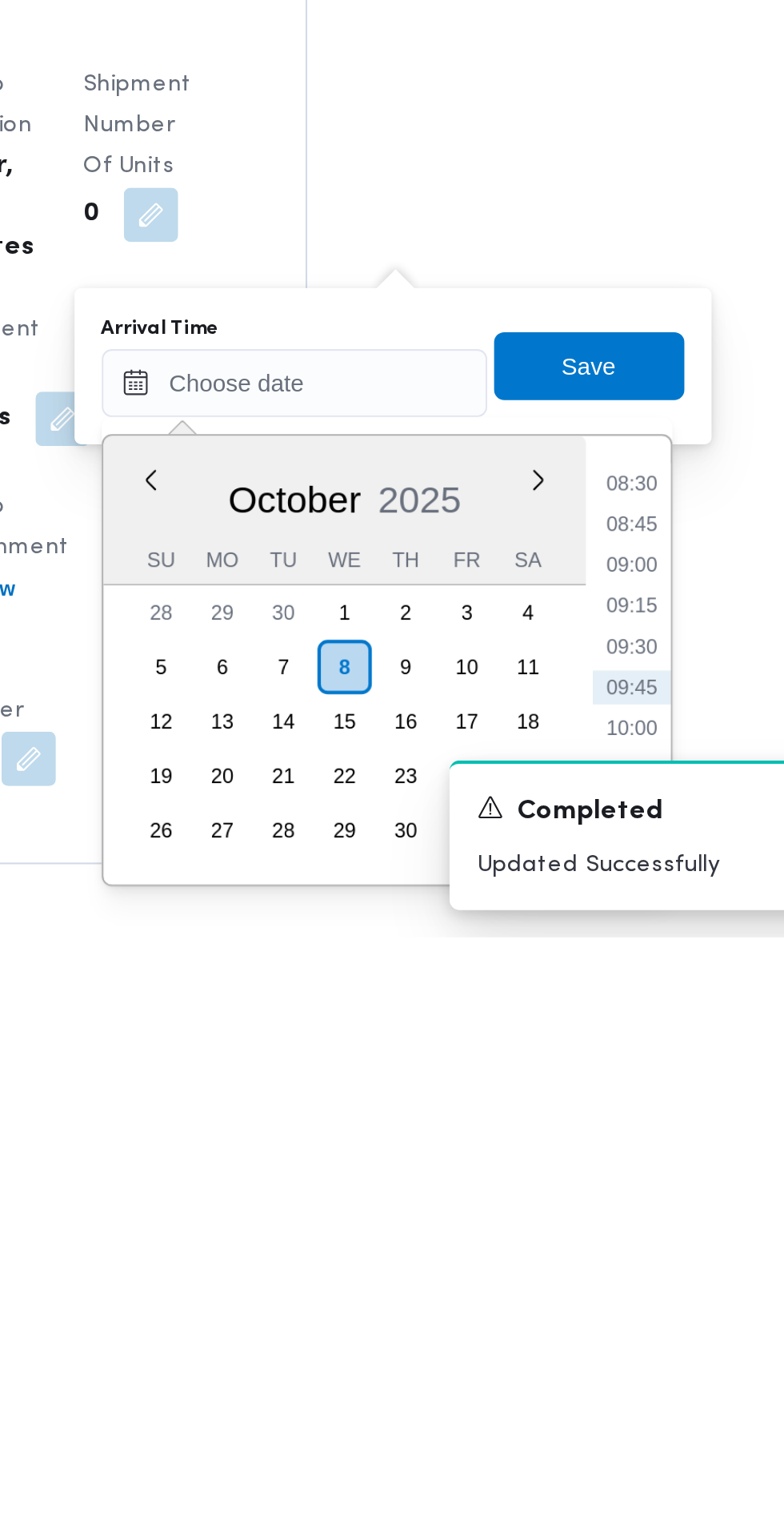
click at [601, 1378] on li "09:15" at bounding box center [601, 1377] width 37 height 16
type input "08/10/2025 09:15"
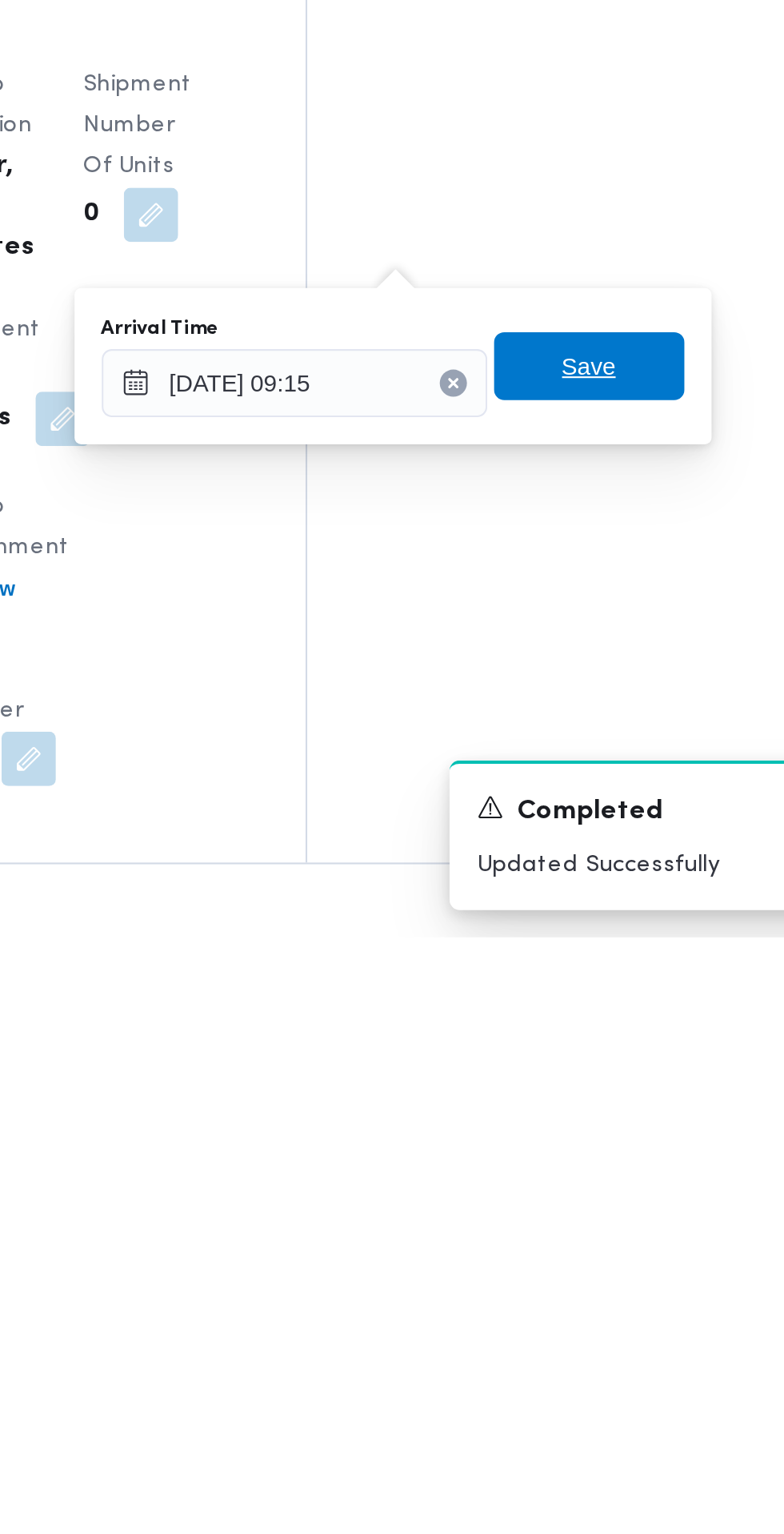
click at [605, 1254] on span "Save" at bounding box center [581, 1265] width 90 height 32
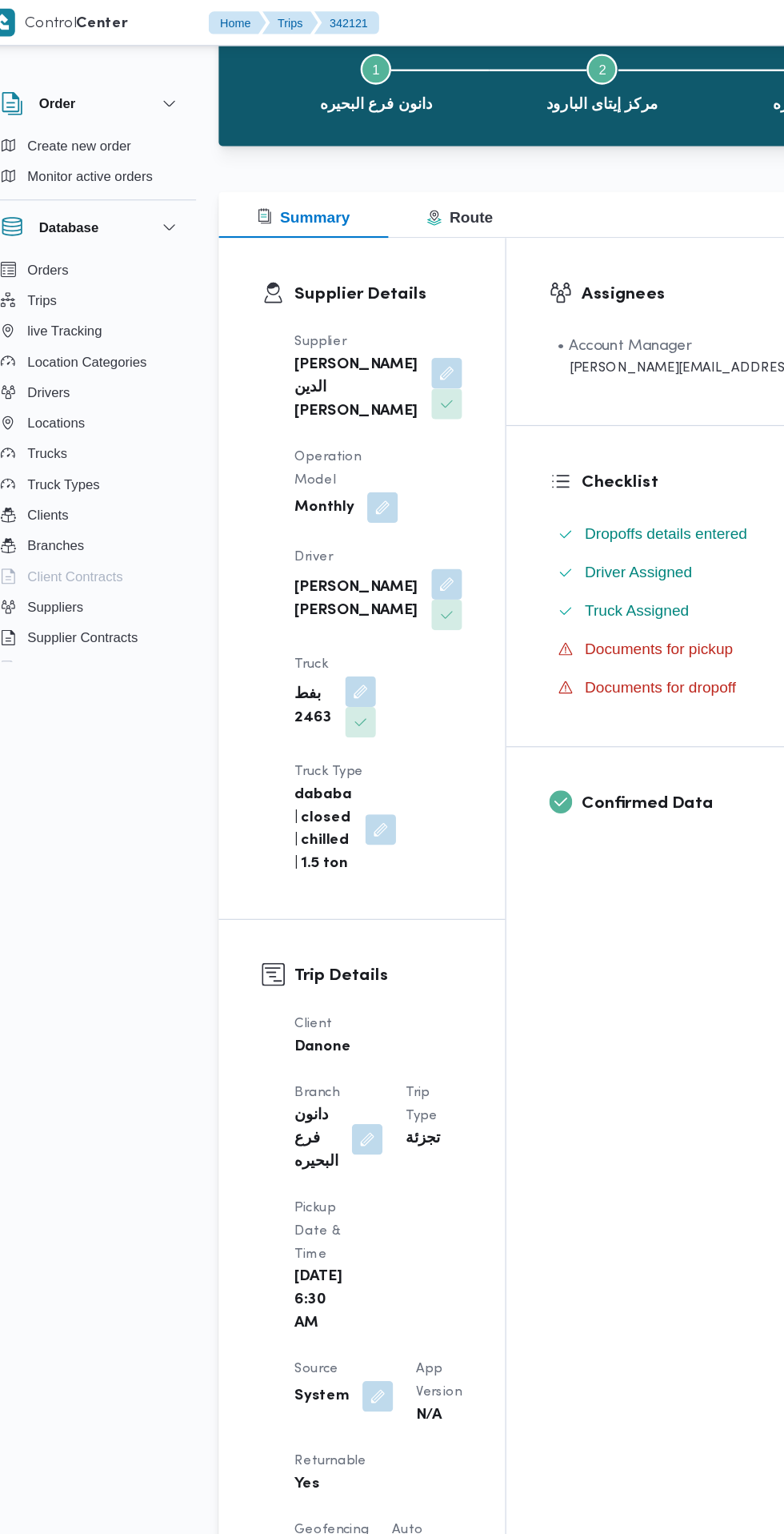
scroll to position [0, 0]
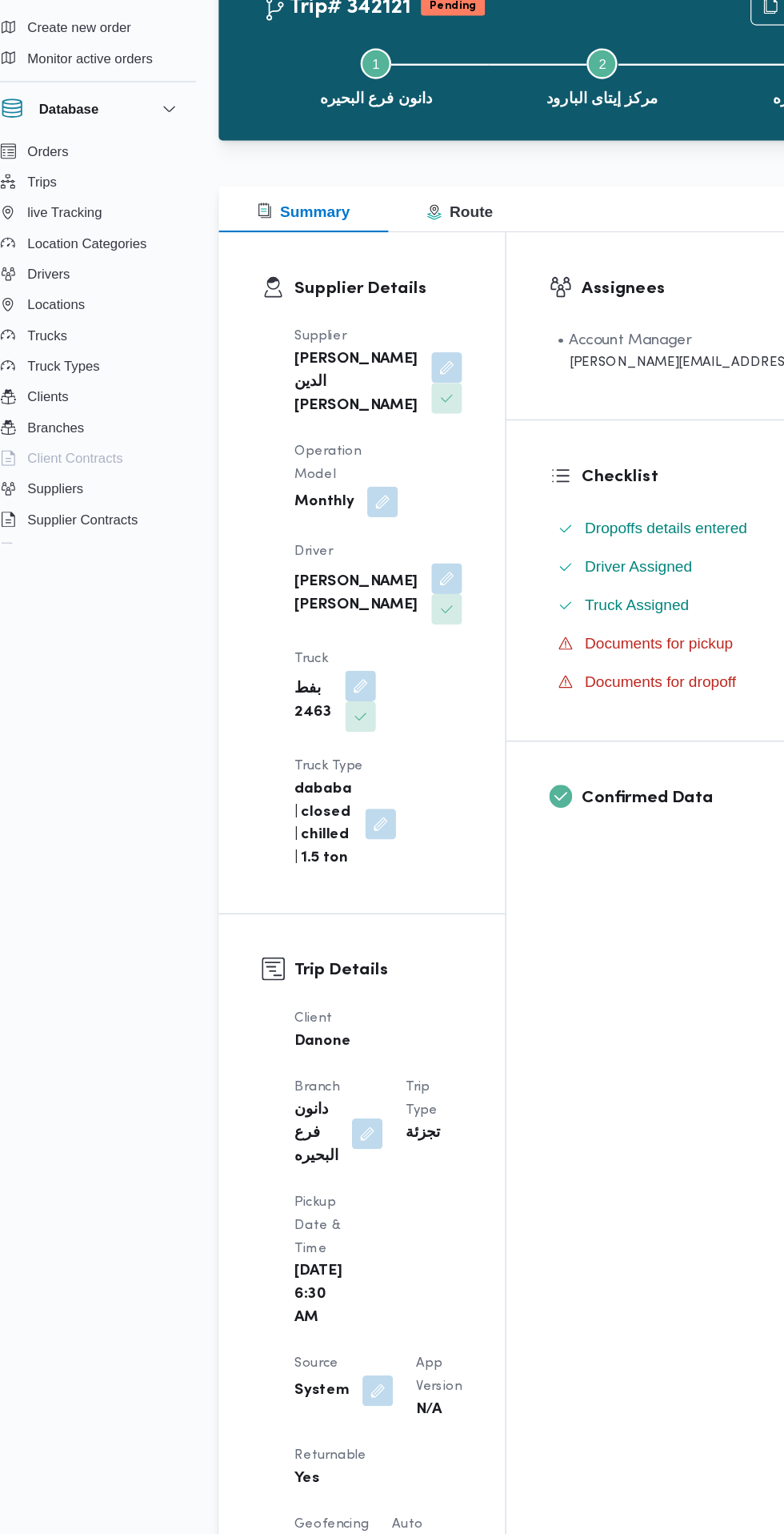
click at [342, 1247] on button "button" at bounding box center [341, 1260] width 26 height 26
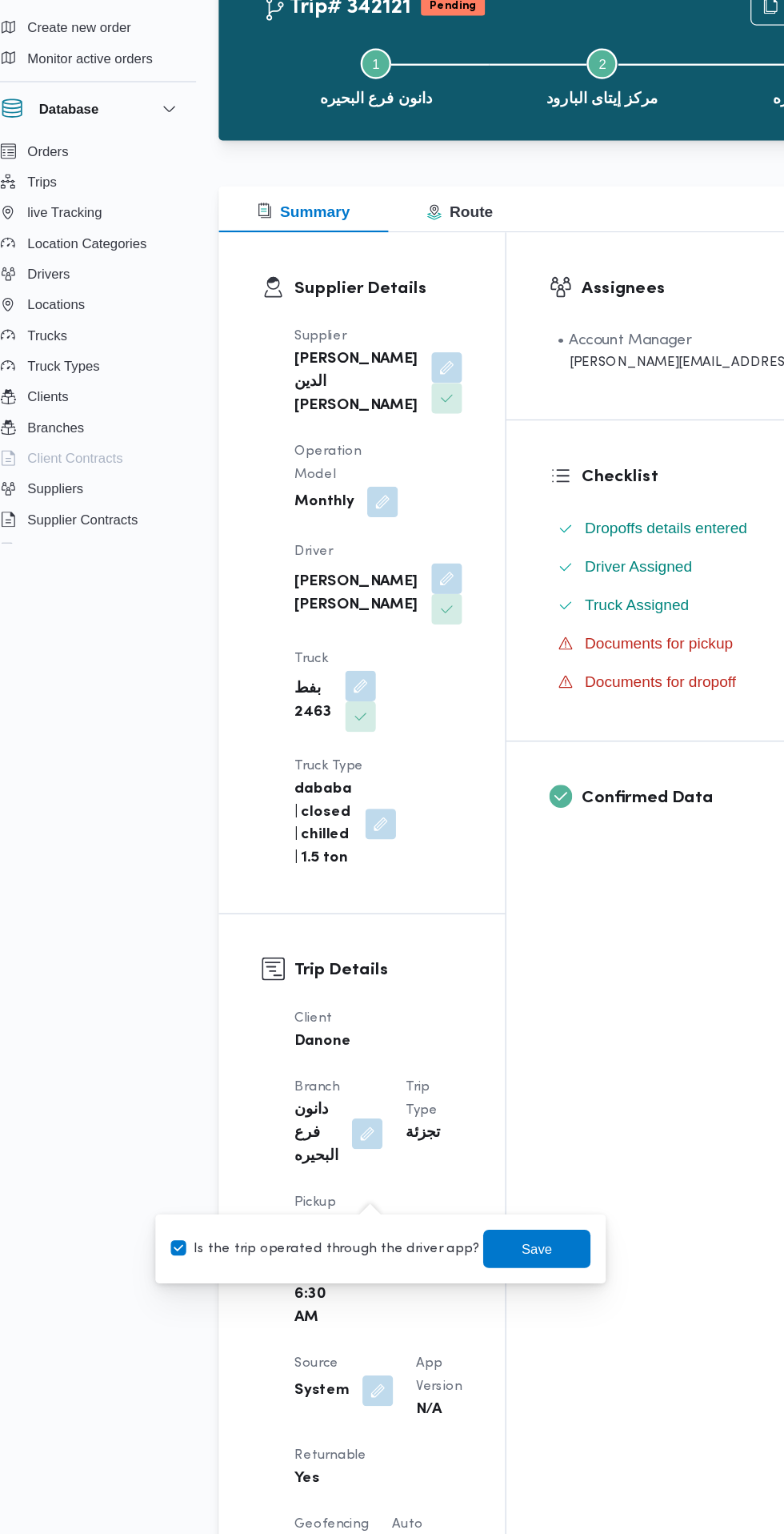
click at [344, 1148] on label "Is the trip operated through the driver app?" at bounding box center [297, 1141] width 258 height 19
checkbox input "false"
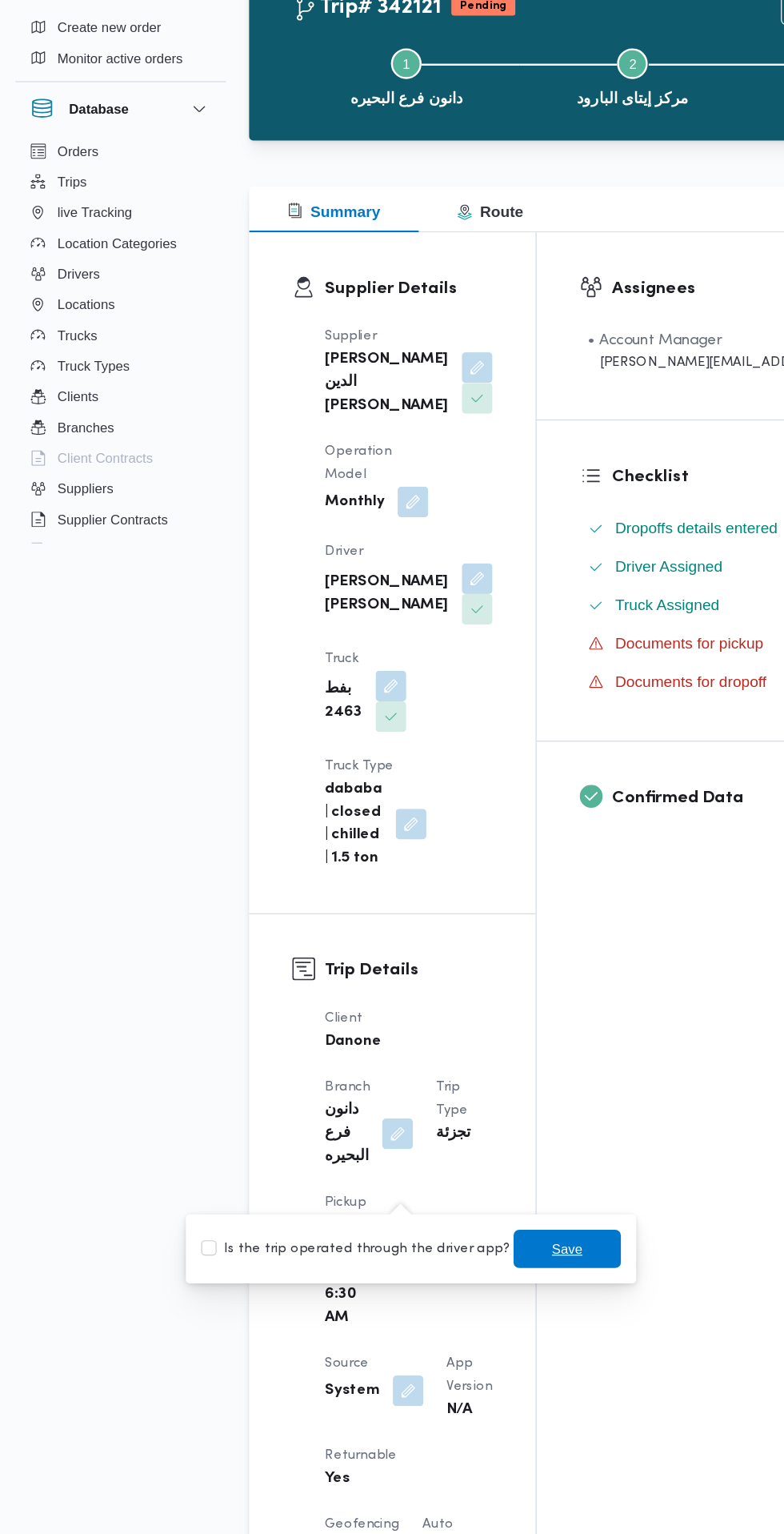
click at [470, 1151] on span "Save" at bounding box center [473, 1141] width 90 height 32
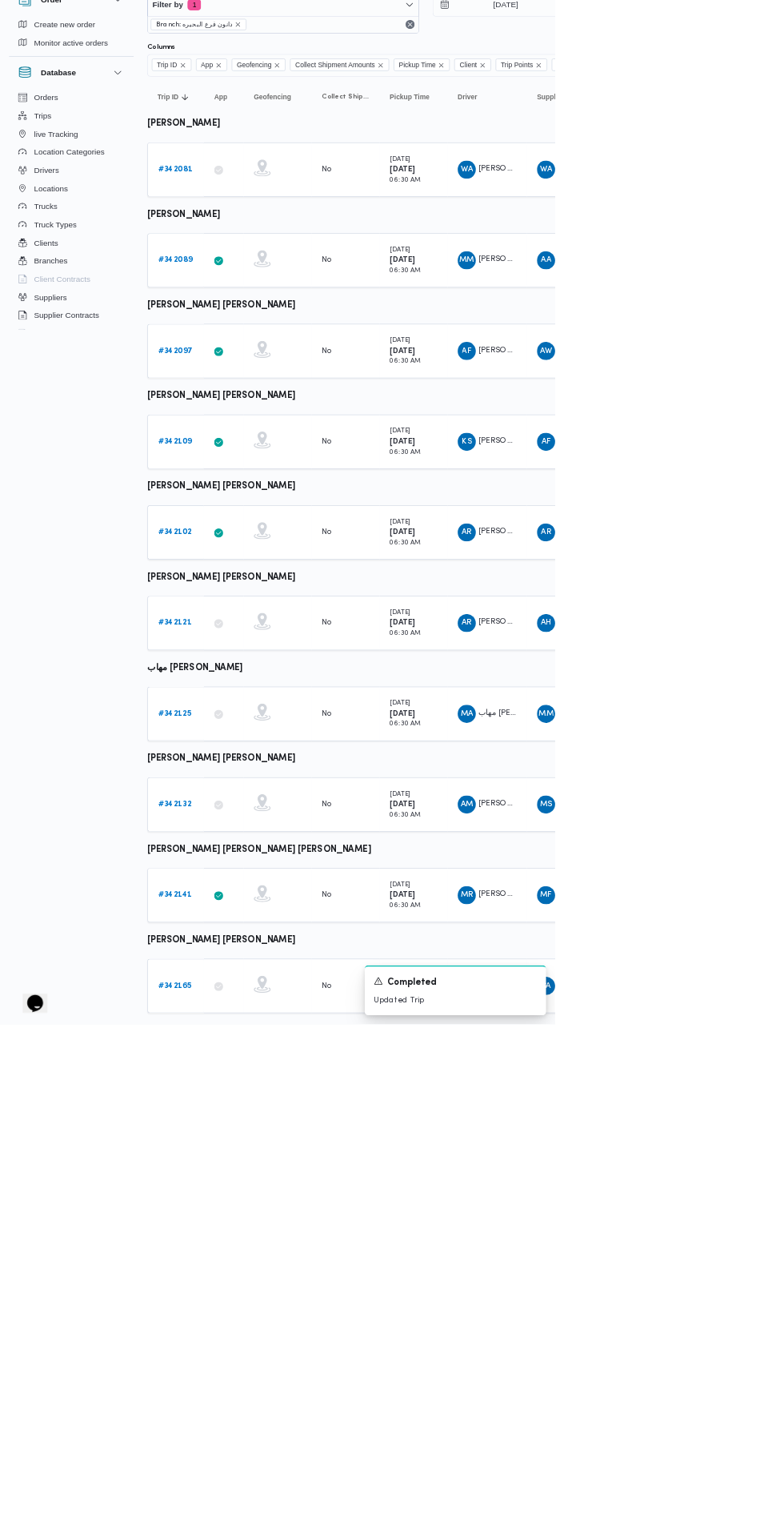
click at [247, 838] on b "# 342102" at bounding box center [248, 838] width 48 height 10
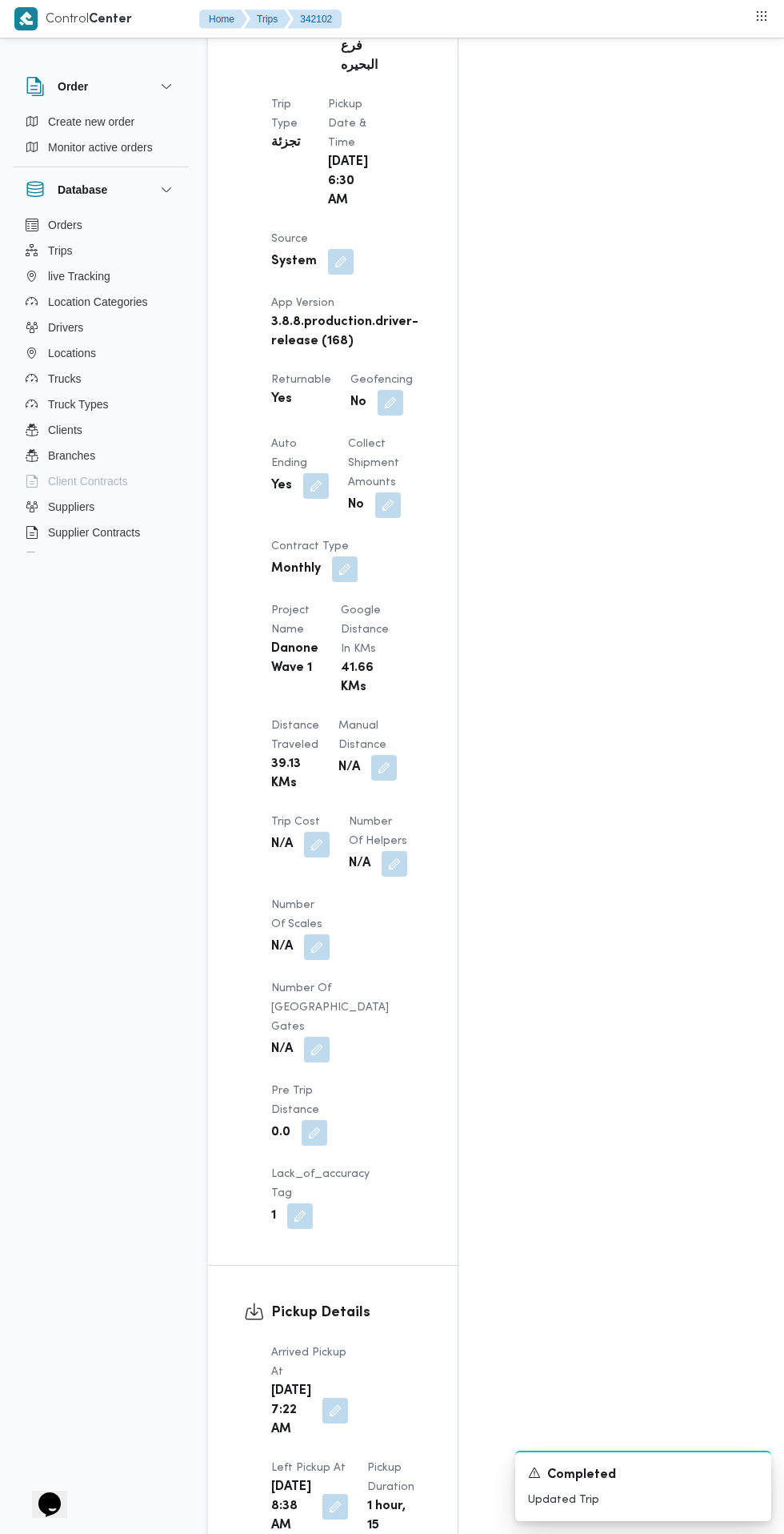
scroll to position [976, 0]
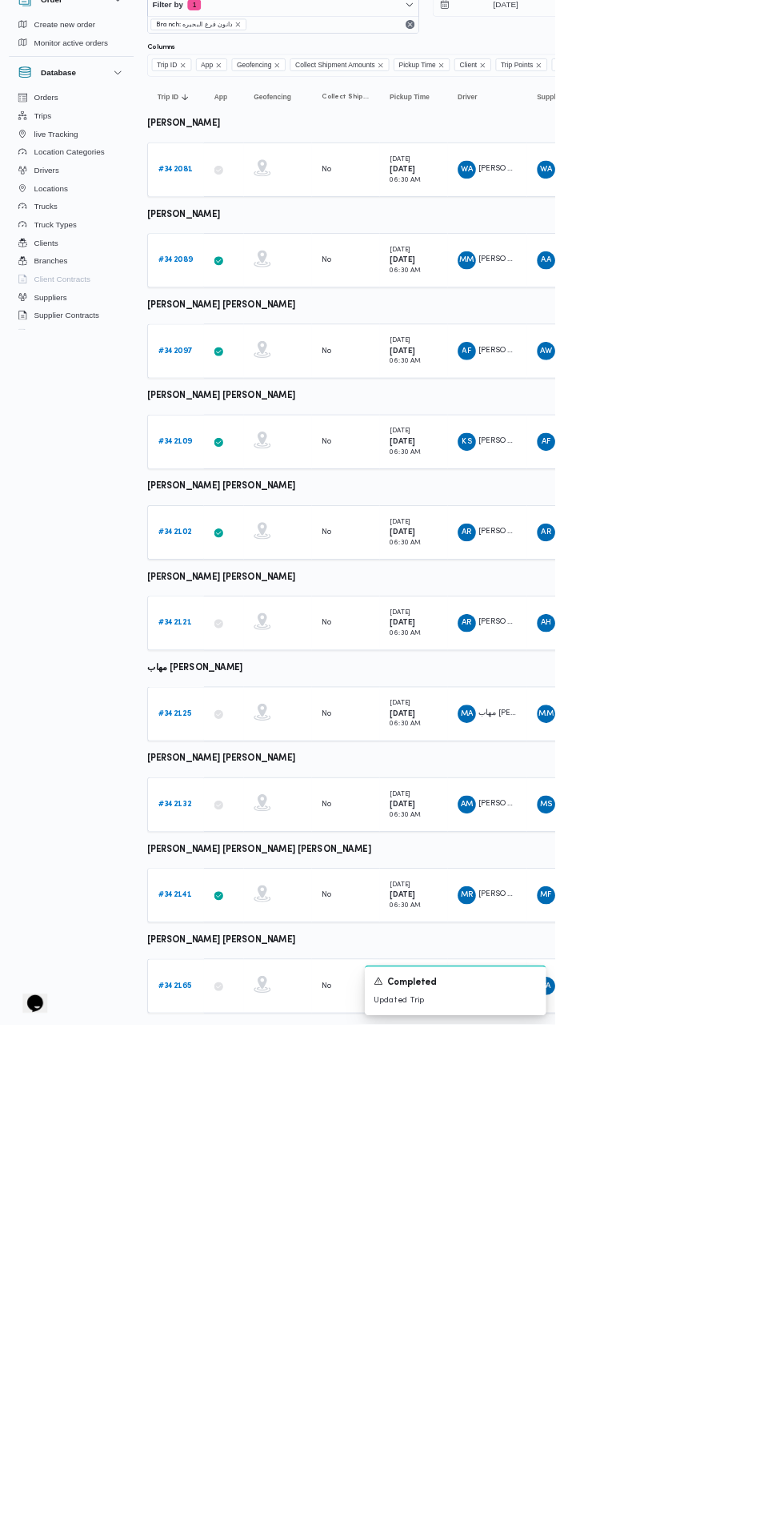
click at [247, 710] on b "# 342109" at bounding box center [248, 710] width 48 height 10
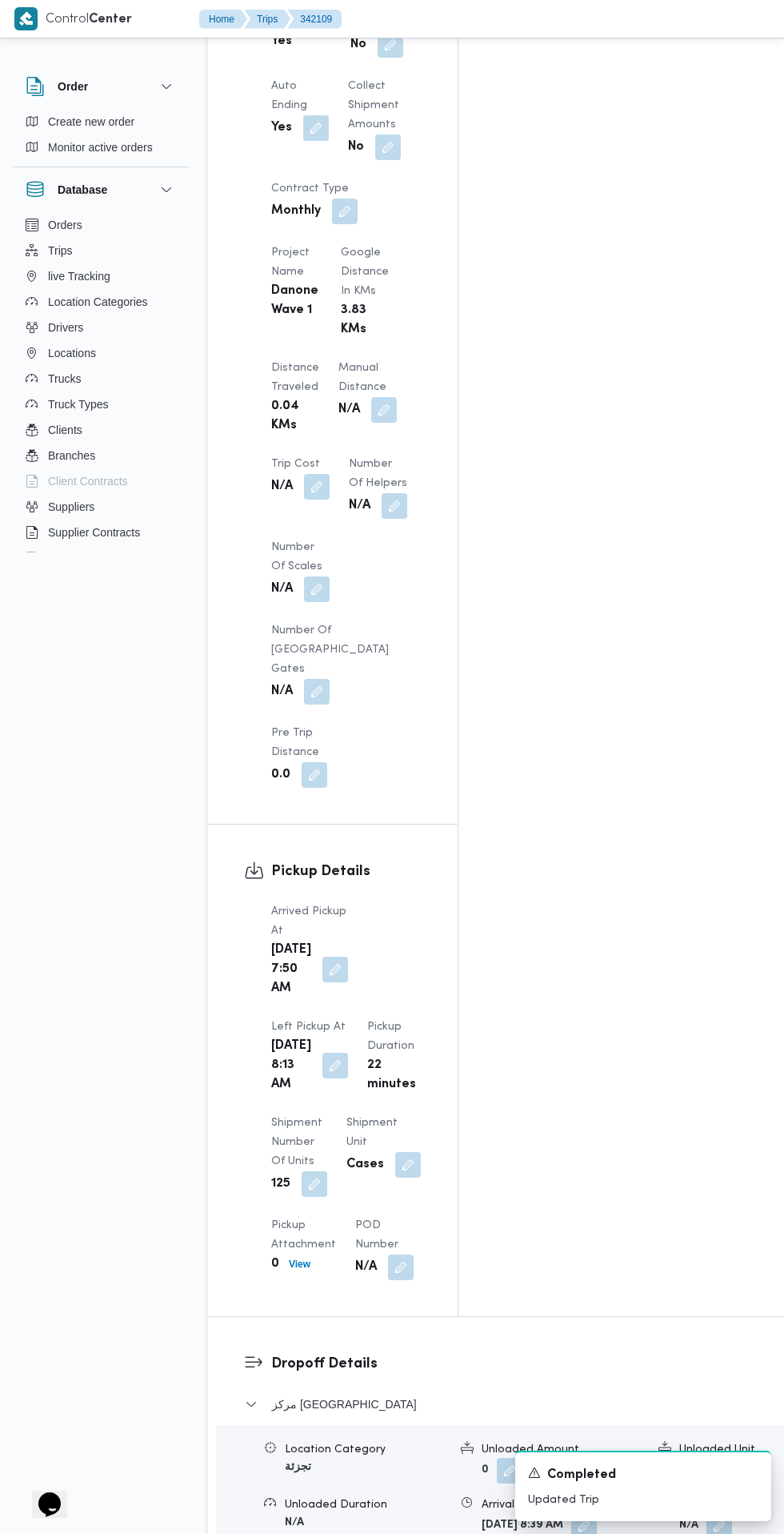
scroll to position [1255, 0]
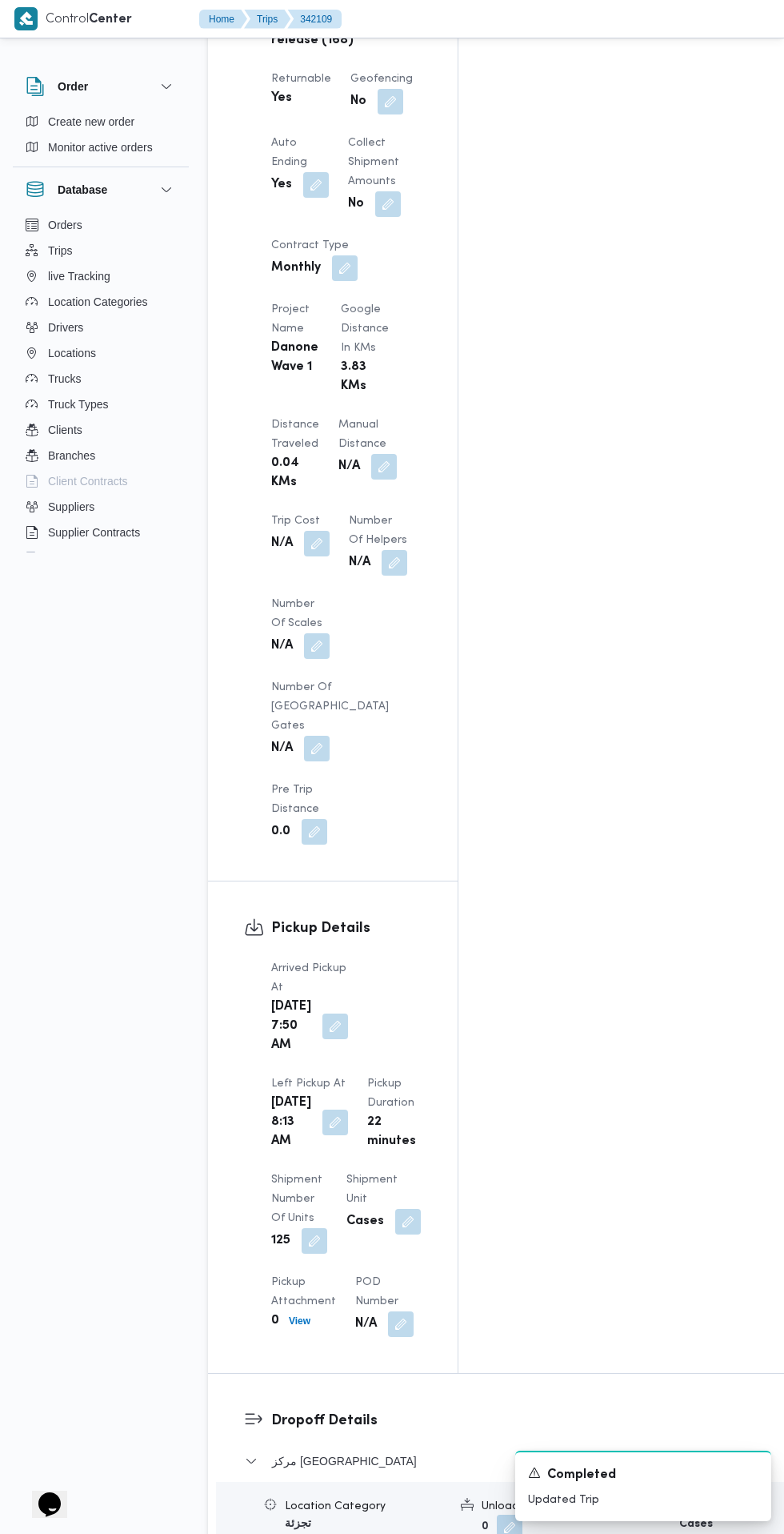
click at [325, 1013] on button "button" at bounding box center [336, 1026] width 26 height 26
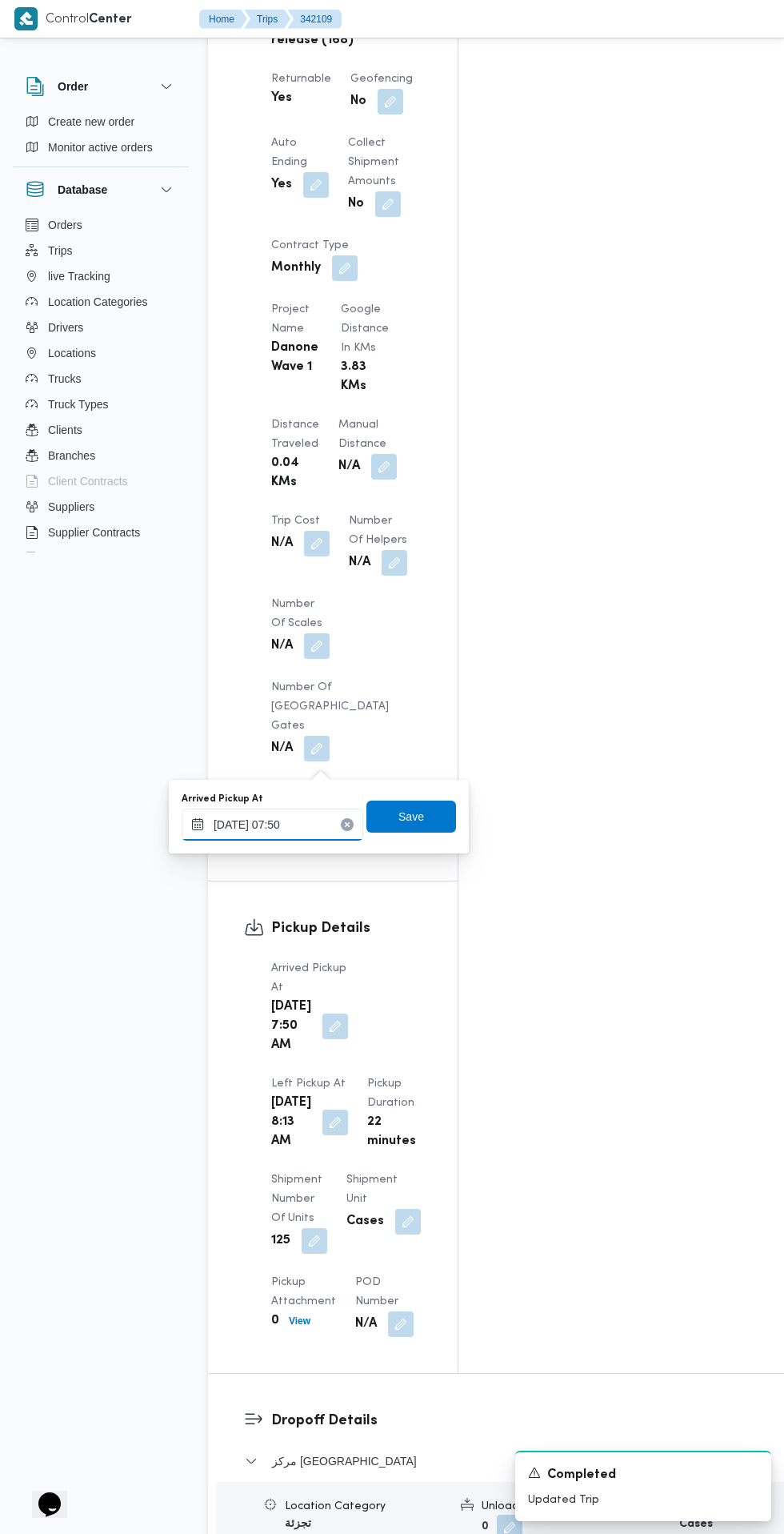
click at [309, 820] on input "08/10/2025 07:50" at bounding box center [273, 824] width 182 height 32
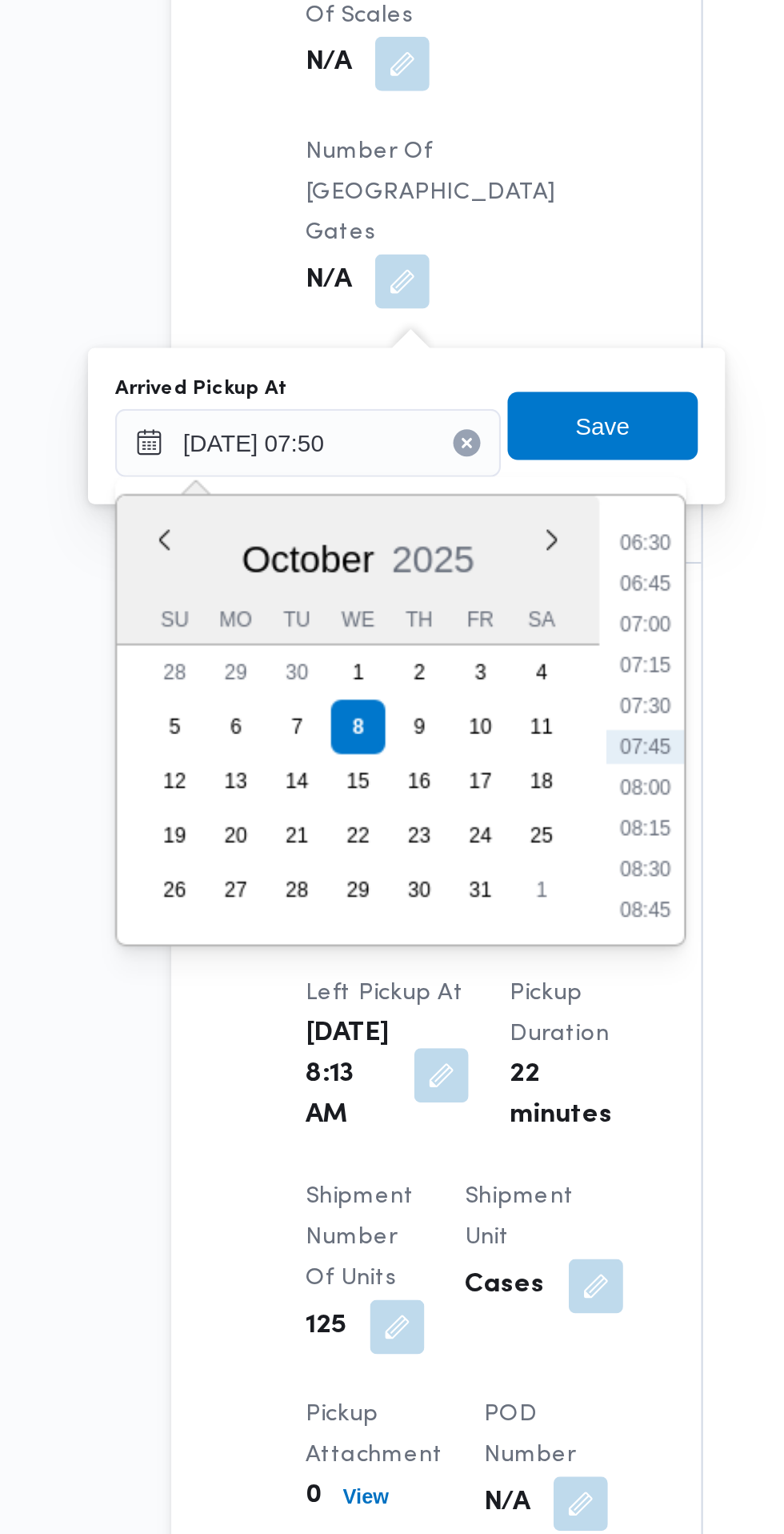
click at [430, 911] on li "07:00" at bounding box center [432, 910] width 37 height 16
type input "08/10/2025 07:00"
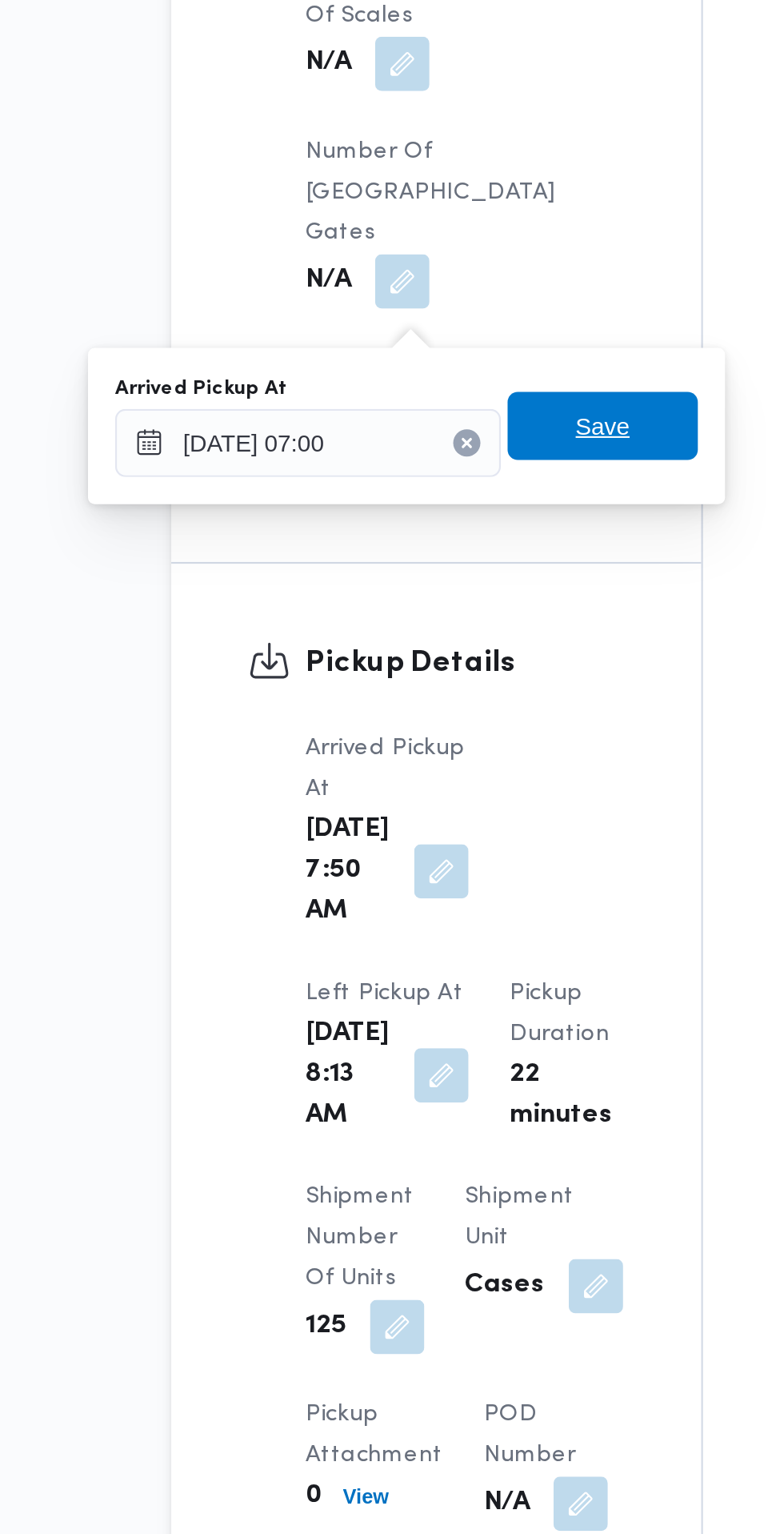
click at [446, 816] on span "Save" at bounding box center [411, 816] width 90 height 32
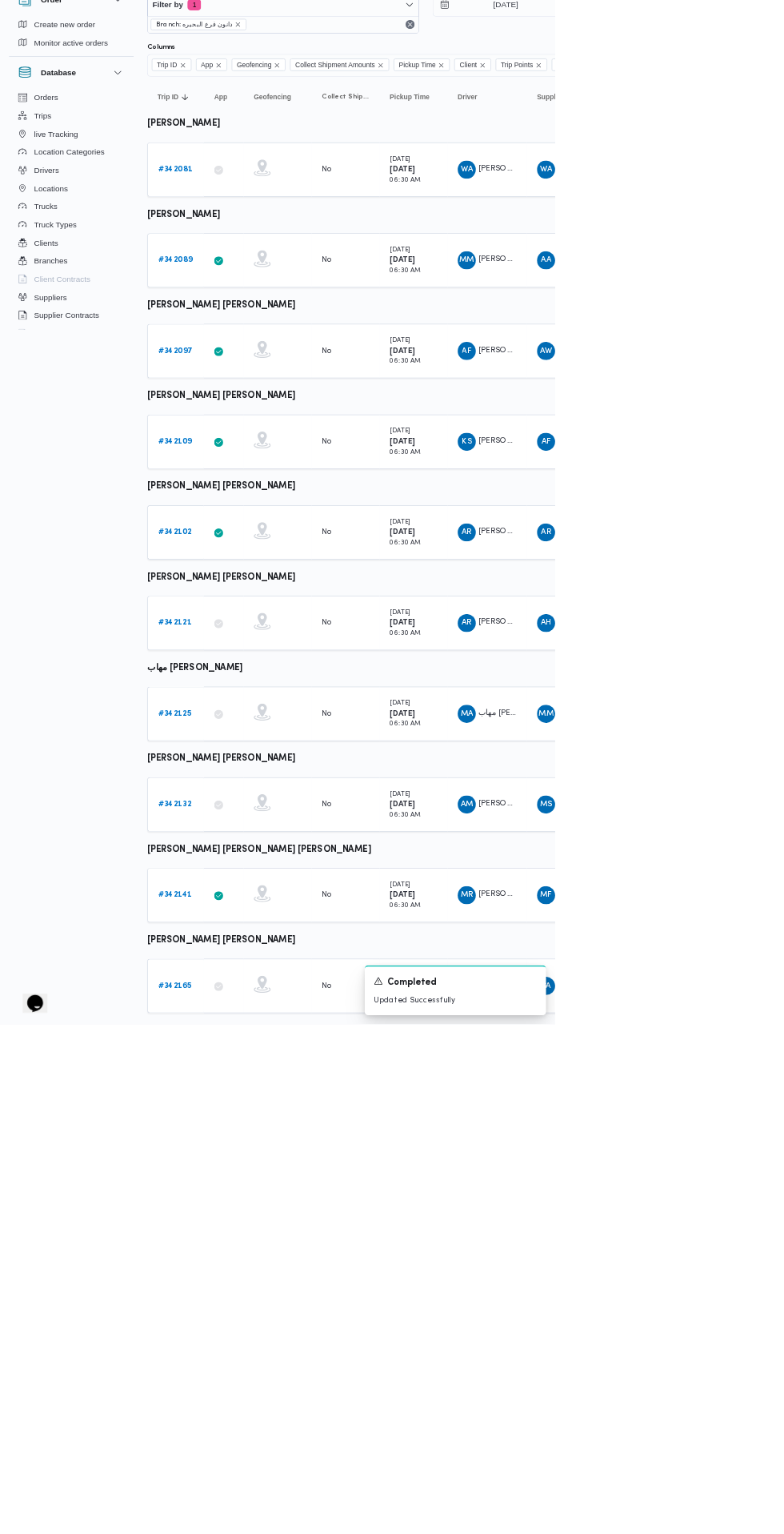
click at [247, 582] on b "# 342097" at bounding box center [248, 582] width 49 height 10
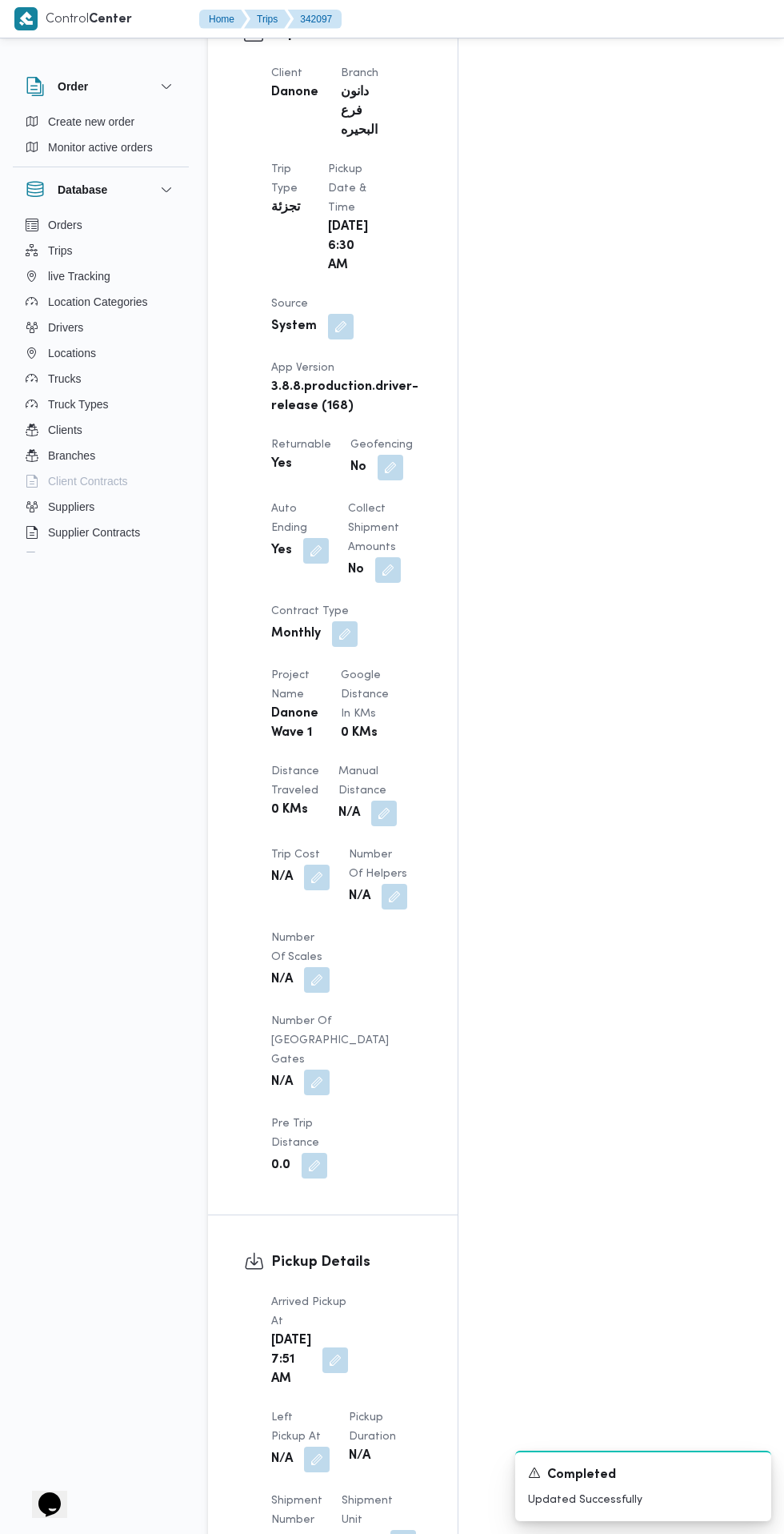
scroll to position [989, 0]
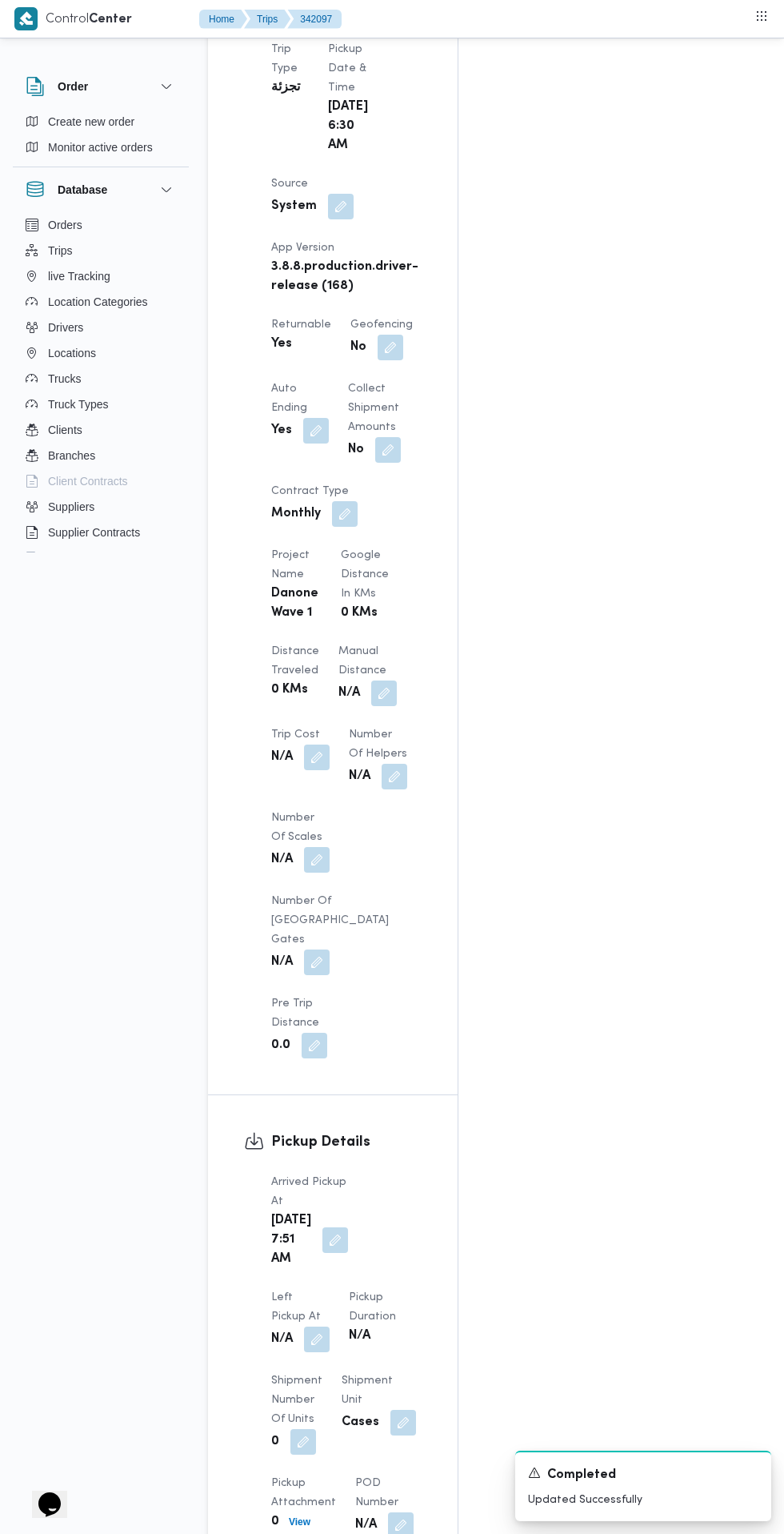
click at [323, 1227] on button "button" at bounding box center [336, 1240] width 26 height 26
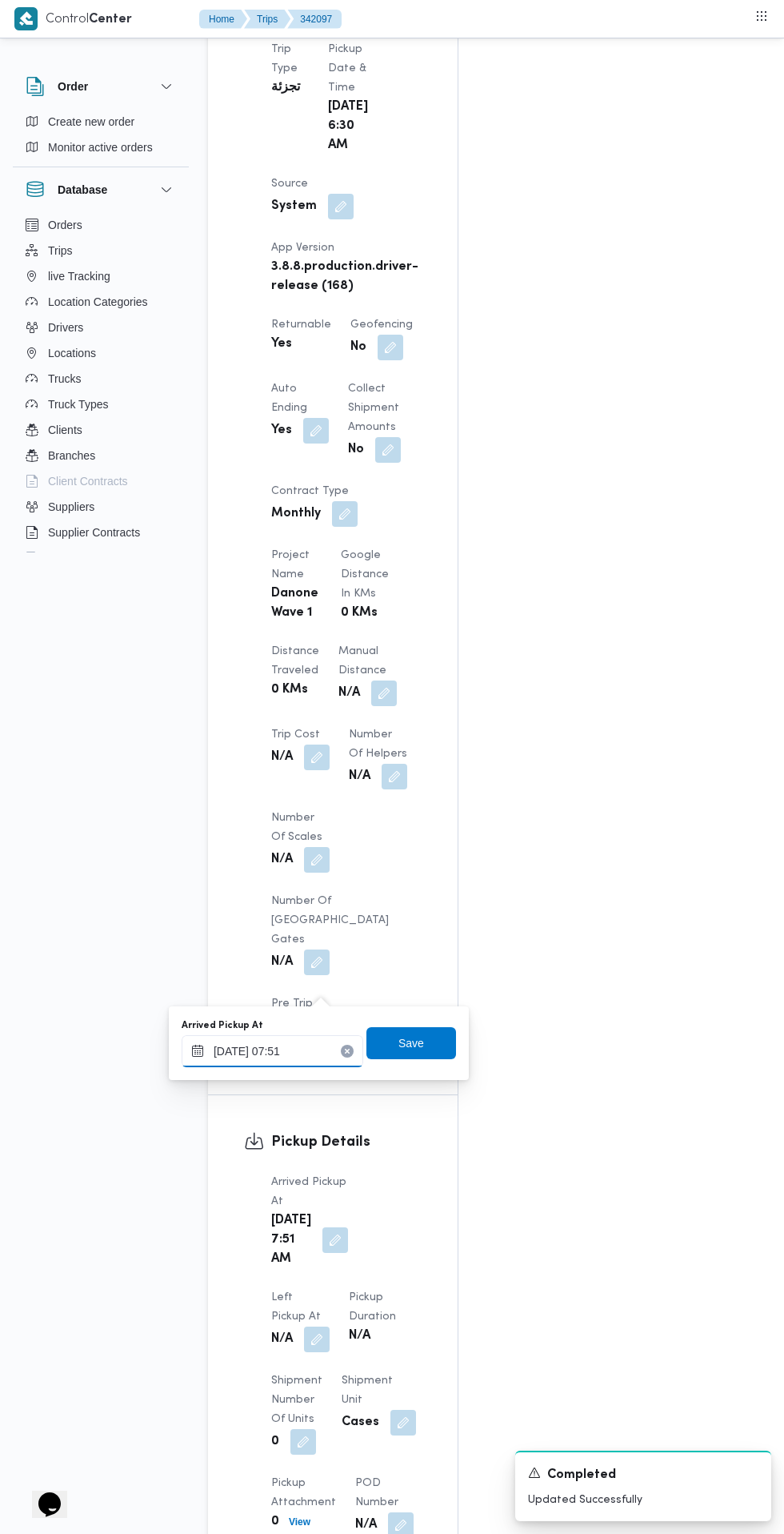
click at [299, 1050] on input "08/10/2025 07:51" at bounding box center [273, 1050] width 182 height 32
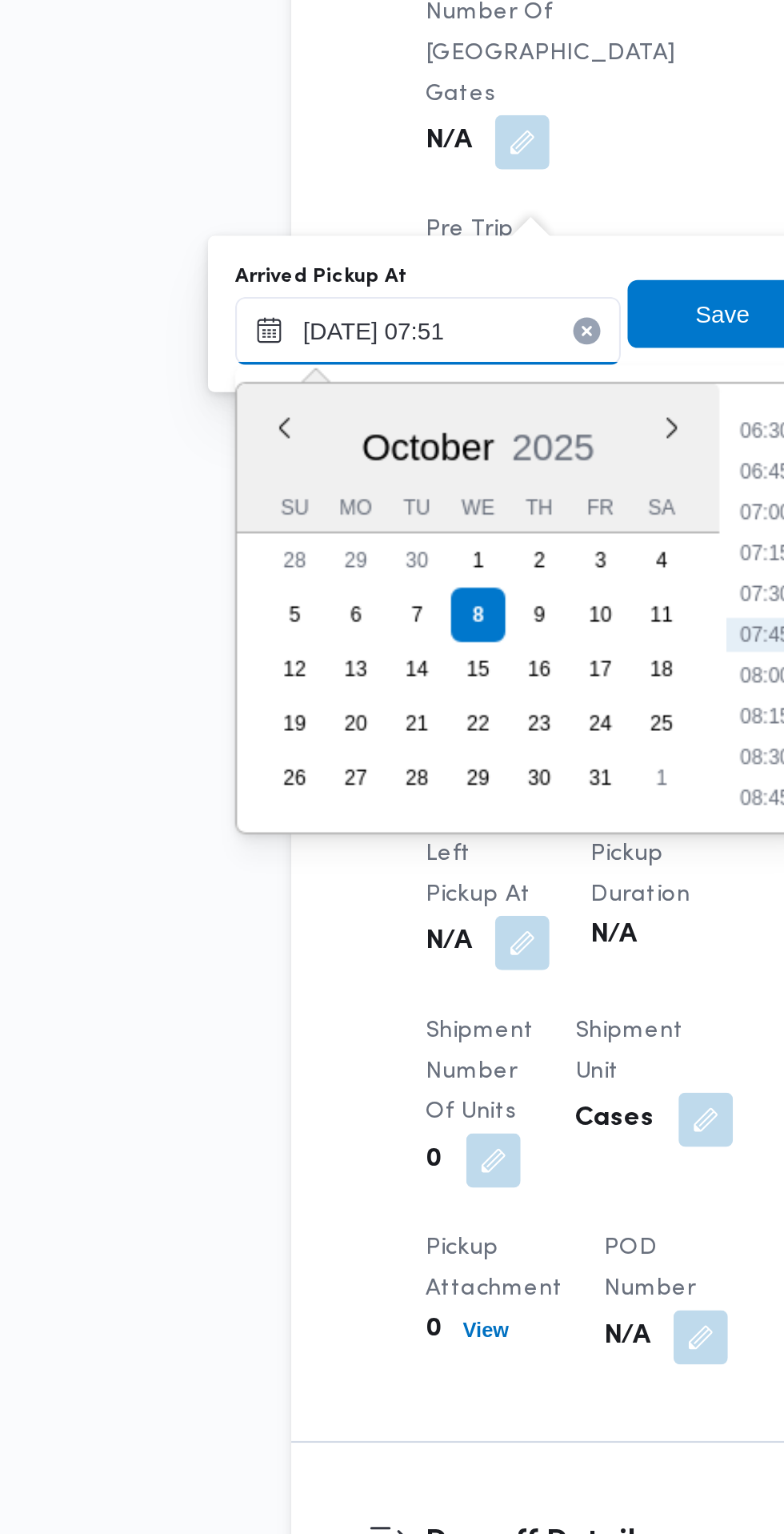
scroll to position [1098, 0]
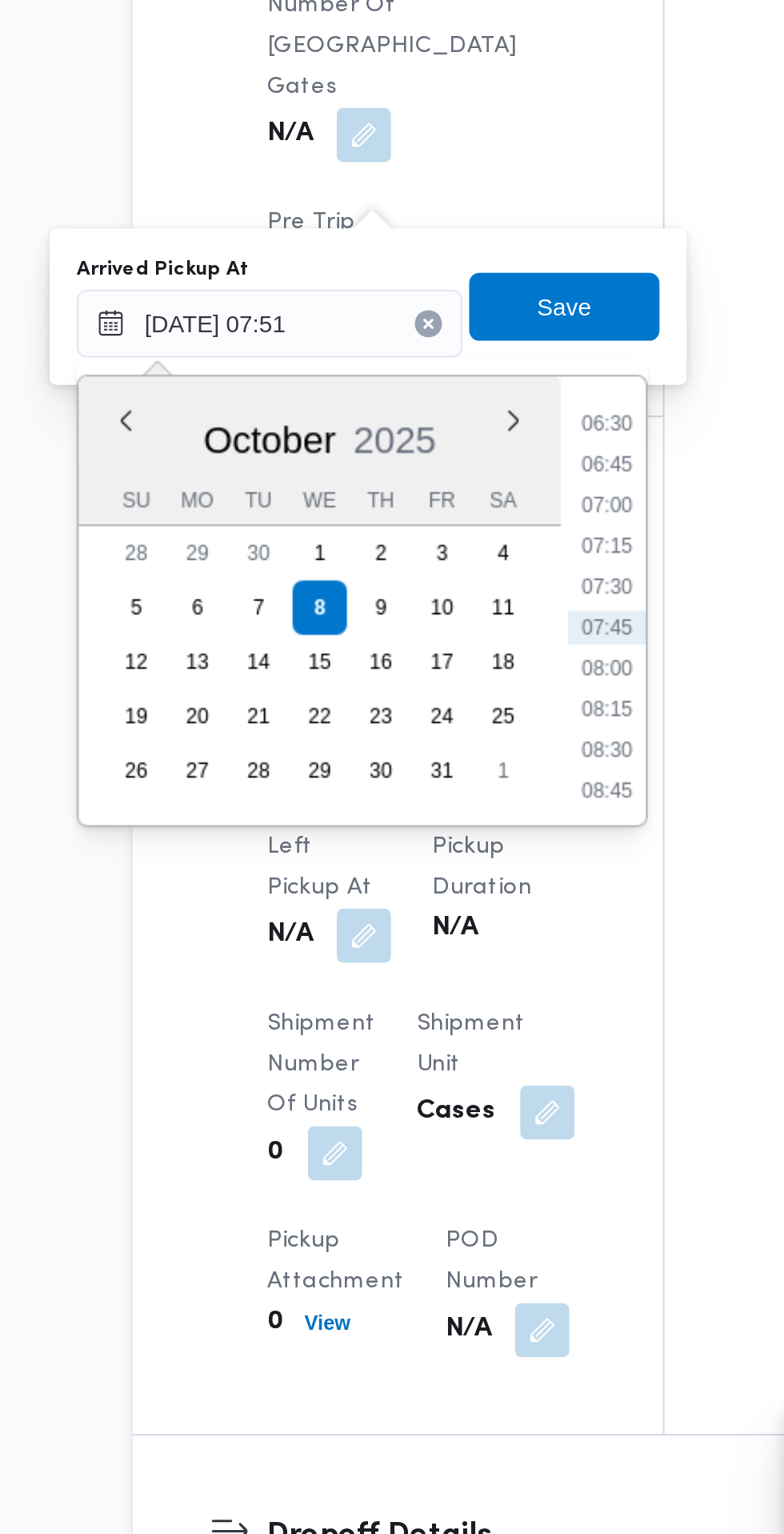
click at [438, 1069] on li "07:30" at bounding box center [432, 1066] width 37 height 16
type input "08/10/2025 07:30"
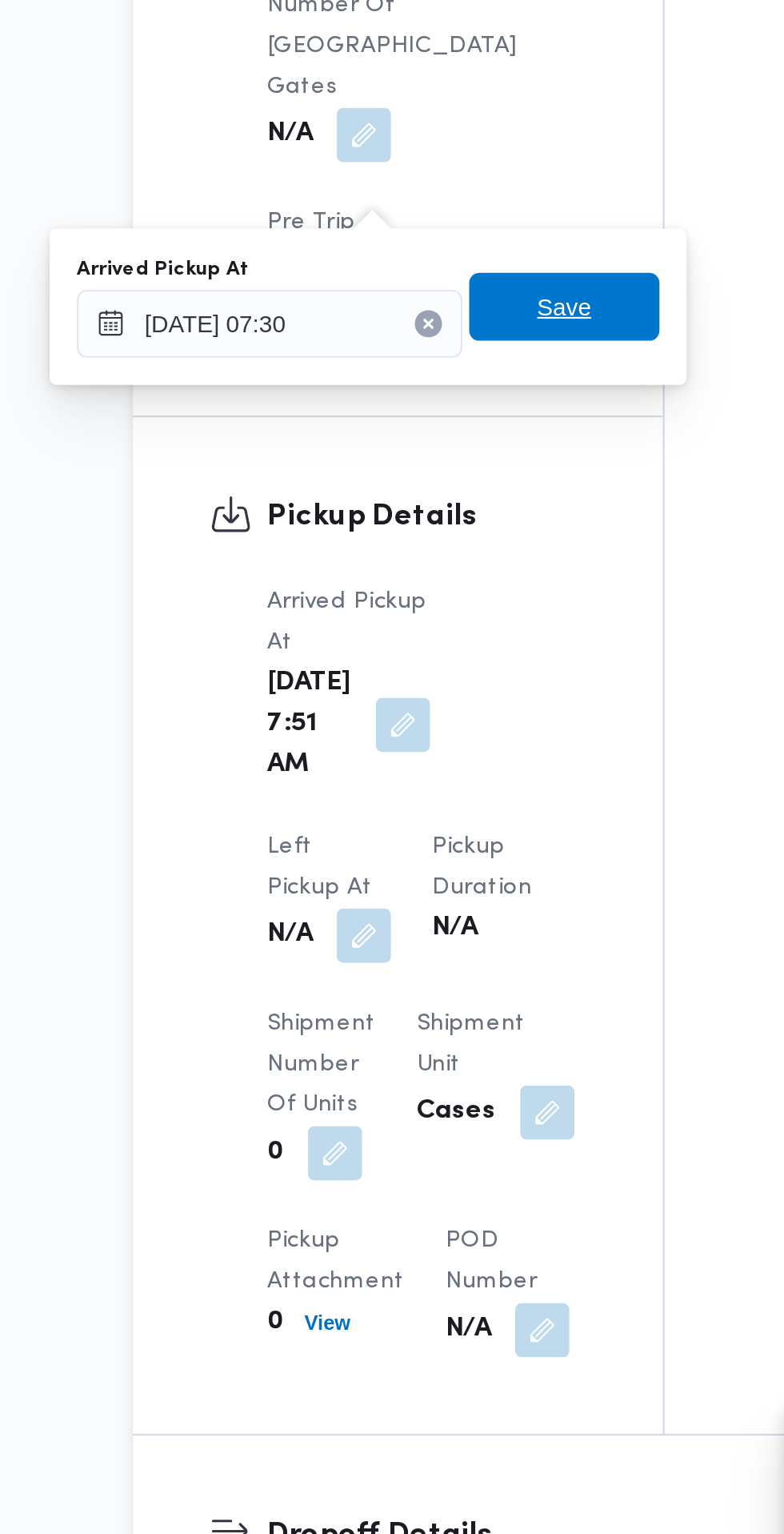
click at [443, 934] on span "Save" at bounding box center [411, 934] width 90 height 32
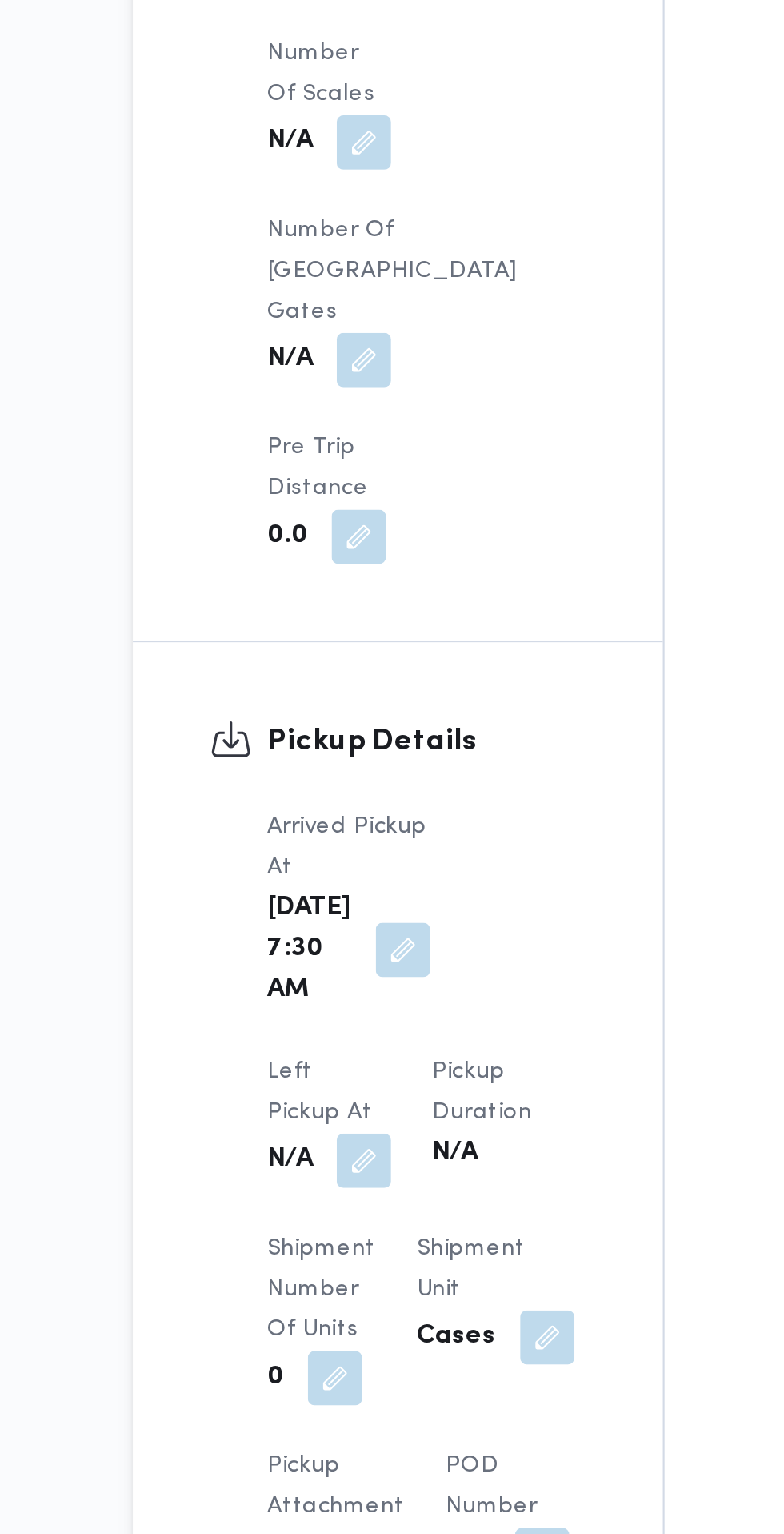
click at [330, 1218] on button "button" at bounding box center [317, 1231] width 26 height 26
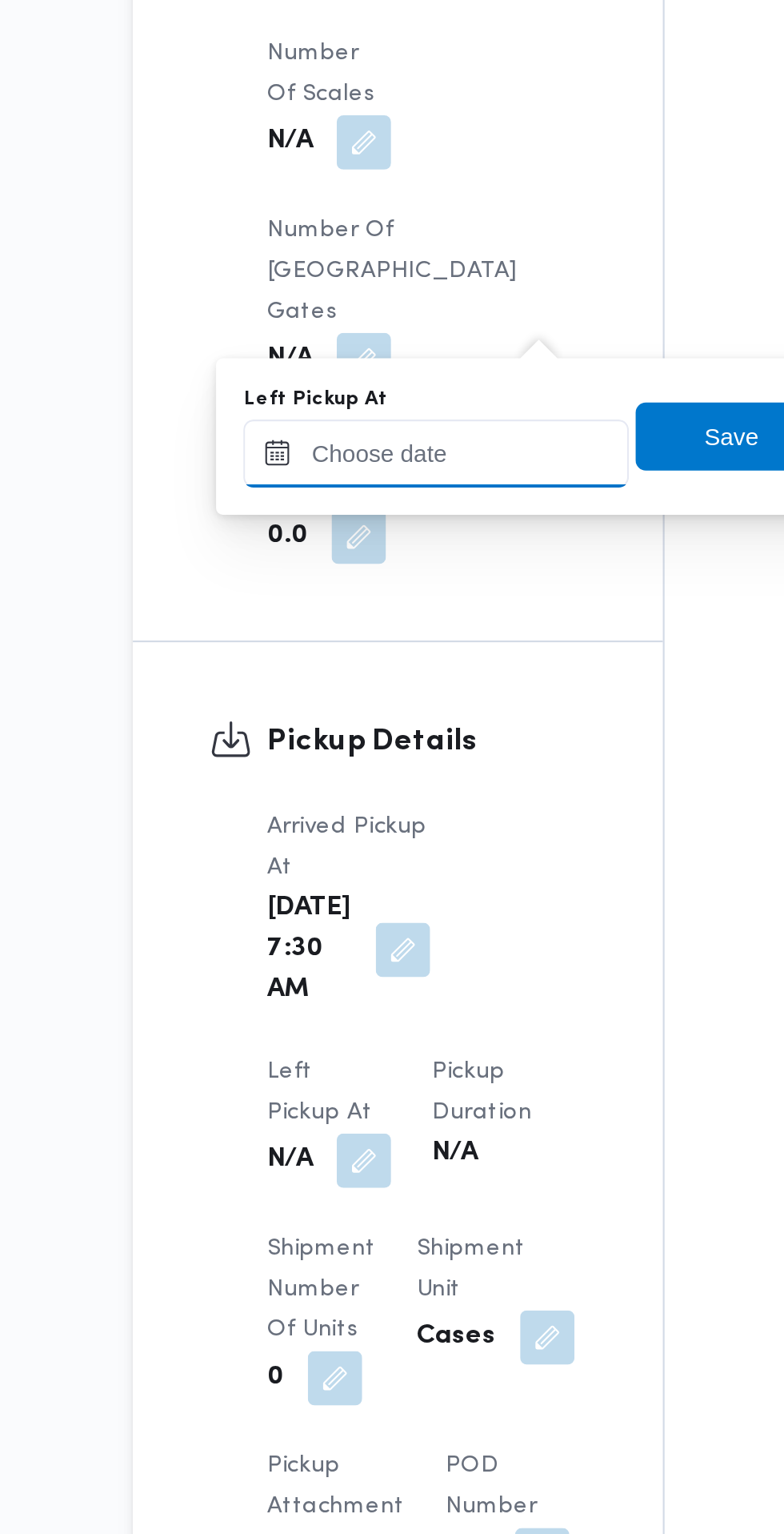
click at [388, 899] on input "Left Pickup At" at bounding box center [350, 897] width 182 height 32
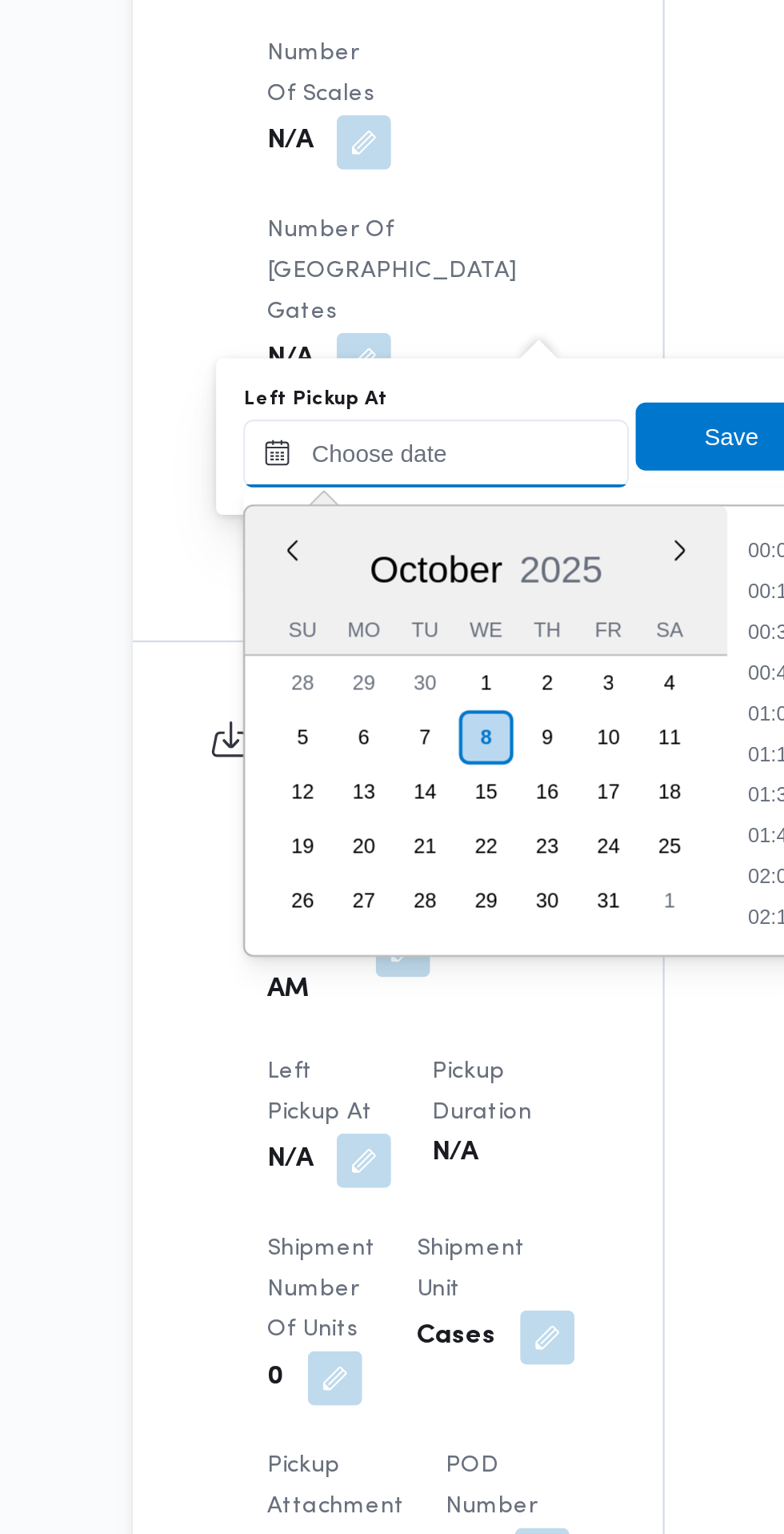
scroll to position [652, 0]
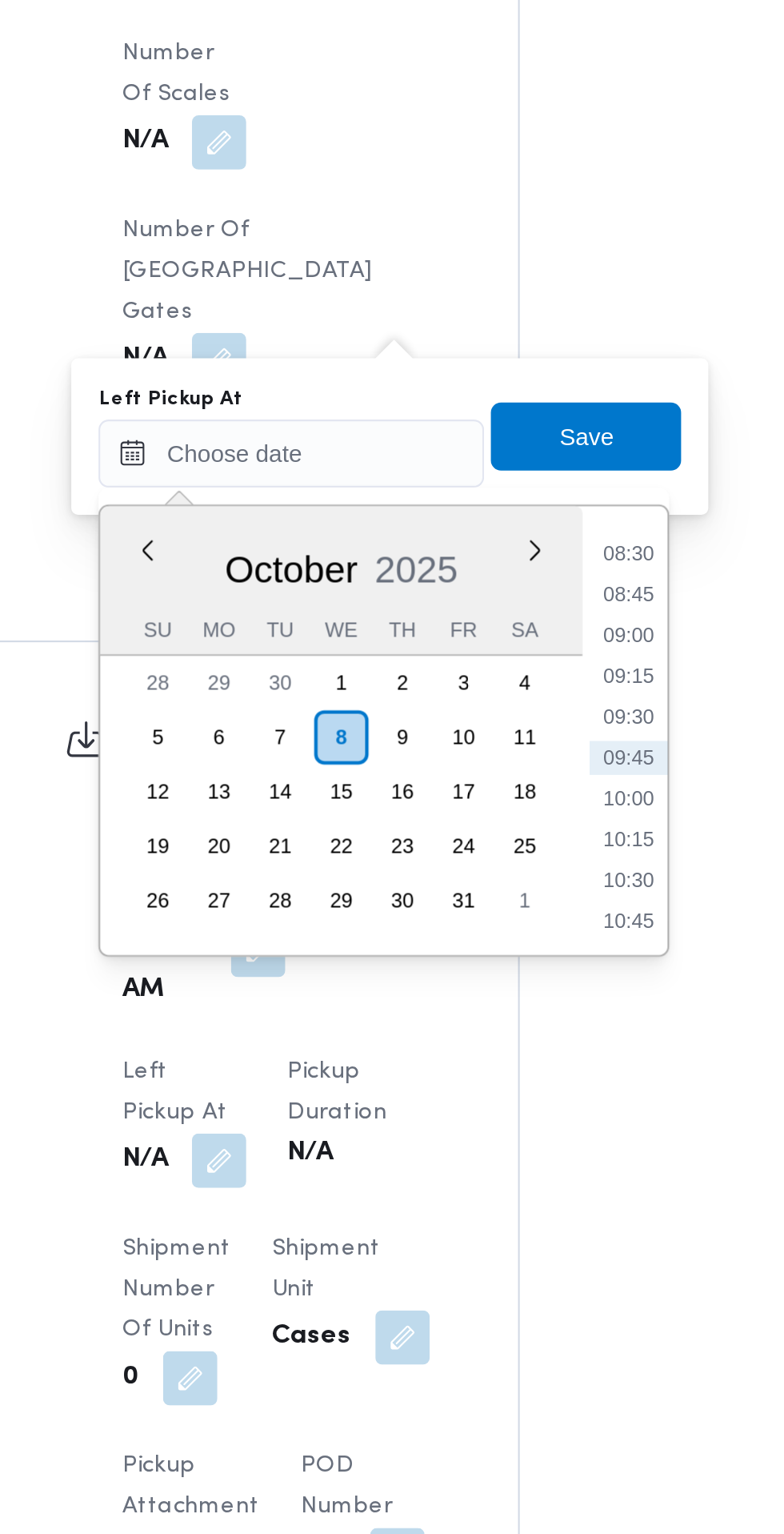
click at [513, 964] on li "08:45" at bounding box center [510, 963] width 37 height 16
type input "08/10/2025 08:45"
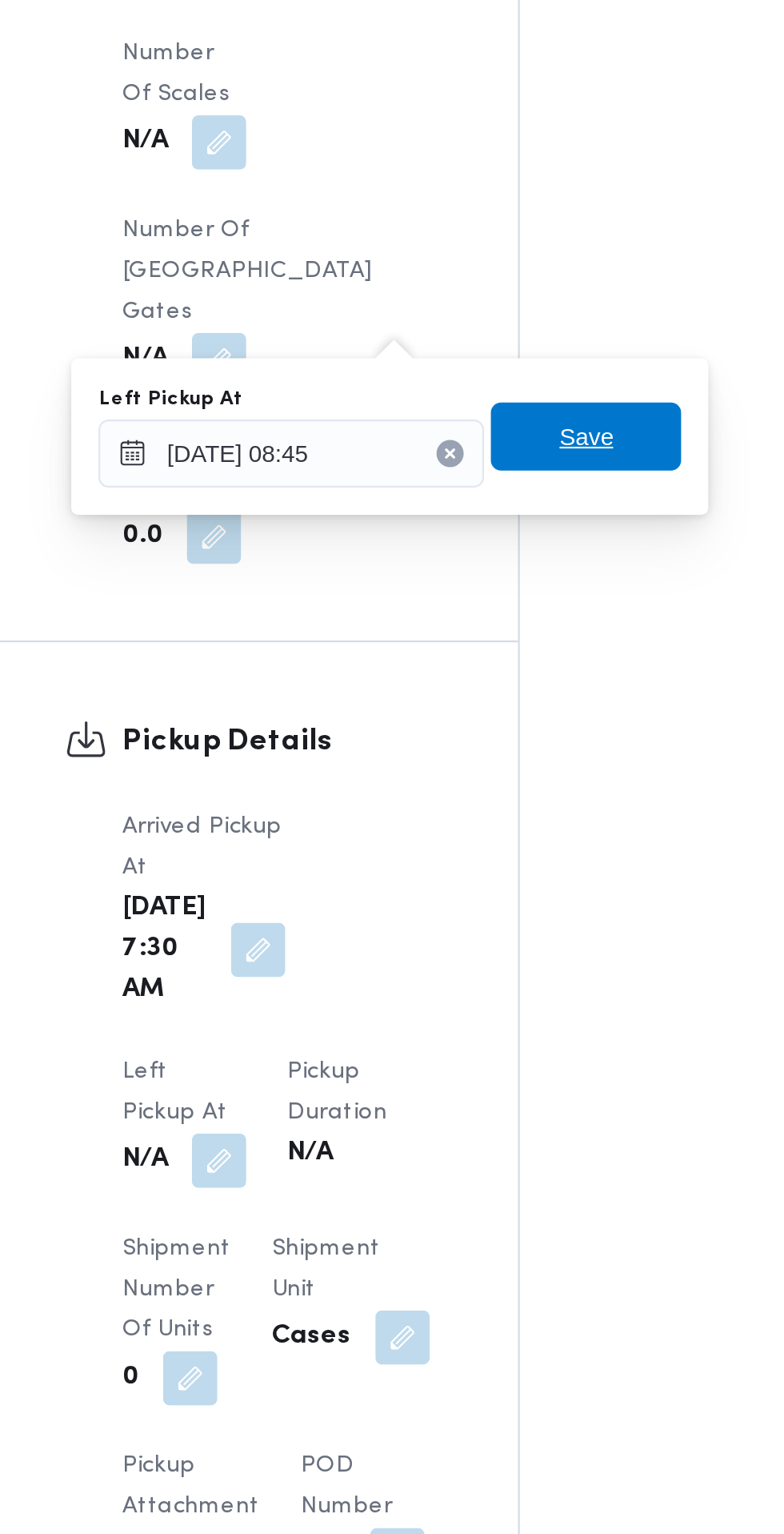
click at [513, 896] on span "Save" at bounding box center [489, 890] width 90 height 32
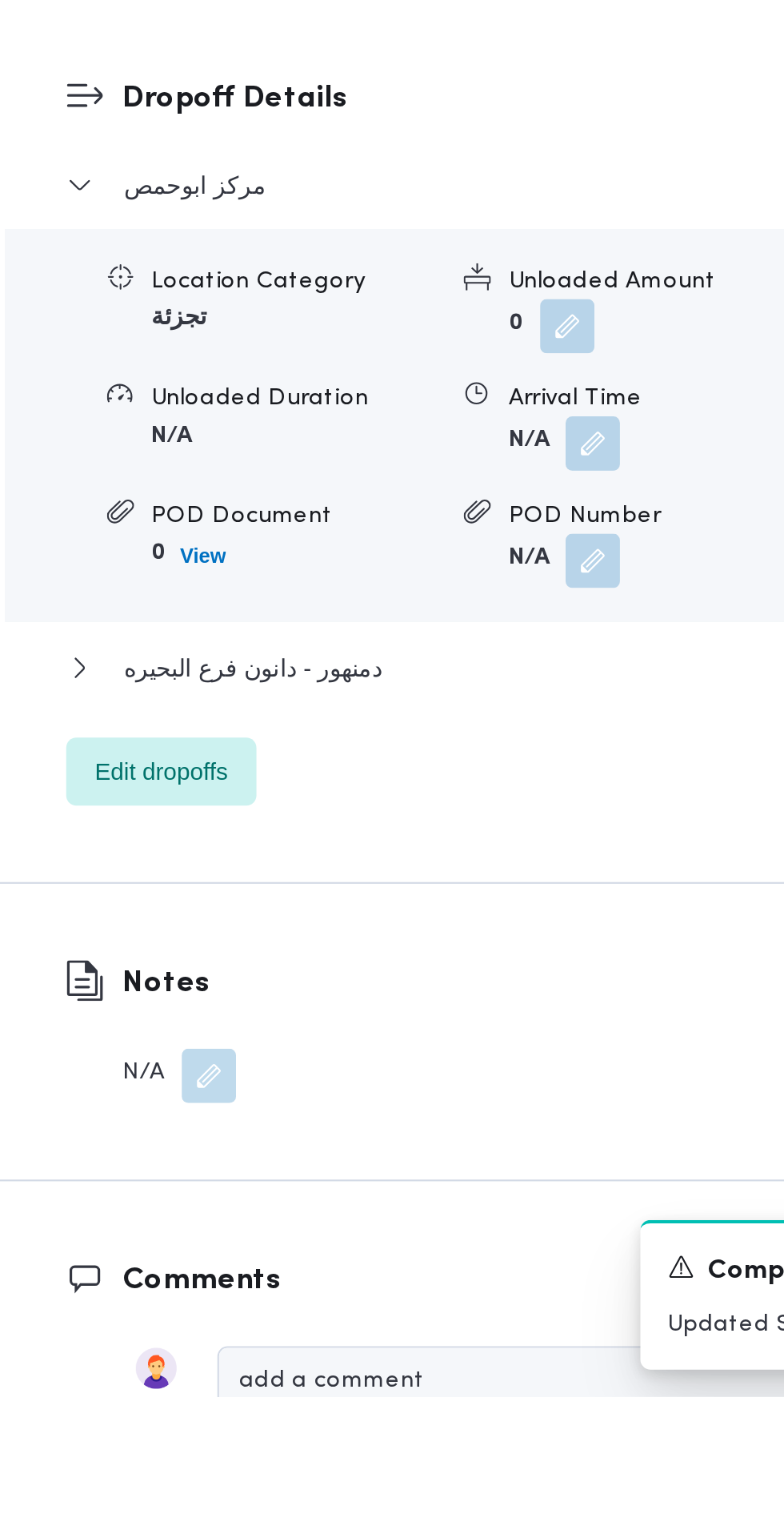
scroll to position [1363, 0]
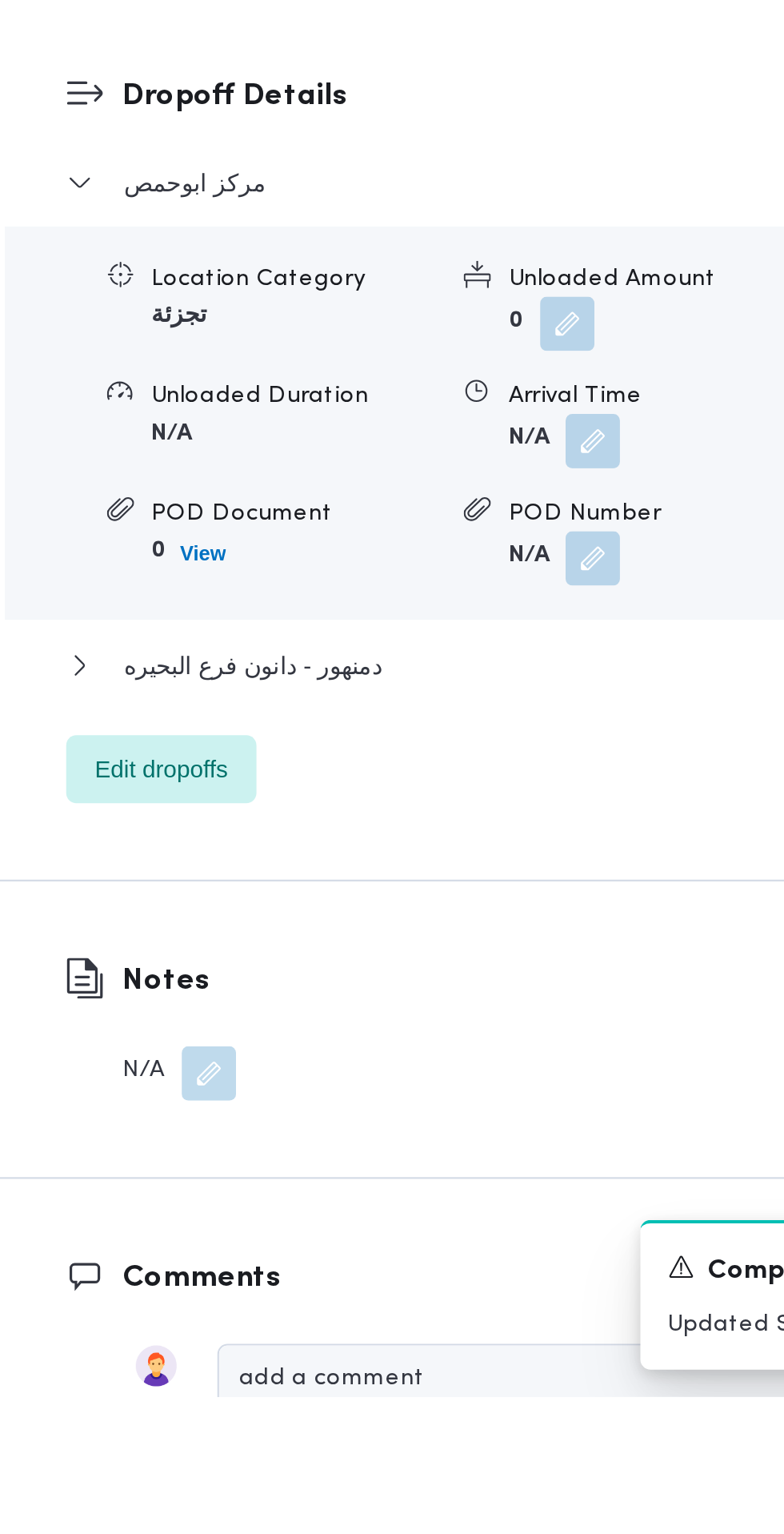
click at [494, 1097] on button "button" at bounding box center [493, 1084] width 26 height 26
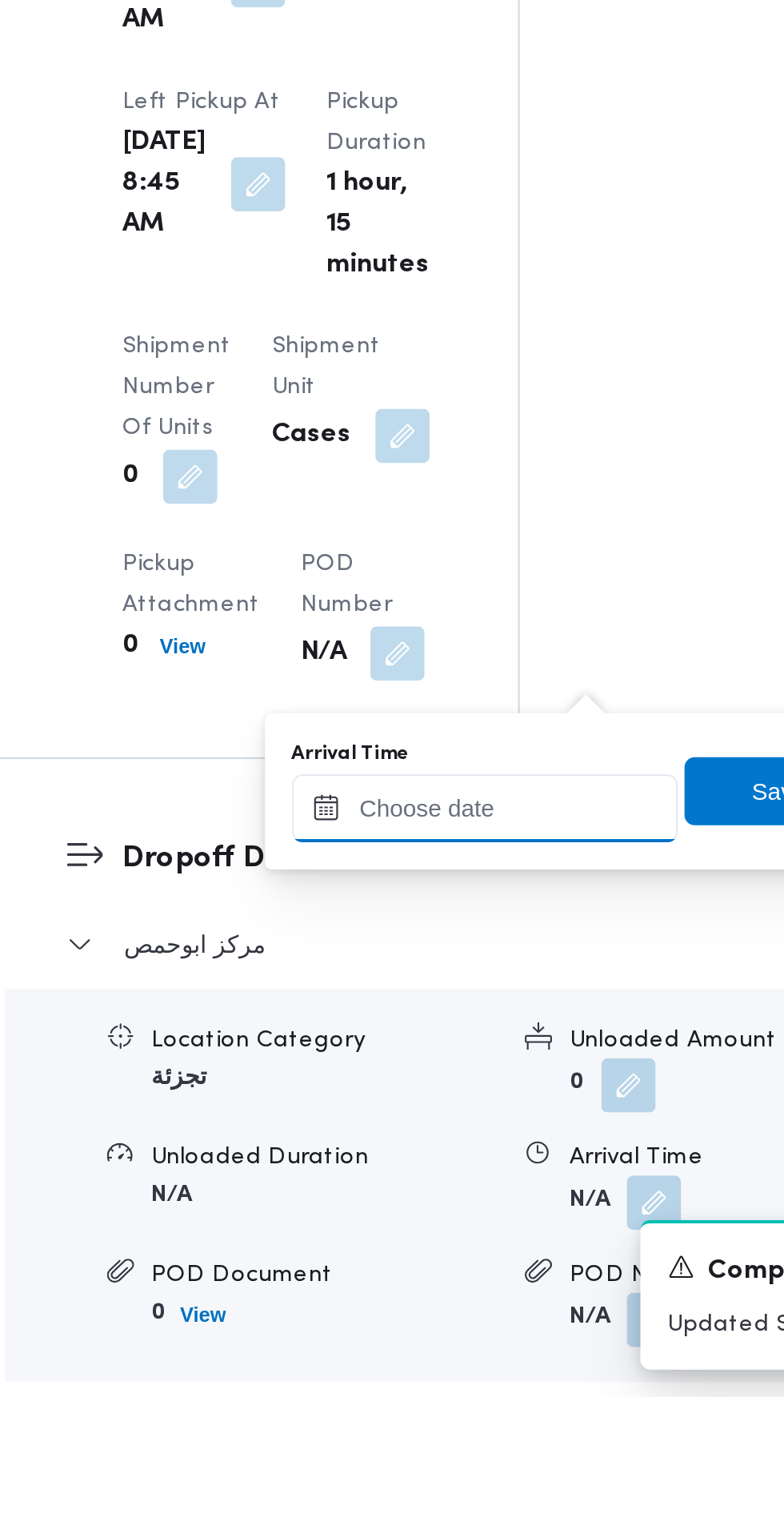
click at [445, 1244] on input "Arrival Time" at bounding box center [442, 1257] width 182 height 32
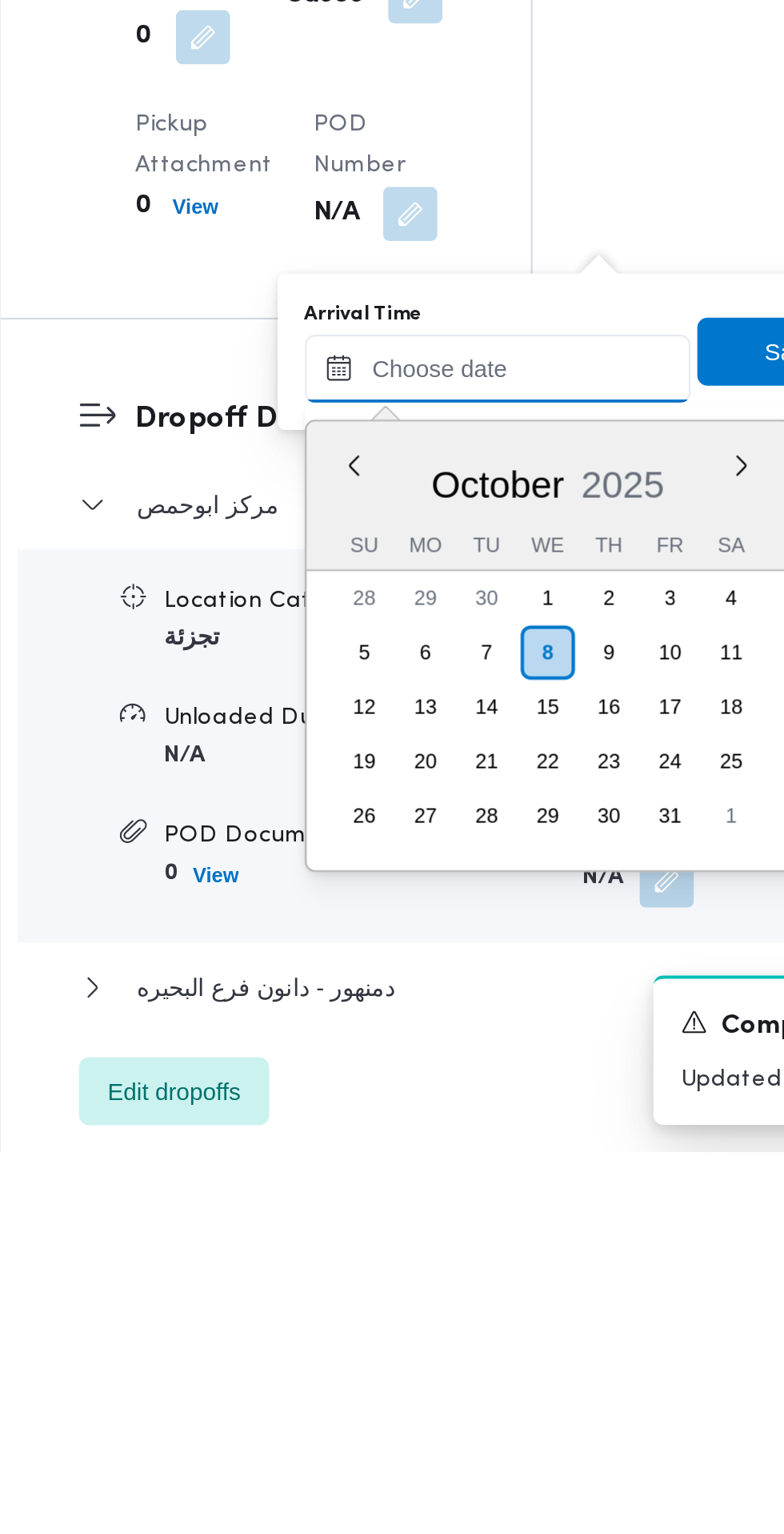
scroll to position [1454, 0]
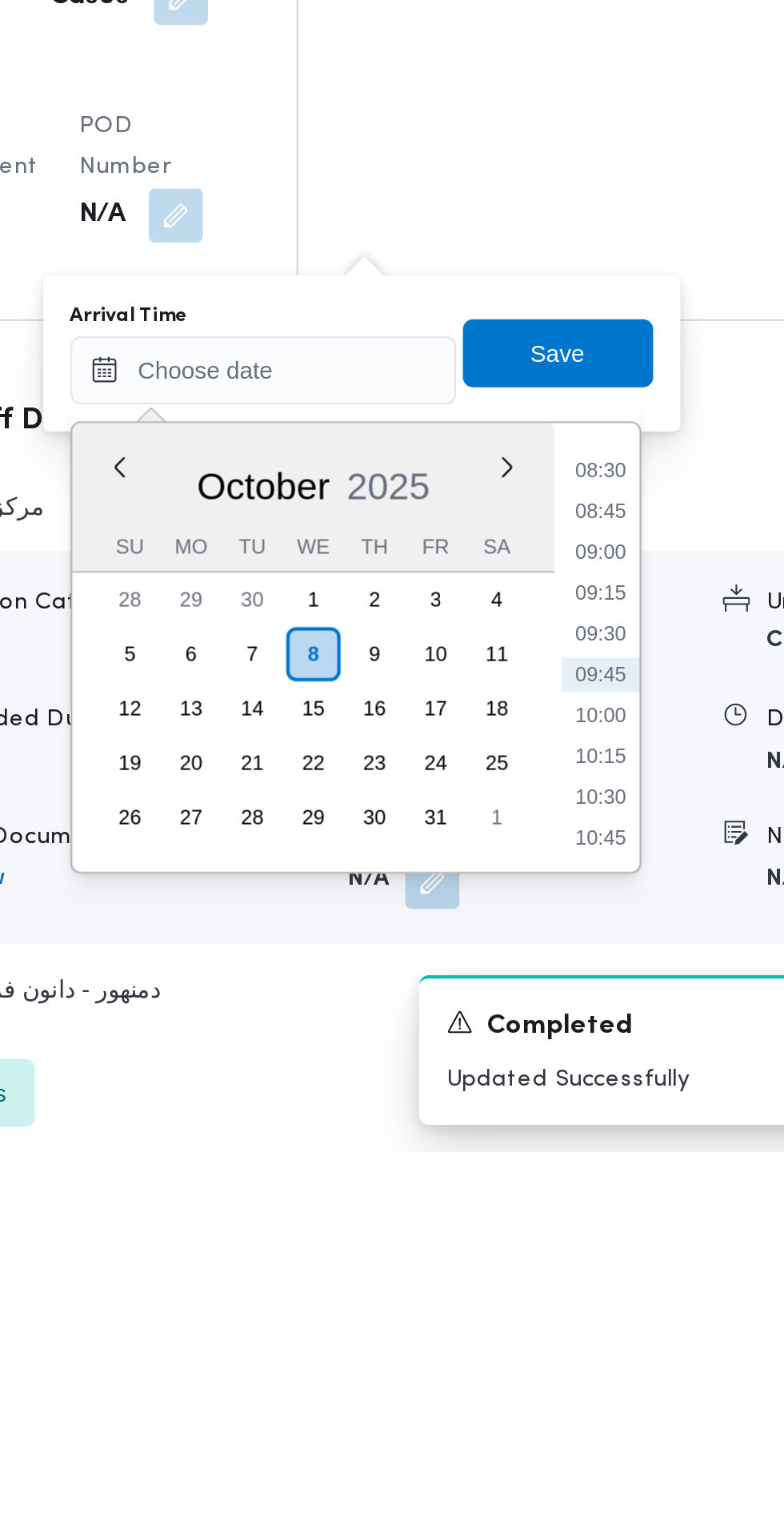
click at [600, 1250] on li "09:00" at bounding box center [601, 1251] width 37 height 16
type input "08/10/2025 09:00"
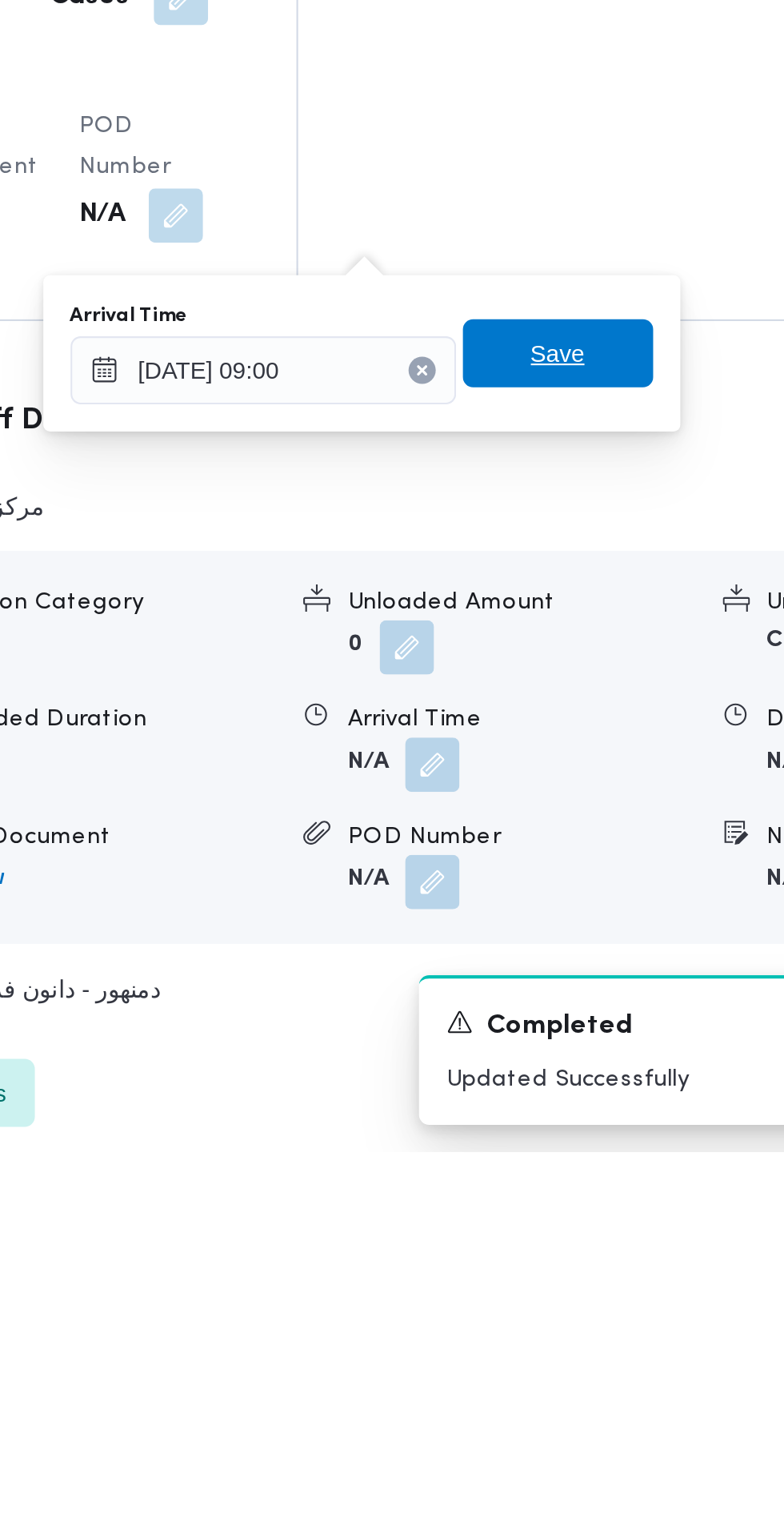
click at [606, 1164] on span "Save" at bounding box center [581, 1158] width 90 height 32
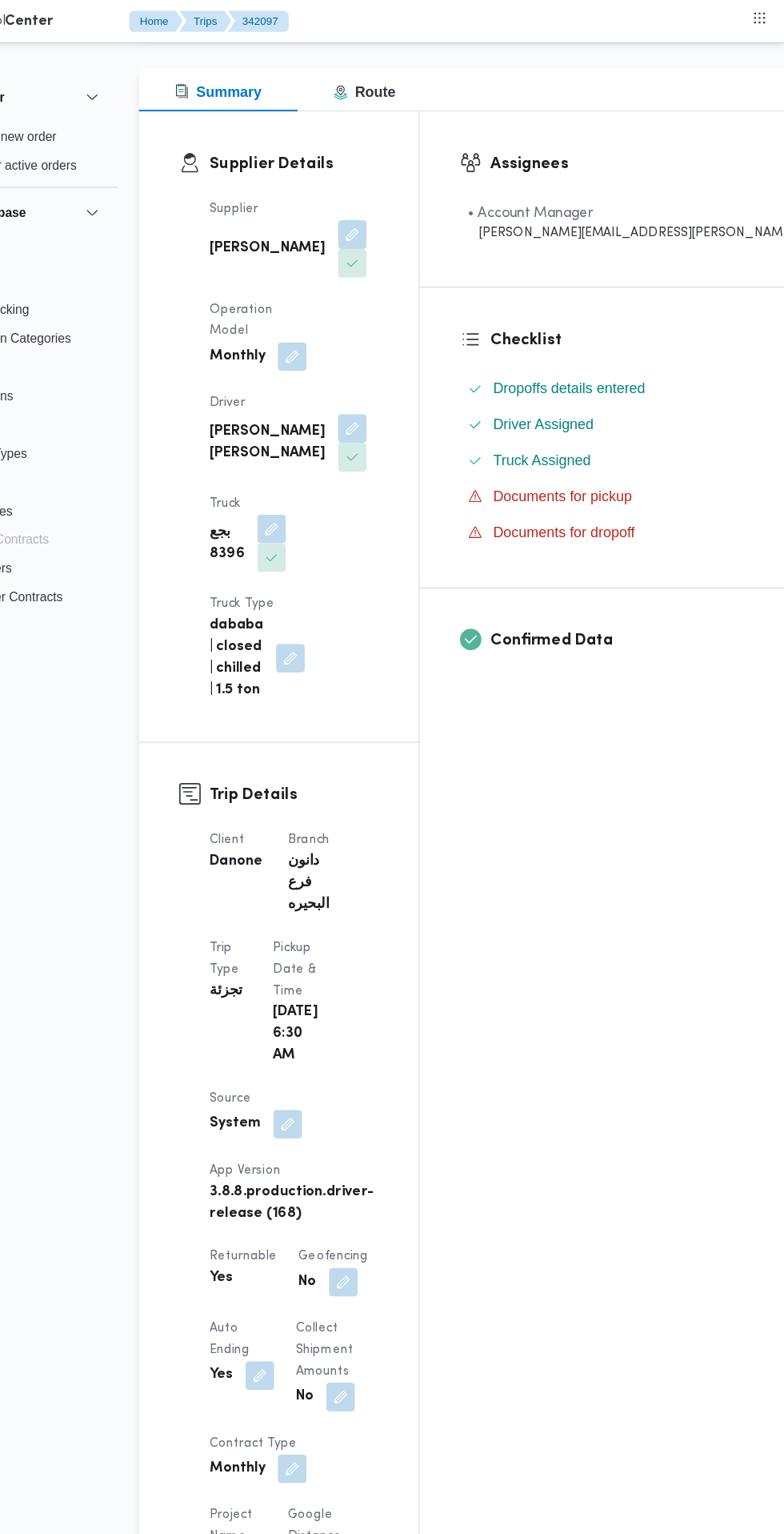
scroll to position [0, 0]
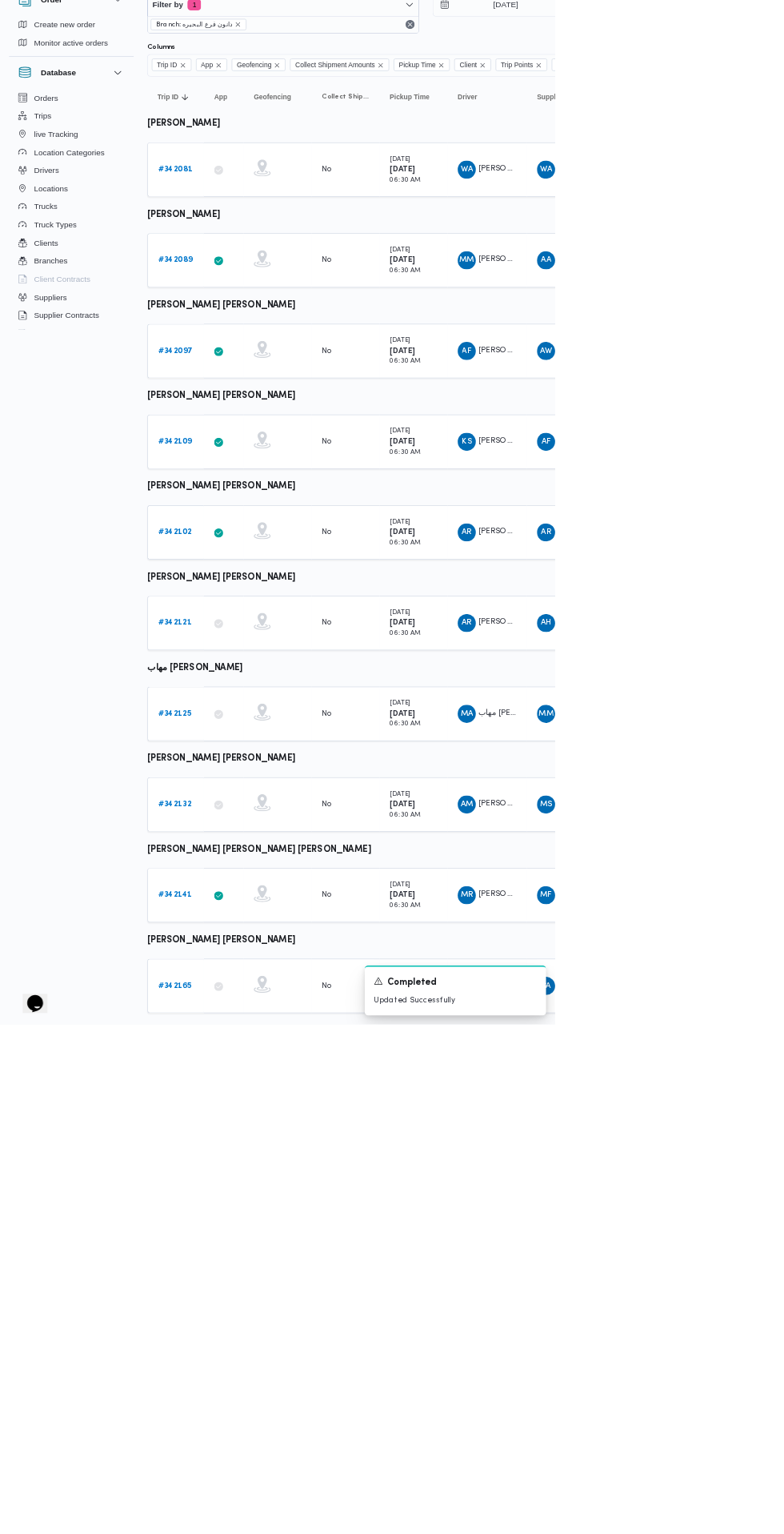
click at [247, 454] on b "# 342089" at bounding box center [248, 454] width 49 height 10
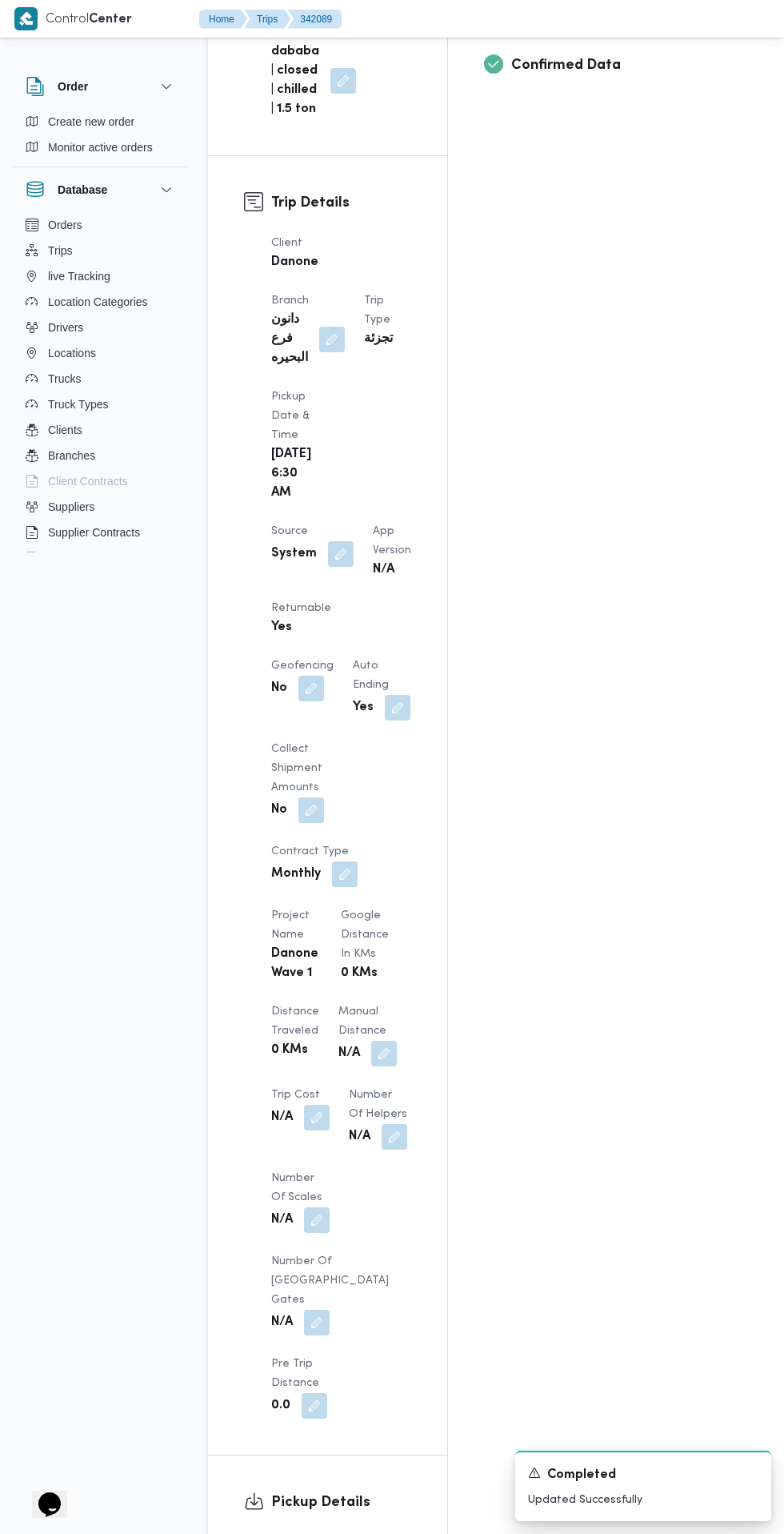
scroll to position [795, 0]
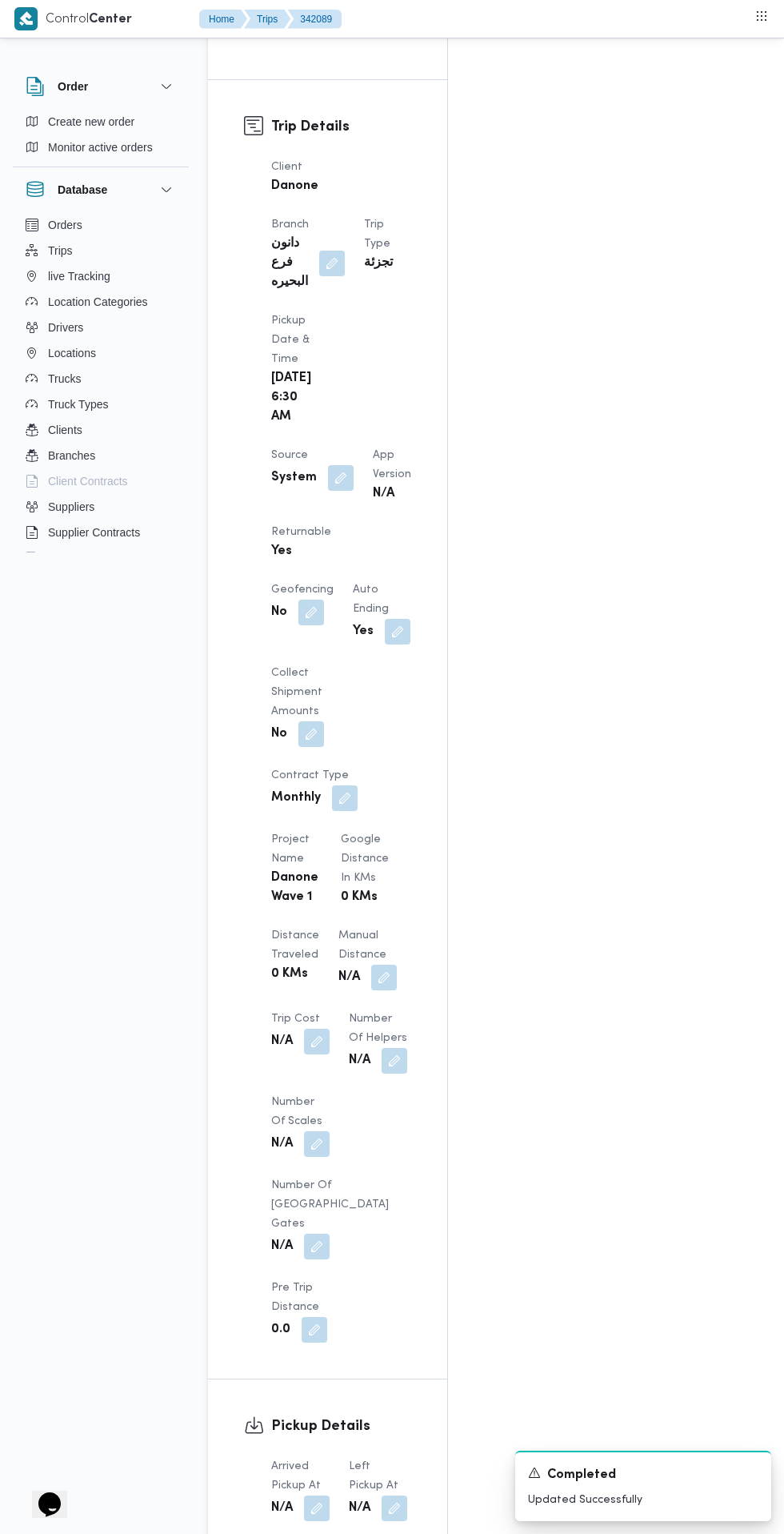
click at [309, 1495] on button "button" at bounding box center [317, 1508] width 26 height 26
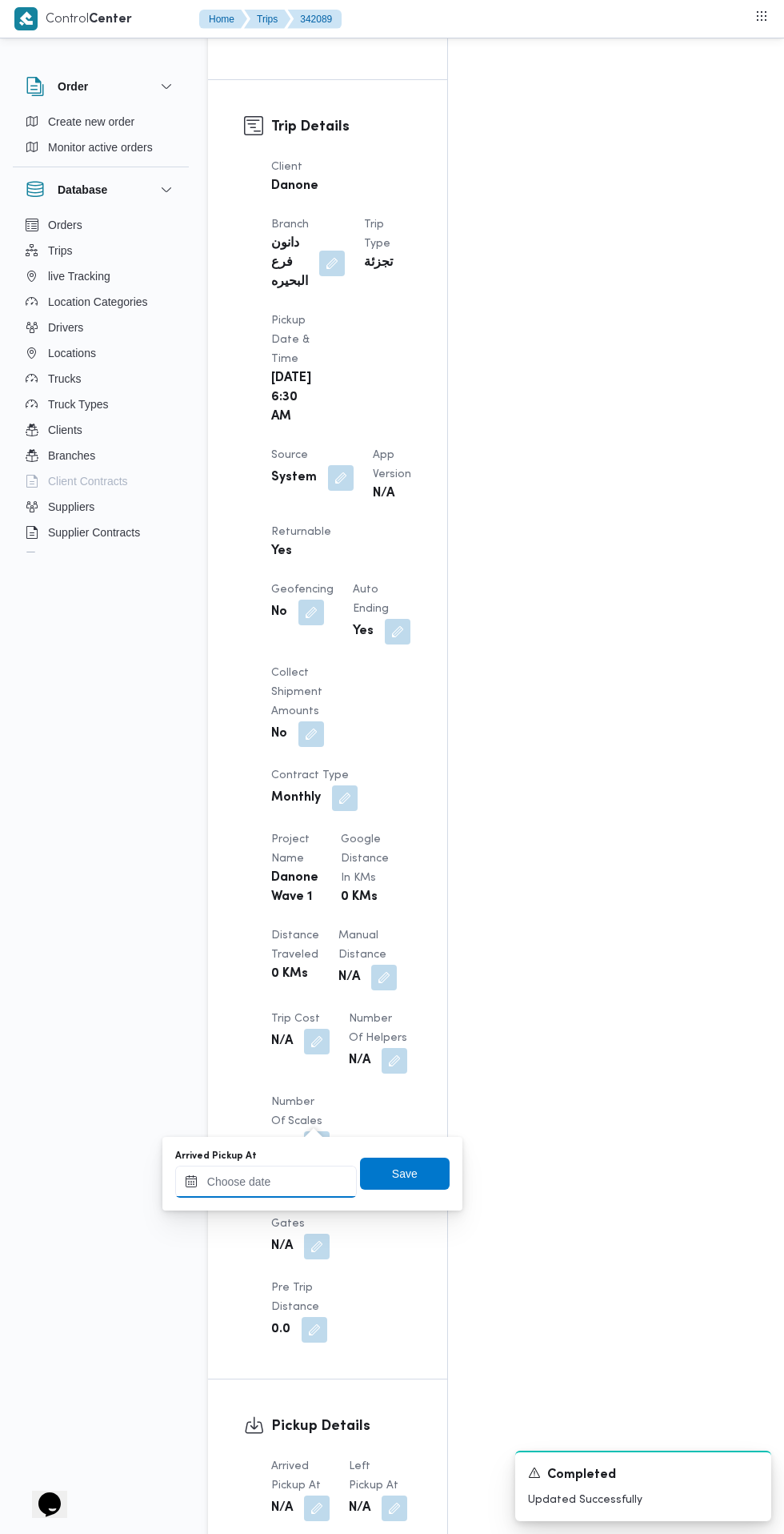
click at [296, 1184] on input "Arrived Pickup At" at bounding box center [266, 1182] width 182 height 32
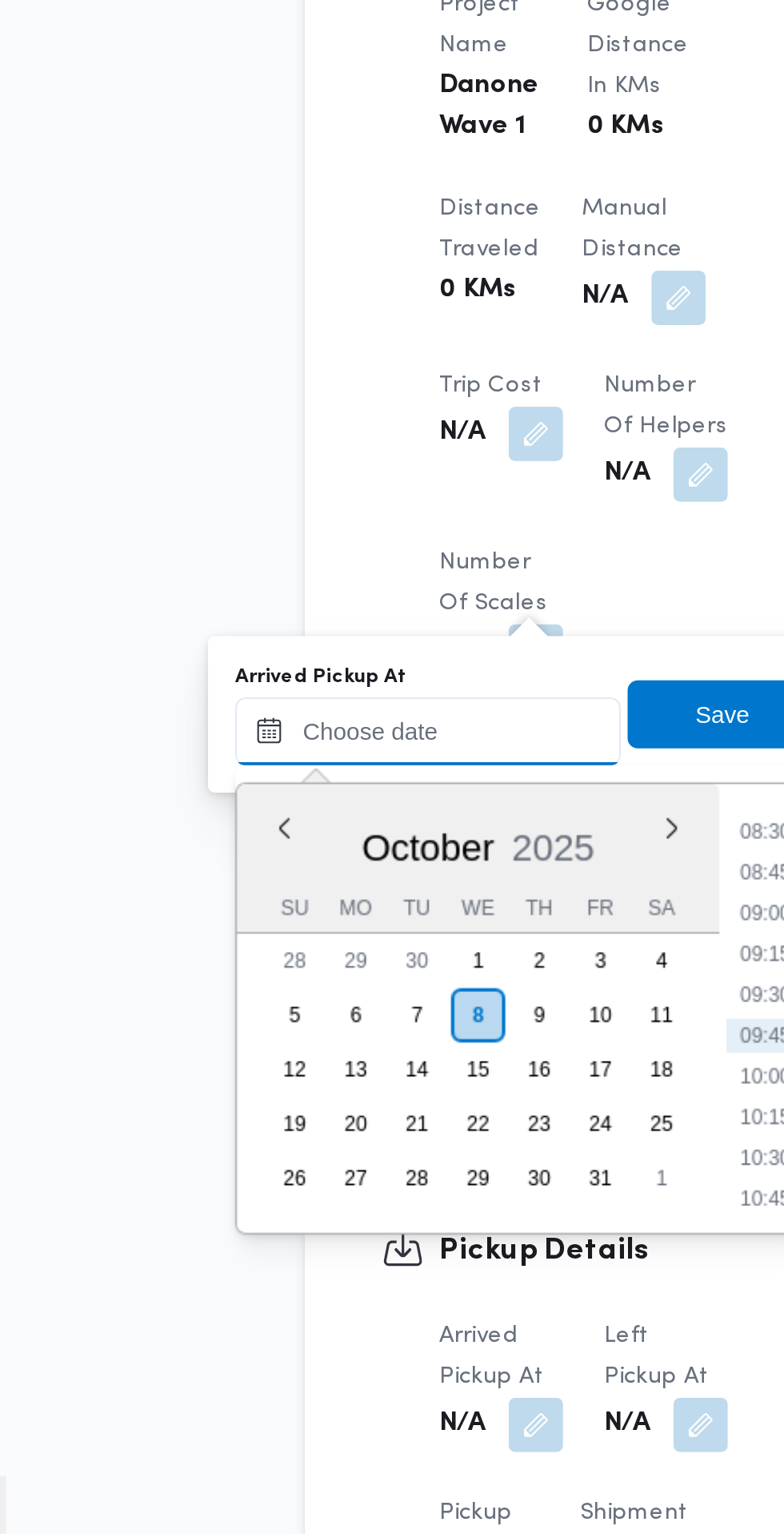
scroll to position [837, 0]
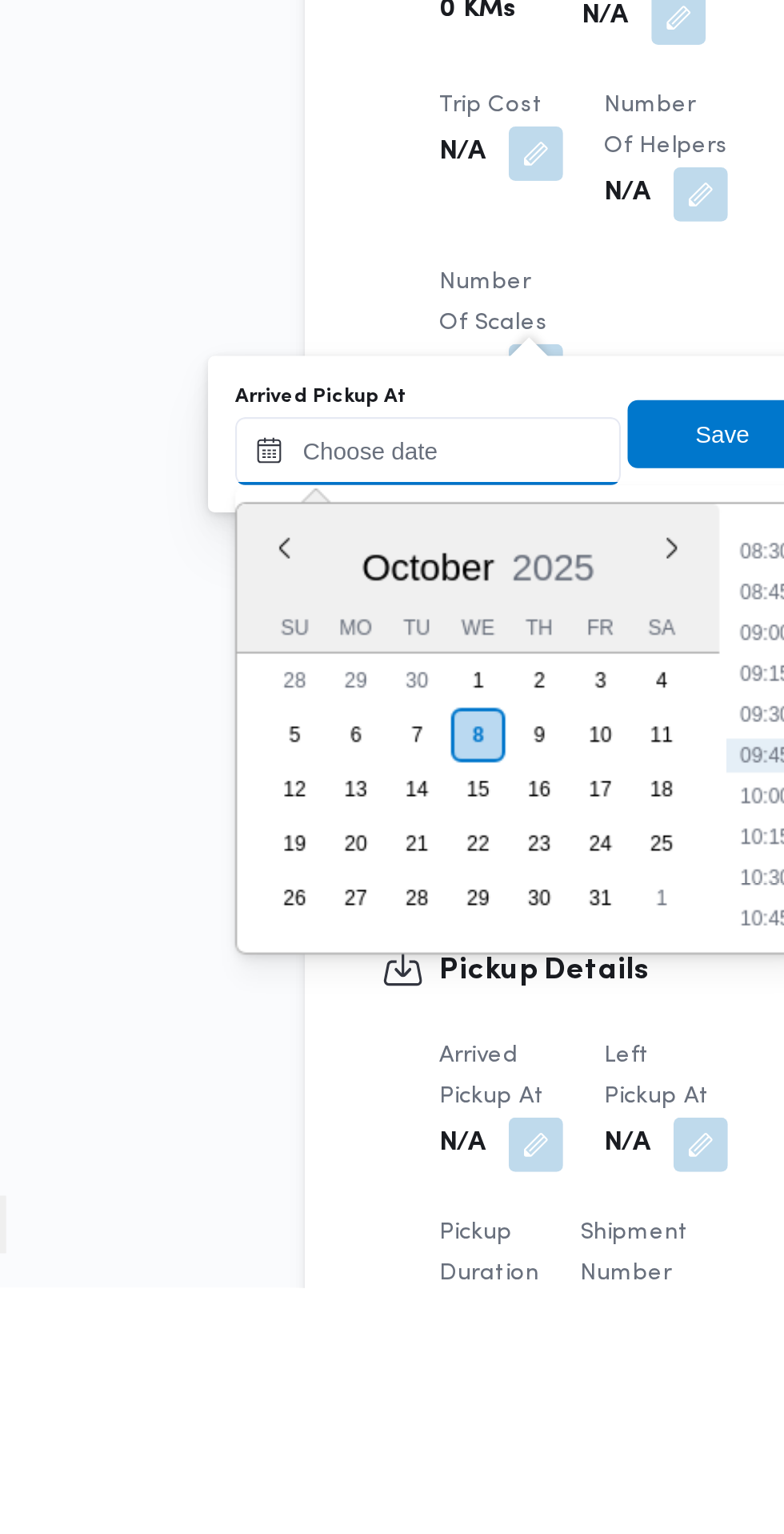
paste input "08/10/2025 07:30"
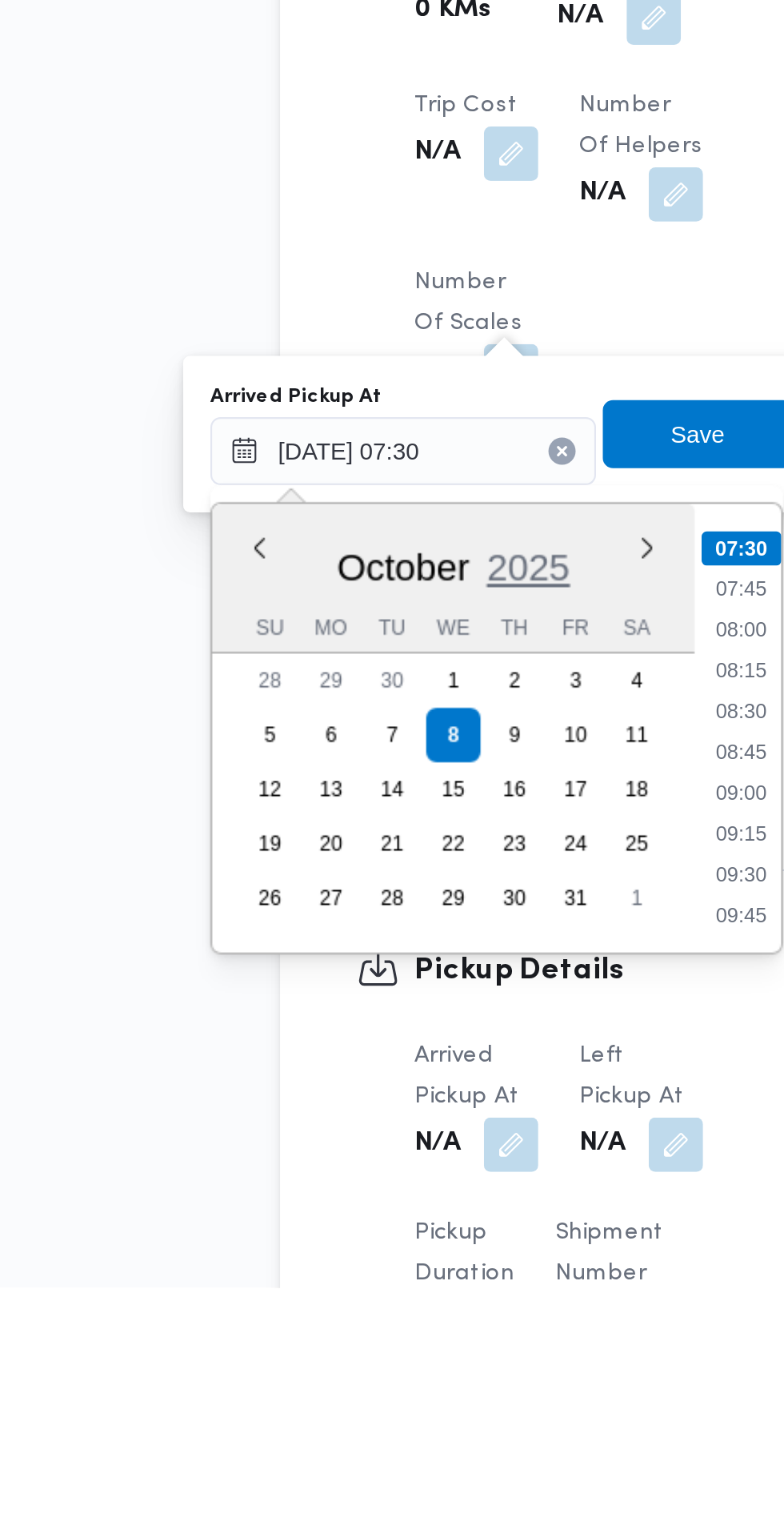
click at [344, 1203] on span "2025" at bounding box center [325, 1195] width 39 height 20
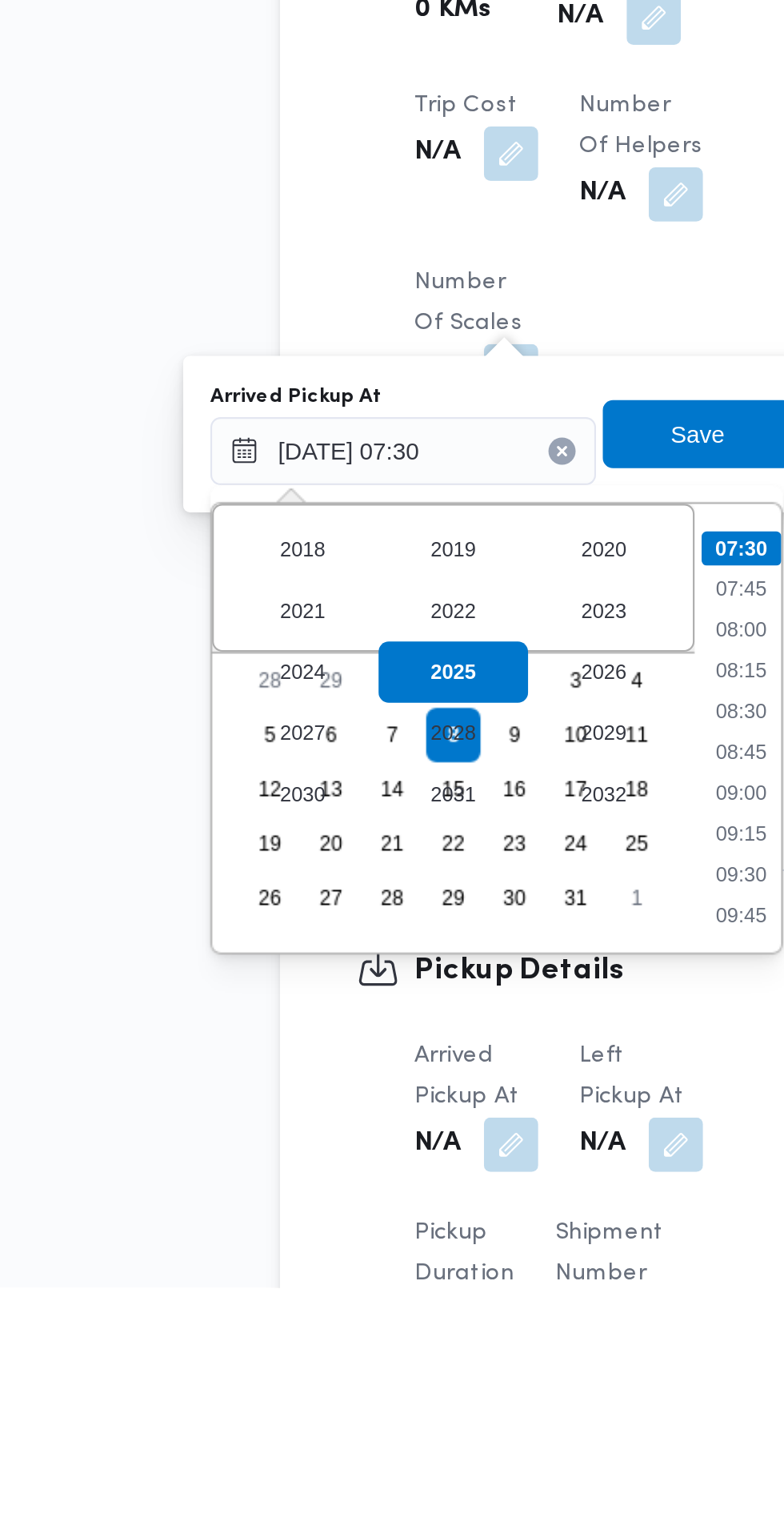
scroll to position [837, 0]
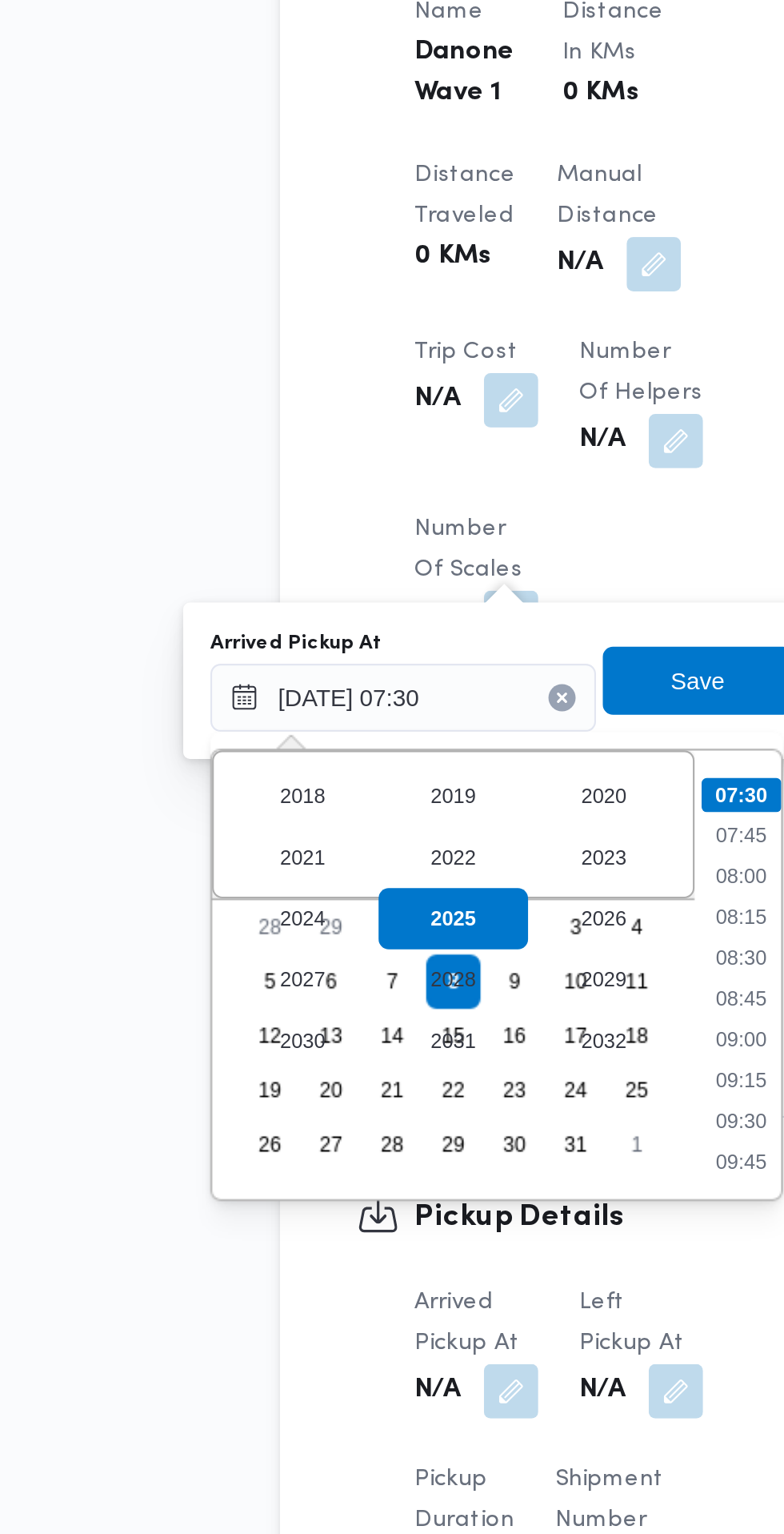
click at [361, 1300] on div "2032" at bounding box center [361, 1301] width 71 height 29
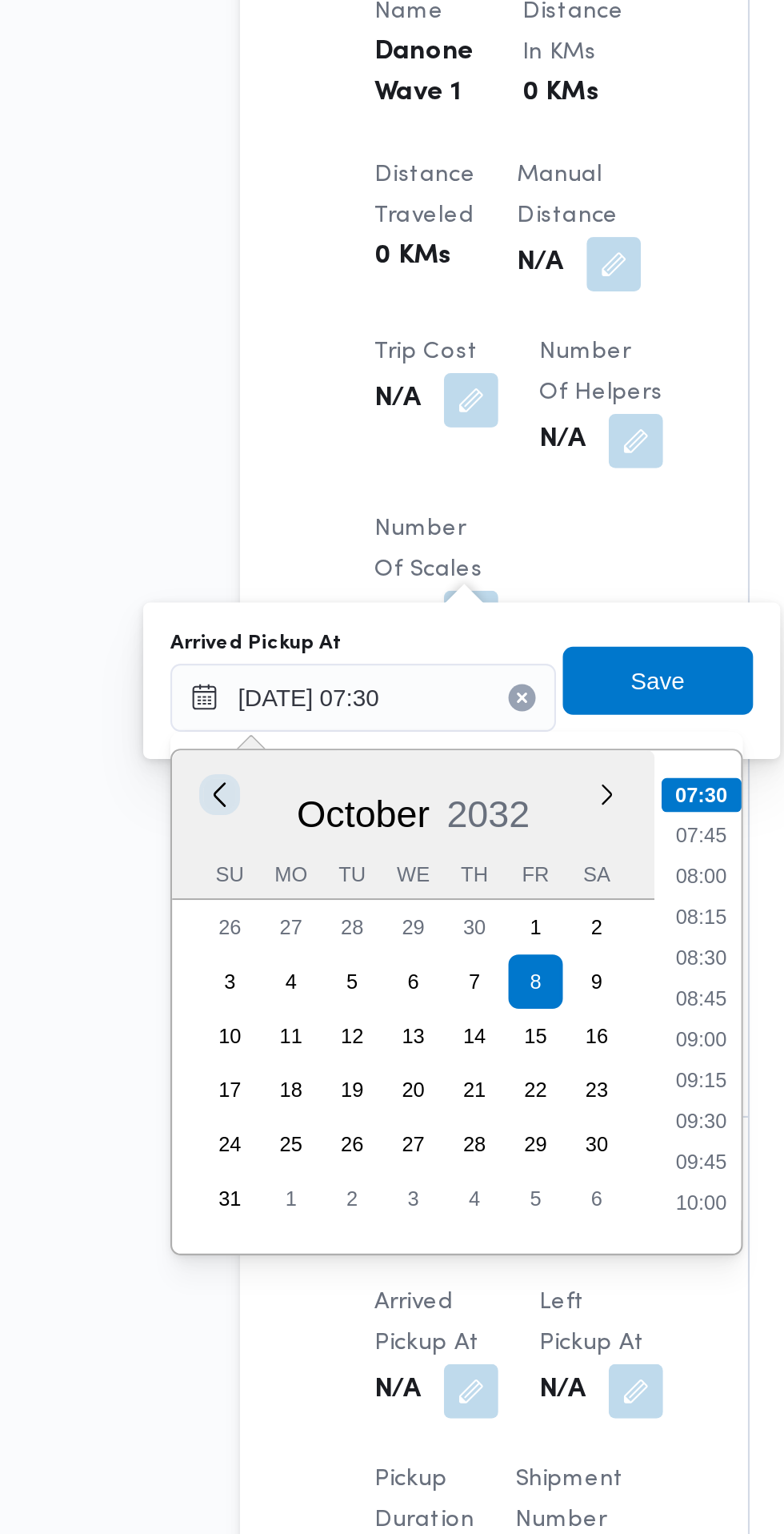
click at [194, 1188] on button "Previous Month" at bounding box center [198, 1185] width 15 height 15
type input "08/09/2032 07:30"
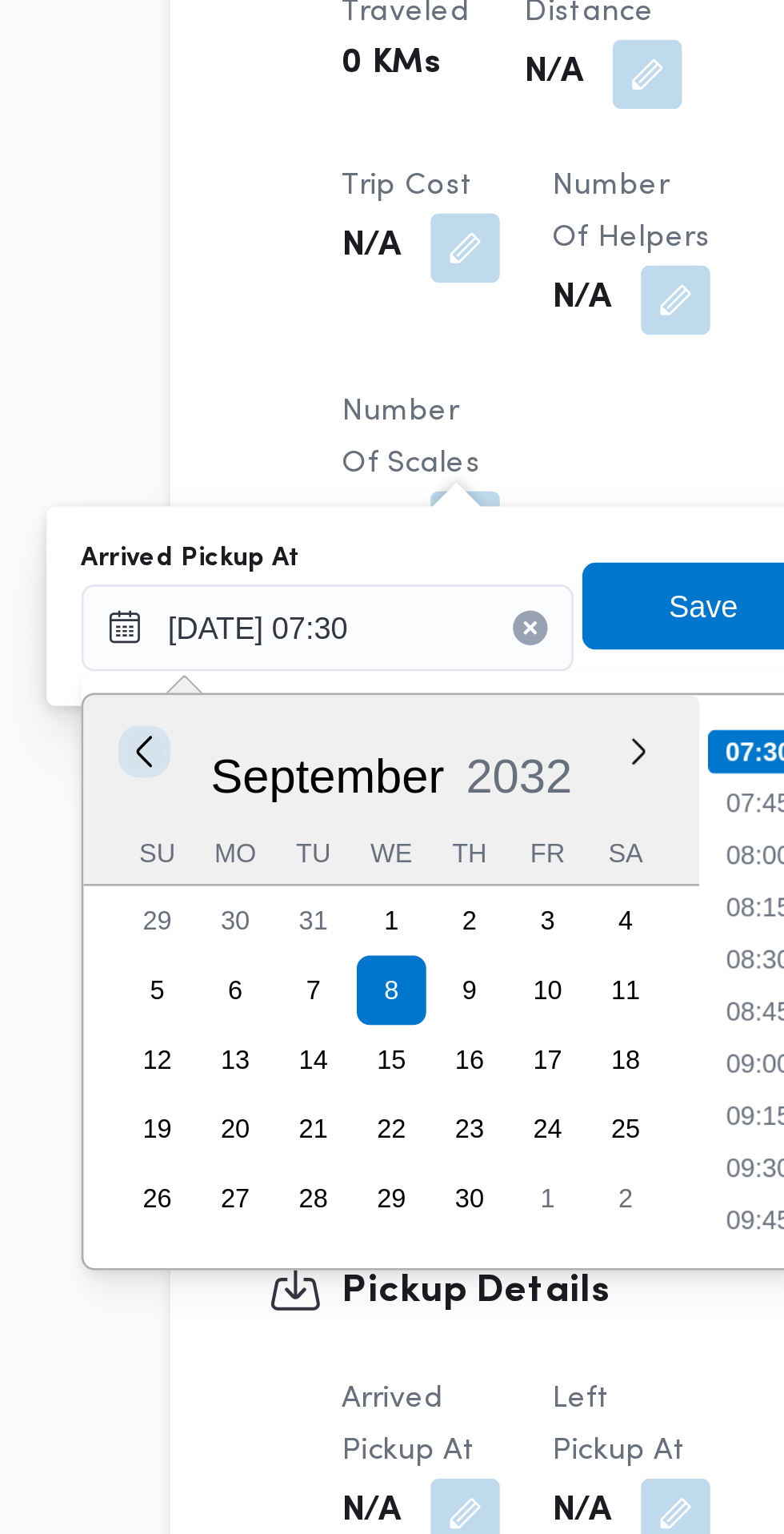
scroll to position [1244, 0]
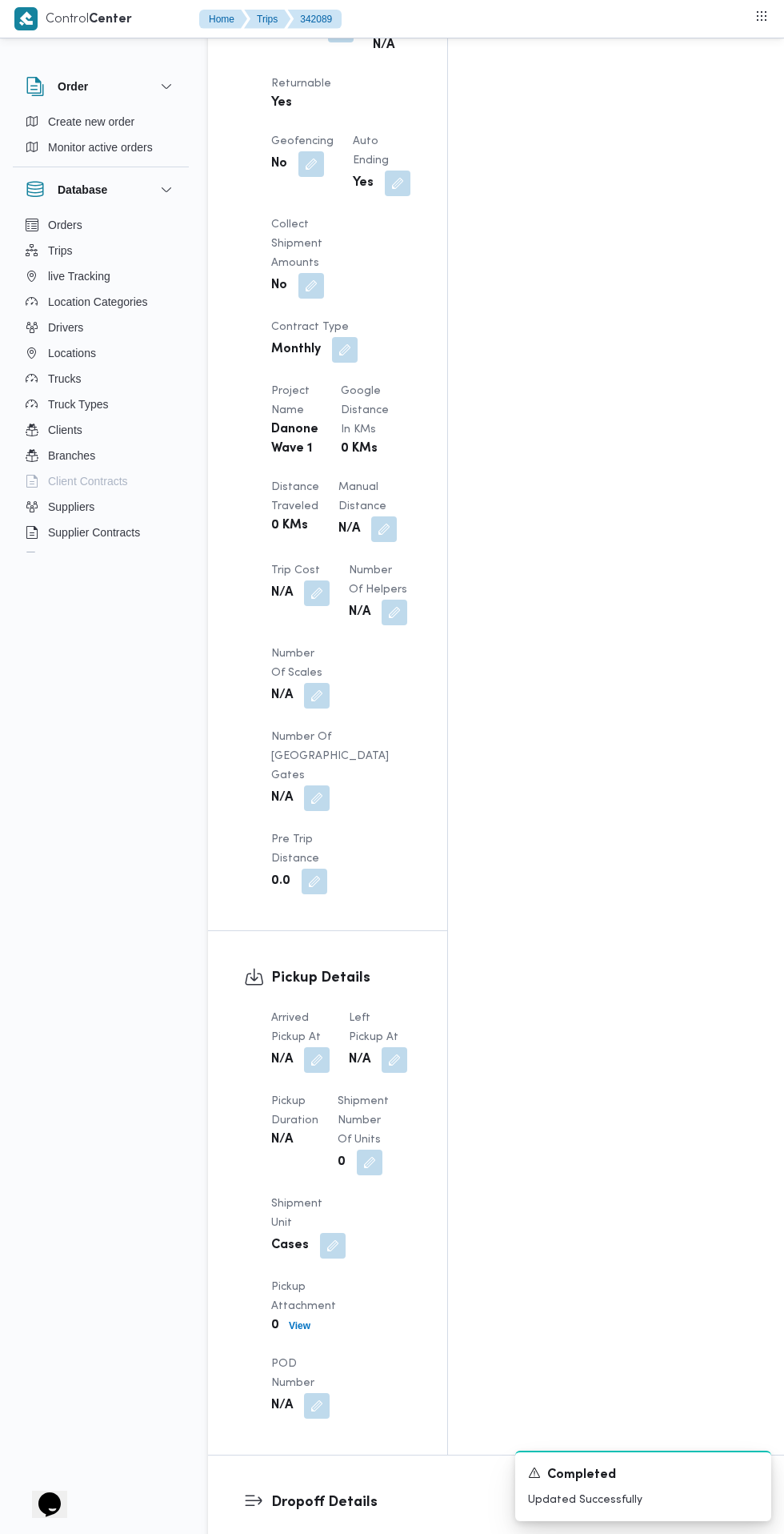
click at [650, 659] on div "Assignees • Account Manager abdallah.mohamed@illa.com.eg Checklist Dropoffs det…" at bounding box center [644, 262] width 393 height 2386
click at [308, 1047] on button "button" at bounding box center [317, 1060] width 26 height 26
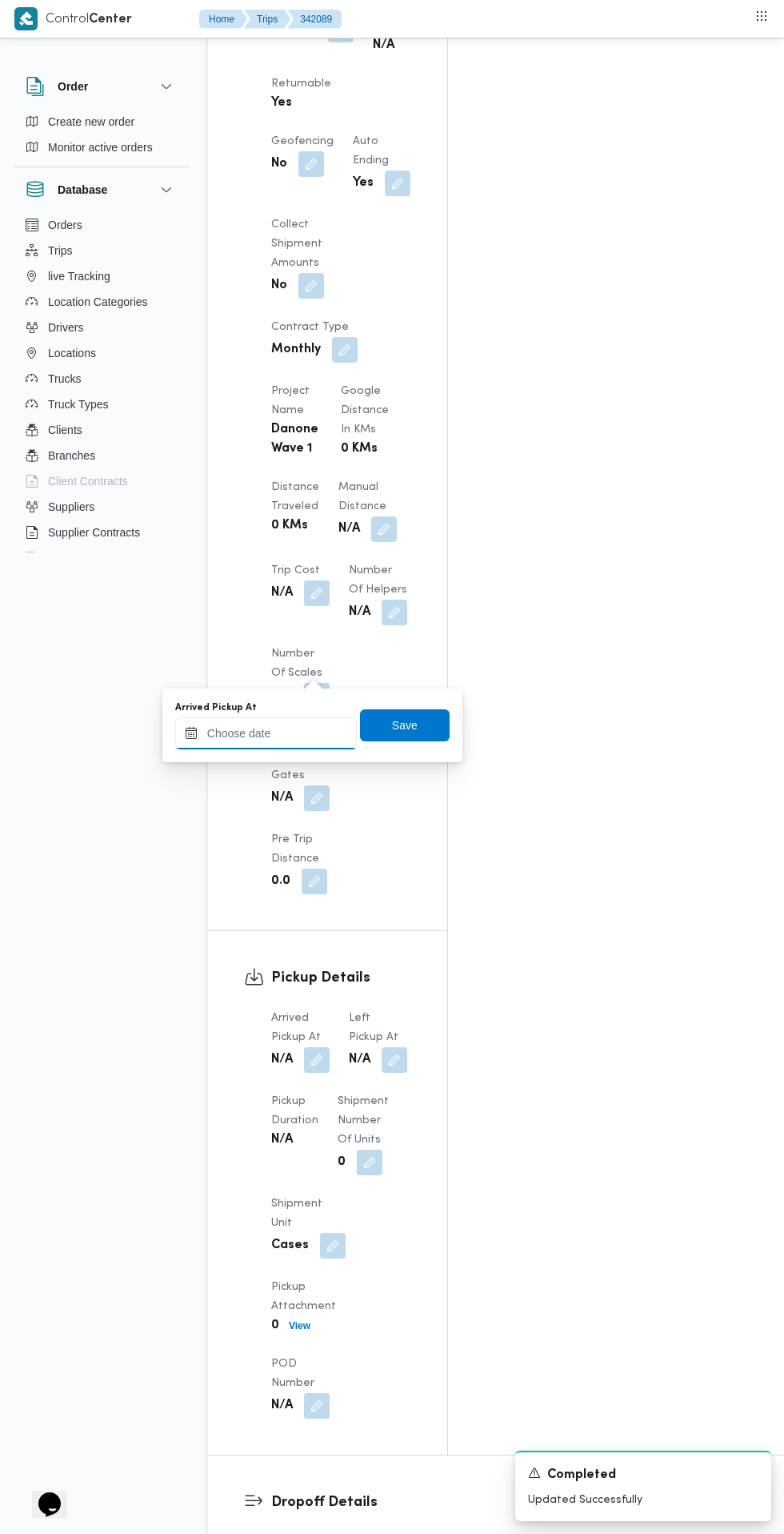
click at [304, 732] on input "Arrived Pickup At" at bounding box center [266, 733] width 182 height 32
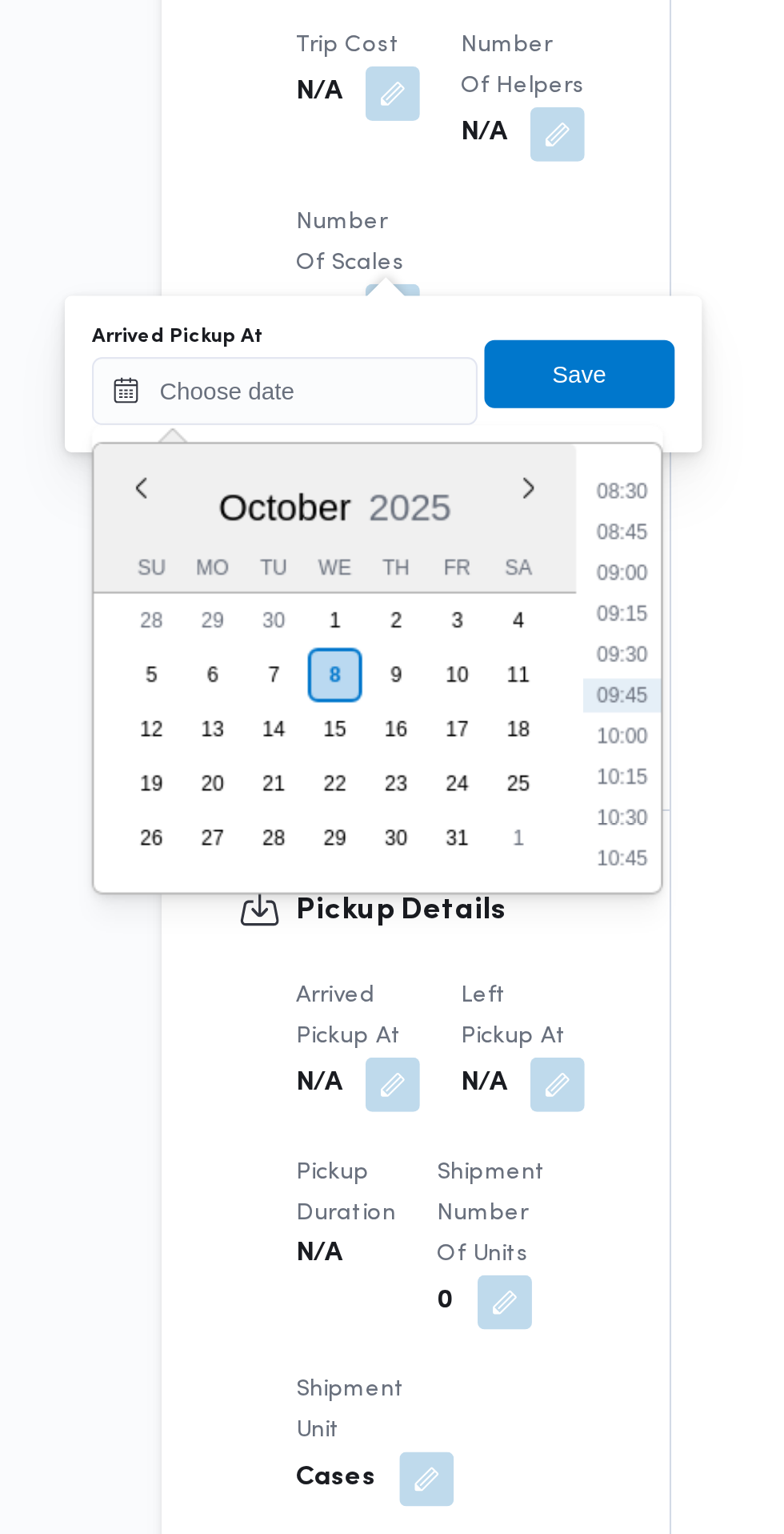
click at [422, 785] on li "08:30" at bounding box center [425, 779] width 37 height 16
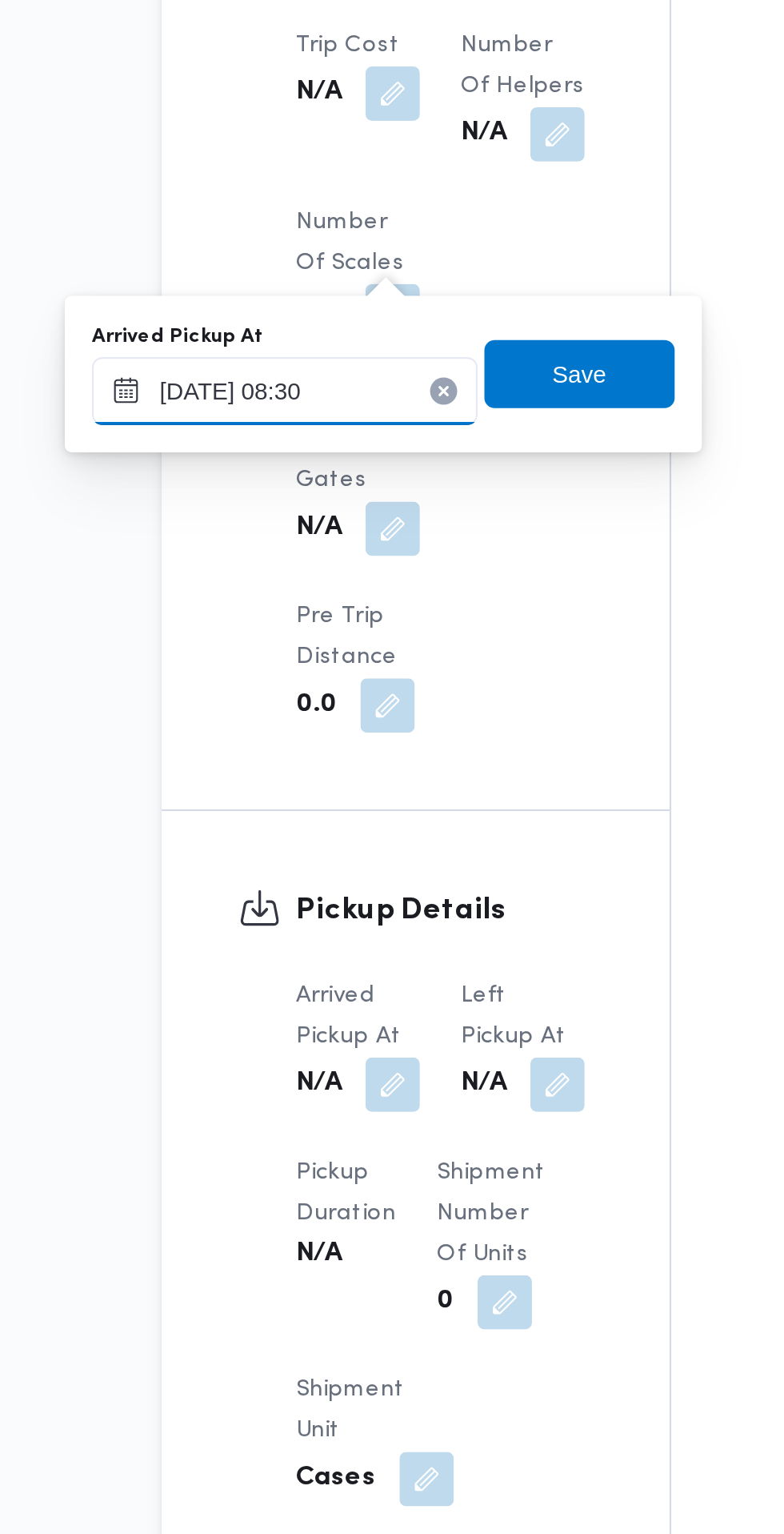
click at [294, 730] on input "08/10/2025 08:30" at bounding box center [266, 733] width 182 height 32
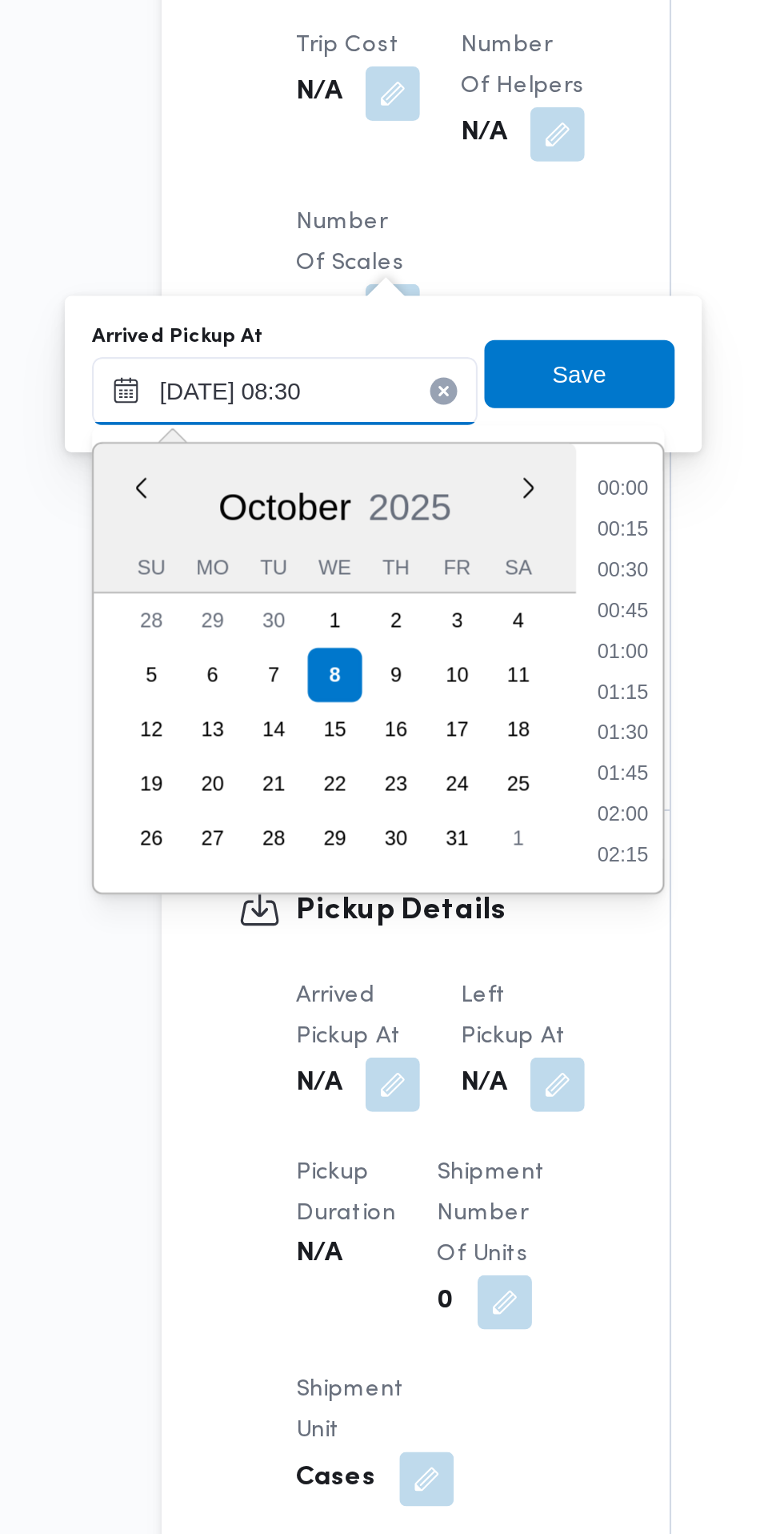
scroll to position [556, 0]
click at [427, 803] on li "07:30" at bounding box center [425, 799] width 37 height 16
type input "08/10/2025 07:30"
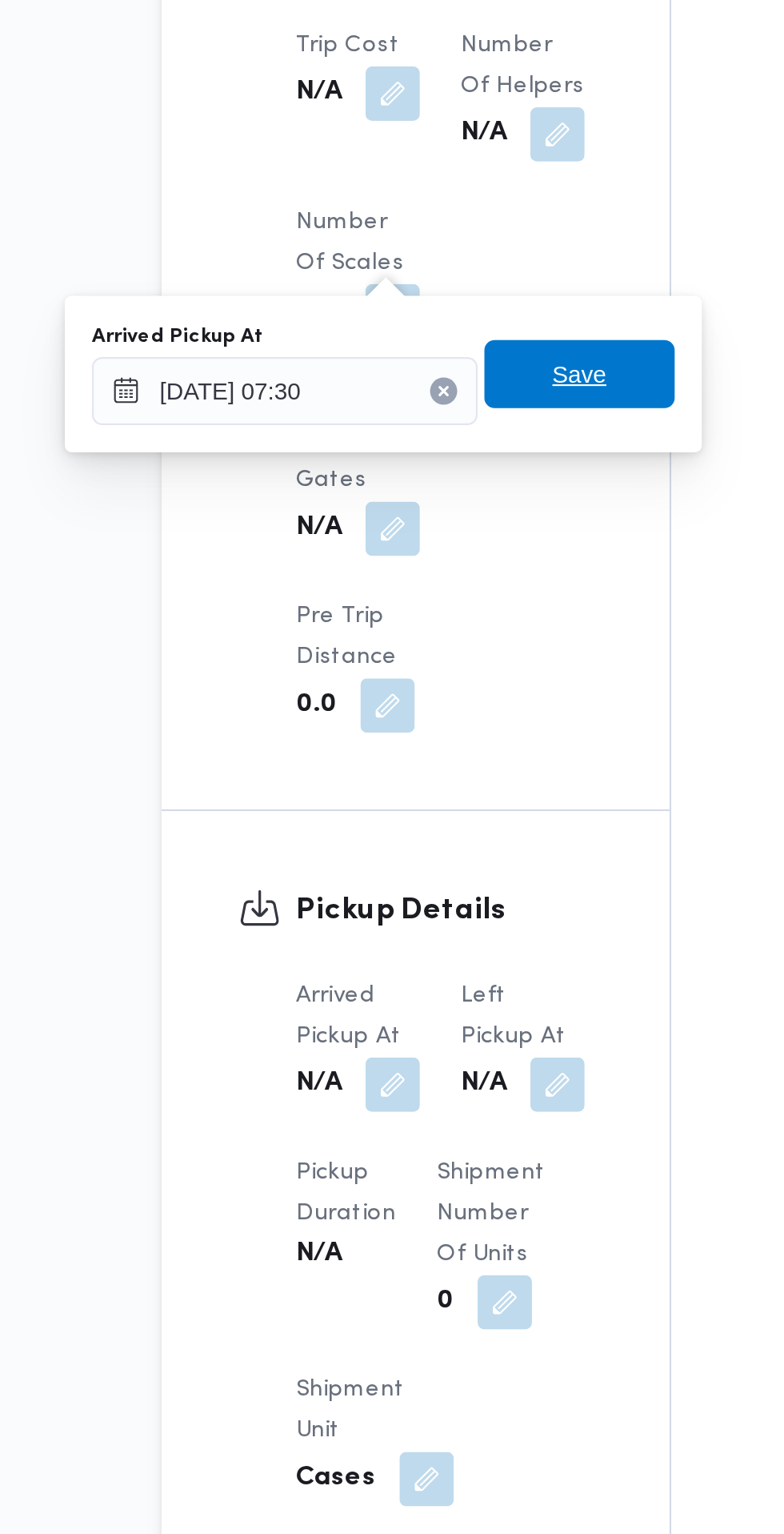
click at [416, 725] on span "Save" at bounding box center [405, 725] width 26 height 19
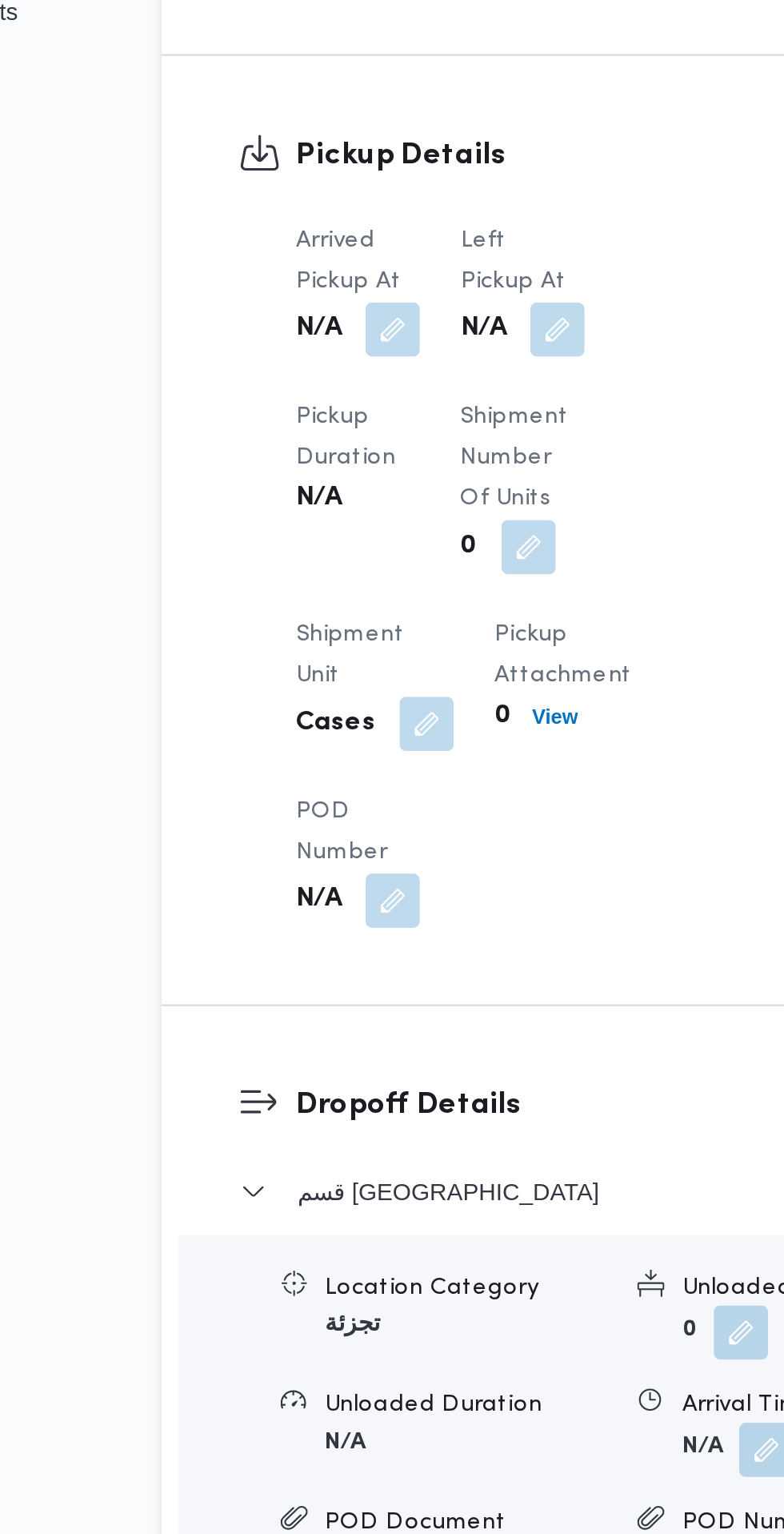
scroll to position [1244, 0]
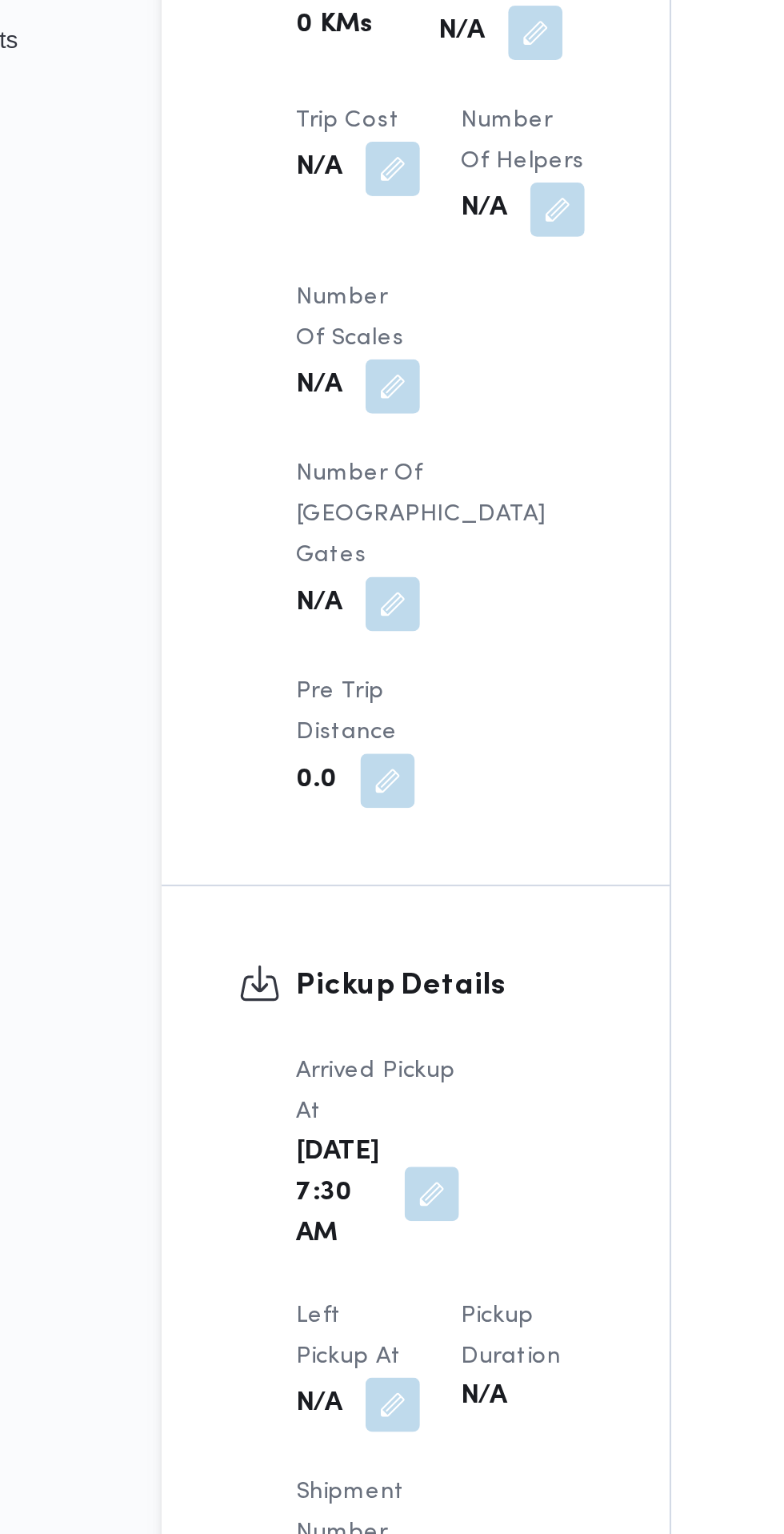
click at [330, 1162] on button "button" at bounding box center [317, 1175] width 26 height 26
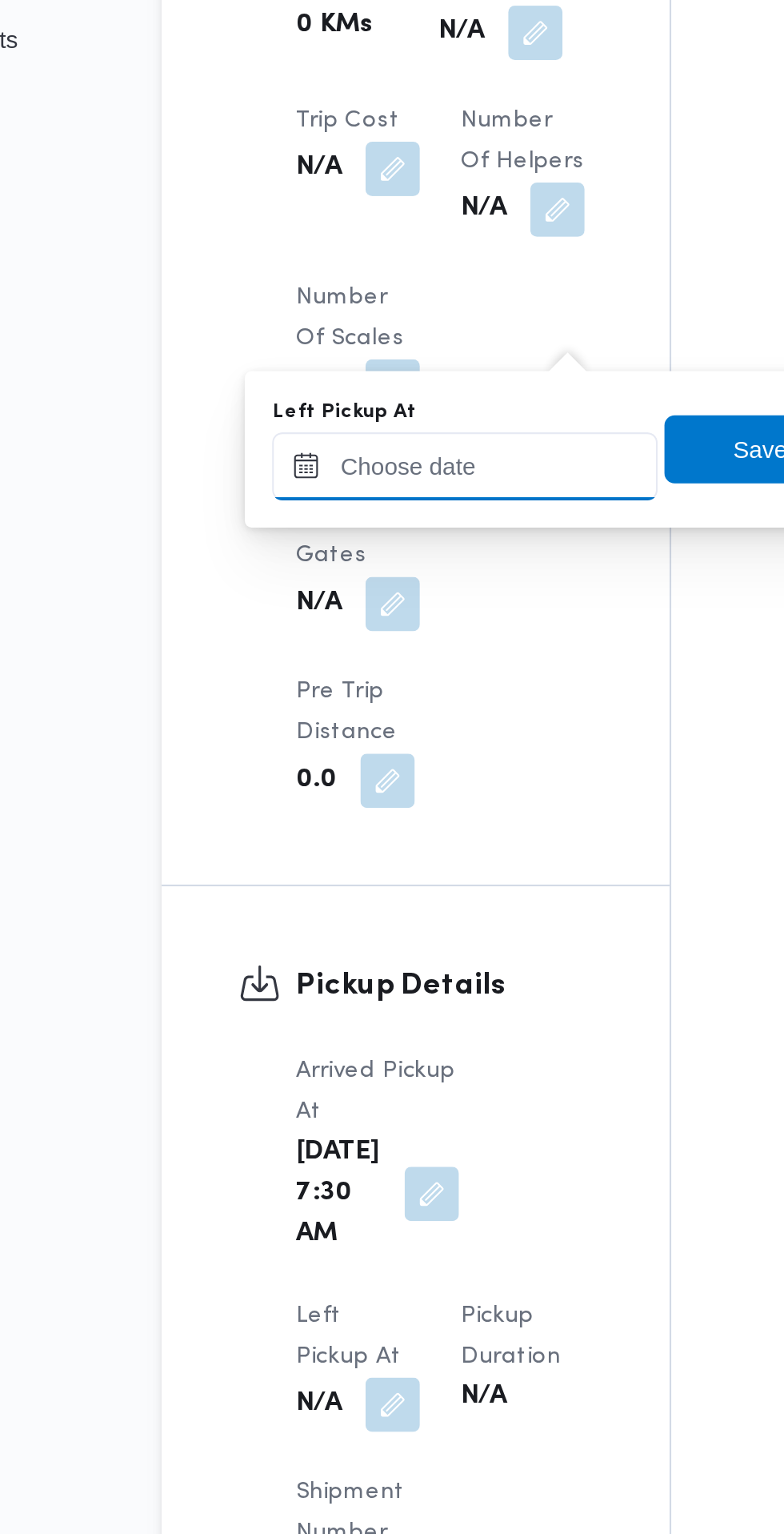
click at [385, 732] on input "Left Pickup At" at bounding box center [350, 733] width 182 height 32
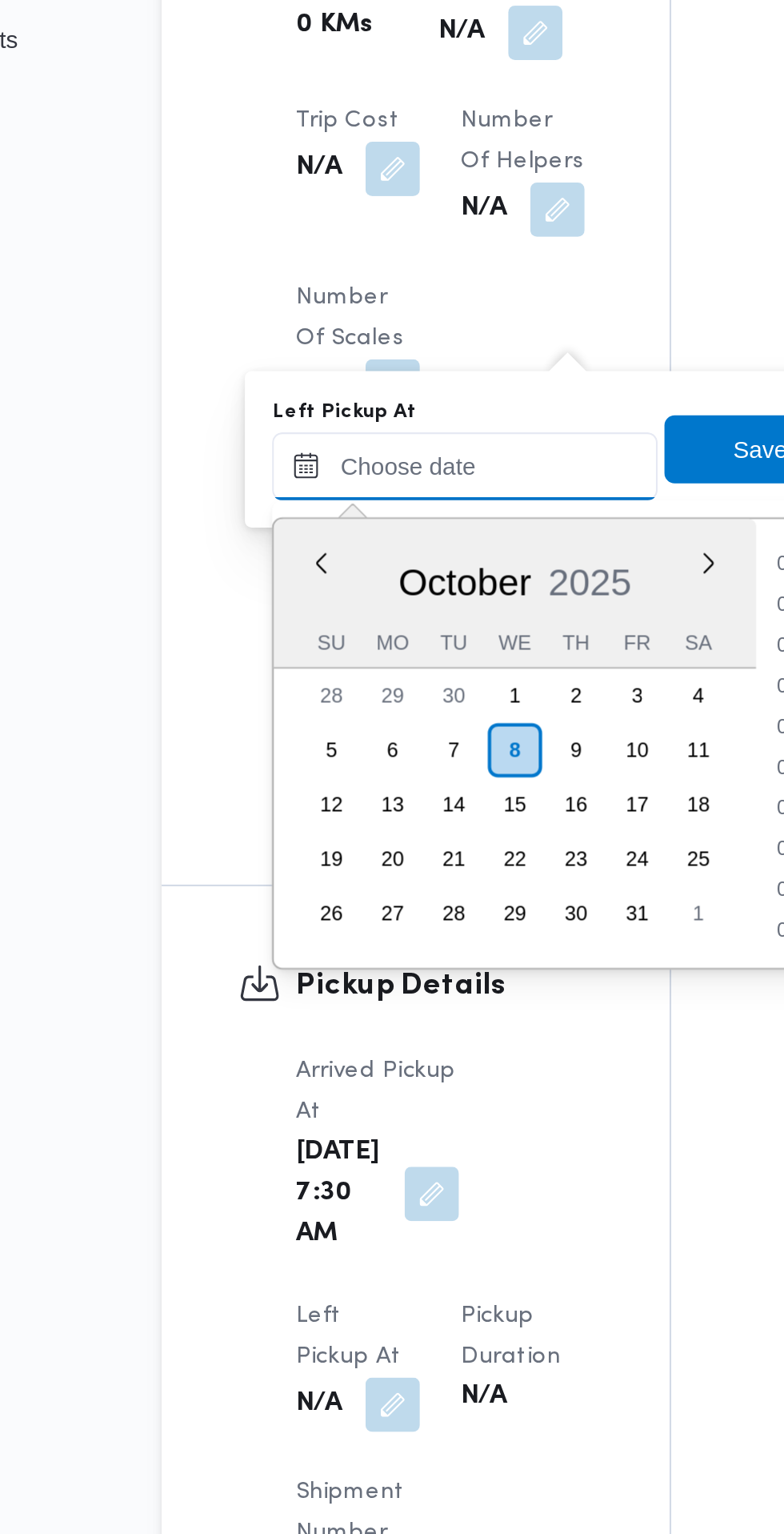
scroll to position [652, 0]
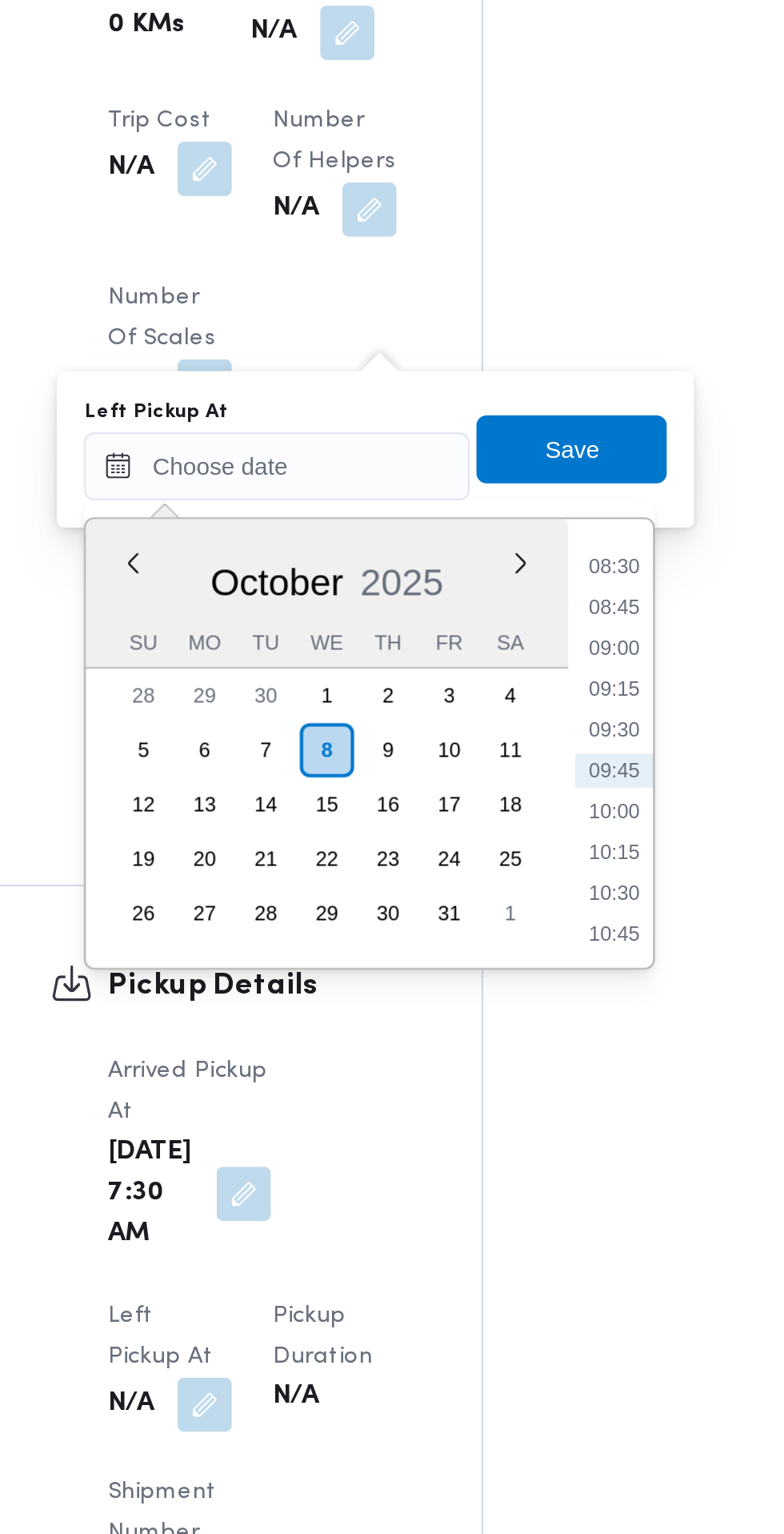
click at [516, 803] on li "08:45" at bounding box center [510, 799] width 37 height 16
type input "08/10/2025 08:45"
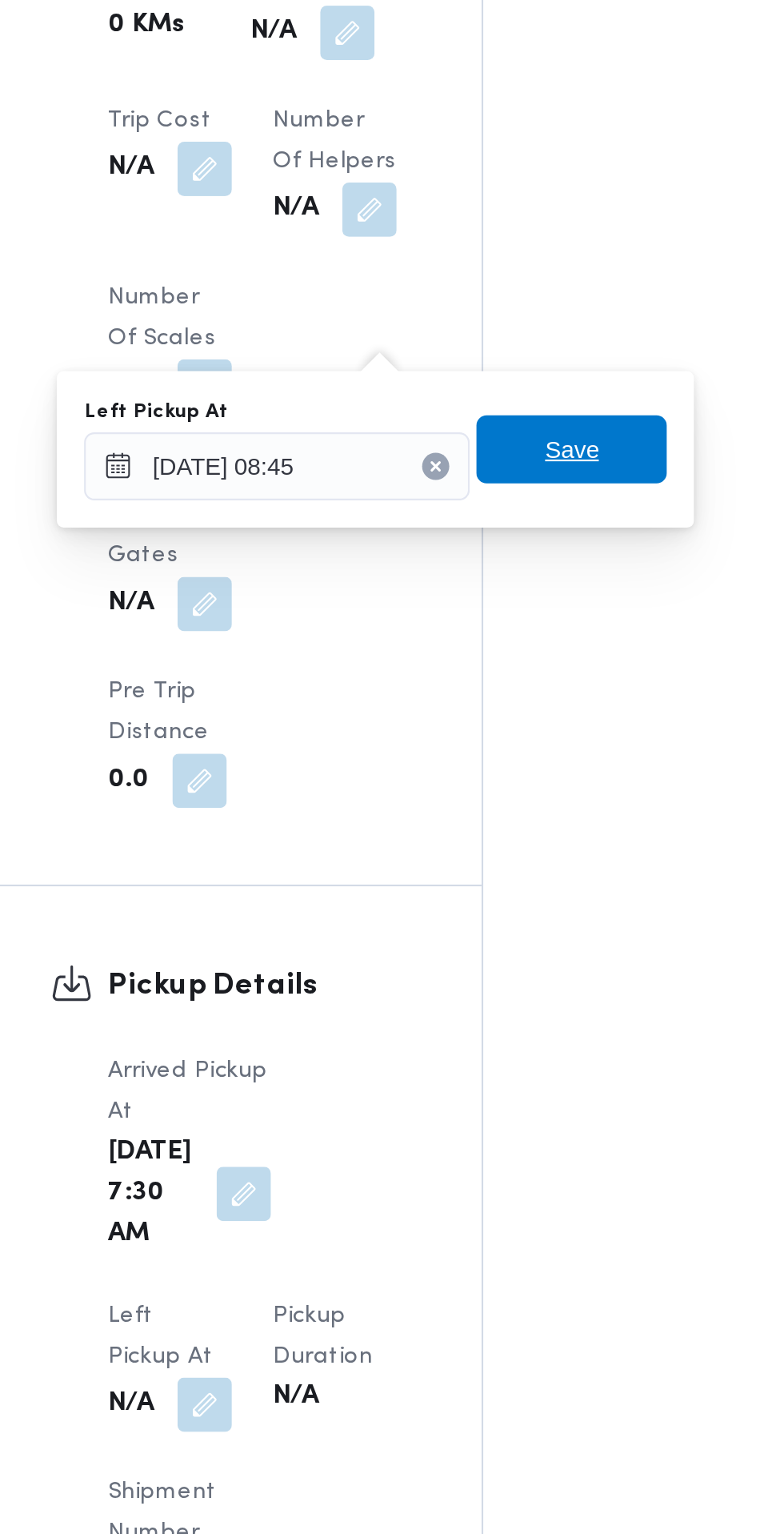
click at [508, 726] on span "Save" at bounding box center [489, 725] width 90 height 32
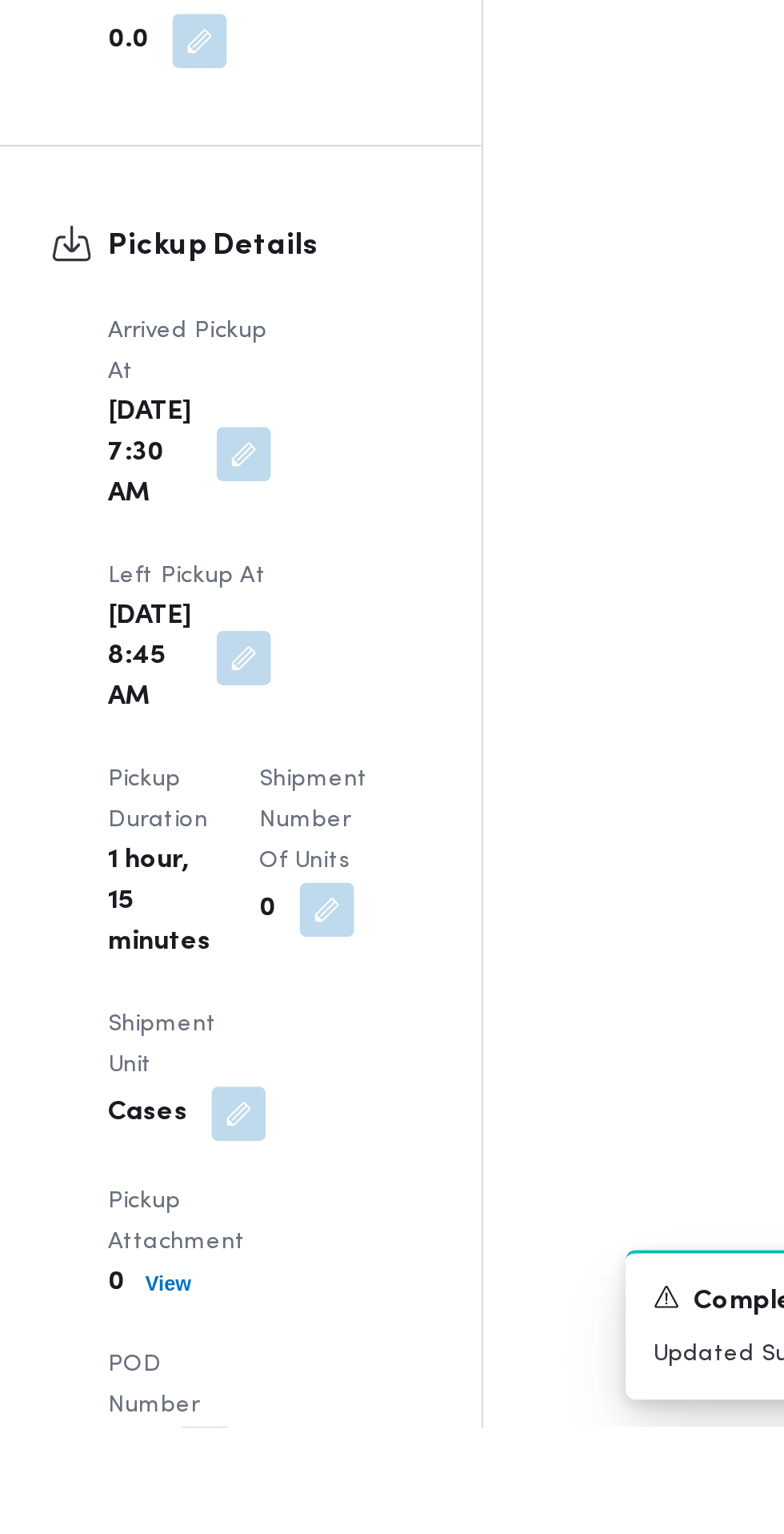
scroll to position [1244, 0]
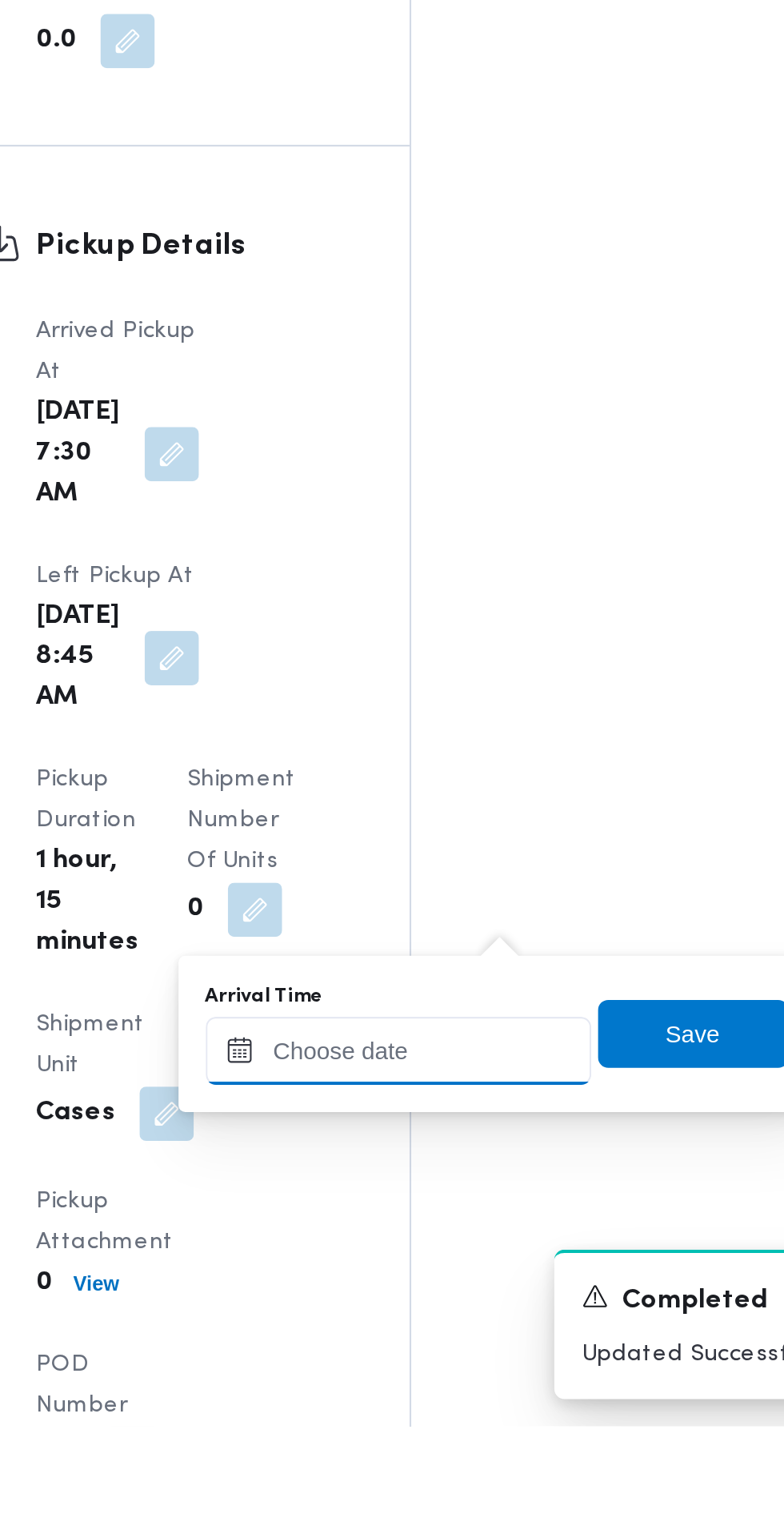
click at [480, 1356] on input "Arrival Time" at bounding box center [442, 1356] width 182 height 32
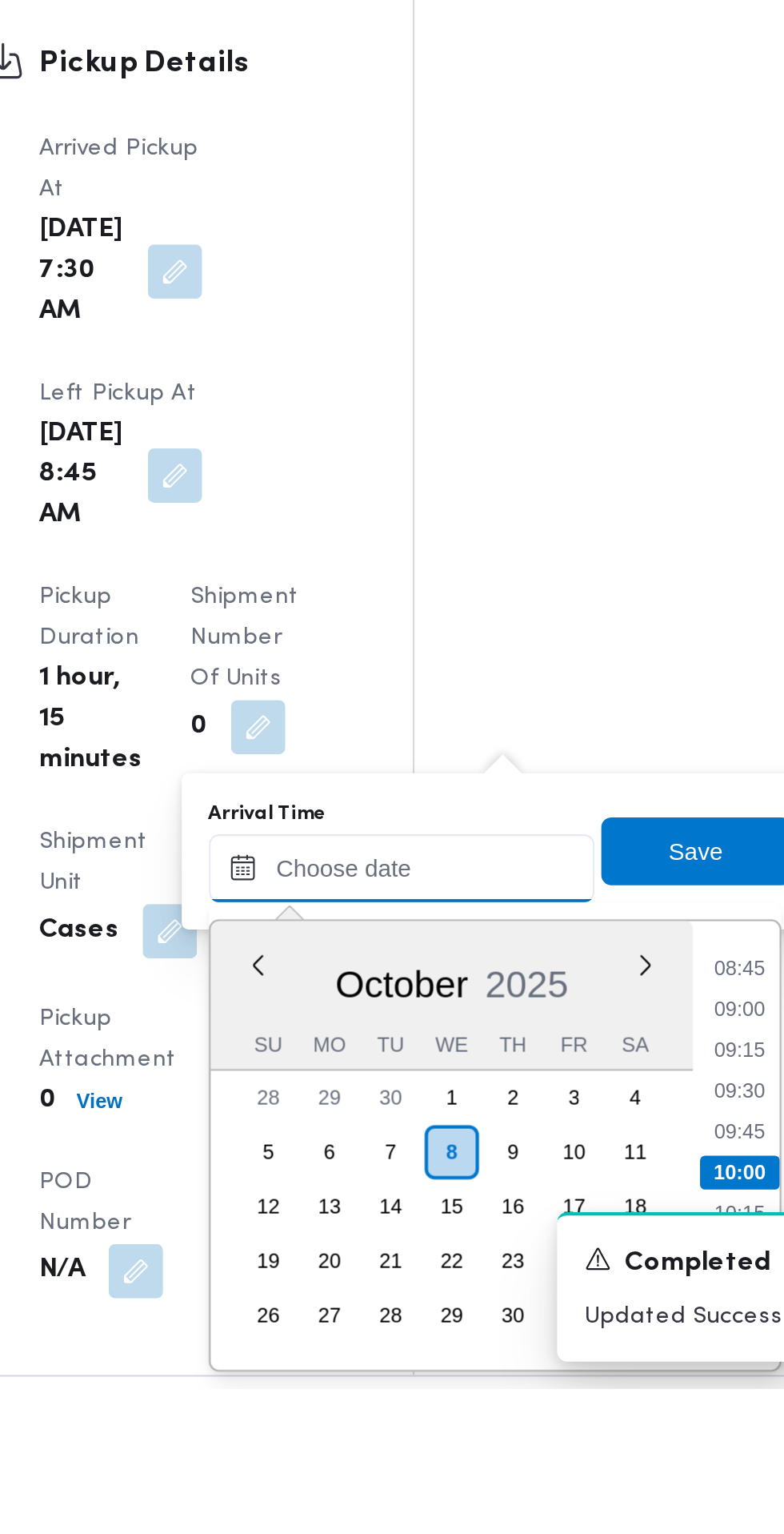
scroll to position [1311, 0]
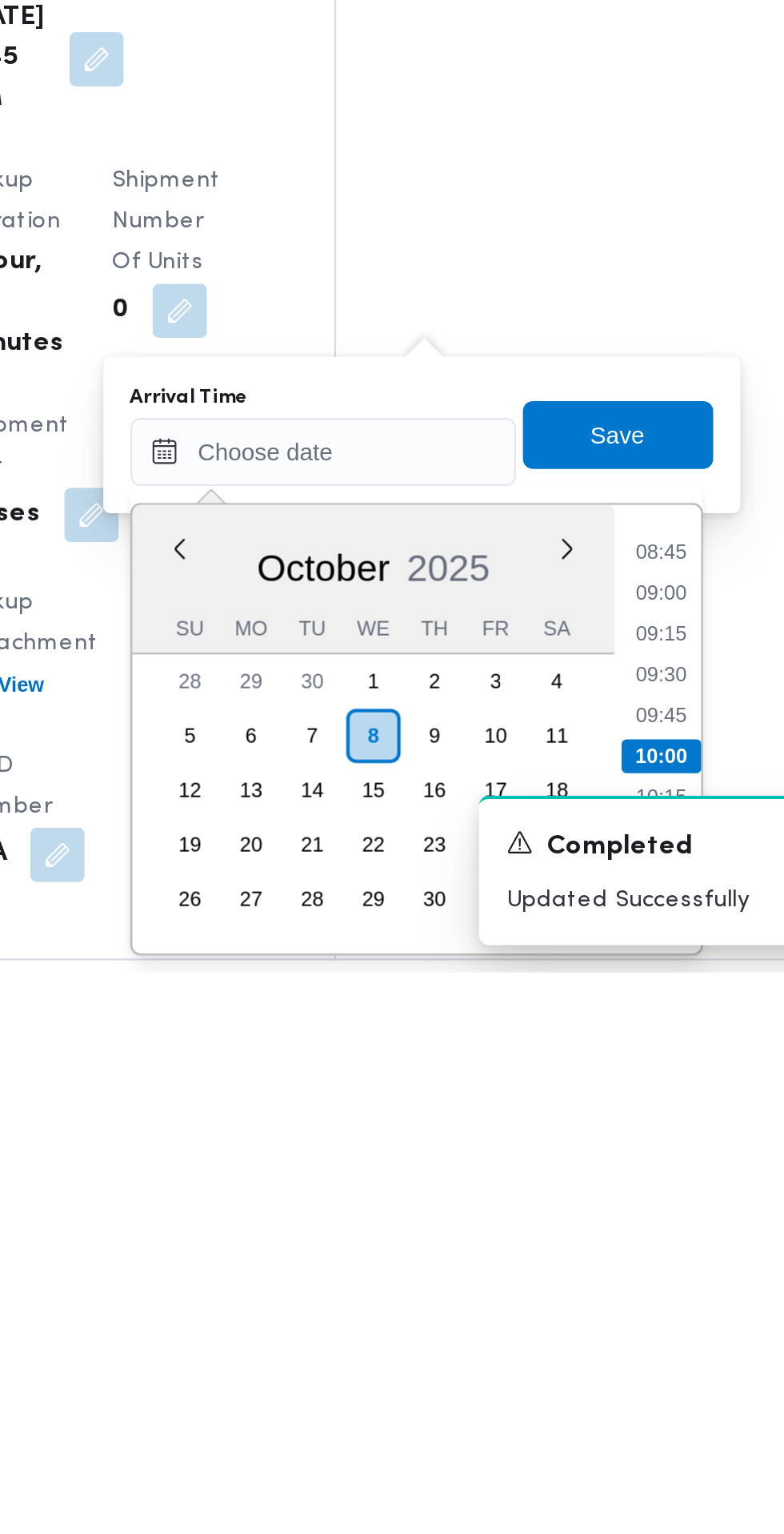
click at [606, 1360] on li "09:00" at bounding box center [601, 1355] width 37 height 16
type input "08/10/2025 09:00"
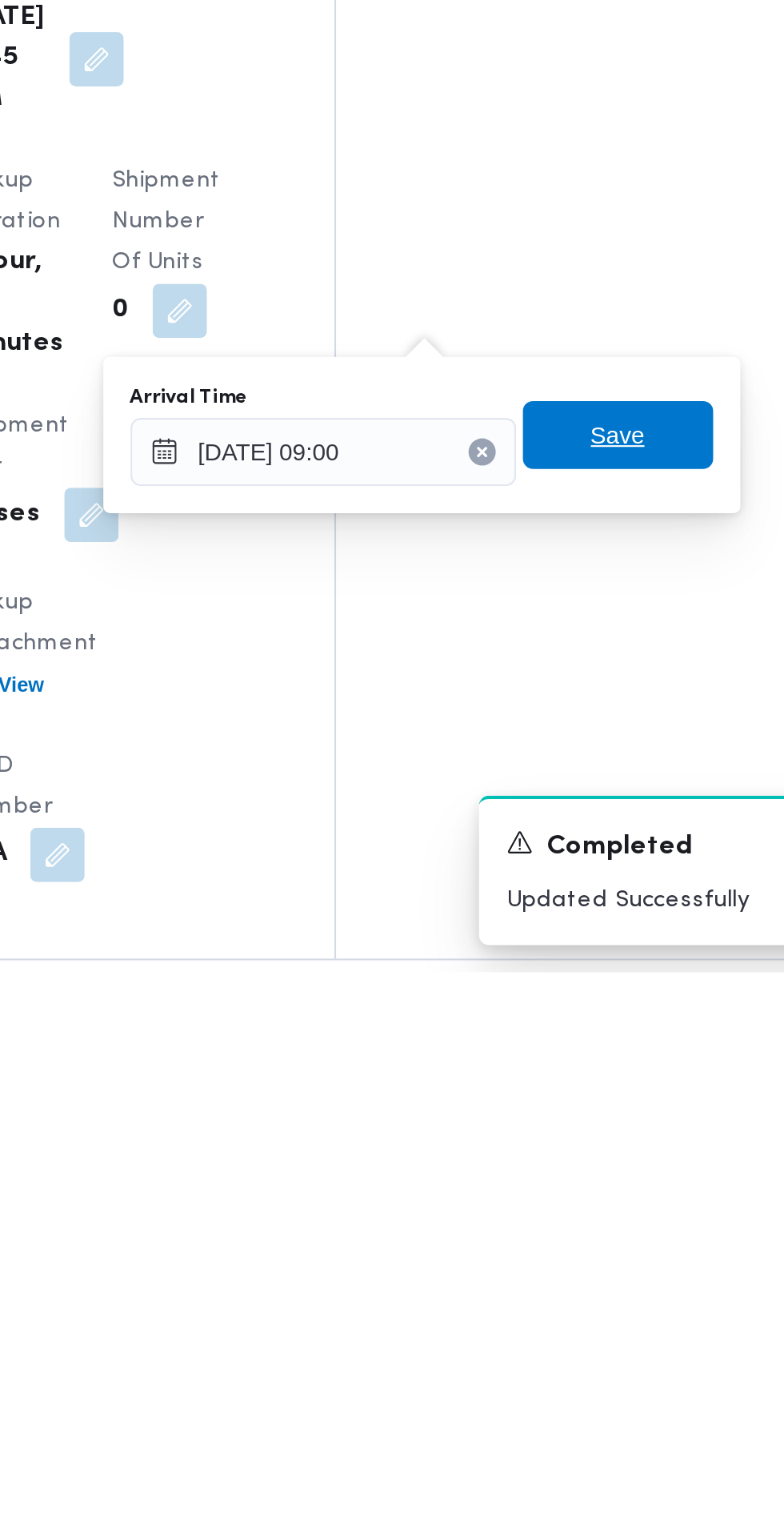
click at [592, 1281] on span "Save" at bounding box center [582, 1281] width 26 height 19
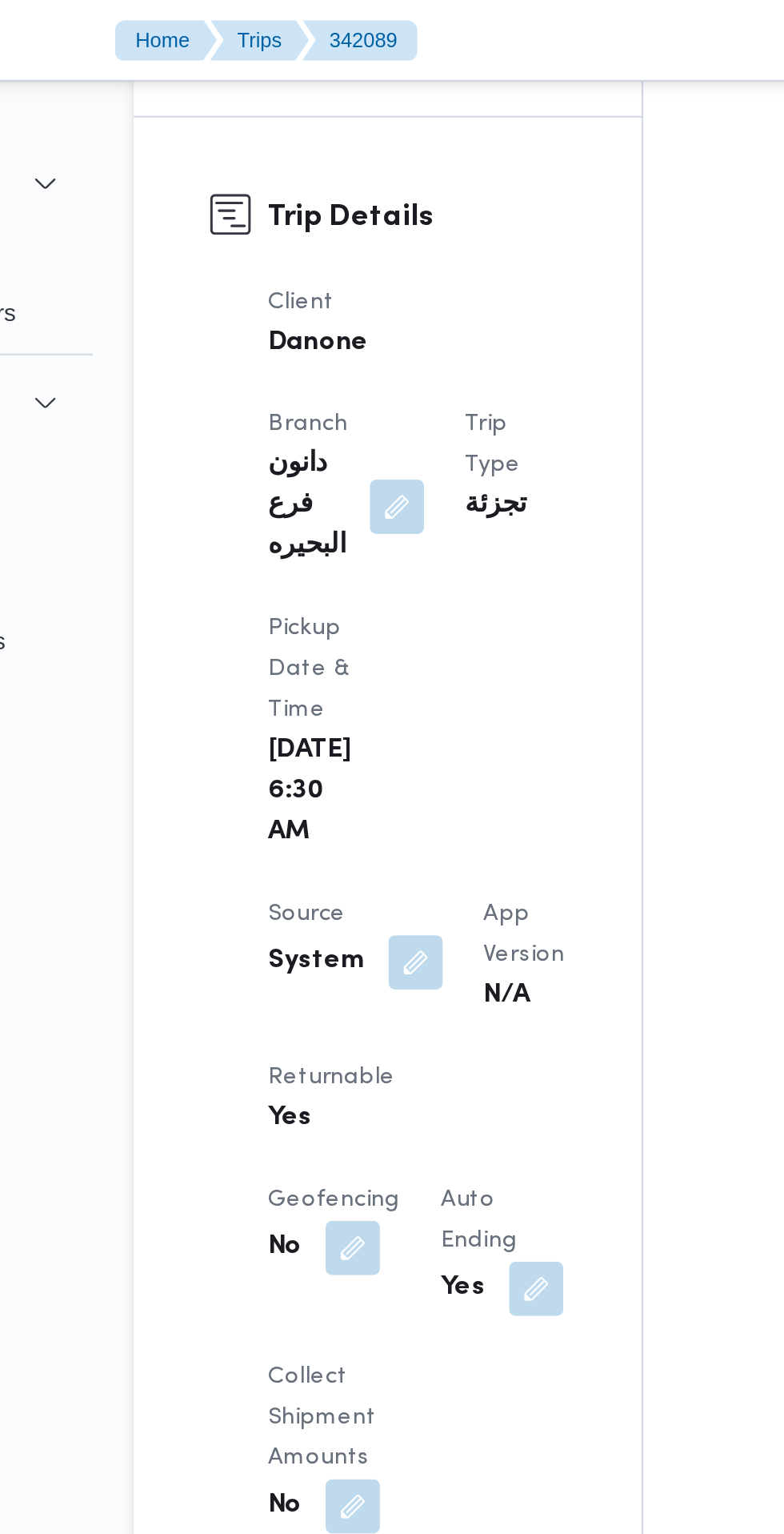
scroll to position [812, 0]
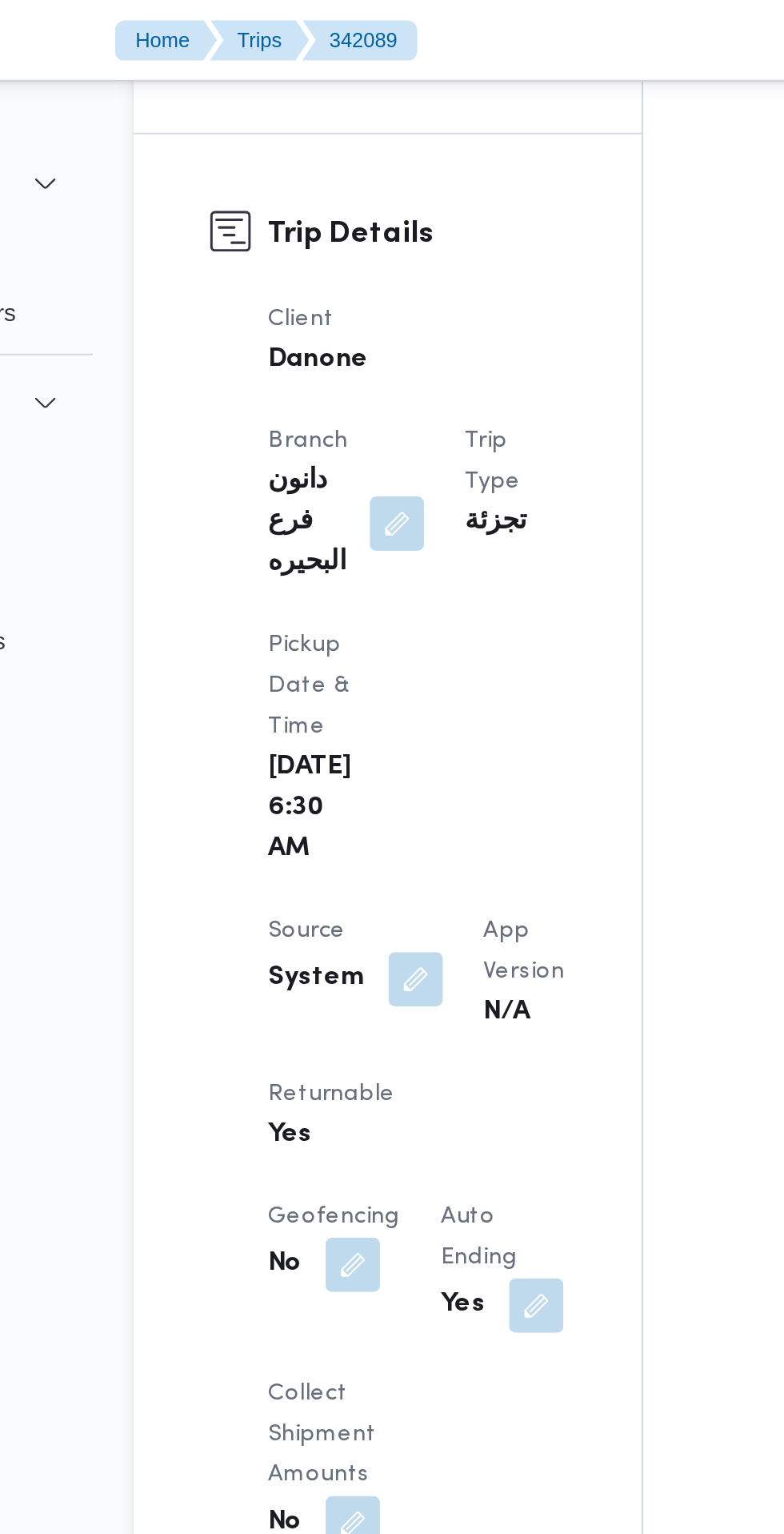
click at [339, 448] on button "button" at bounding box center [341, 461] width 26 height 26
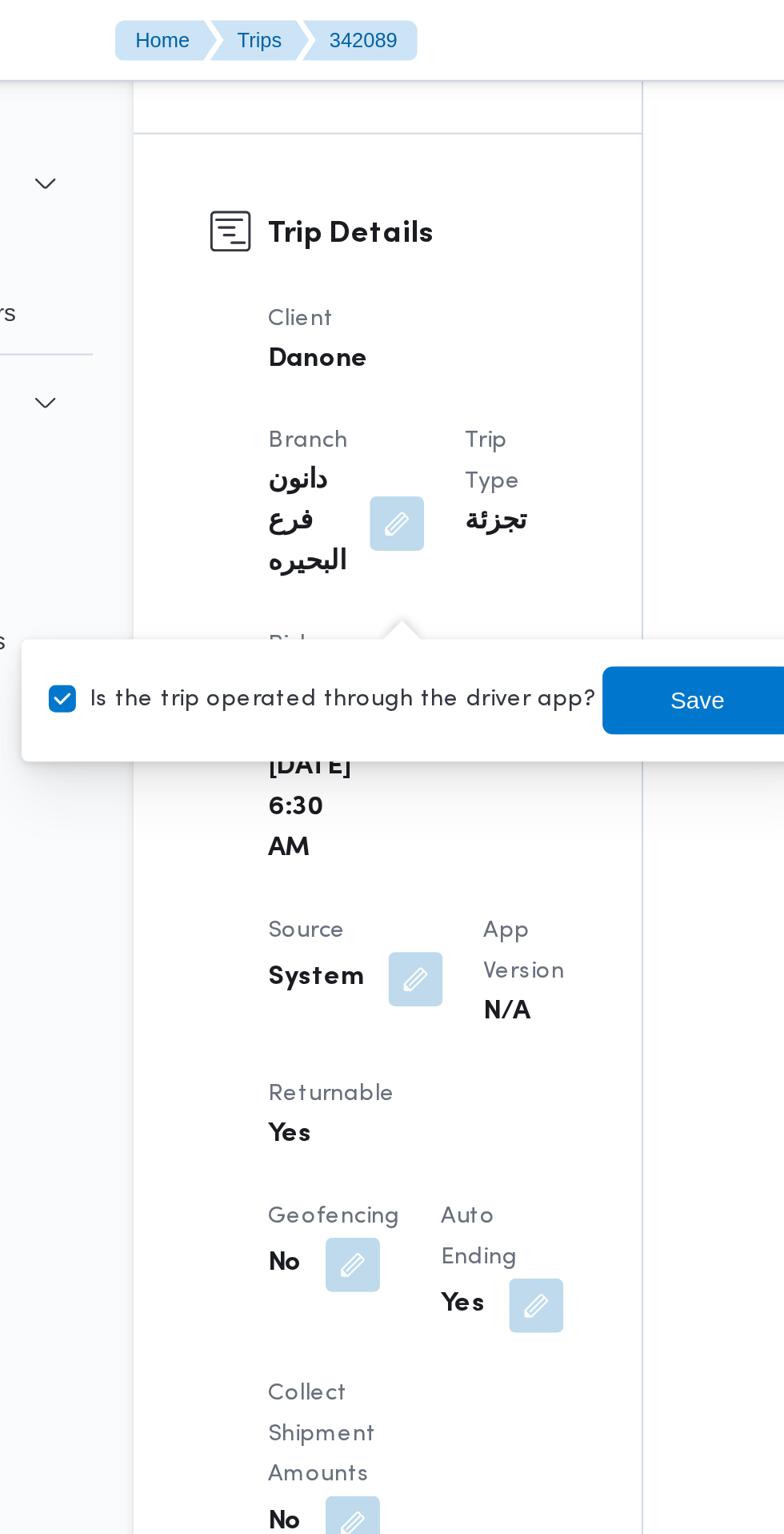
click at [326, 329] on label "Is the trip operated through the driver app?" at bounding box center [297, 329] width 258 height 19
checkbox input "false"
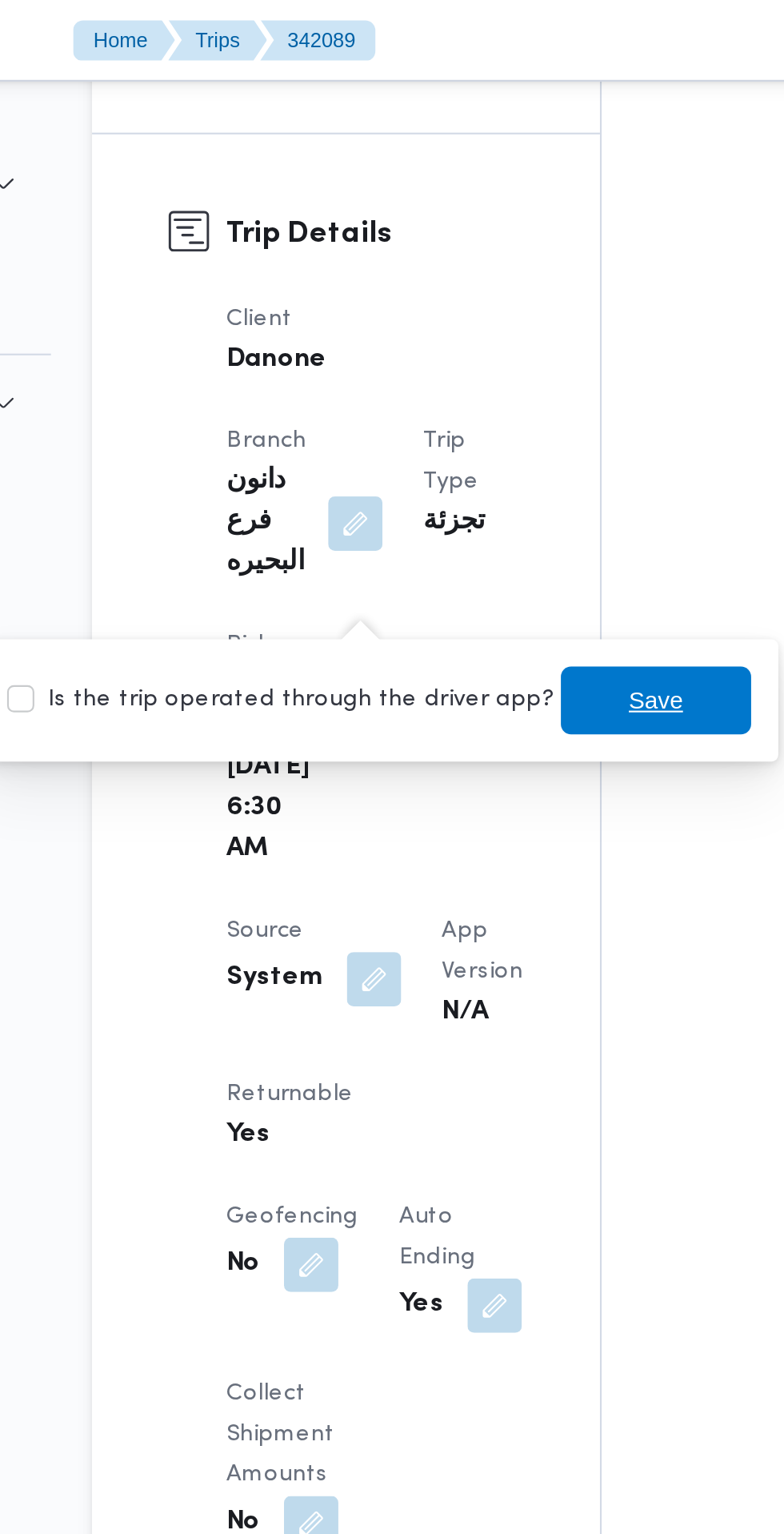
click at [461, 331] on span "Save" at bounding box center [474, 329] width 26 height 19
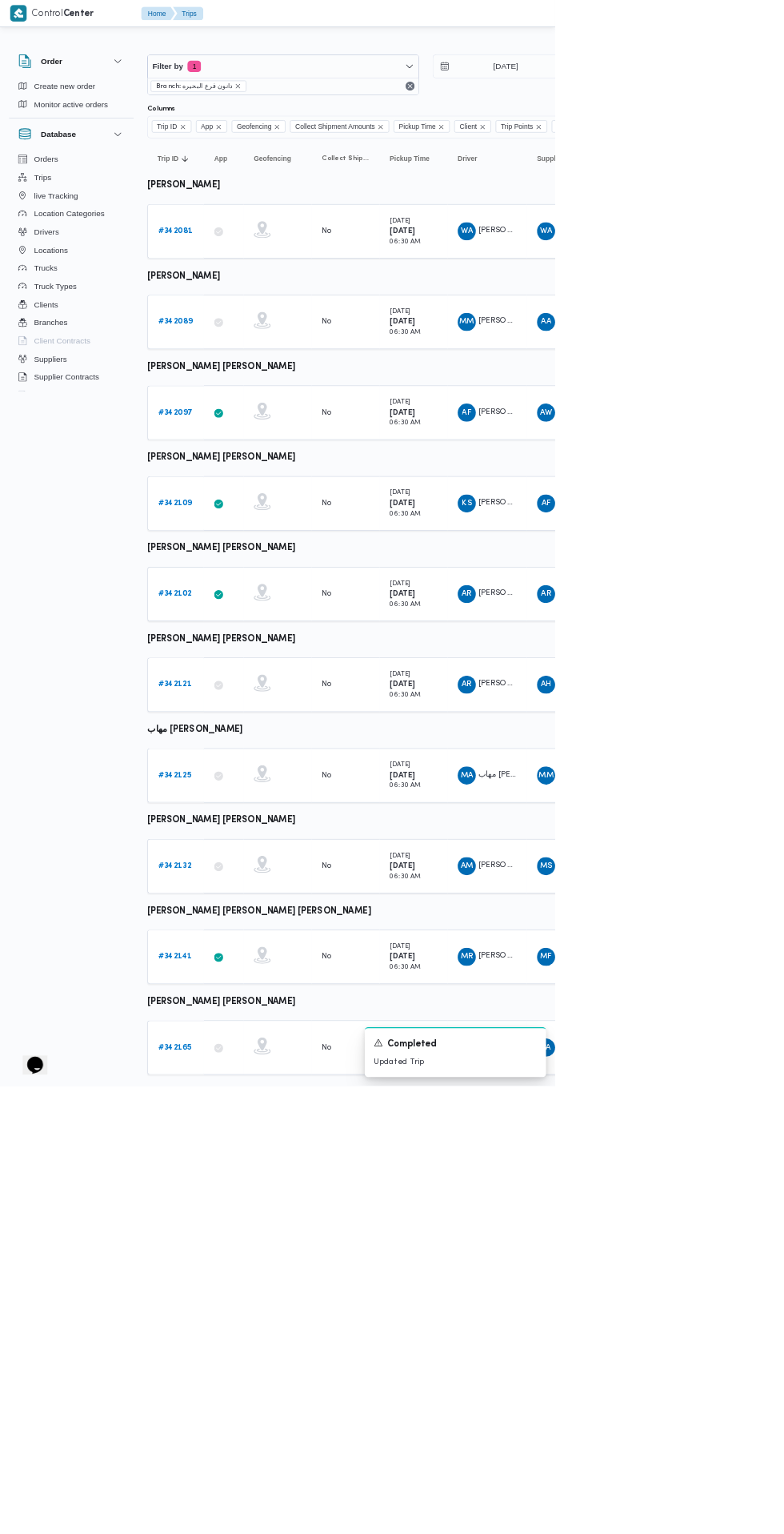
click at [242, 327] on b "# 342081" at bounding box center [248, 325] width 49 height 10
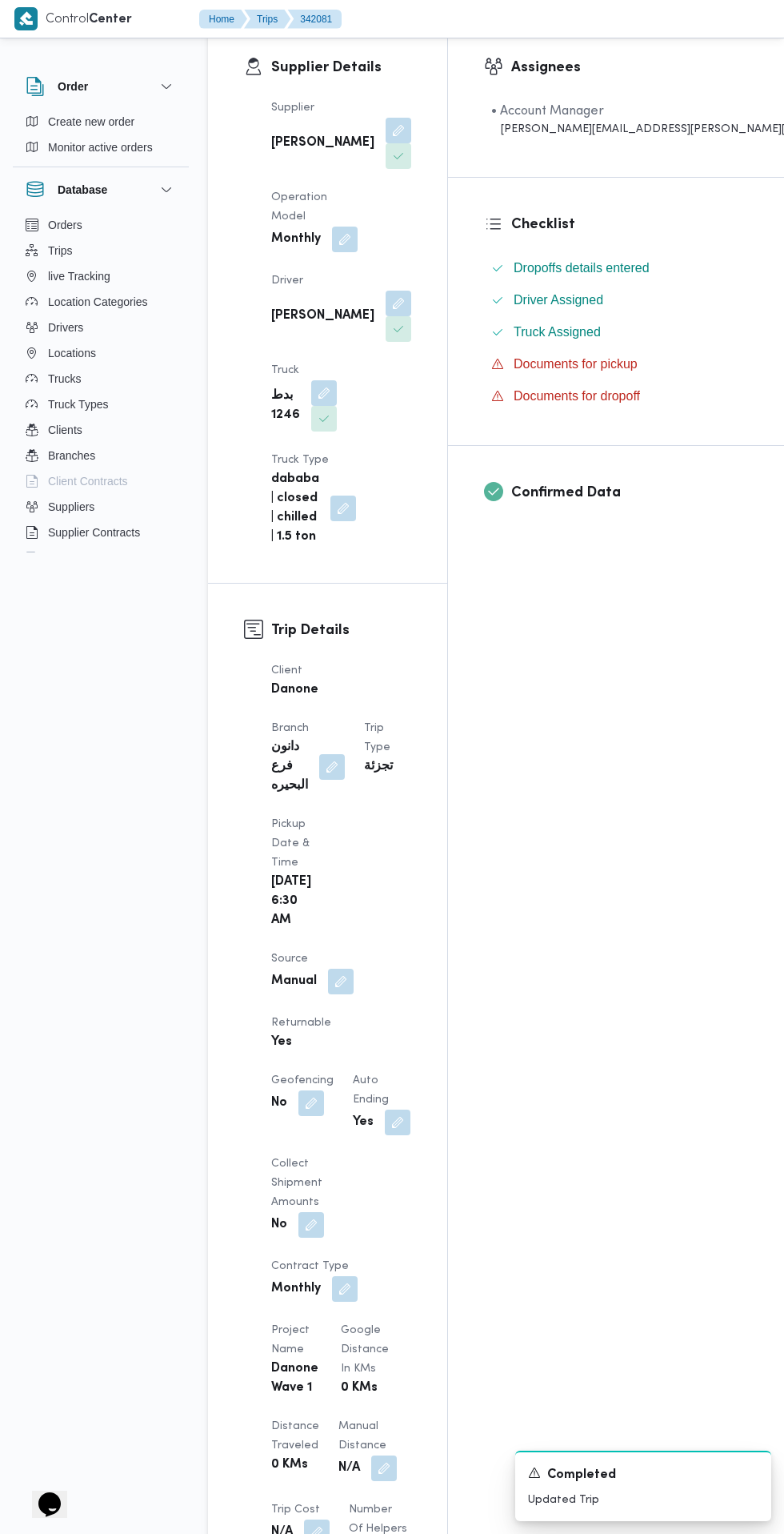
scroll to position [647, 0]
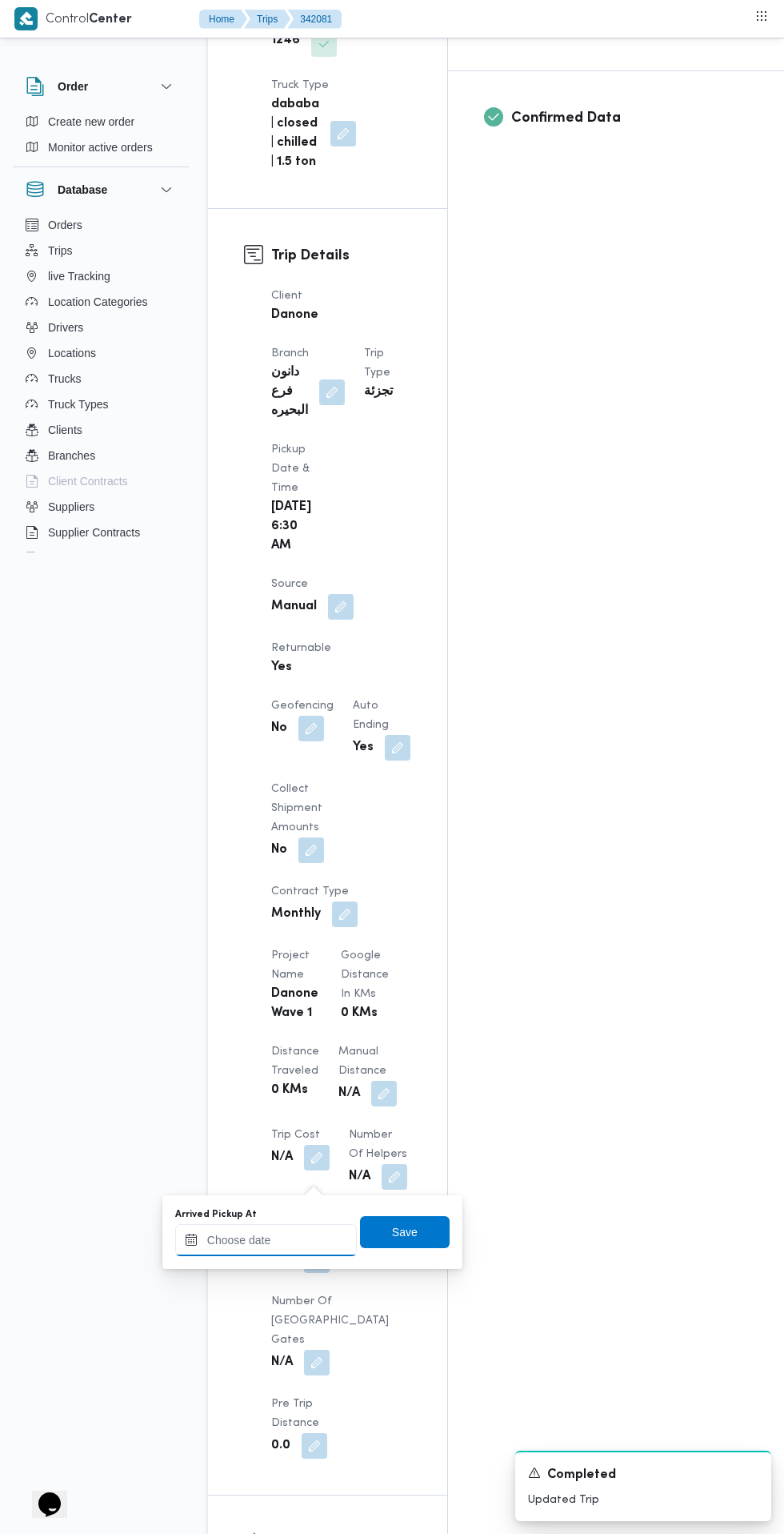
click at [328, 1238] on input "Arrived Pickup At" at bounding box center [266, 1240] width 182 height 32
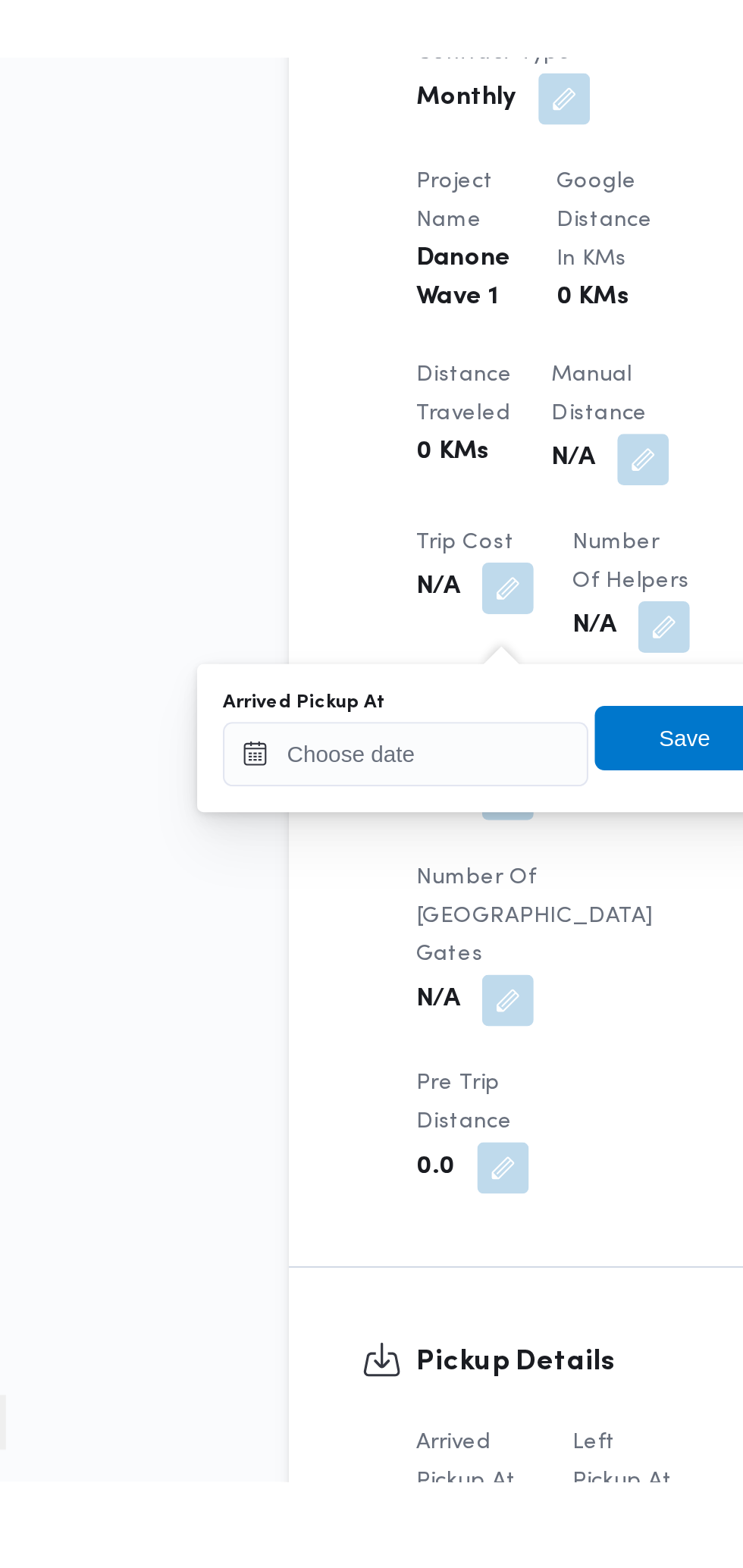
scroll to position [677, 0]
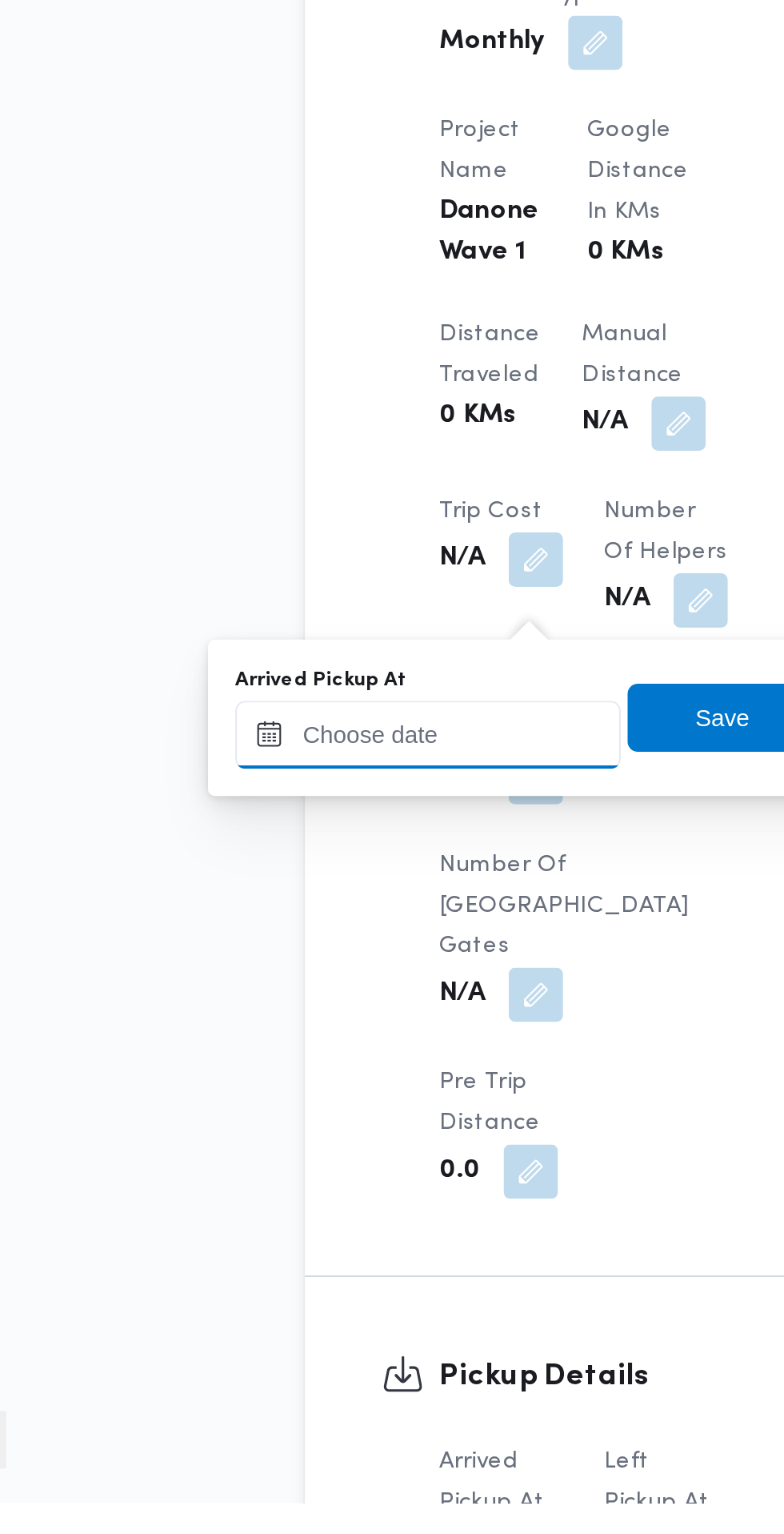
click at [298, 1172] on input "Arrived Pickup At" at bounding box center [266, 1172] width 182 height 32
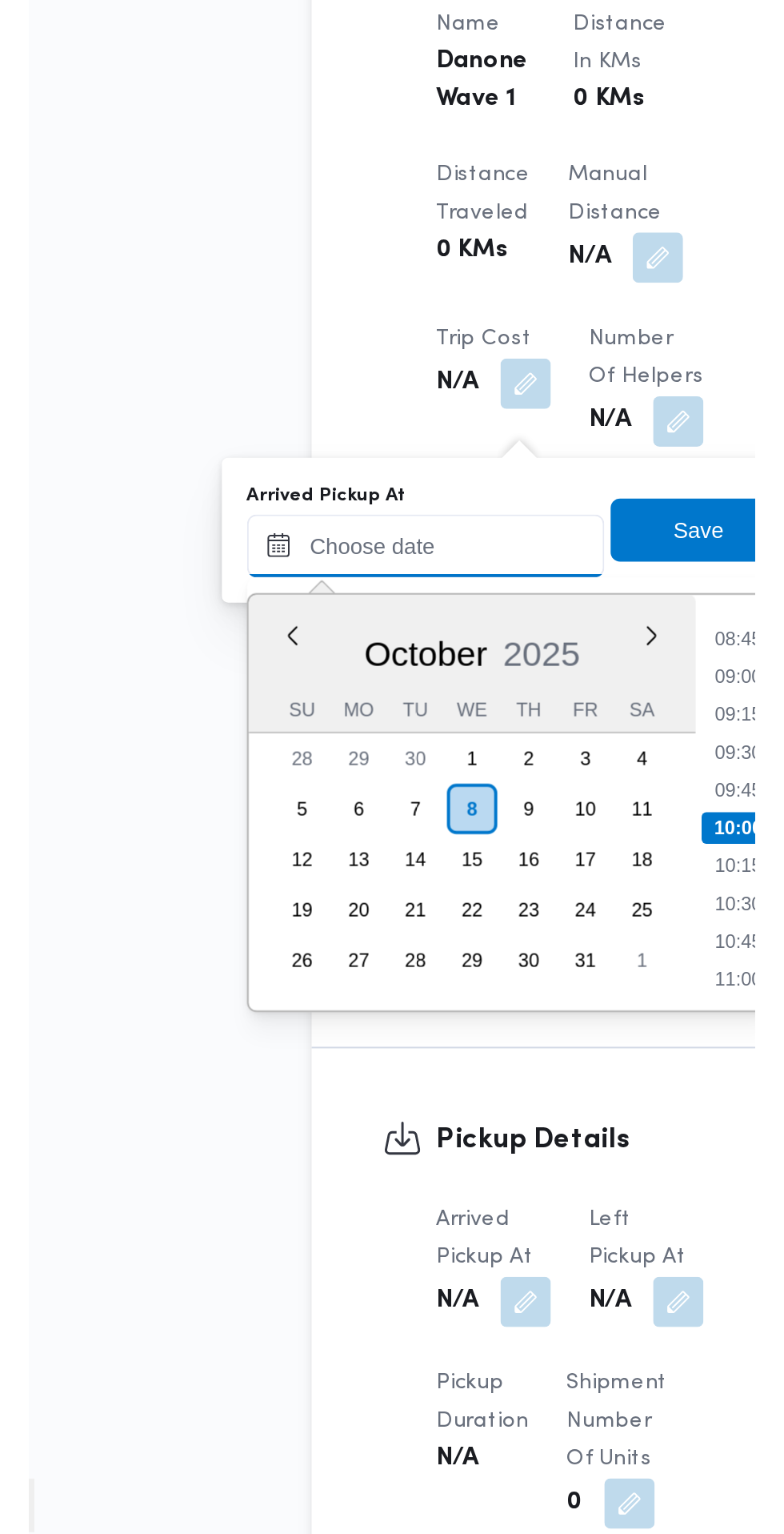
scroll to position [748, 0]
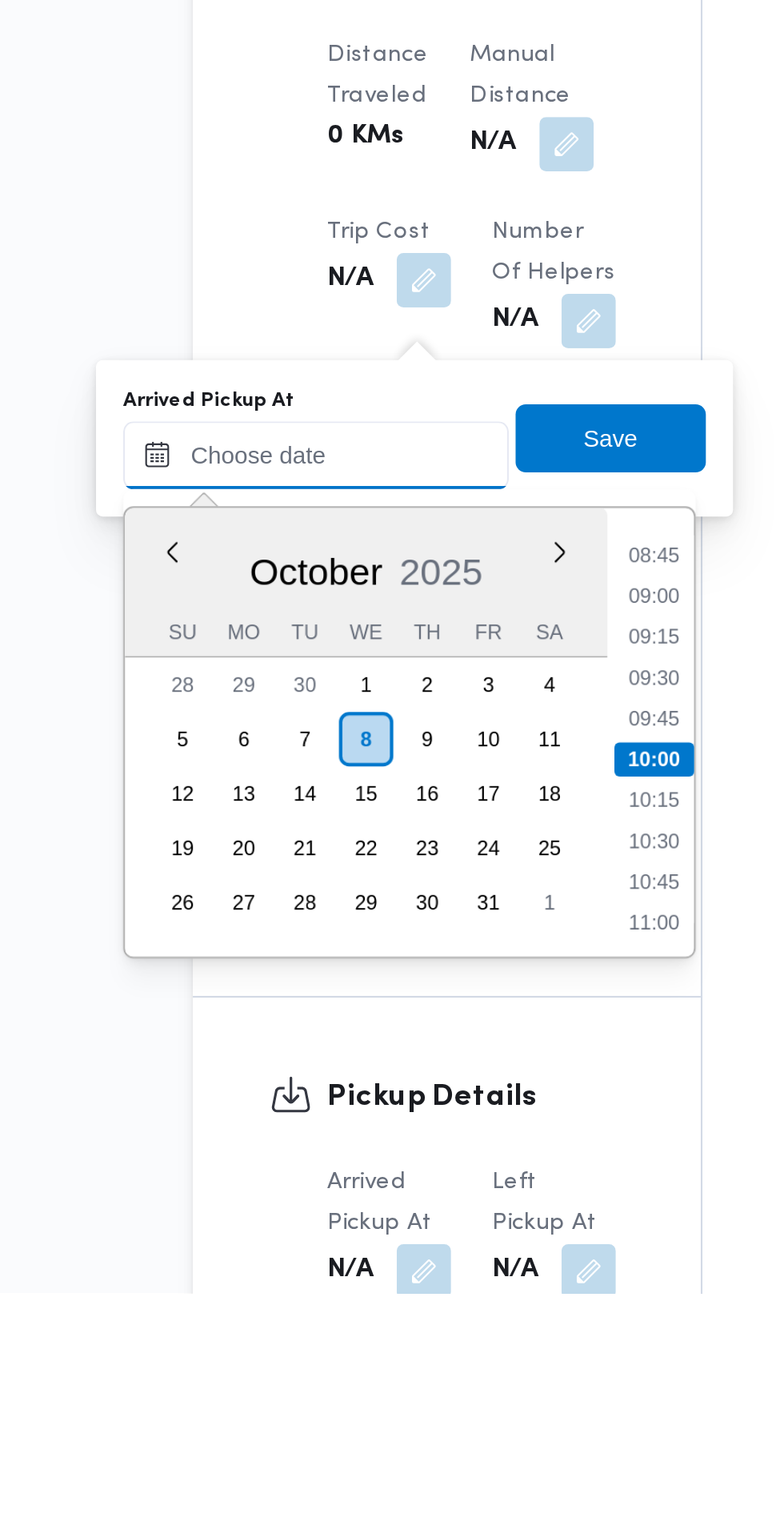
click at [302, 1142] on input "Arrived Pickup At" at bounding box center [266, 1139] width 182 height 32
paste input "08/10/2025 07:30"
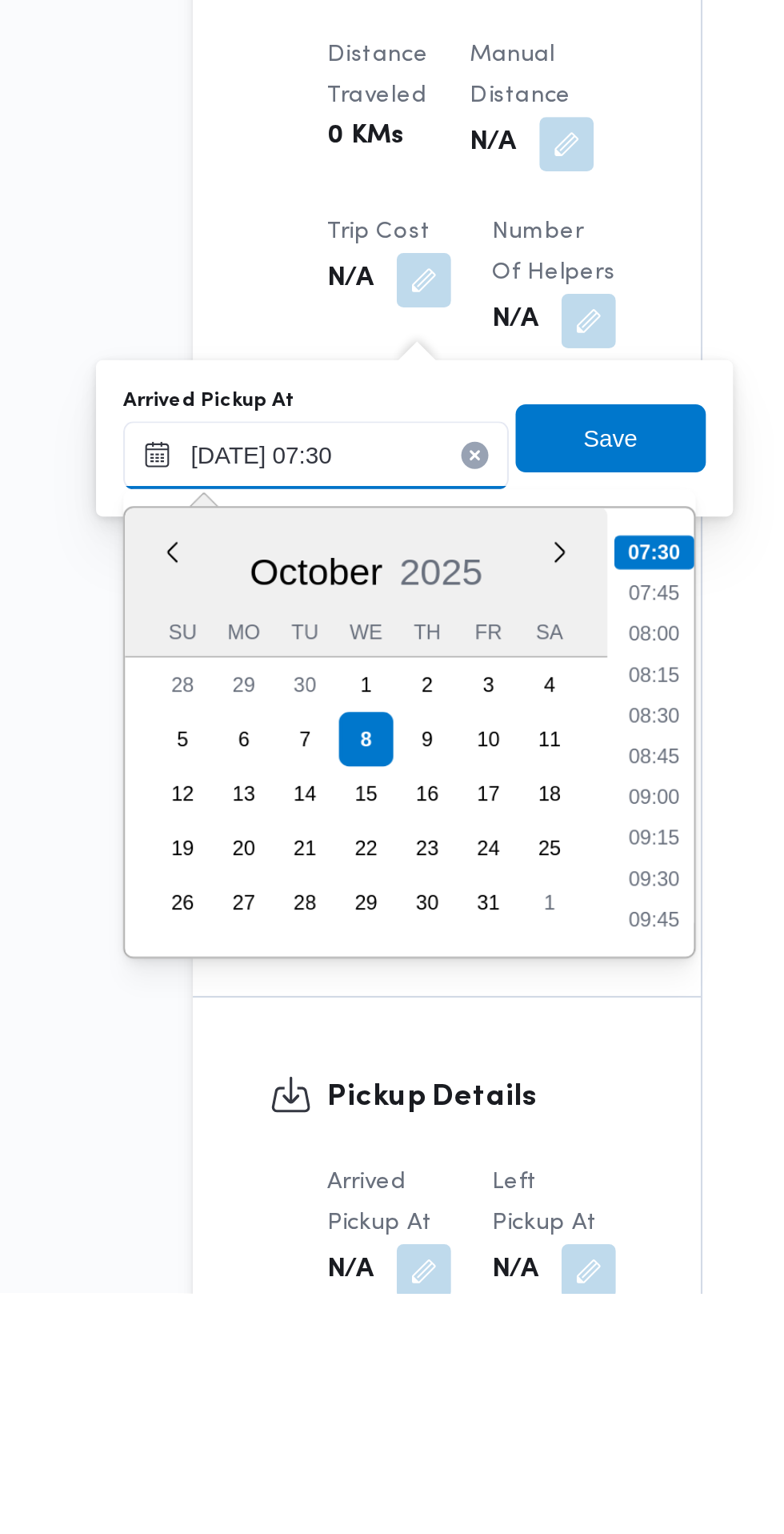
type input "08/10/2025 07:30"
click at [422, 1184] on li "07:30" at bounding box center [425, 1184] width 38 height 16
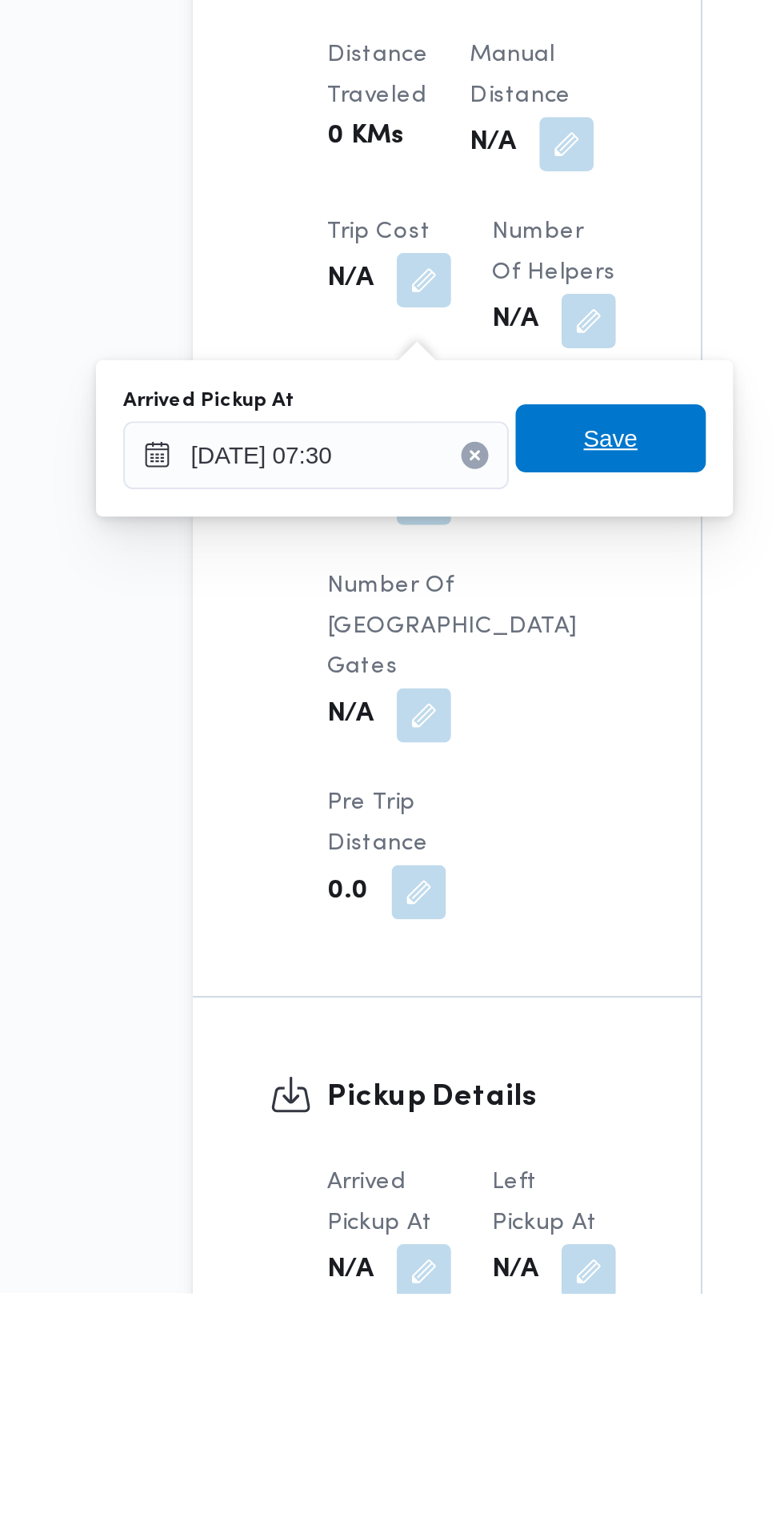
click at [423, 1129] on span "Save" at bounding box center [405, 1131] width 90 height 32
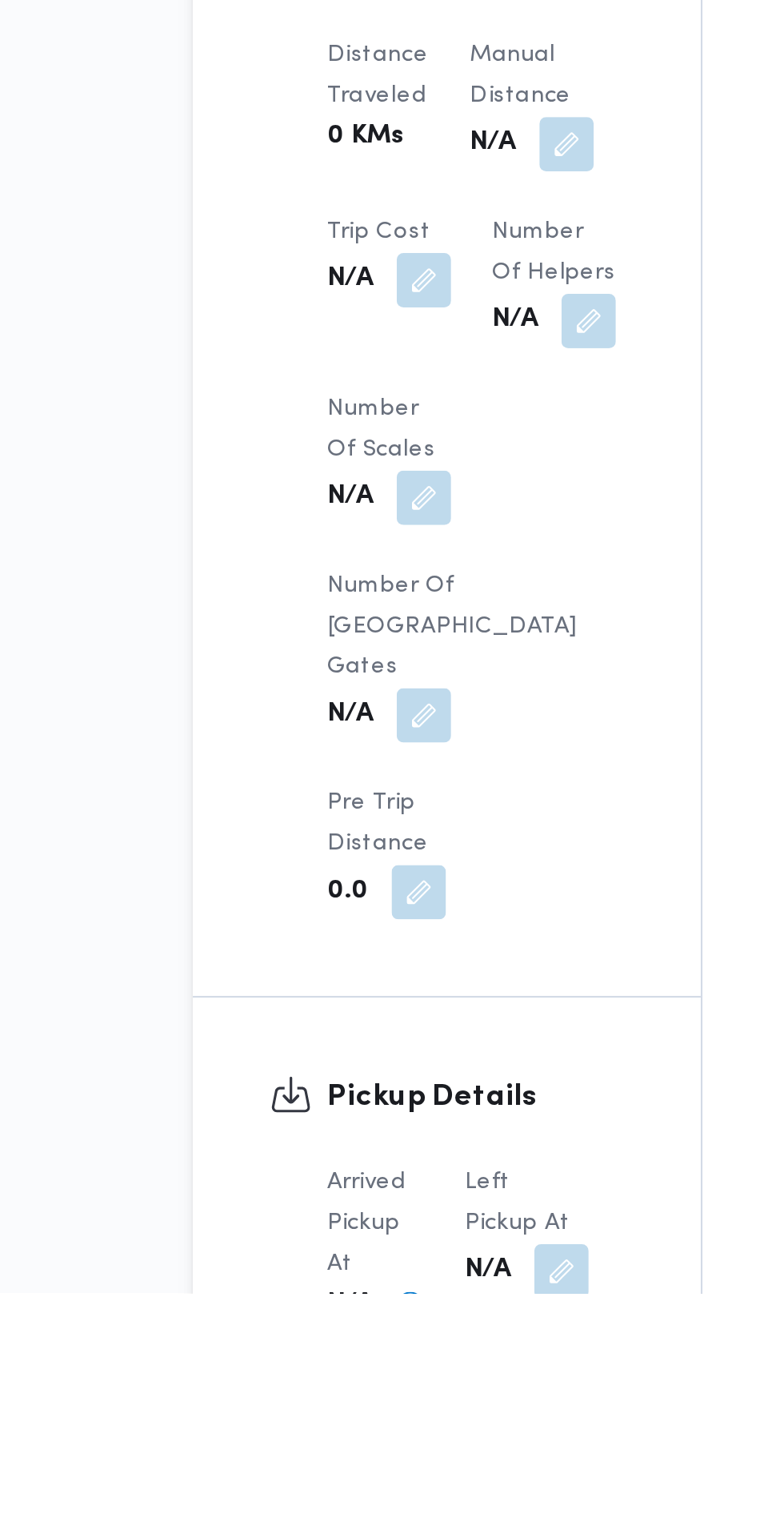
scroll to position [748, 0]
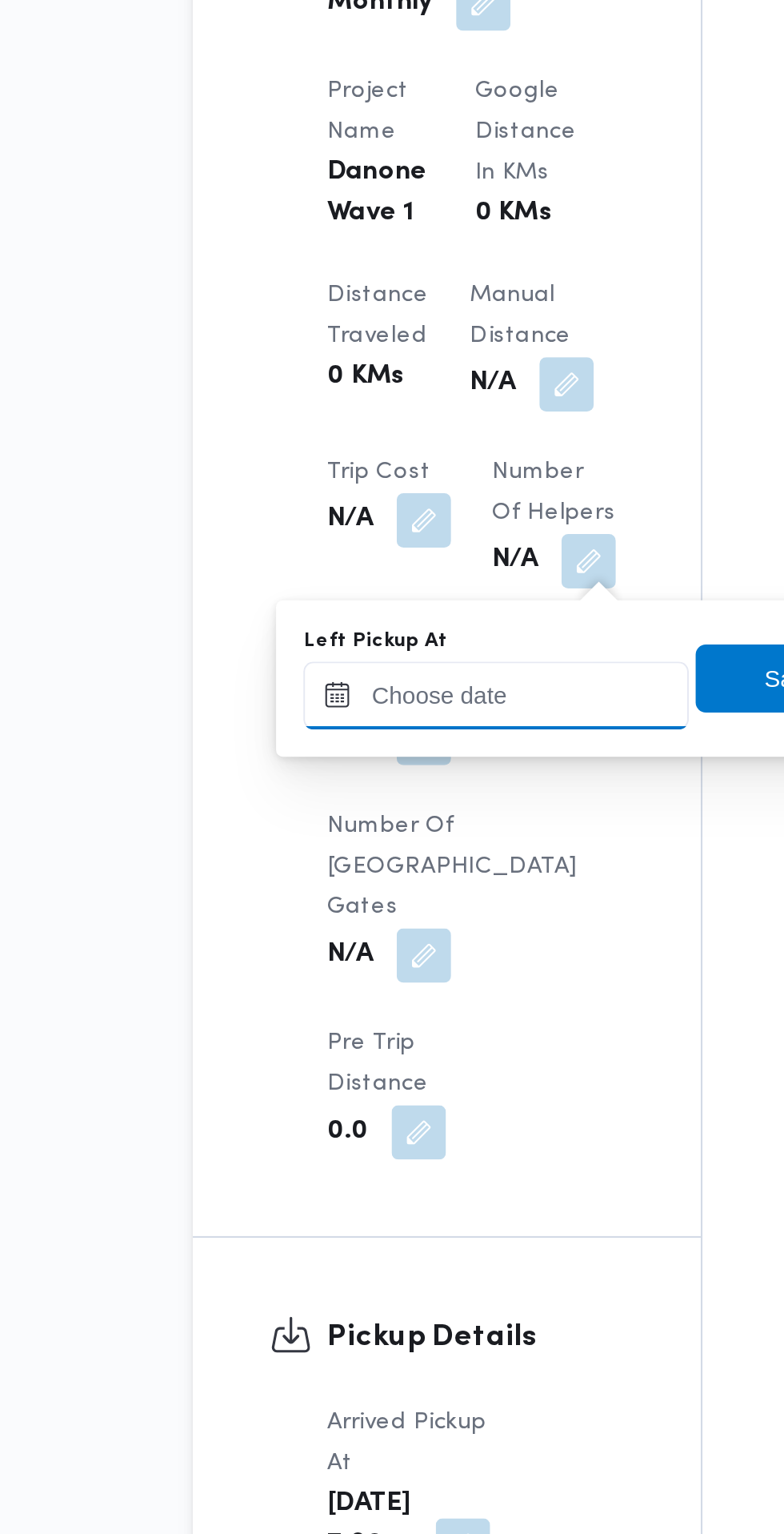
click at [370, 1134] on input "Left Pickup At" at bounding box center [350, 1139] width 182 height 32
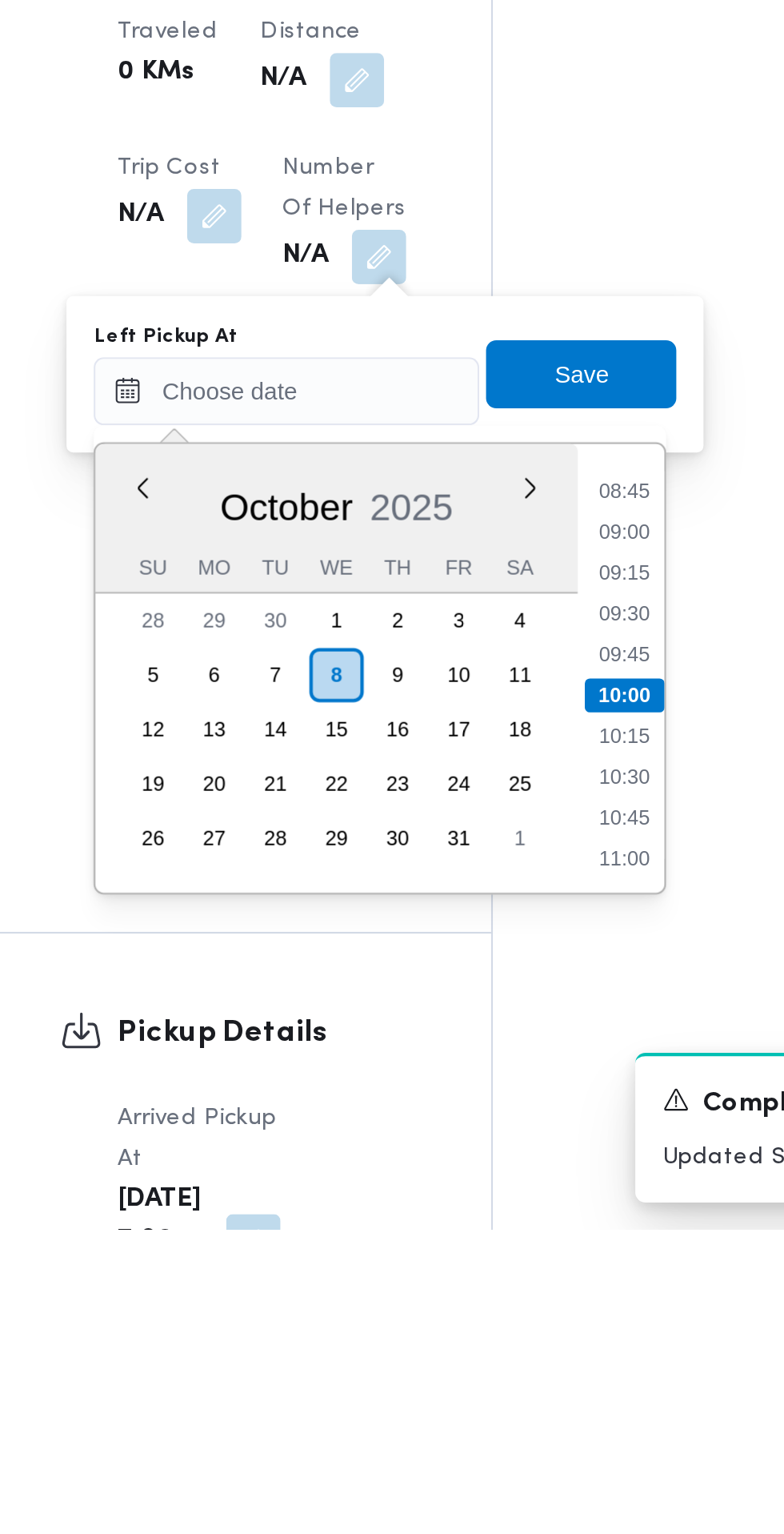
click at [504, 1184] on li "08:45" at bounding box center [510, 1185] width 37 height 16
type input "08/10/2025 08:45"
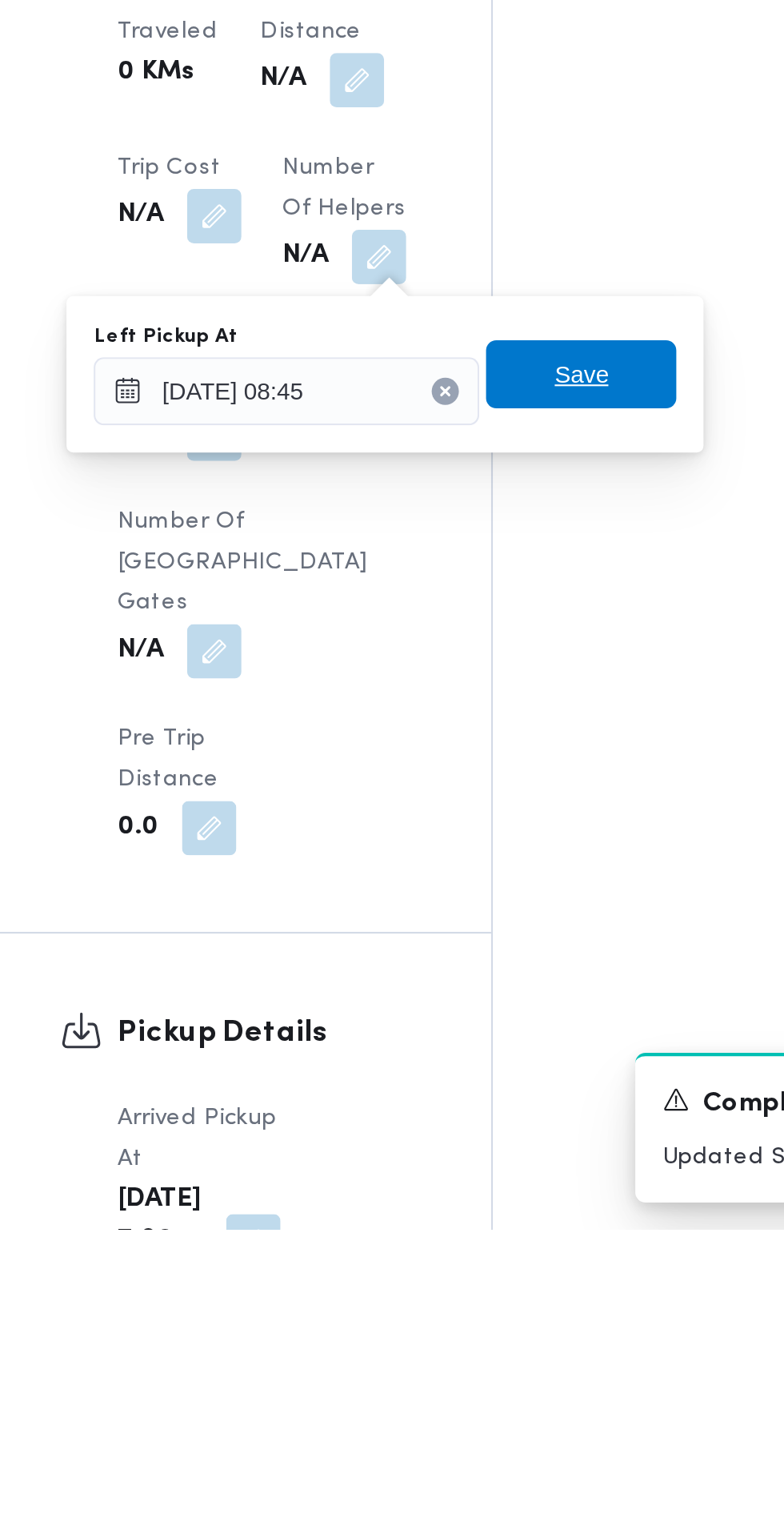
click at [510, 1133] on span "Save" at bounding box center [489, 1131] width 90 height 32
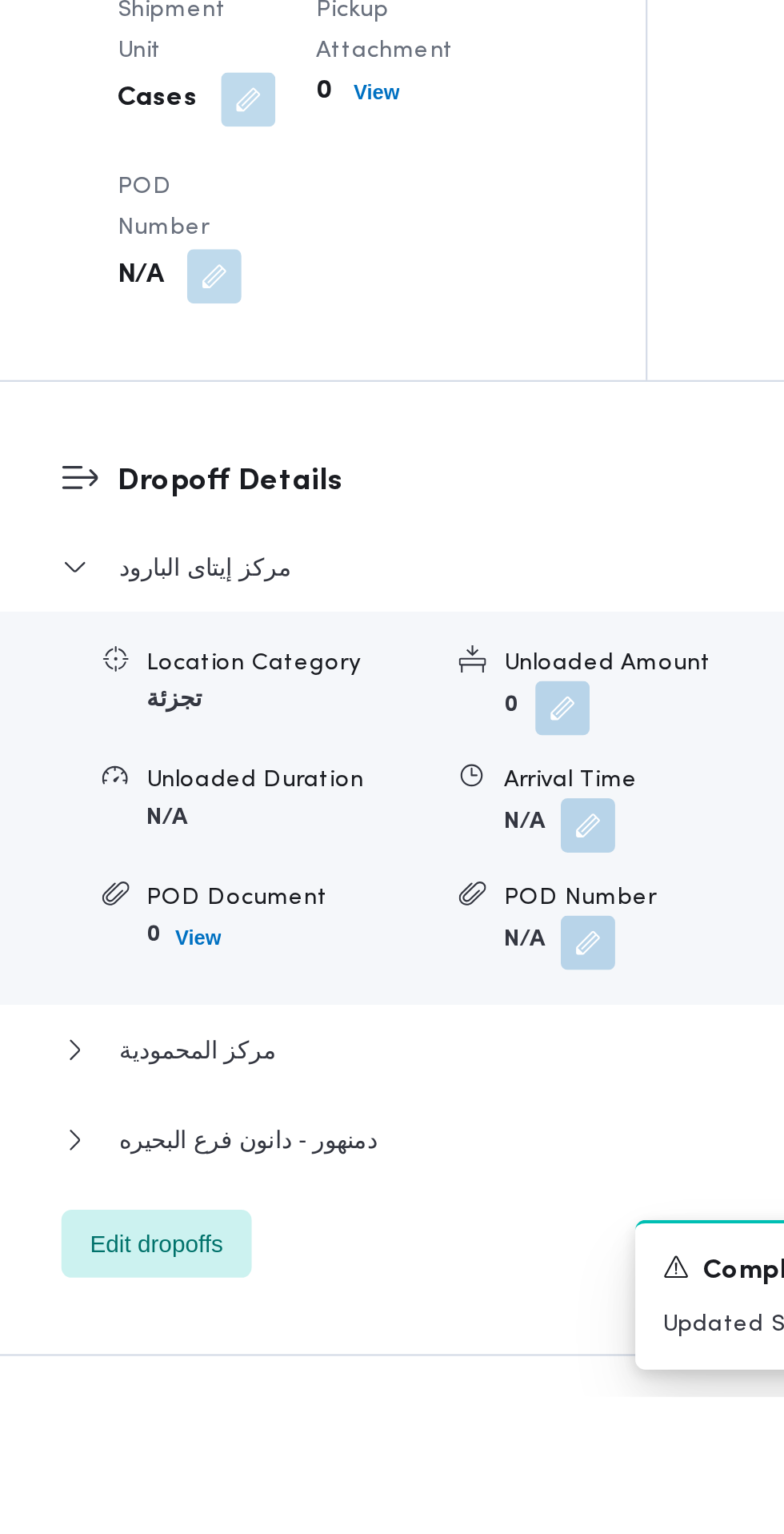
scroll to position [1115, 0]
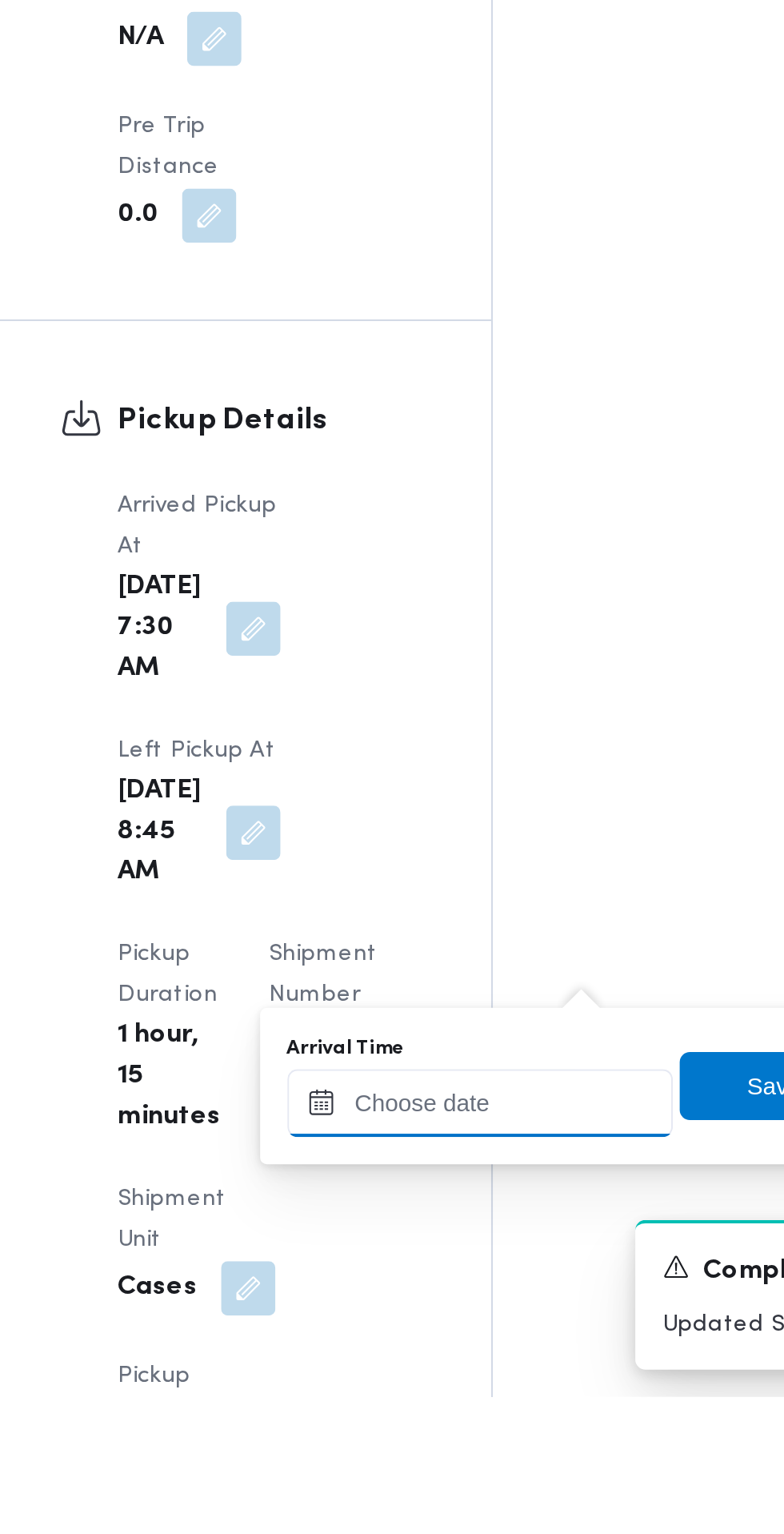
click at [447, 1401] on input "Arrival Time" at bounding box center [442, 1395] width 182 height 32
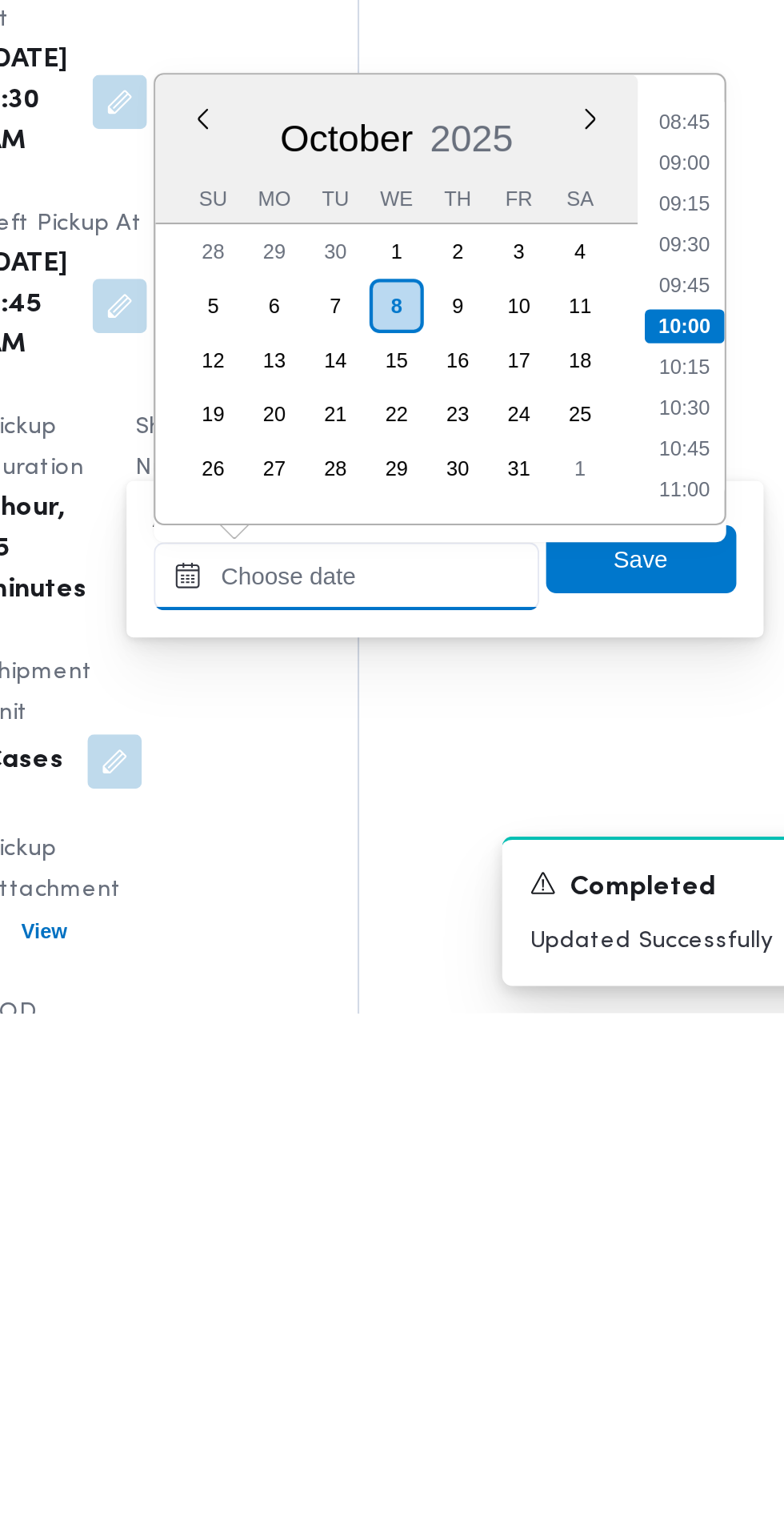
scroll to position [1183, 0]
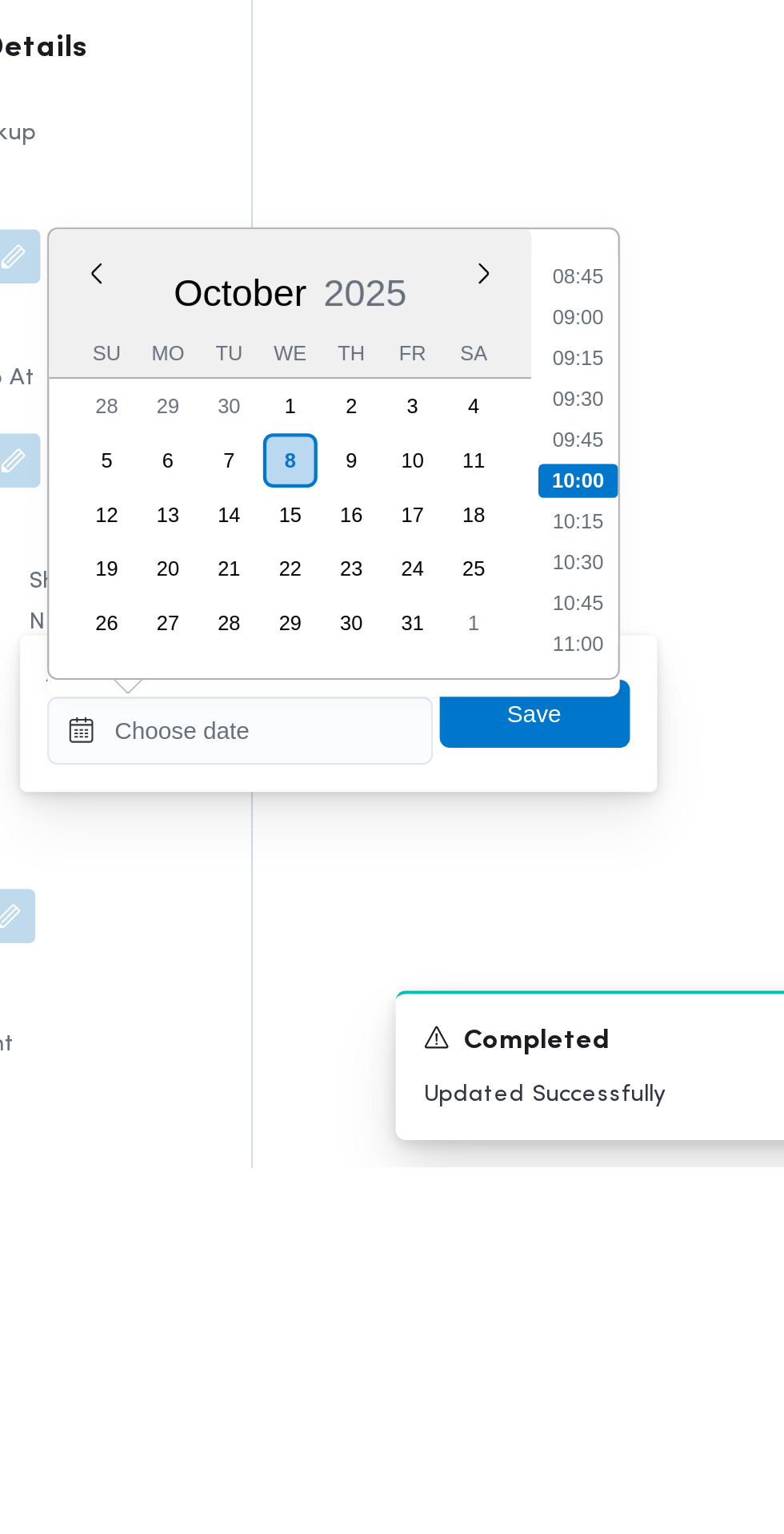
click at [606, 1153] on li "09:15" at bounding box center [601, 1152] width 37 height 16
type input "08/10/2025 09:15"
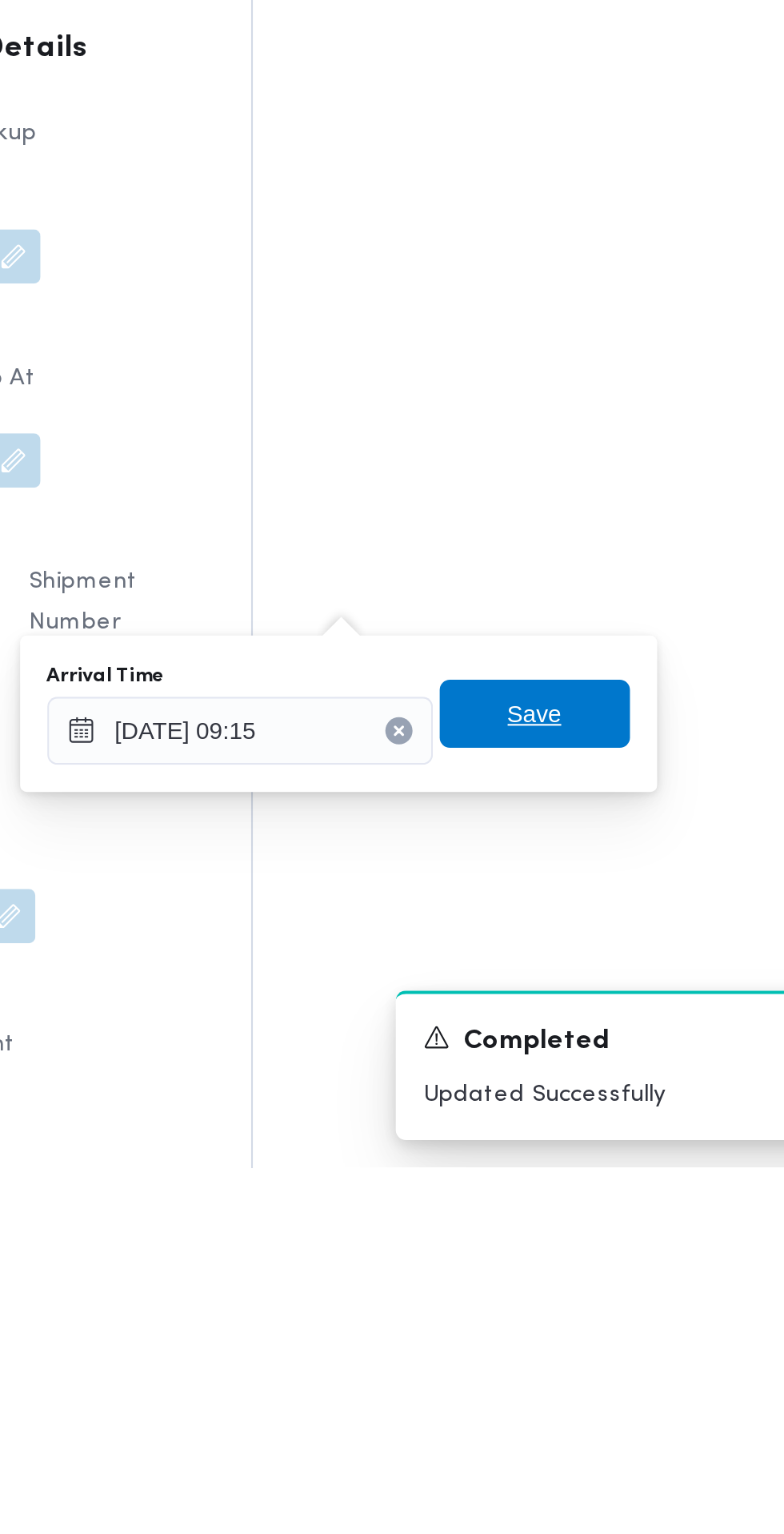
click at [586, 1319] on span "Save" at bounding box center [582, 1319] width 26 height 19
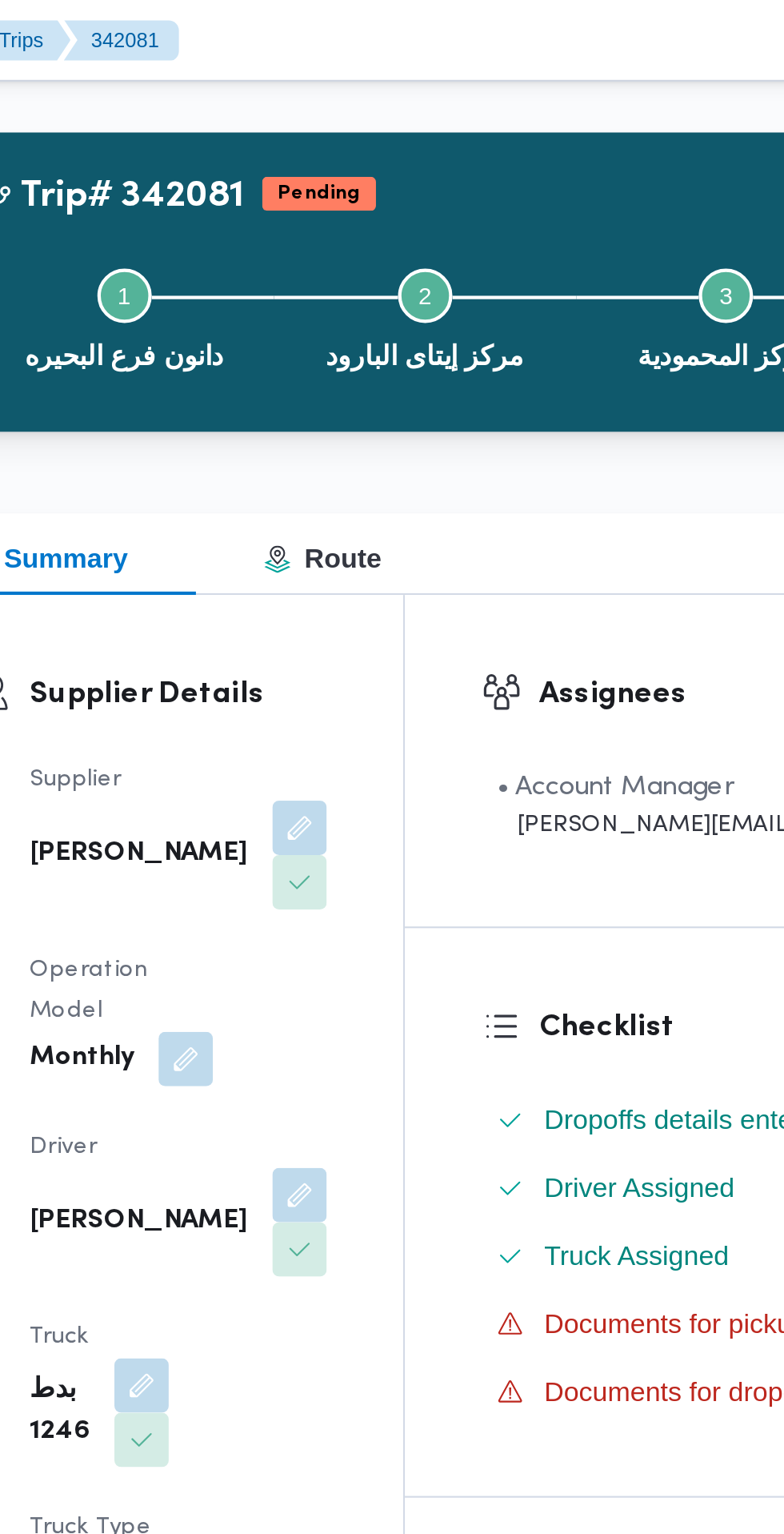
scroll to position [0, 0]
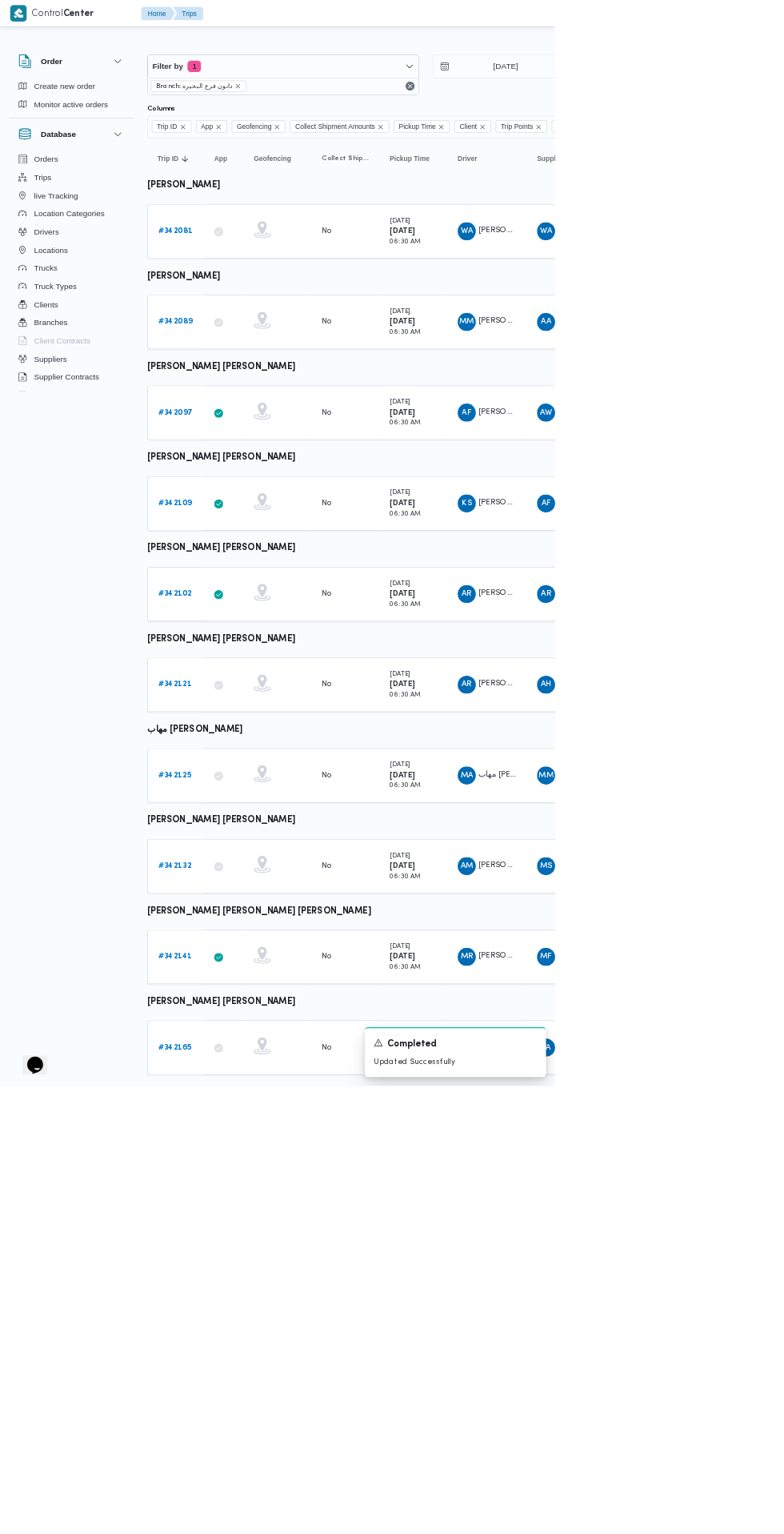
scroll to position [0, 26]
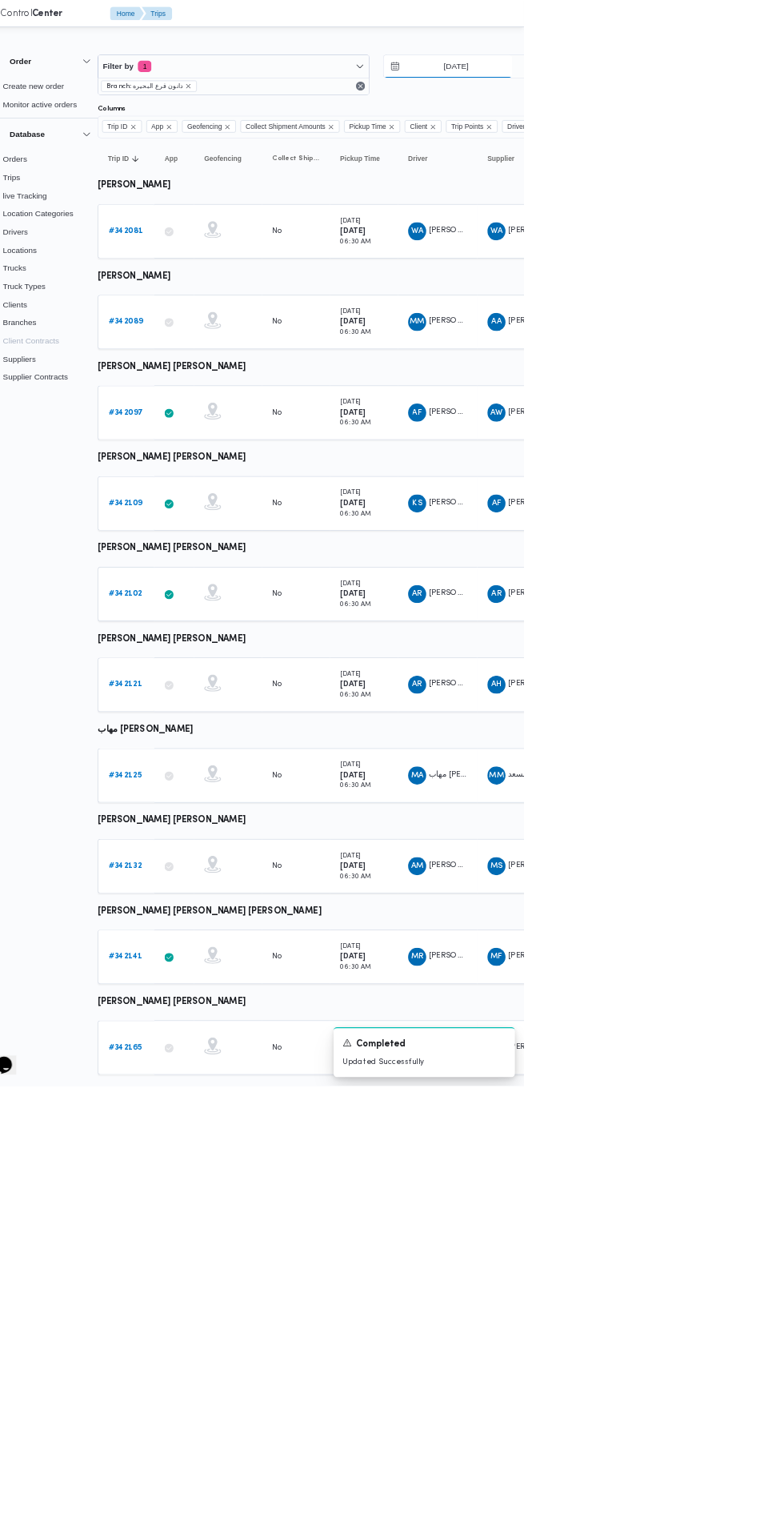
click at [718, 93] on input "8/10/2025" at bounding box center [678, 93] width 182 height 32
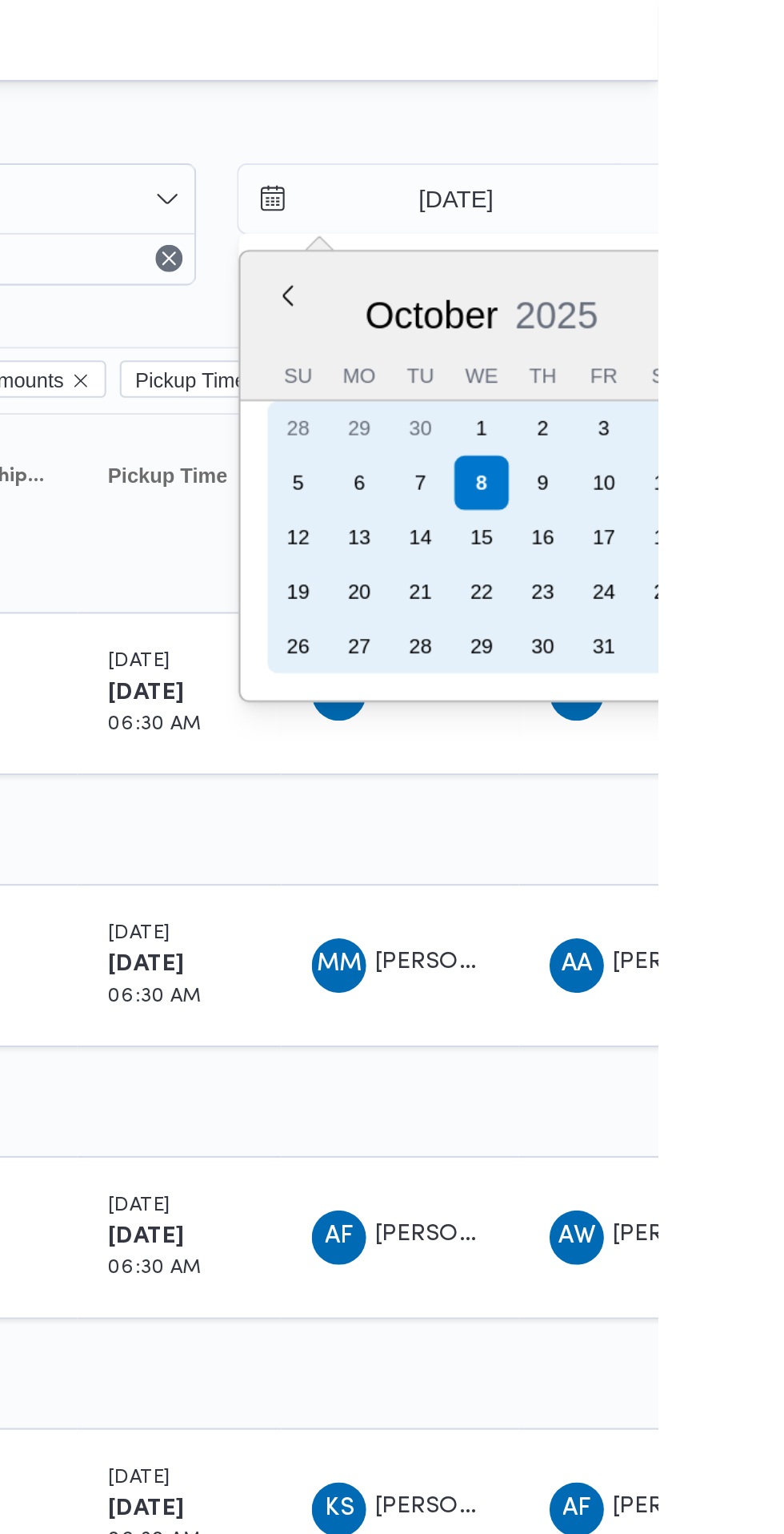
click at [671, 227] on div "7" at bounding box center [672, 227] width 26 height 26
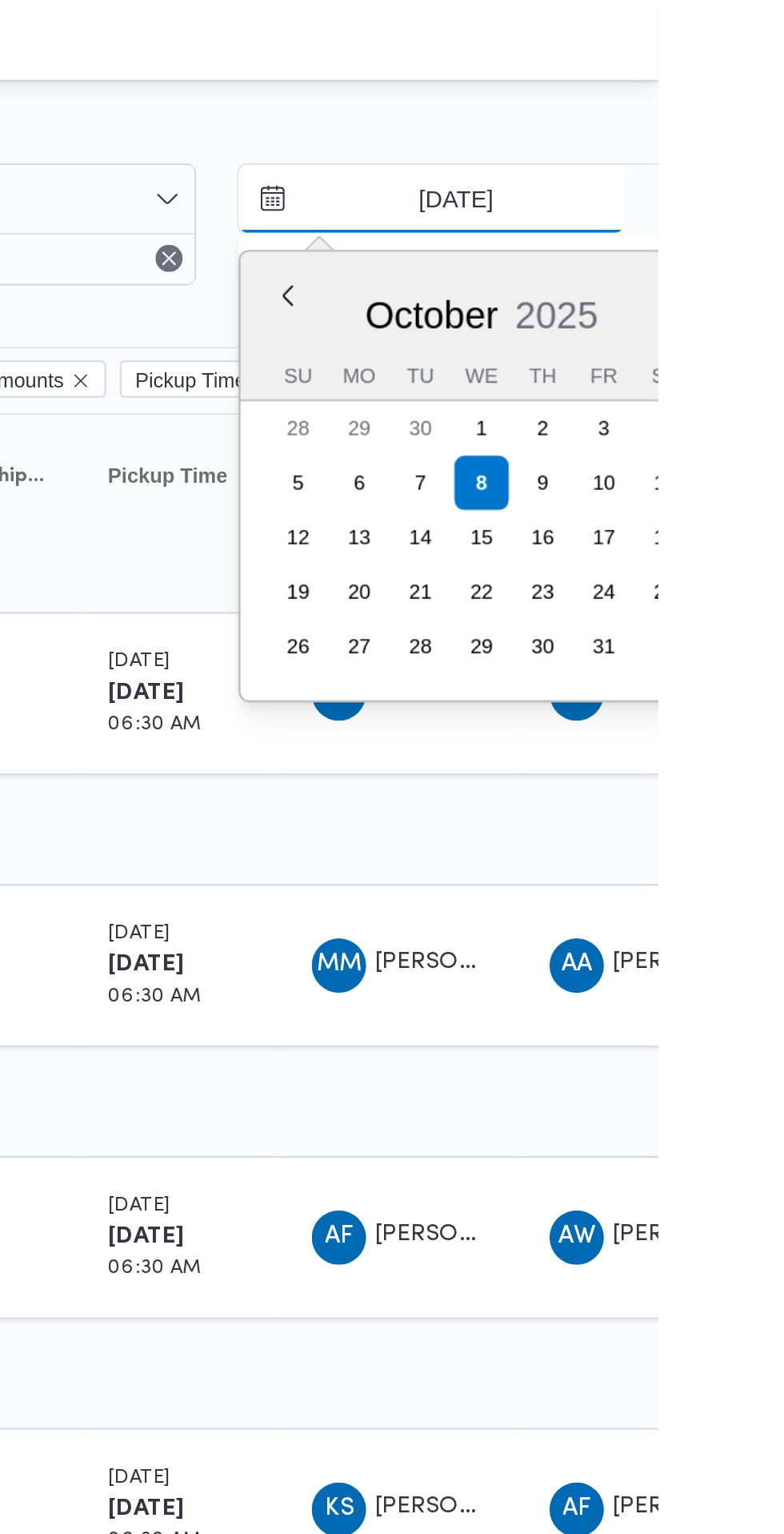
type input "7/10/2025"
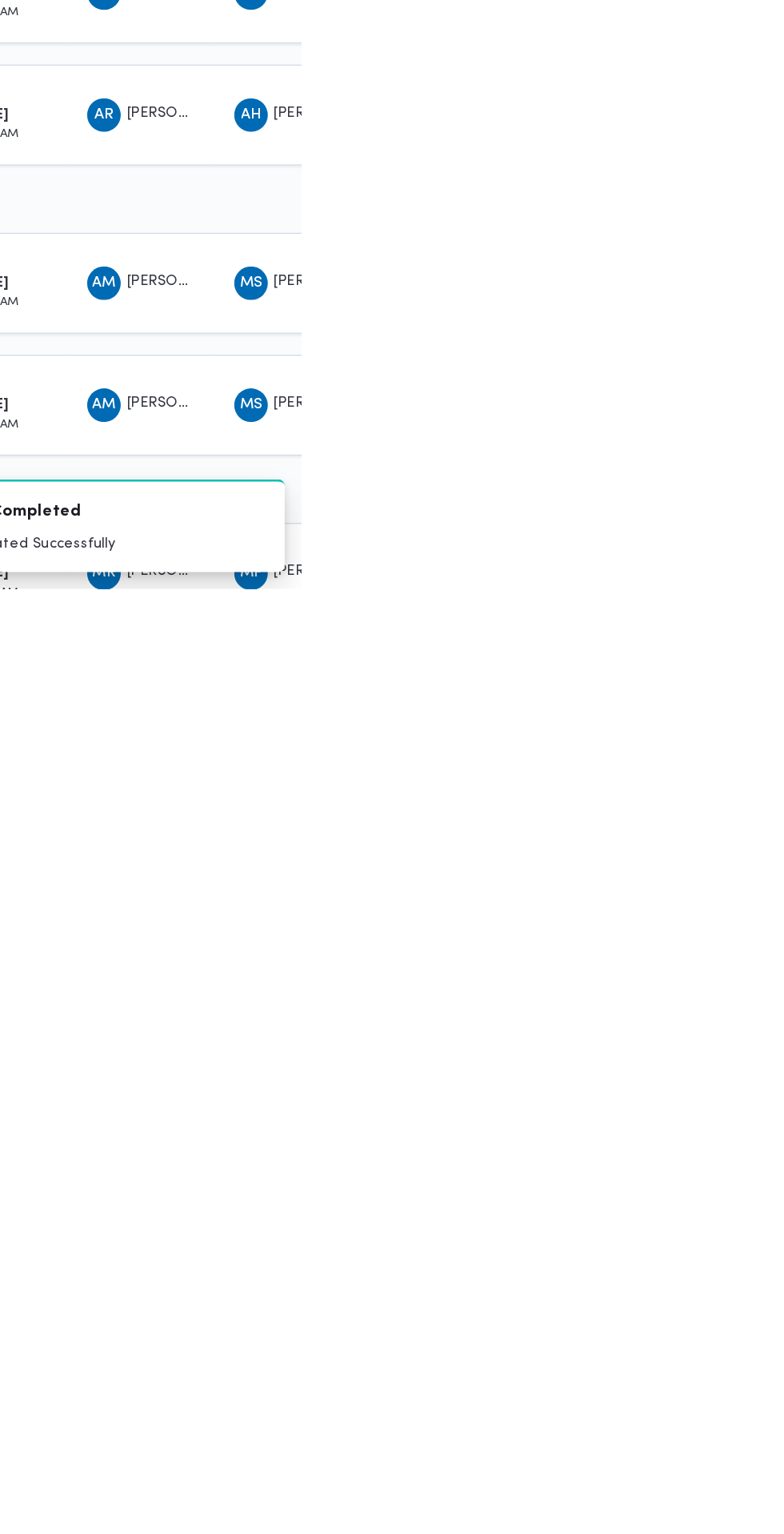
scroll to position [265, 26]
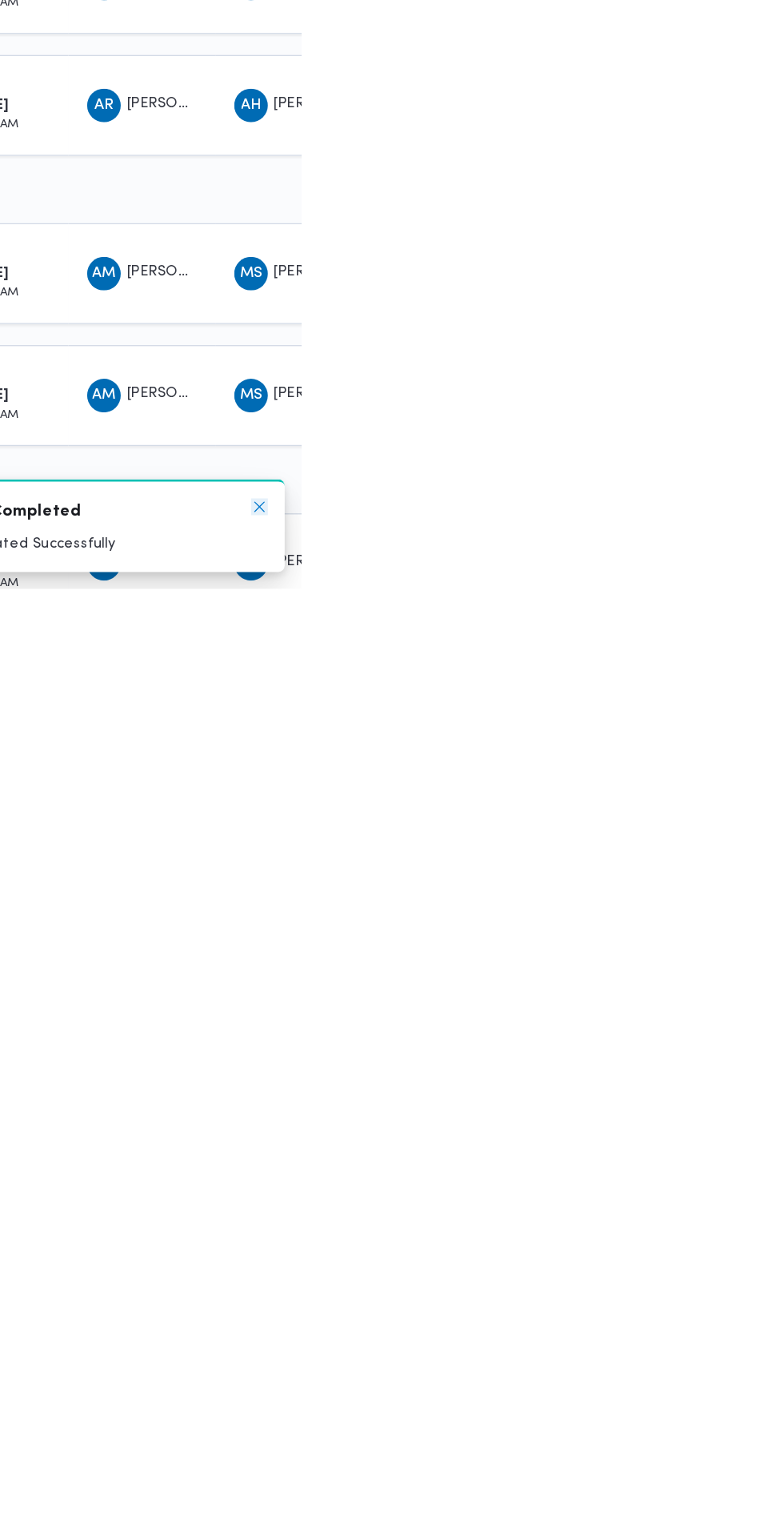
click at [759, 1478] on icon "Dismiss toast" at bounding box center [753, 1471] width 13 height 13
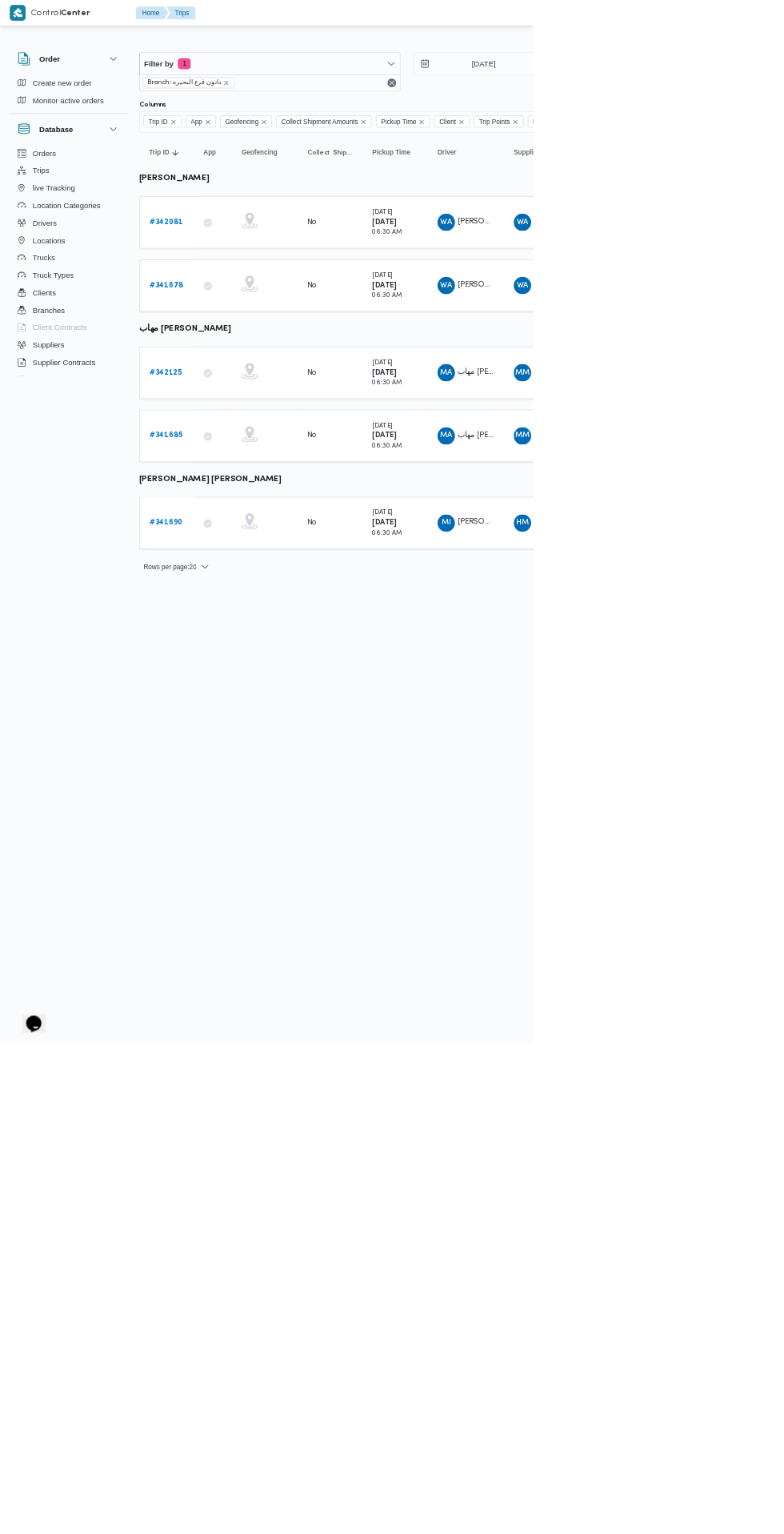
scroll to position [0, 3]
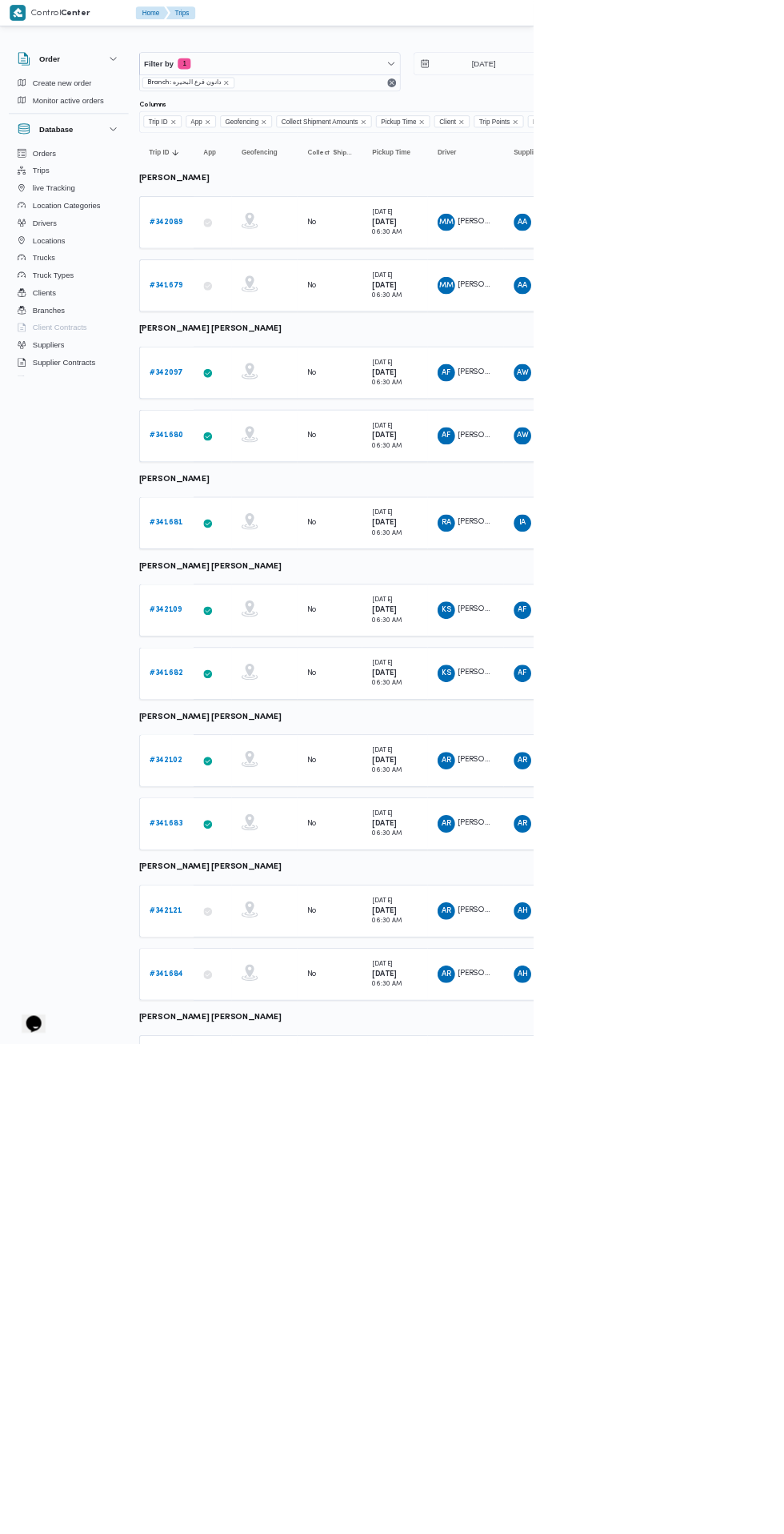
click at [231, 767] on b "# 341681" at bounding box center [244, 767] width 49 height 10
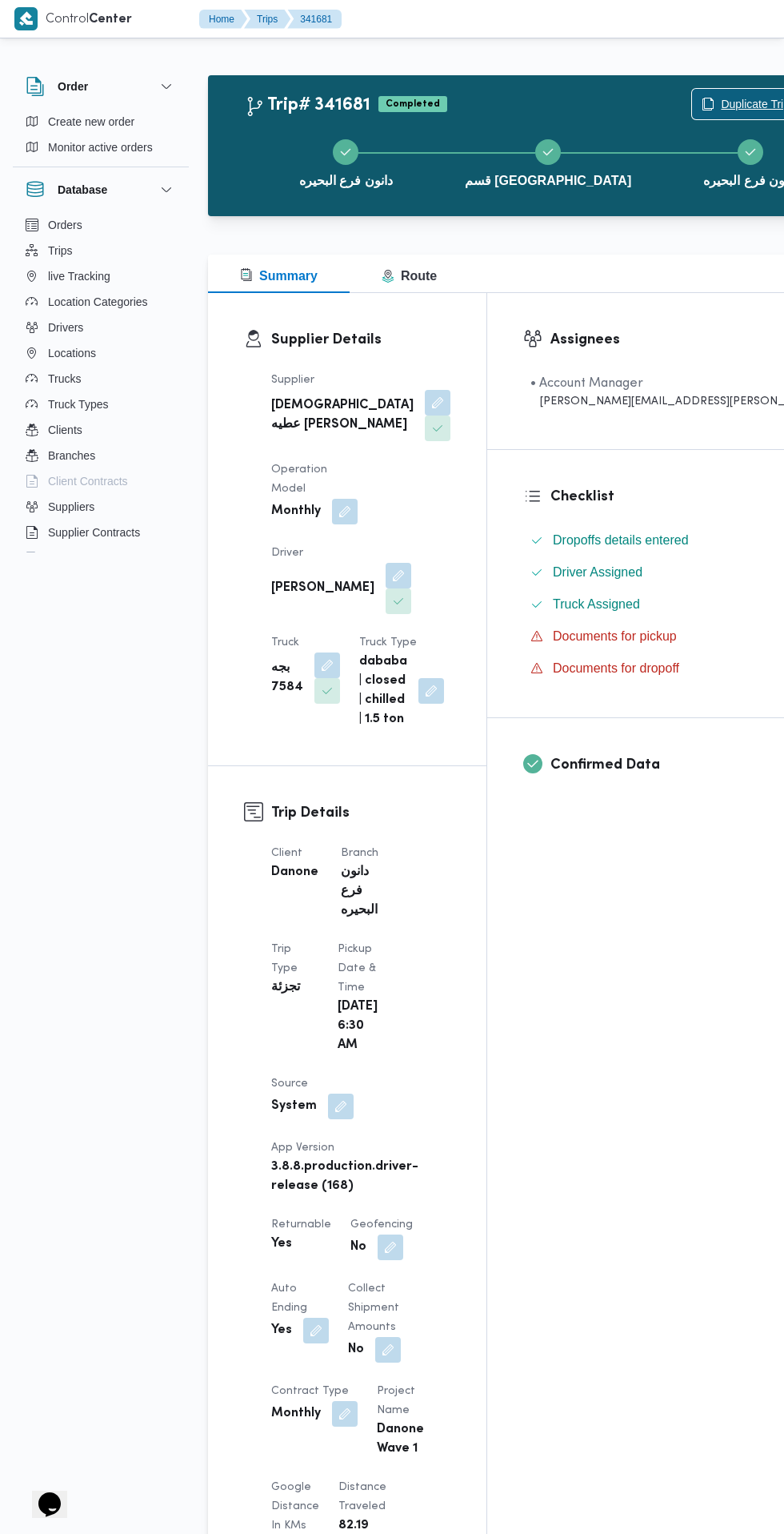
click at [721, 95] on span "Duplicate Trip" at bounding box center [755, 104] width 68 height 19
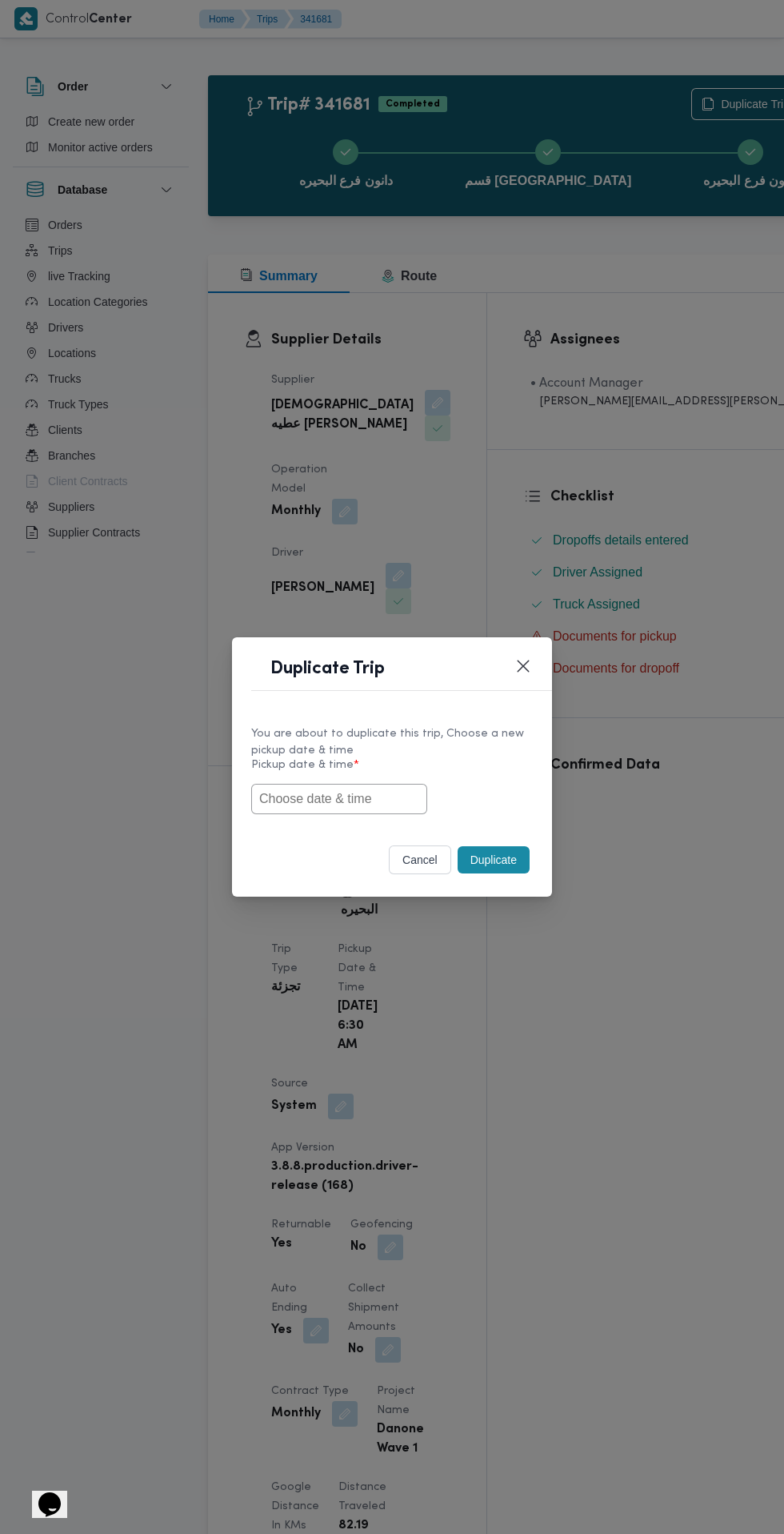
click at [361, 799] on input "text" at bounding box center [339, 799] width 176 height 31
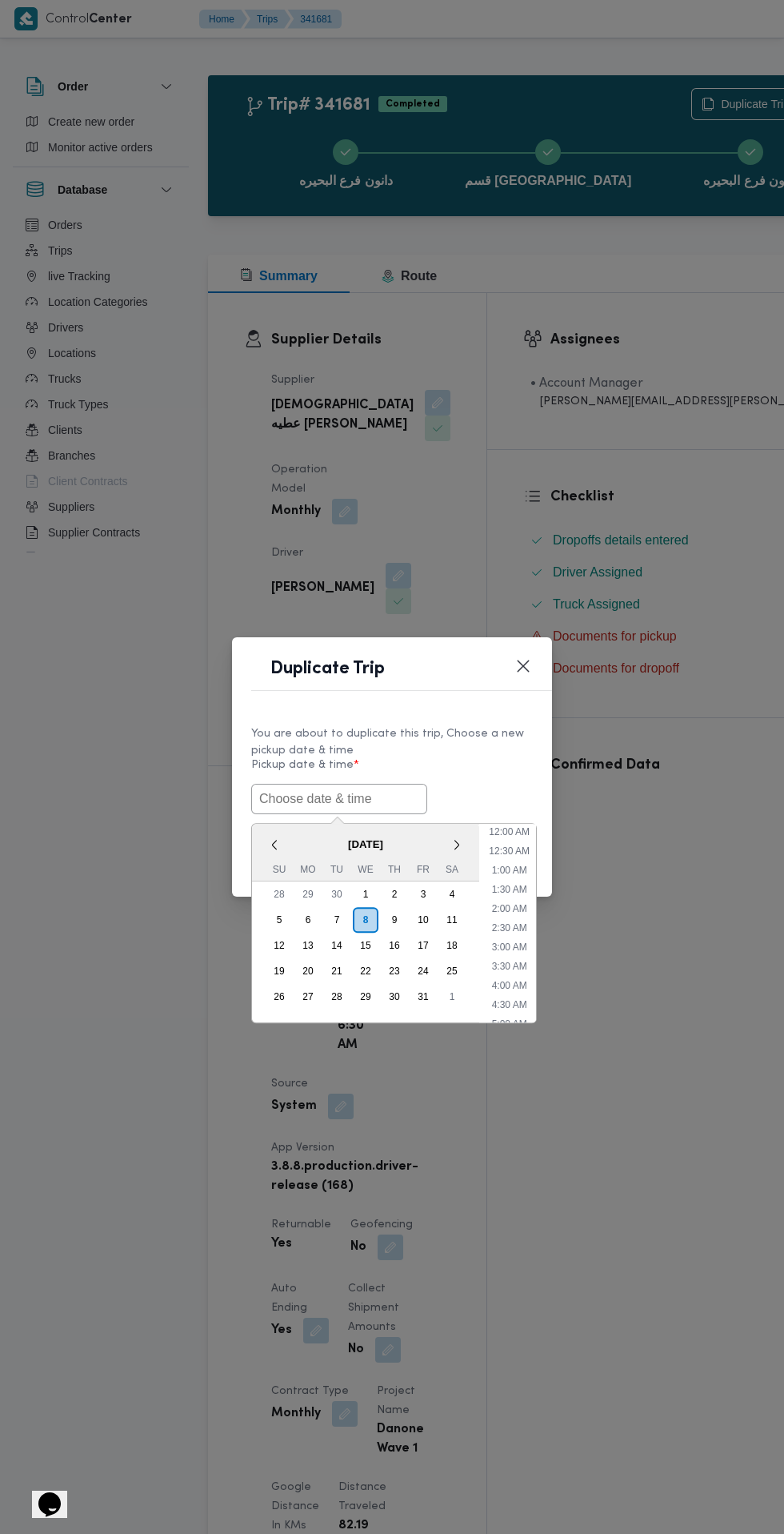
scroll to position [293, 0]
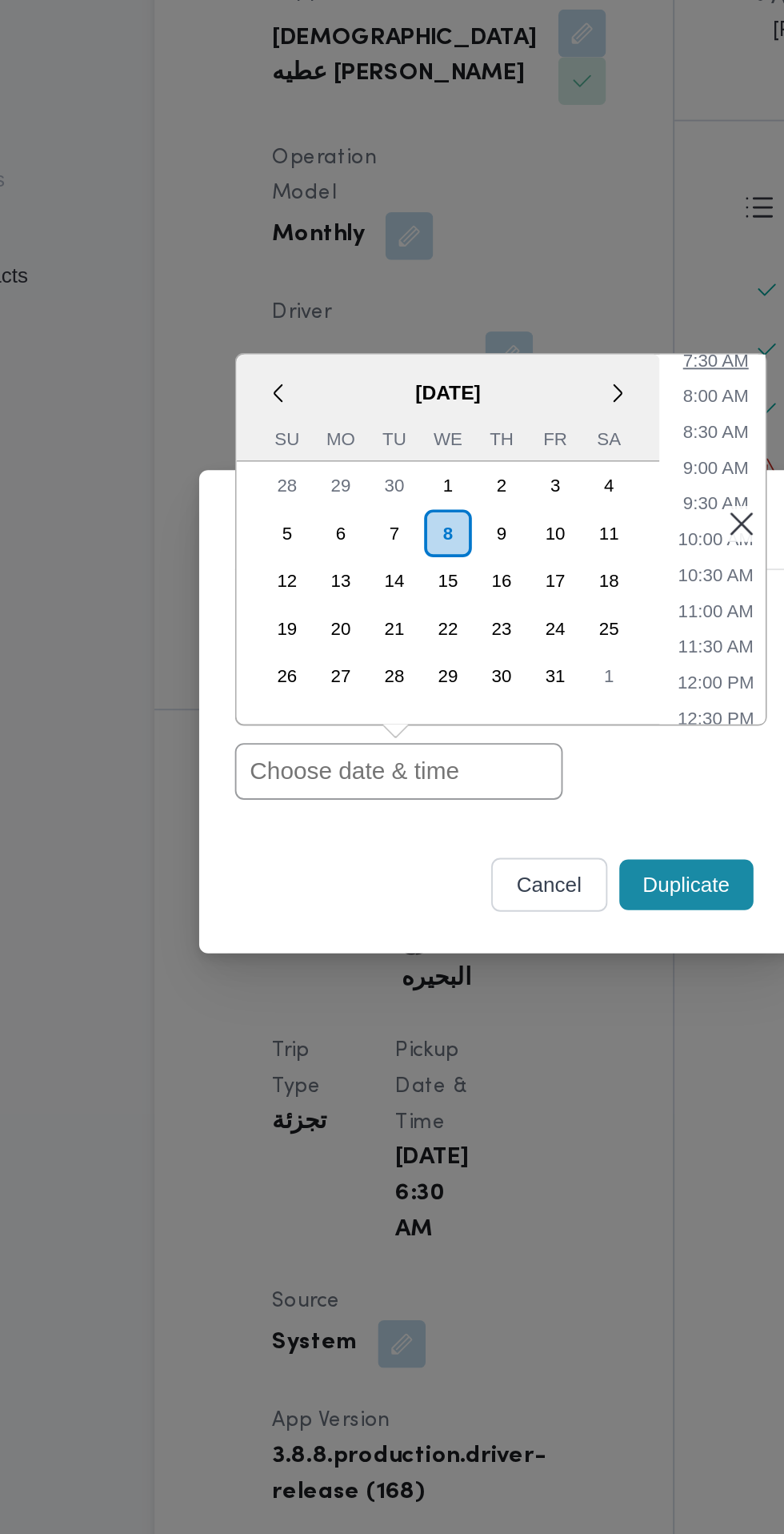
click at [510, 579] on li "7:30 AM" at bounding box center [510, 577] width 48 height 16
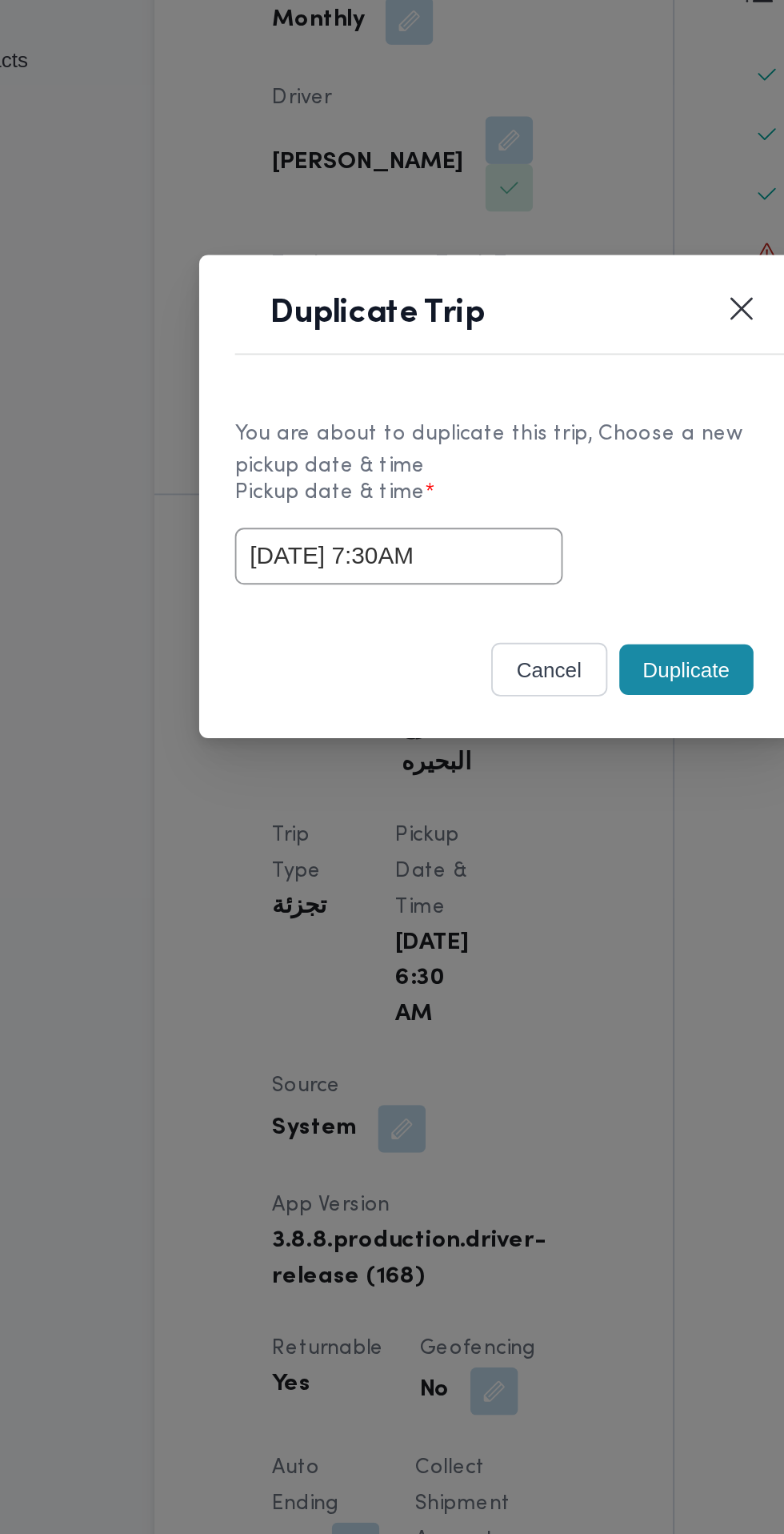
click at [384, 805] on input "08/10/2025 7:30AM" at bounding box center [339, 799] width 176 height 31
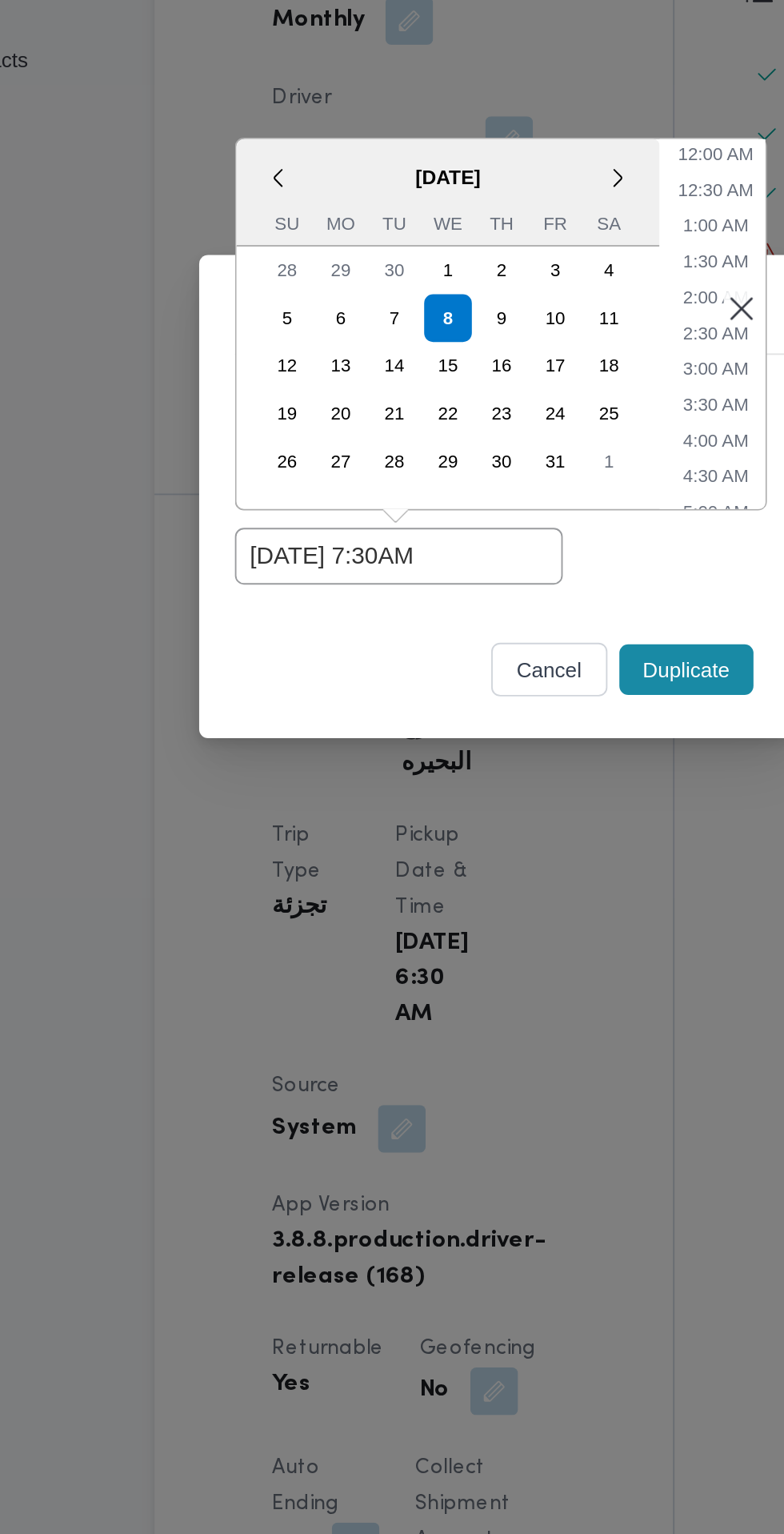
scroll to position [197, 0]
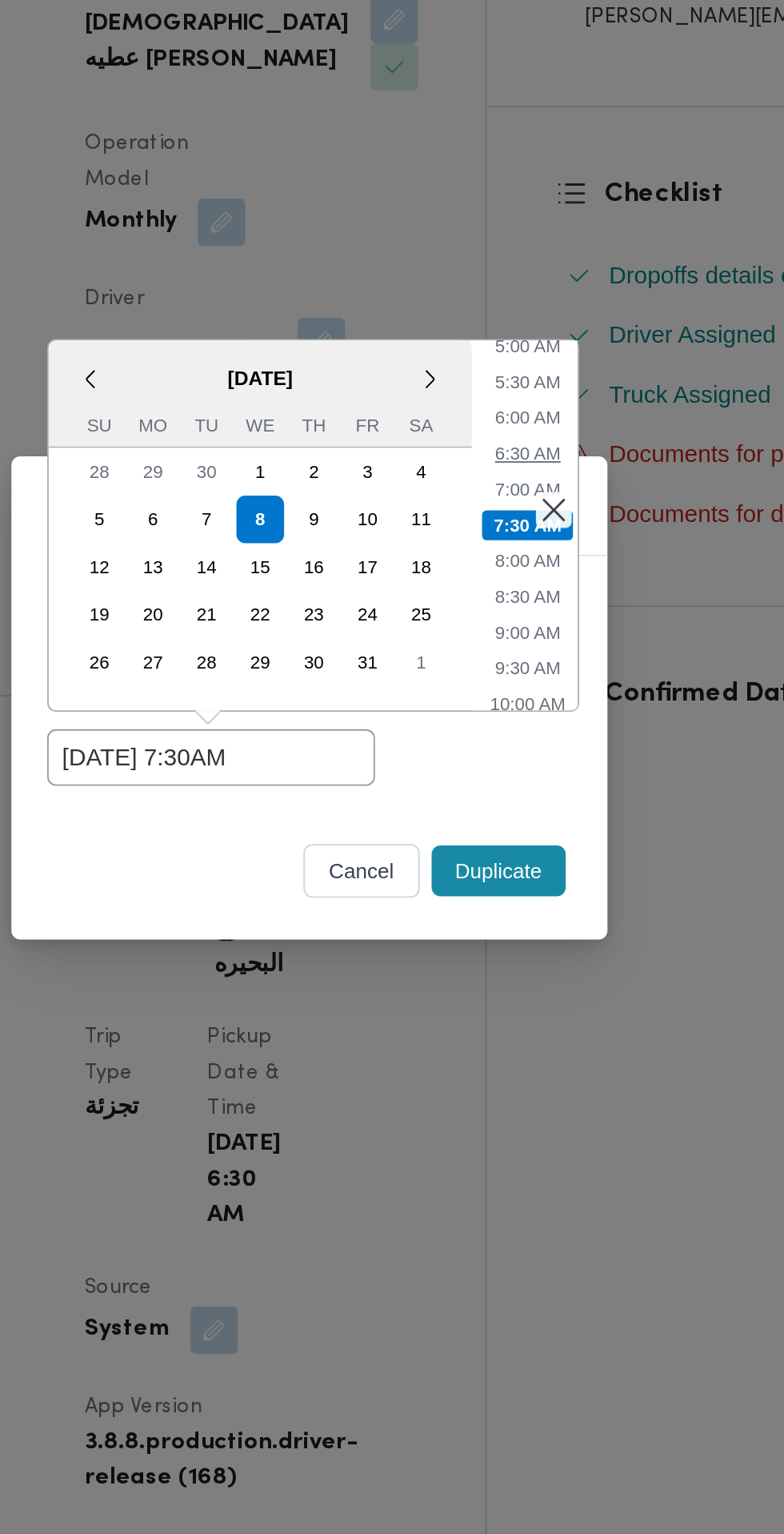
click at [501, 630] on li "6:30 AM" at bounding box center [510, 635] width 48 height 16
type input "08/10/2025 6:30AM"
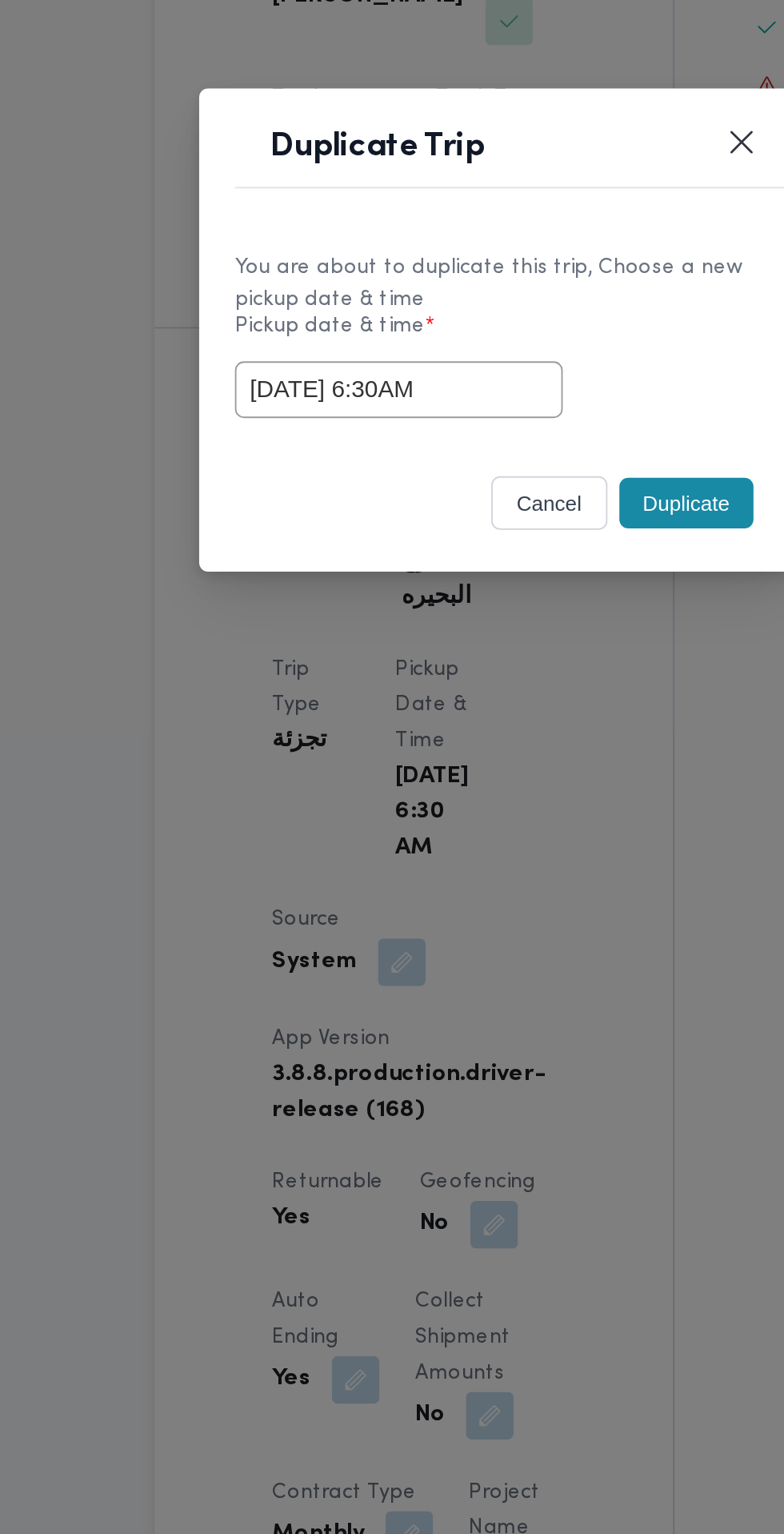
click at [397, 970] on div "Duplicate Trip You are about to duplicate this trip, Choose a new pickup date &…" at bounding box center [392, 767] width 784 height 1534
click at [493, 858] on button "Duplicate" at bounding box center [494, 859] width 72 height 27
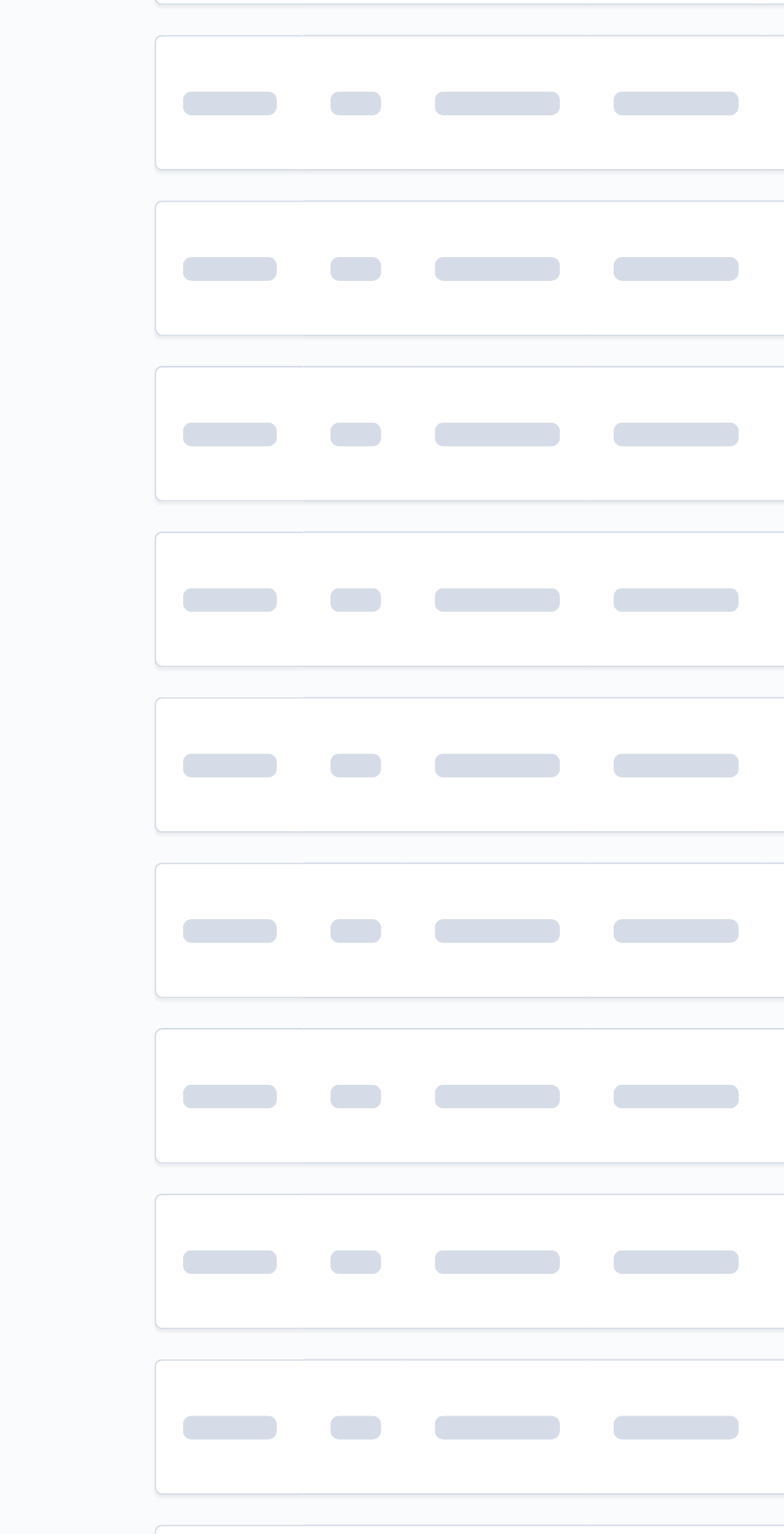
scroll to position [0, 3]
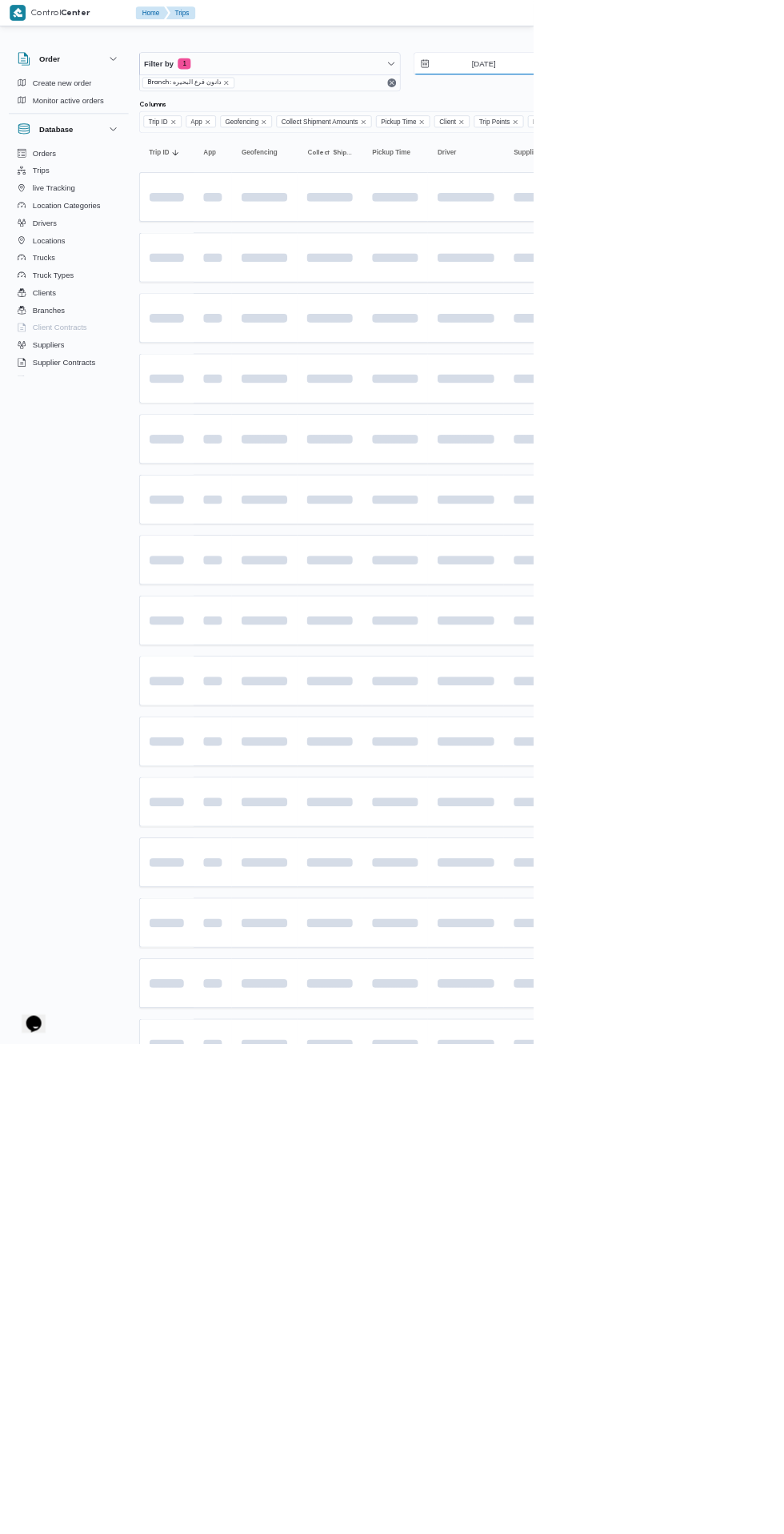
click at [730, 93] on input "7/10/2025" at bounding box center [700, 93] width 182 height 32
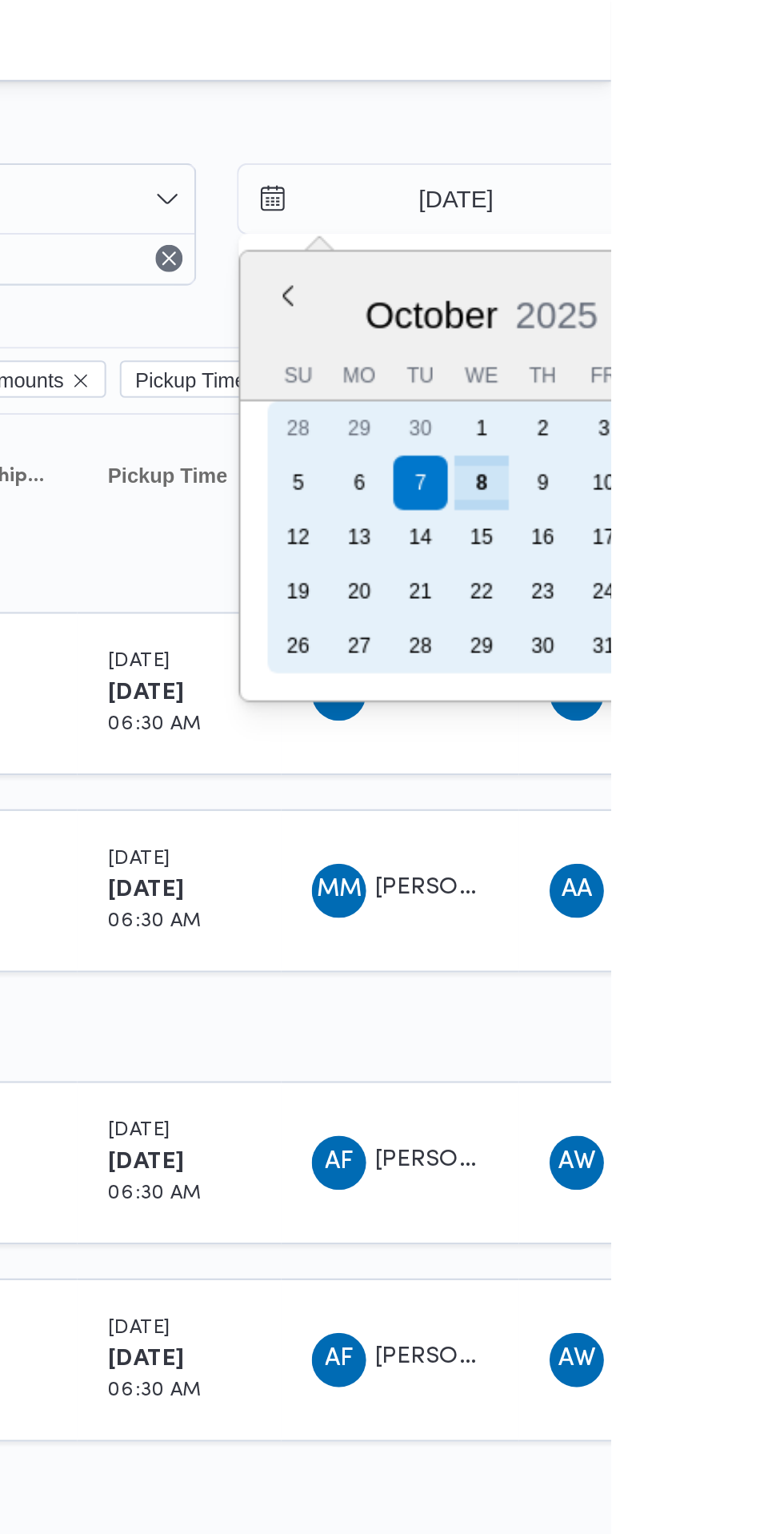
click at [723, 230] on div "8" at bounding box center [724, 227] width 26 height 26
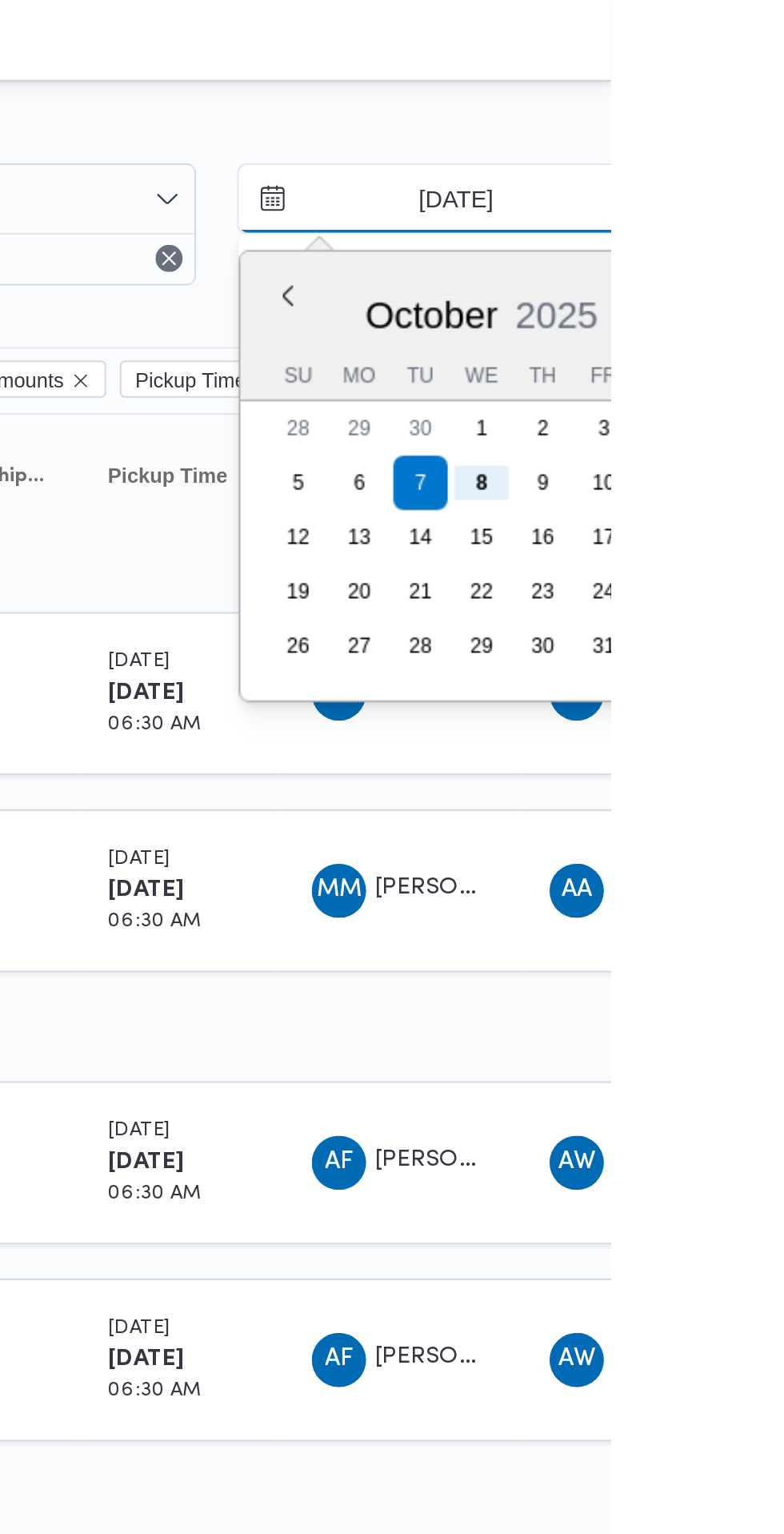
type input "8/10/2025"
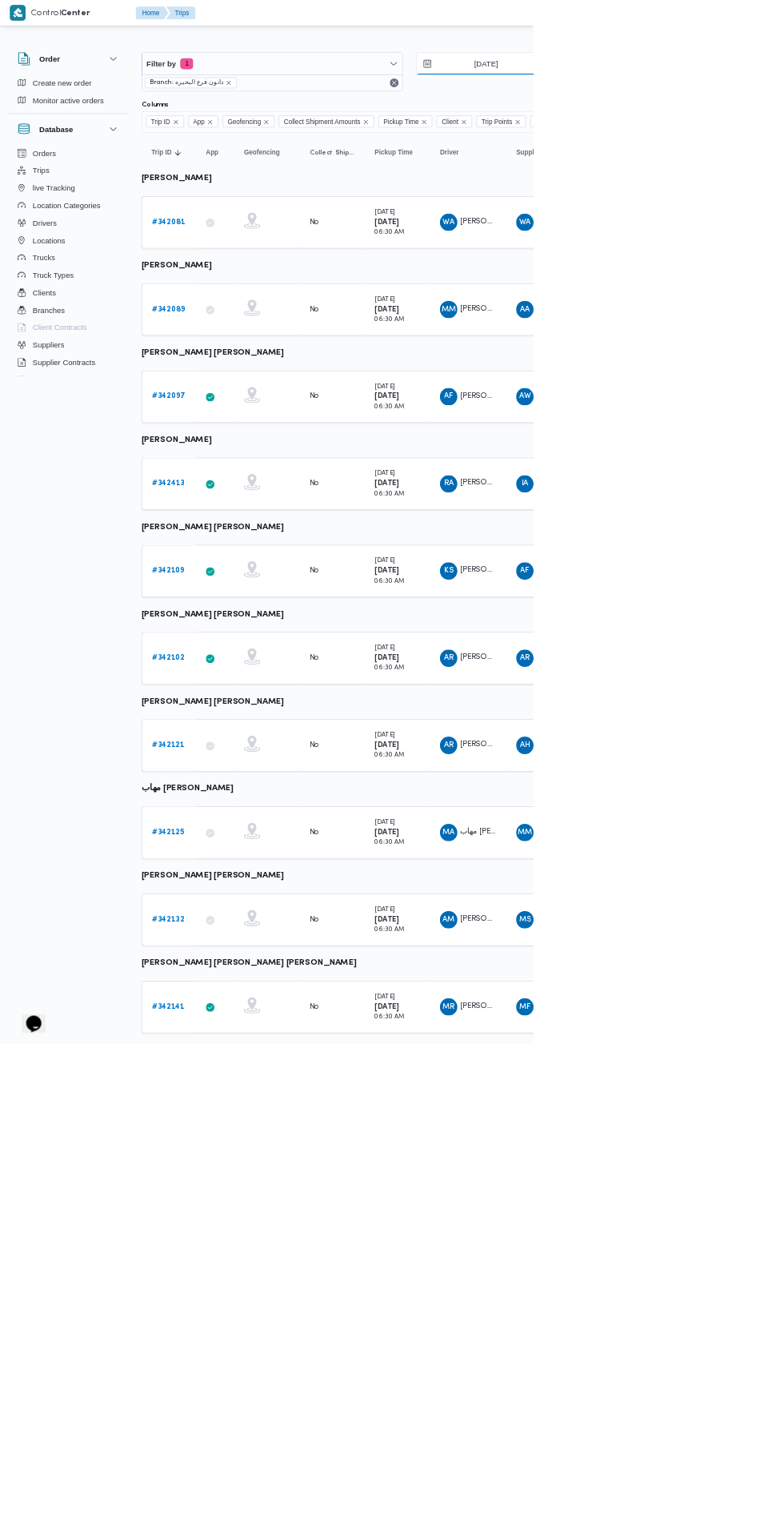
scroll to position [0, 26]
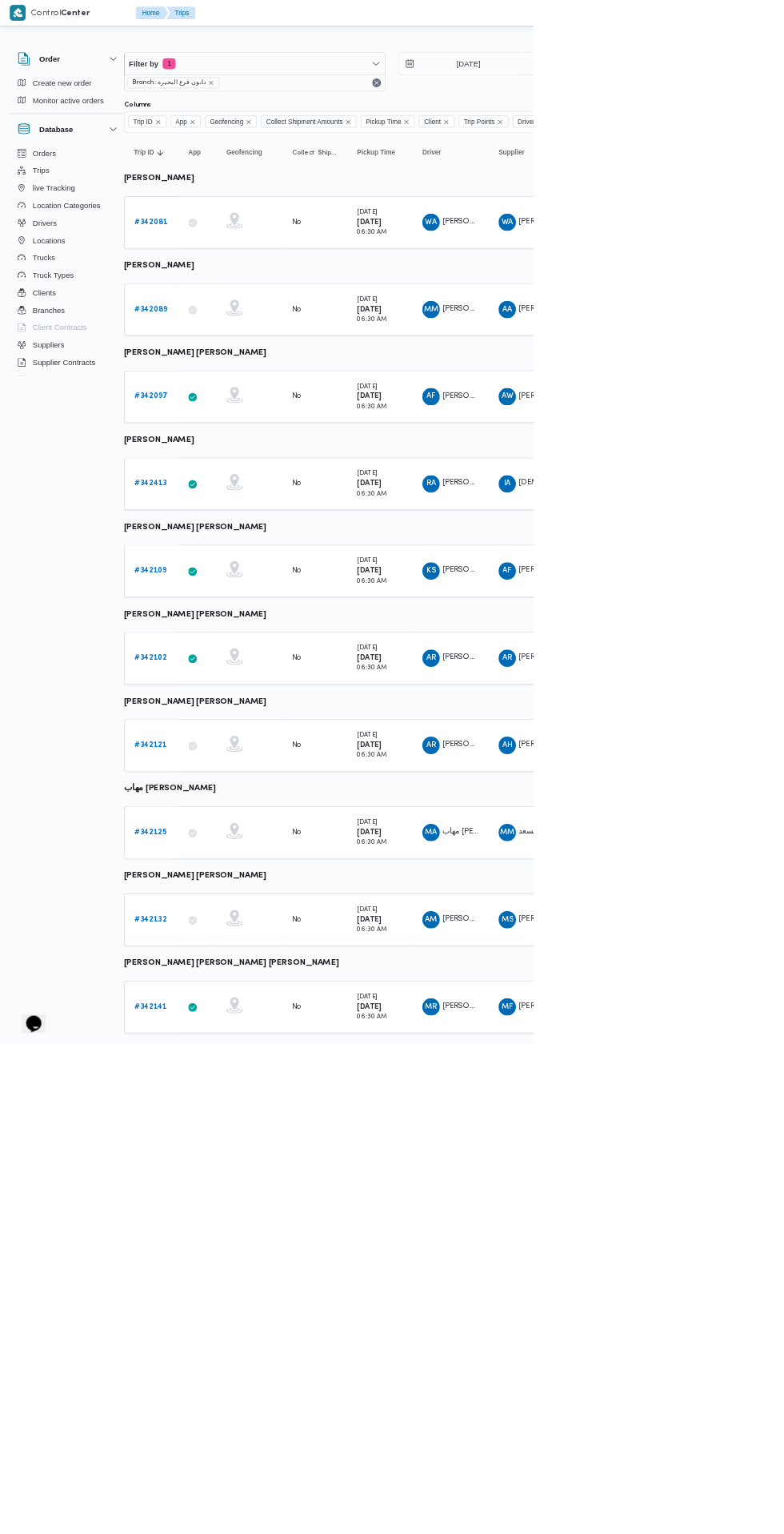
click at [221, 710] on b "# 342413" at bounding box center [222, 710] width 48 height 10
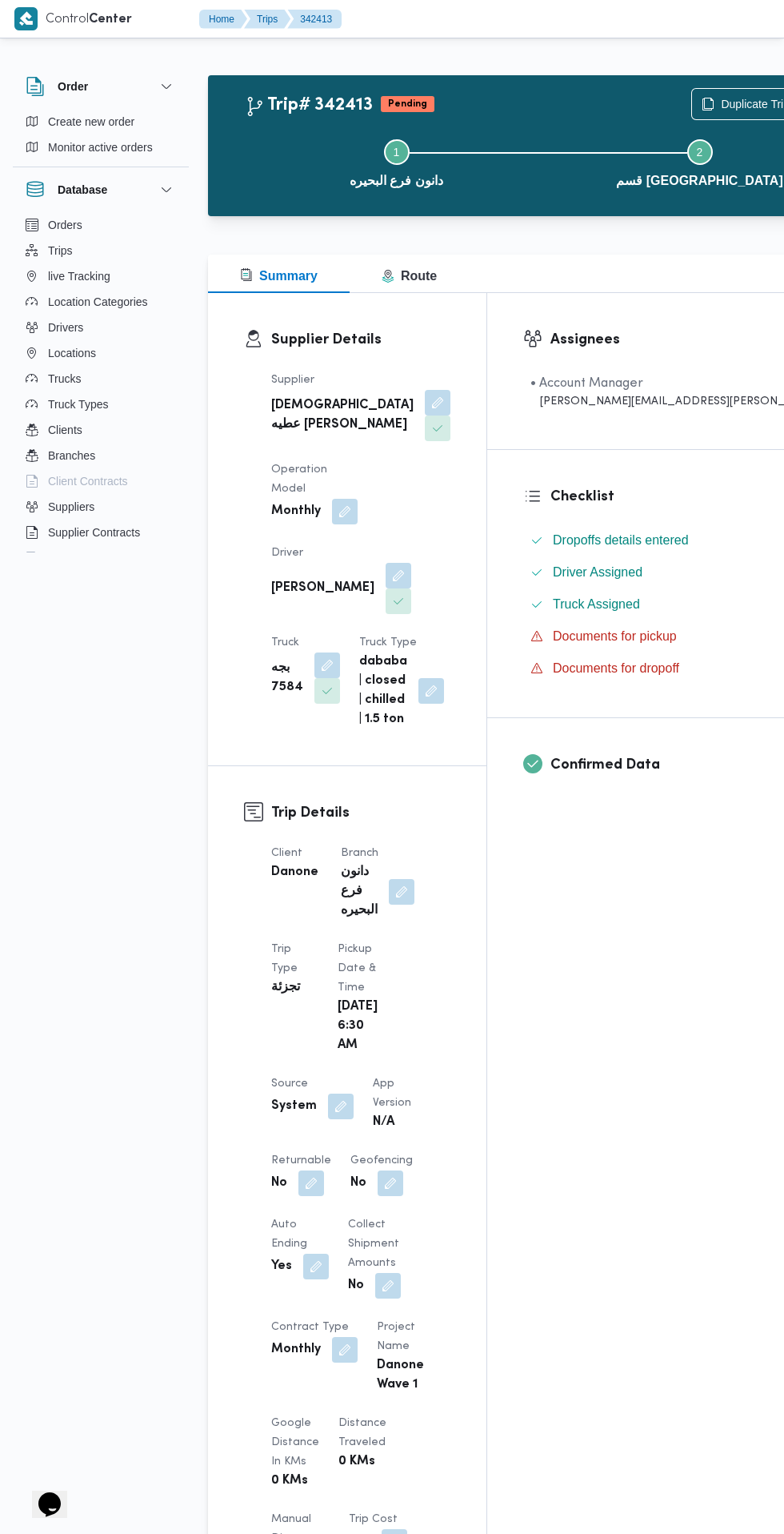
scroll to position [6, 0]
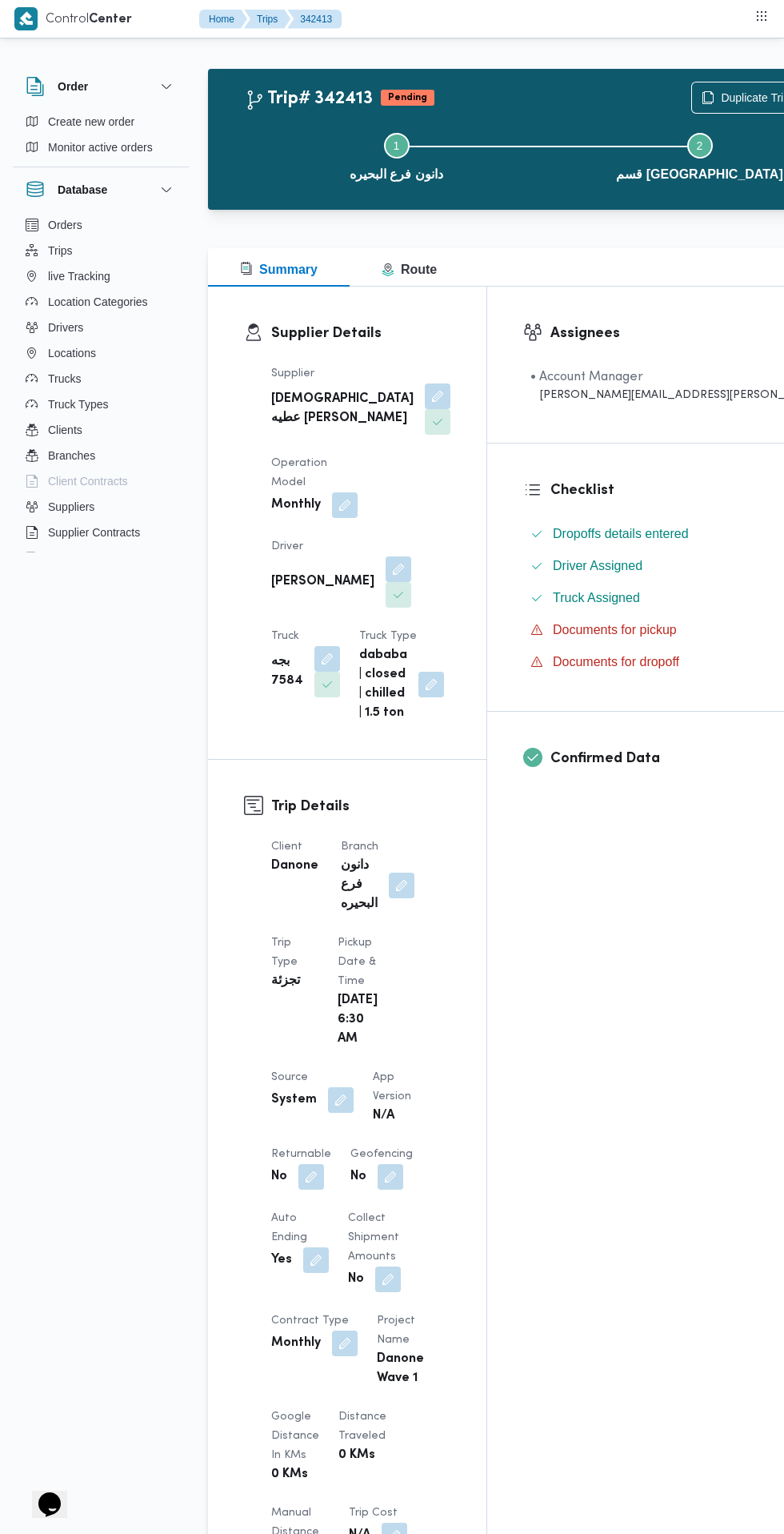
click at [337, 1107] on button "button" at bounding box center [341, 1100] width 26 height 26
click at [337, 1154] on label "Is the trip operated through the driver app?" at bounding box center [297, 1154] width 258 height 19
checkbox input "false"
click at [484, 1164] on span "Save" at bounding box center [473, 1154] width 90 height 32
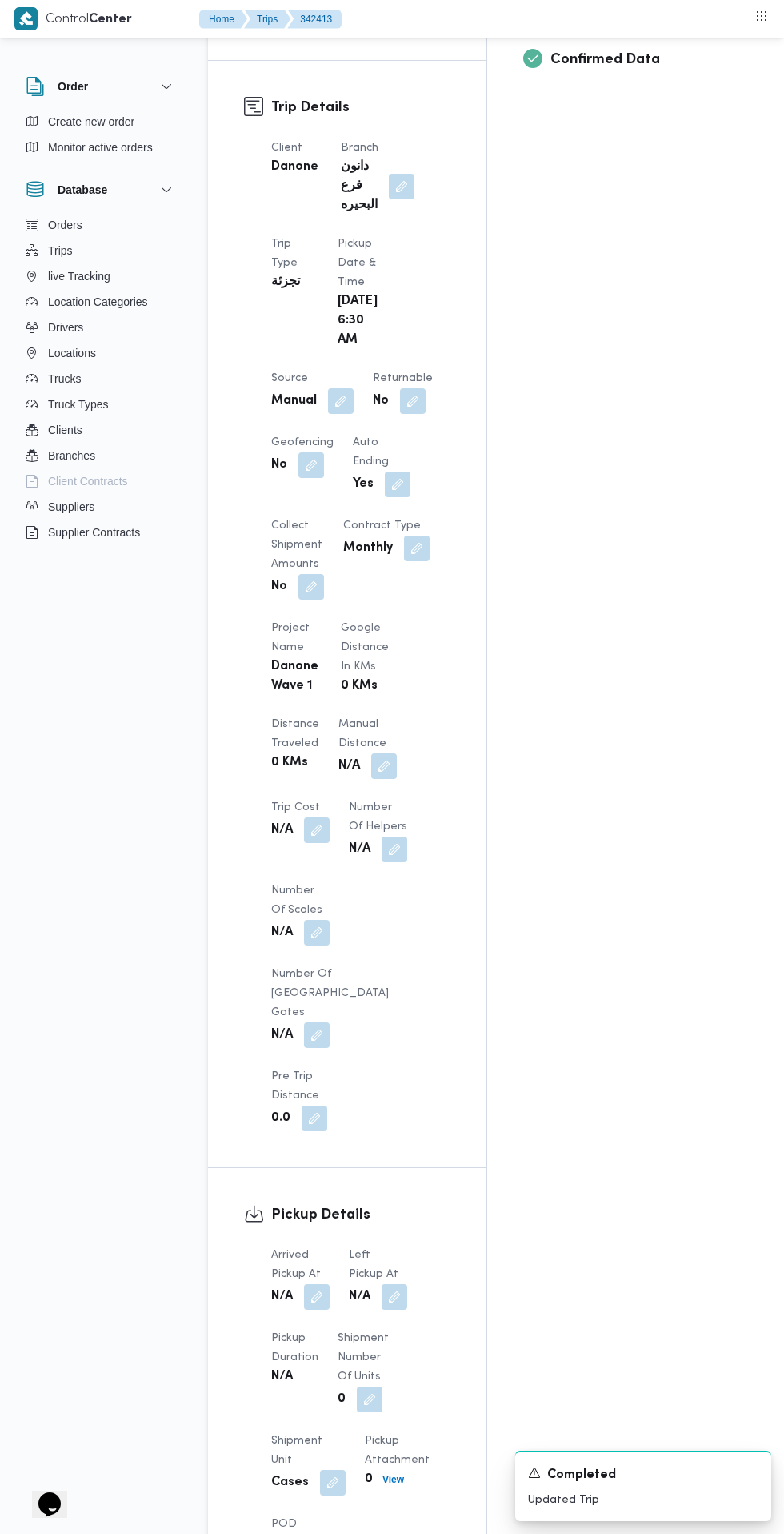
scroll to position [702, 0]
click at [318, 1287] on button "button" at bounding box center [317, 1300] width 26 height 26
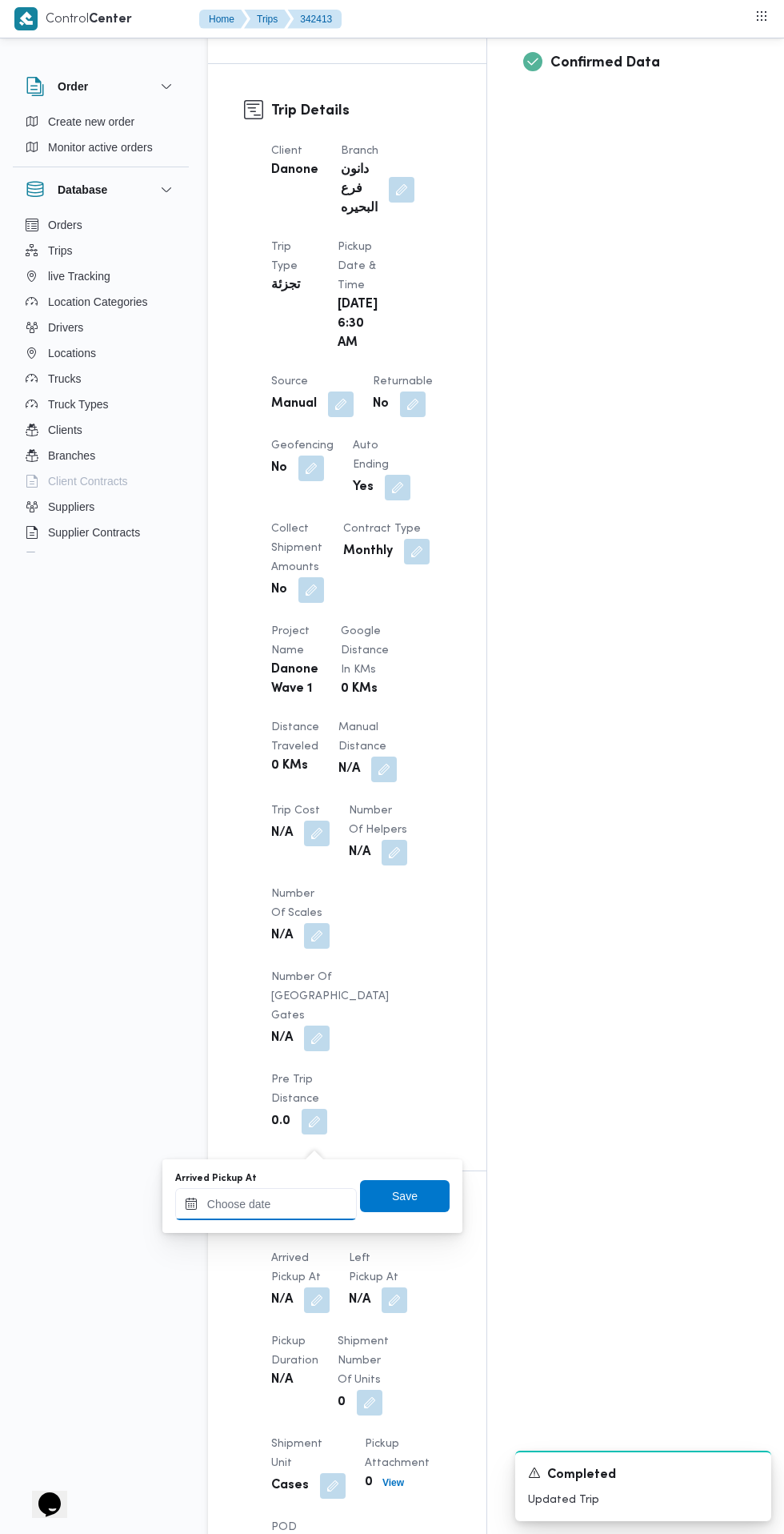
click at [302, 1199] on input "Arrived Pickup At" at bounding box center [266, 1204] width 182 height 32
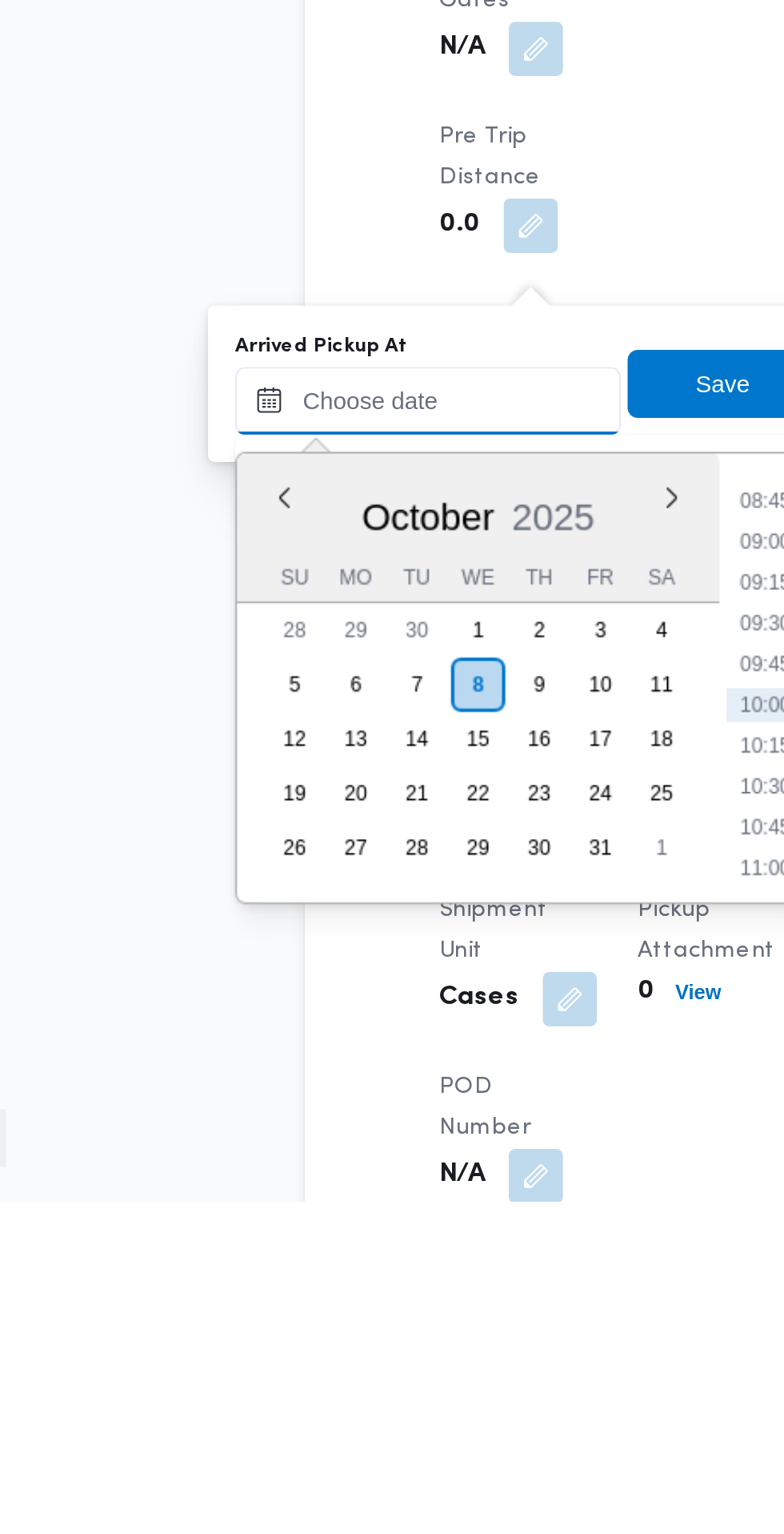
scroll to position [749, 0]
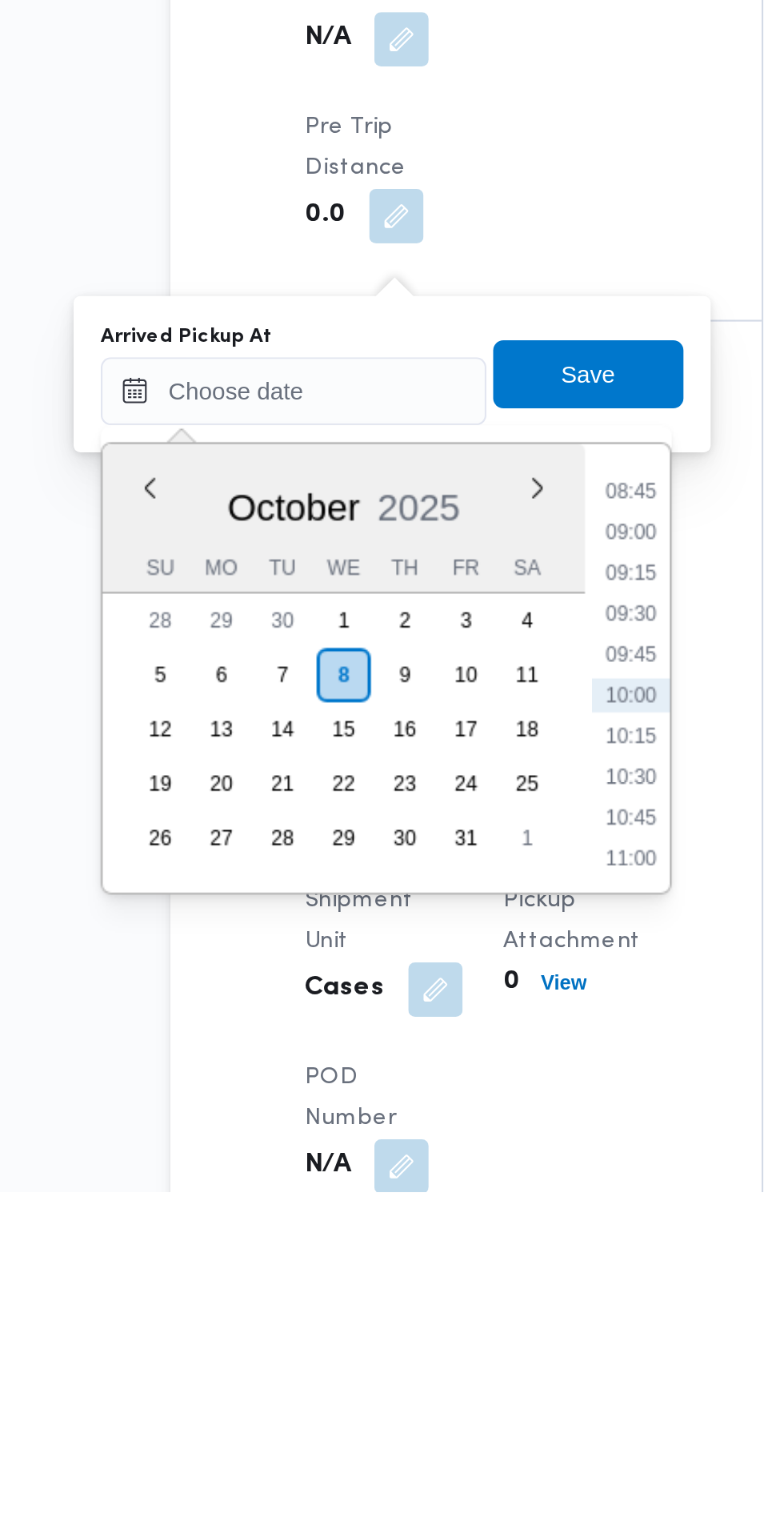
click at [432, 1203] on li "08:45" at bounding box center [425, 1203] width 37 height 16
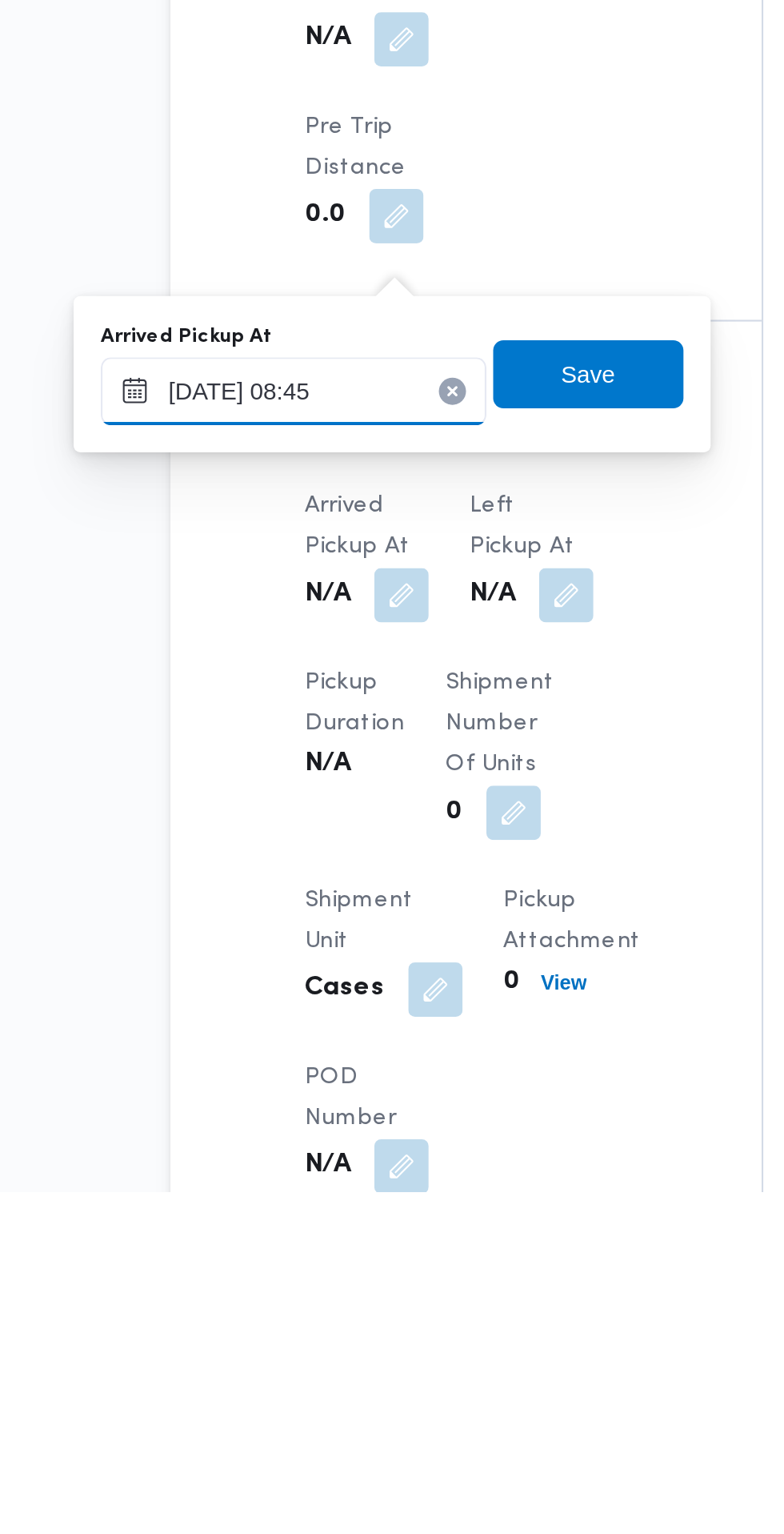
click at [303, 1154] on input "08/10/2025 08:45" at bounding box center [266, 1157] width 182 height 32
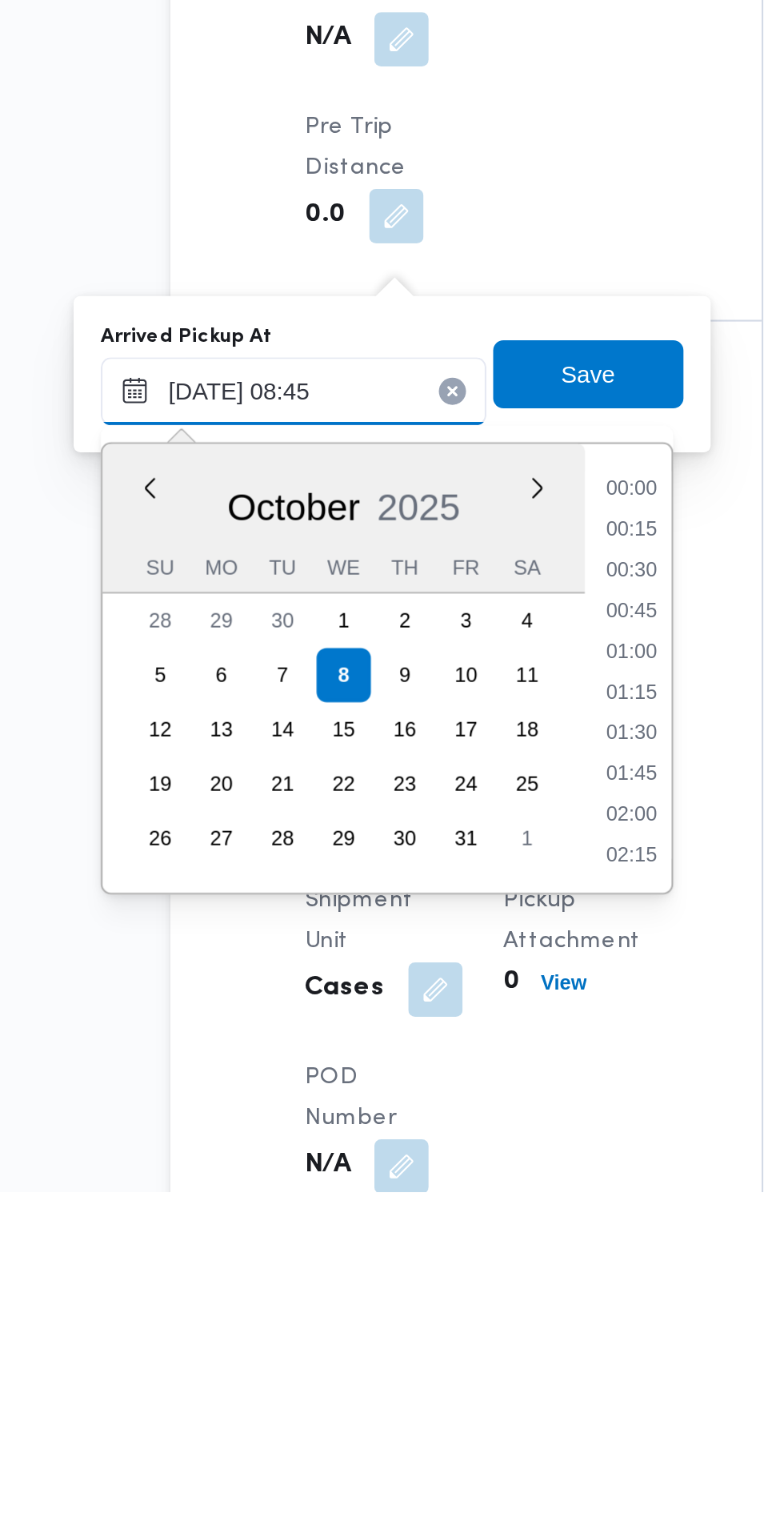
scroll to position [575, 0]
click at [423, 1222] on li "07:45" at bounding box center [425, 1222] width 37 height 16
type input "08/10/2025 07:45"
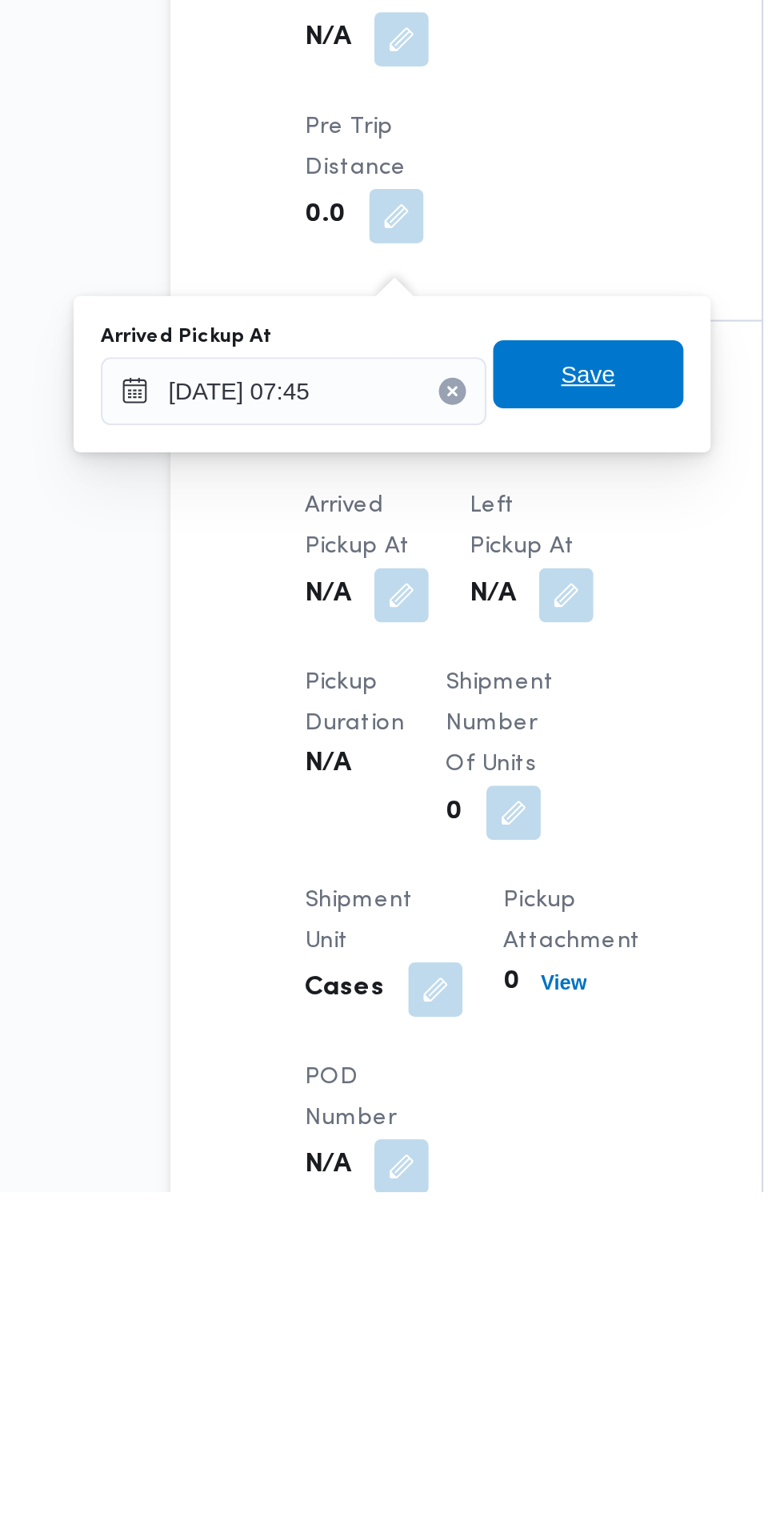
click at [421, 1150] on span "Save" at bounding box center [405, 1148] width 90 height 32
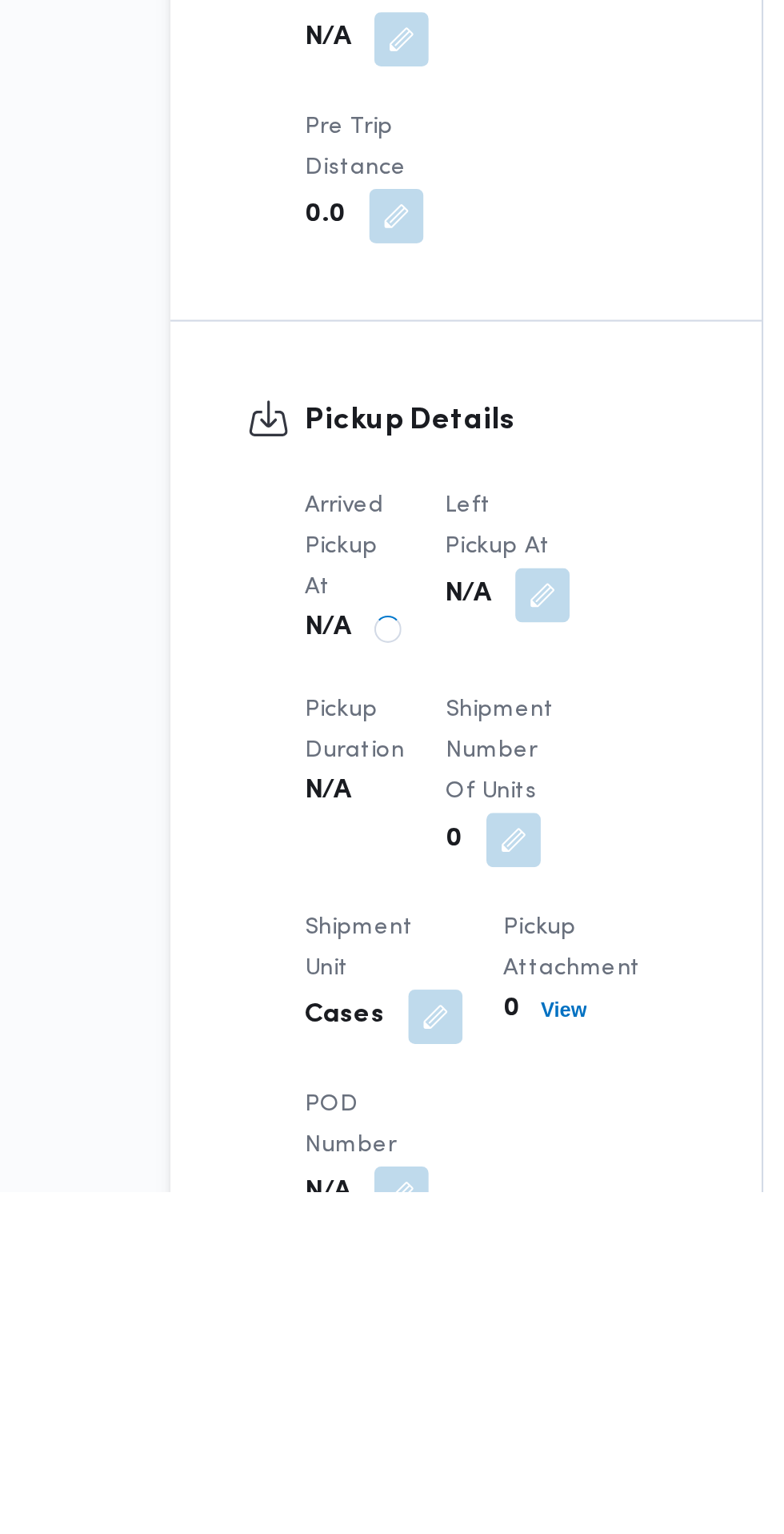
scroll to position [749, 0]
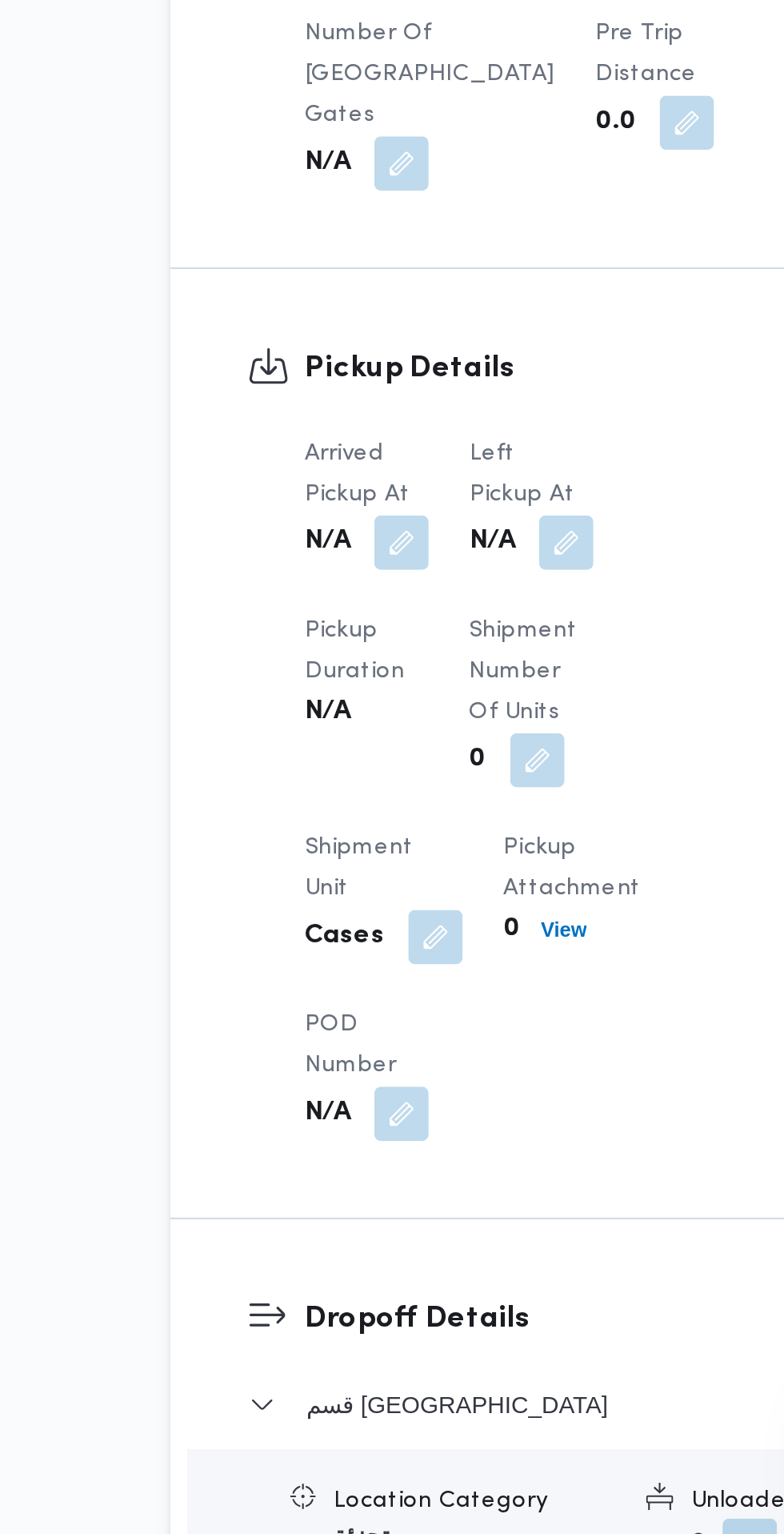
click at [404, 1080] on button "button" at bounding box center [395, 1067] width 26 height 26
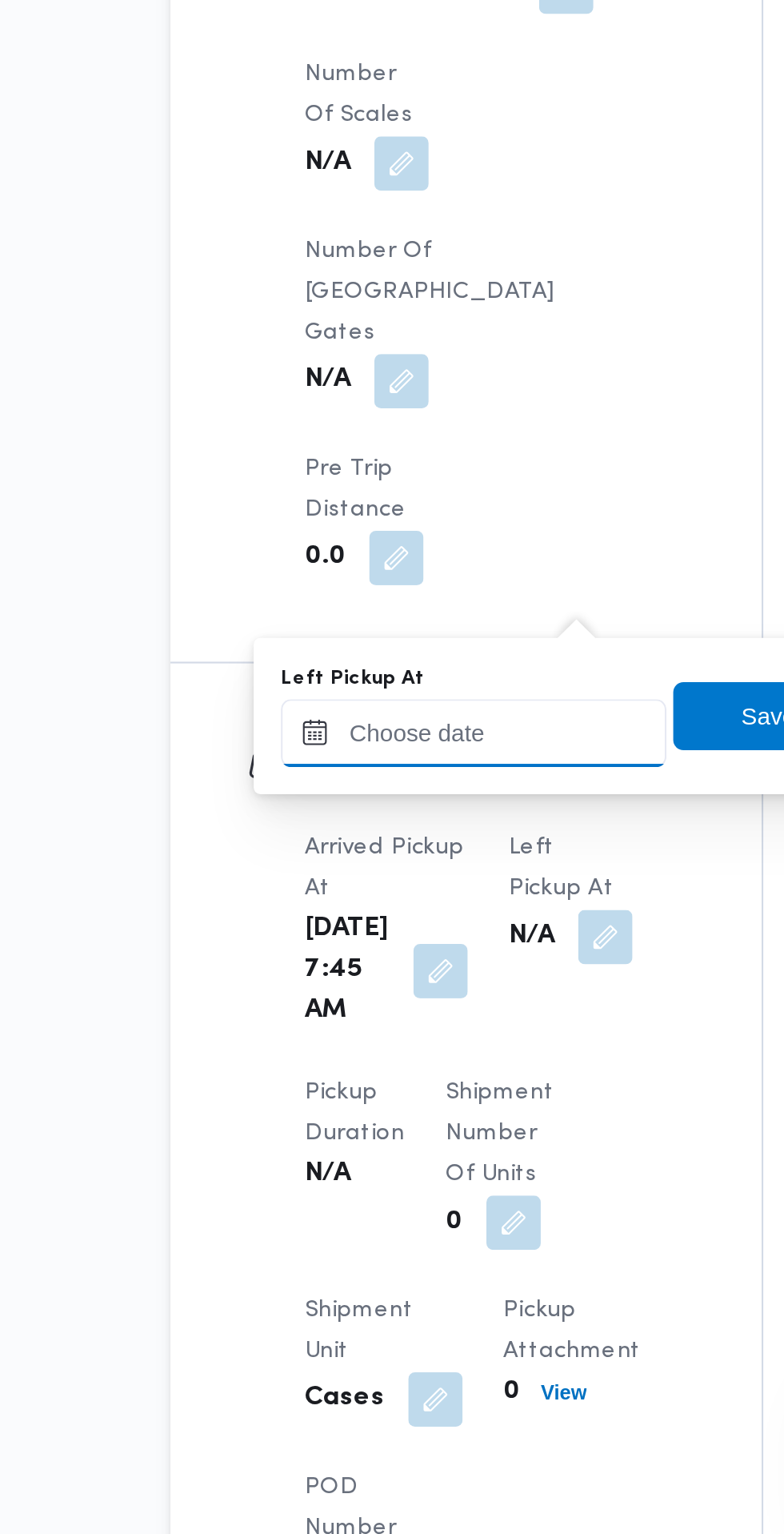
click at [371, 1156] on input "Left Pickup At" at bounding box center [350, 1157] width 182 height 32
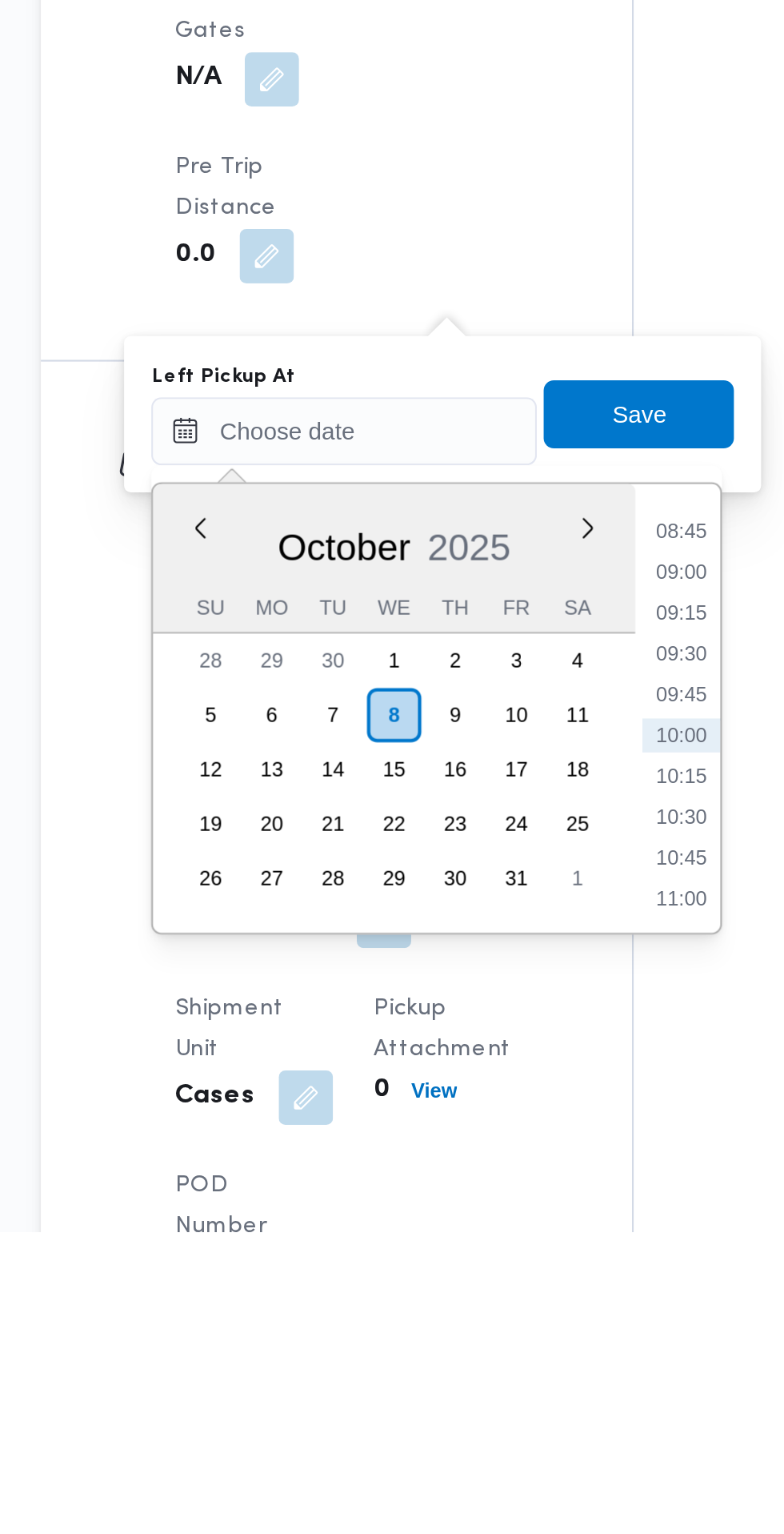
click at [510, 1198] on li "08:45" at bounding box center [510, 1203] width 37 height 16
type input "08/10/2025 08:45"
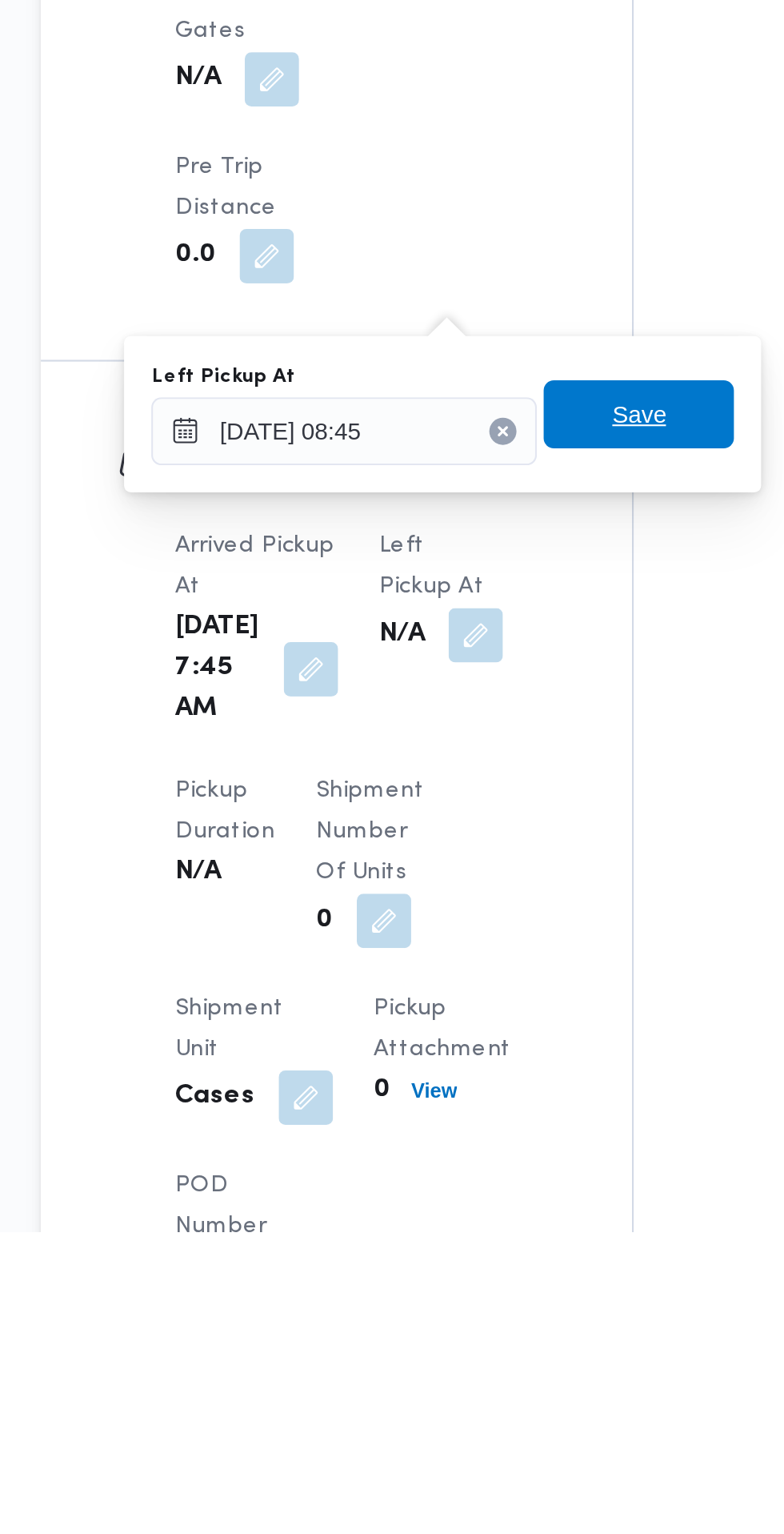
click at [518, 1147] on span "Save" at bounding box center [489, 1148] width 90 height 32
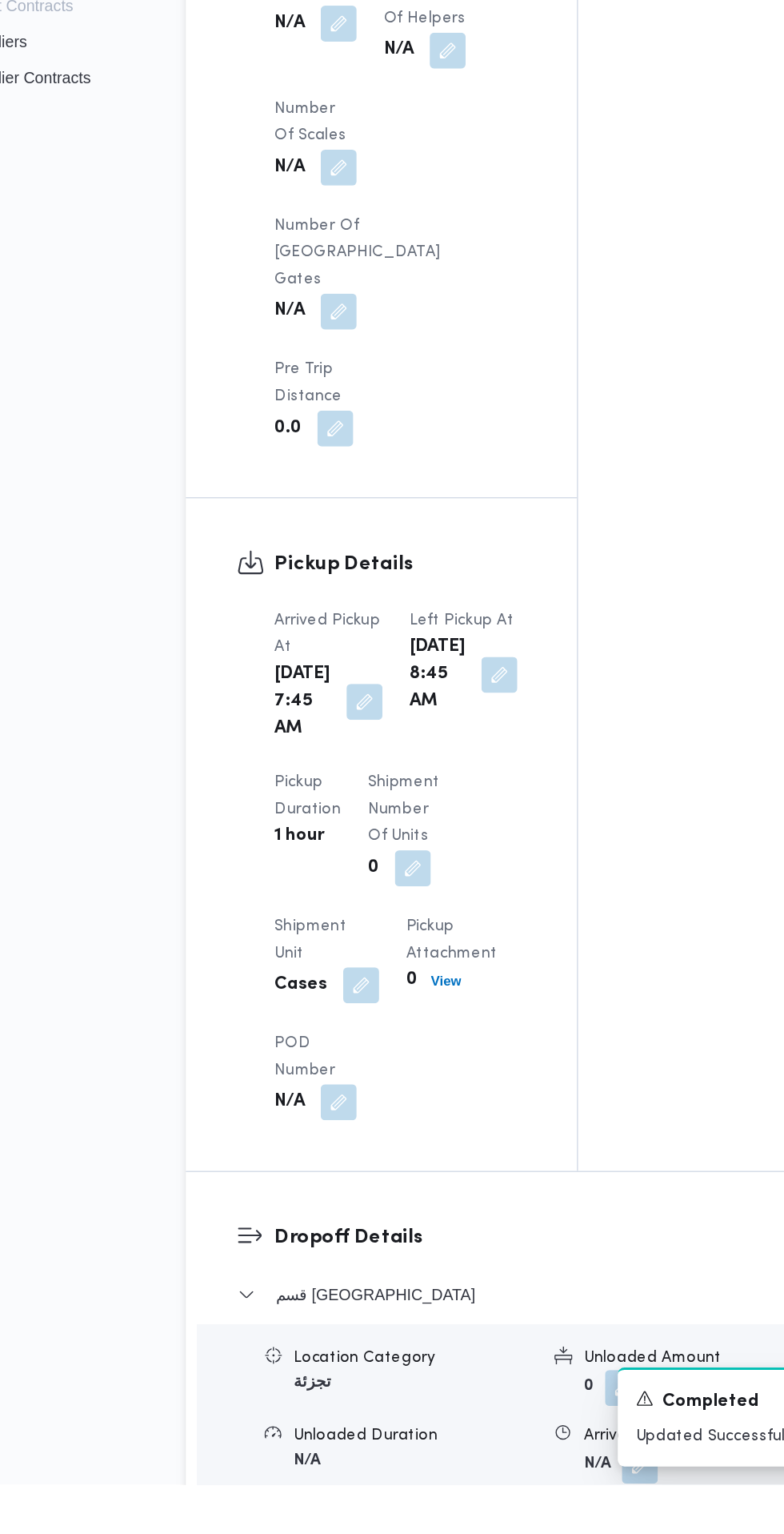
scroll to position [1071, 0]
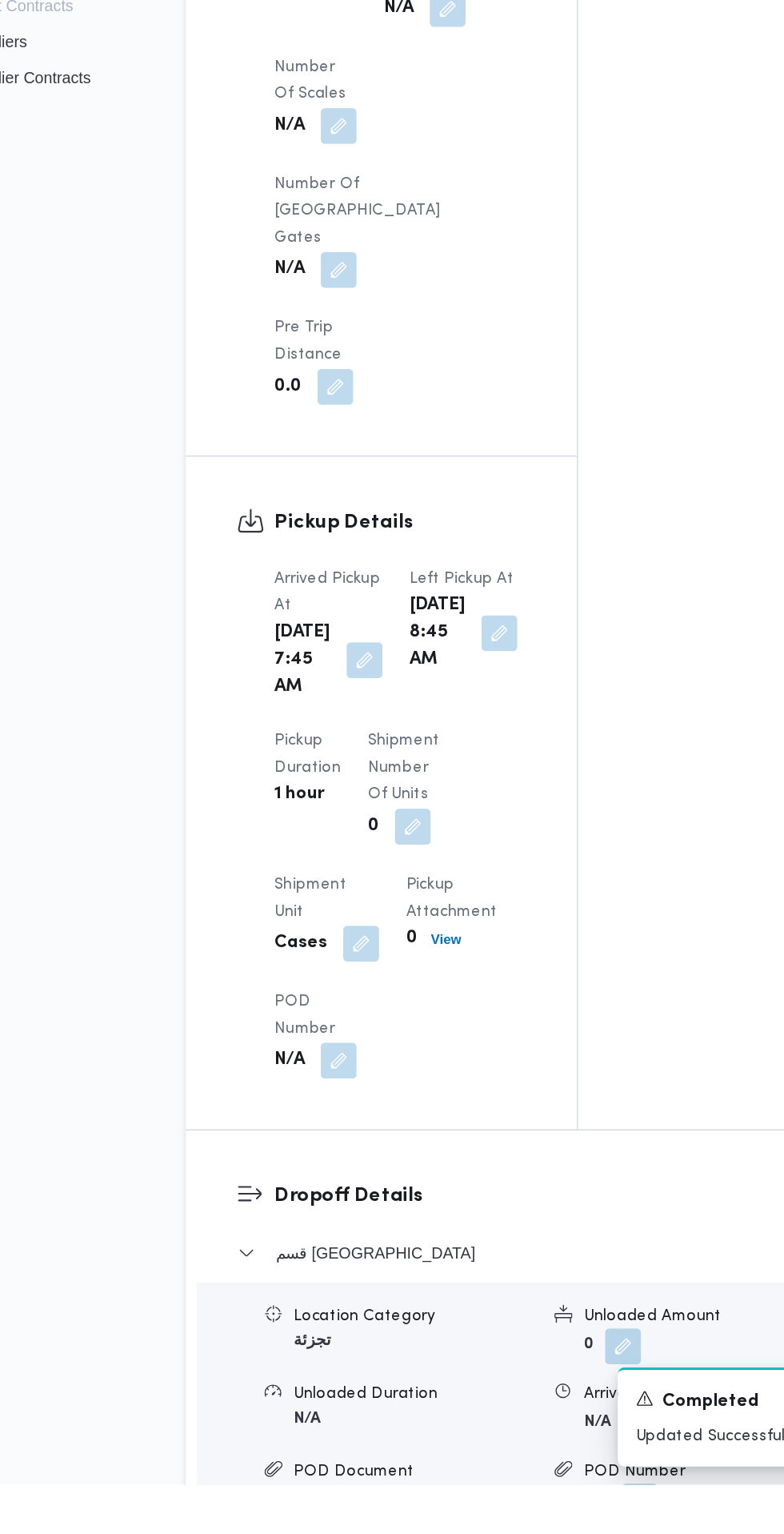
click at [519, 1478] on button "button" at bounding box center [532, 1491] width 26 height 26
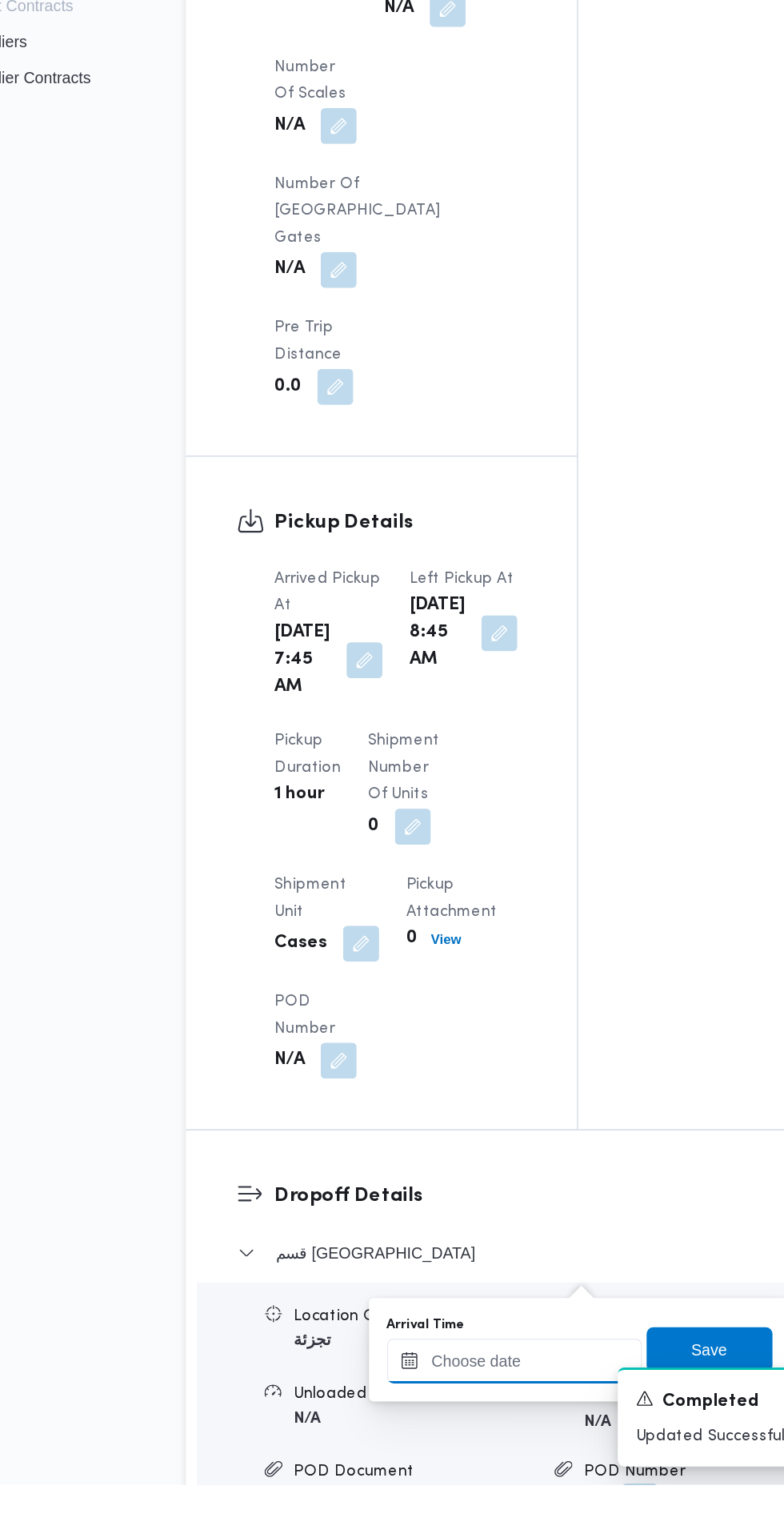
click at [434, 1441] on input "Arrival Time" at bounding box center [442, 1445] width 182 height 32
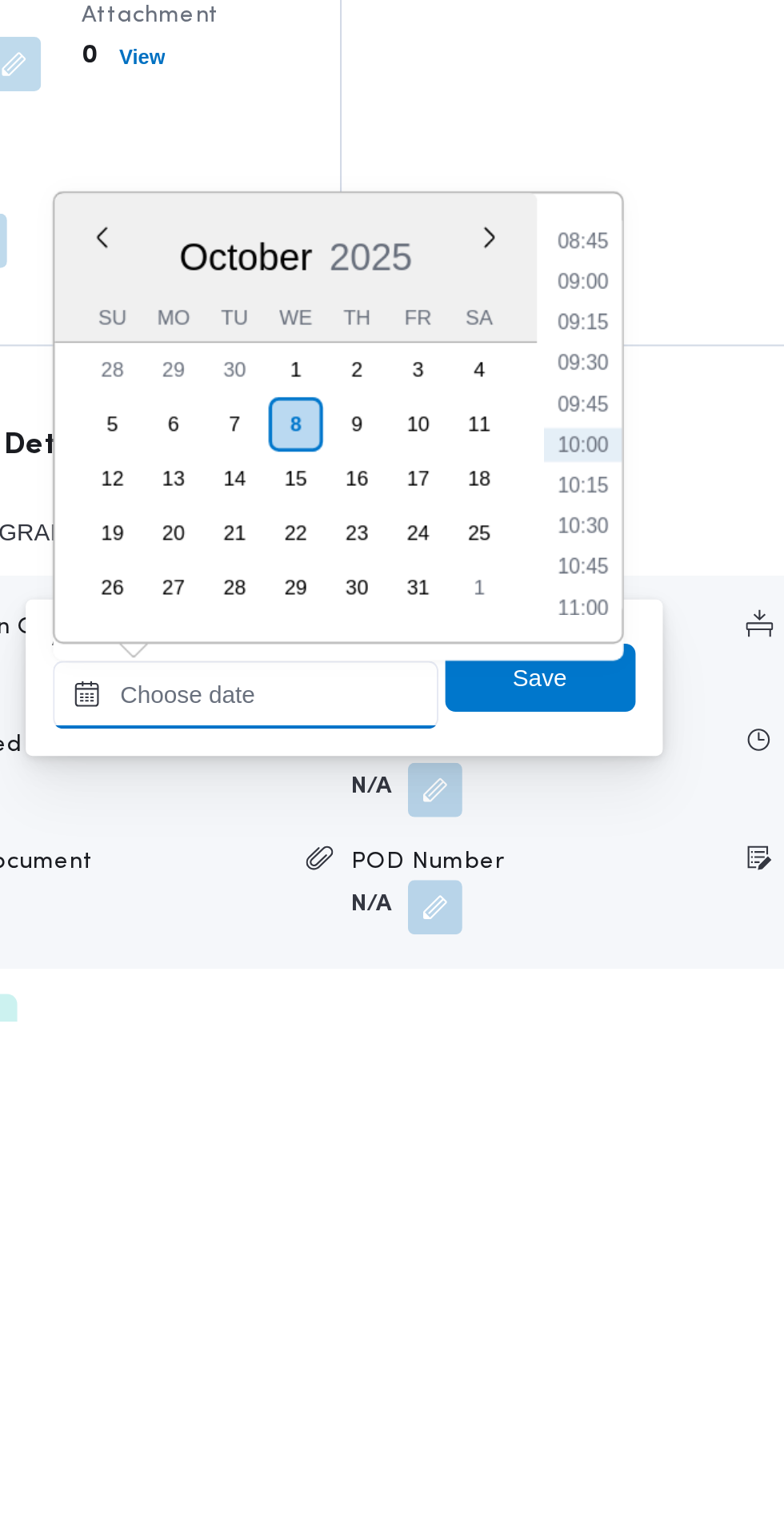
scroll to position [1137, 0]
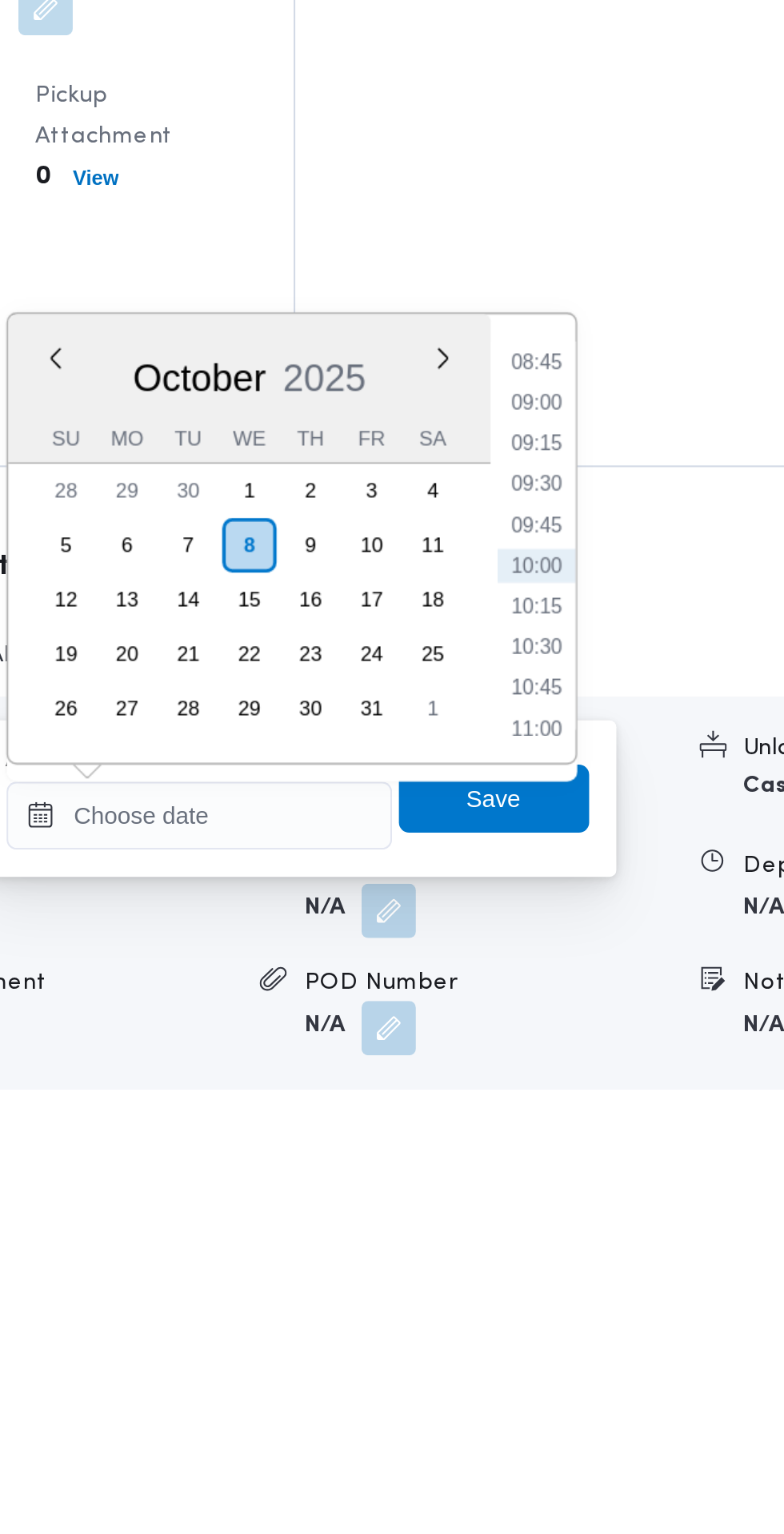
click at [604, 1223] on li "09:30" at bounding box center [601, 1222] width 37 height 16
type input "08/10/2025 09:30"
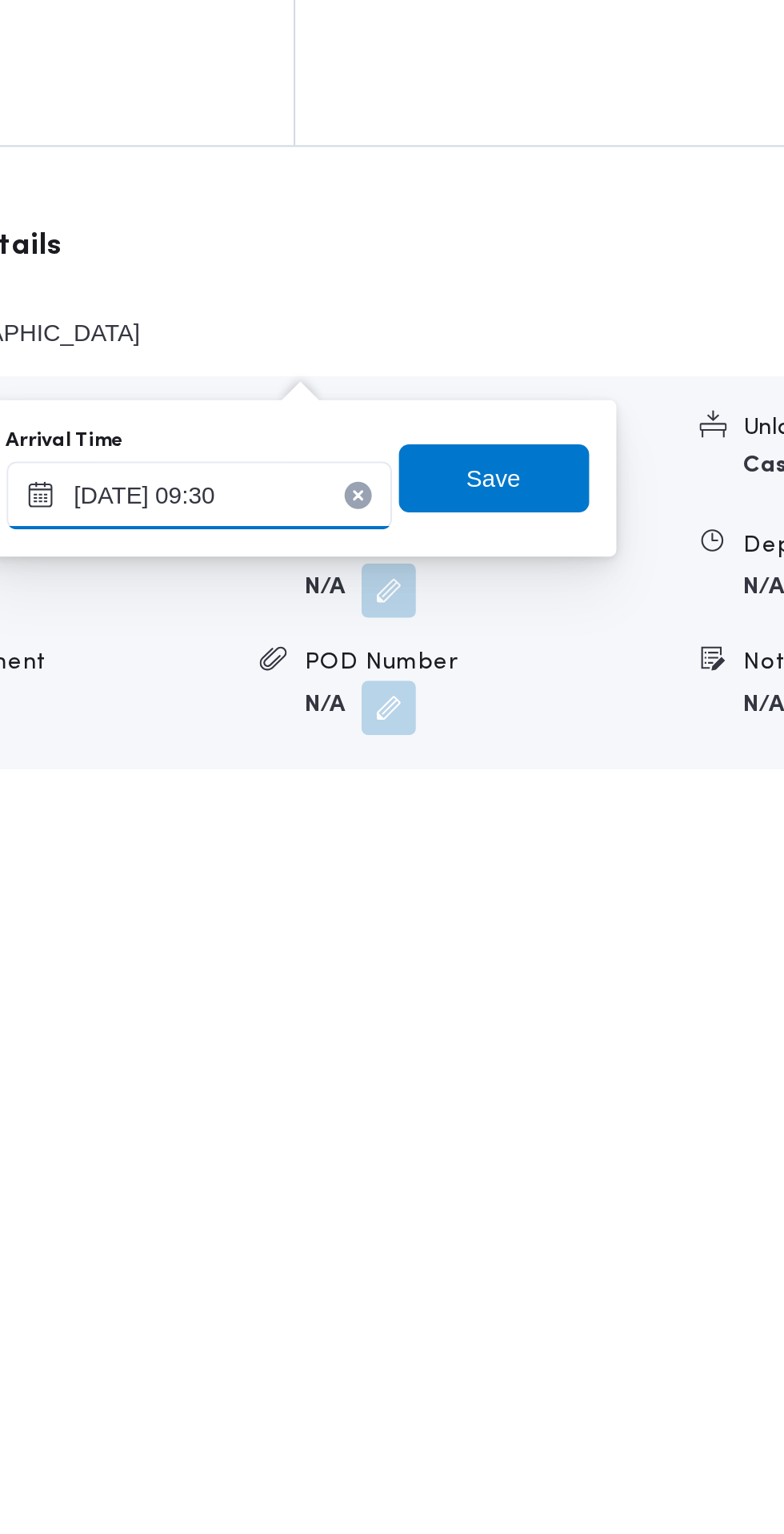
scroll to position [1166, 0]
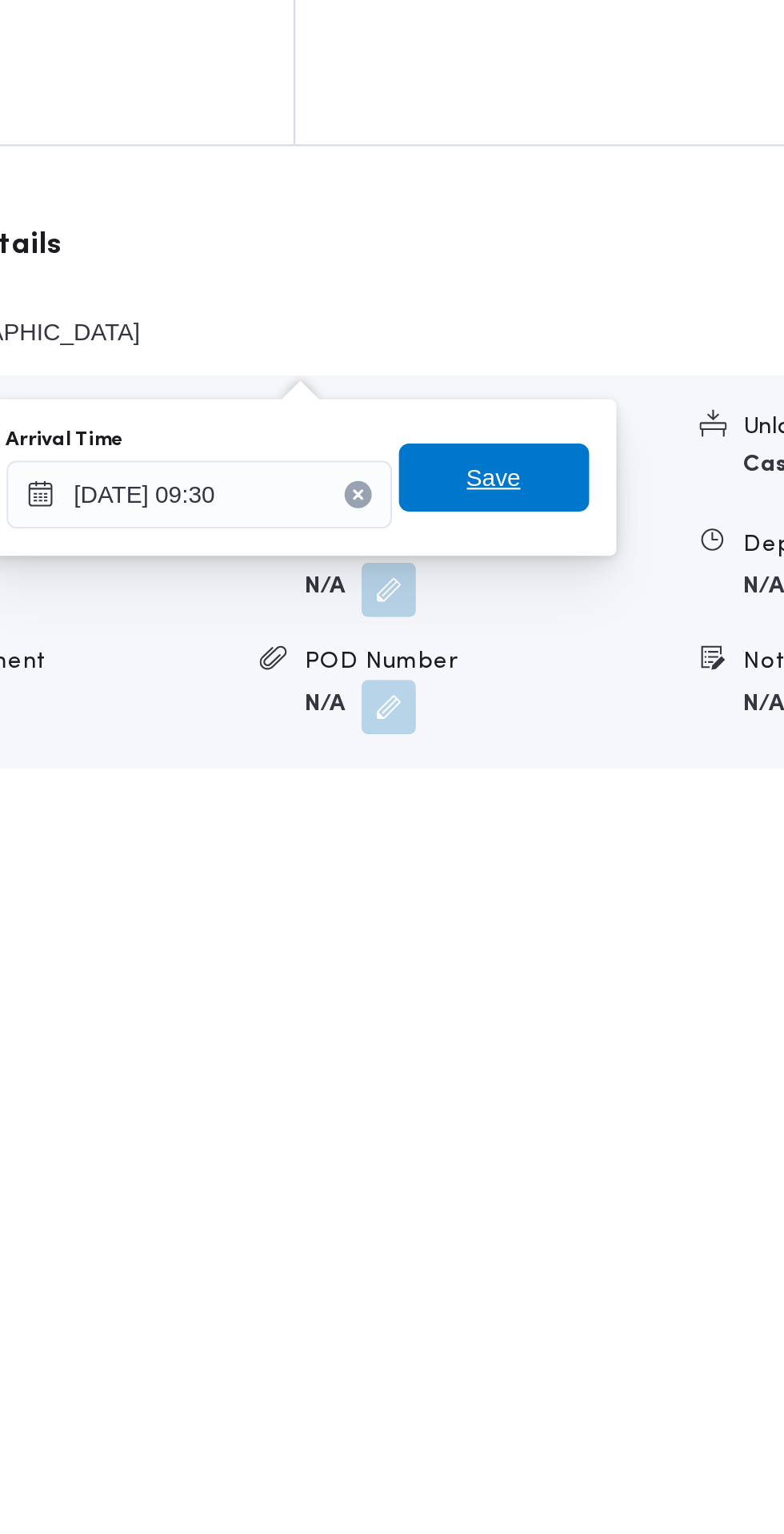
click at [601, 1350] on span "Save" at bounding box center [581, 1343] width 90 height 32
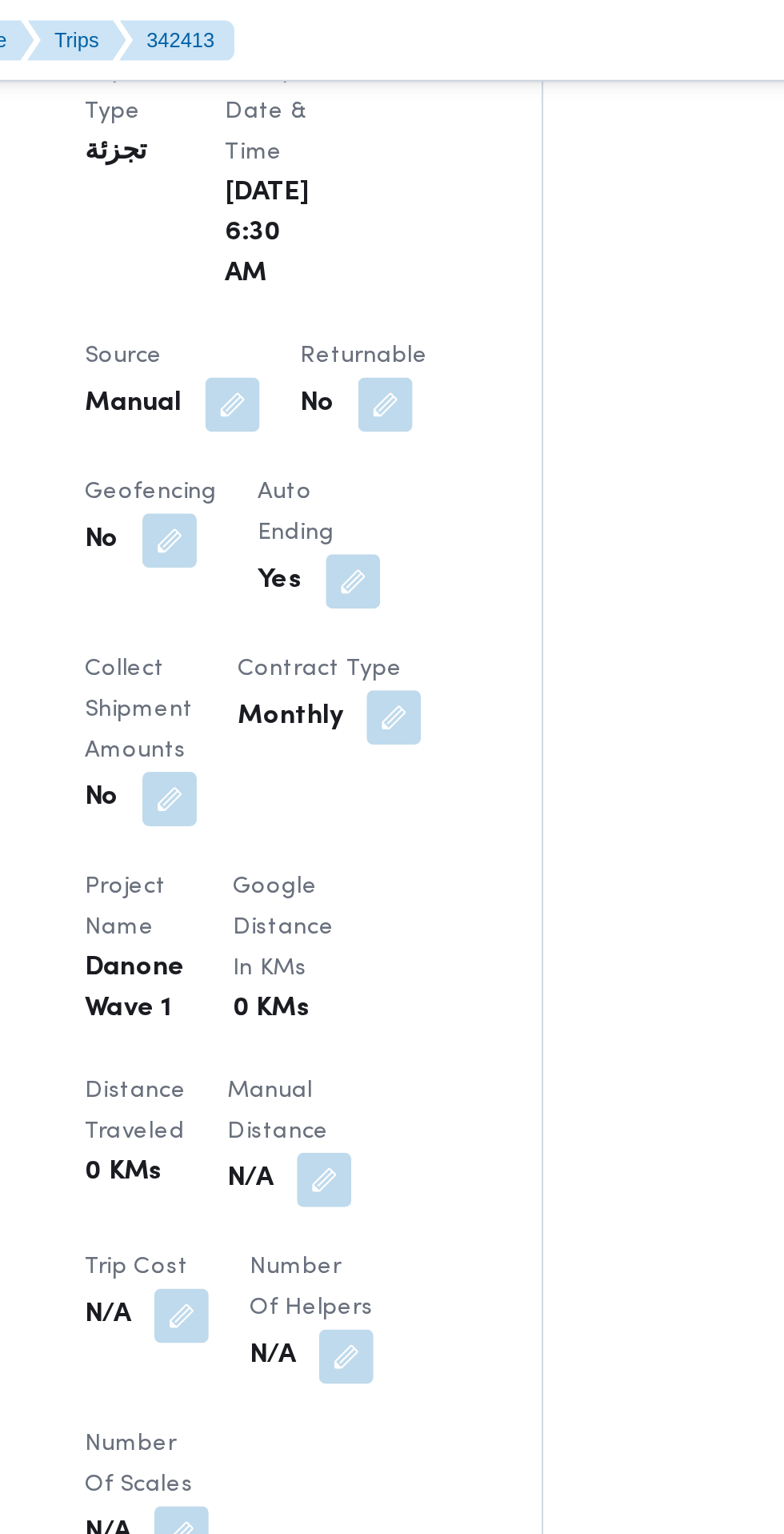
scroll to position [891, 0]
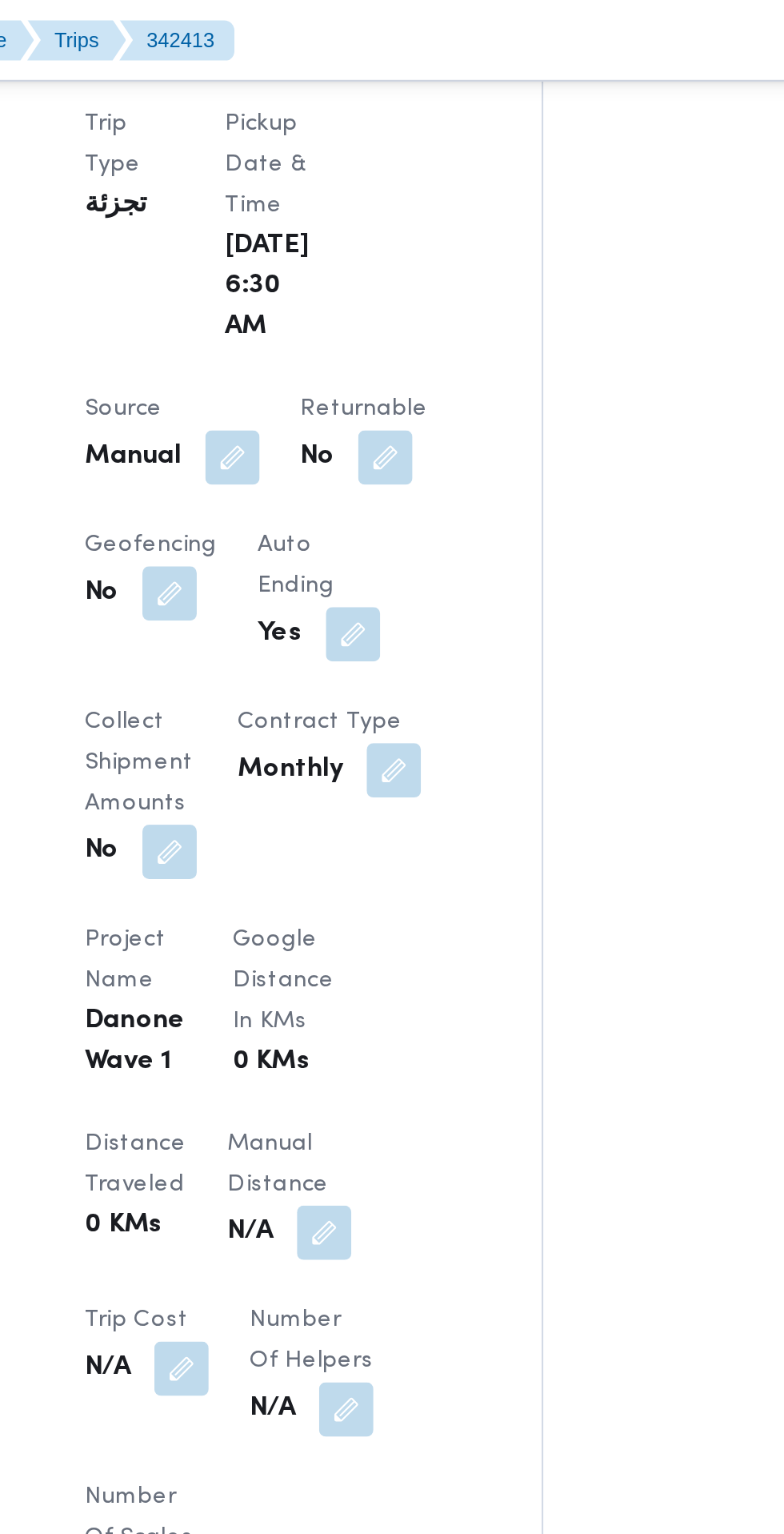
click at [414, 225] on button "button" at bounding box center [413, 215] width 26 height 26
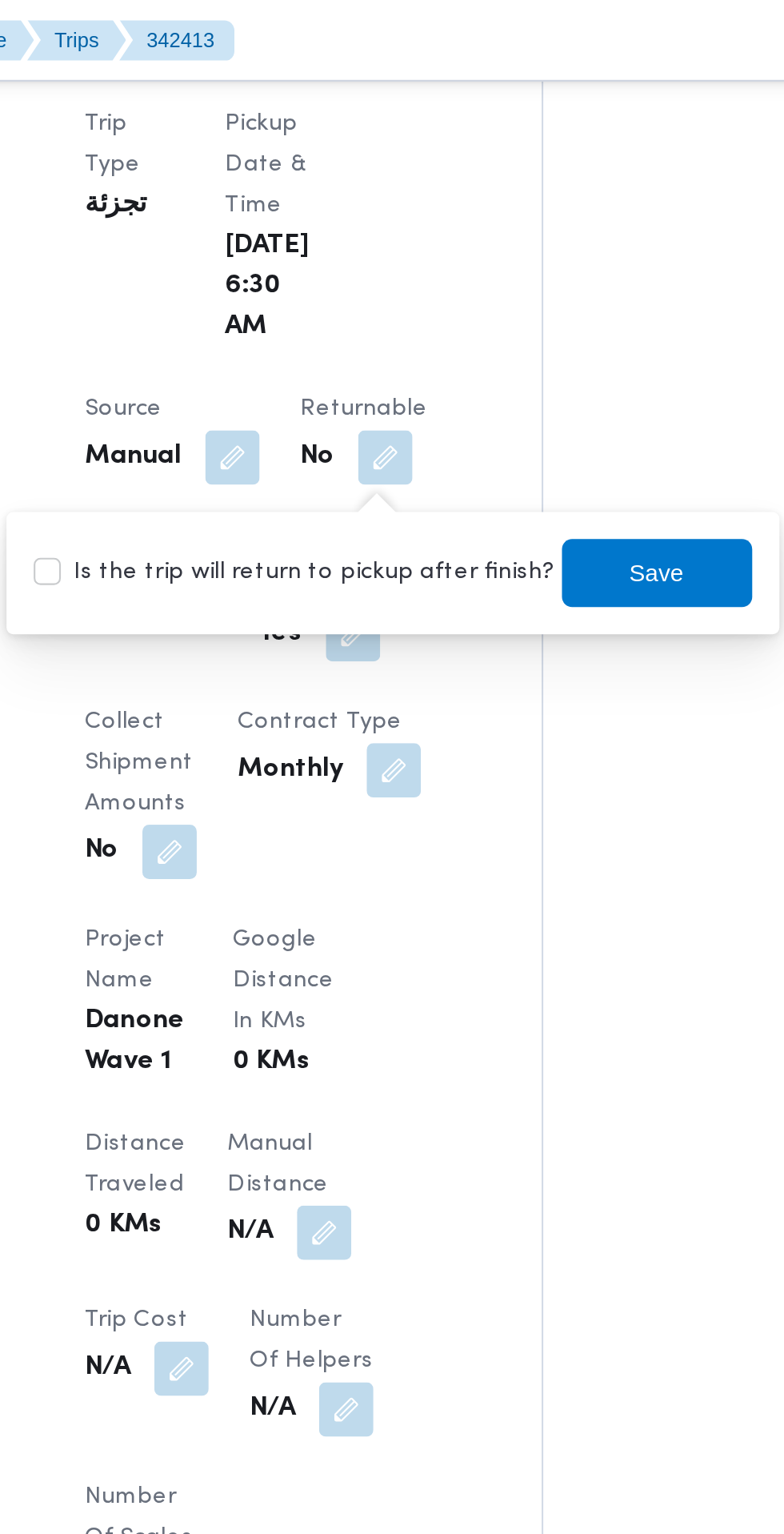
click at [404, 265] on label "Is the trip will return to pickup after finish?" at bounding box center [371, 269] width 246 height 19
checkbox input "true"
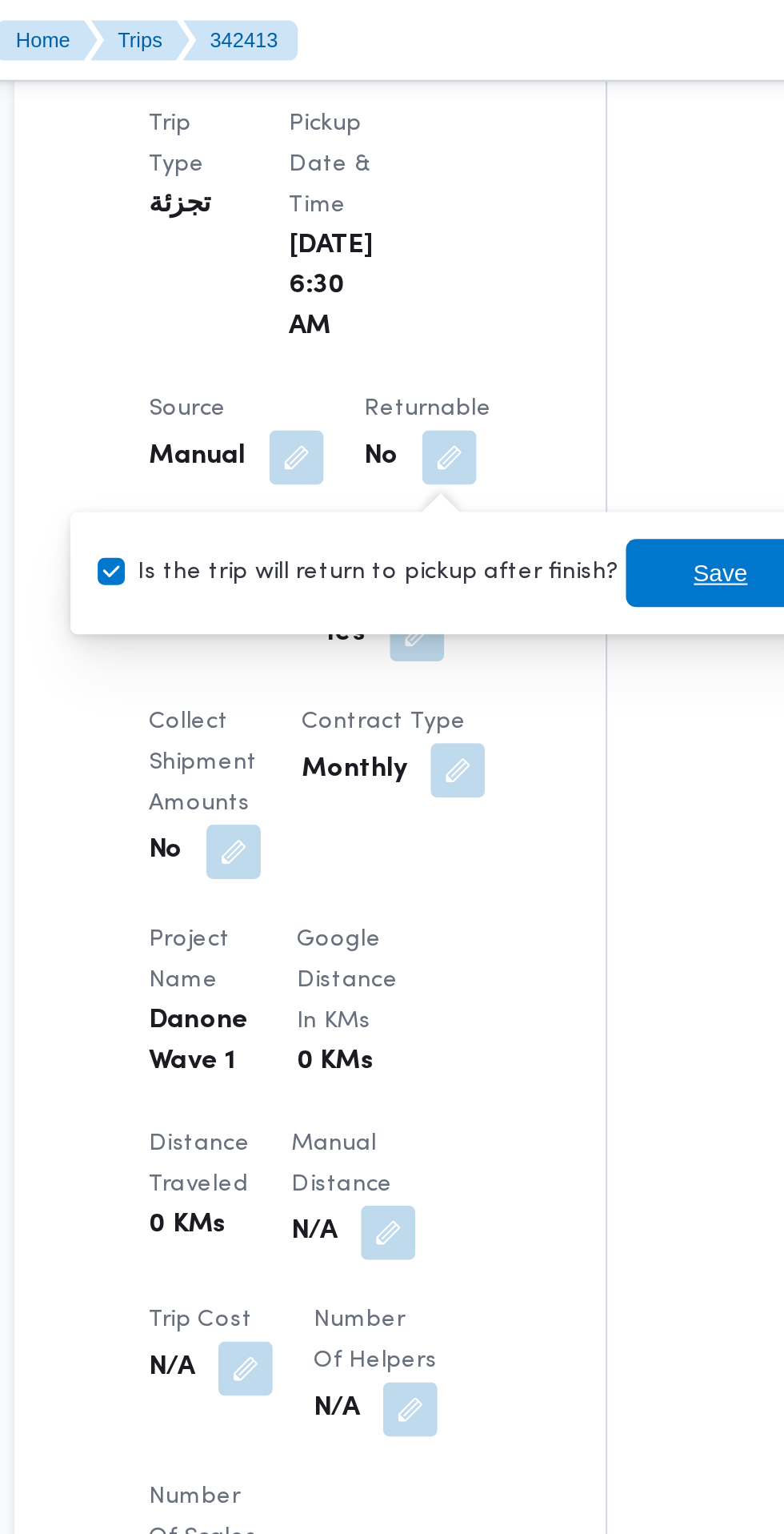
click at [528, 274] on span "Save" at bounding box center [541, 269] width 26 height 19
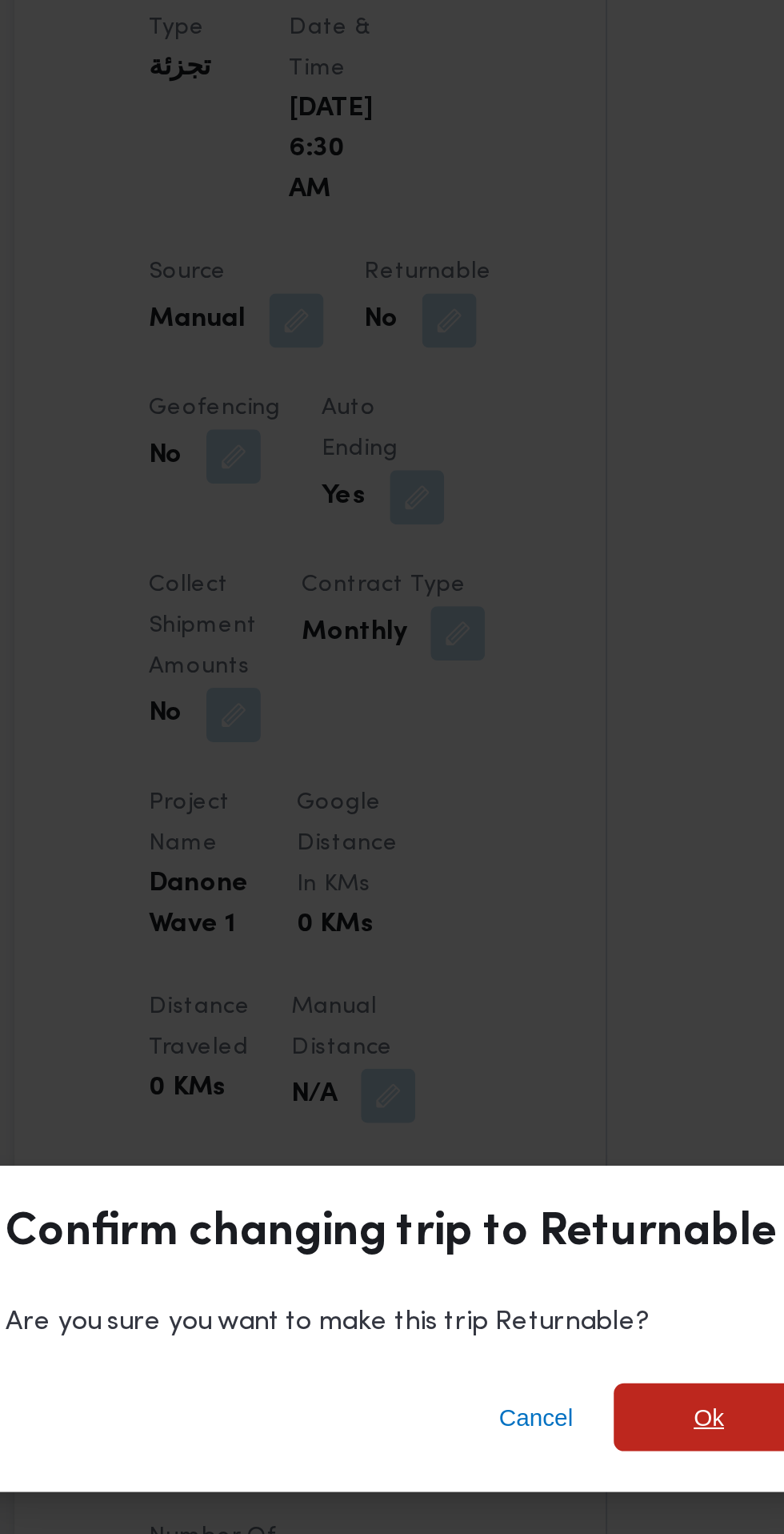
click at [521, 724] on span "Ok" at bounding box center [535, 731] width 90 height 32
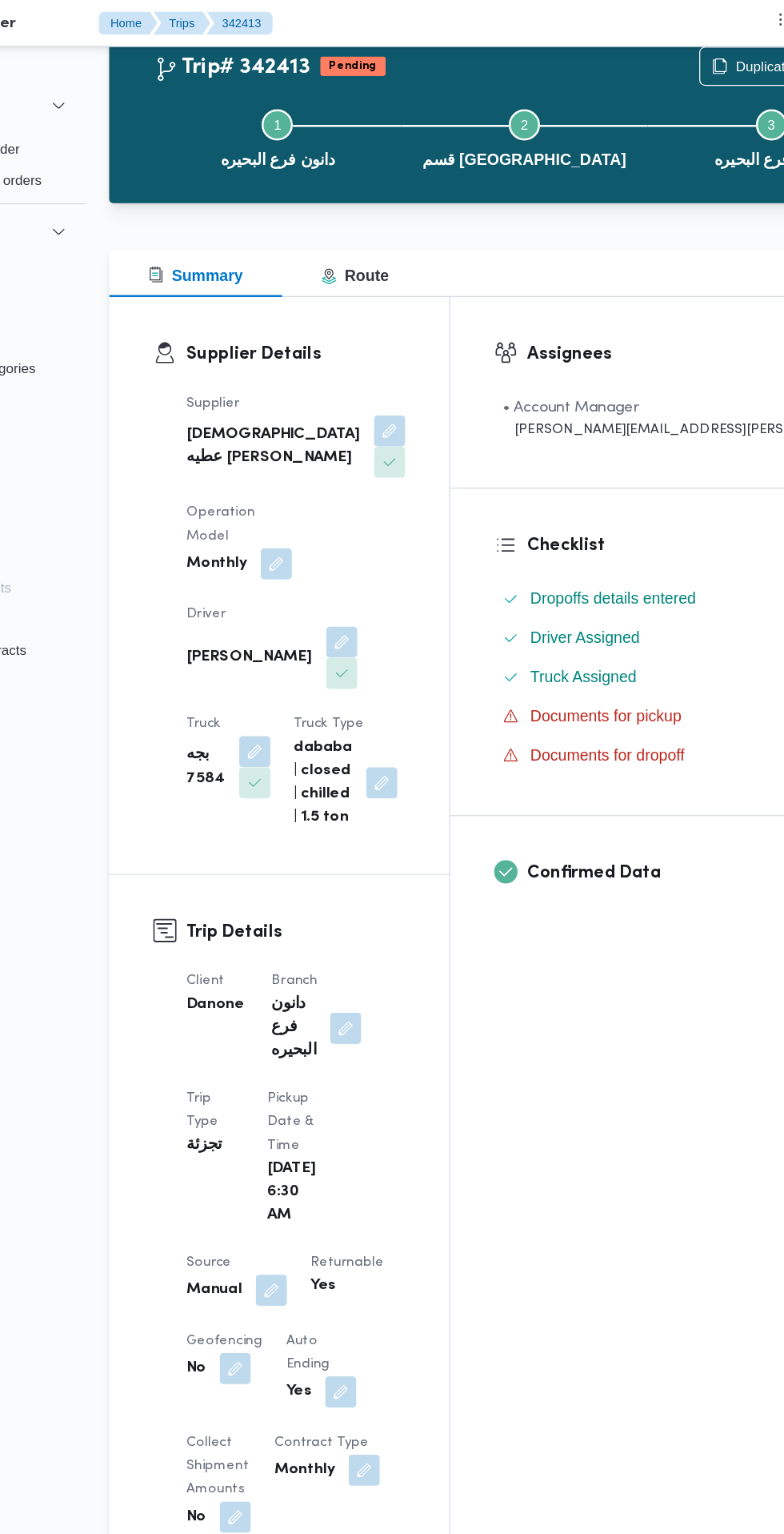
scroll to position [0, 0]
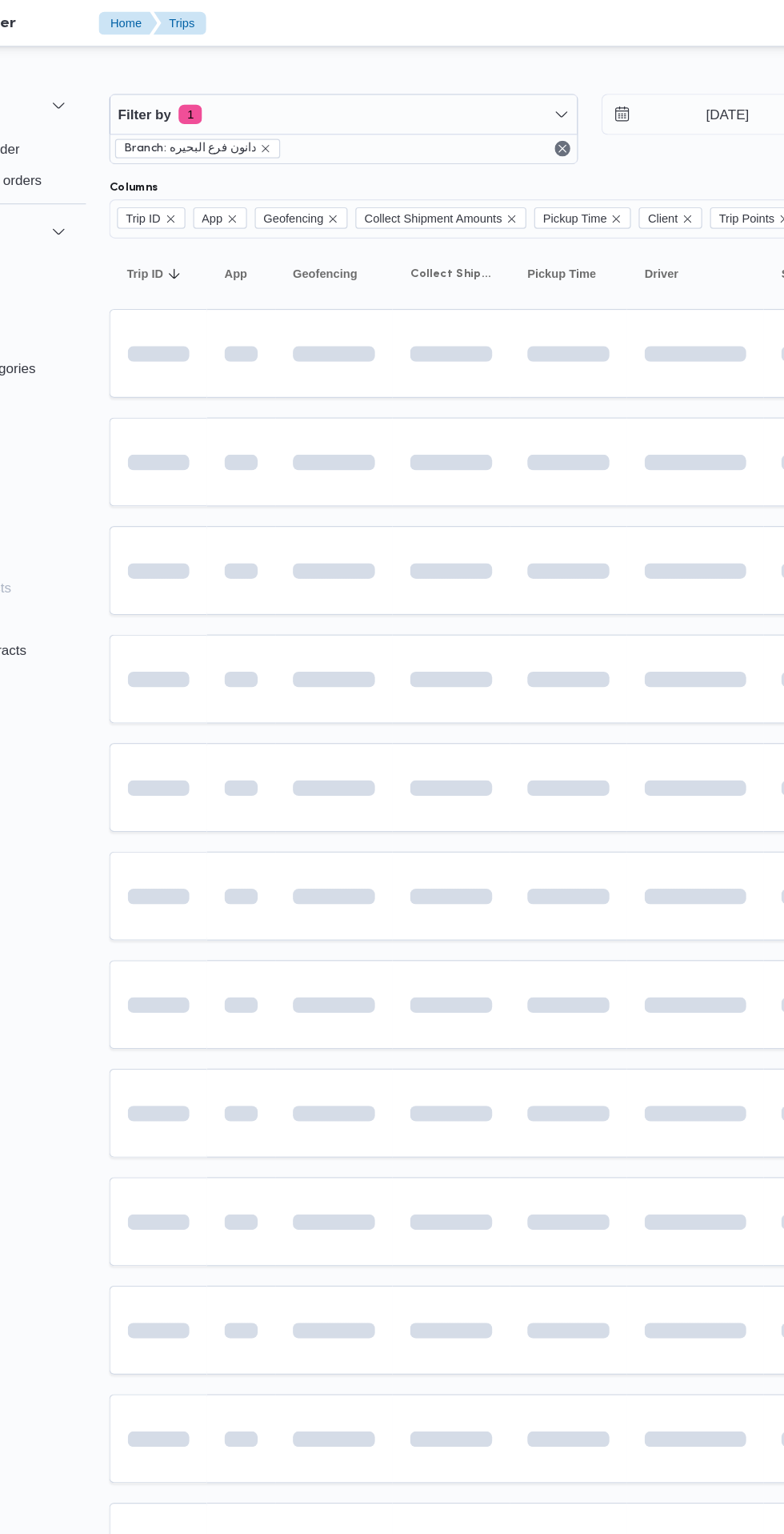
scroll to position [0, 26]
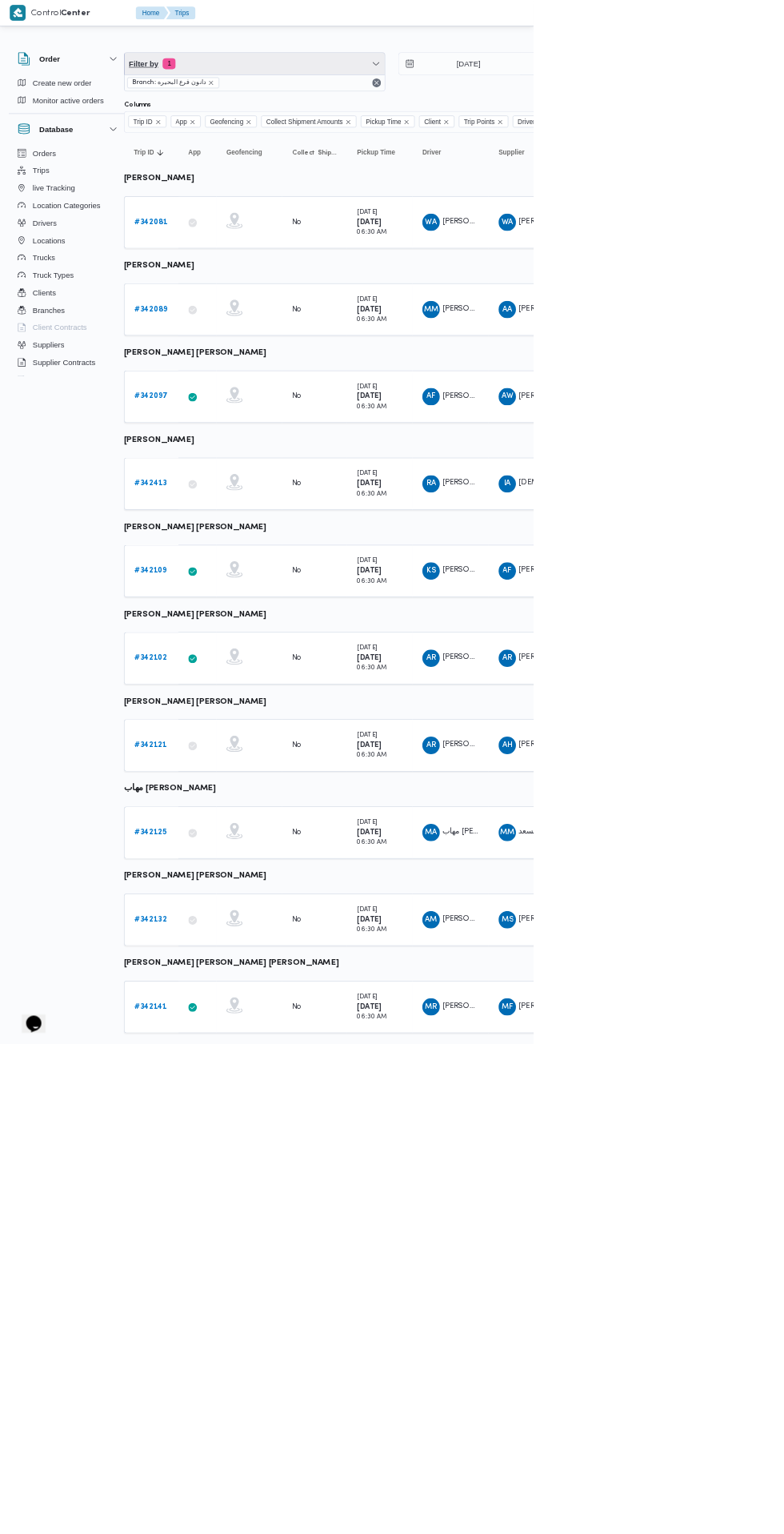
click at [455, 93] on span "Filter by 1" at bounding box center [374, 93] width 383 height 32
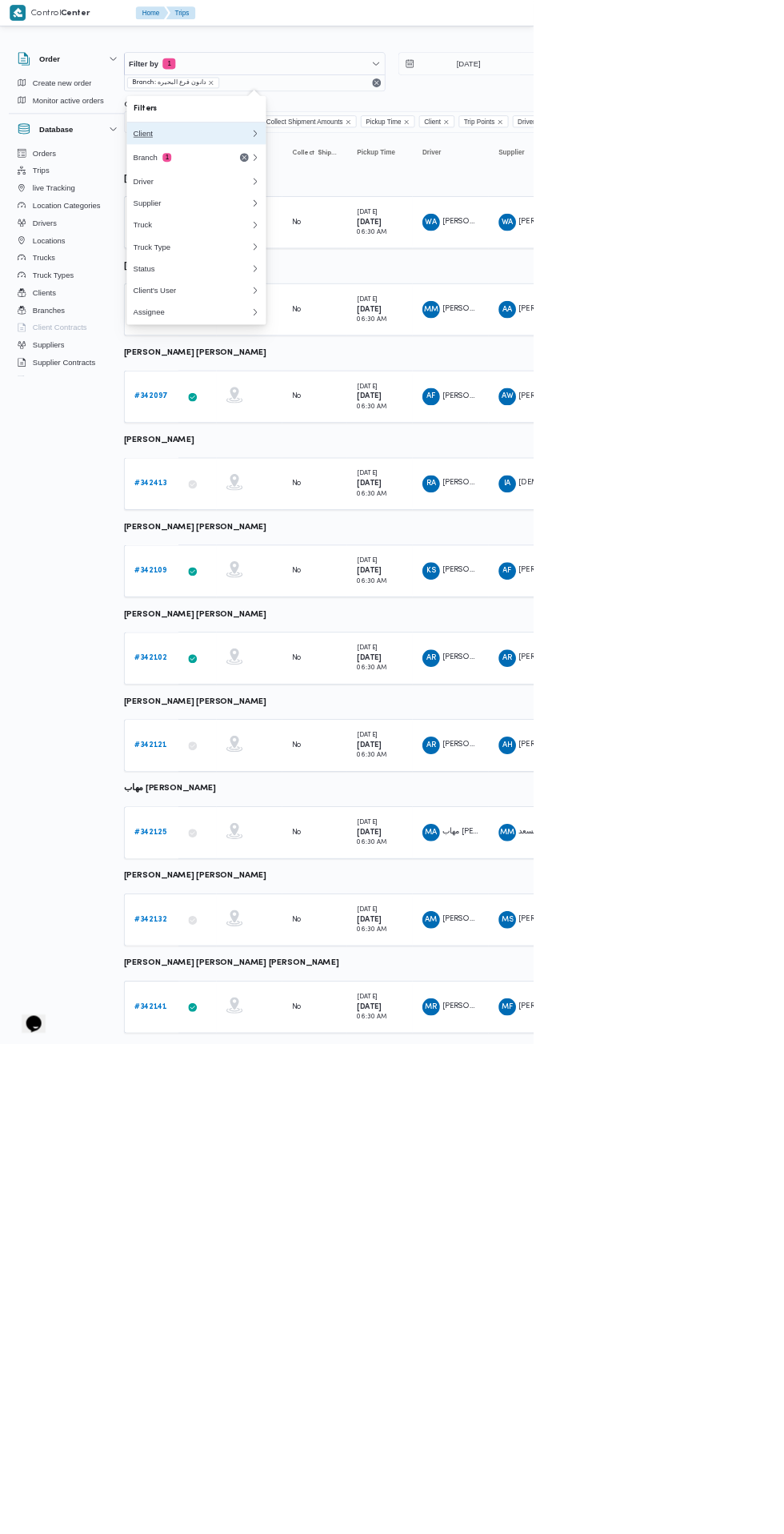
click at [325, 196] on div "Client" at bounding box center [282, 196] width 173 height 13
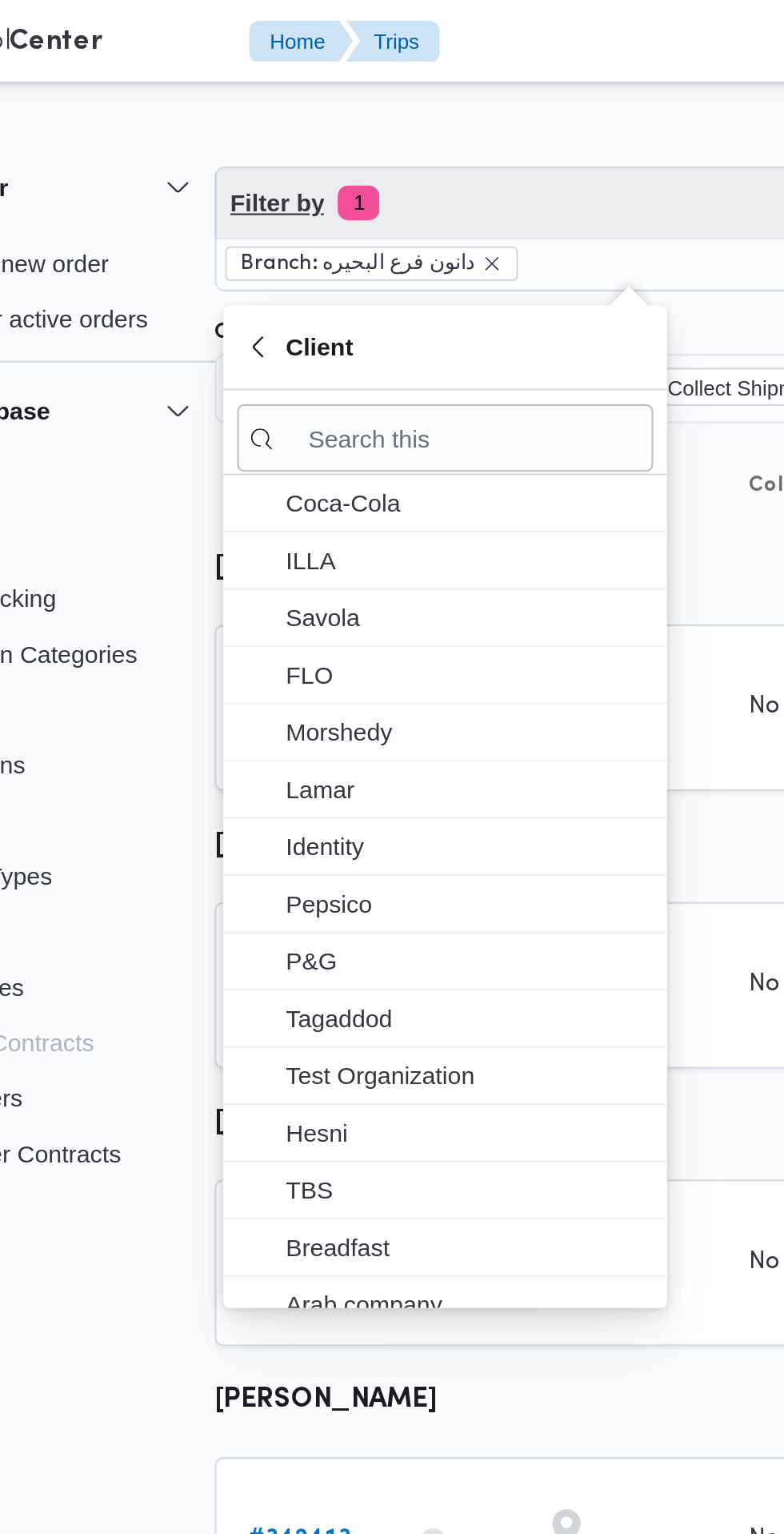
click at [308, 98] on span "Filter by 1" at bounding box center [375, 93] width 383 height 32
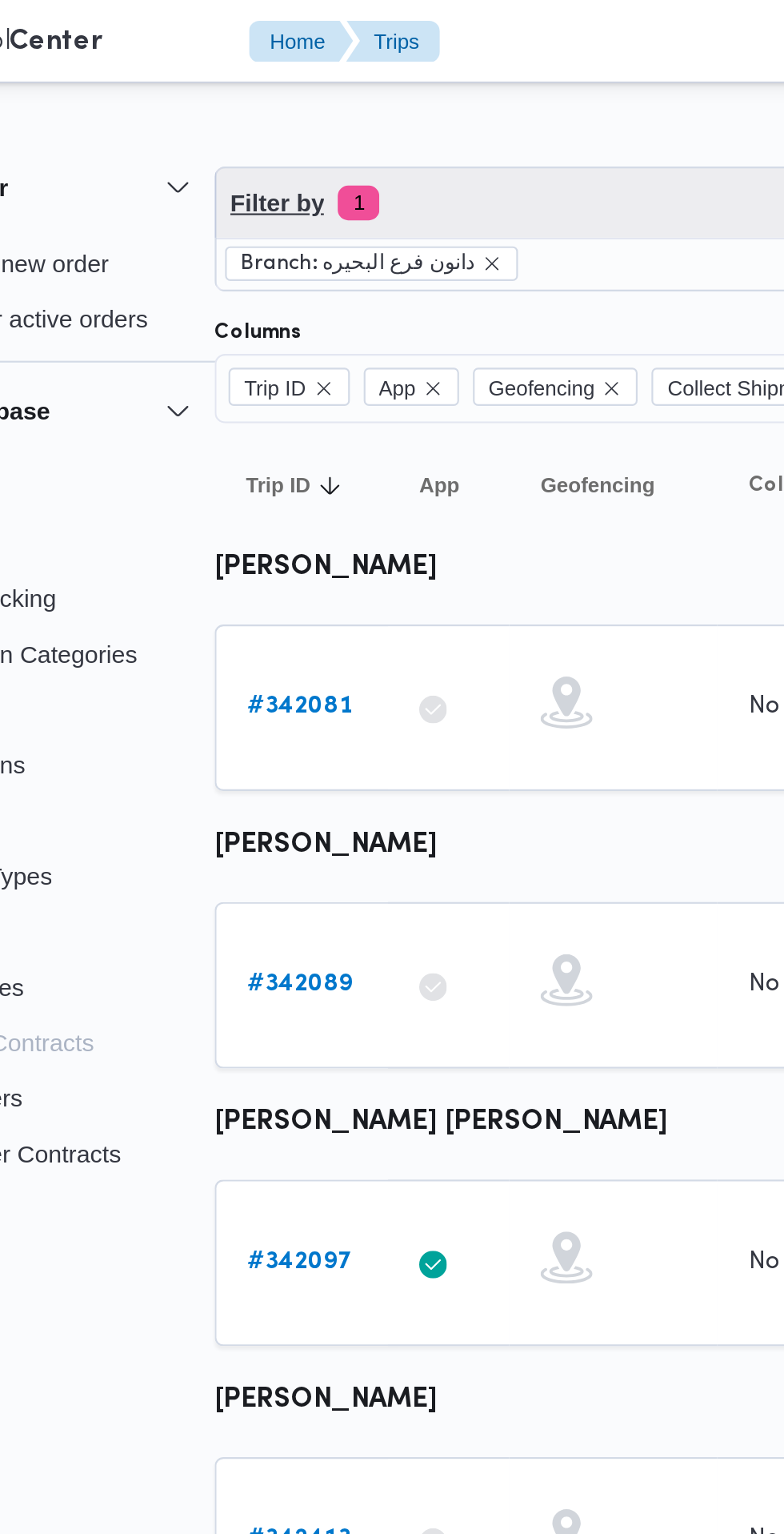
click at [328, 104] on span "Filter by 1" at bounding box center [375, 93] width 383 height 32
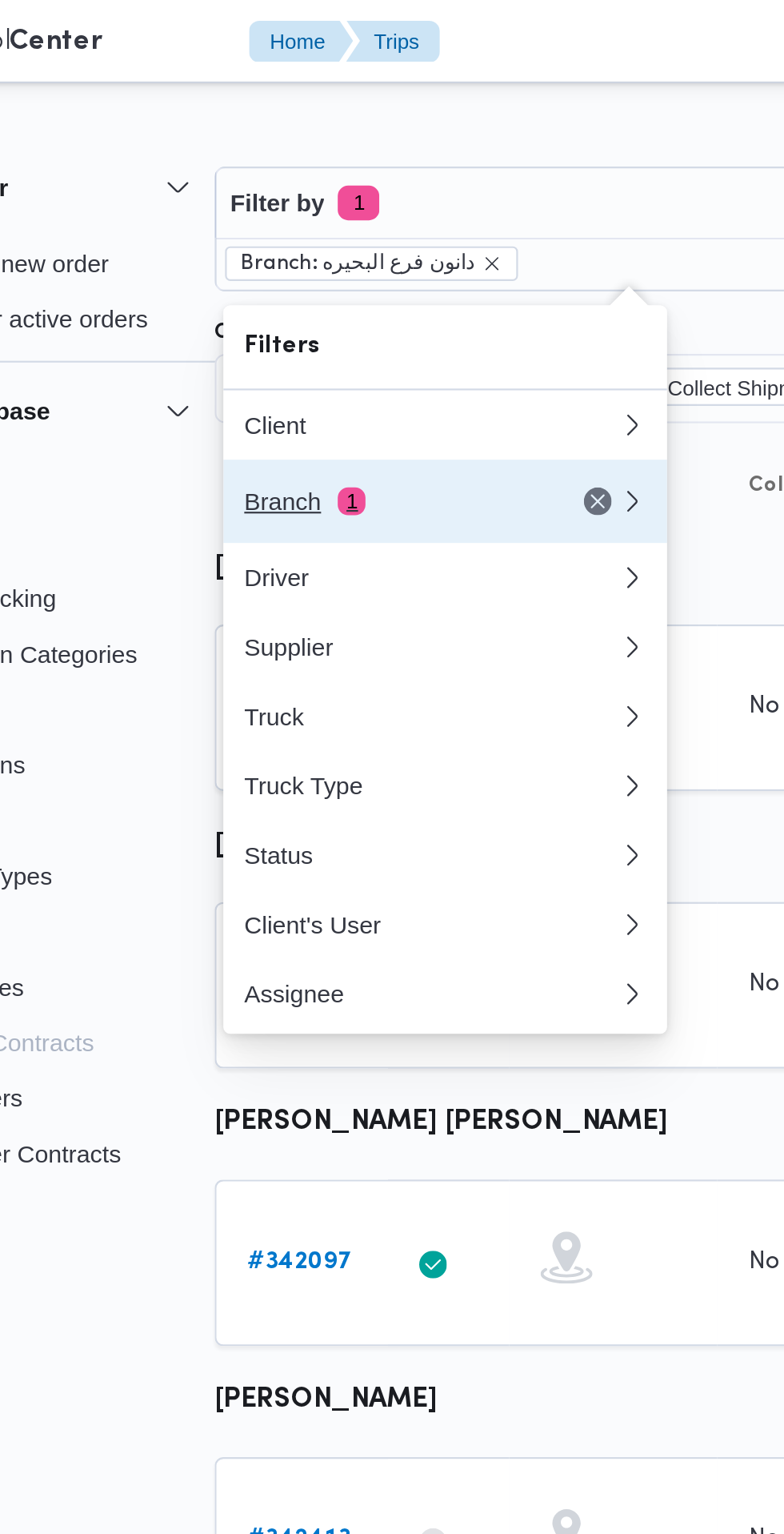
click at [272, 238] on div "Branch 1" at bounding box center [263, 231] width 134 height 13
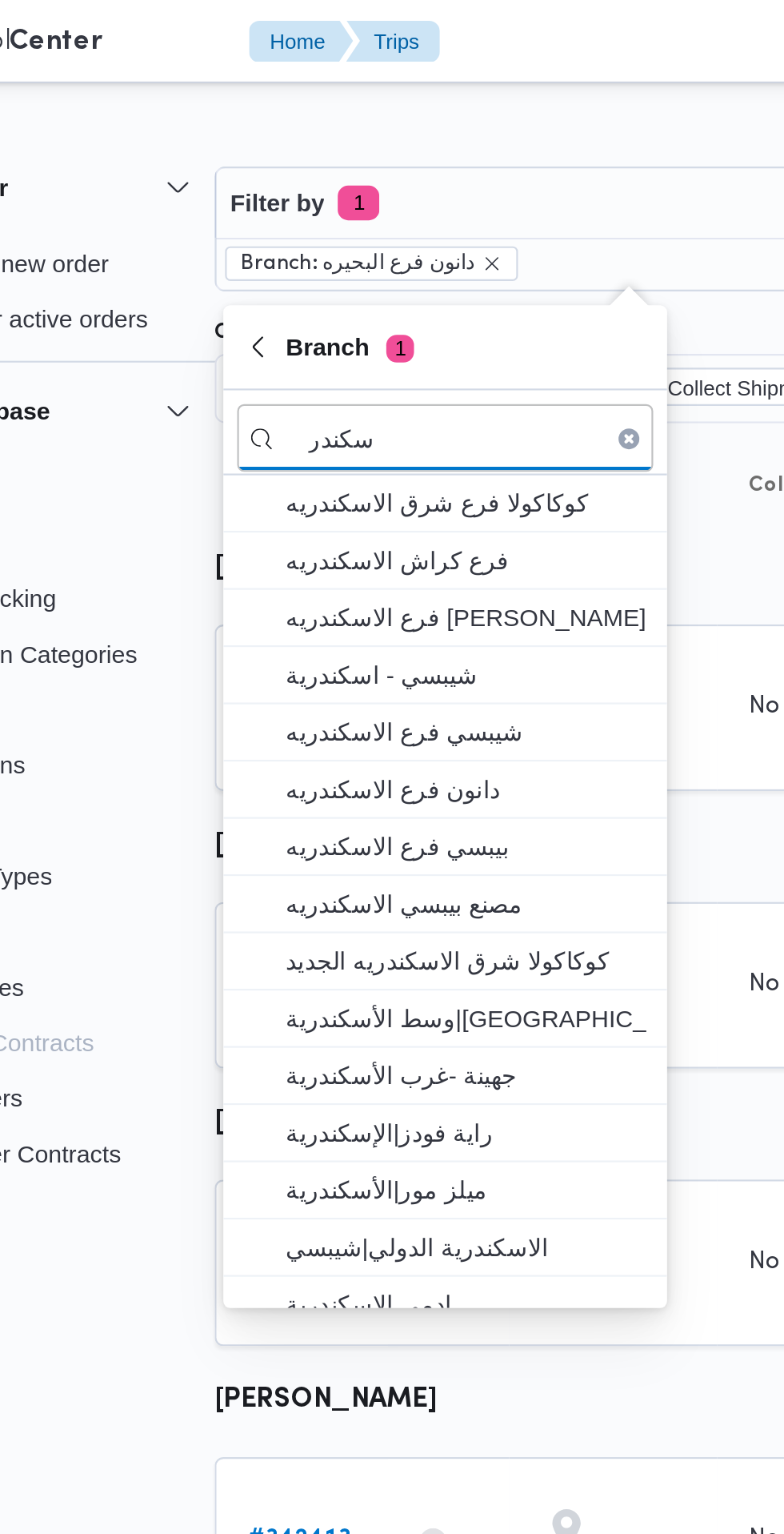
type input "سكندر"
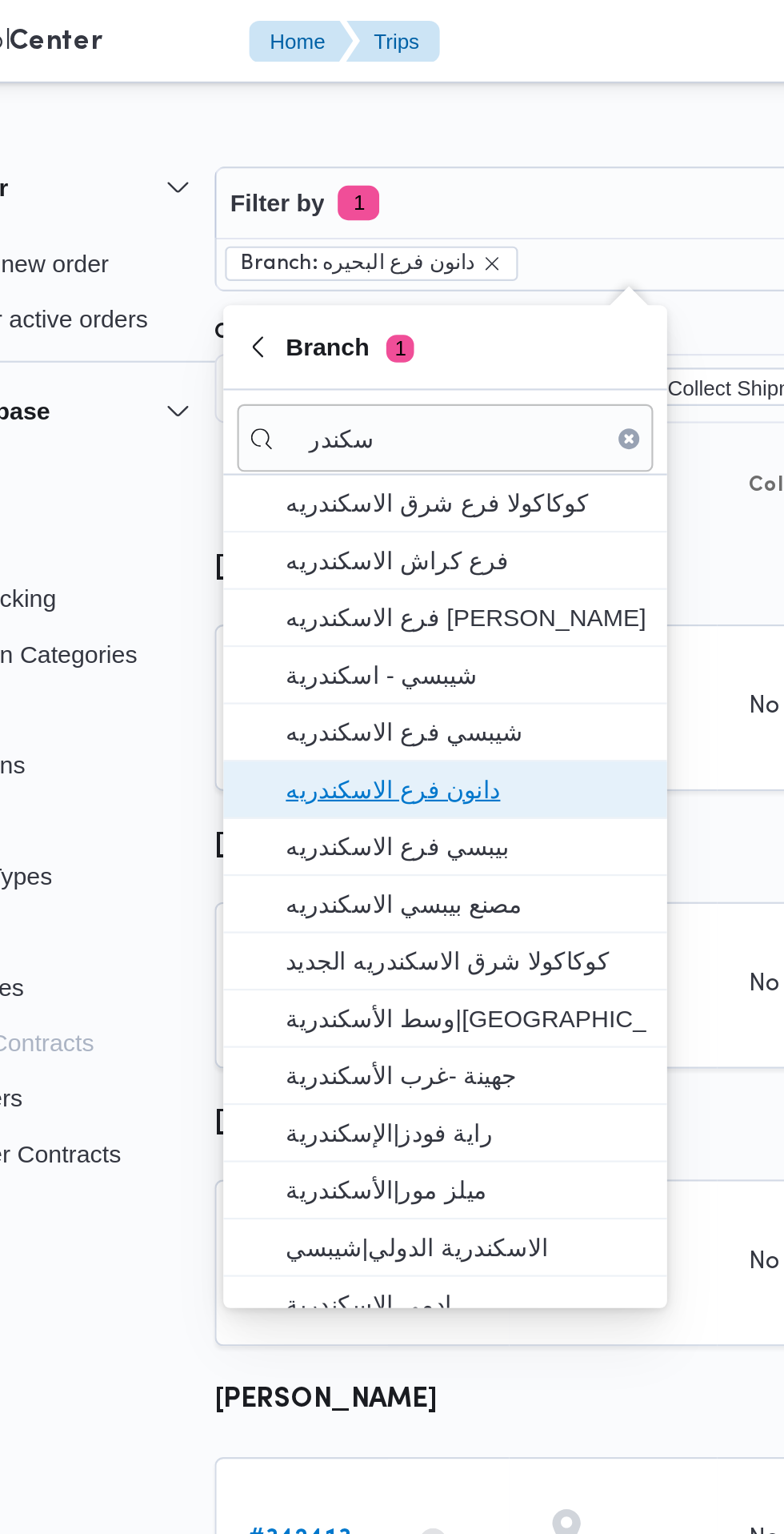
click at [337, 371] on span "دانون فرع الاسكندريه" at bounding box center [300, 364] width 166 height 19
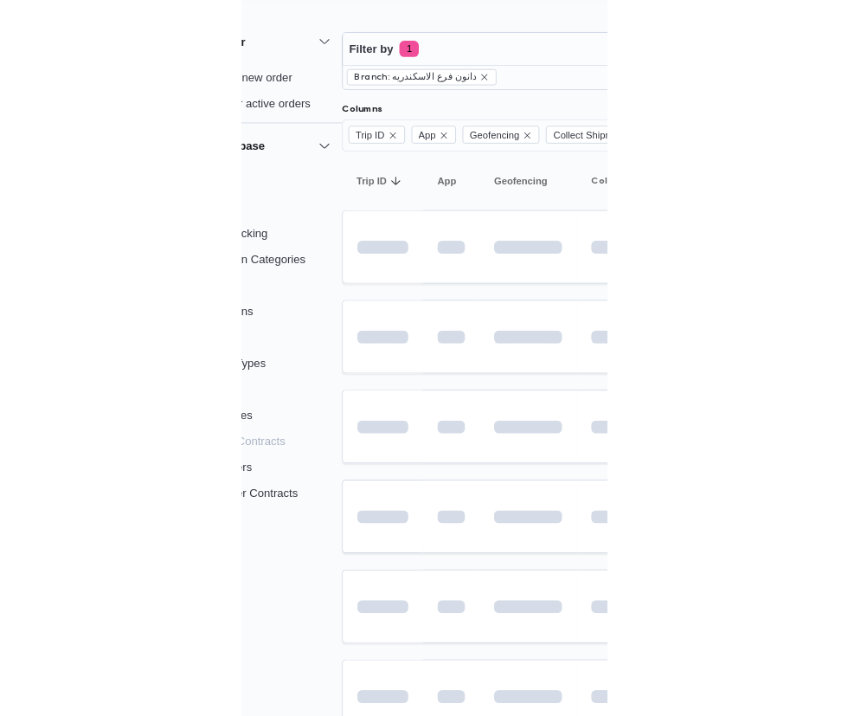
scroll to position [0, 28]
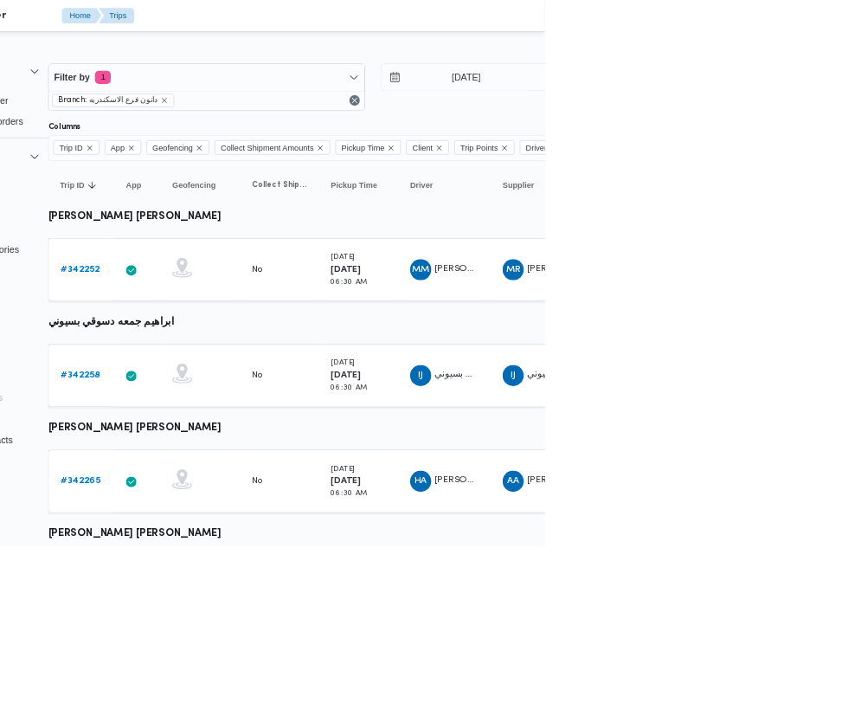
click at [239, 353] on b "# 342252" at bounding box center [239, 352] width 51 height 11
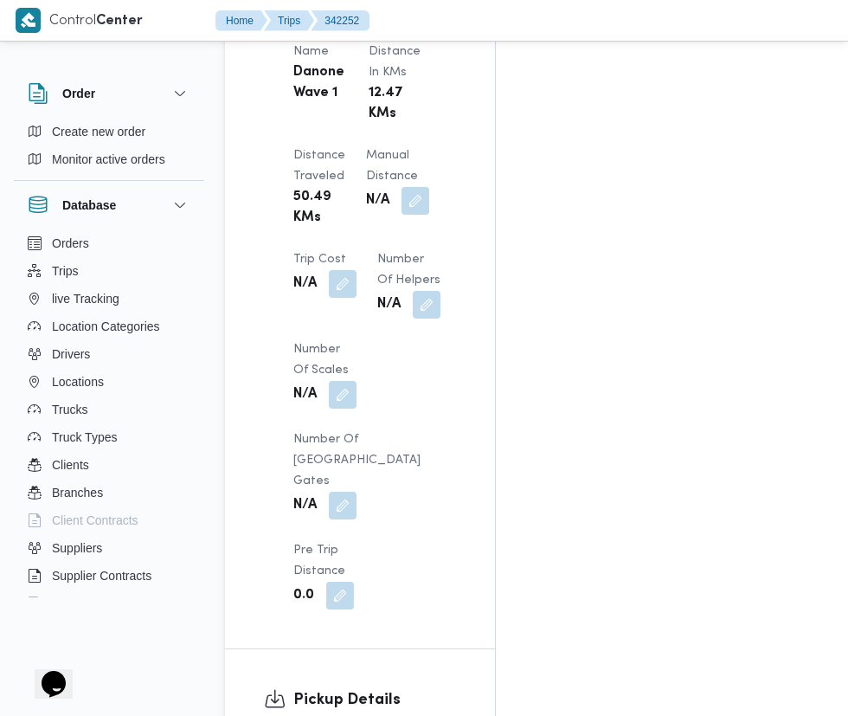
scroll to position [1644, 0]
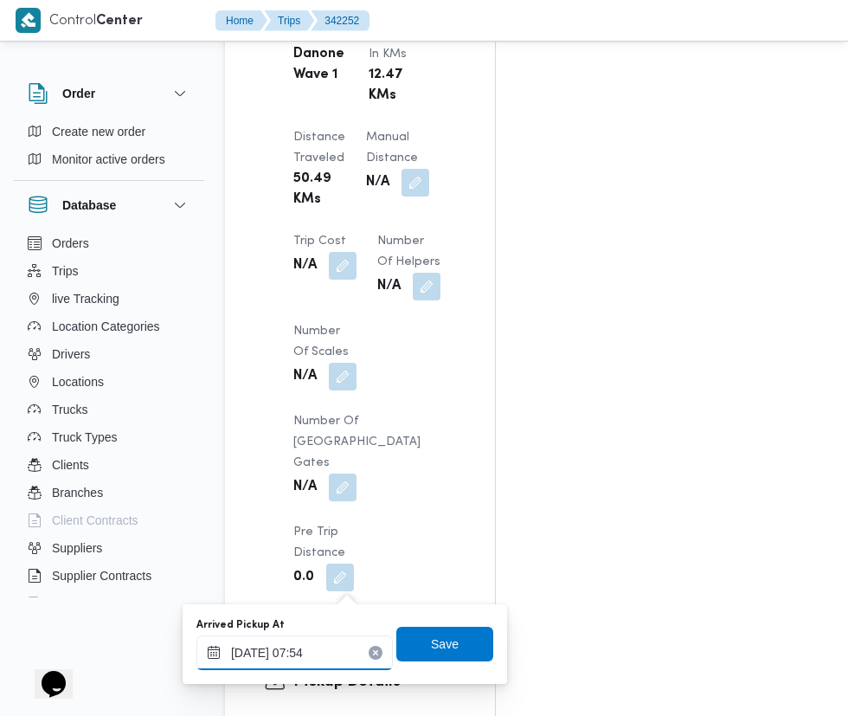
click at [336, 652] on input "08/10/2025 07:54" at bounding box center [295, 652] width 197 height 35
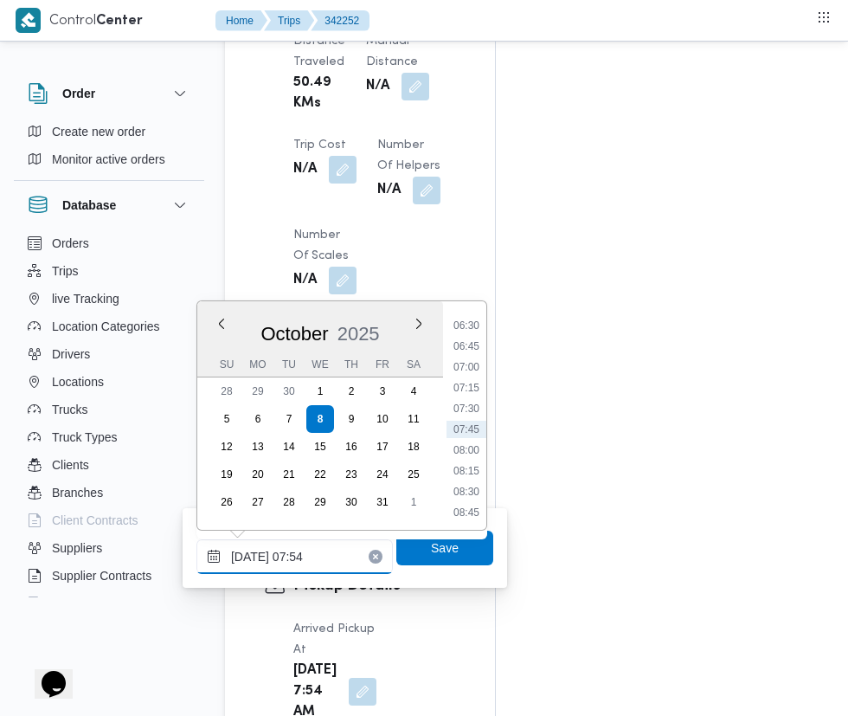
scroll to position [1776, 0]
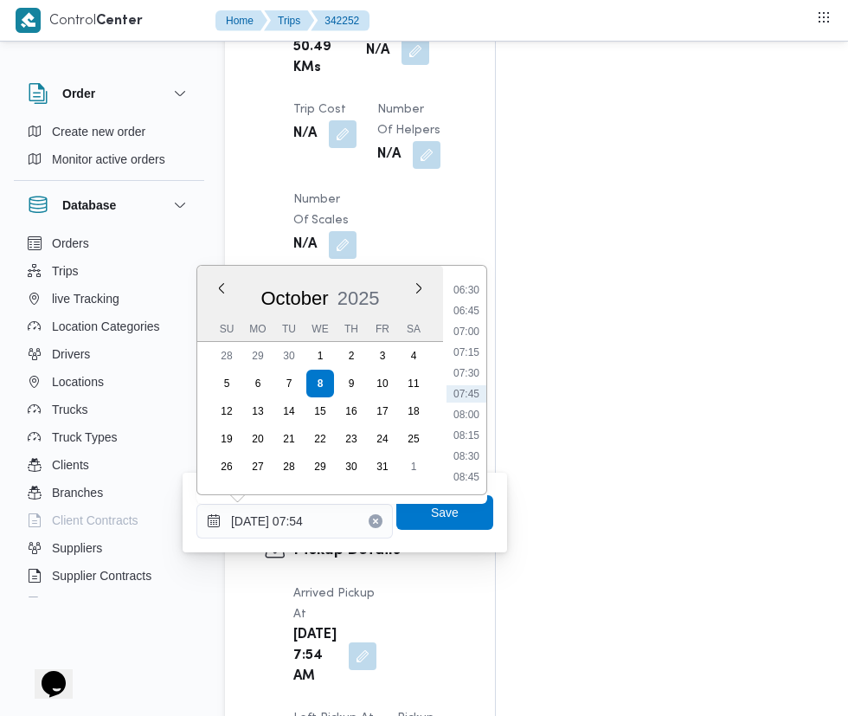
click at [468, 349] on li "07:15" at bounding box center [467, 352] width 40 height 17
type input "08/10/2025 07:15"
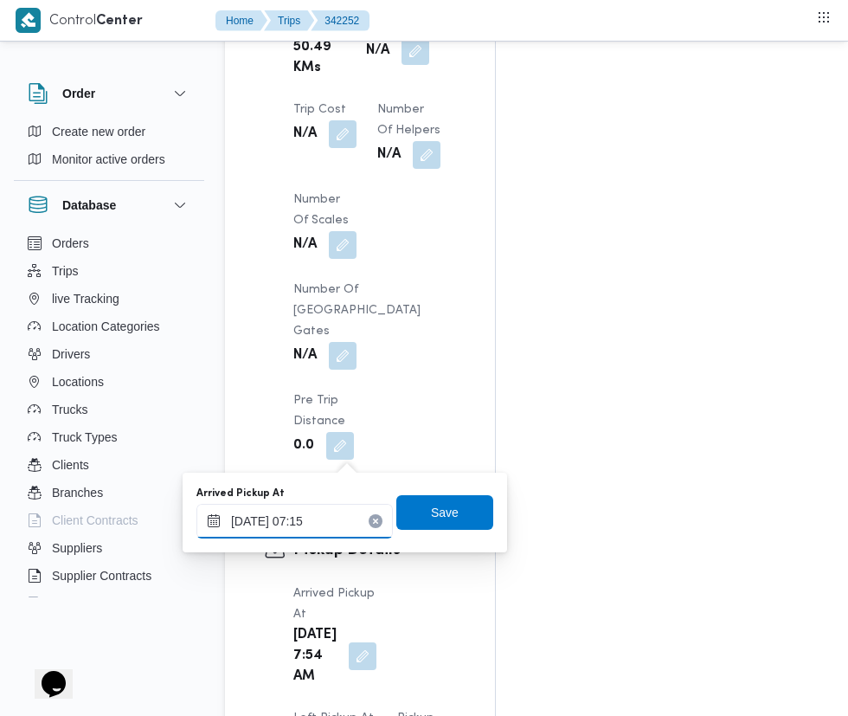
scroll to position [1777, 0]
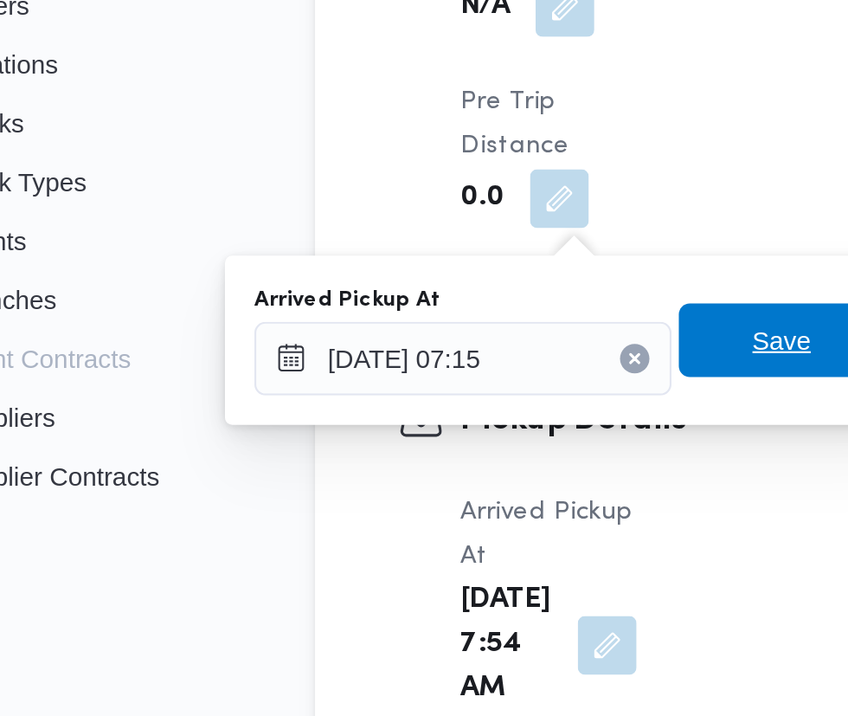
click at [435, 508] on span "Save" at bounding box center [445, 511] width 28 height 21
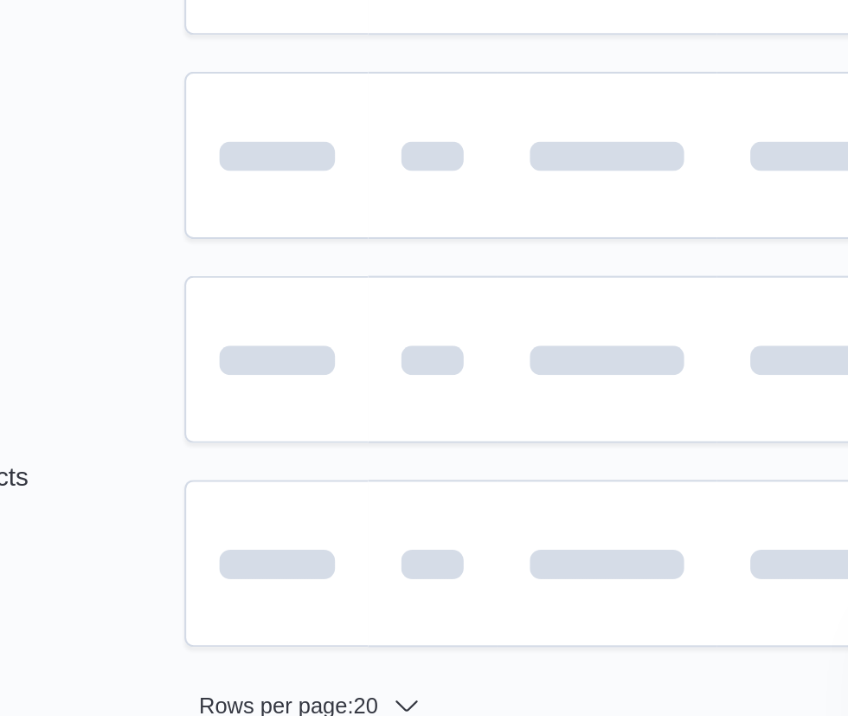
scroll to position [0, 28]
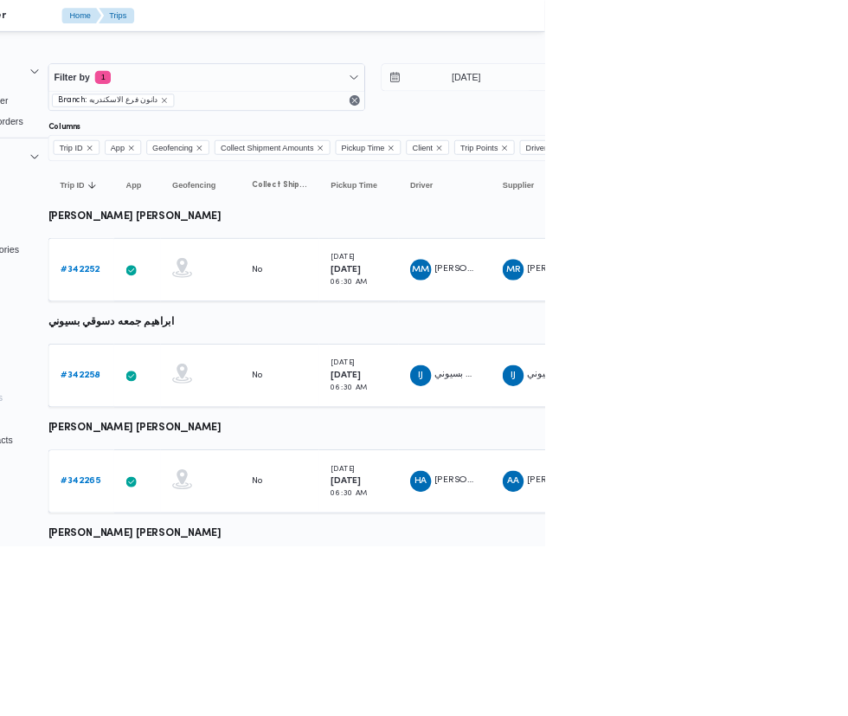
click at [260, 482] on link "# 342258" at bounding box center [240, 491] width 52 height 21
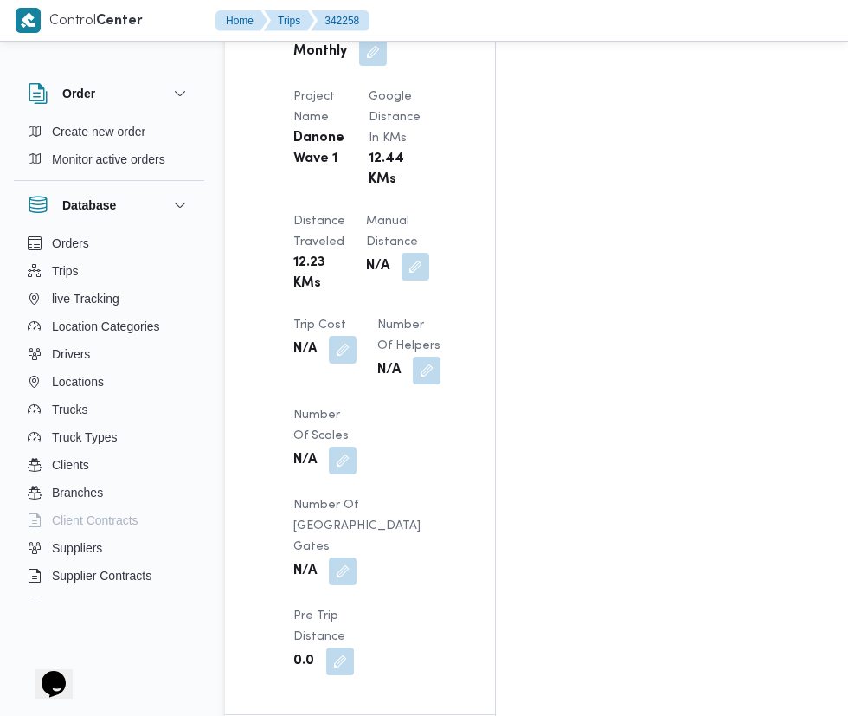
scroll to position [1643, 0]
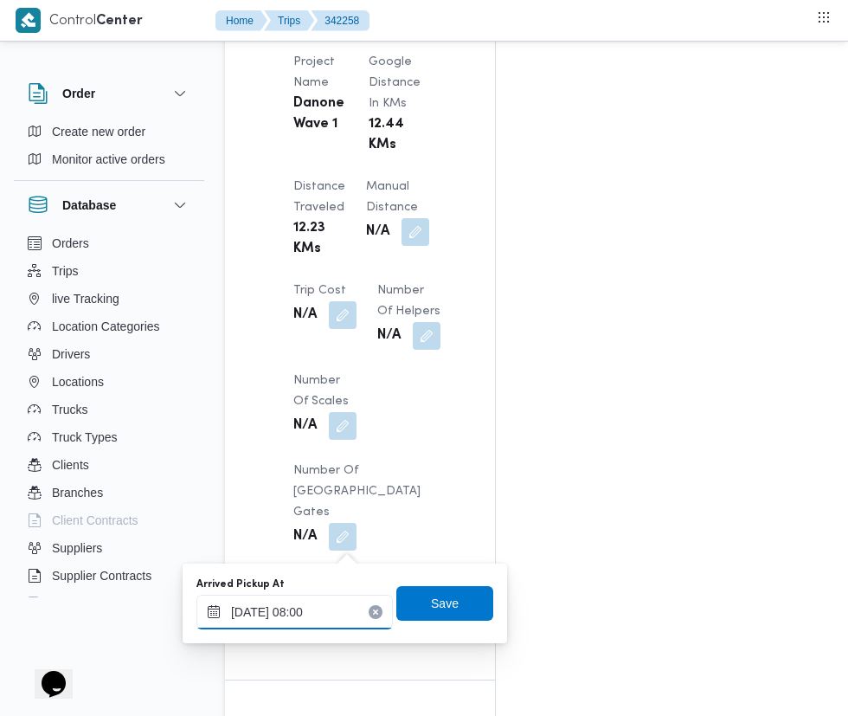
click at [331, 610] on input "08/10/2025 08:00" at bounding box center [295, 612] width 197 height 35
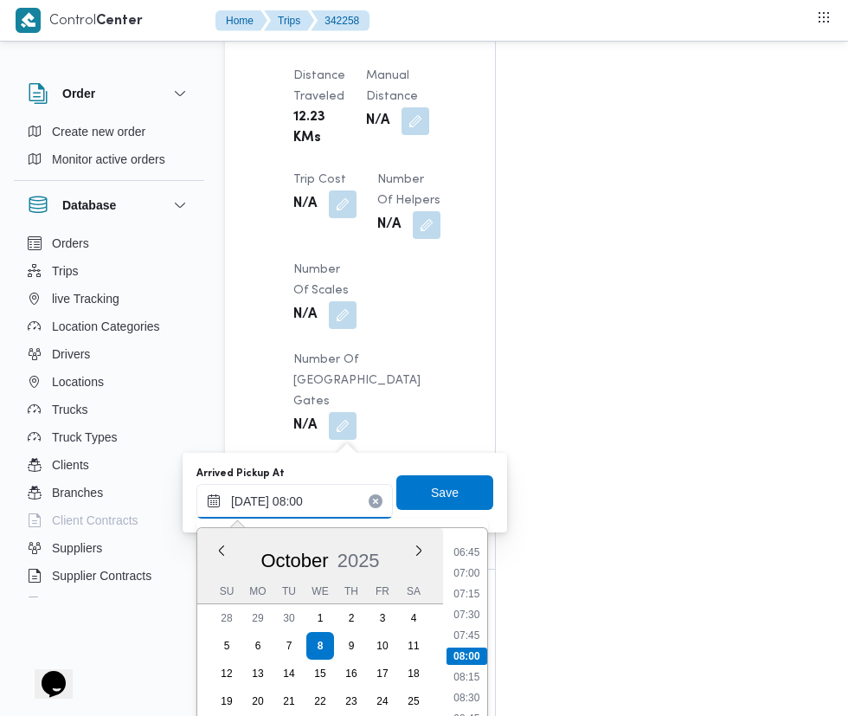
scroll to position [1775, 0]
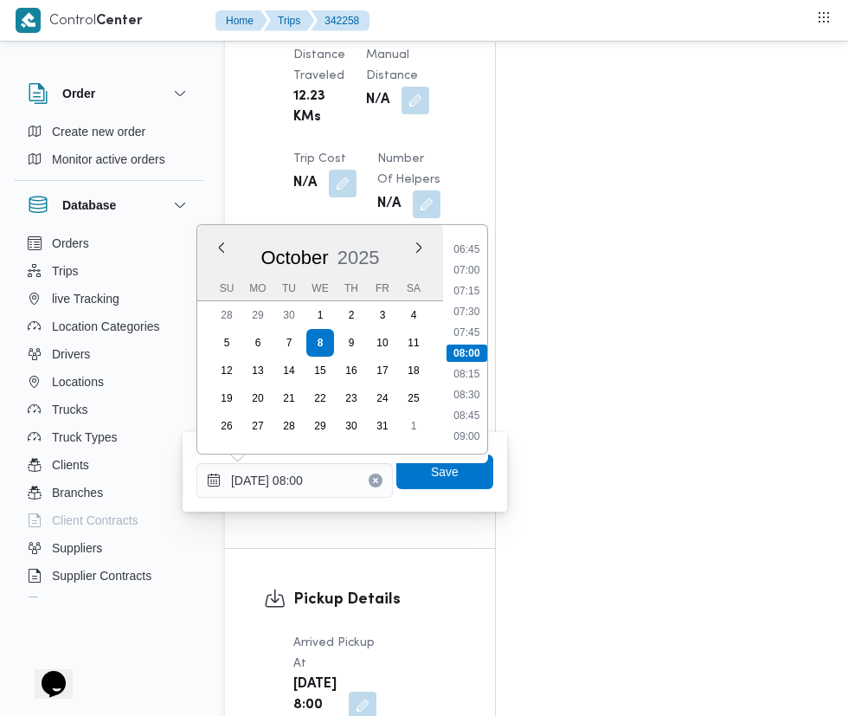
click at [471, 298] on li "07:15" at bounding box center [467, 290] width 40 height 17
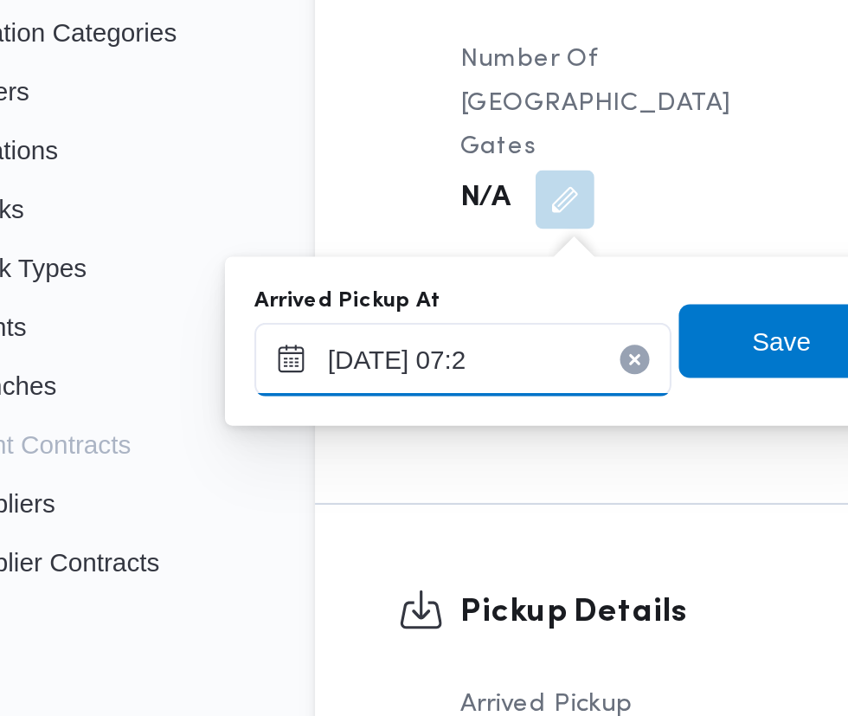
type input "08/10/2025 07:20"
click at [439, 476] on span "Save" at bounding box center [445, 471] width 28 height 21
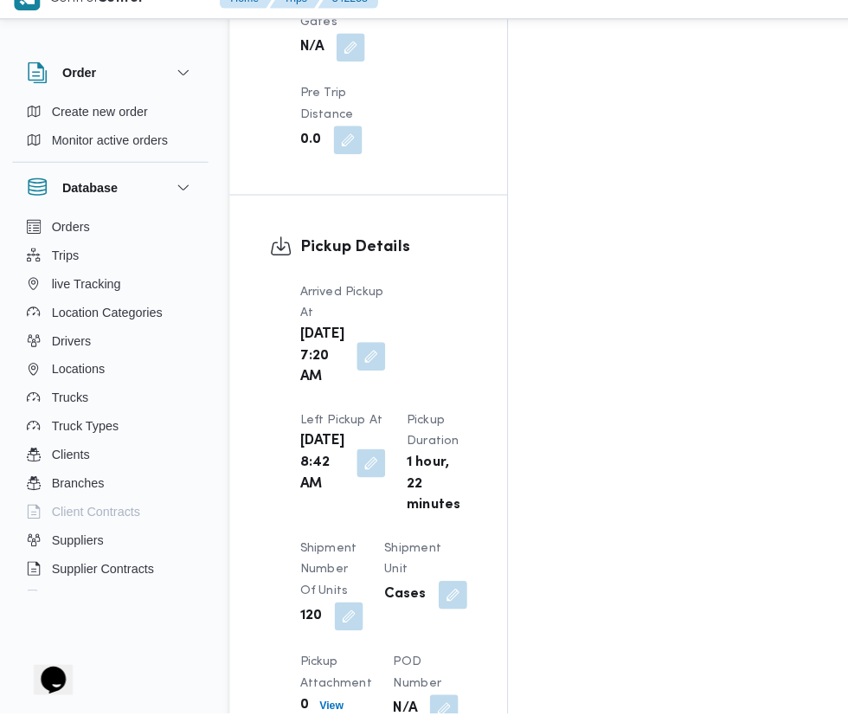
scroll to position [2234, 0]
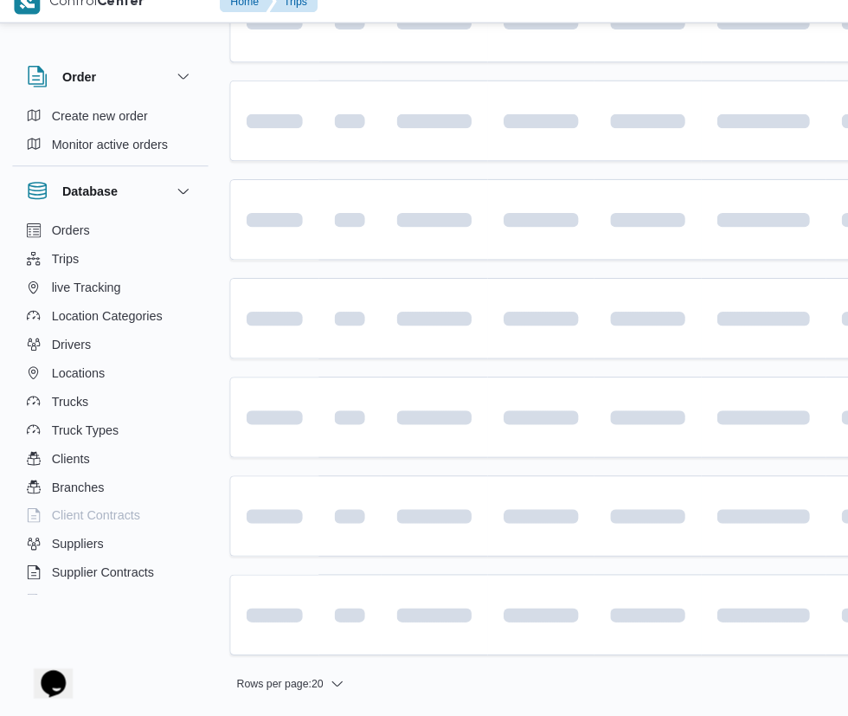
scroll to position [0, 28]
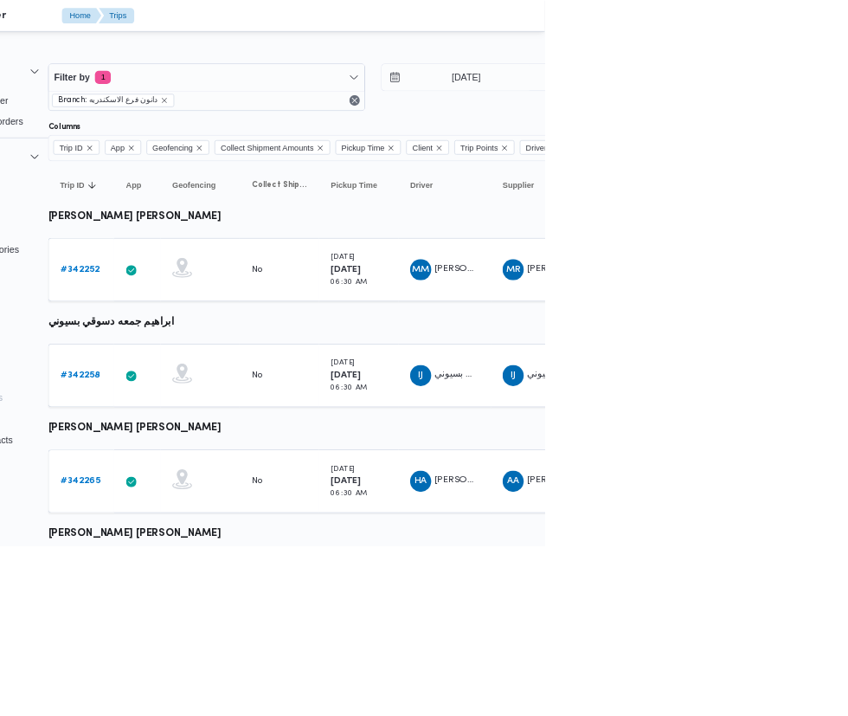
click at [242, 620] on link "# 342265" at bounding box center [240, 630] width 52 height 21
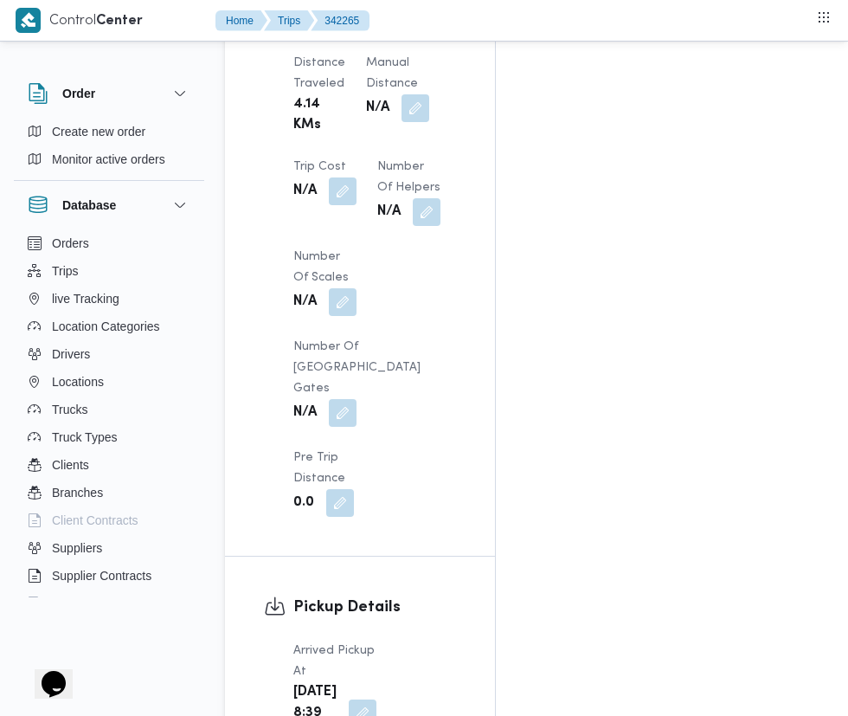
scroll to position [1713, 0]
click at [351, 698] on button "button" at bounding box center [363, 712] width 28 height 28
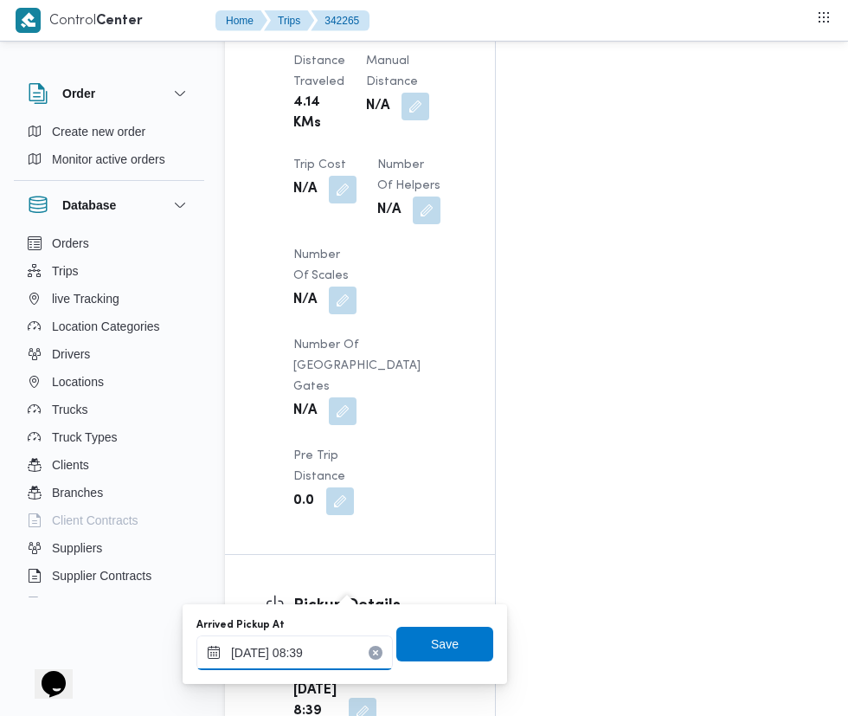
click at [326, 653] on input "08/10/2025 08:39" at bounding box center [295, 652] width 197 height 35
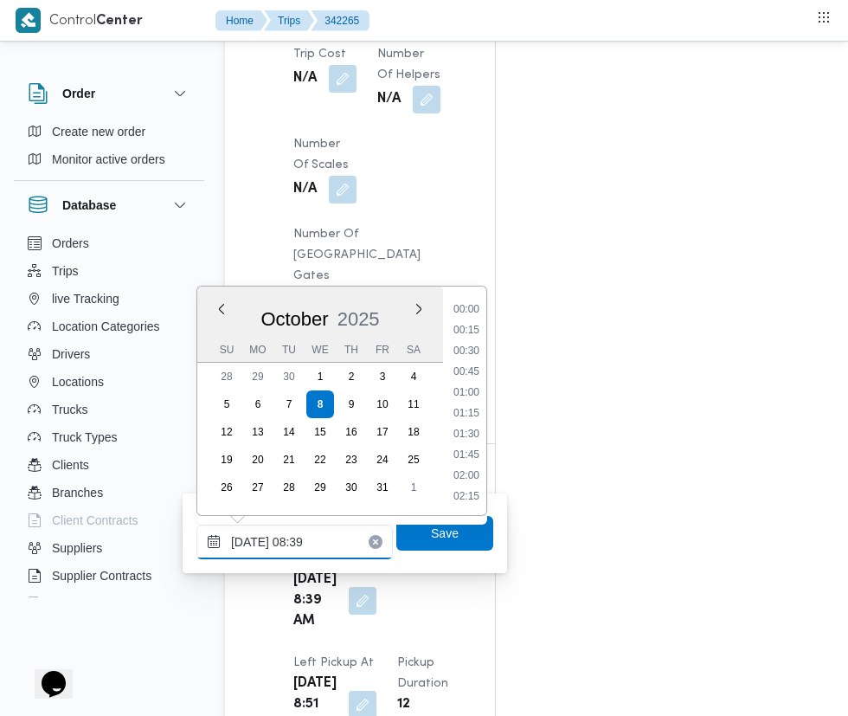
scroll to position [1846, 0]
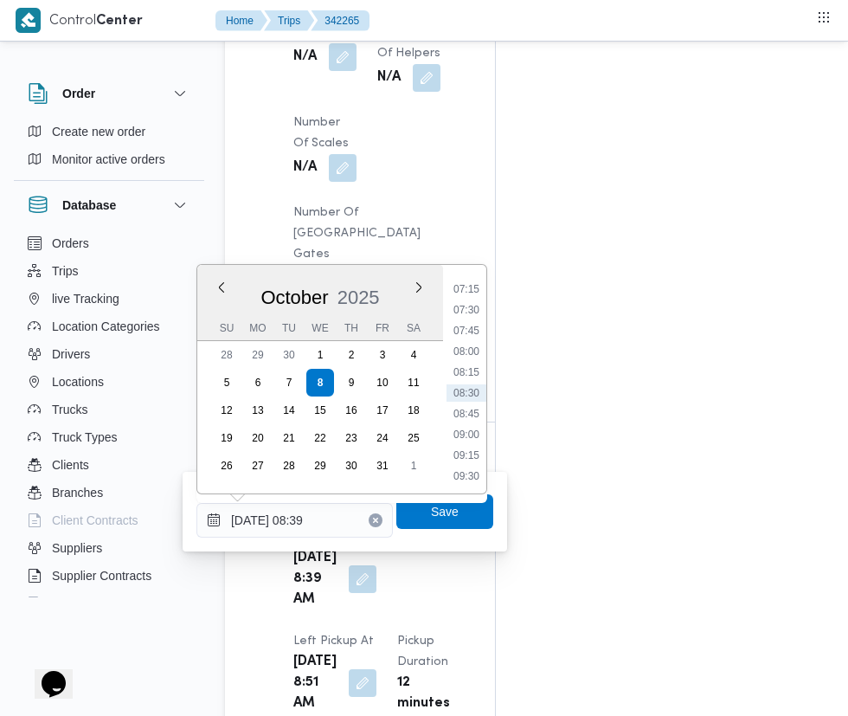
click at [467, 289] on li "07:15" at bounding box center [467, 289] width 40 height 17
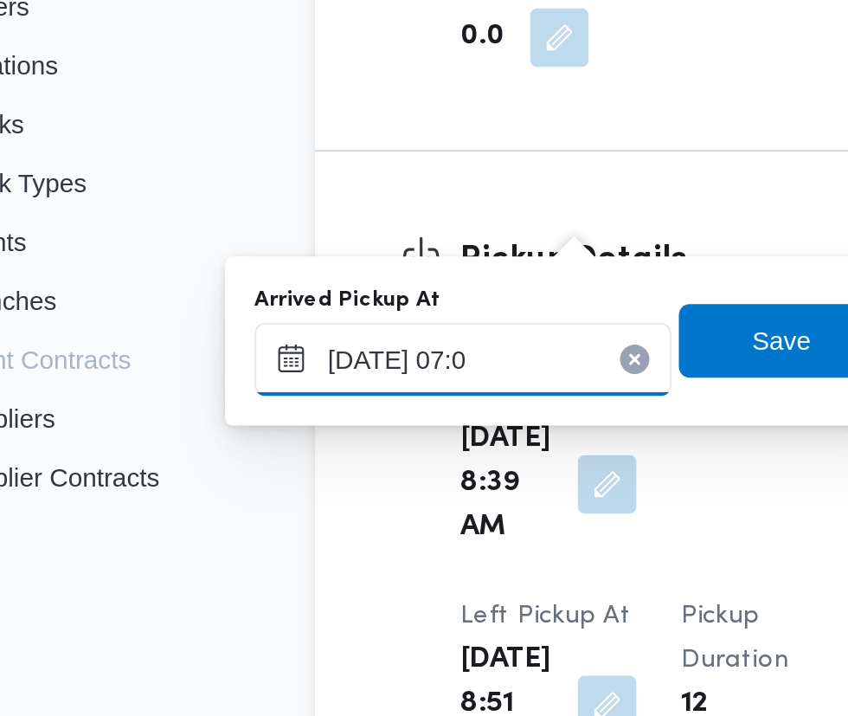
type input "08/10/2025 07:00"
click at [439, 506] on span "Save" at bounding box center [445, 511] width 28 height 21
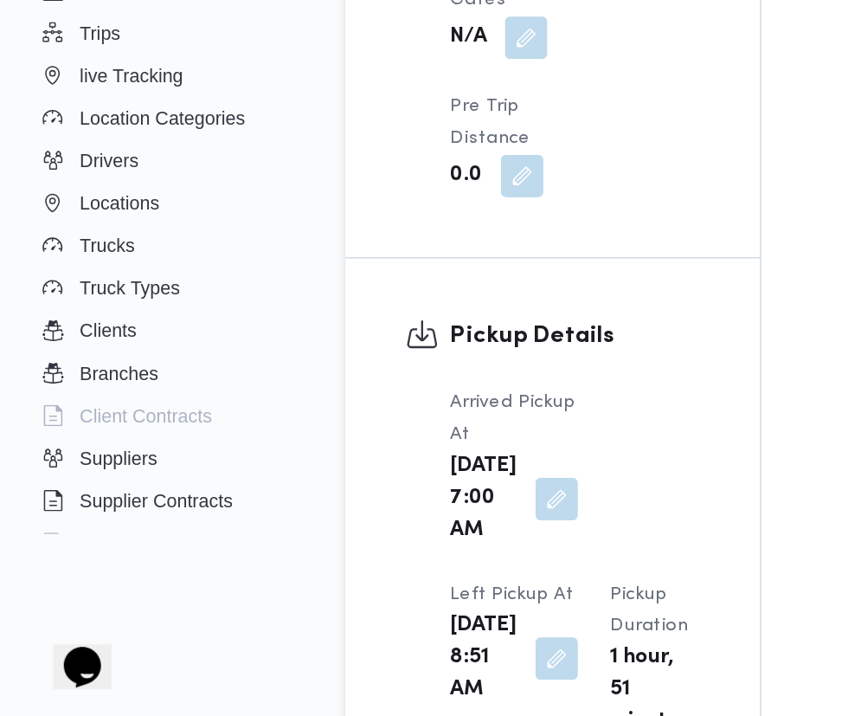
scroll to position [1850, 0]
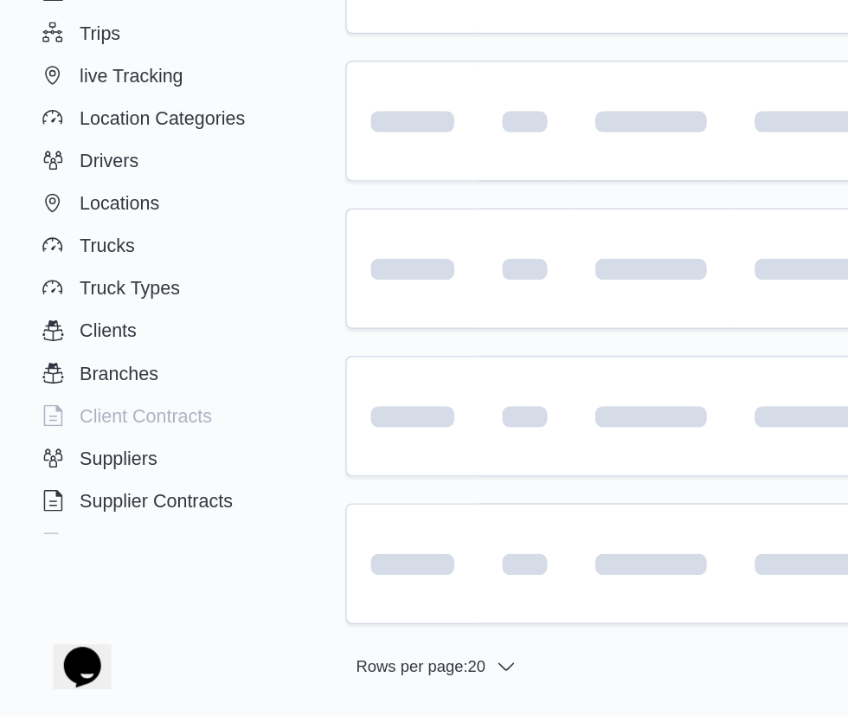
scroll to position [0, 28]
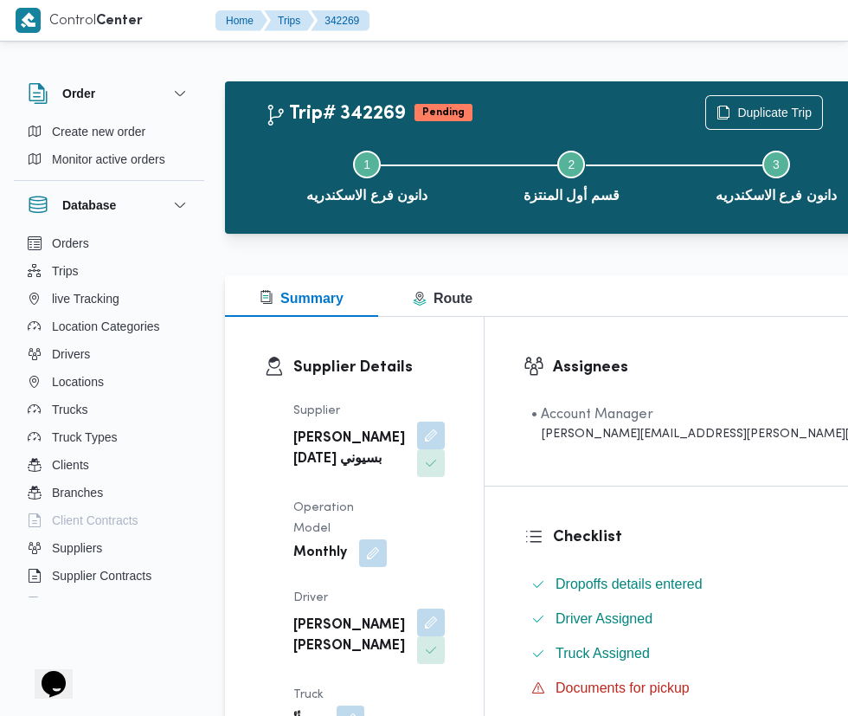
click at [455, 697] on div "Supplier محمد جمعة دسوقي بسيوني Operation Model Monthly Driver محمد عوض محمد قط…" at bounding box center [369, 643] width 172 height 506
click at [387, 539] on button "button" at bounding box center [373, 553] width 28 height 28
click at [417, 609] on button "button" at bounding box center [431, 623] width 28 height 28
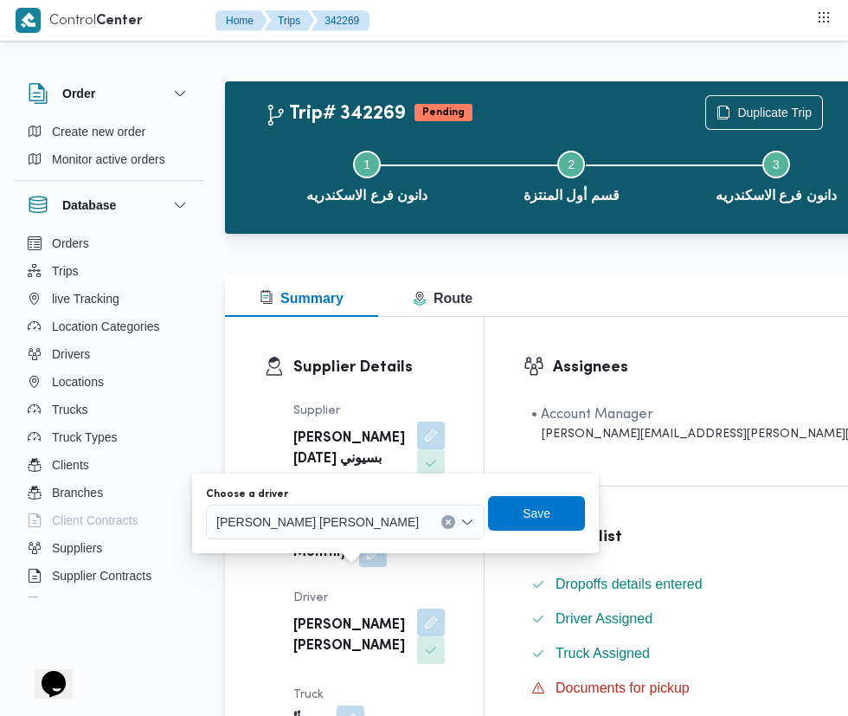
click at [426, 522] on input "Choose a driver" at bounding box center [427, 522] width 2 height 21
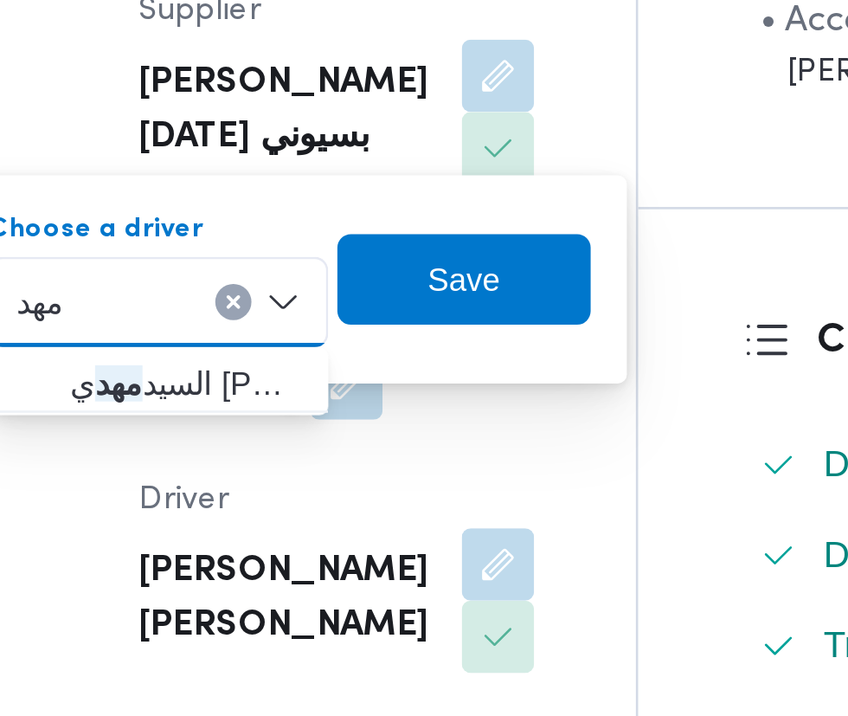
type input "مهد"
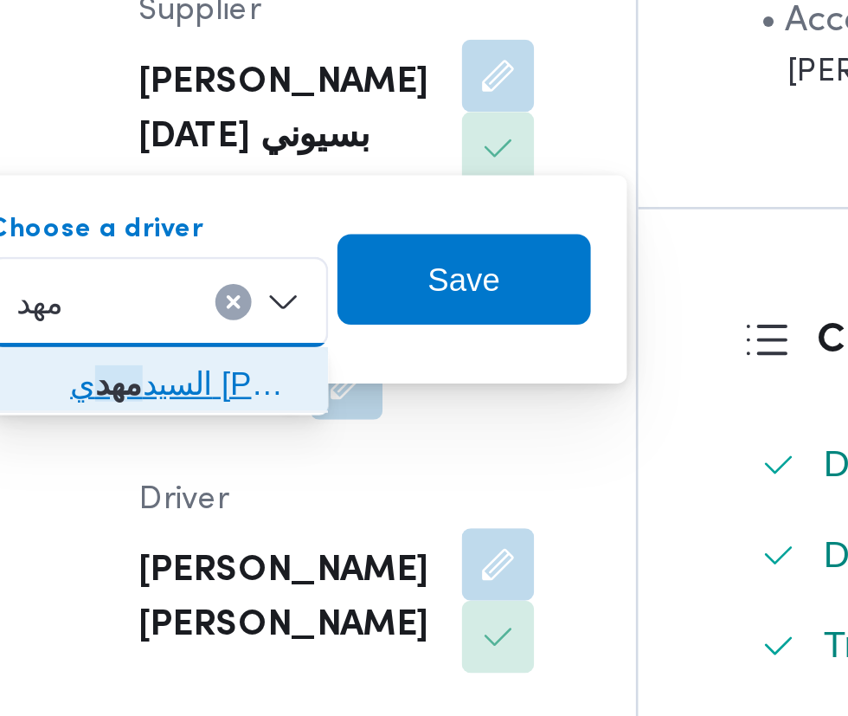
click at [326, 557] on span "السيد مهد ي السيد العدوي سعد" at bounding box center [312, 553] width 88 height 21
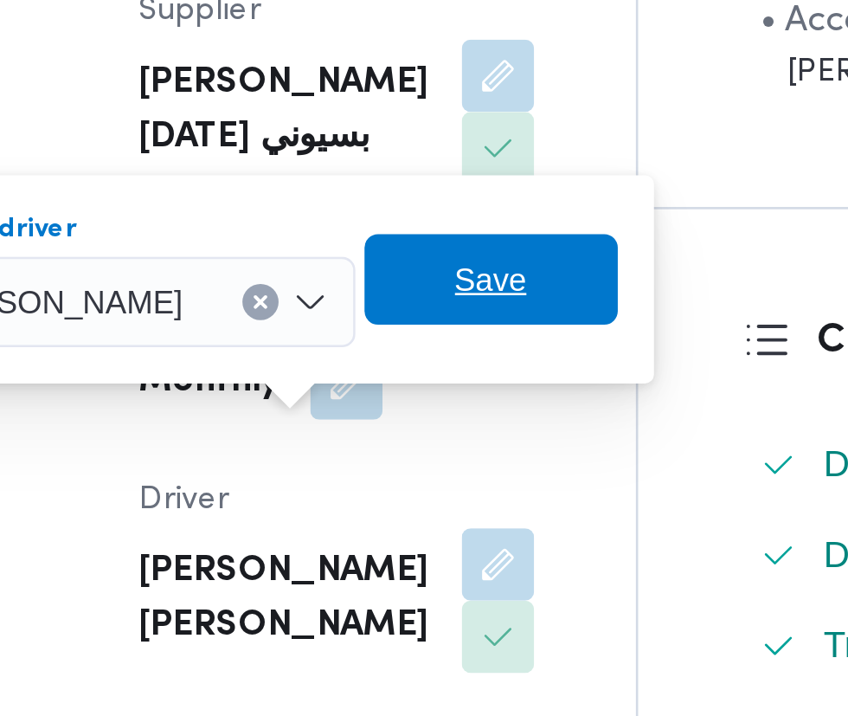
click at [442, 517] on span "Save" at bounding box center [429, 513] width 28 height 21
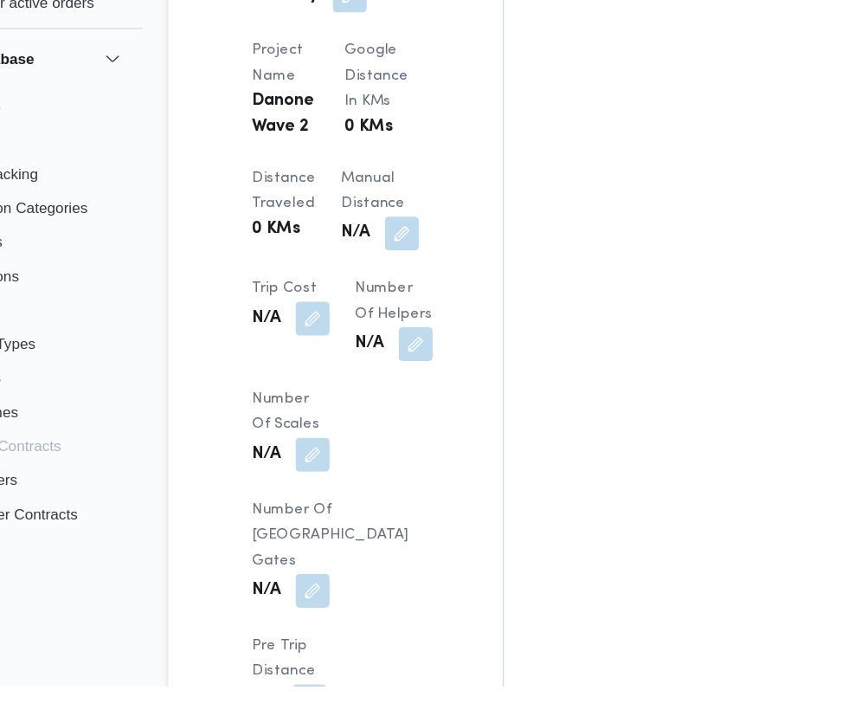
scroll to position [1384, 0]
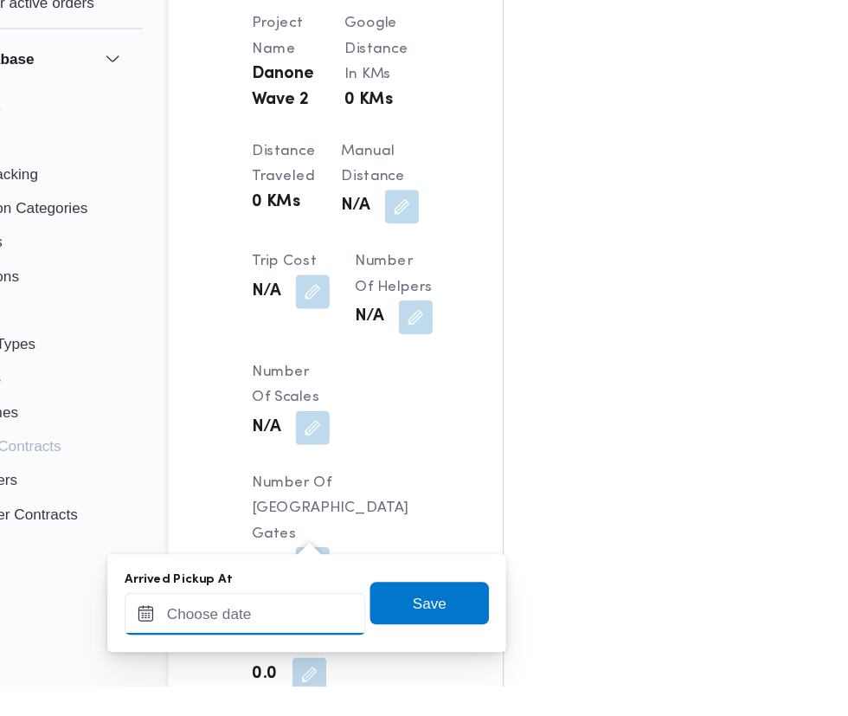
click at [316, 652] on input "Arrived Pickup At" at bounding box center [288, 657] width 197 height 35
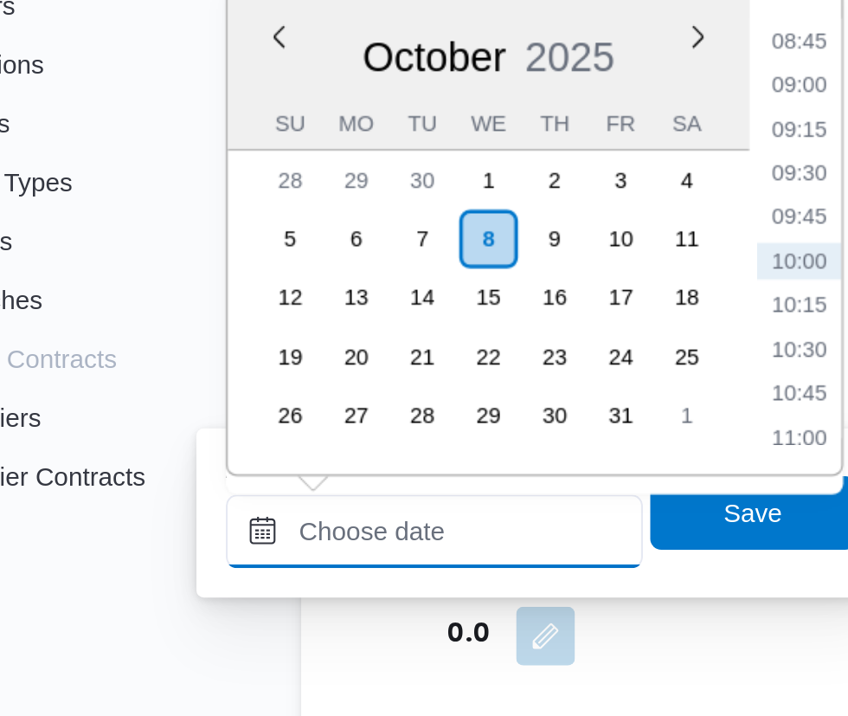
scroll to position [1439, 0]
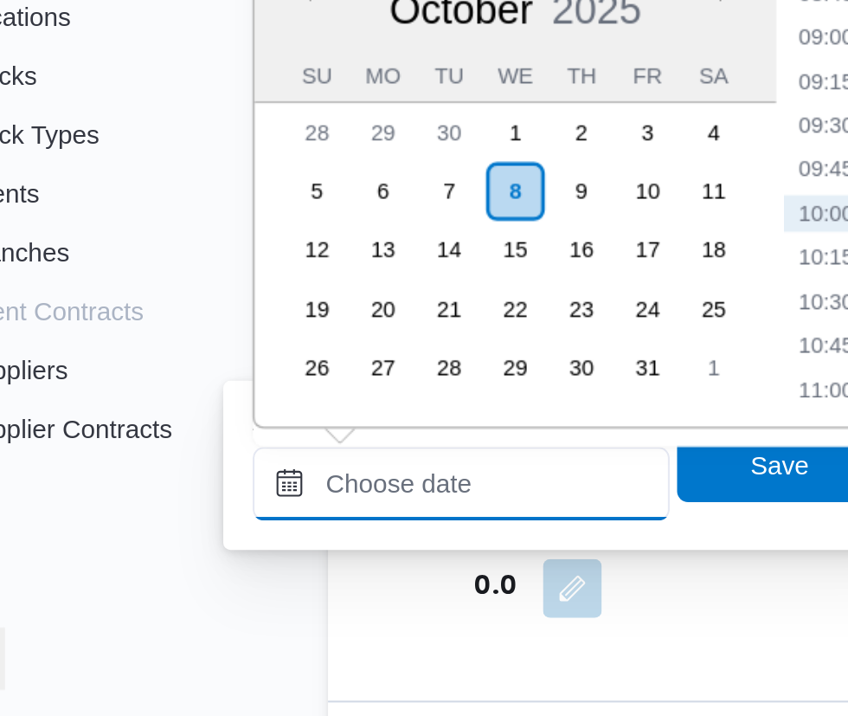
paste input "08/10/2025 07:30"
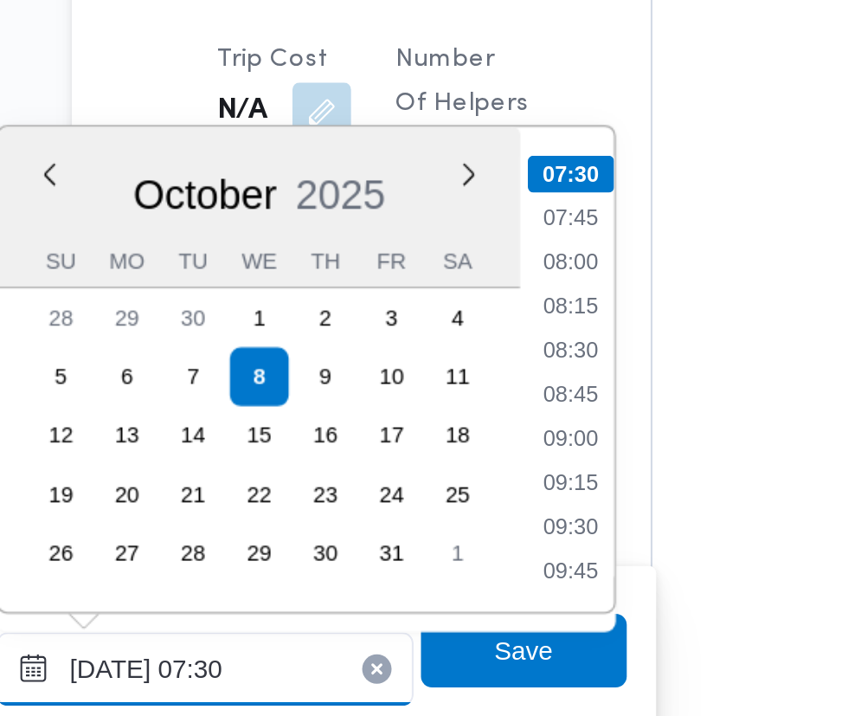
type input "08/10/2025 07:30"
click at [469, 361] on li "07:30" at bounding box center [460, 368] width 41 height 17
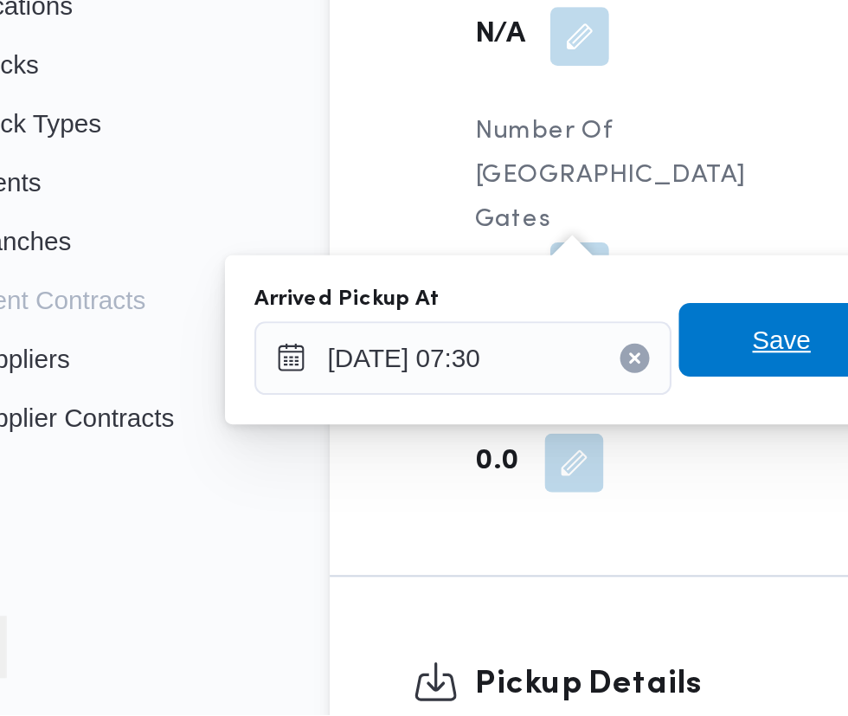
click at [428, 540] on span "Save" at bounding box center [438, 539] width 97 height 35
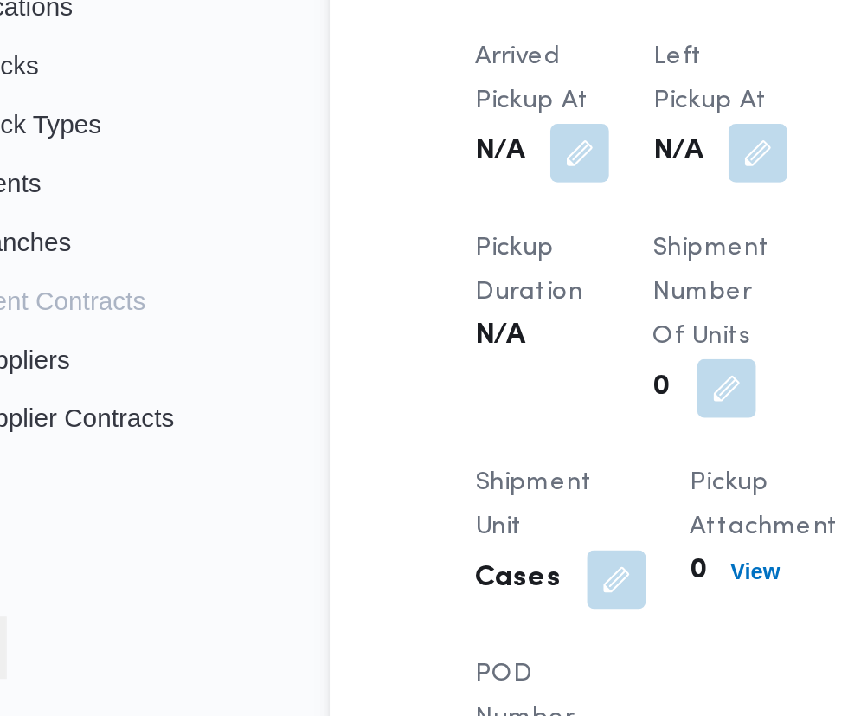
click at [419, 465] on button "button" at bounding box center [427, 451] width 28 height 28
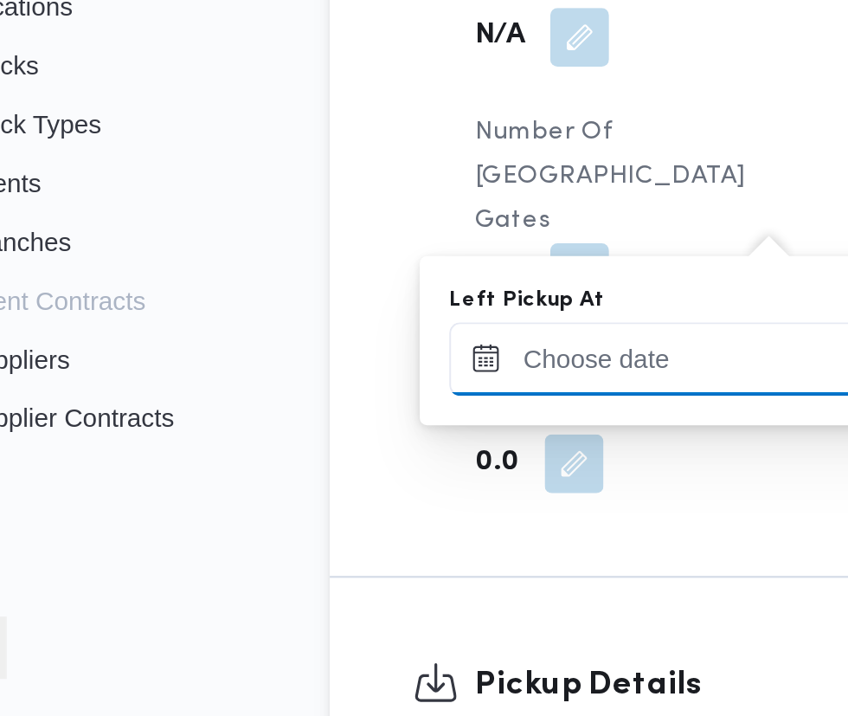
click at [381, 546] on input "Left Pickup At" at bounding box center [379, 548] width 197 height 35
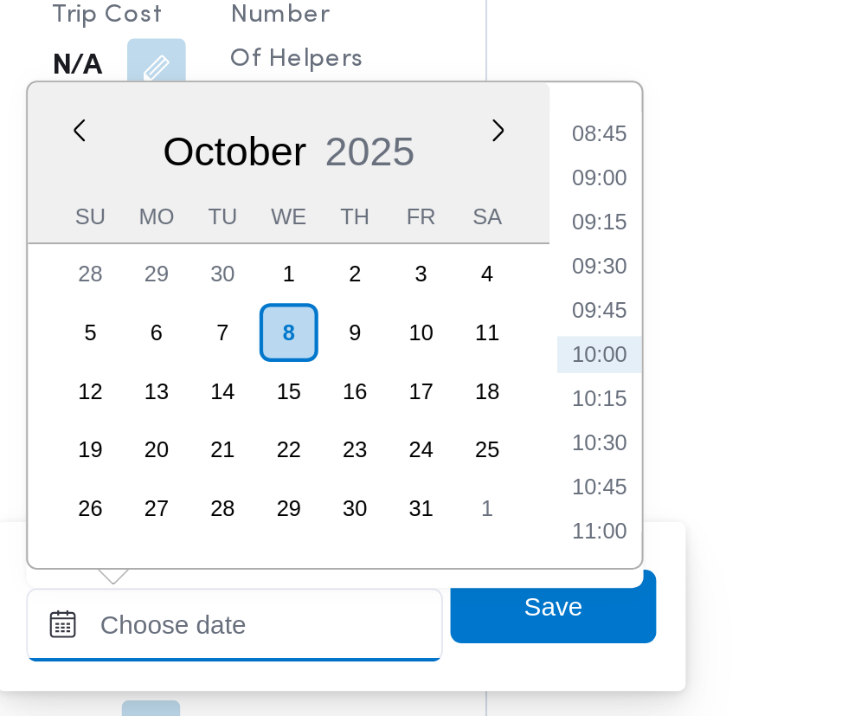
scroll to position [1492, 0]
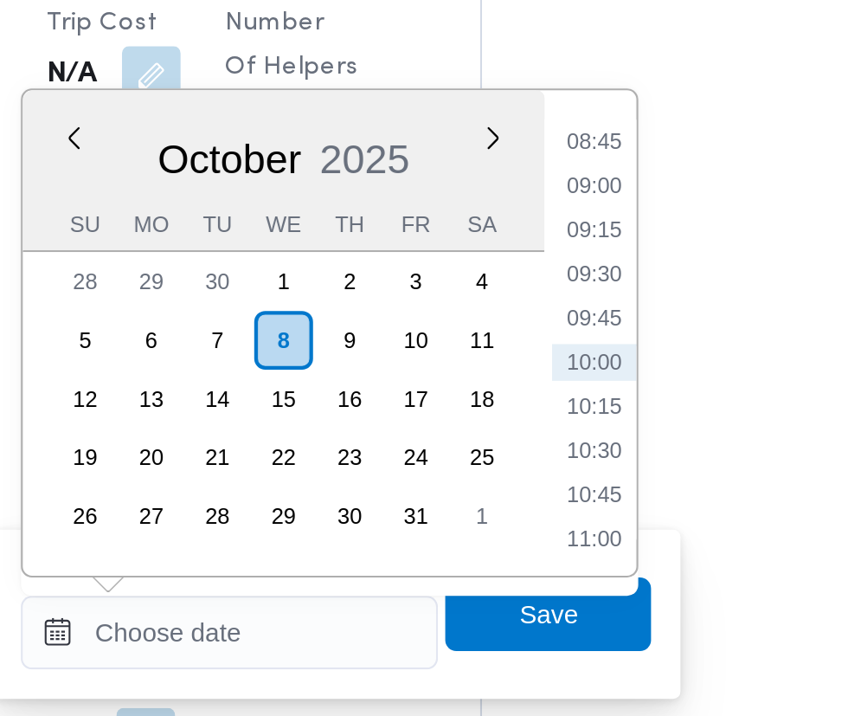
click at [554, 343] on li "09:00" at bounding box center [552, 338] width 40 height 17
type input "08/10/2025 09:00"
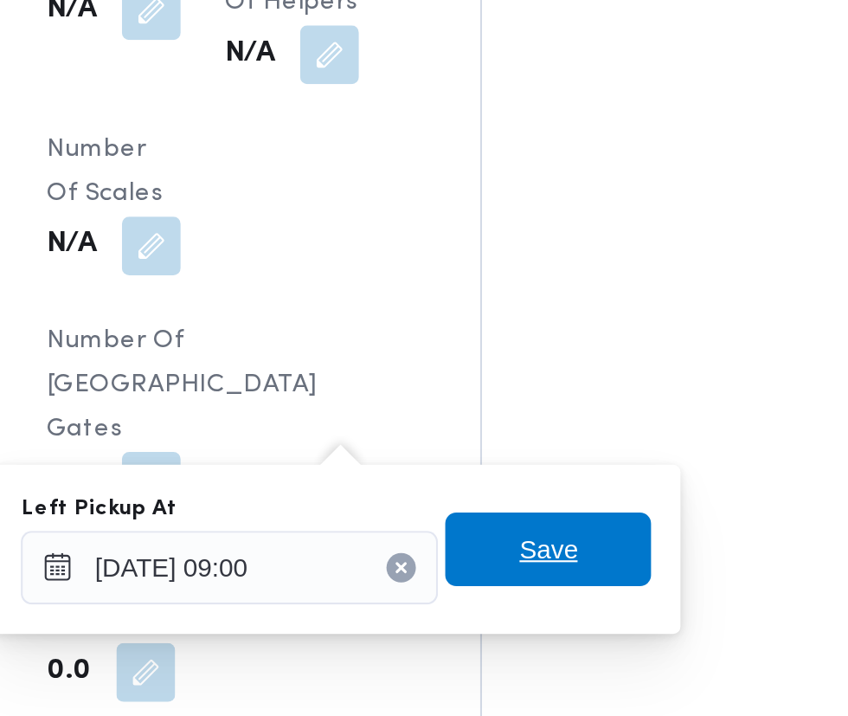
click at [558, 544] on span "Save" at bounding box center [529, 540] width 97 height 35
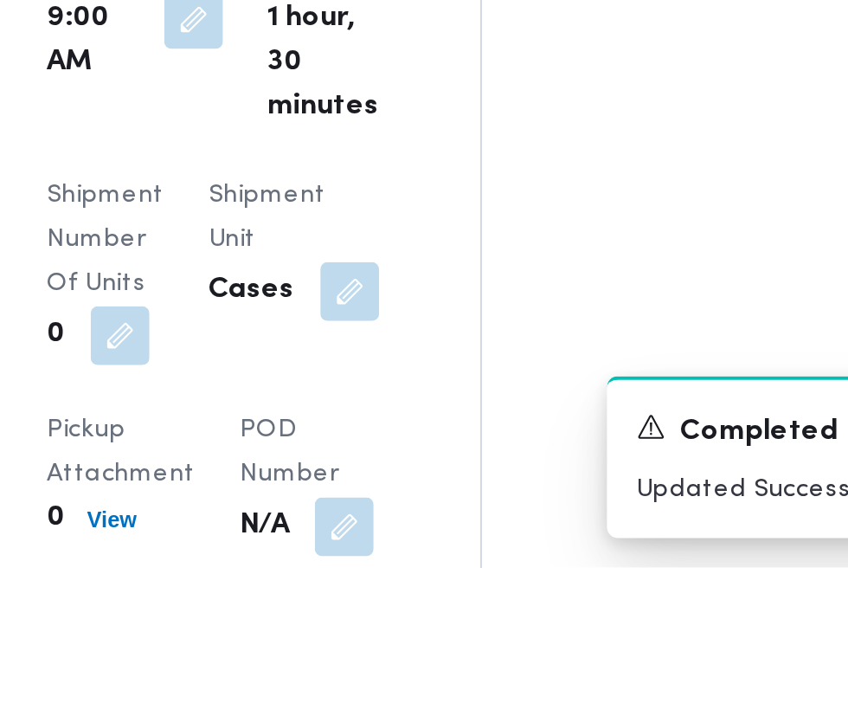
scroll to position [1964, 0]
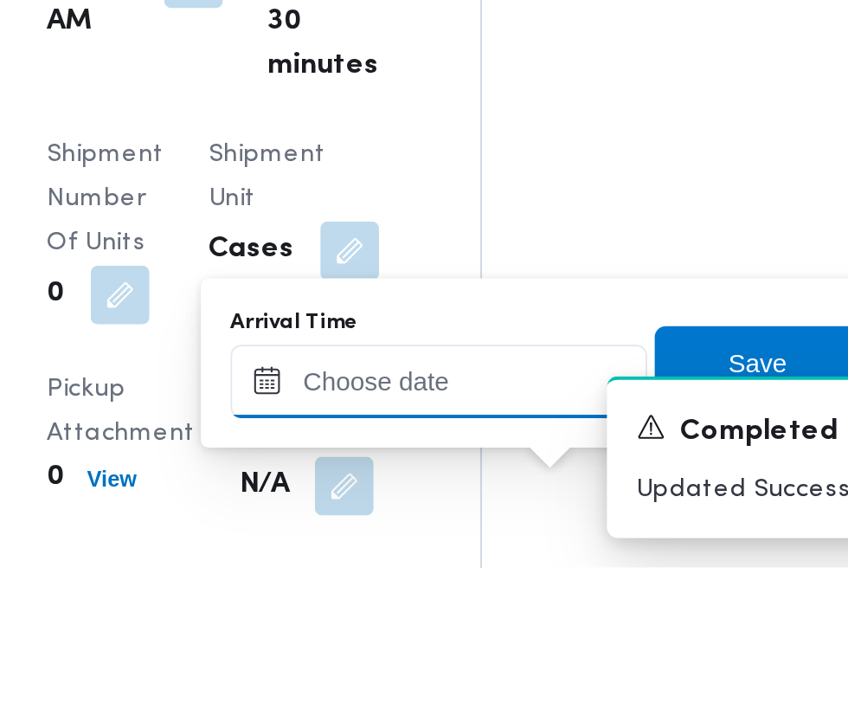
click at [513, 623] on input "Arrival Time" at bounding box center [478, 628] width 197 height 35
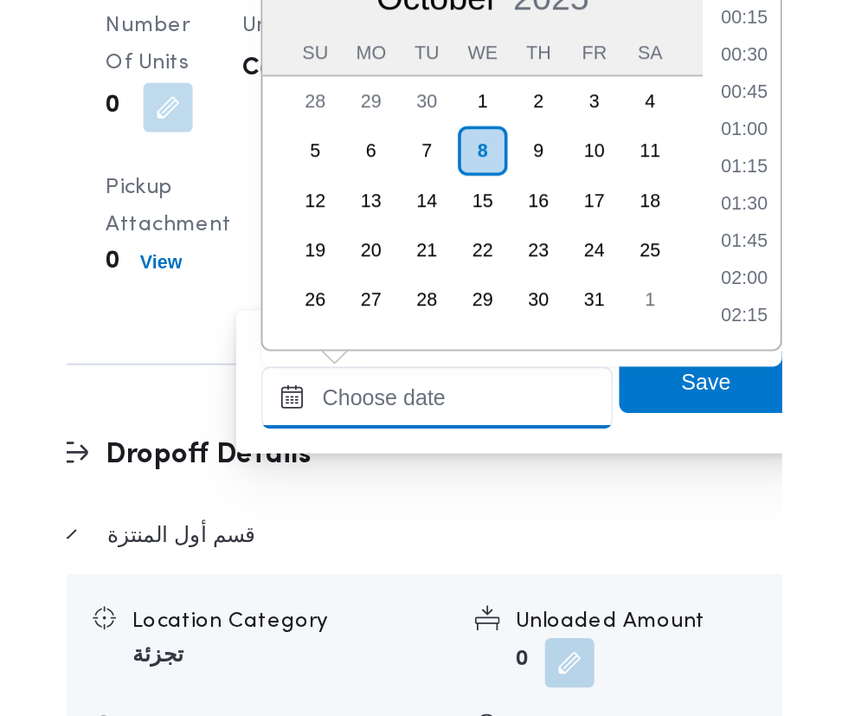
scroll to position [726, 0]
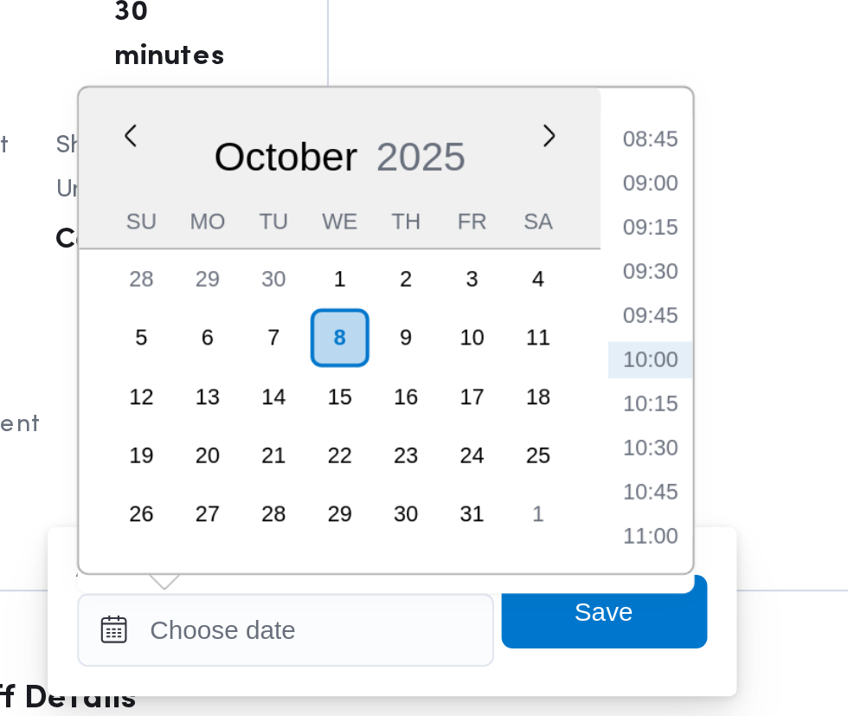
click at [661, 462] on li "09:30" at bounding box center [650, 464] width 40 height 17
type input "08/10/2025 09:30"
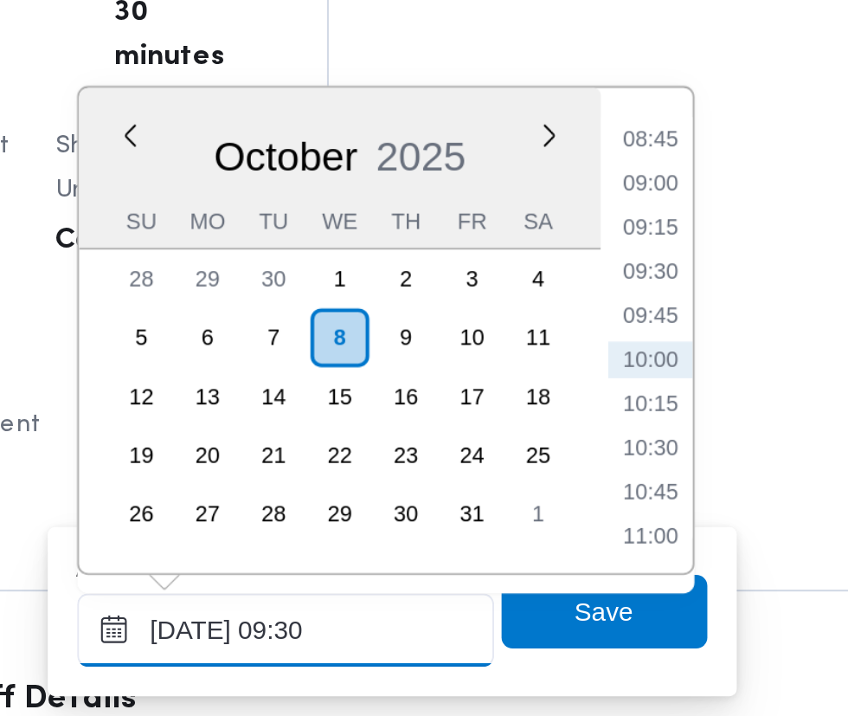
scroll to position [2081, 0]
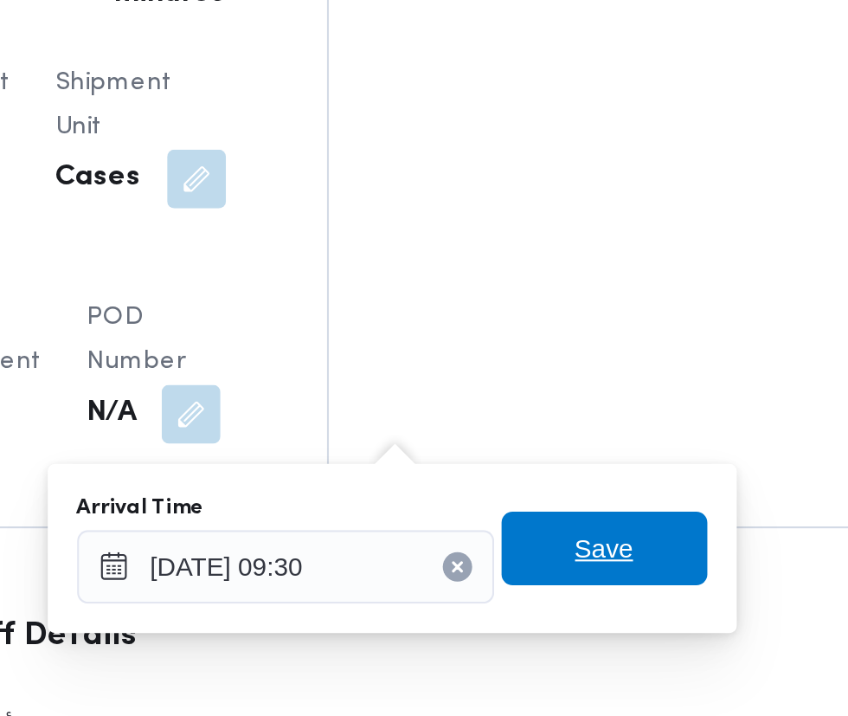
click at [646, 630] on span "Save" at bounding box center [628, 625] width 97 height 35
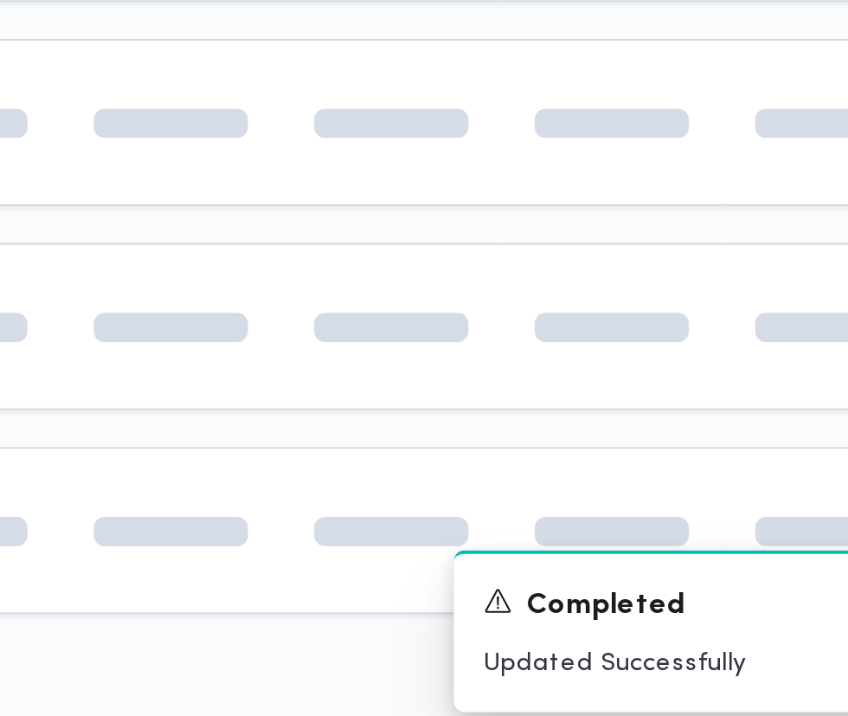
scroll to position [0, 28]
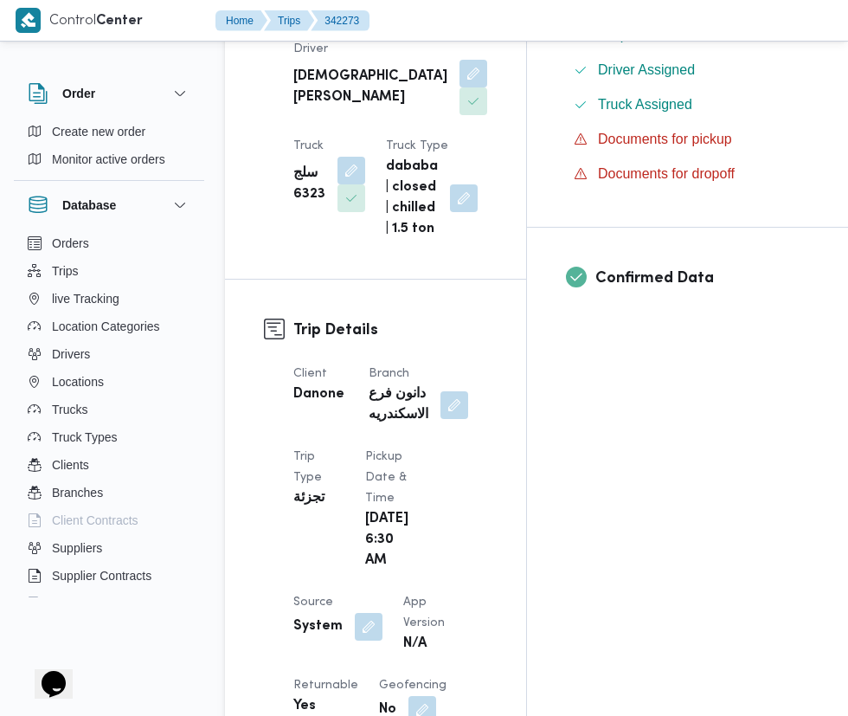
scroll to position [641, 0]
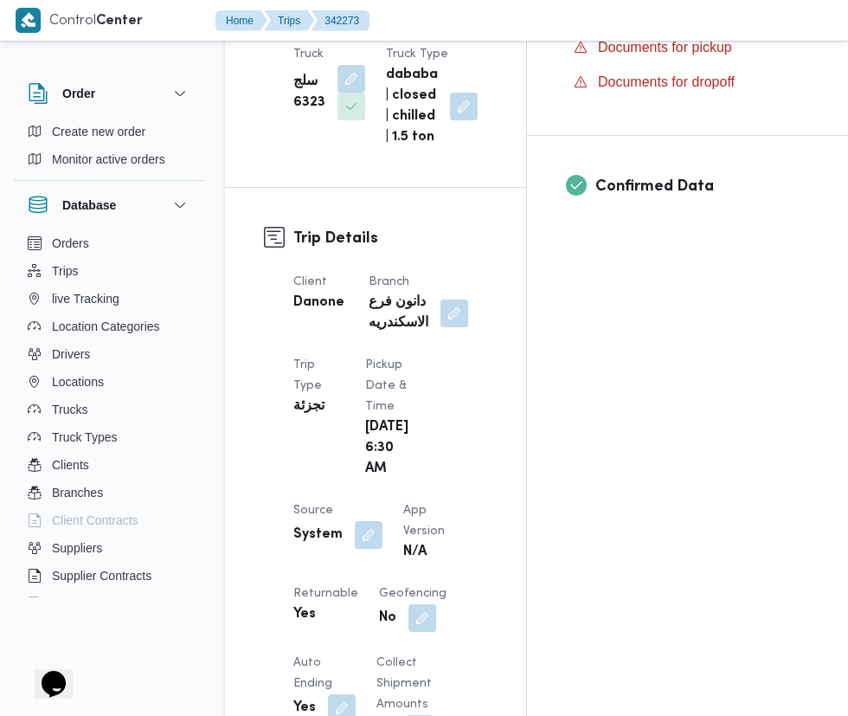
click at [374, 528] on button "button" at bounding box center [369, 535] width 28 height 28
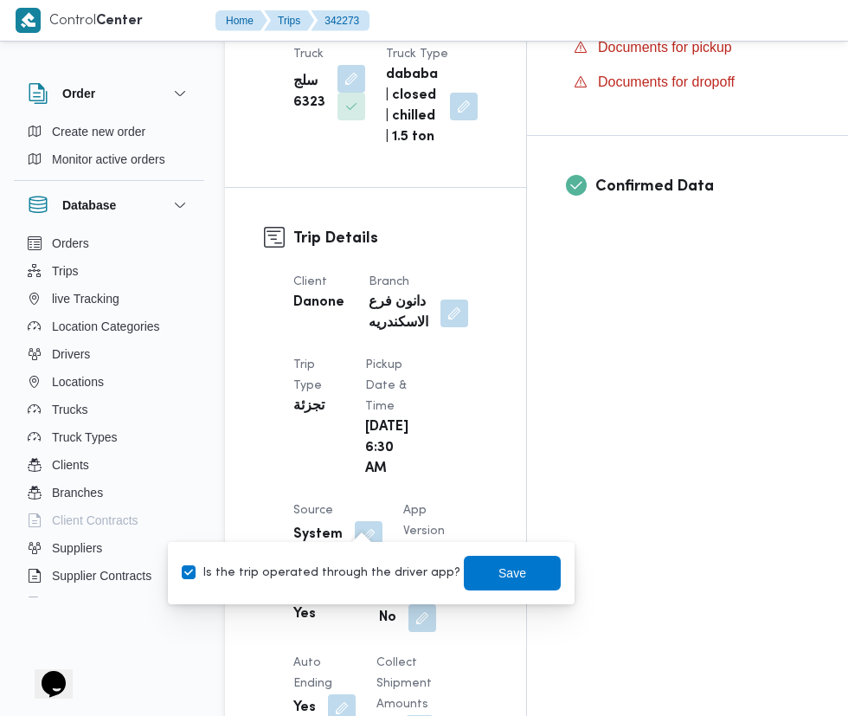
click at [355, 566] on label "Is the trip operated through the driver app?" at bounding box center [321, 573] width 279 height 21
checkbox input "false"
click at [499, 572] on span "Save" at bounding box center [513, 573] width 28 height 21
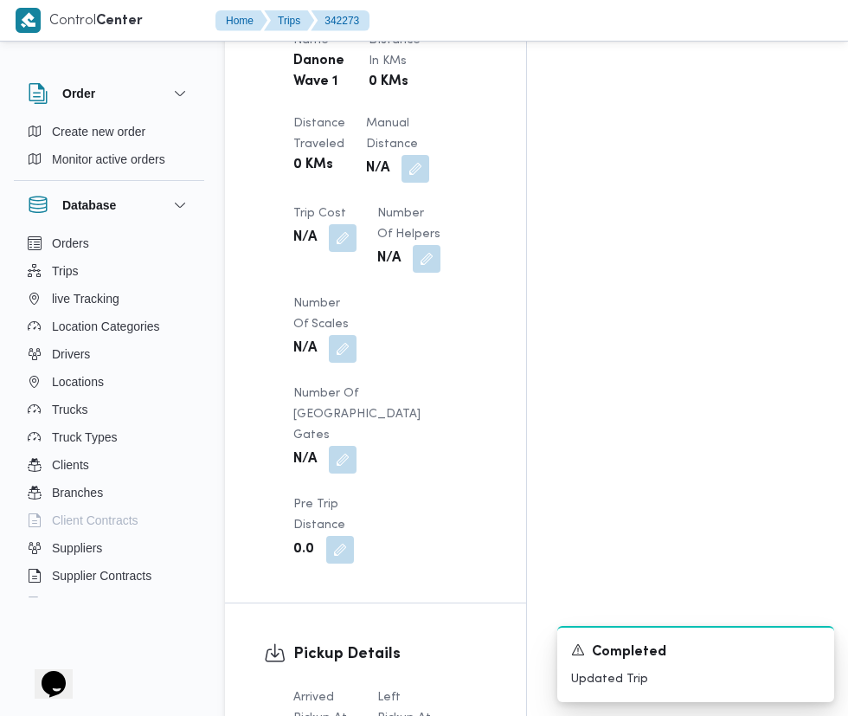
scroll to position [1410, 0]
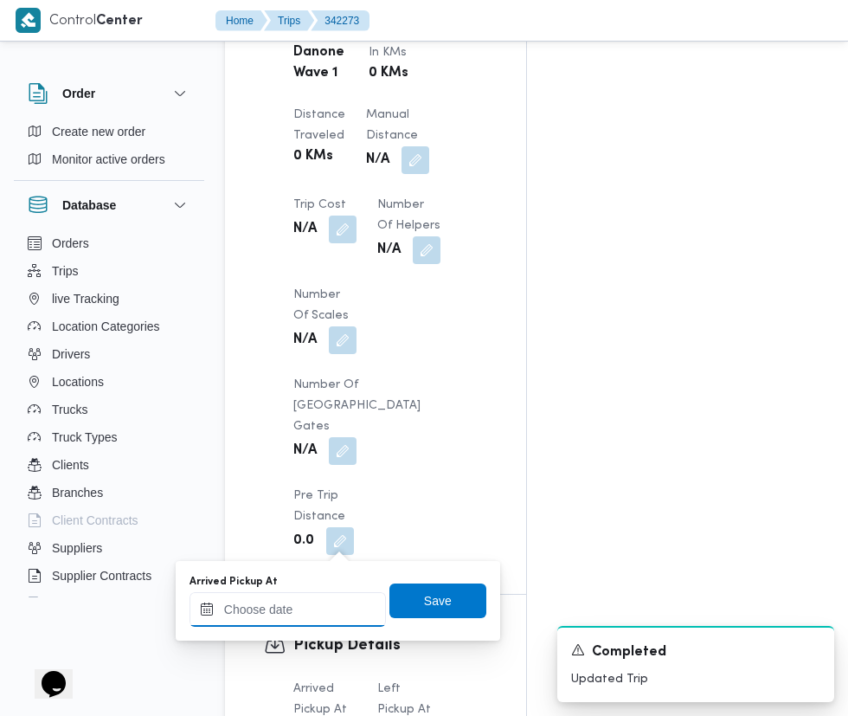
click at [332, 603] on input "Arrived Pickup At" at bounding box center [288, 609] width 197 height 35
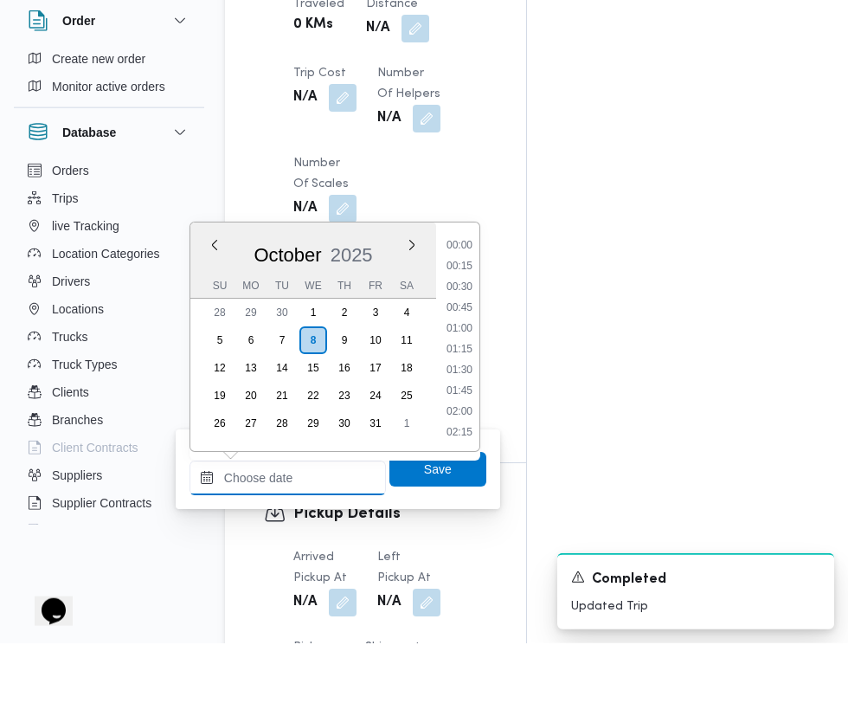
scroll to position [1469, 0]
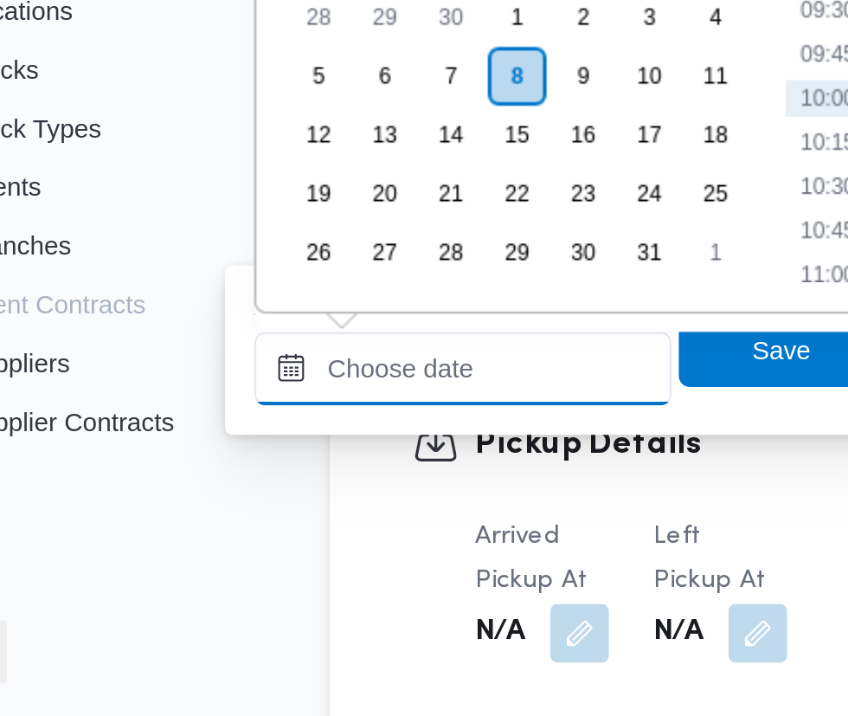
paste input "08/10/2025 07:30"
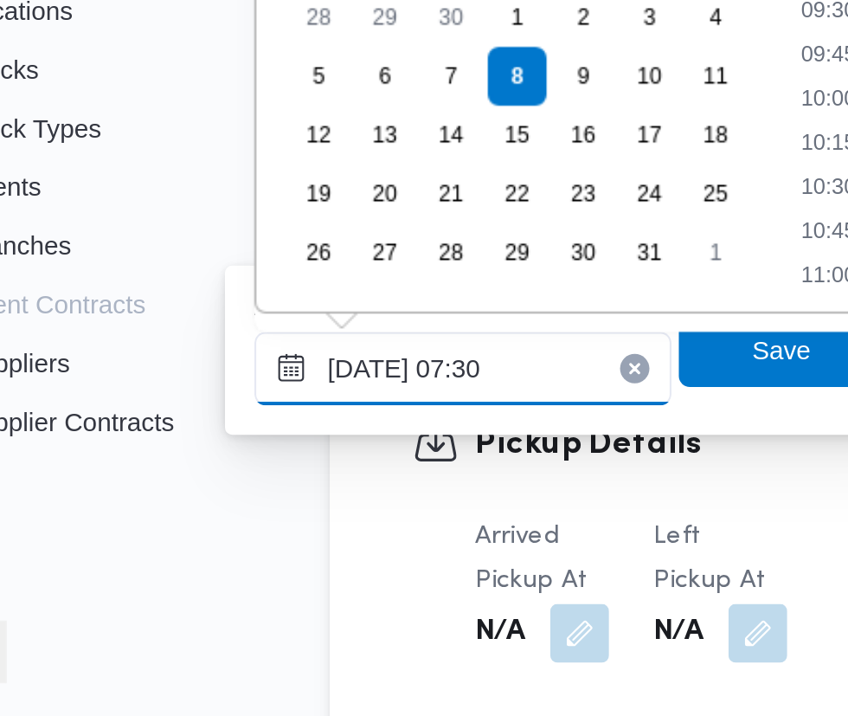
scroll to position [623, 0]
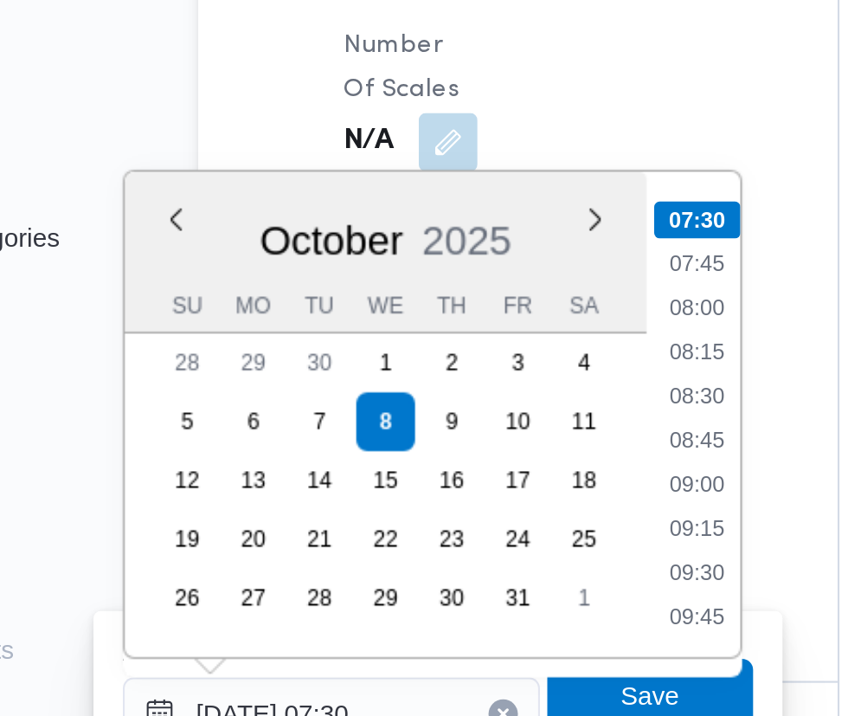
click at [463, 313] on li "07:30" at bounding box center [460, 317] width 41 height 17
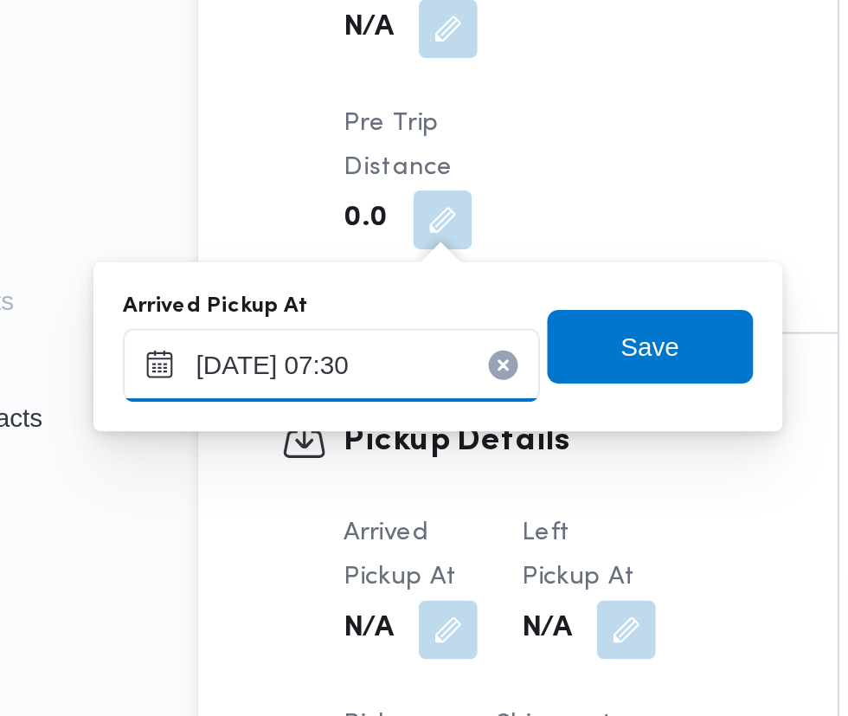
scroll to position [1469, 0]
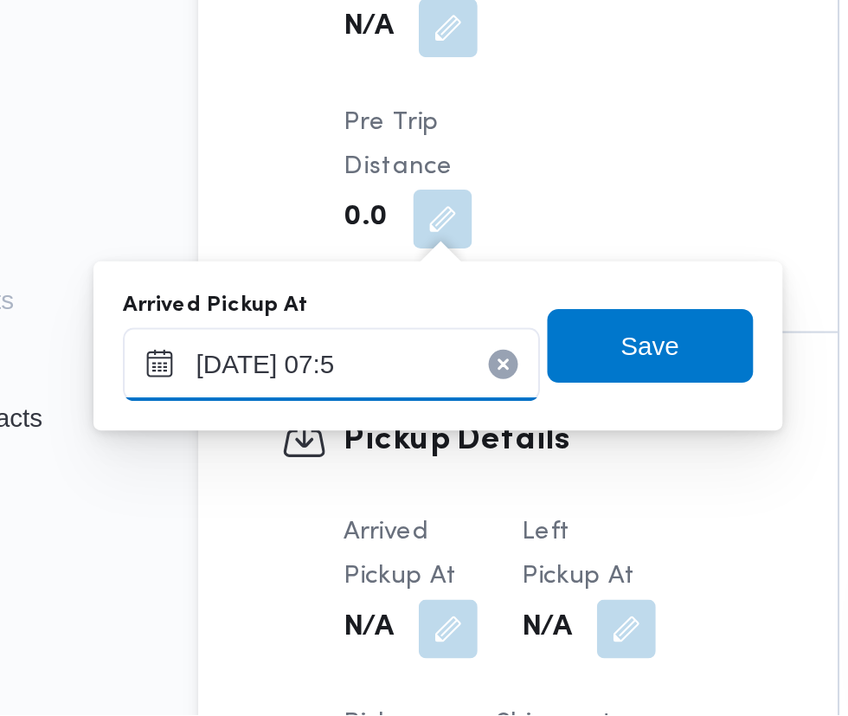
type input "08/10/2025 07:55"
click at [459, 535] on span "Save" at bounding box center [438, 542] width 97 height 35
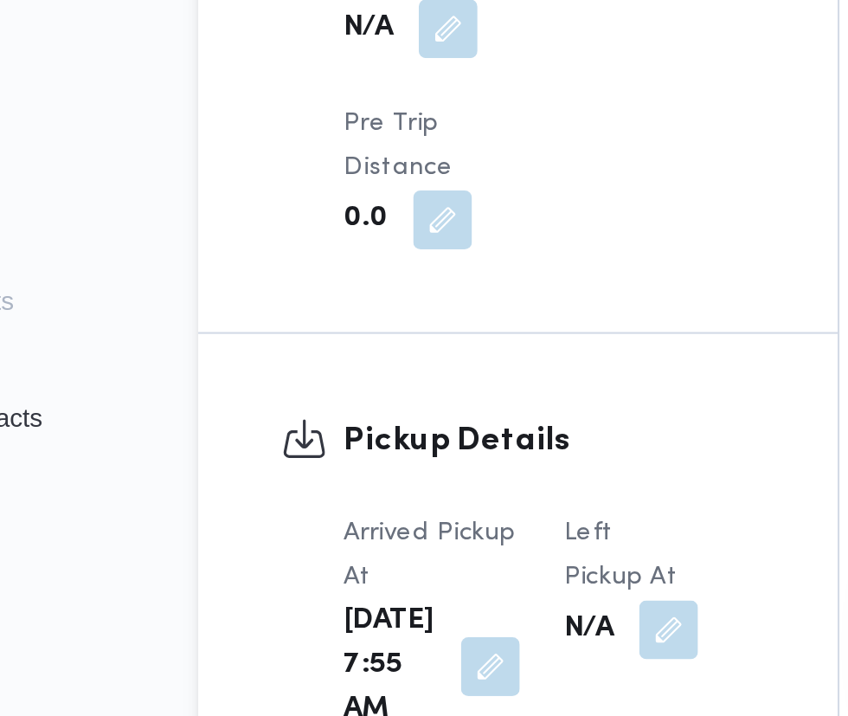
click at [433, 661] on button "button" at bounding box center [447, 675] width 28 height 28
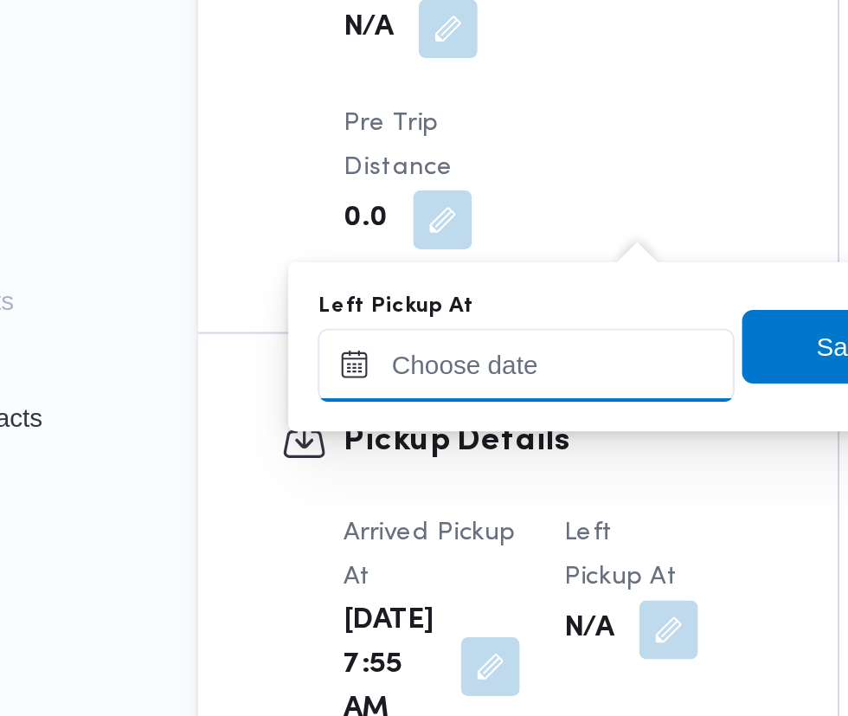
click at [412, 546] on input "Left Pickup At" at bounding box center [379, 550] width 197 height 35
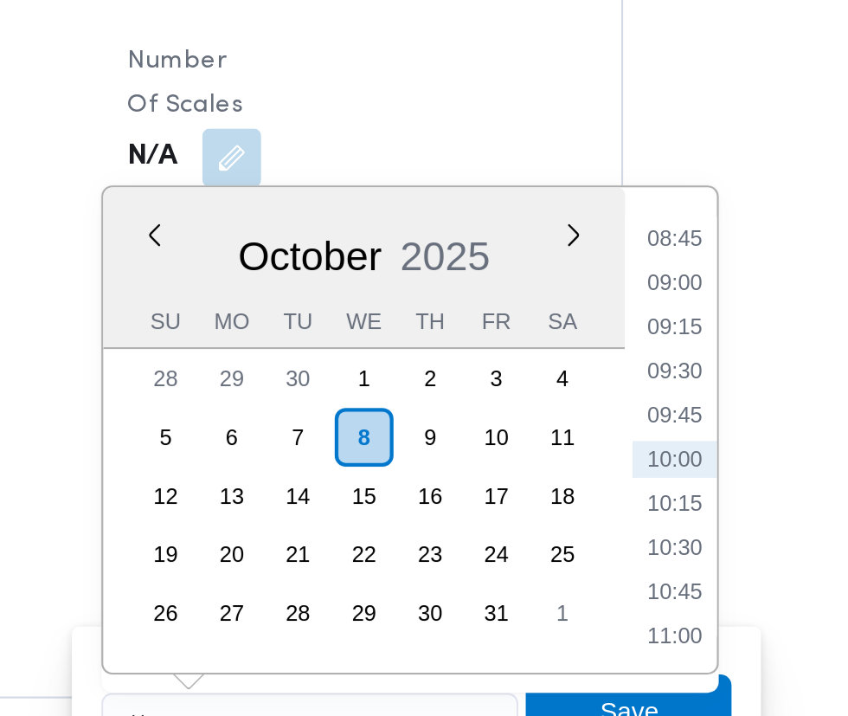
click at [552, 340] on li "09:00" at bounding box center [552, 340] width 40 height 17
type input "08/10/2025 09:00"
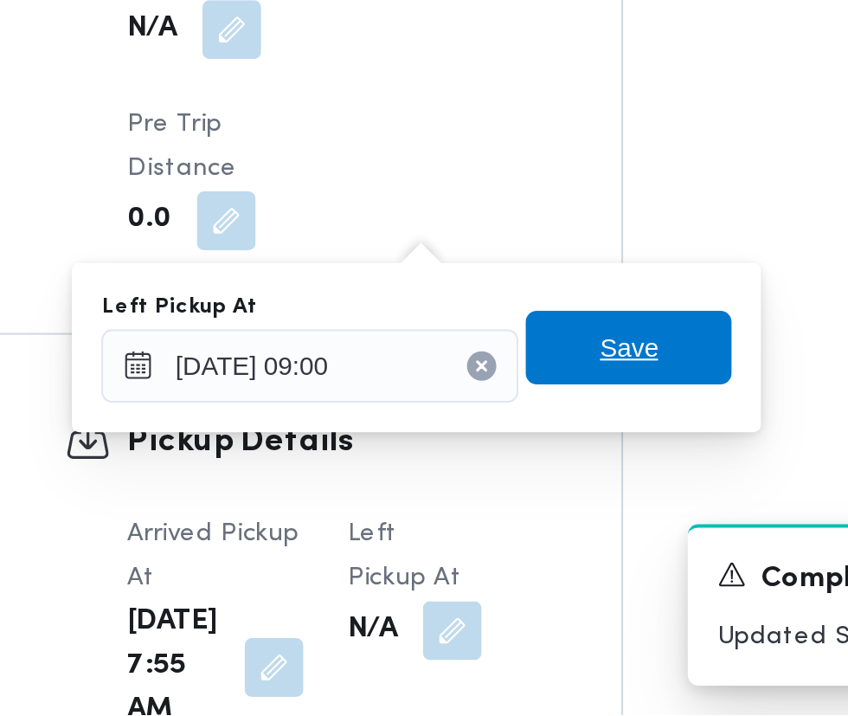
click at [544, 539] on span "Save" at bounding box center [530, 542] width 28 height 21
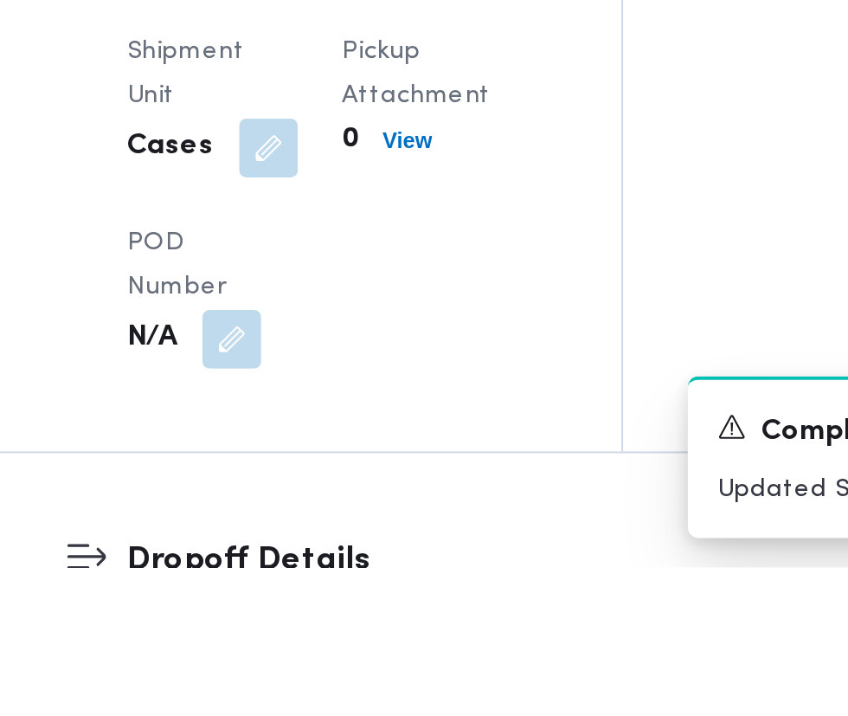
scroll to position [1882, 0]
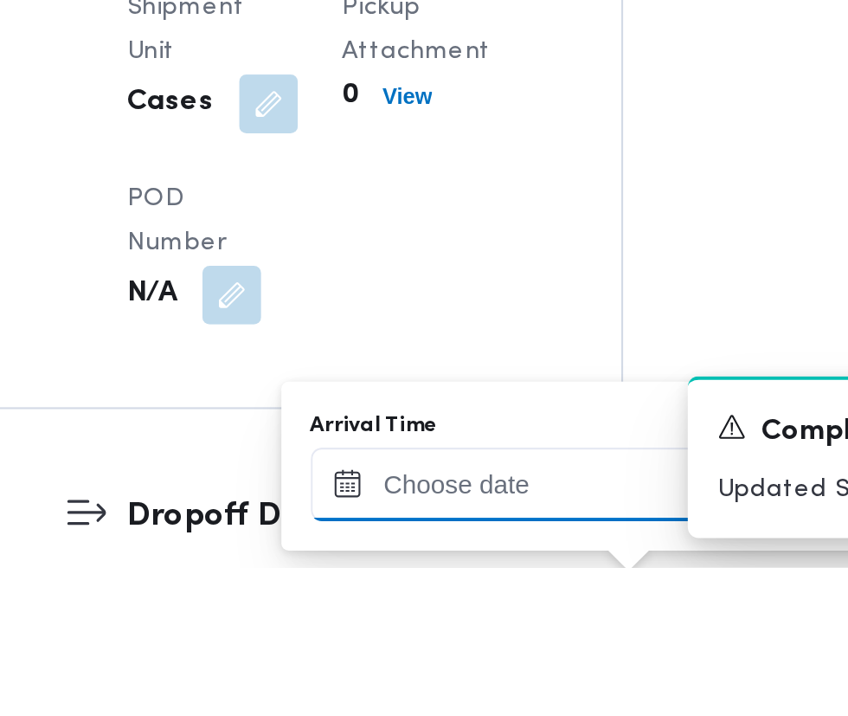
click at [520, 676] on input "Arrival Time" at bounding box center [478, 677] width 197 height 35
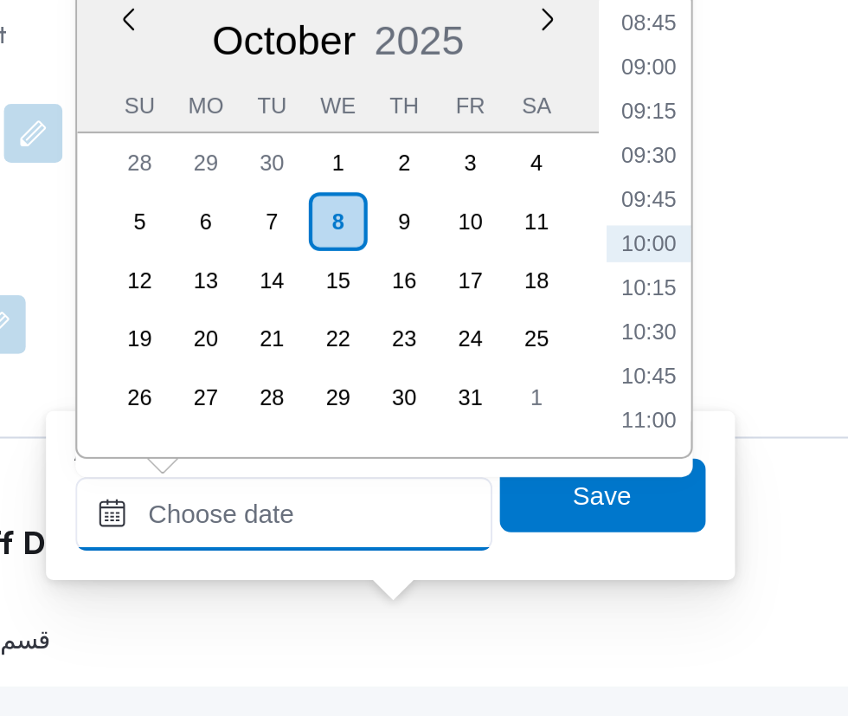
scroll to position [2074, 0]
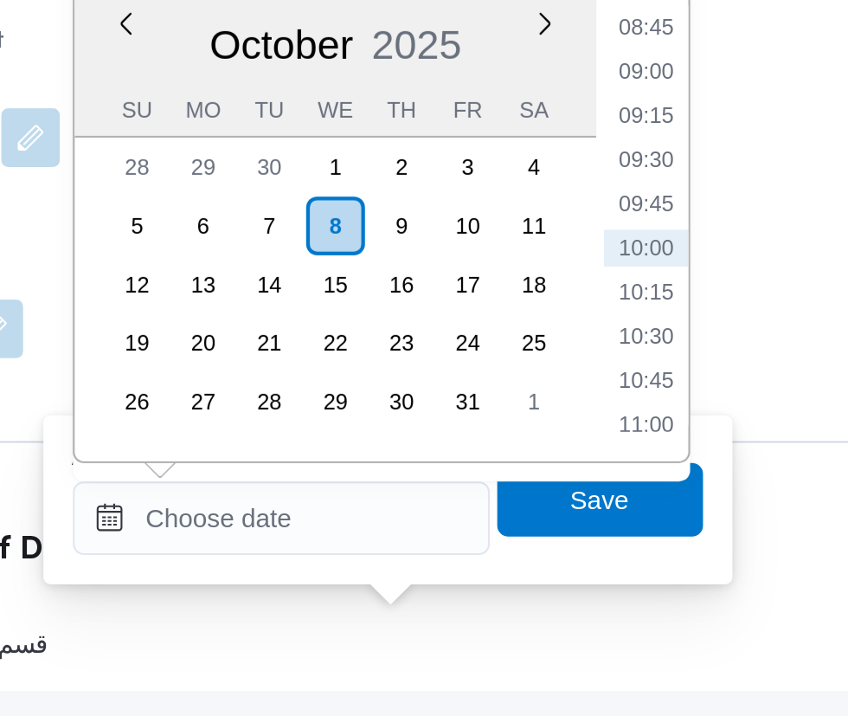
click at [657, 313] on li "09:30" at bounding box center [650, 316] width 40 height 17
type input "08/10/2025 09:30"
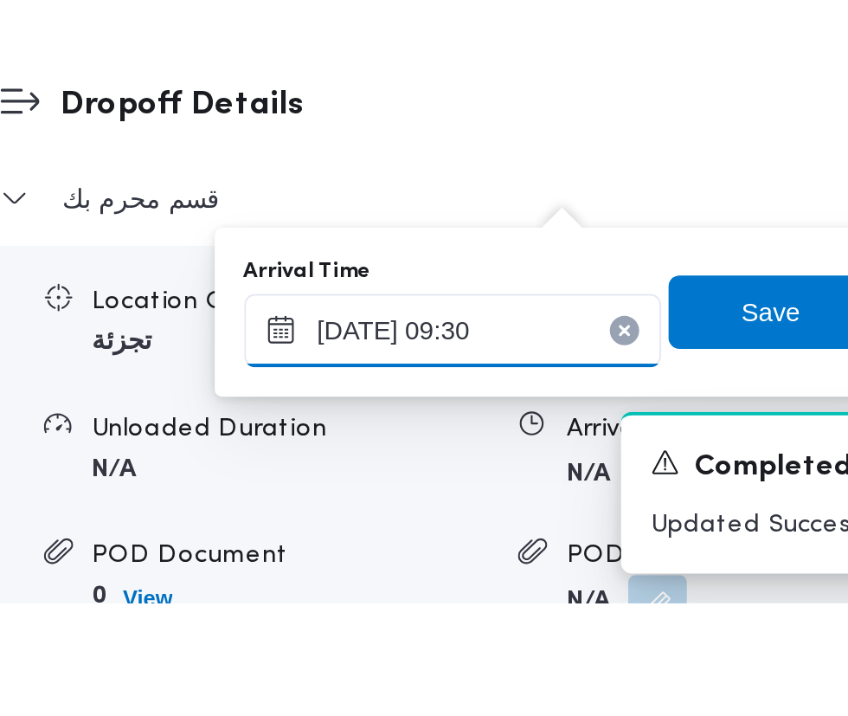
scroll to position [2106, 0]
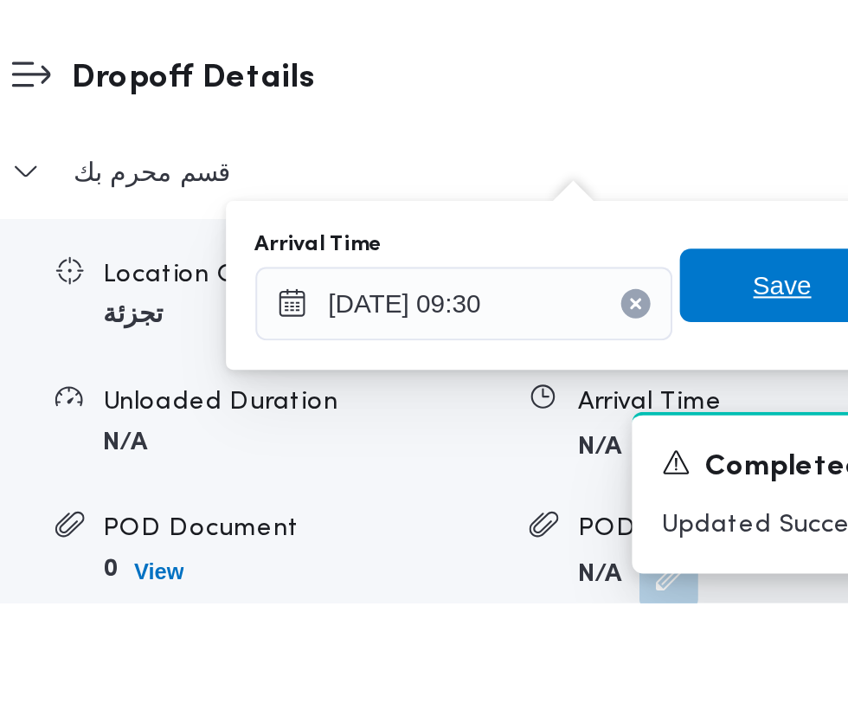
click at [627, 571] on span "Save" at bounding box center [629, 566] width 28 height 21
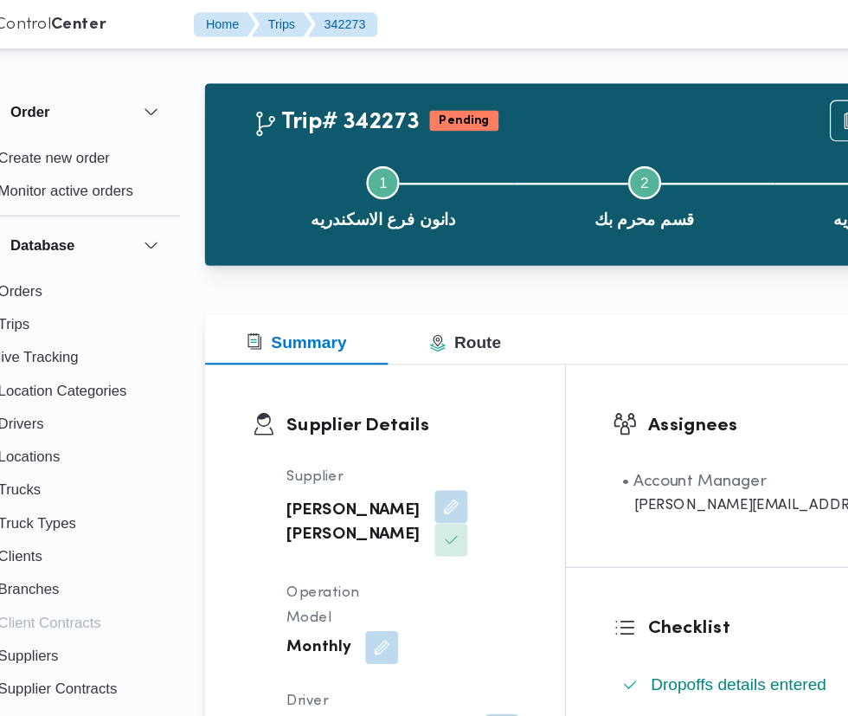
scroll to position [0, 0]
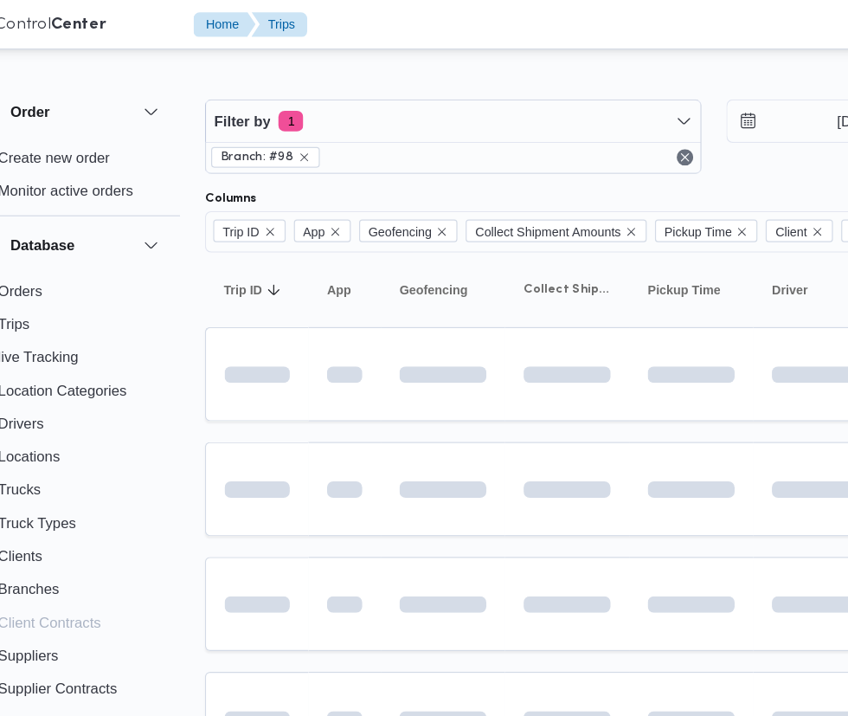
scroll to position [0, 28]
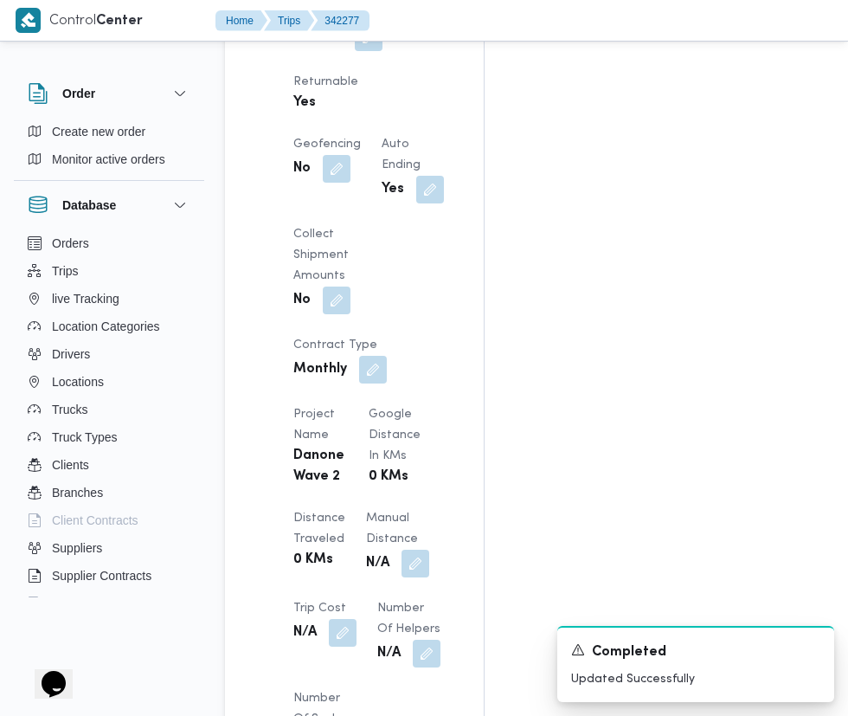
scroll to position [1309, 0]
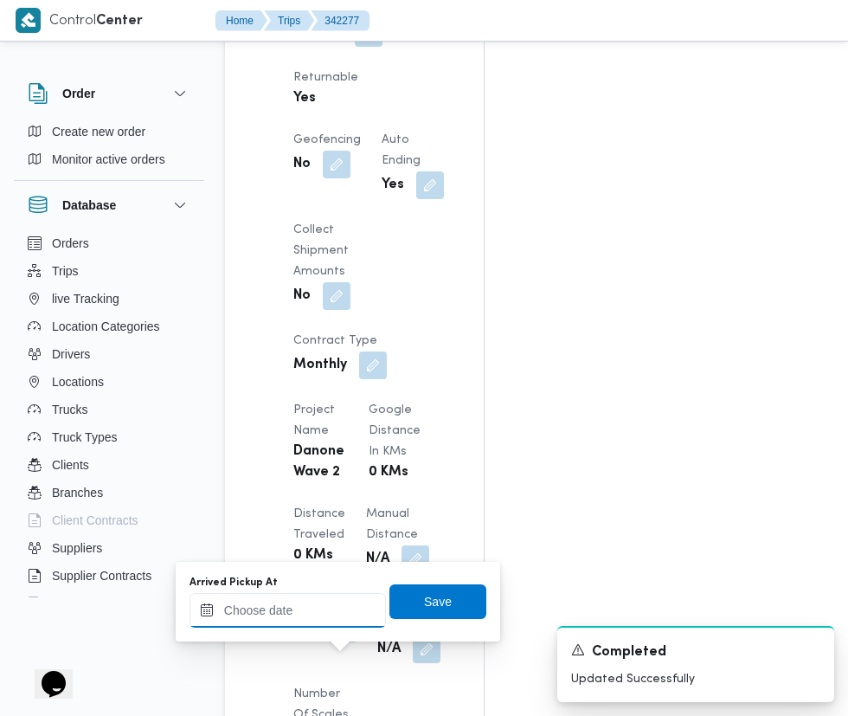
click at [294, 610] on input "Arrived Pickup At" at bounding box center [288, 610] width 197 height 35
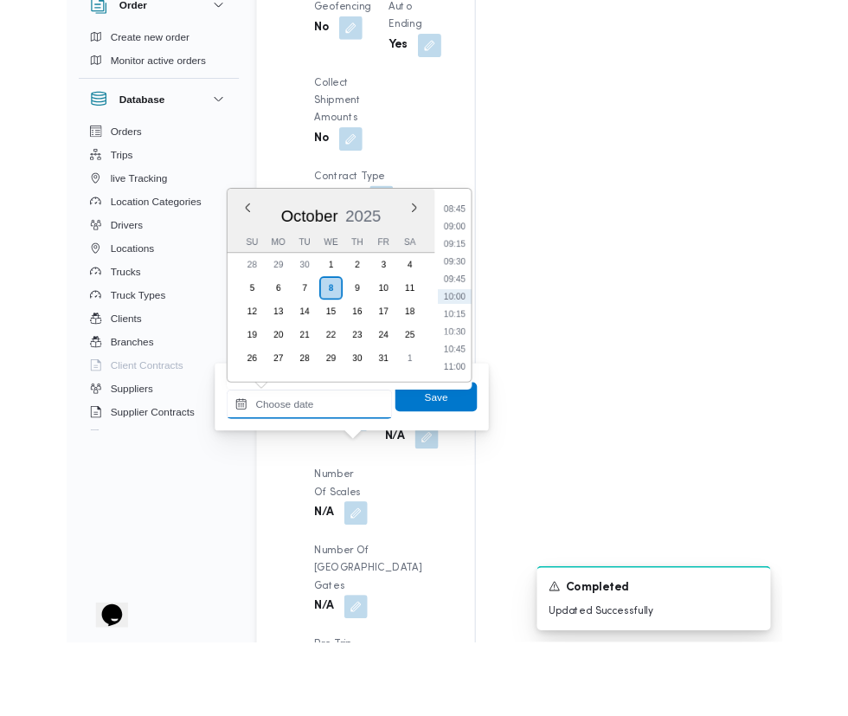
scroll to position [1439, 0]
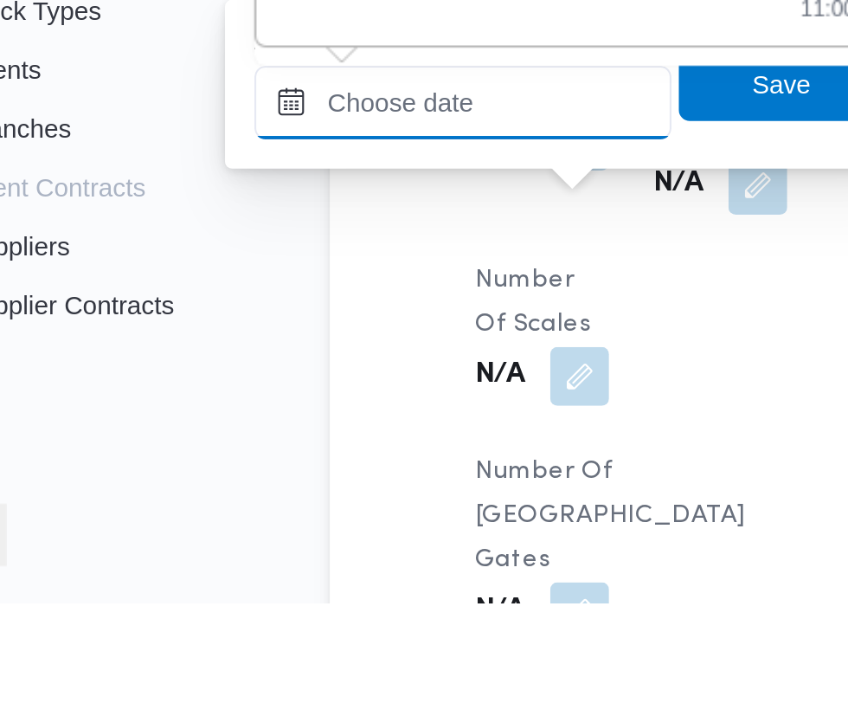
click at [321, 477] on input "Arrived Pickup At" at bounding box center [288, 480] width 197 height 35
paste input "08/10/2025 07:30"
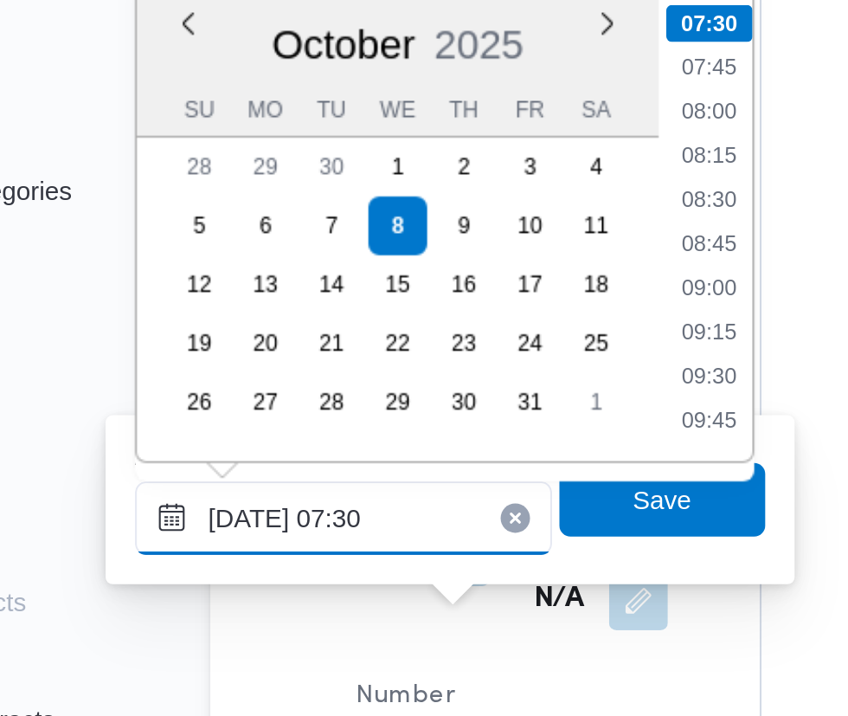
scroll to position [1438, 0]
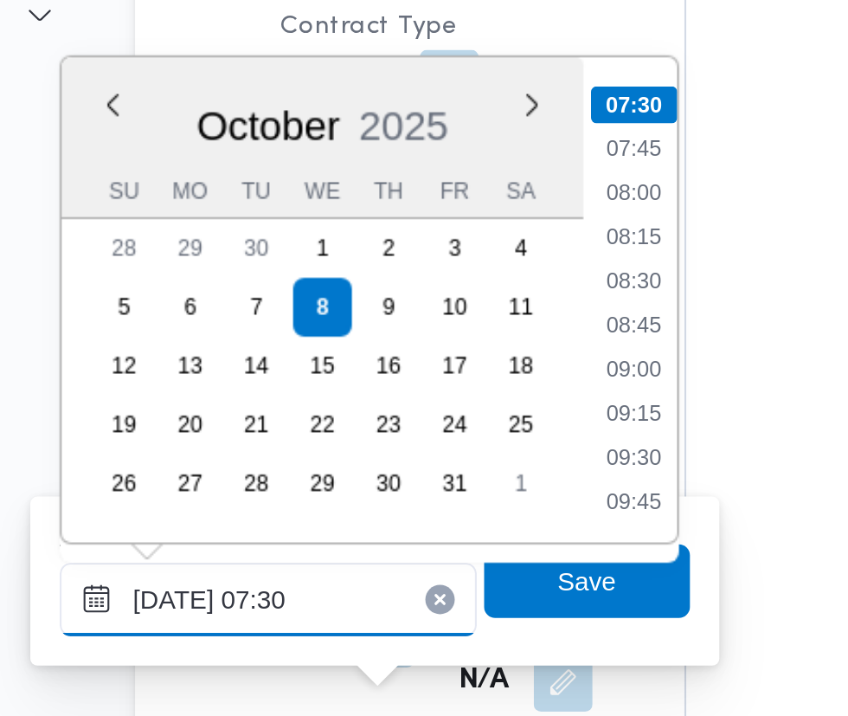
type input "08/10/2025 07:30"
click at [468, 248] on li "07:30" at bounding box center [460, 247] width 41 height 17
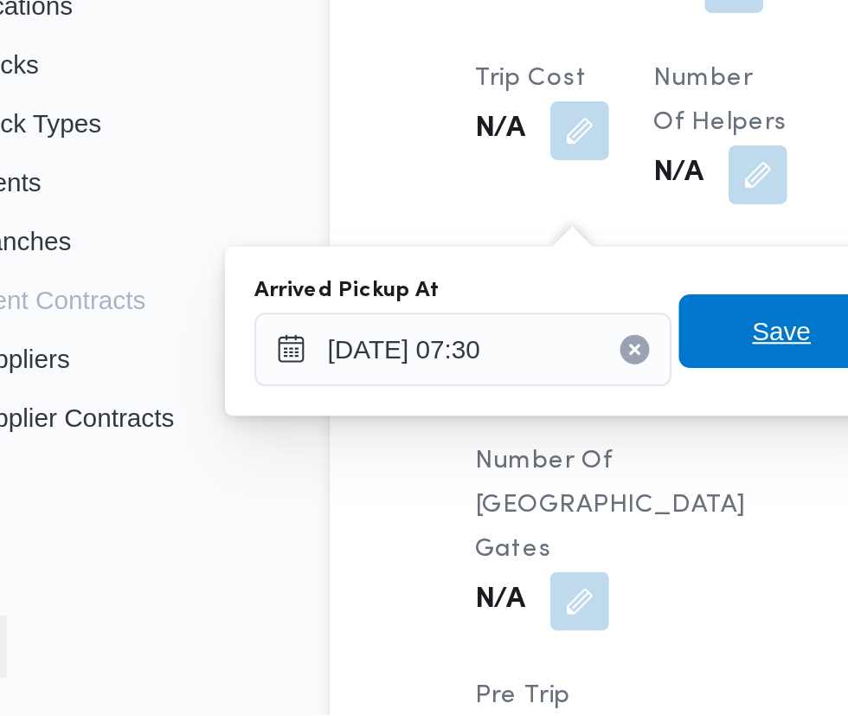
click at [429, 534] on span "Save" at bounding box center [438, 535] width 28 height 21
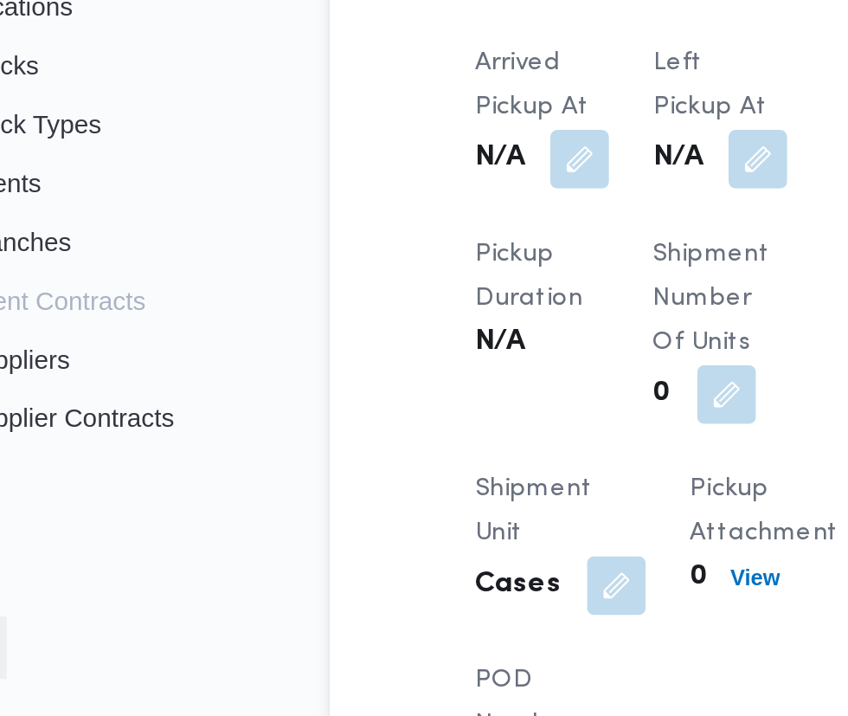
click at [432, 468] on button "button" at bounding box center [427, 454] width 28 height 28
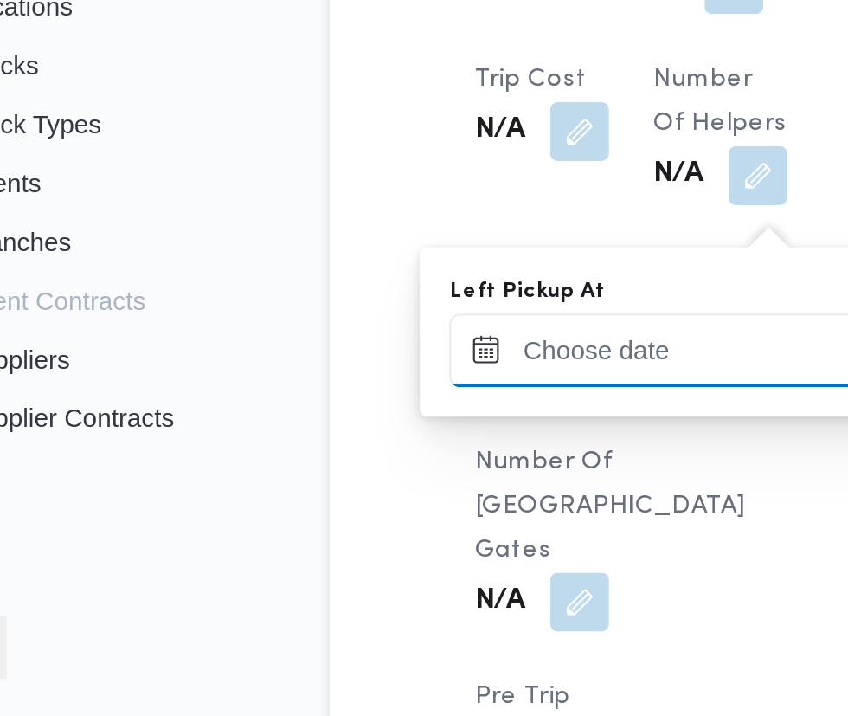
click at [373, 543] on input "Left Pickup At" at bounding box center [379, 543] width 197 height 35
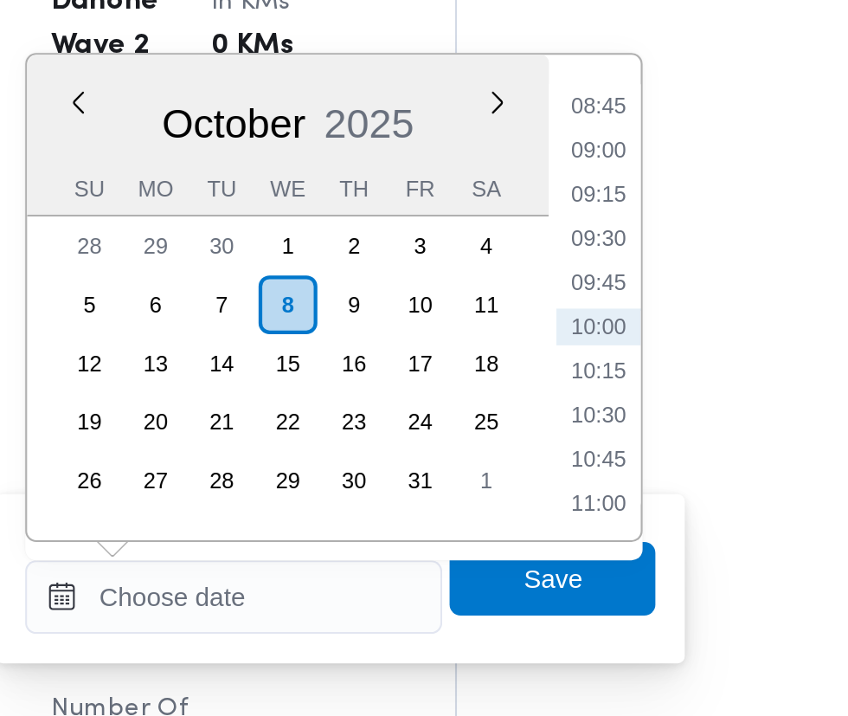
click at [558, 309] on li "08:45" at bounding box center [552, 313] width 40 height 17
type input "08/10/2025 08:45"
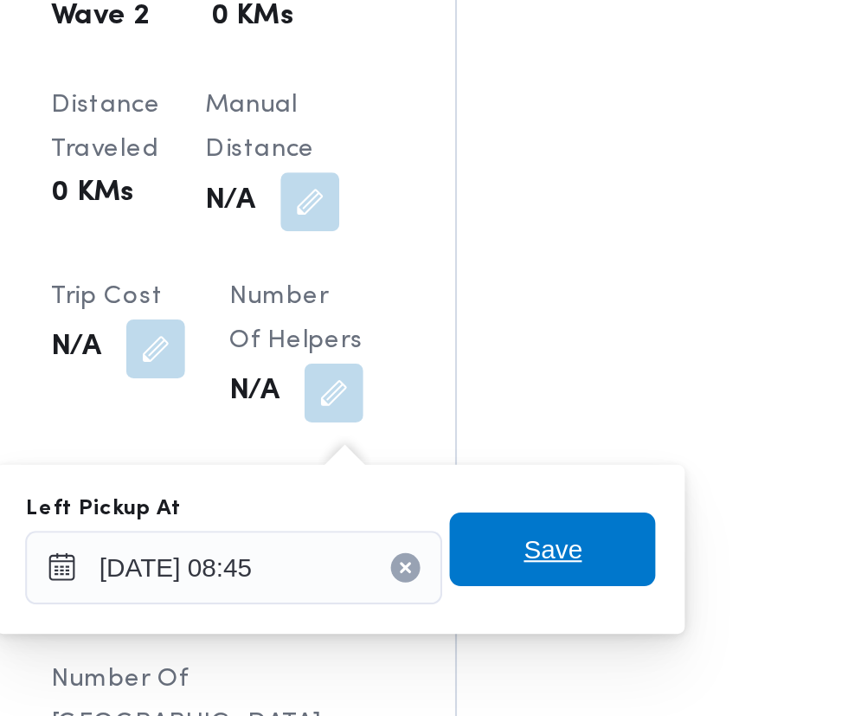
click at [550, 540] on span "Save" at bounding box center [529, 536] width 97 height 35
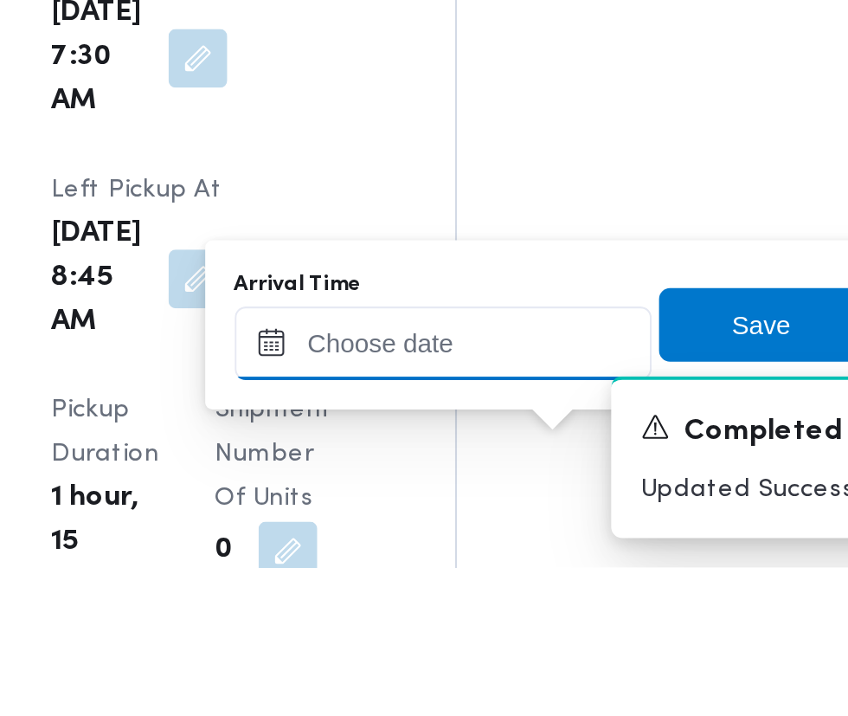
click at [516, 607] on input "Arrival Time" at bounding box center [478, 610] width 197 height 35
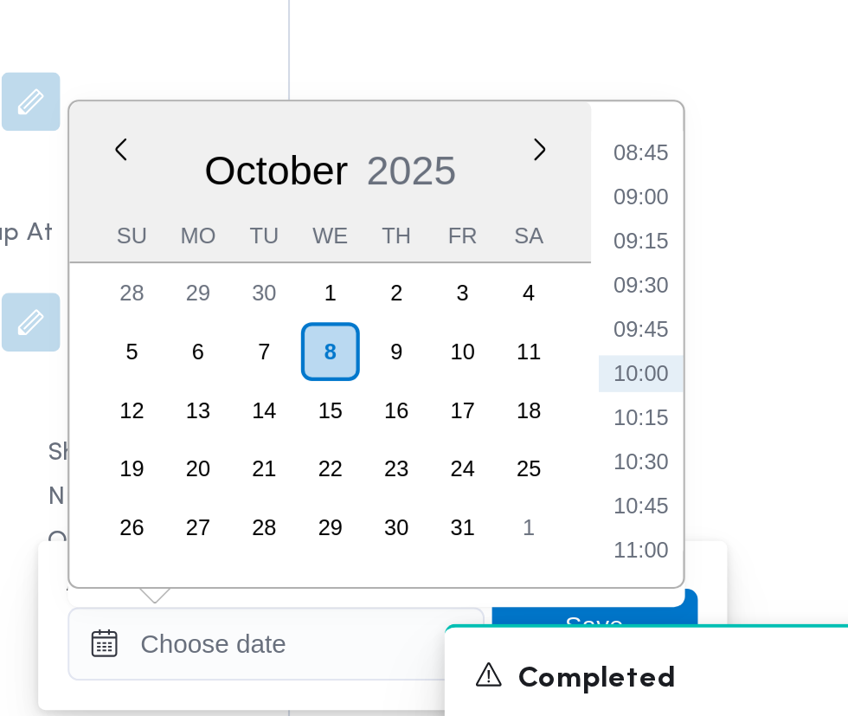
click at [650, 459] on li "09:30" at bounding box center [650, 466] width 40 height 17
type input "08/10/2025 09:30"
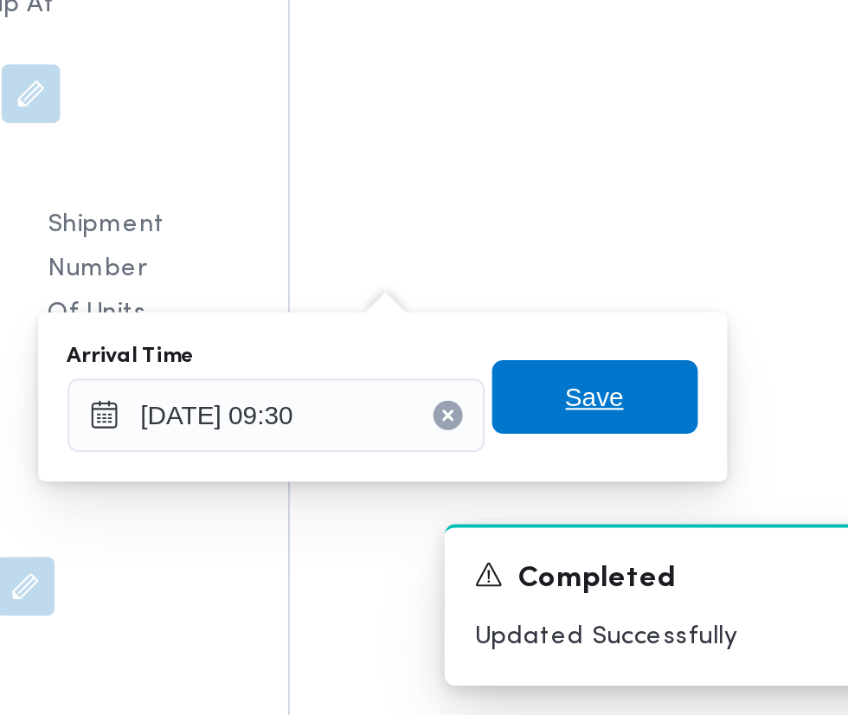
click at [631, 565] on span "Save" at bounding box center [629, 566] width 28 height 21
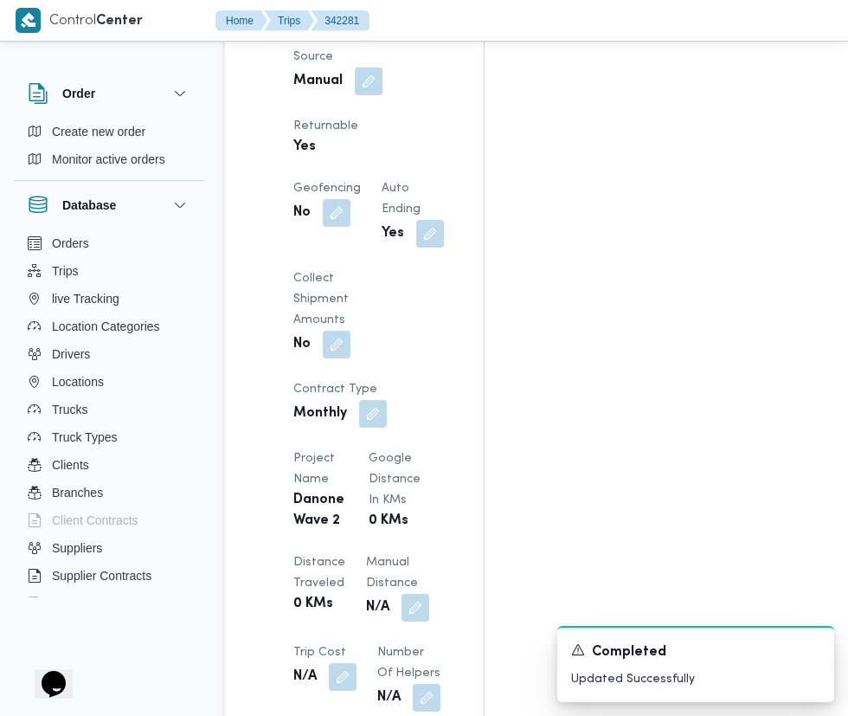
scroll to position [1303, 0]
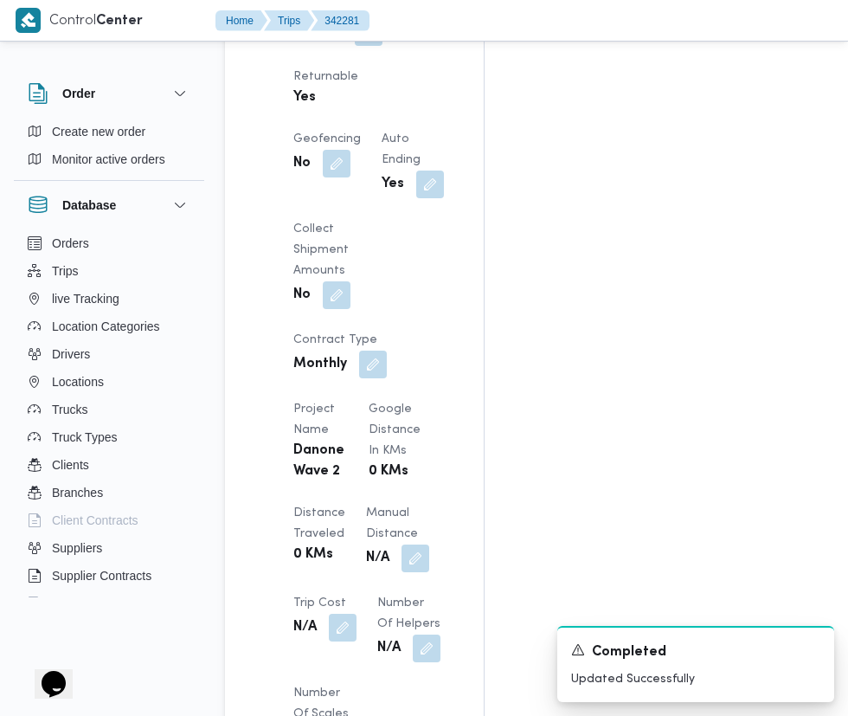
click at [674, 552] on div "Assignees • Account Manager abdallah.mohamed@illa.com.eg Checklist Dropoffs det…" at bounding box center [697, 286] width 425 height 2545
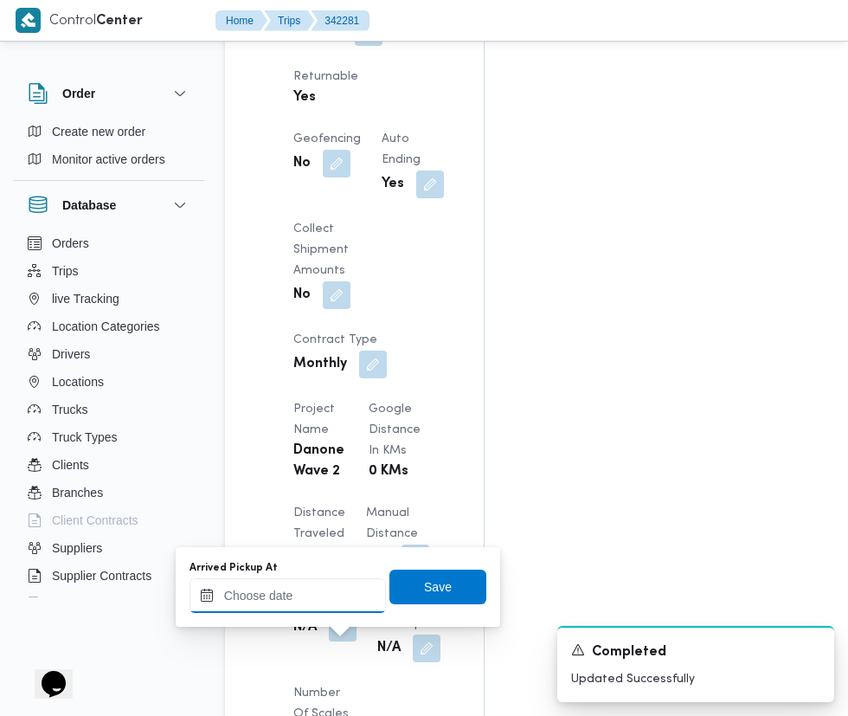
click at [325, 598] on input "Arrived Pickup At" at bounding box center [288, 595] width 197 height 35
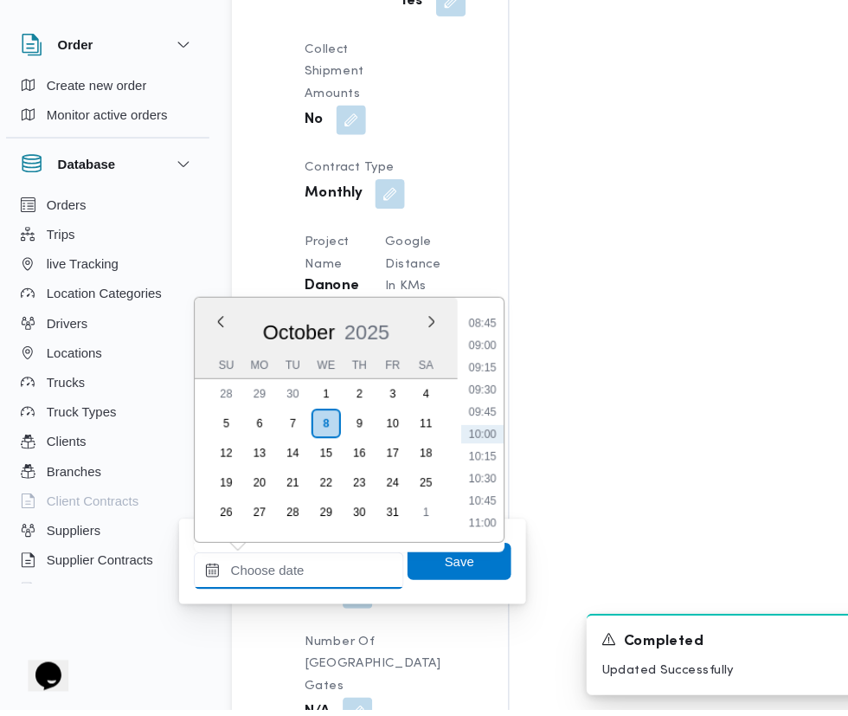
scroll to position [1435, 0]
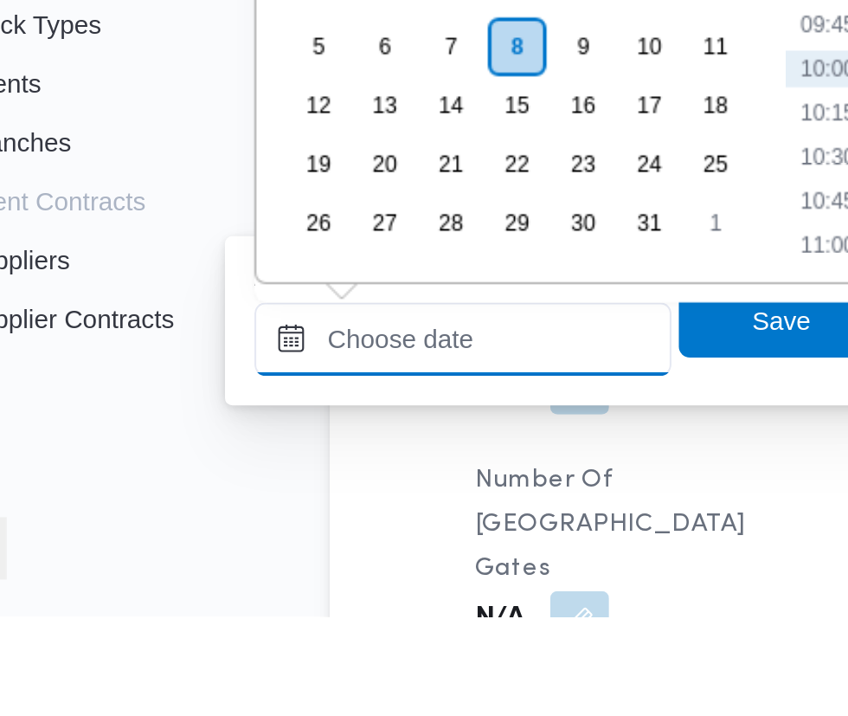
paste input "08/10/2025 07:30"
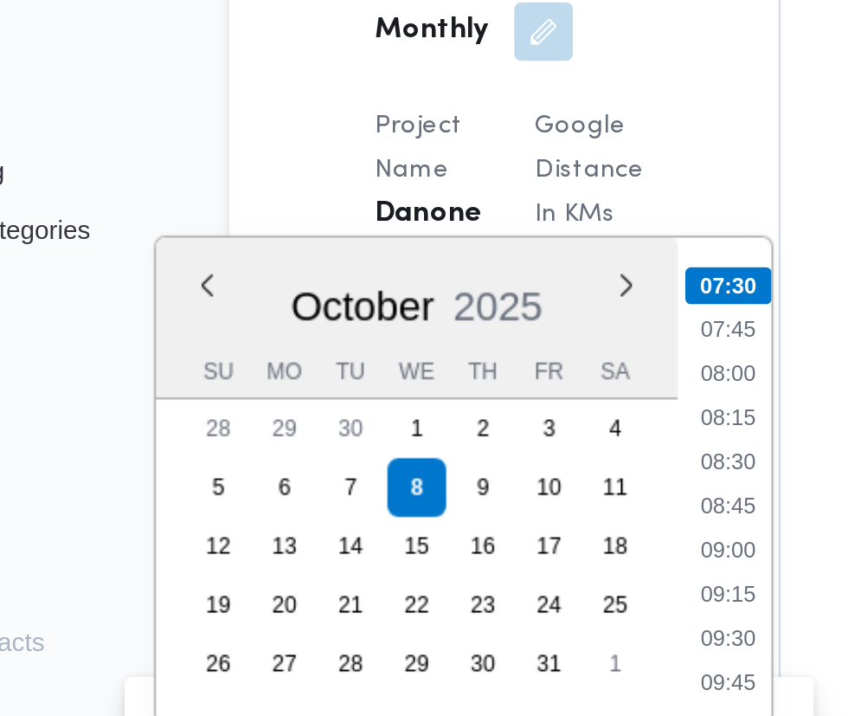
type input "08/10/2025 07:30"
click at [468, 355] on li "07:30" at bounding box center [460, 352] width 41 height 17
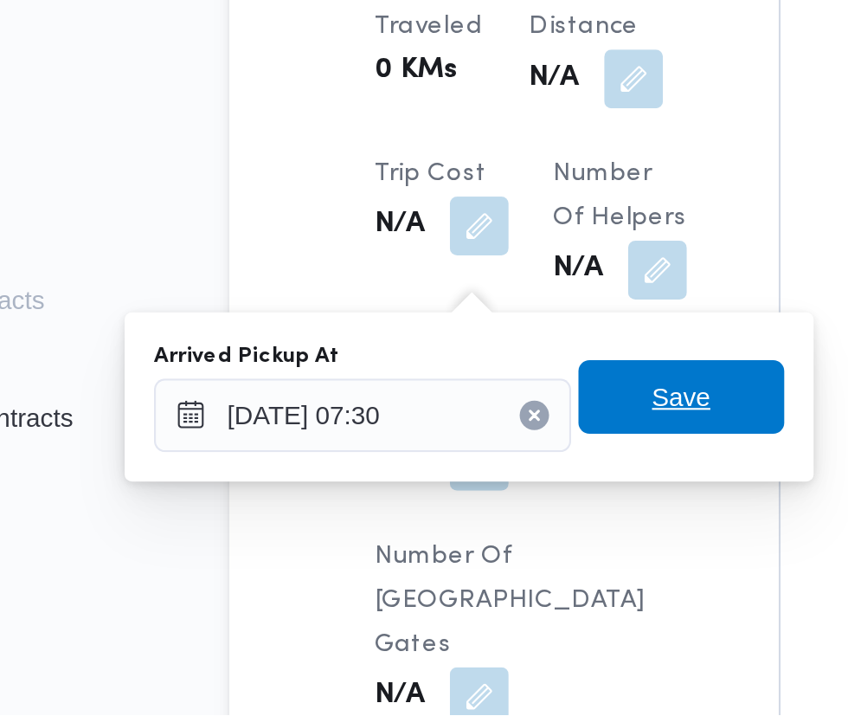
click at [448, 570] on span "Save" at bounding box center [438, 566] width 28 height 21
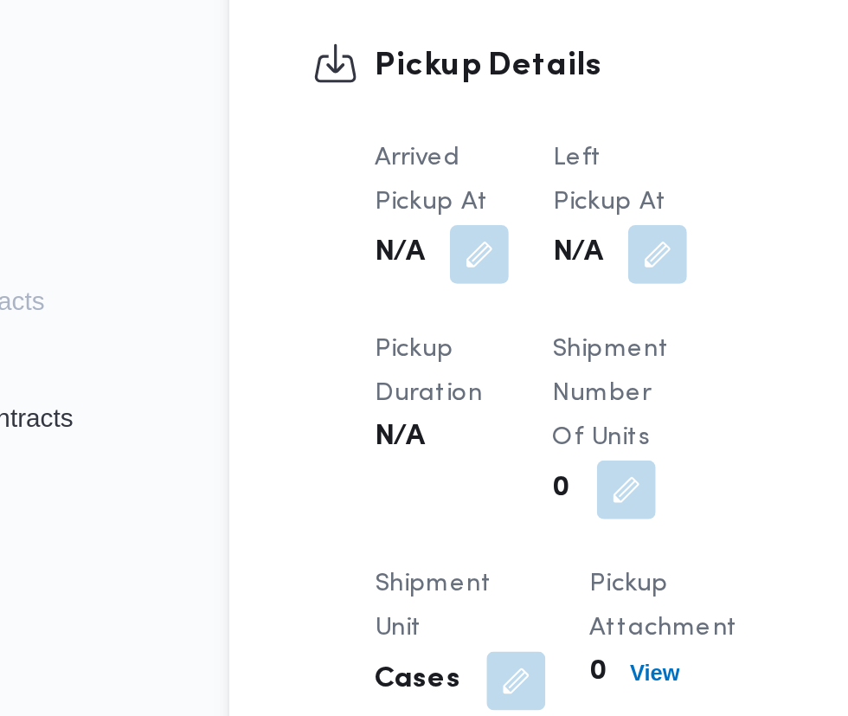
click at [439, 500] on button "button" at bounding box center [427, 499] width 28 height 28
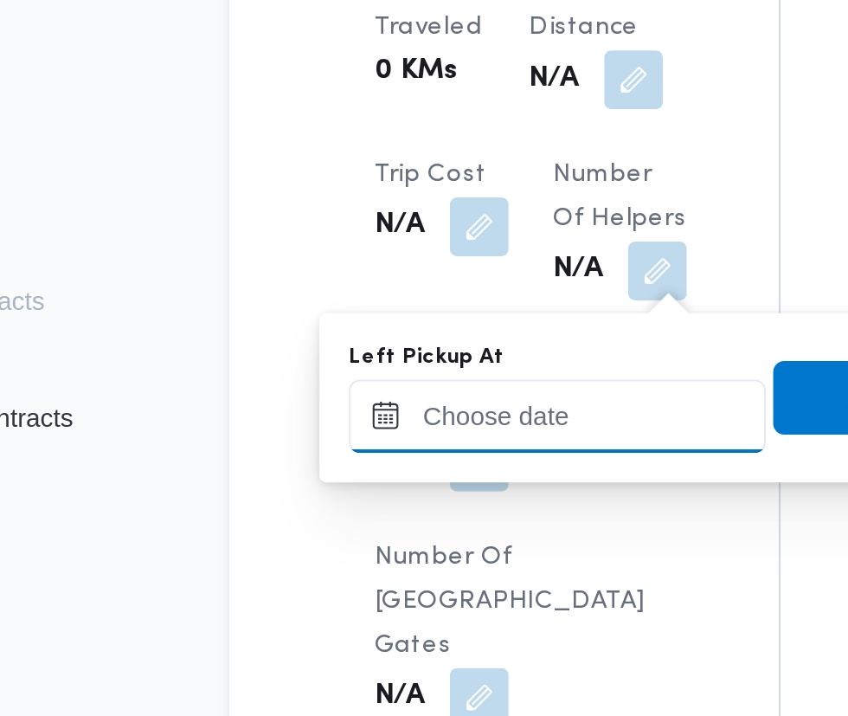
click at [384, 577] on input "Left Pickup At" at bounding box center [379, 575] width 197 height 35
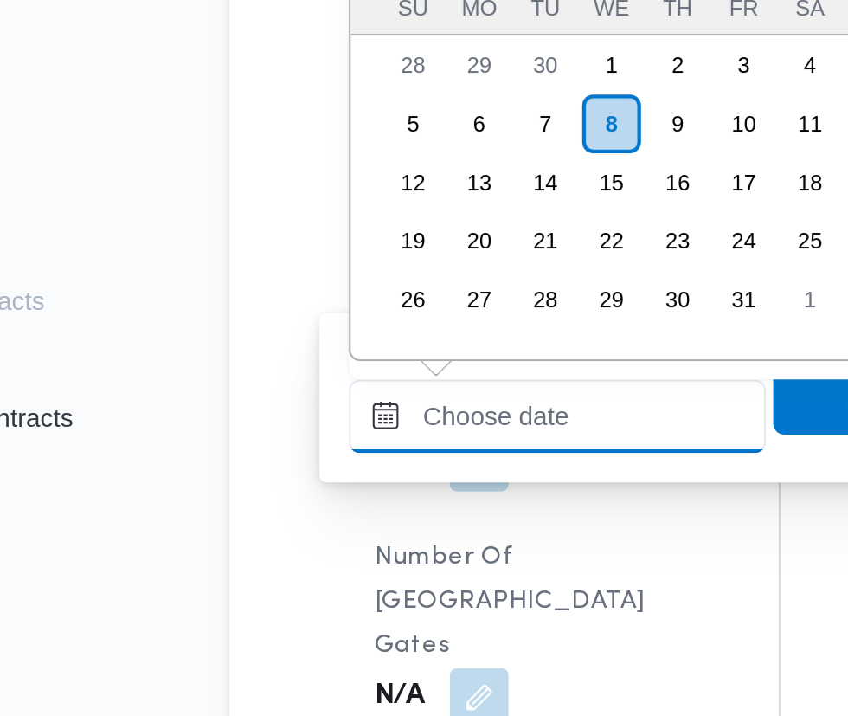
scroll to position [1445, 0]
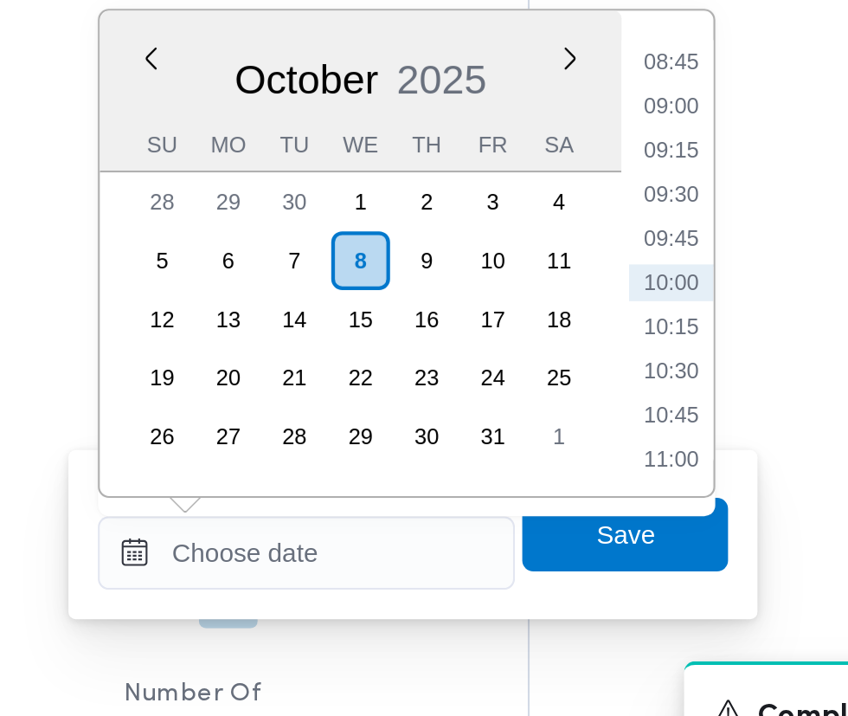
click at [555, 340] on li "08:45" at bounding box center [552, 343] width 40 height 17
type input "08/10/2025 08:45"
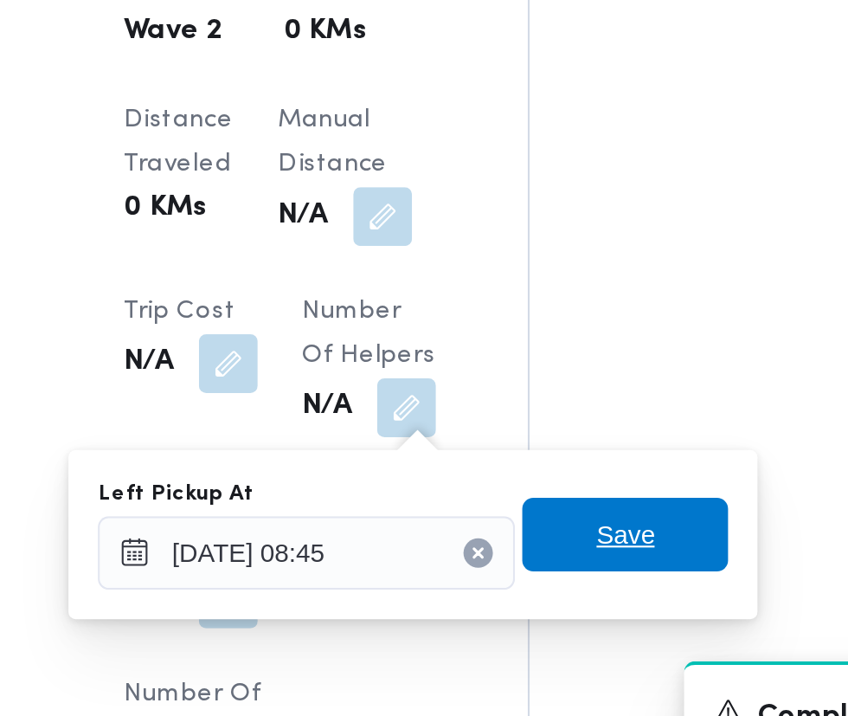
click at [536, 568] on span "Save" at bounding box center [530, 566] width 28 height 21
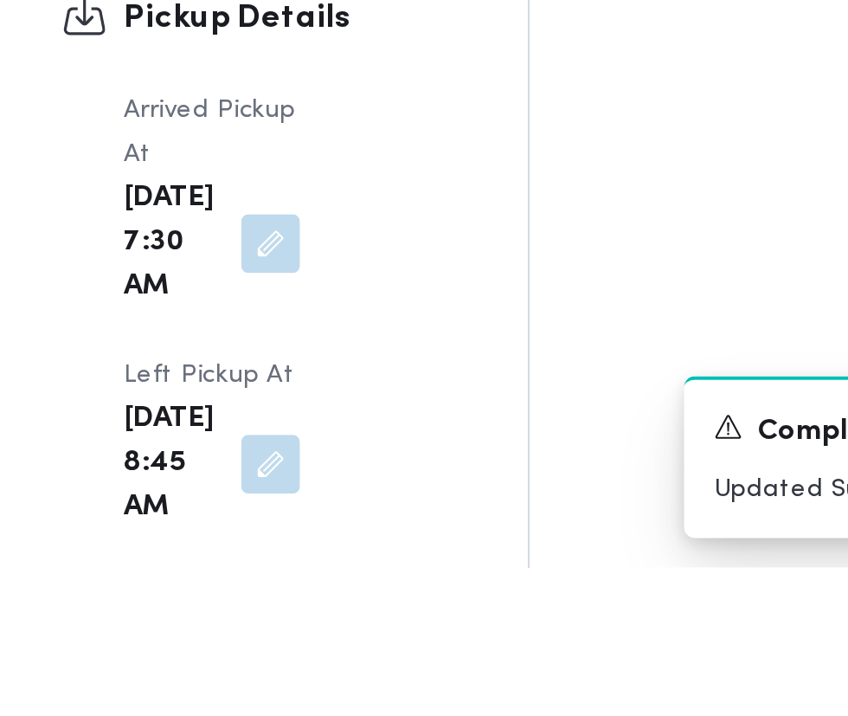
scroll to position [1894, 0]
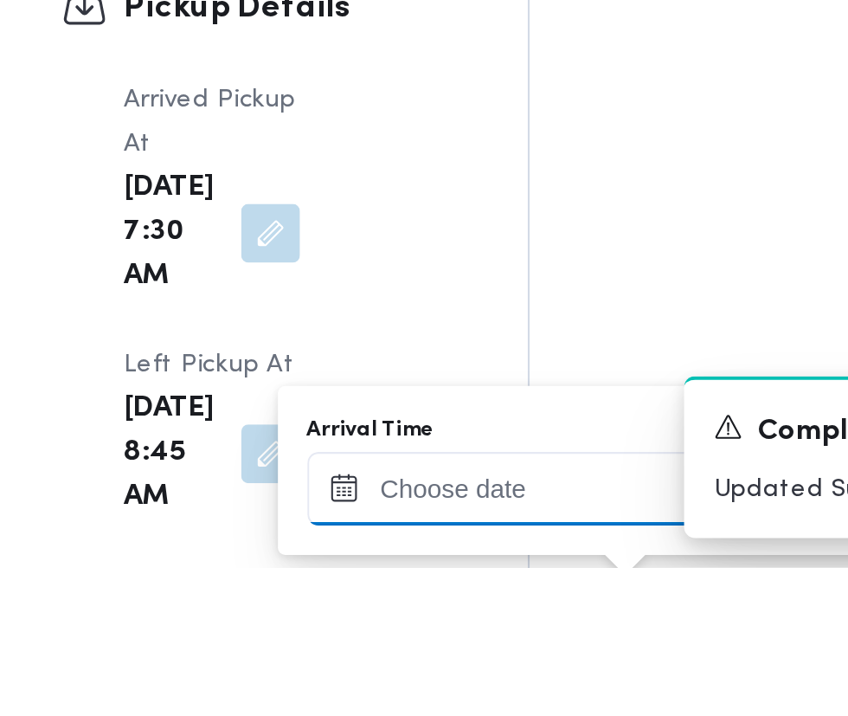
click at [513, 681] on input "Arrival Time" at bounding box center [478, 678] width 197 height 35
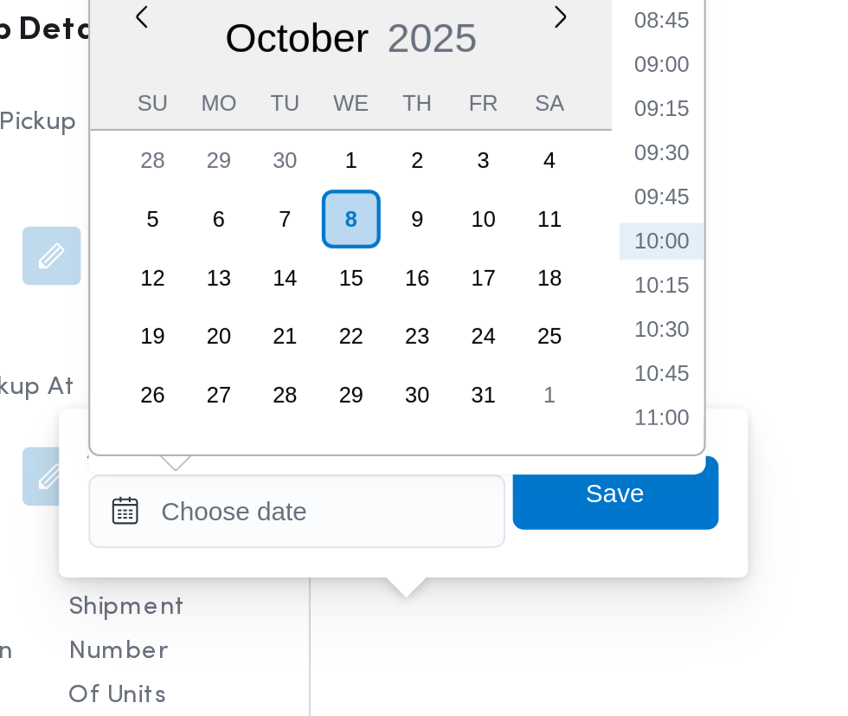
click at [655, 313] on li "09:30" at bounding box center [650, 312] width 40 height 17
type input "08/10/2025 09:30"
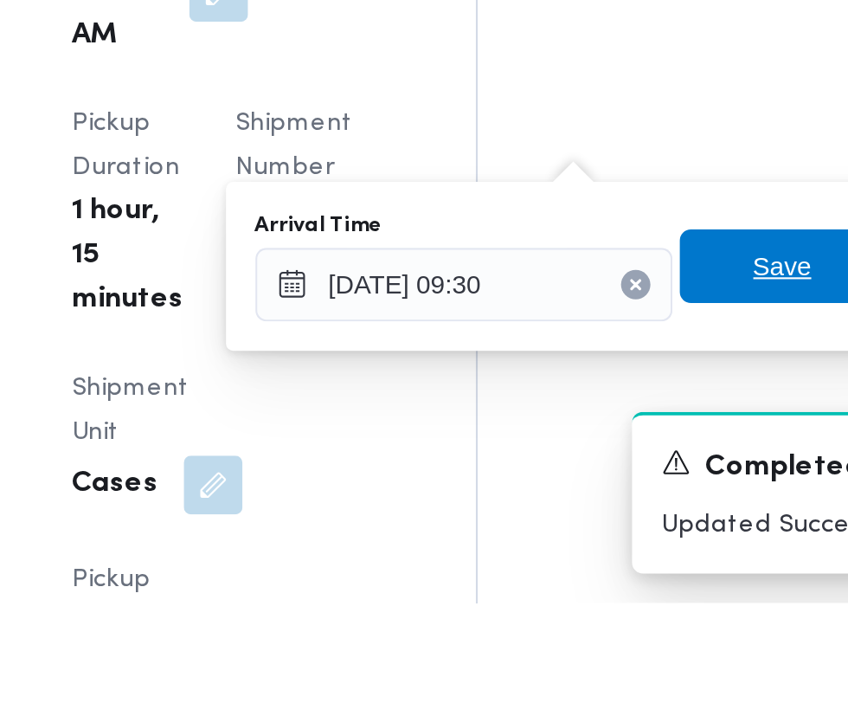
click at [623, 555] on span "Save" at bounding box center [629, 557] width 28 height 21
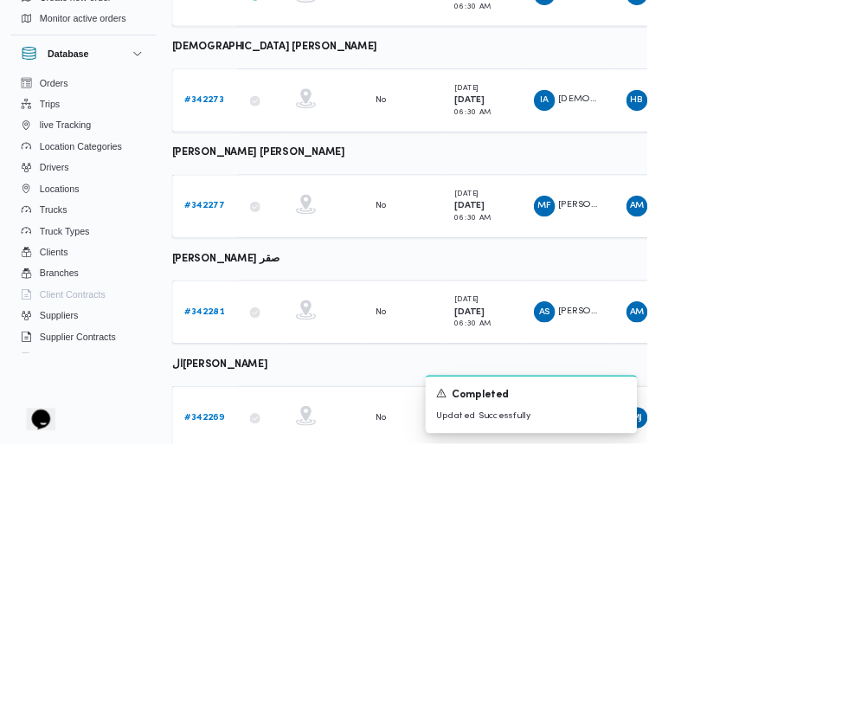
click at [267, 681] on b "# 342269" at bounding box center [268, 681] width 52 height 11
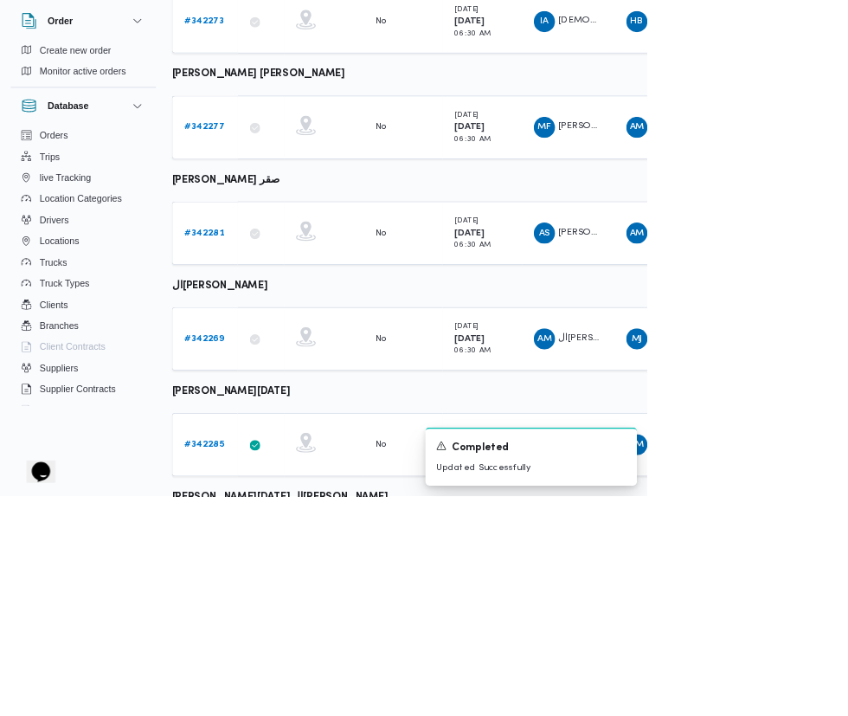
scroll to position [674, 0]
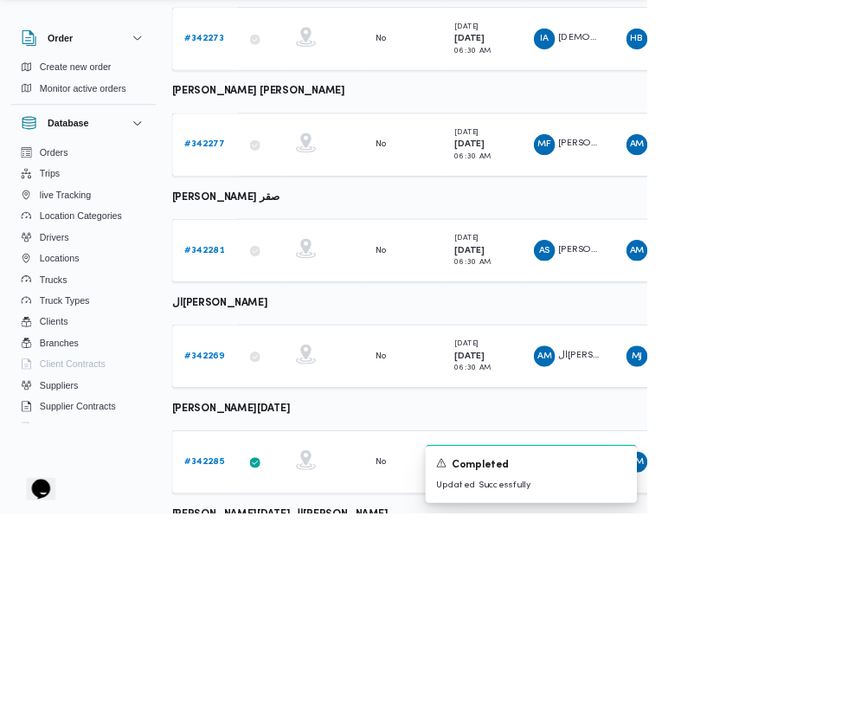
click at [267, 646] on b "# 342285" at bounding box center [268, 647] width 52 height 11
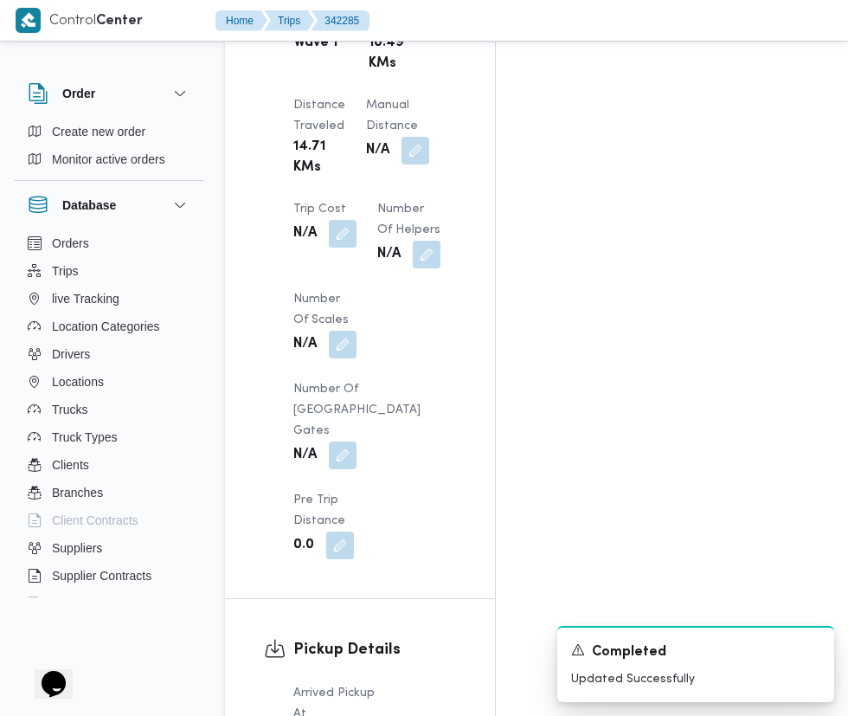
scroll to position [1672, 0]
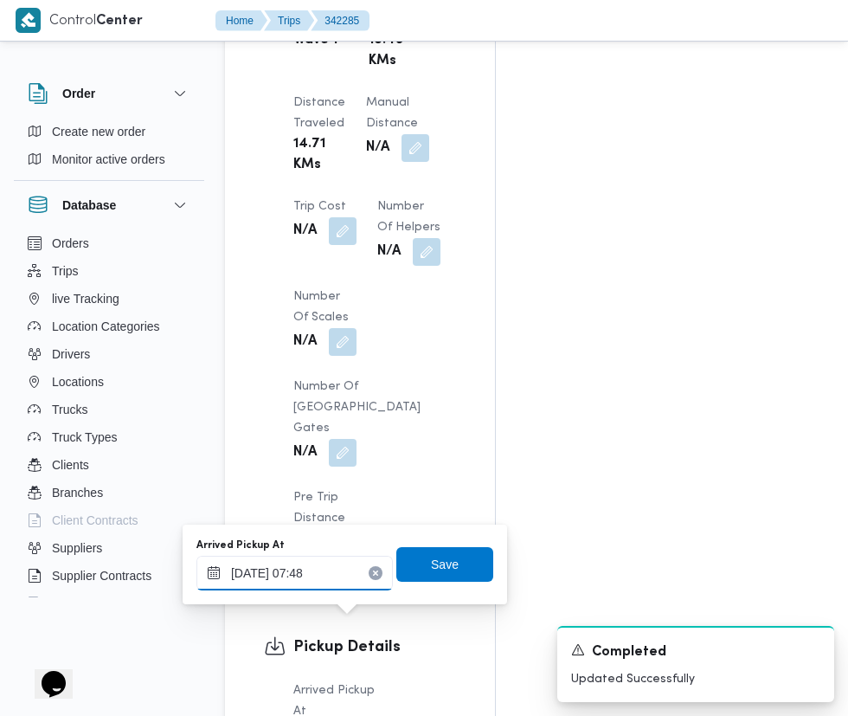
click at [332, 579] on input "08/10/2025 07:48" at bounding box center [295, 573] width 197 height 35
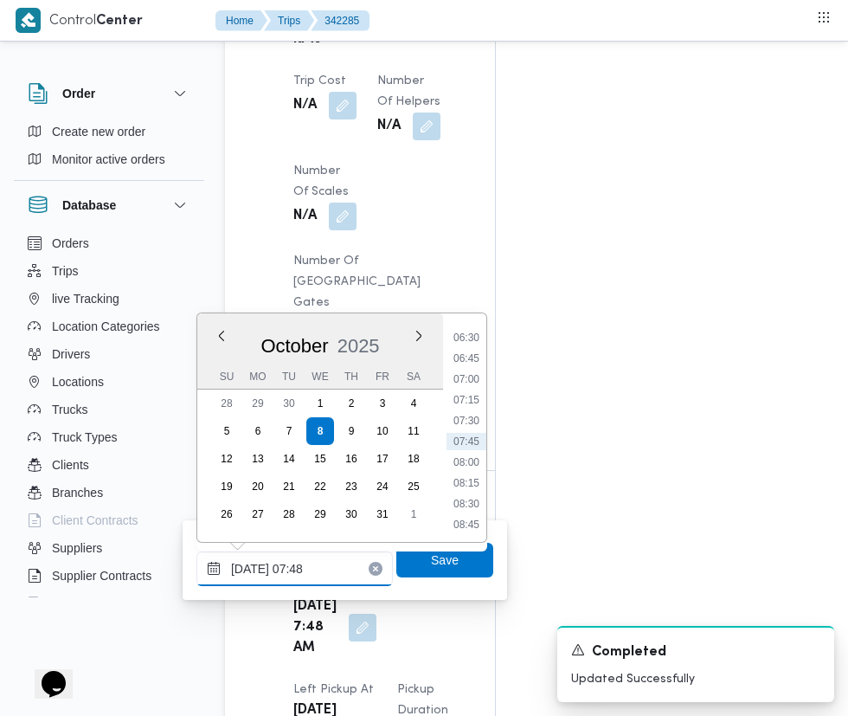
scroll to position [1803, 0]
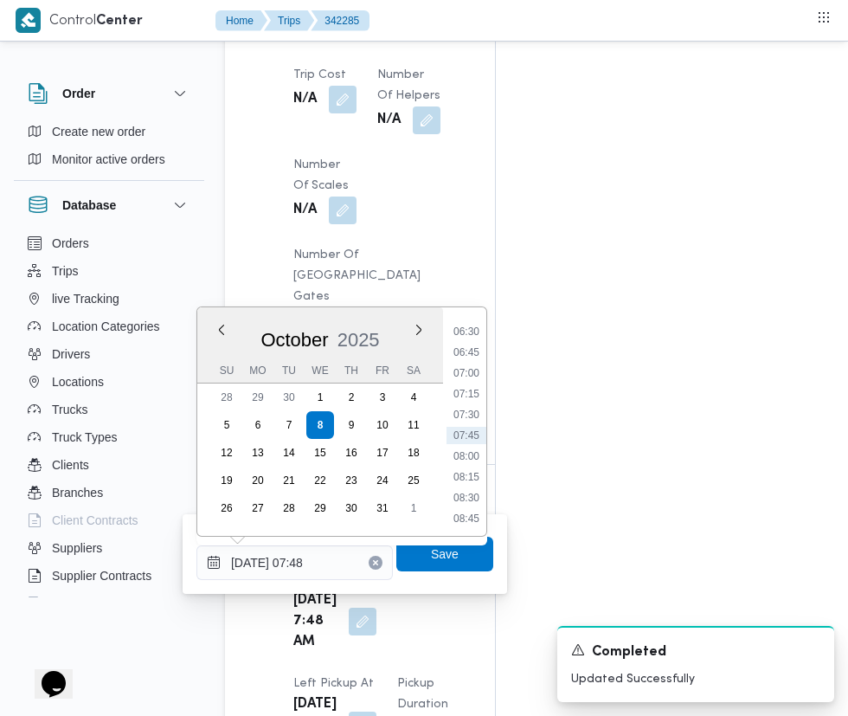
click at [467, 435] on li "07:45" at bounding box center [467, 435] width 40 height 17
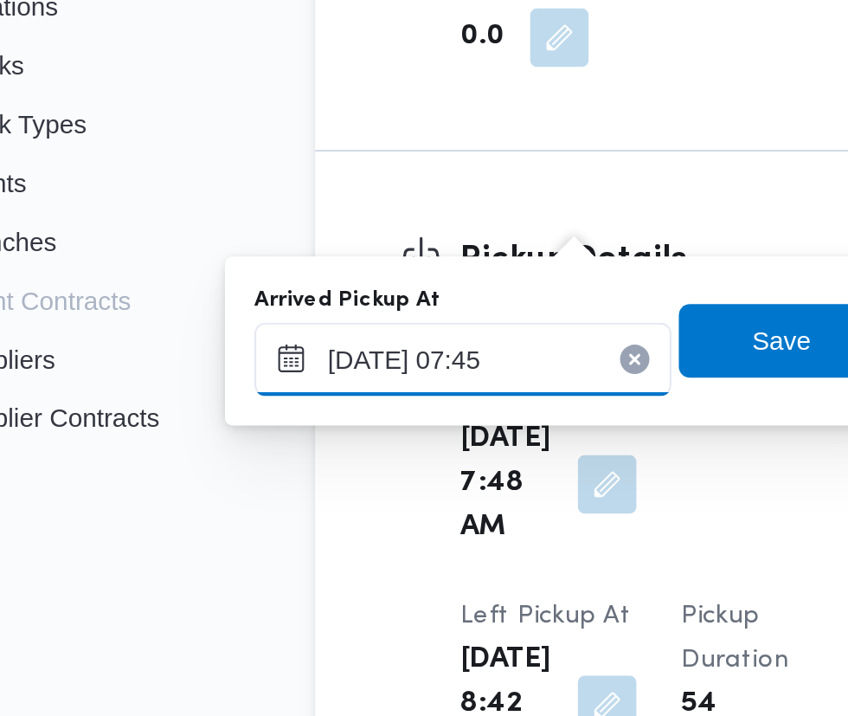
scroll to position [1817, 0]
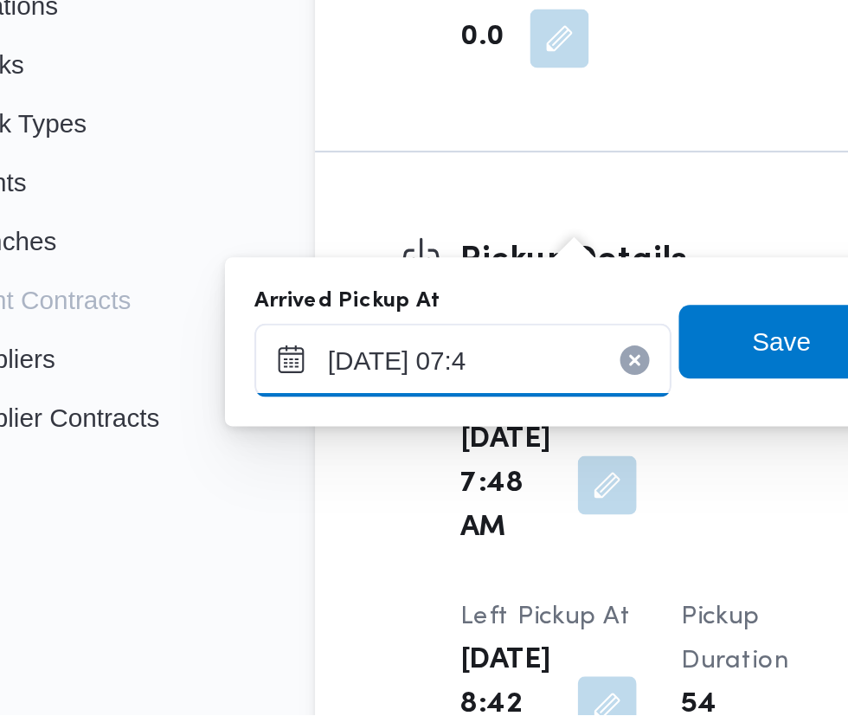
type input "08/10/2025 07:44"
click at [439, 534] on span "Save" at bounding box center [445, 540] width 28 height 21
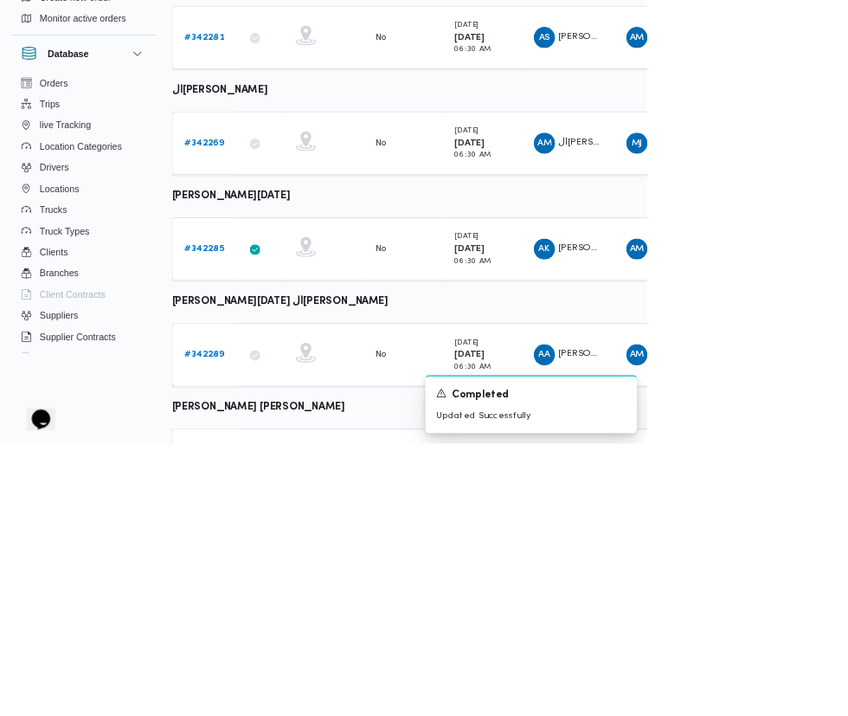
scroll to position [866, 0]
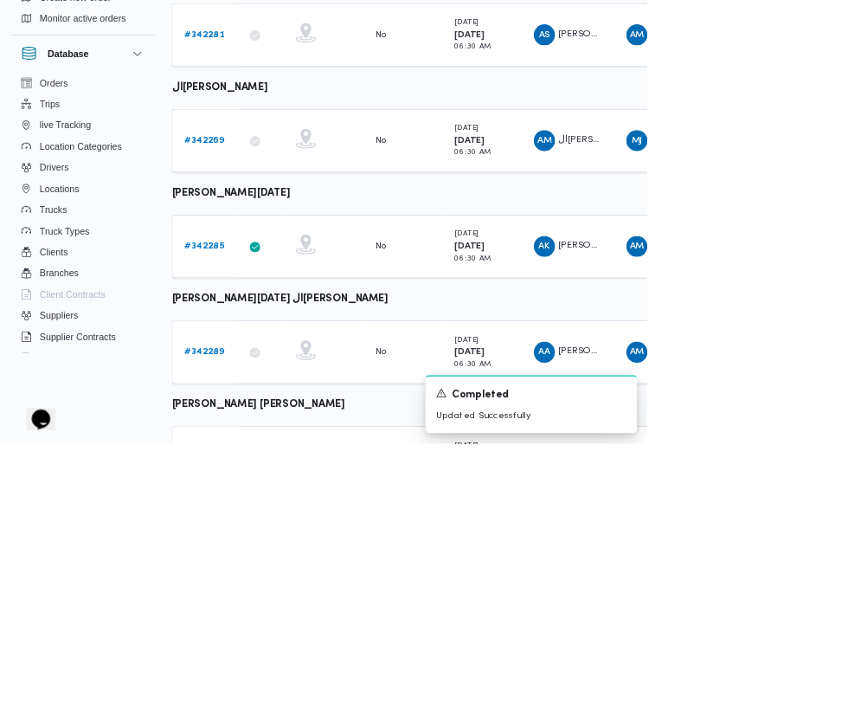
click at [267, 592] on b "# 342289" at bounding box center [268, 595] width 52 height 11
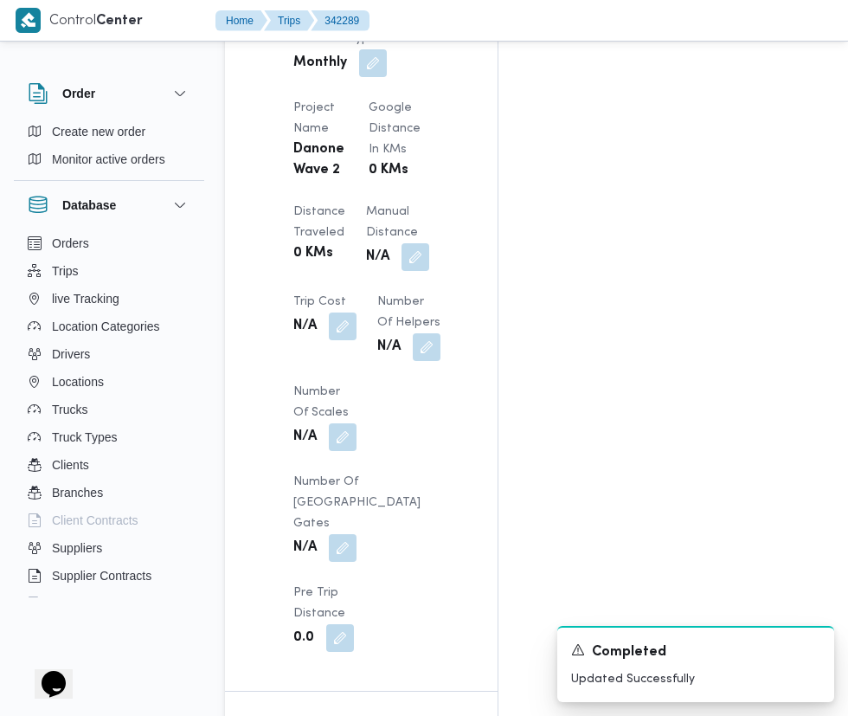
scroll to position [1461, 0]
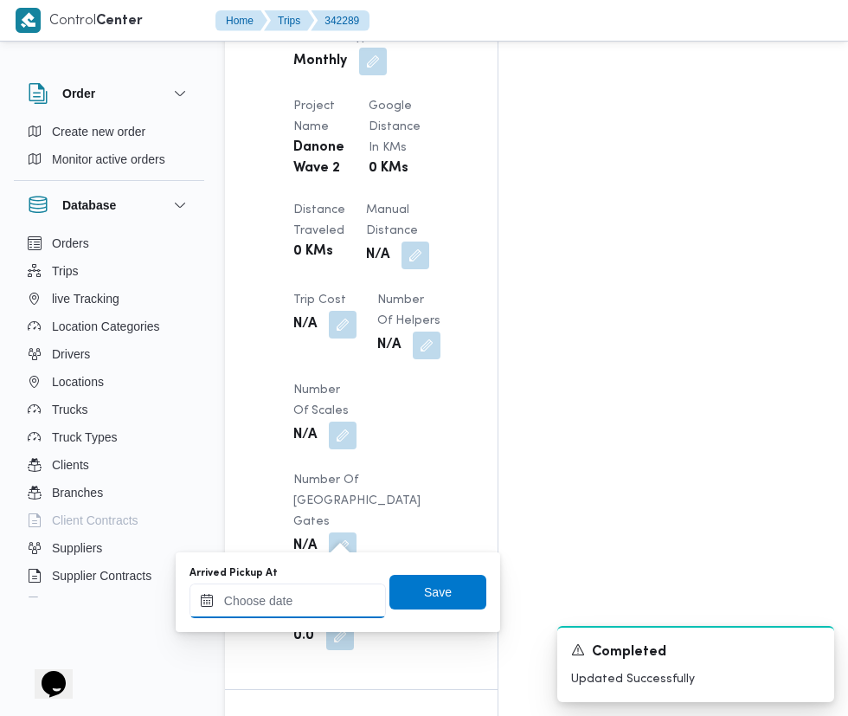
click at [314, 603] on input "Arrived Pickup At" at bounding box center [288, 601] width 197 height 35
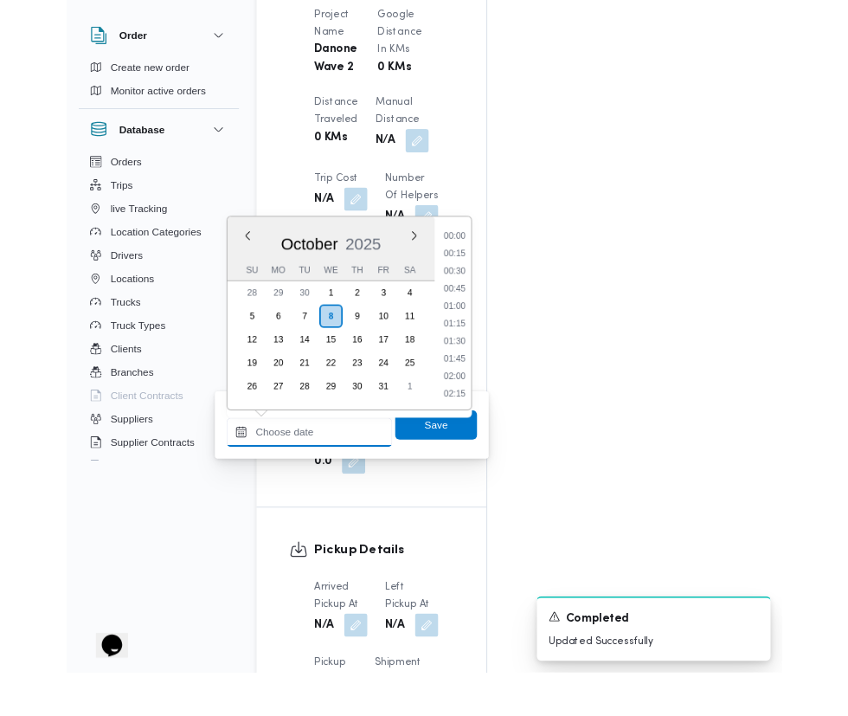
scroll to position [1498, 0]
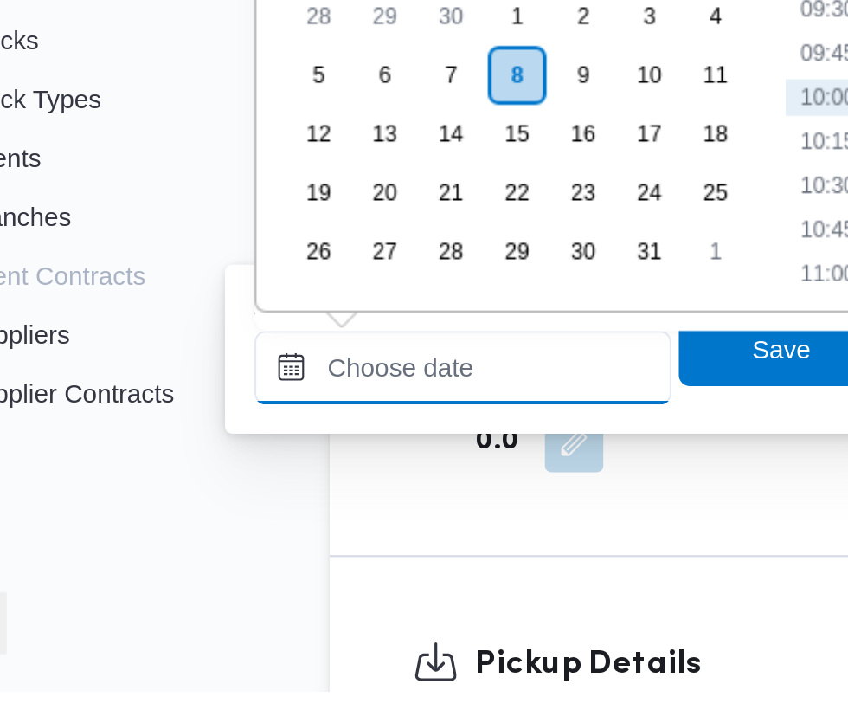
paste input "08/10/2025 07:30"
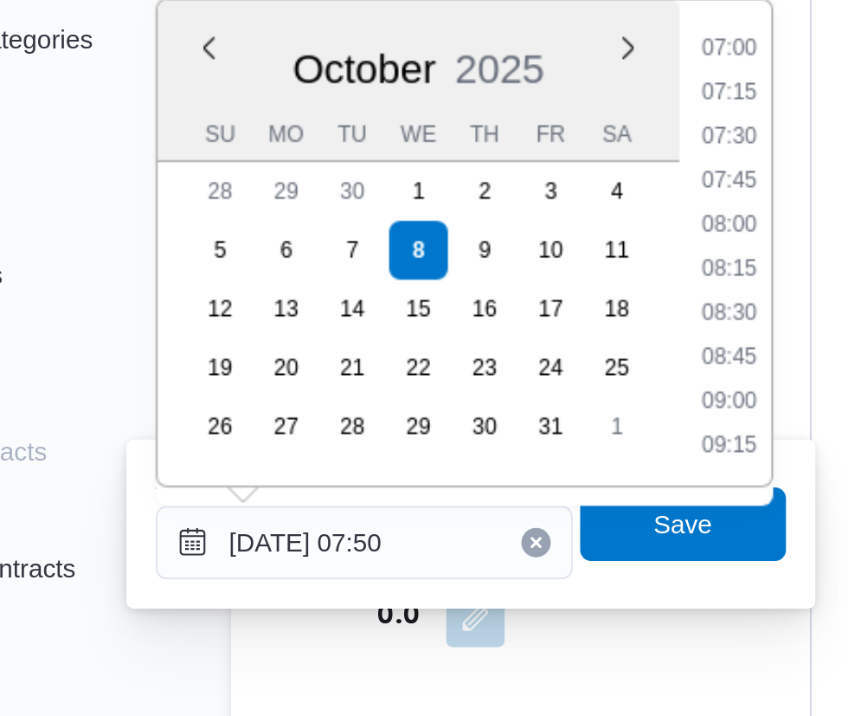
click at [465, 377] on li "07:30" at bounding box center [460, 372] width 40 height 17
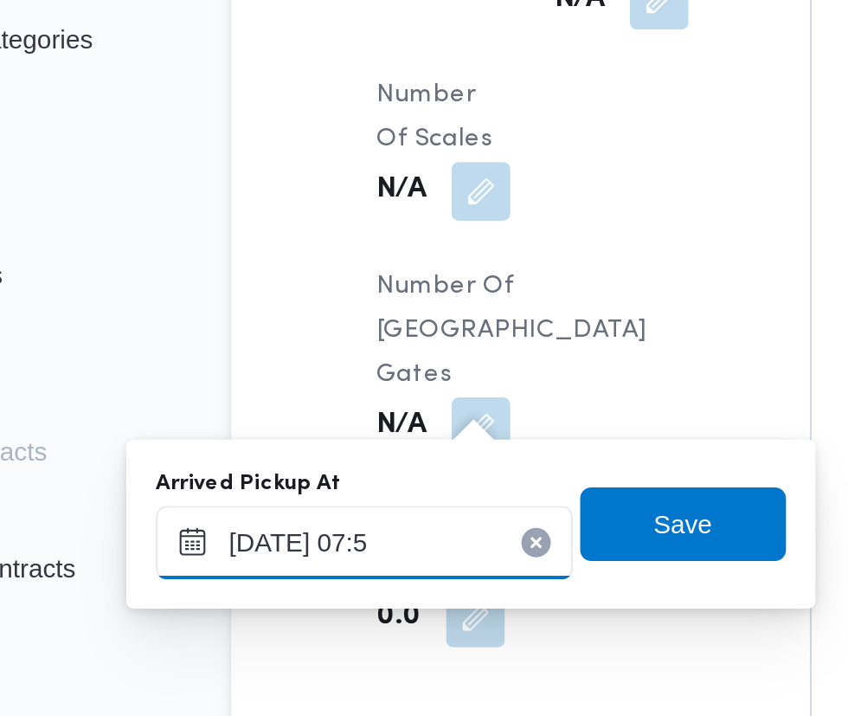
type input "08/10/2025 07:50"
click at [460, 559] on span "Save" at bounding box center [438, 555] width 97 height 35
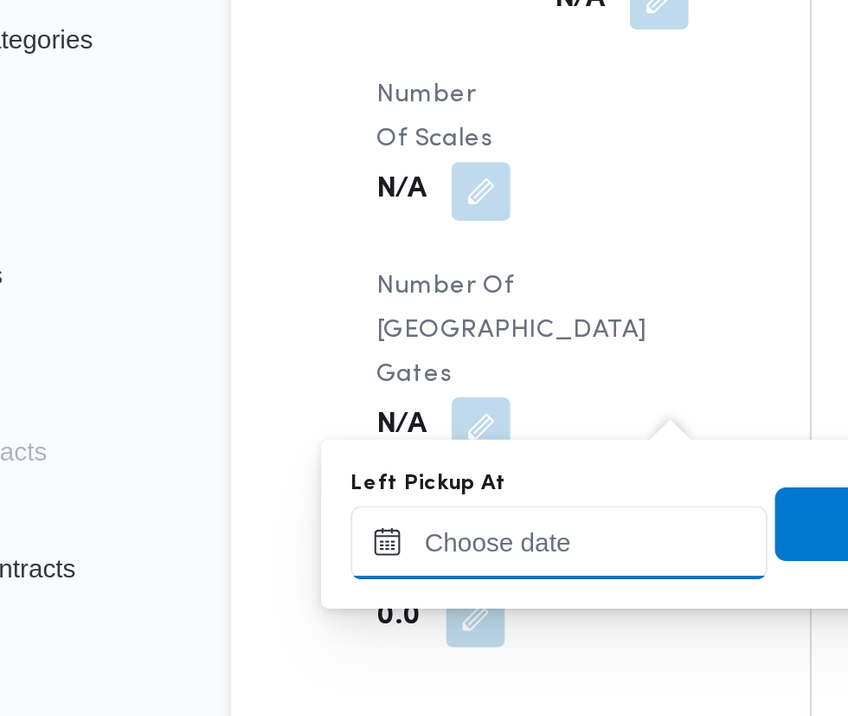
click at [371, 564] on input "Left Pickup At" at bounding box center [379, 563] width 197 height 35
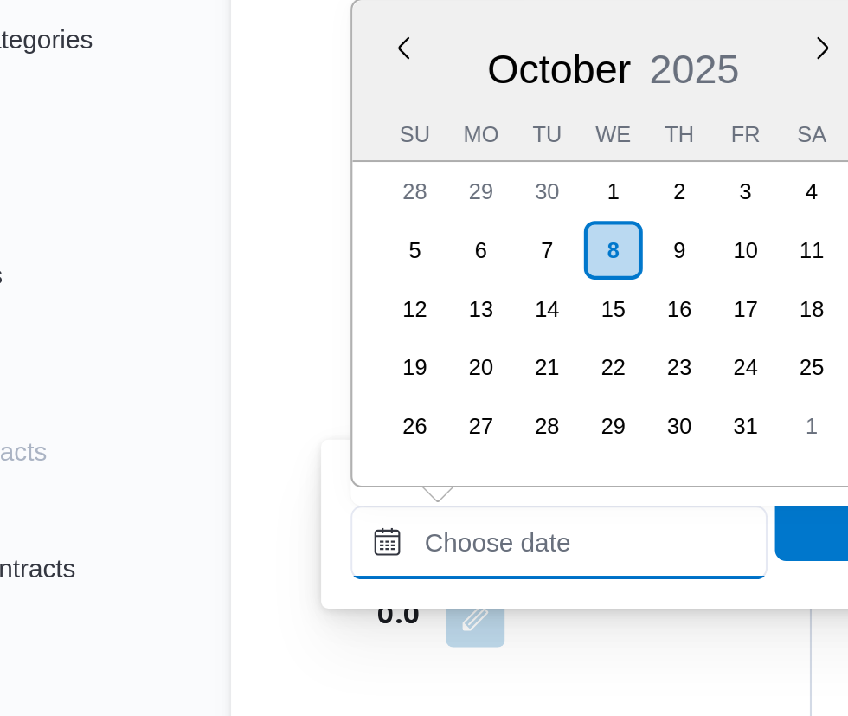
scroll to position [726, 0]
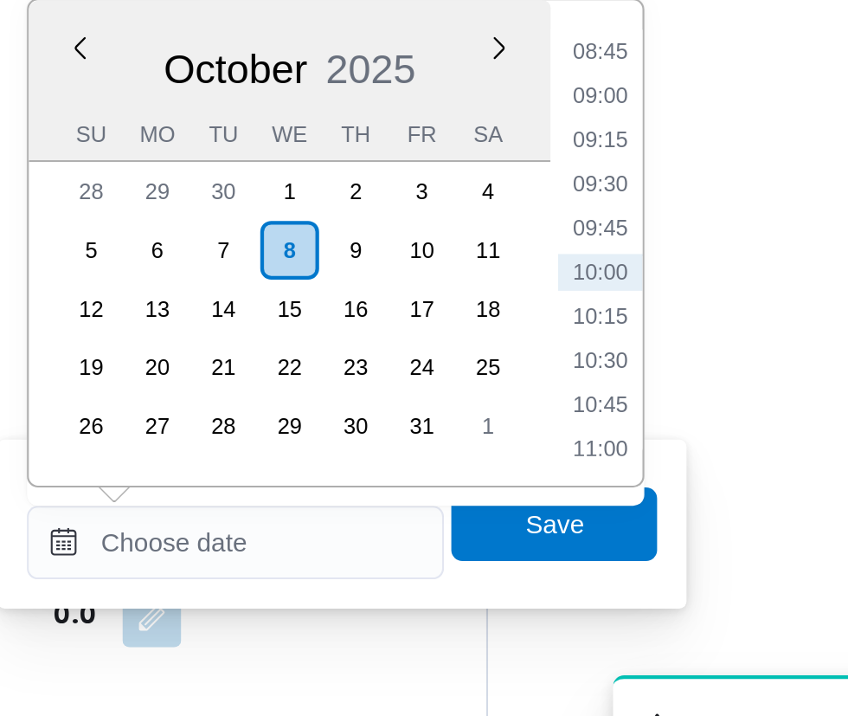
click at [554, 354] on li "09:00" at bounding box center [552, 353] width 40 height 17
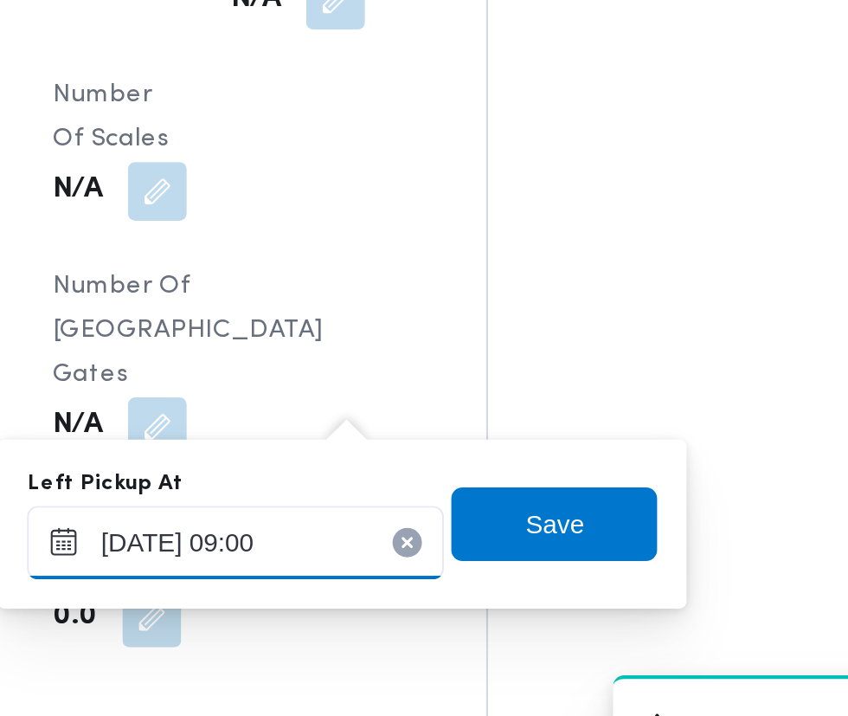
type input "08/10/2025 09:00"
click at [557, 552] on span "Save" at bounding box center [529, 555] width 97 height 35
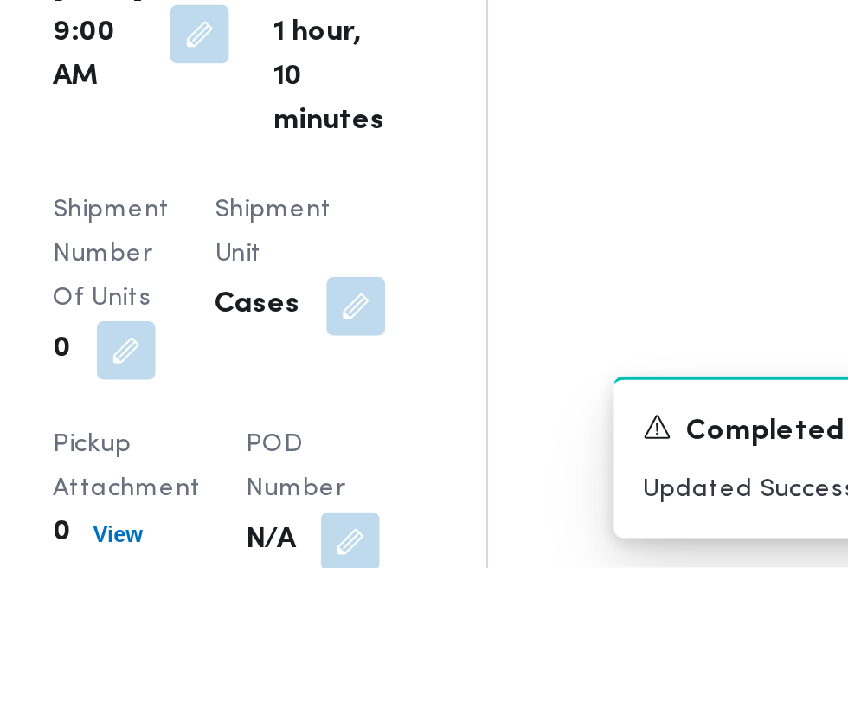
scroll to position [1946, 0]
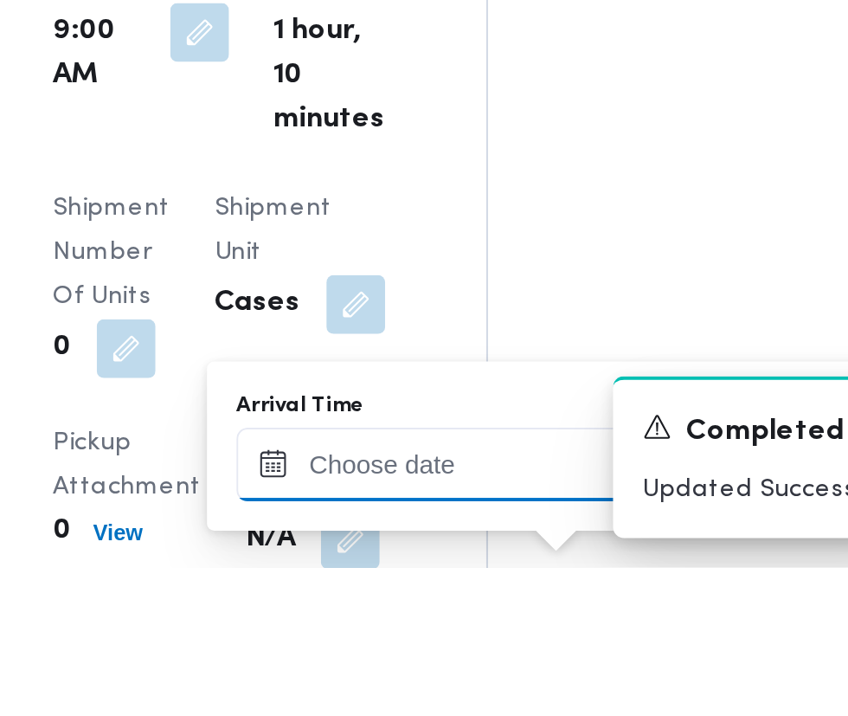
click at [520, 666] on input "Arrival Time" at bounding box center [478, 667] width 197 height 35
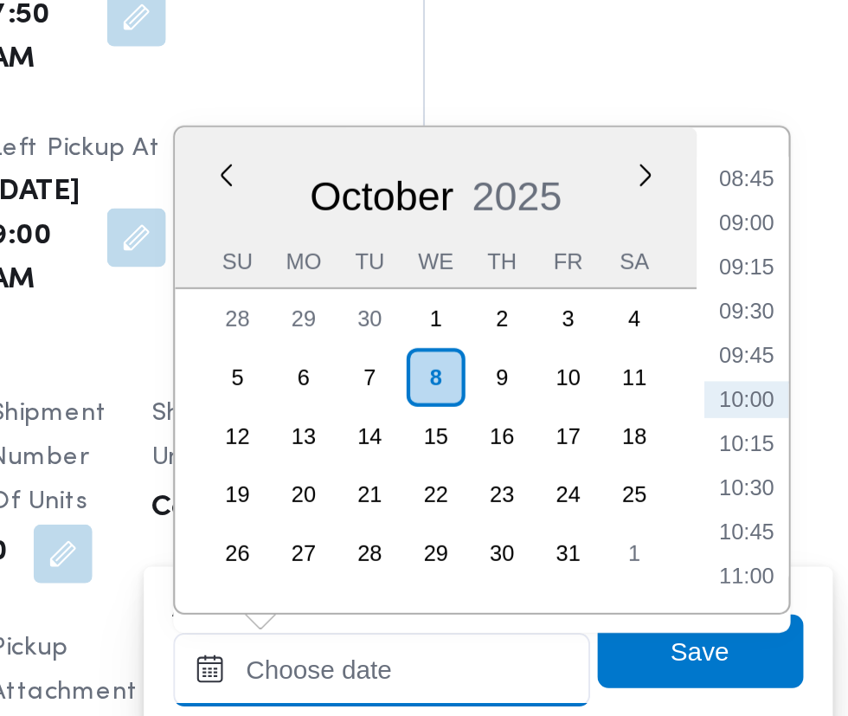
scroll to position [2048, 0]
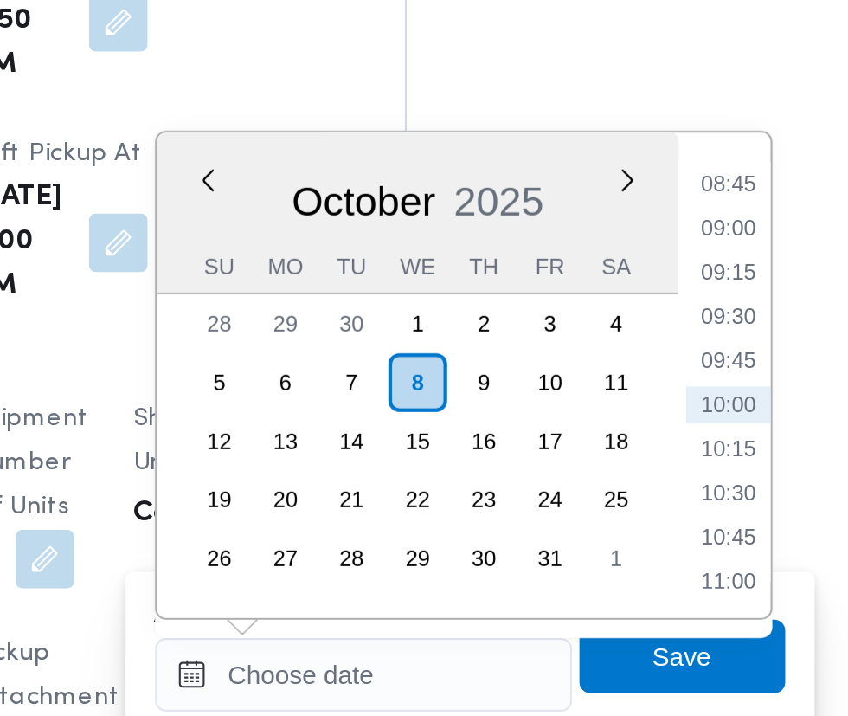
click at [654, 417] on li "09:45" at bounding box center [650, 418] width 40 height 17
type input "08/10/2025 09:45"
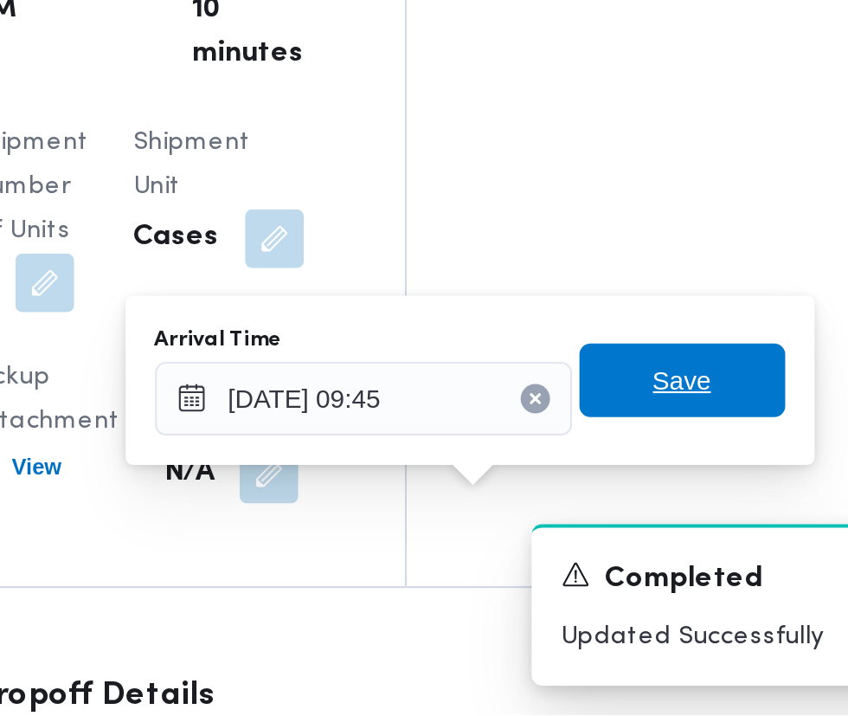
click at [634, 554] on span "Save" at bounding box center [629, 558] width 28 height 21
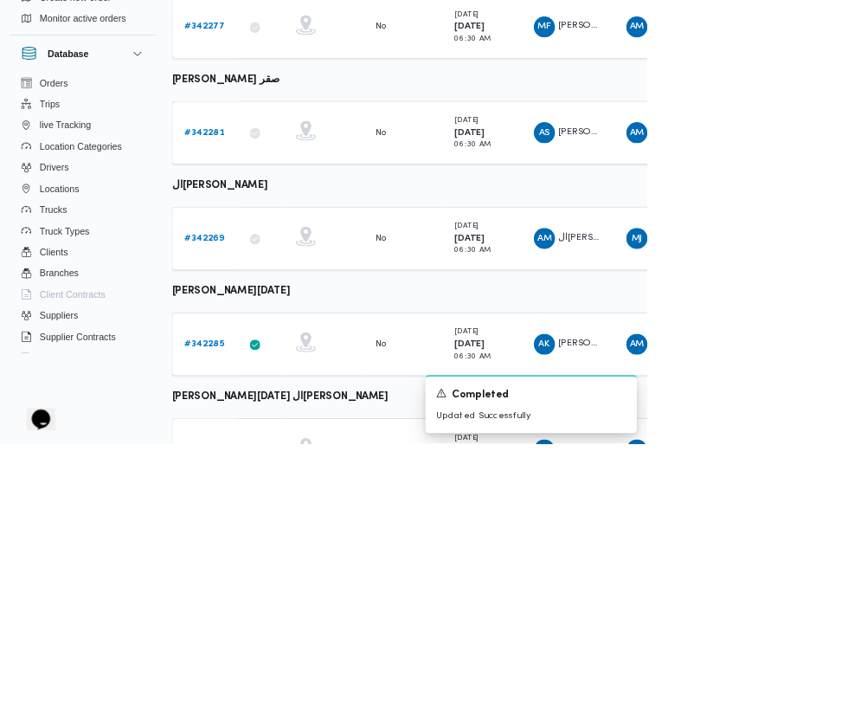
scroll to position [739, 0]
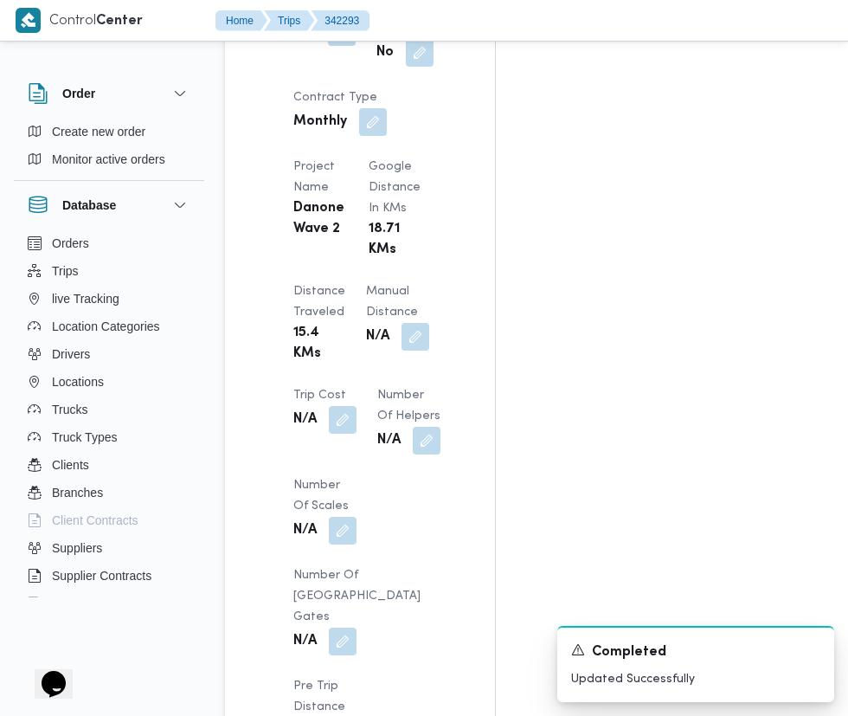
scroll to position [1593, 0]
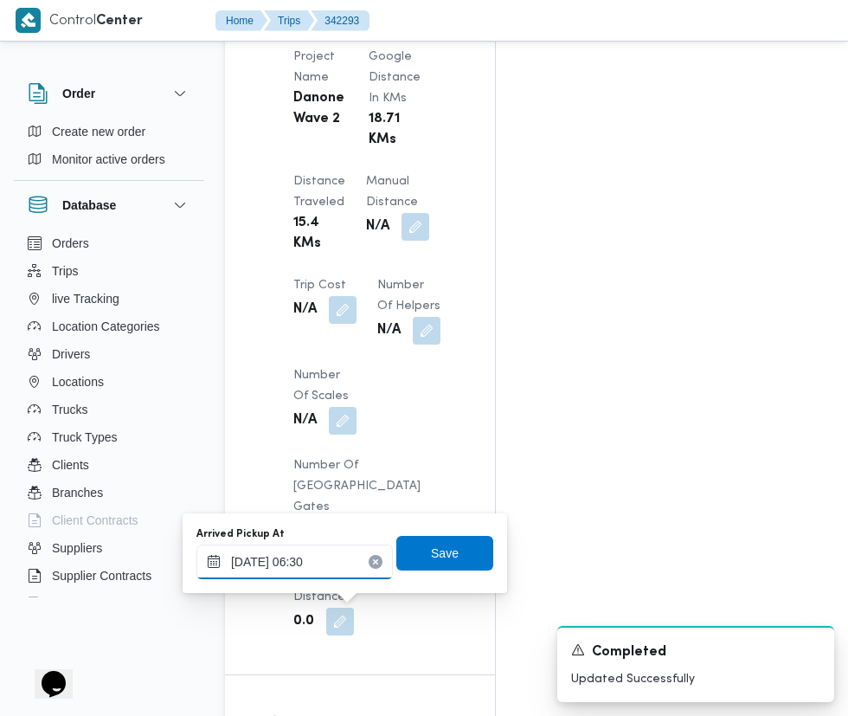
click at [330, 561] on input "08/10/2025 06:30" at bounding box center [295, 562] width 197 height 35
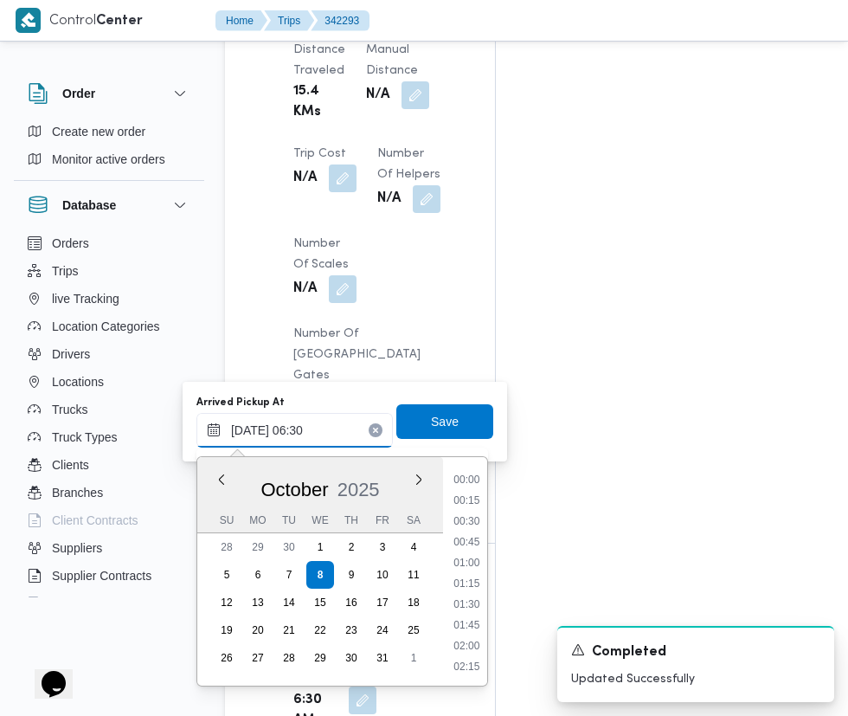
scroll to position [435, 0]
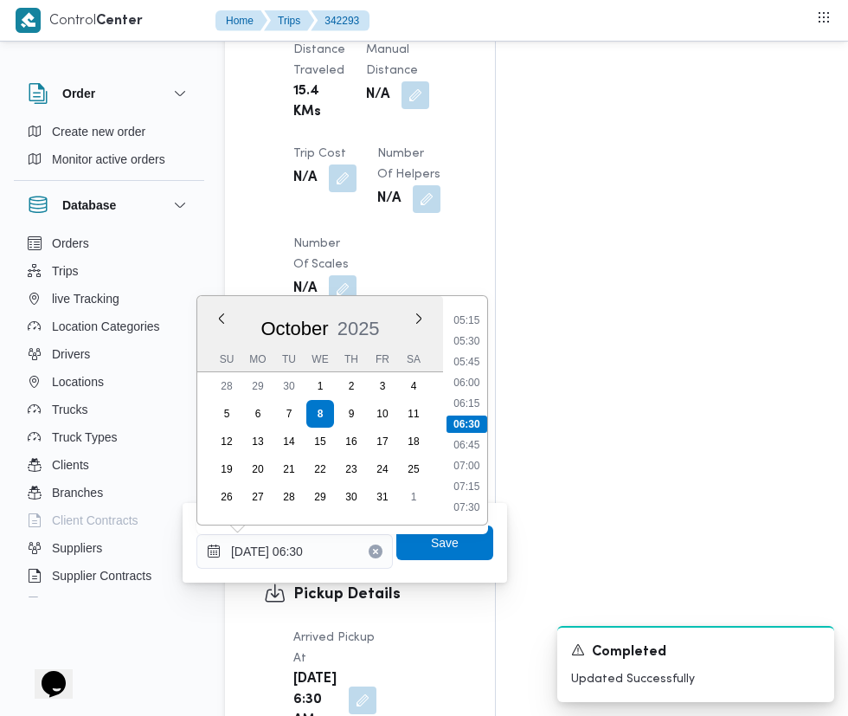
click at [468, 506] on li "07:30" at bounding box center [467, 507] width 40 height 17
type input "08/10/2025 07:30"
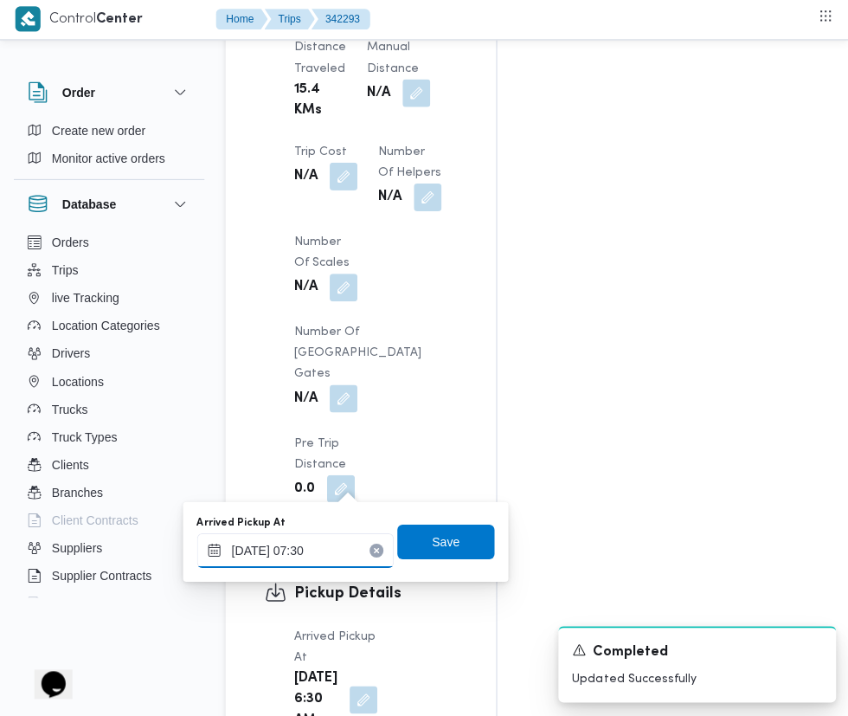
scroll to position [1728, 0]
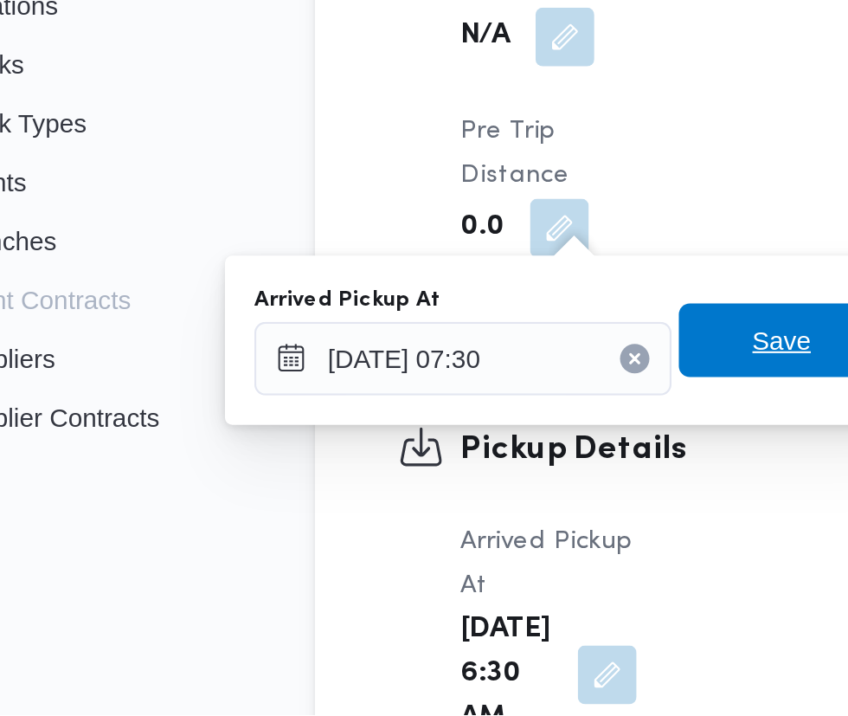
click at [425, 541] on span "Save" at bounding box center [445, 539] width 97 height 35
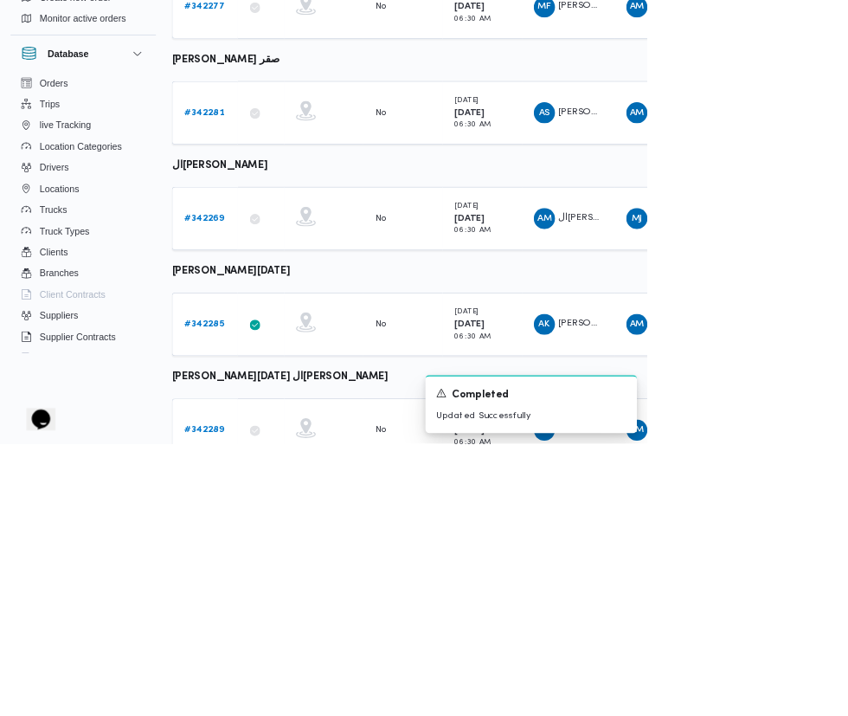
scroll to position [866, 0]
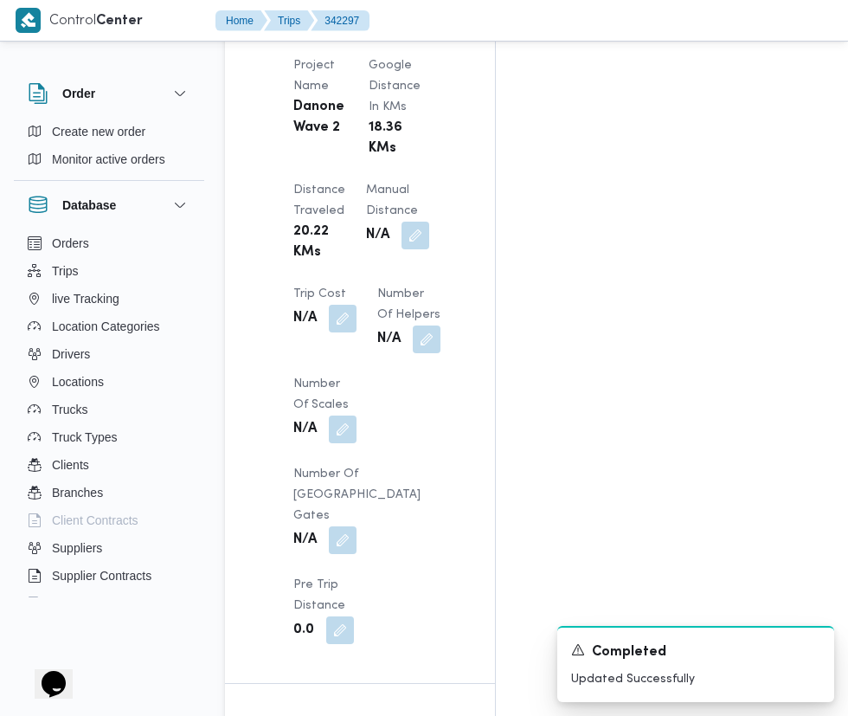
scroll to position [1584, 0]
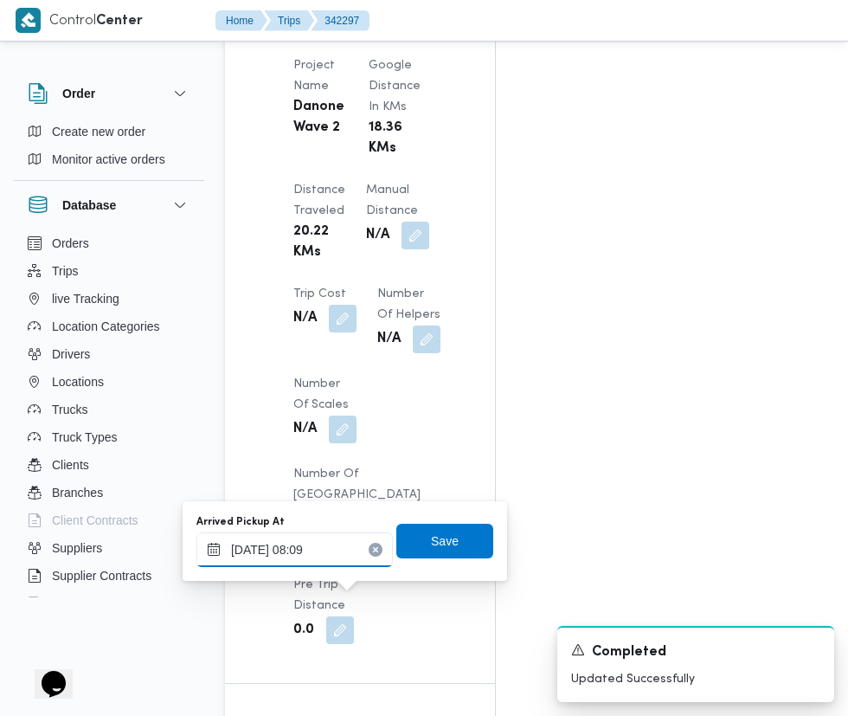
click at [316, 550] on input "08/10/2025 08:09" at bounding box center [295, 549] width 197 height 35
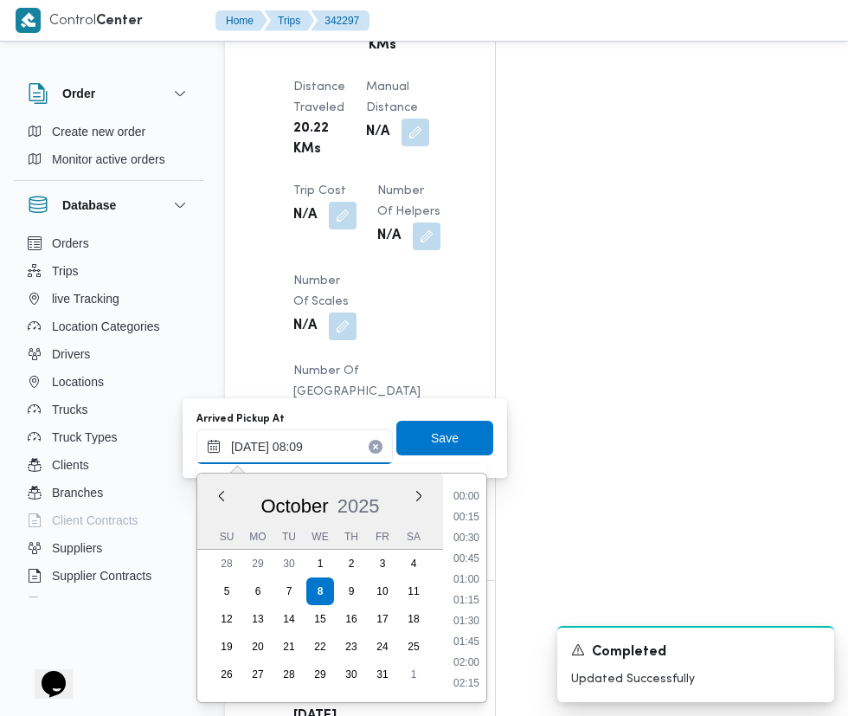
scroll to position [559, 0]
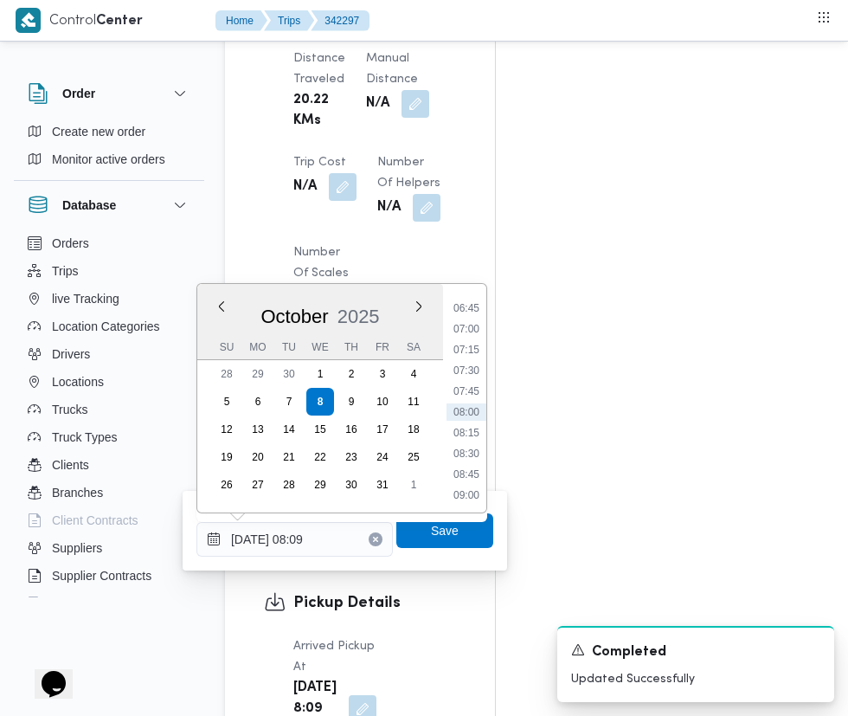
click at [472, 351] on li "07:15" at bounding box center [467, 349] width 40 height 17
type input "08/10/2025 07:15"
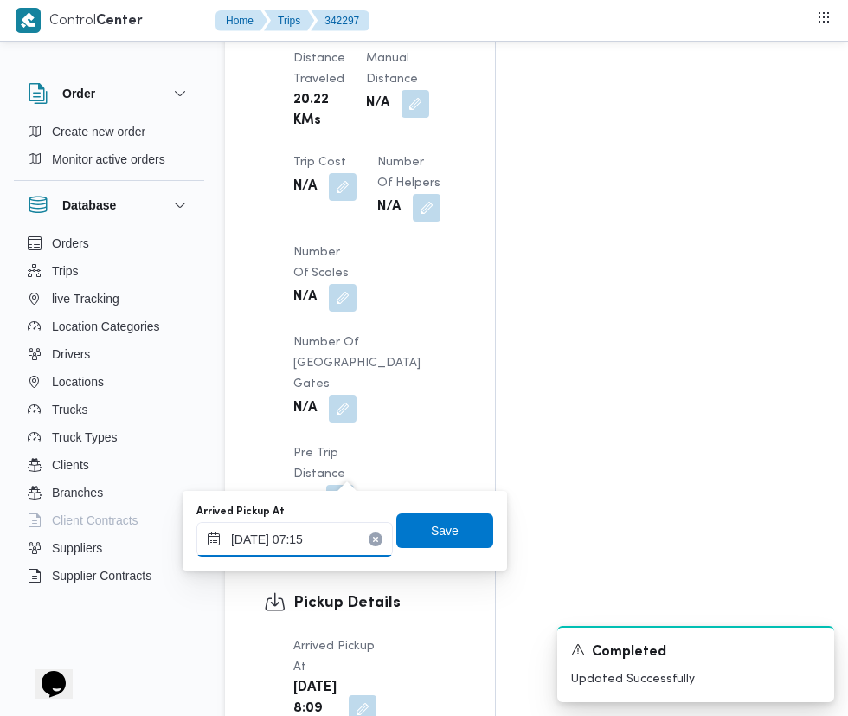
scroll to position [1716, 0]
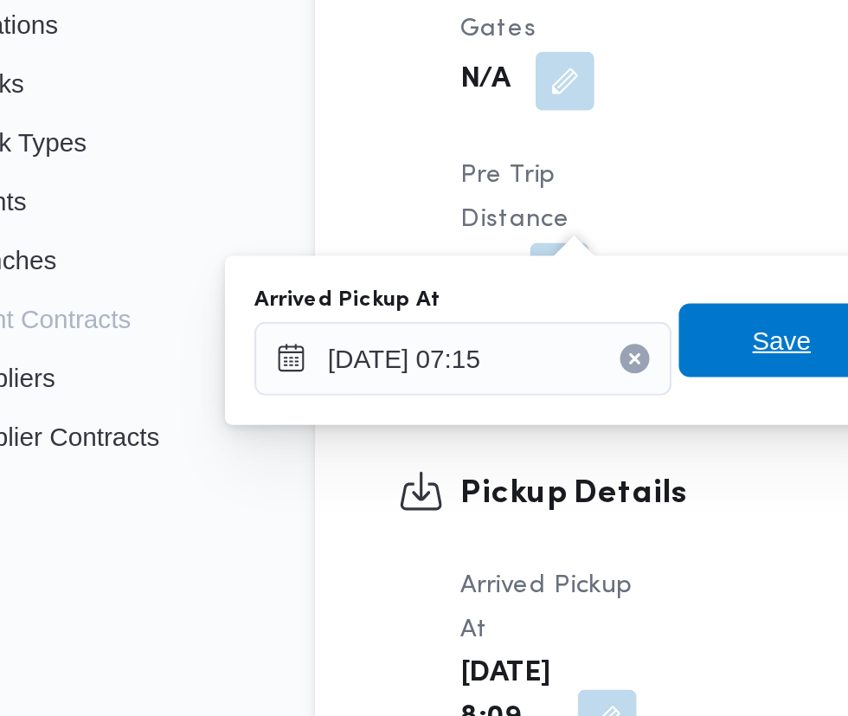
click at [435, 532] on span "Save" at bounding box center [445, 530] width 28 height 21
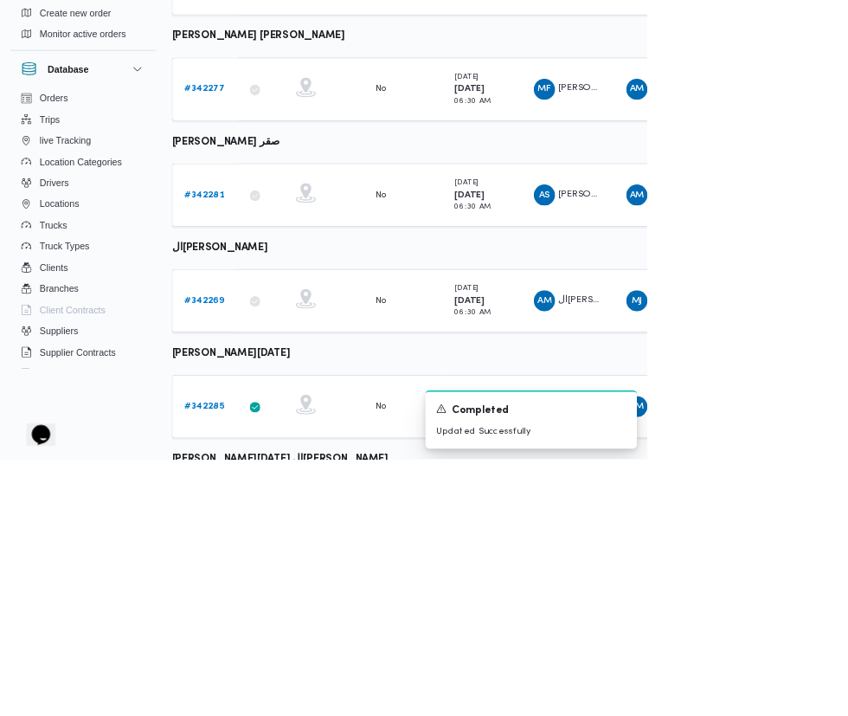
scroll to position [866, 0]
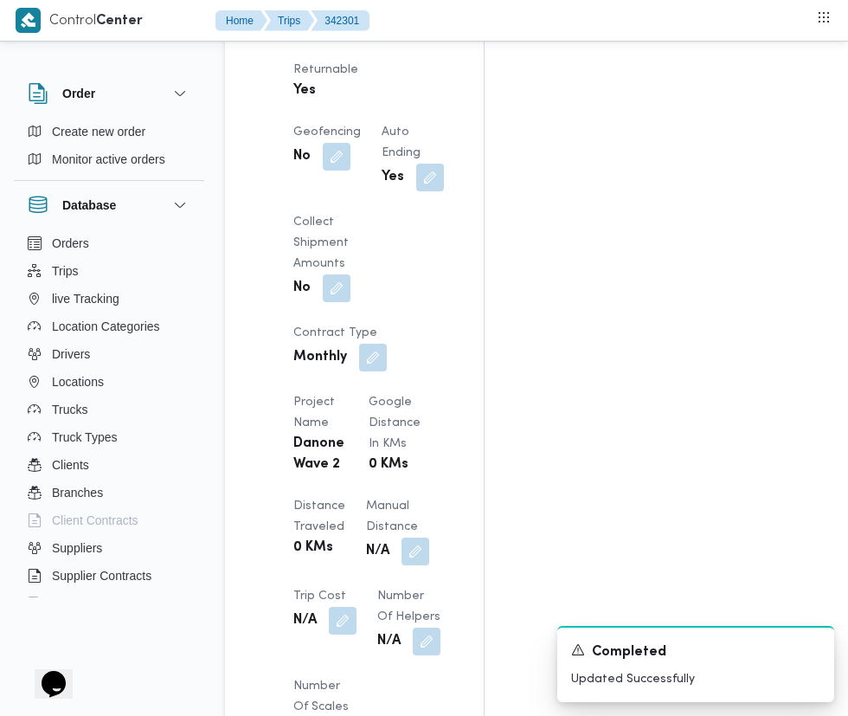
scroll to position [1311, 0]
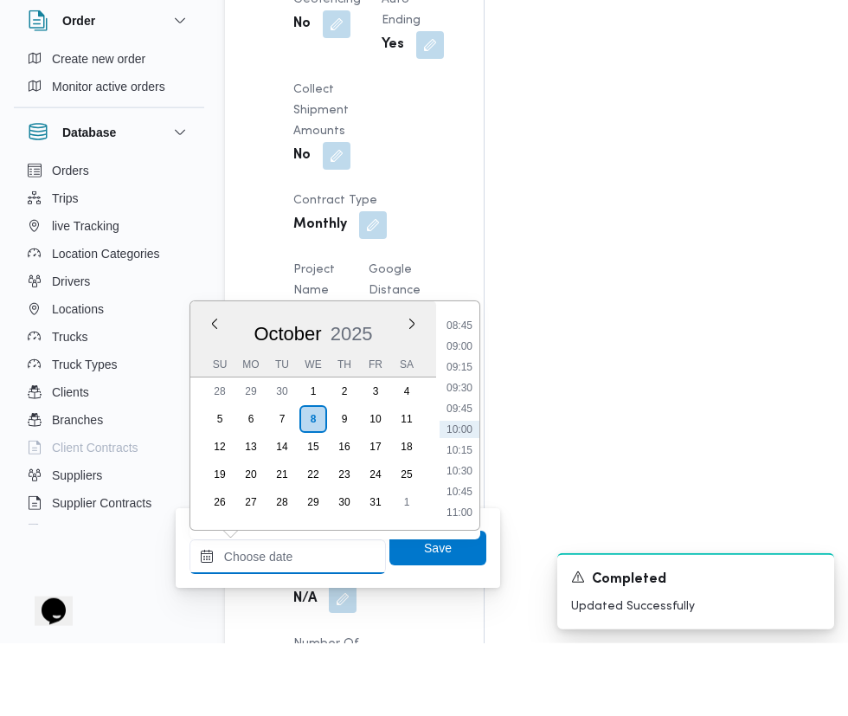
scroll to position [1424, 0]
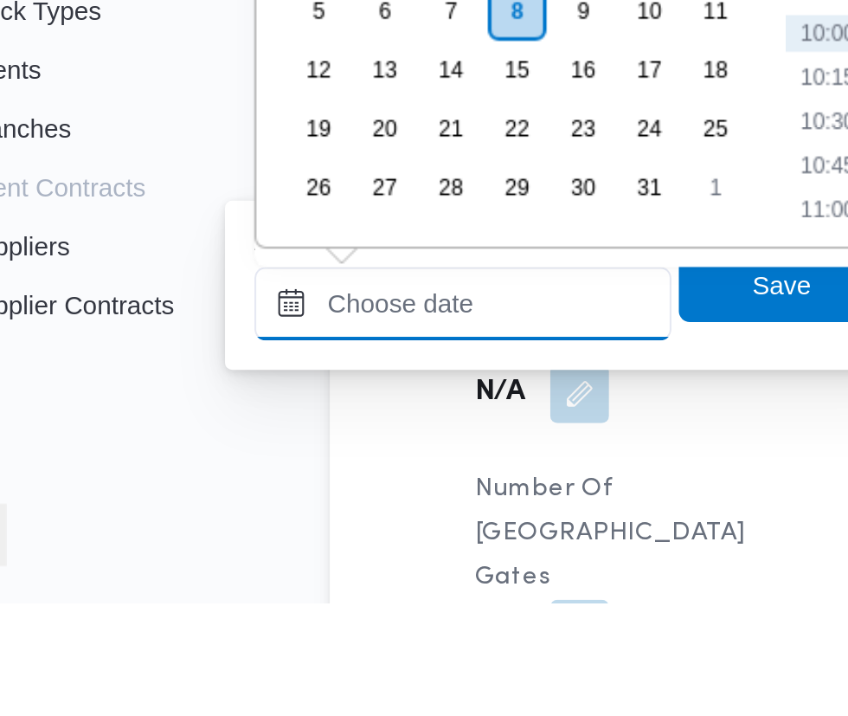
paste input "08/10/2025 07:30"
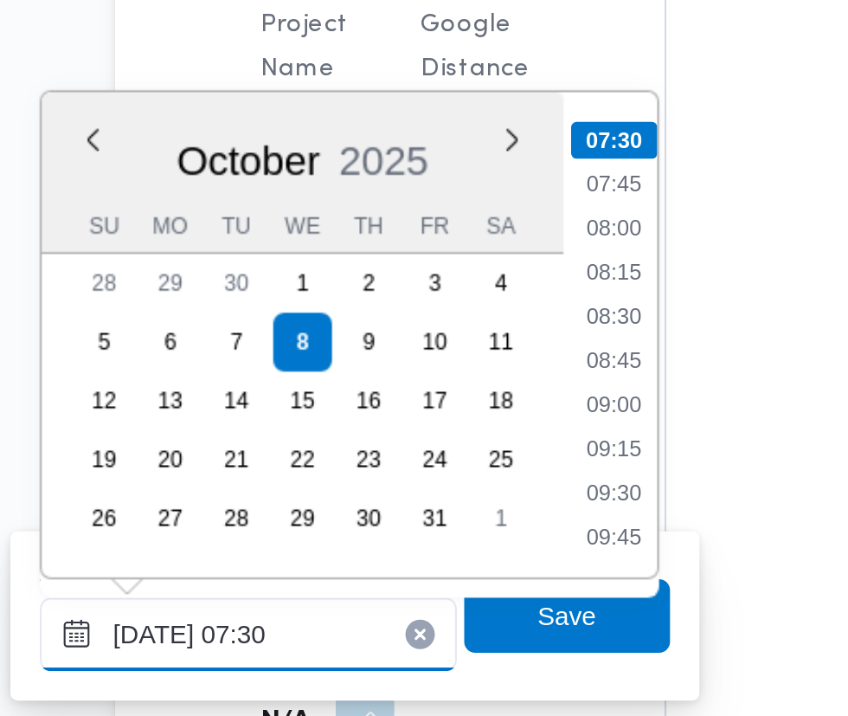
type input "08/10/2025 07:30"
click at [475, 338] on li "07:30" at bounding box center [460, 341] width 41 height 17
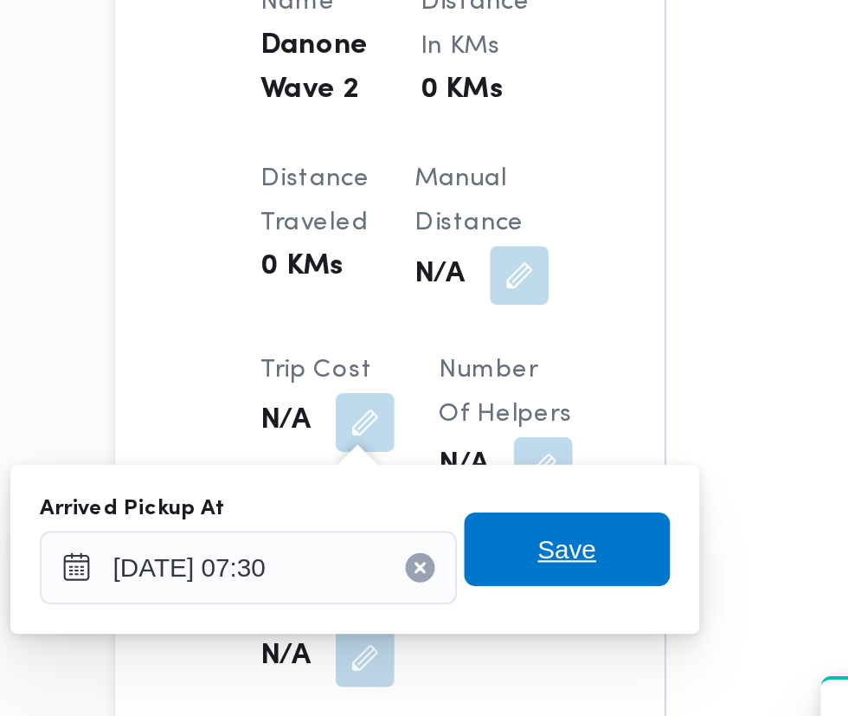
click at [456, 564] on span "Save" at bounding box center [438, 566] width 97 height 35
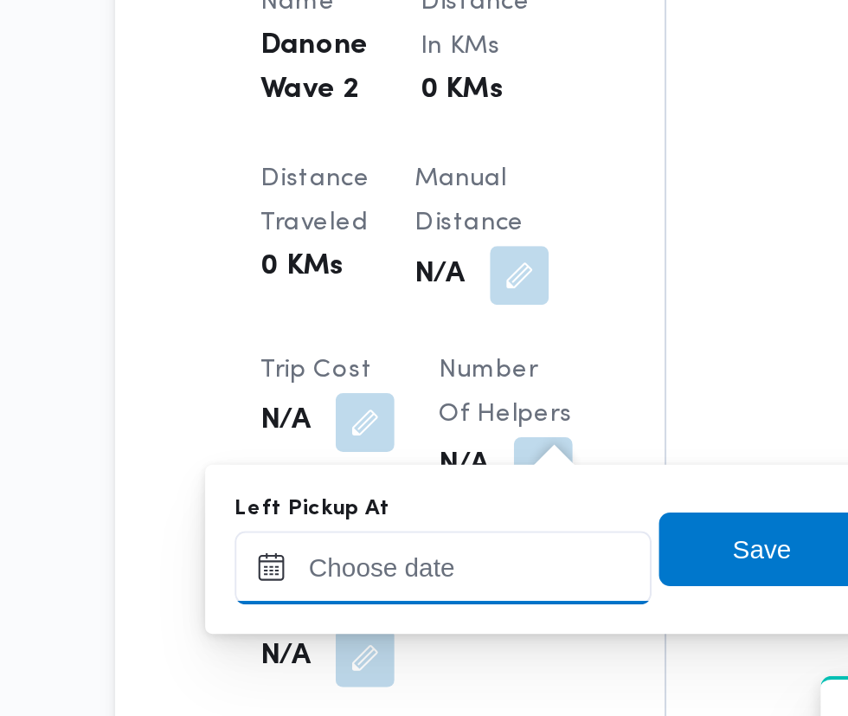
click at [394, 567] on input "Left Pickup At" at bounding box center [379, 575] width 197 height 35
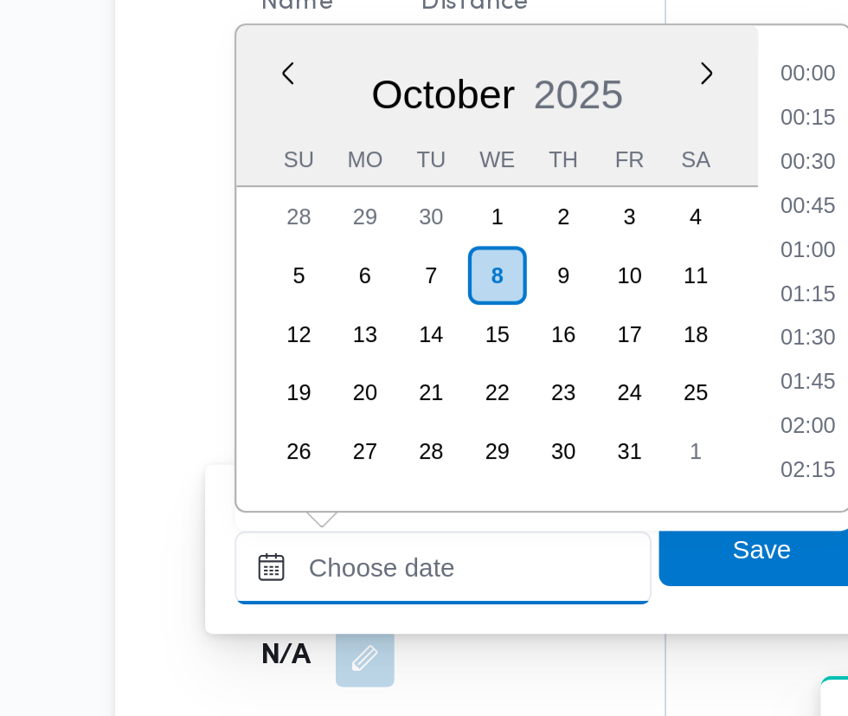
scroll to position [726, 0]
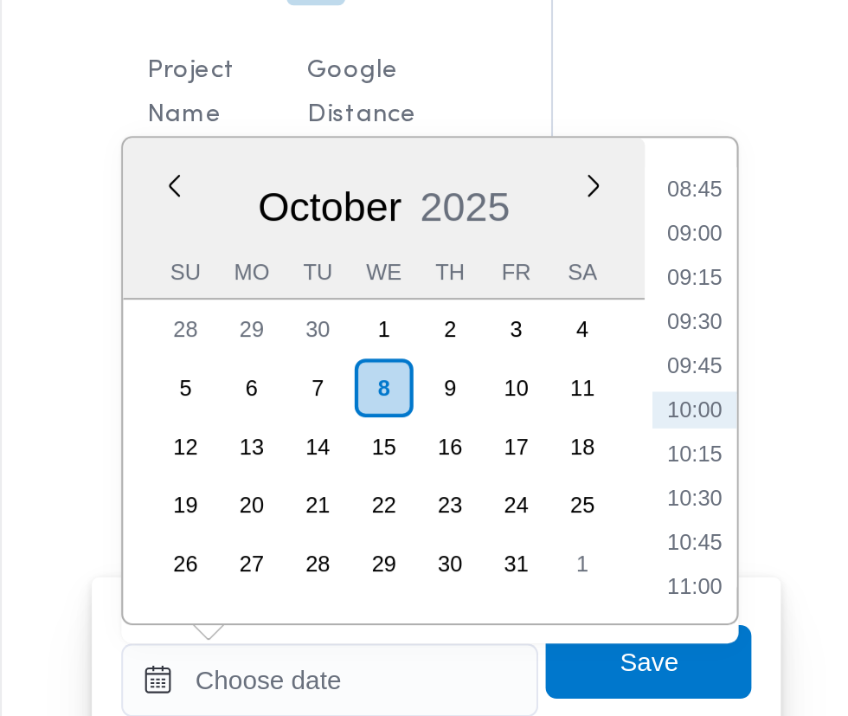
click at [556, 343] on li "08:45" at bounding box center [552, 343] width 40 height 17
type input "08/10/2025 08:45"
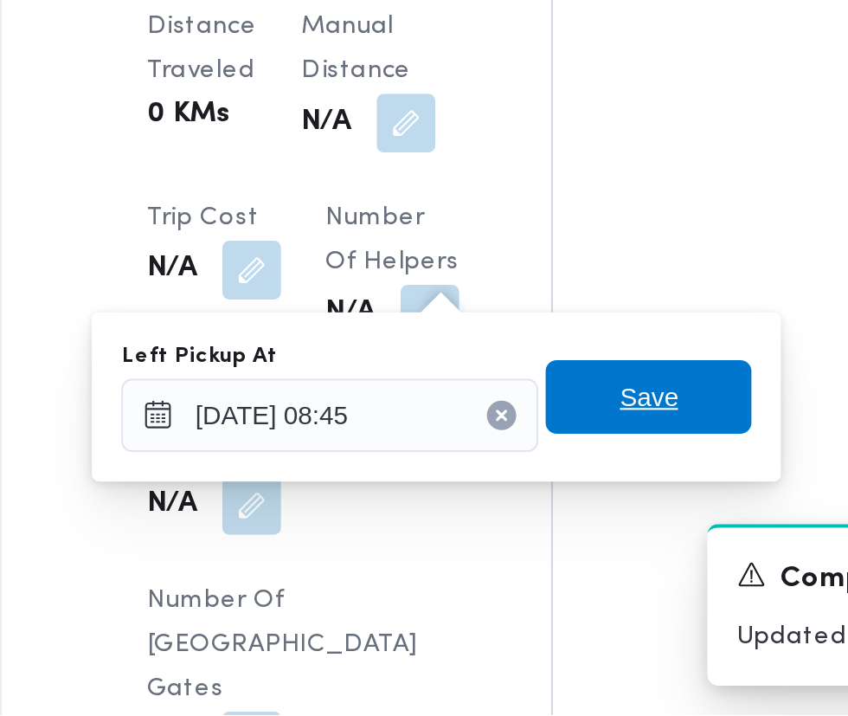
click at [544, 573] on span "Save" at bounding box center [530, 566] width 28 height 21
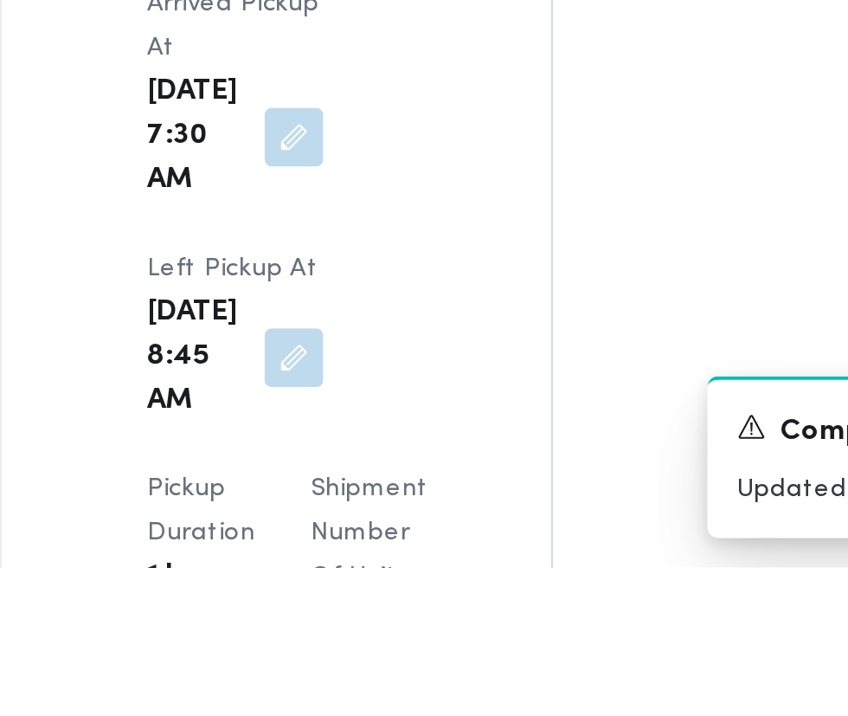
scroll to position [1939, 0]
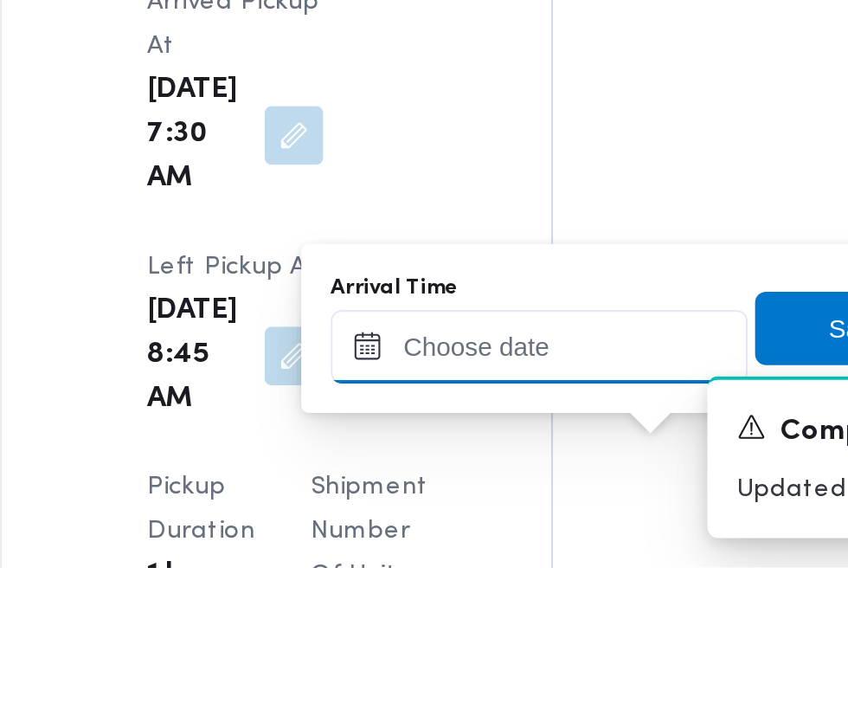
click at [523, 605] on input "Arrival Time" at bounding box center [478, 612] width 197 height 35
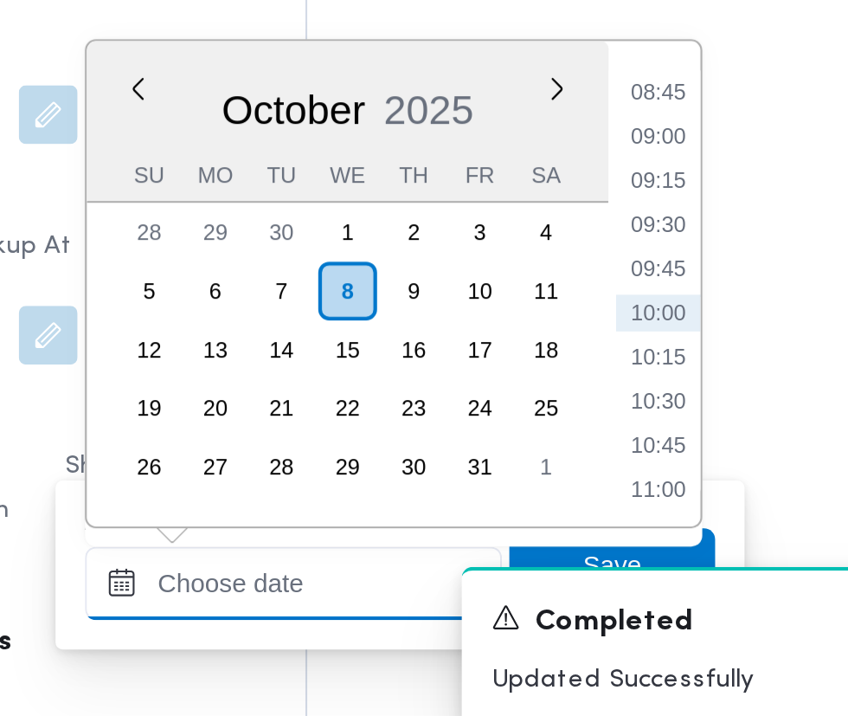
scroll to position [2040, 0]
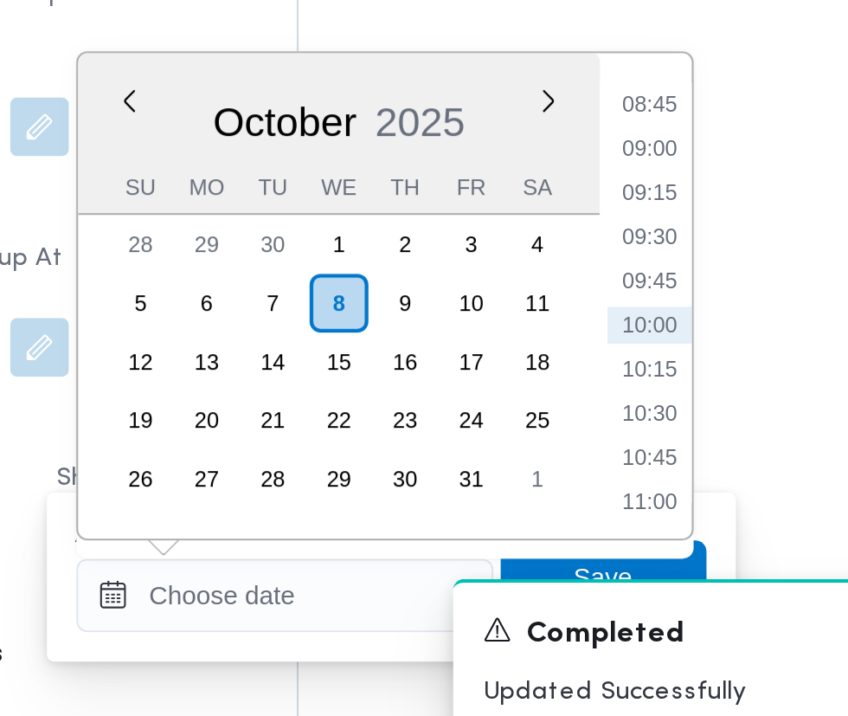
click at [652, 465] on li "09:30" at bounding box center [650, 464] width 40 height 17
type input "08/10/2025 09:30"
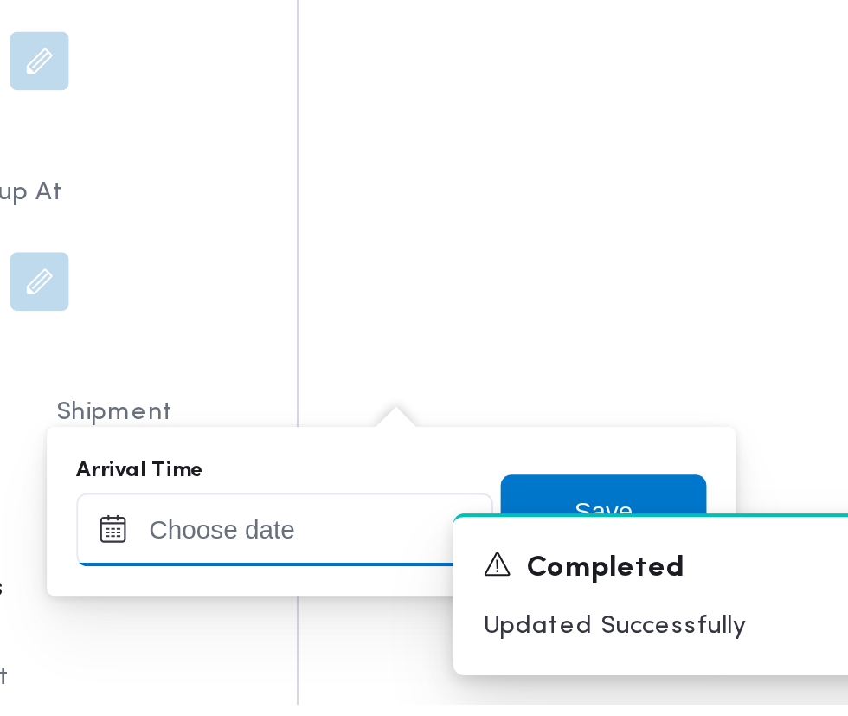
click at [503, 630] on input "Arrival Time" at bounding box center [478, 633] width 197 height 35
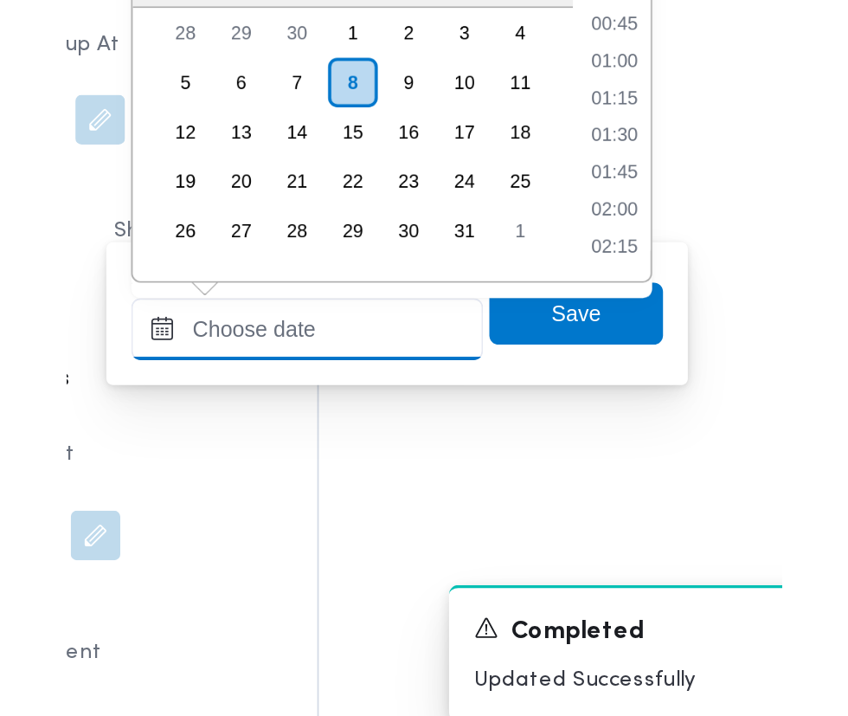
scroll to position [726, 0]
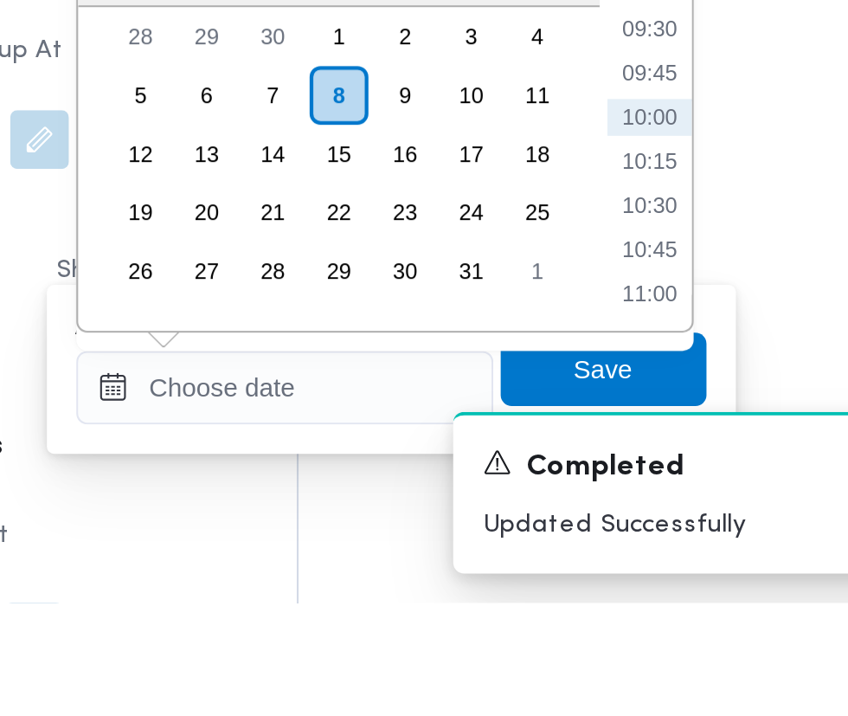
click at [652, 450] on li "09:30" at bounding box center [650, 445] width 40 height 17
type input "08/10/2025 09:30"
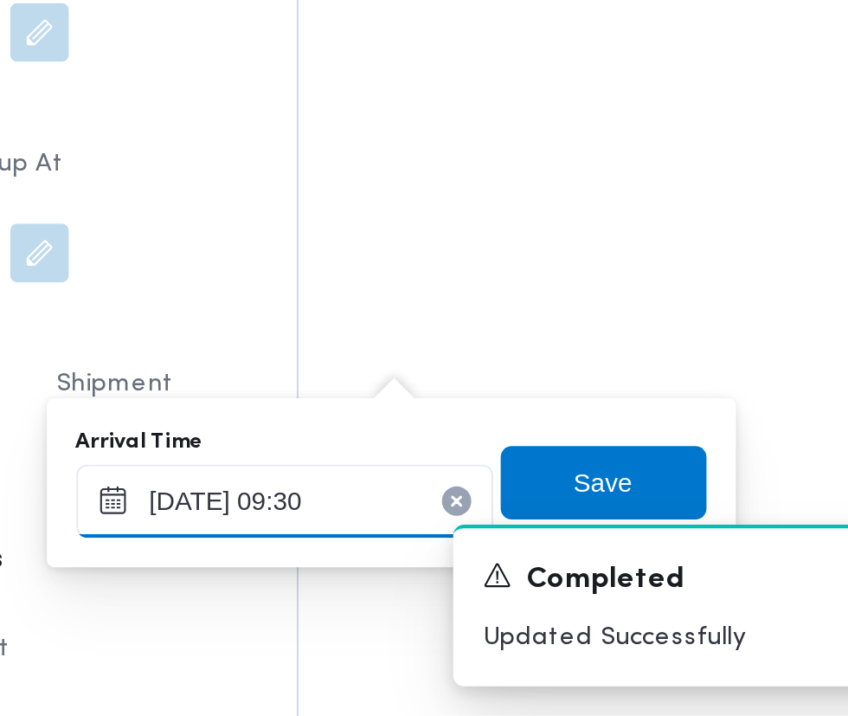
scroll to position [2058, 0]
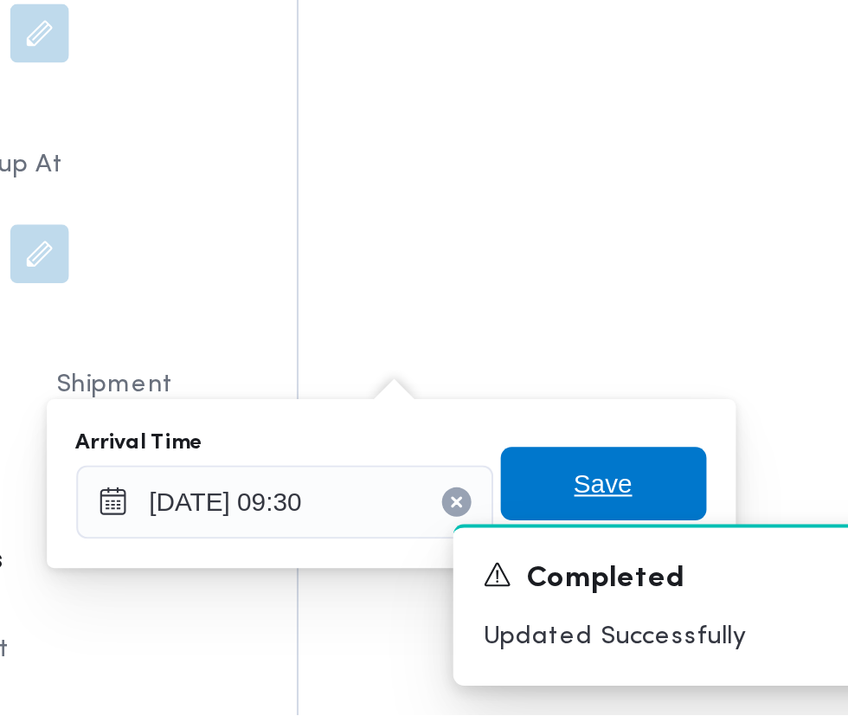
click at [642, 605] on span "Save" at bounding box center [629, 607] width 28 height 21
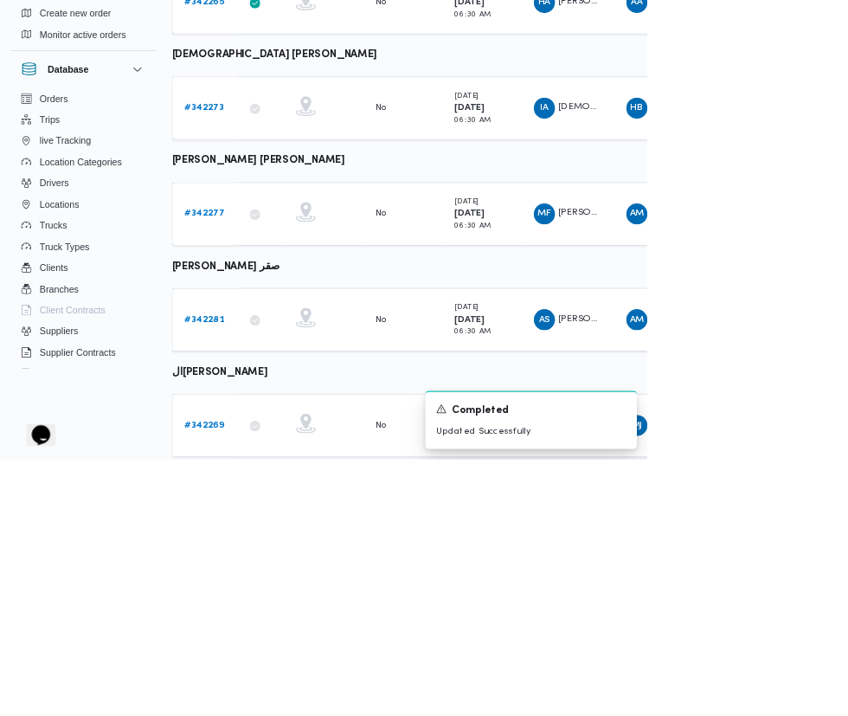
scroll to position [866, 0]
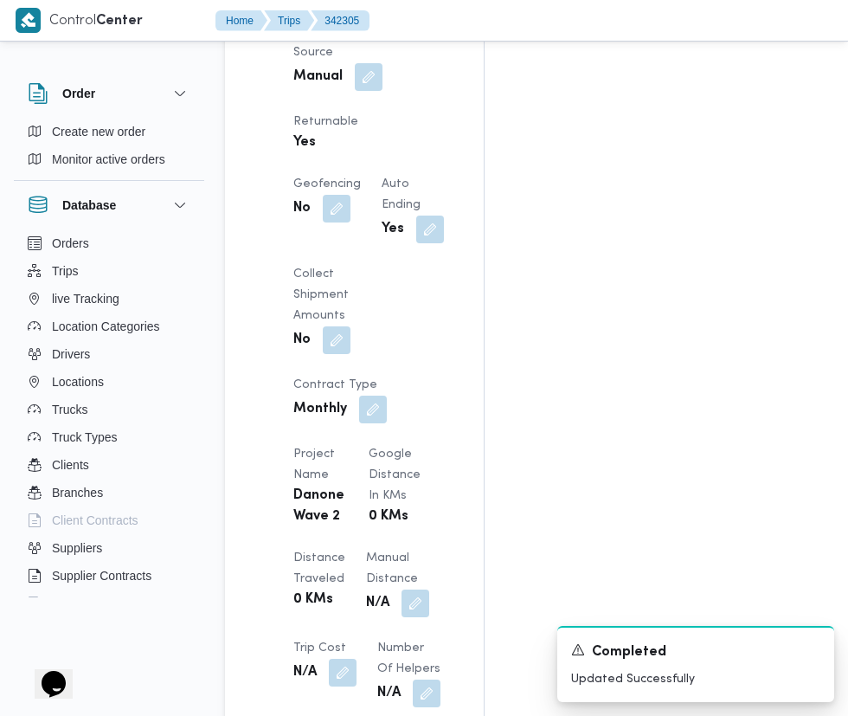
scroll to position [1259, 0]
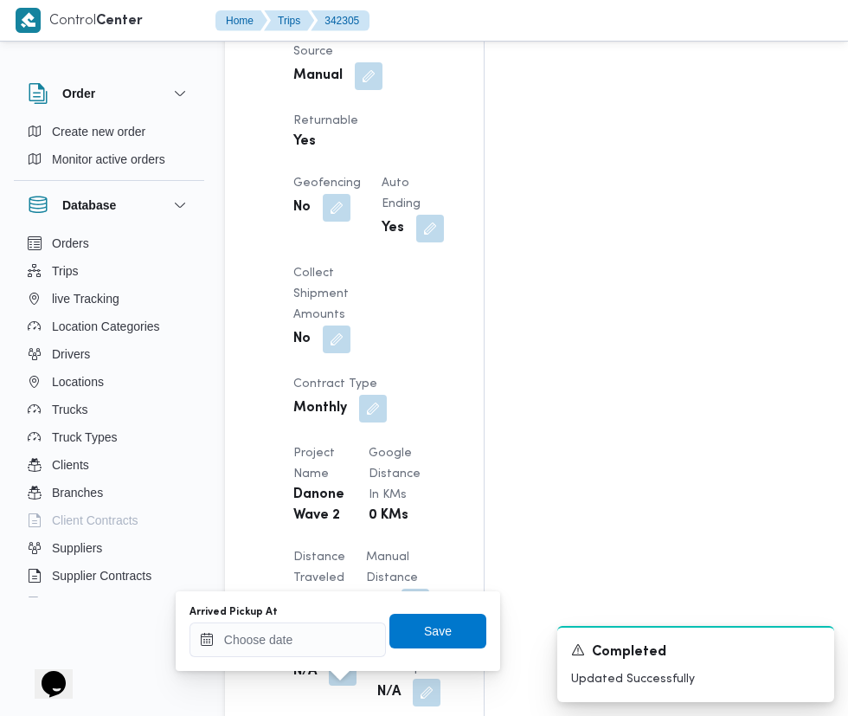
click at [306, 638] on input "Arrived Pickup At" at bounding box center [288, 640] width 197 height 35
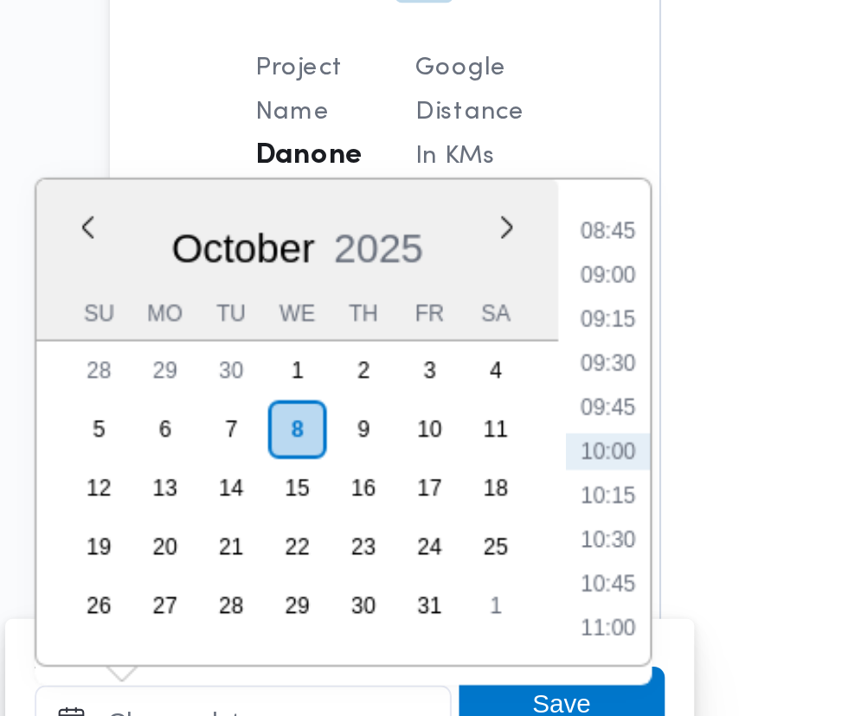
scroll to position [1428, 0]
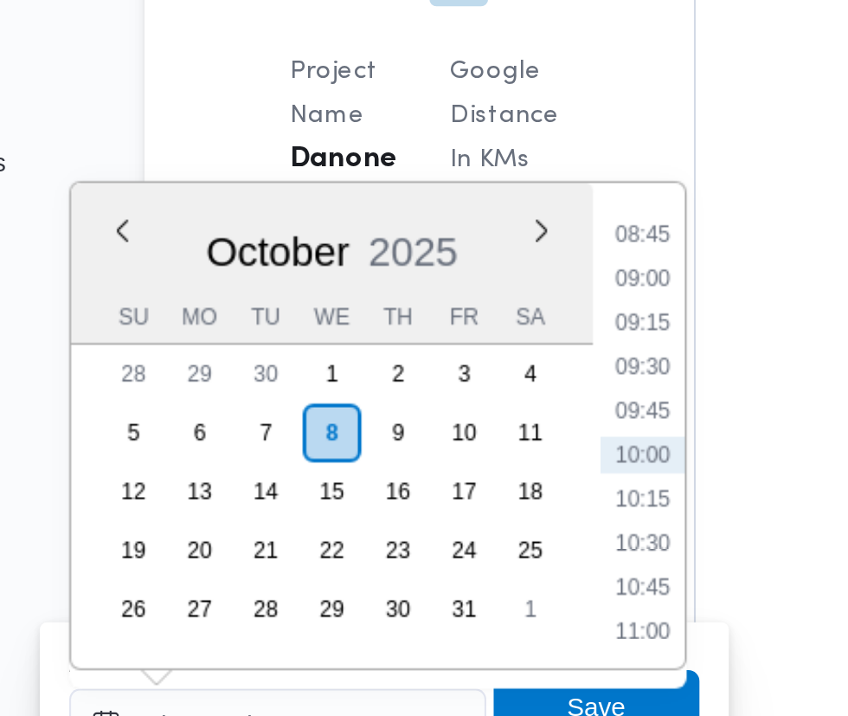
click at [468, 356] on li "08:45" at bounding box center [460, 360] width 40 height 17
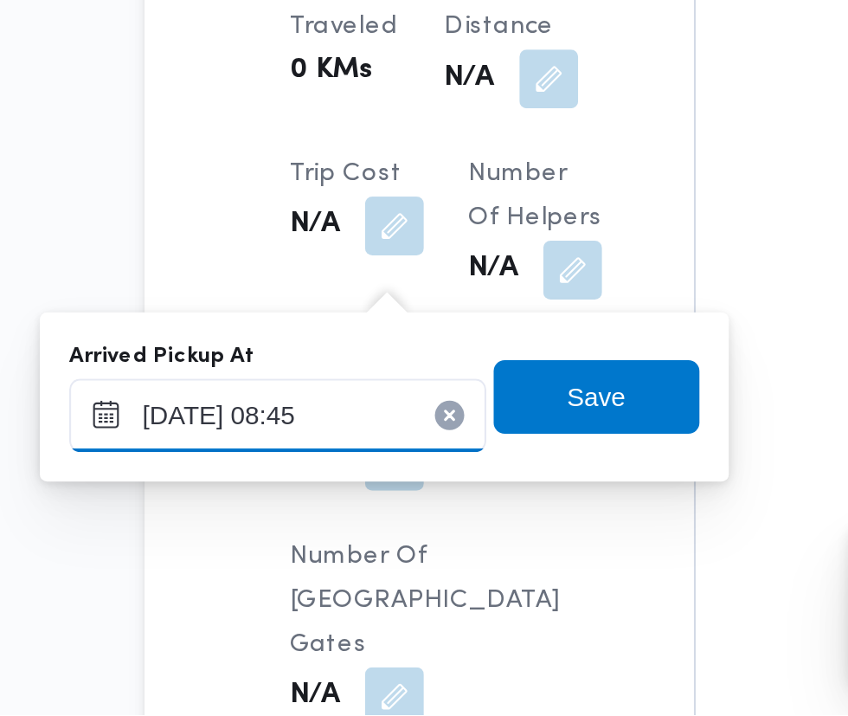
click at [332, 577] on input "08/10/2025 08:45" at bounding box center [288, 575] width 197 height 35
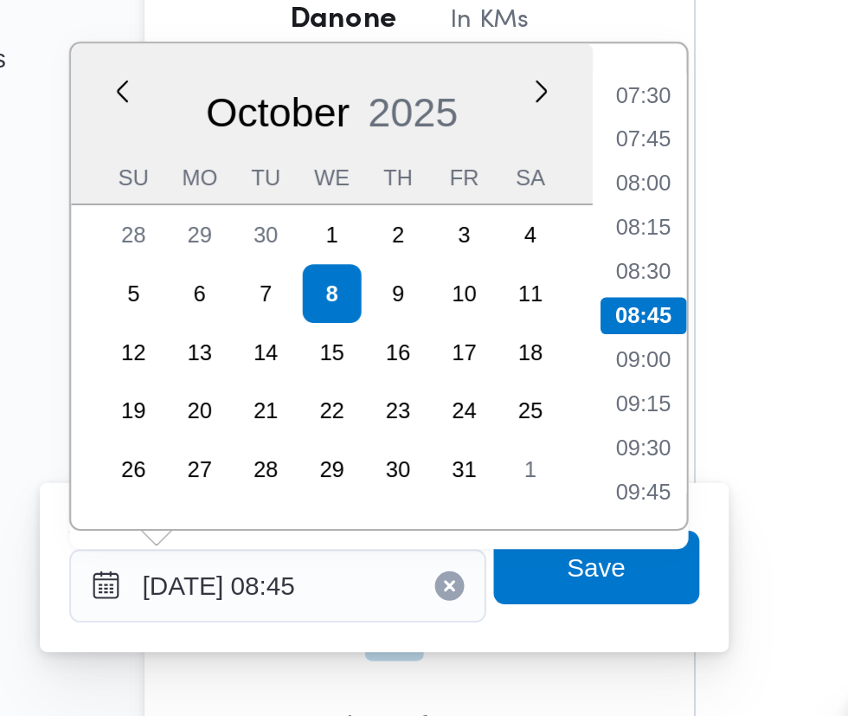
click at [462, 364] on li "07:45" at bounding box center [460, 364] width 40 height 17
type input "08/10/2025 07:45"
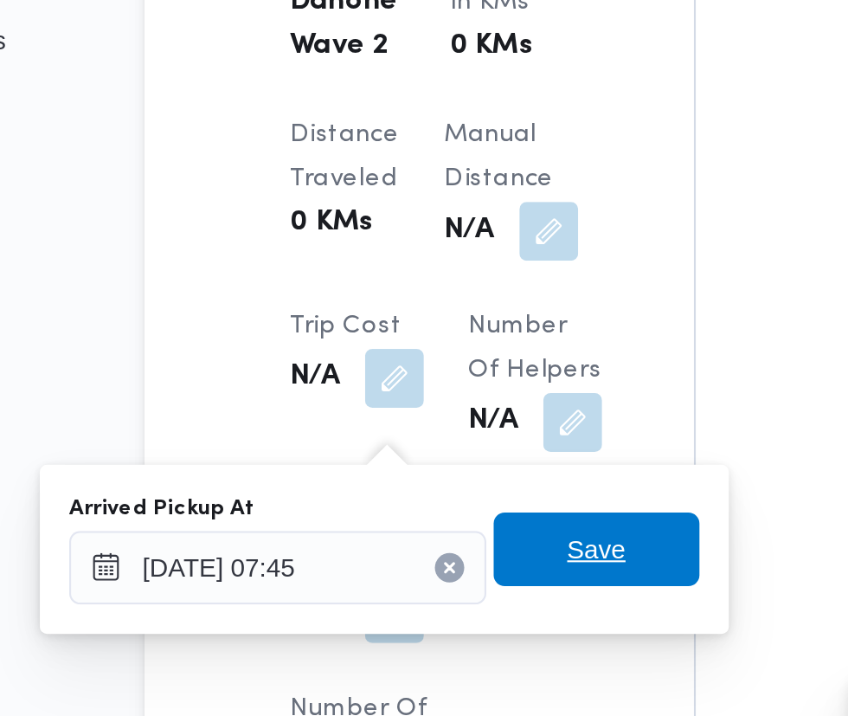
click at [460, 569] on span "Save" at bounding box center [438, 566] width 97 height 35
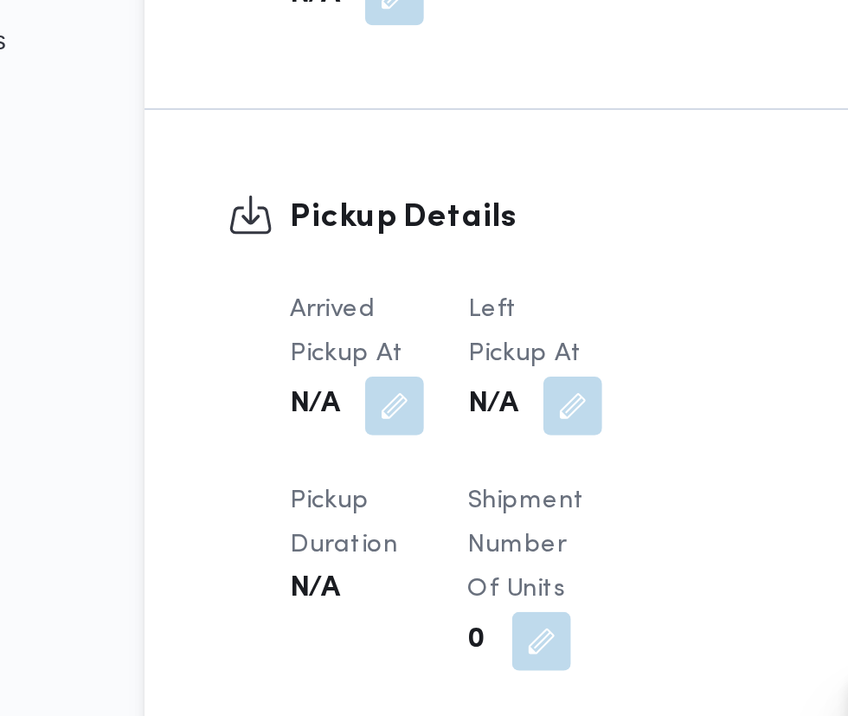
click at [429, 511] on button "button" at bounding box center [427, 499] width 28 height 28
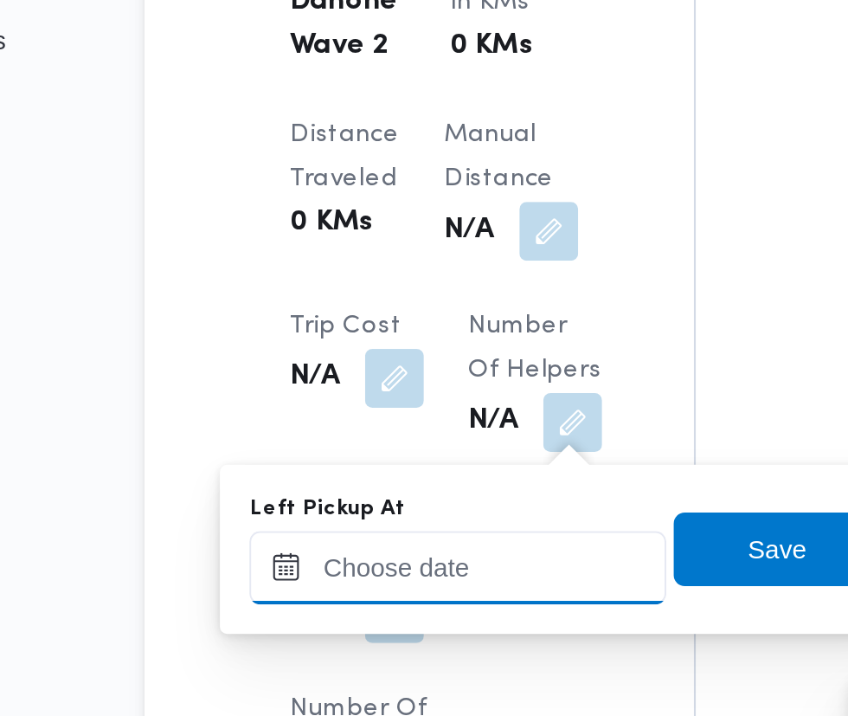
click at [387, 574] on input "Left Pickup At" at bounding box center [372, 575] width 197 height 35
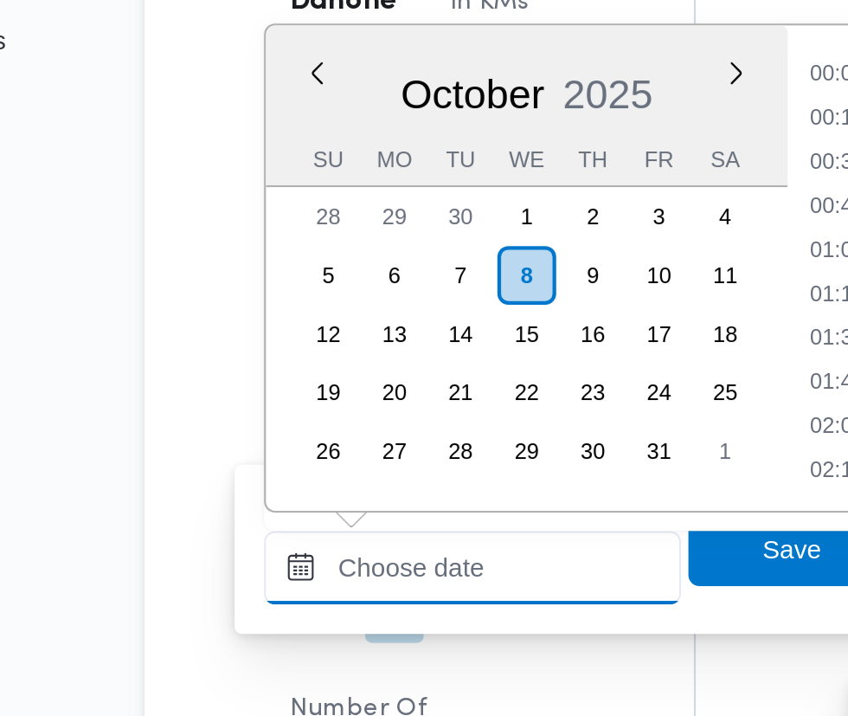
scroll to position [726, 0]
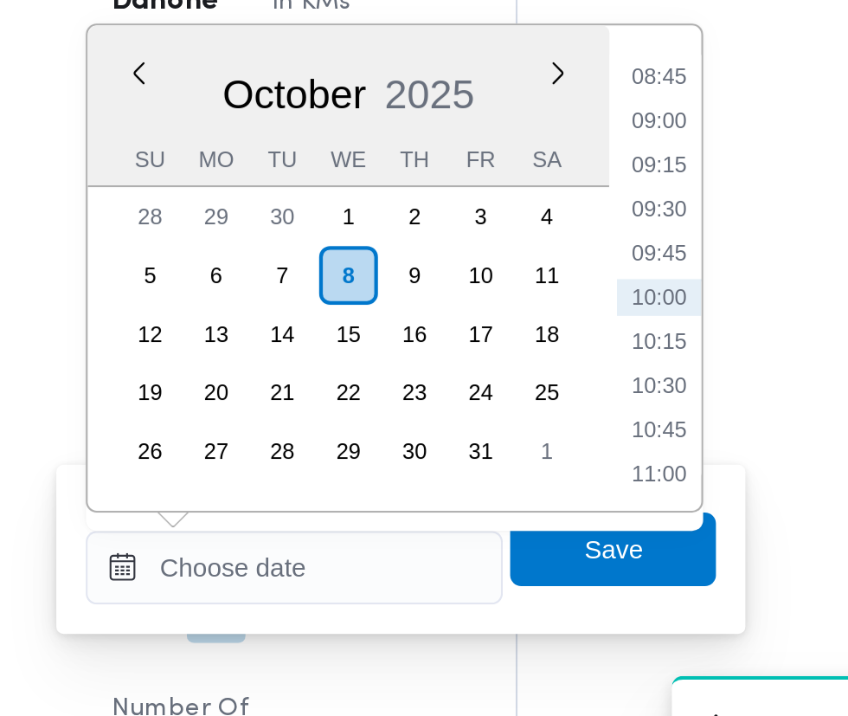
click at [559, 322] on div "Time 00:00 00:15 00:30 00:45 01:00 01:15 01:30 01:45 02:00 02:15 02:30 02:45 03…" at bounding box center [549, 433] width 43 height 229
click at [552, 339] on li "08:45" at bounding box center [552, 343] width 40 height 17
type input "08/10/2025 08:45"
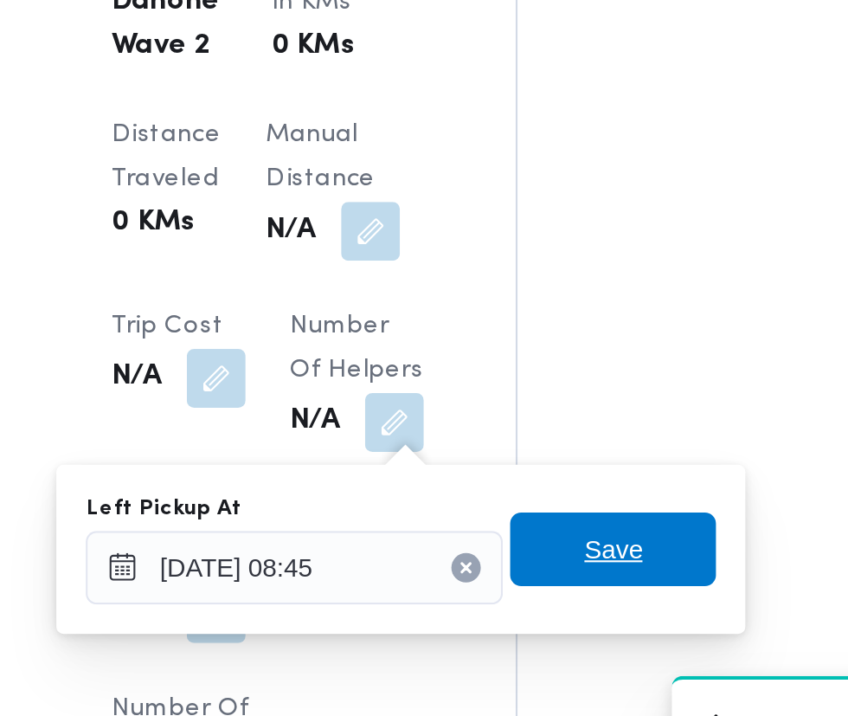
click at [549, 567] on span "Save" at bounding box center [529, 566] width 97 height 35
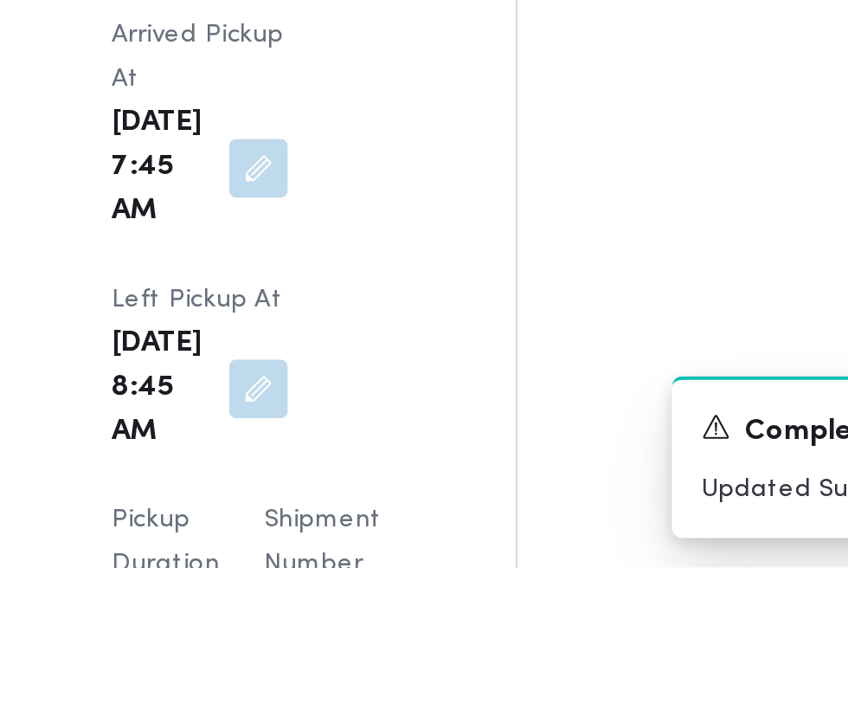
scroll to position [1970, 0]
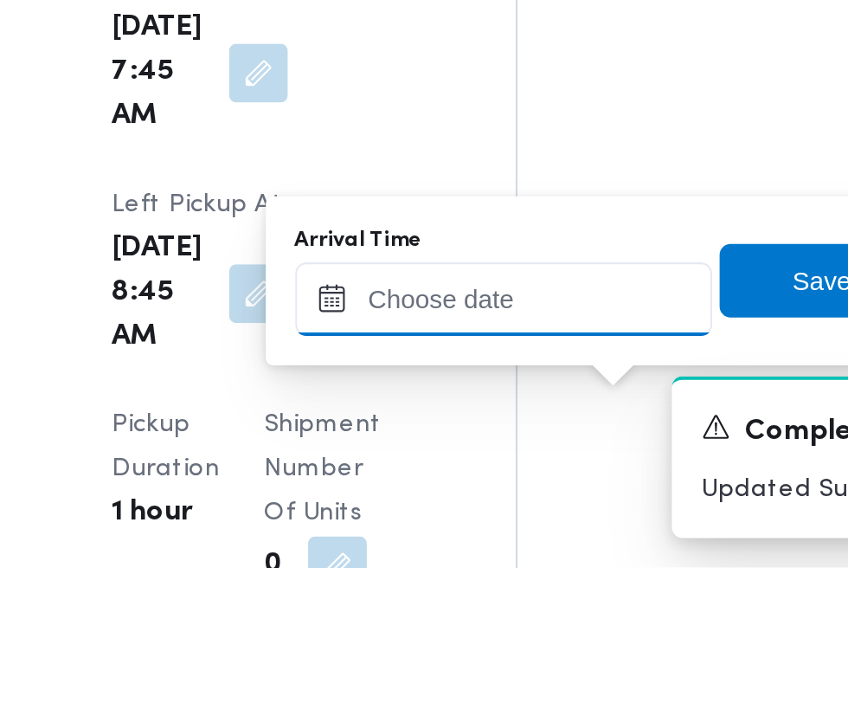
click at [516, 588] on input "Arrival Time" at bounding box center [478, 589] width 197 height 35
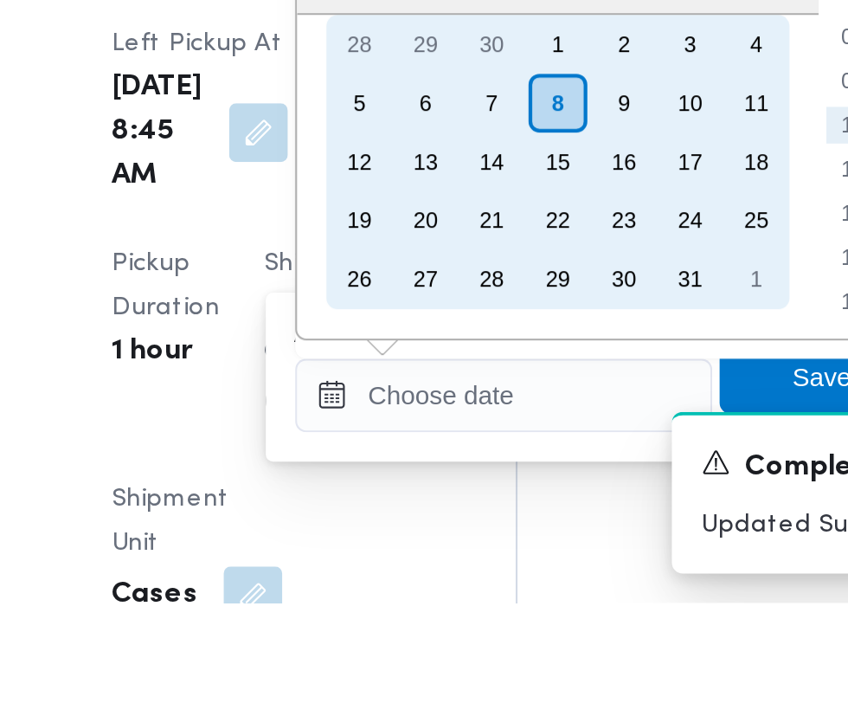
click at [534, 521] on div "16" at bounding box center [535, 508] width 28 height 28
type input "16/10/2025 00:00"
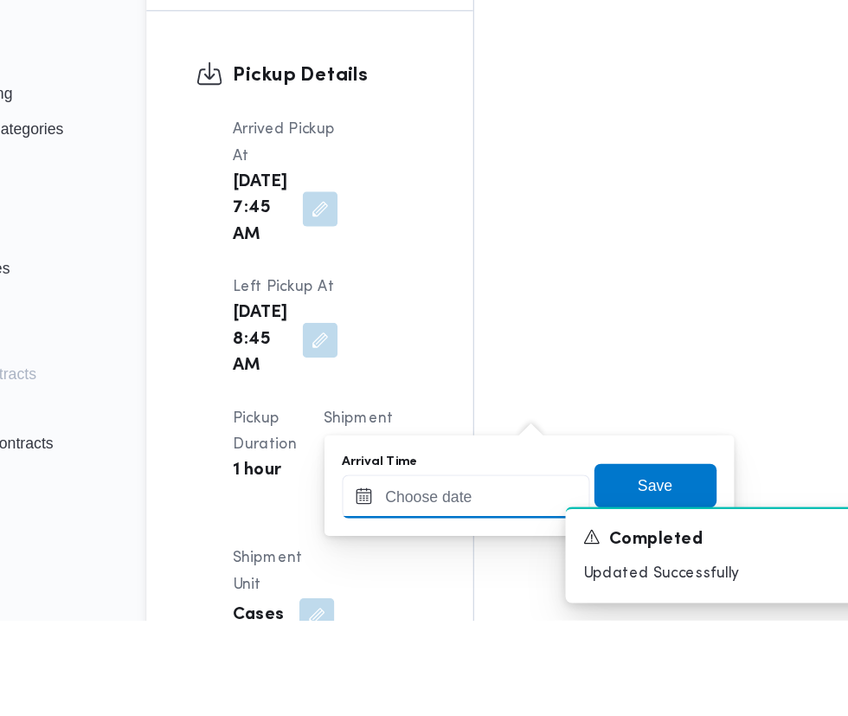
click at [488, 618] on input "Arrival Time" at bounding box center [478, 618] width 197 height 35
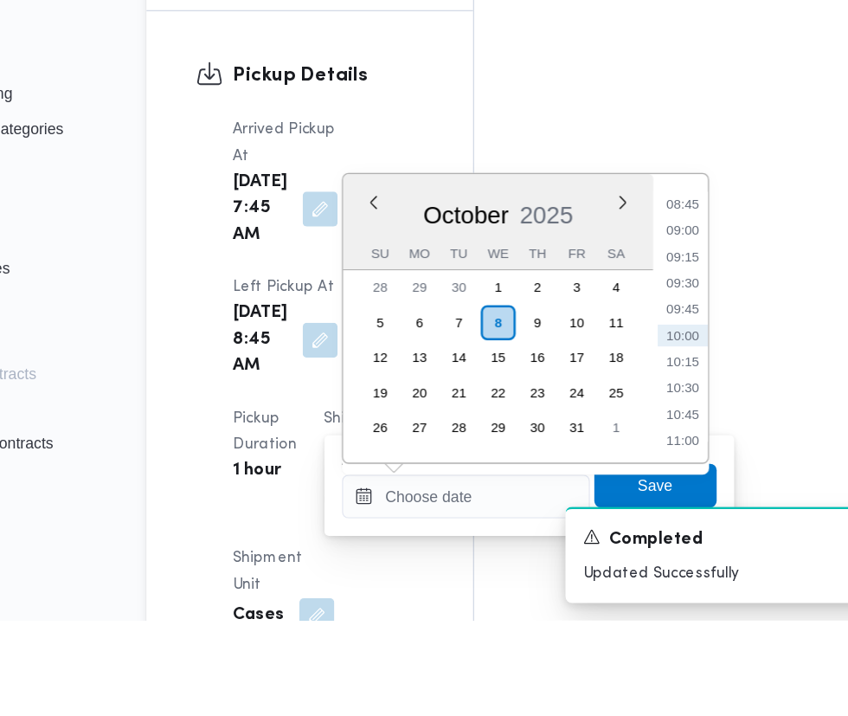
click at [655, 435] on li "09:15" at bounding box center [650, 428] width 40 height 17
type input "08/10/2025 09:15"
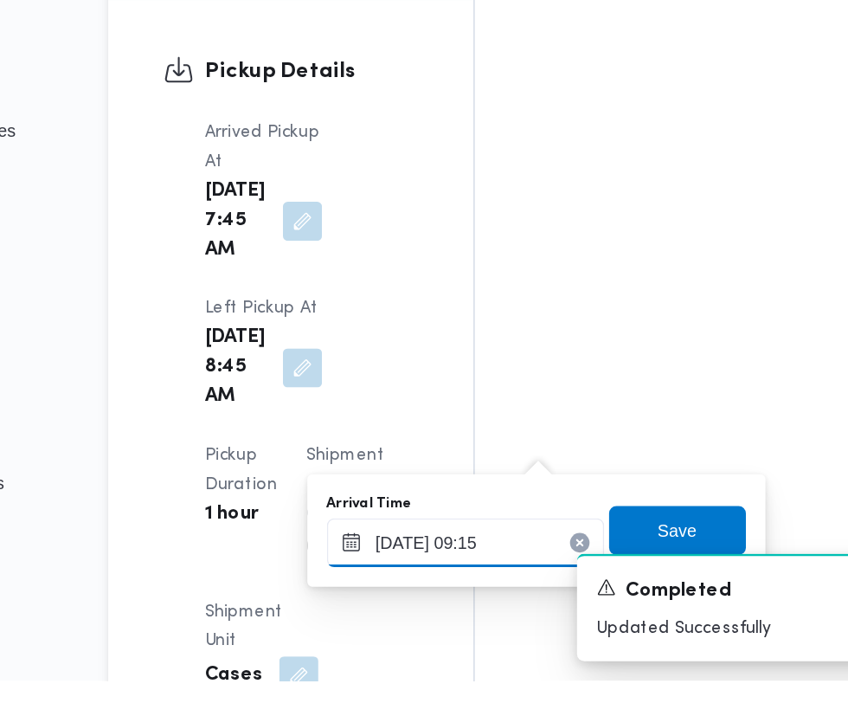
scroll to position [2106, 0]
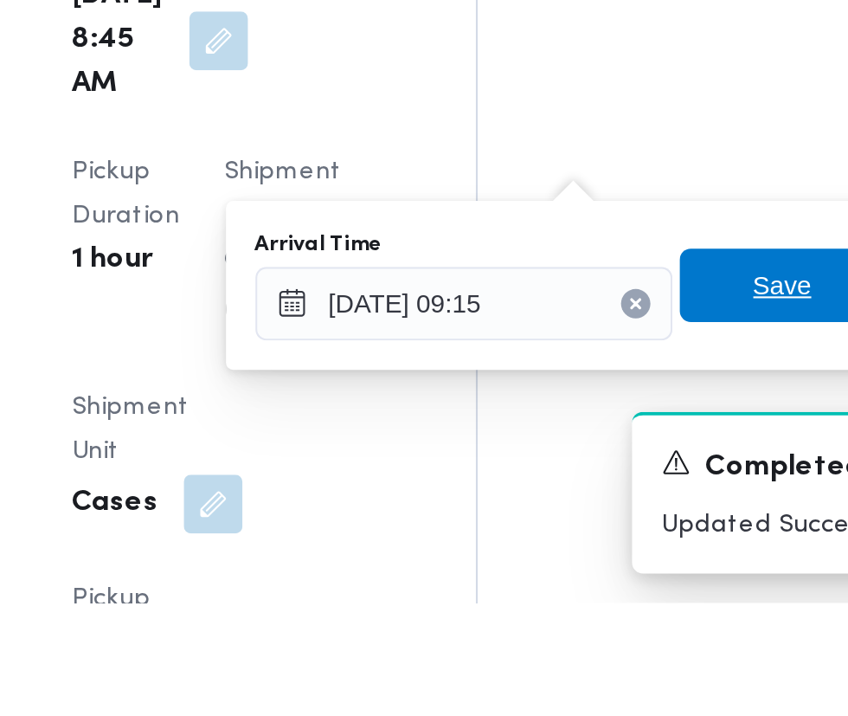
click at [616, 564] on span "Save" at bounding box center [628, 566] width 97 height 35
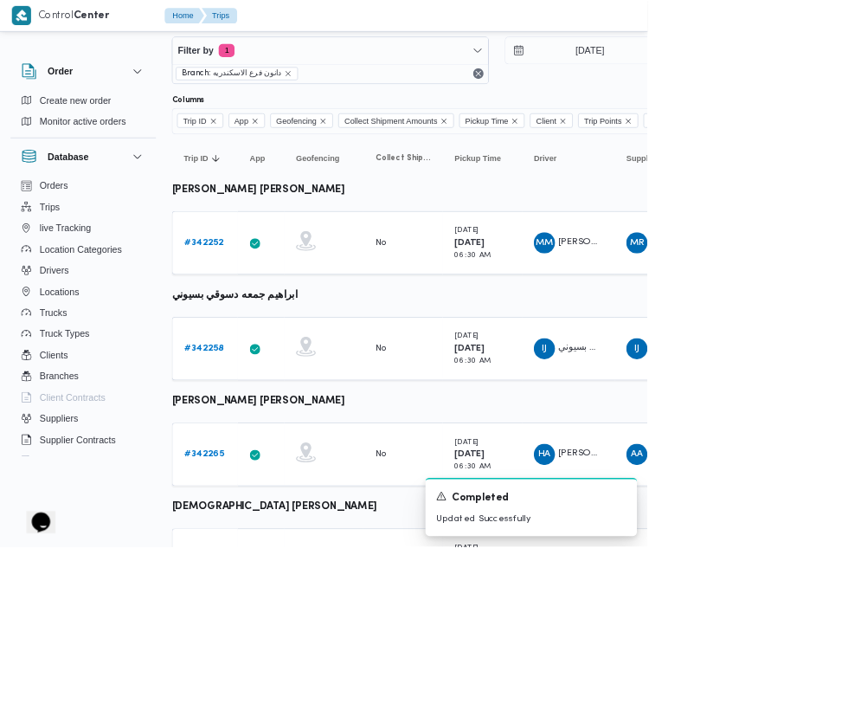
scroll to position [16, 0]
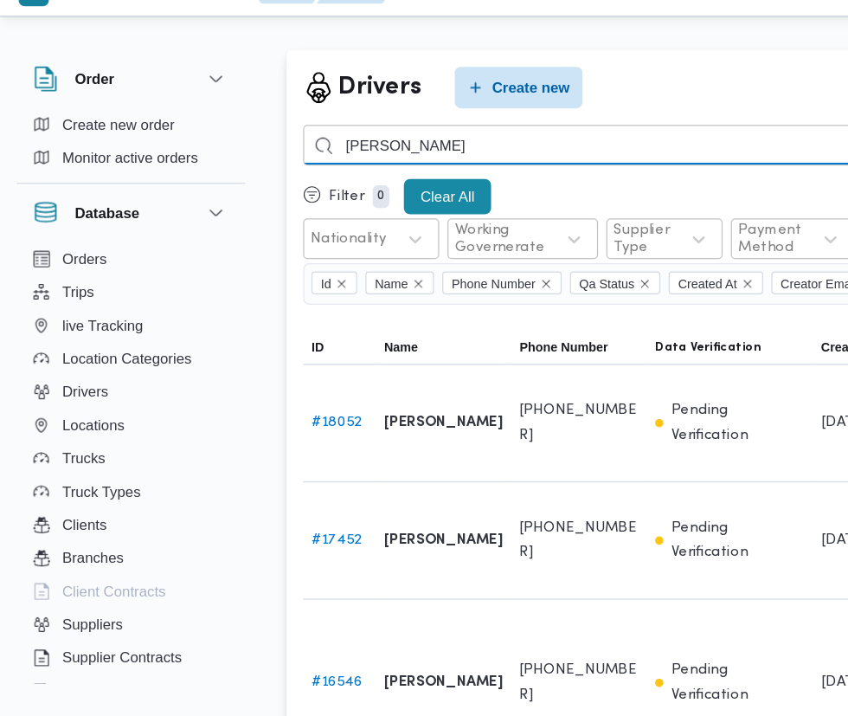
click at [498, 151] on input "محمد عوض" at bounding box center [635, 149] width 764 height 34
type input "محمد"
type input "السيد مهدي"
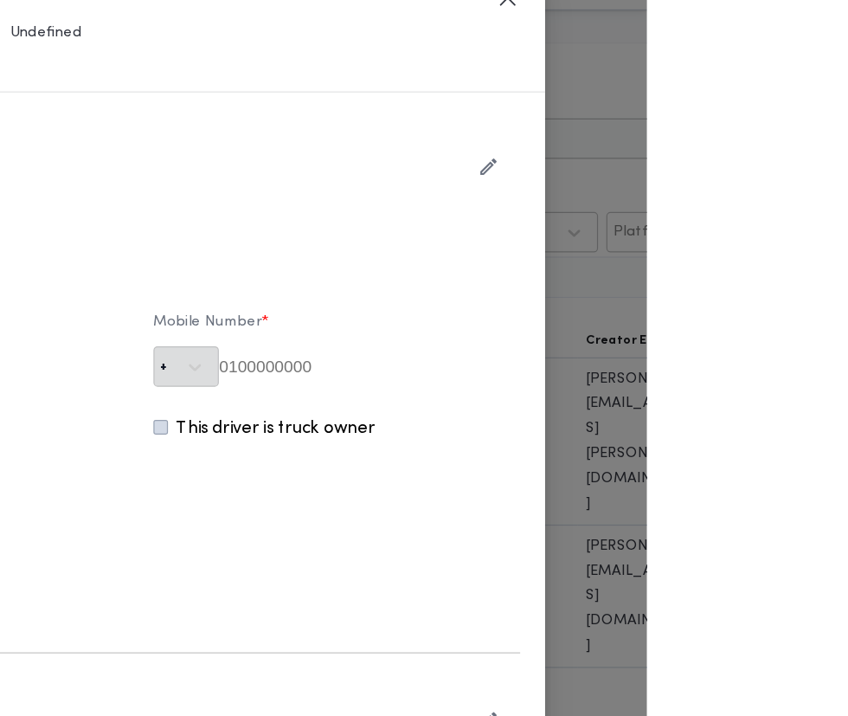
type input "ال[PERSON_NAME]"
type input "01207085155"
type input "2026-06-21"
type input "2033-06-21"
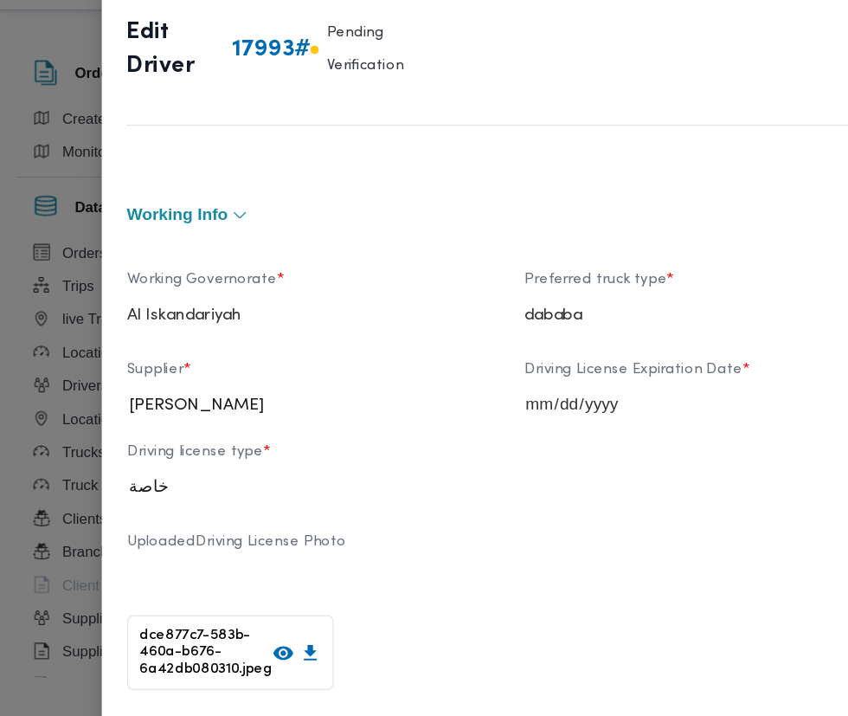
scroll to position [642, 0]
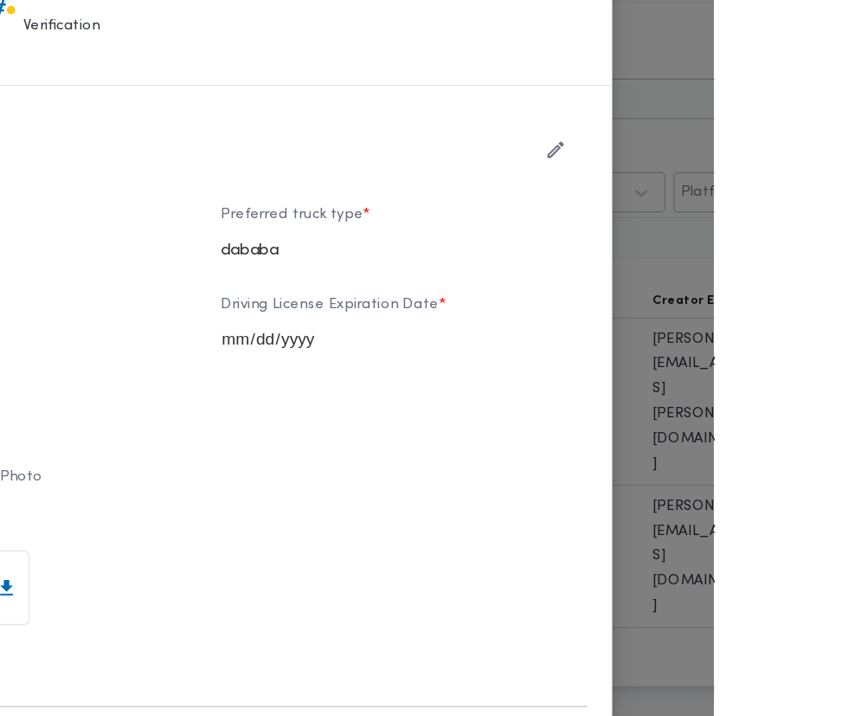
click at [726, 199] on icon "button" at bounding box center [716, 191] width 18 height 18
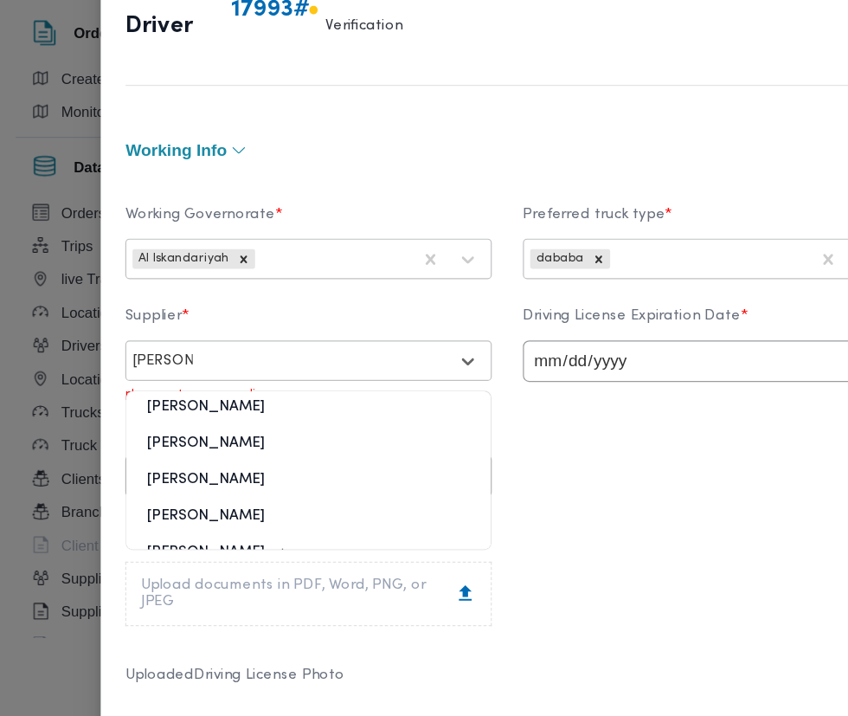
scroll to position [0, 0]
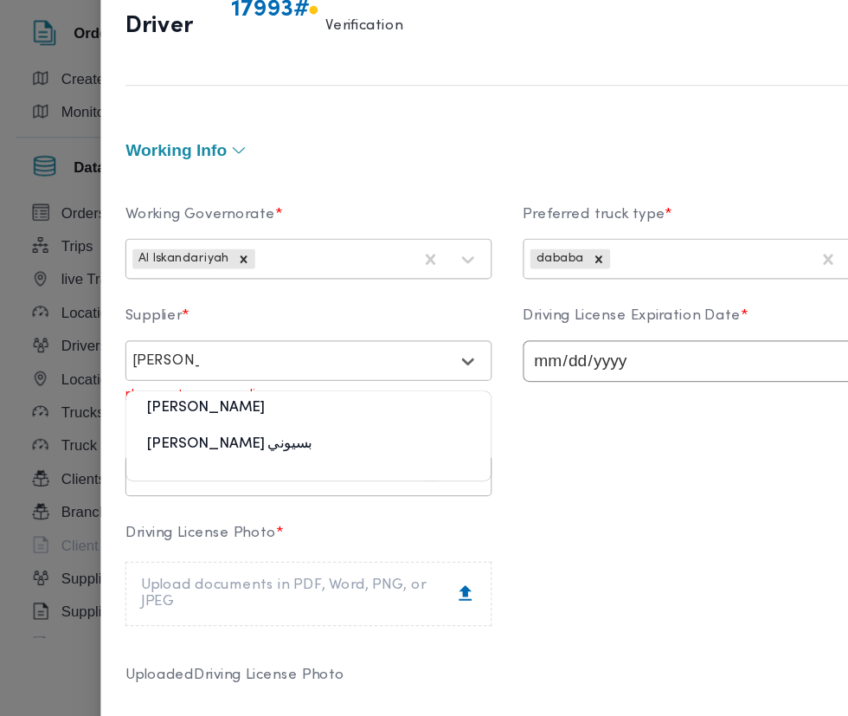
click at [349, 449] on div "محمد جمعة دسوقي بسيوني" at bounding box center [258, 443] width 304 height 30
type input "محمد جمع"
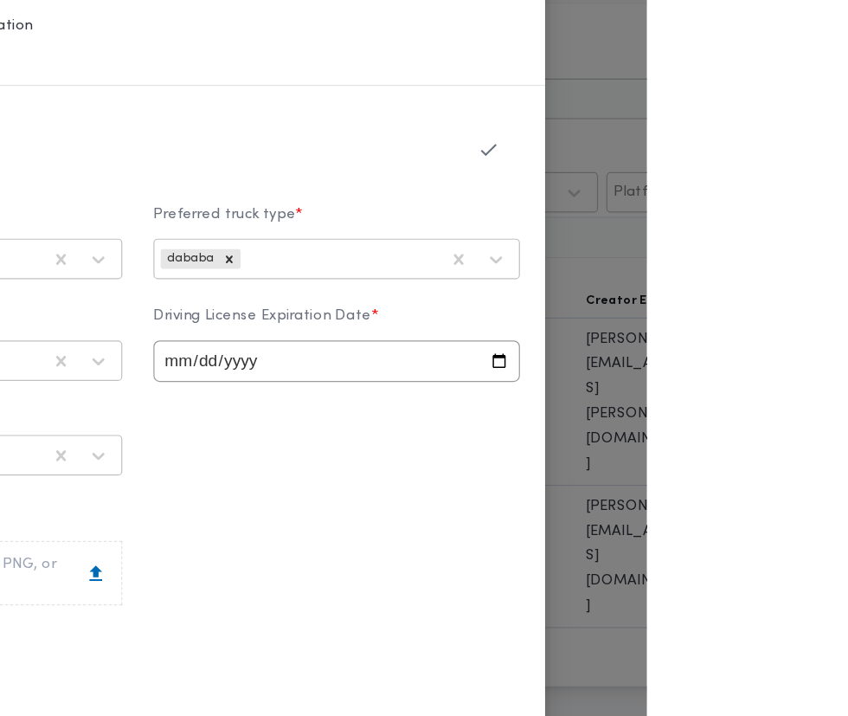
click at [726, 192] on icon "button" at bounding box center [716, 191] width 18 height 18
